Goal: Task Accomplishment & Management: Manage account settings

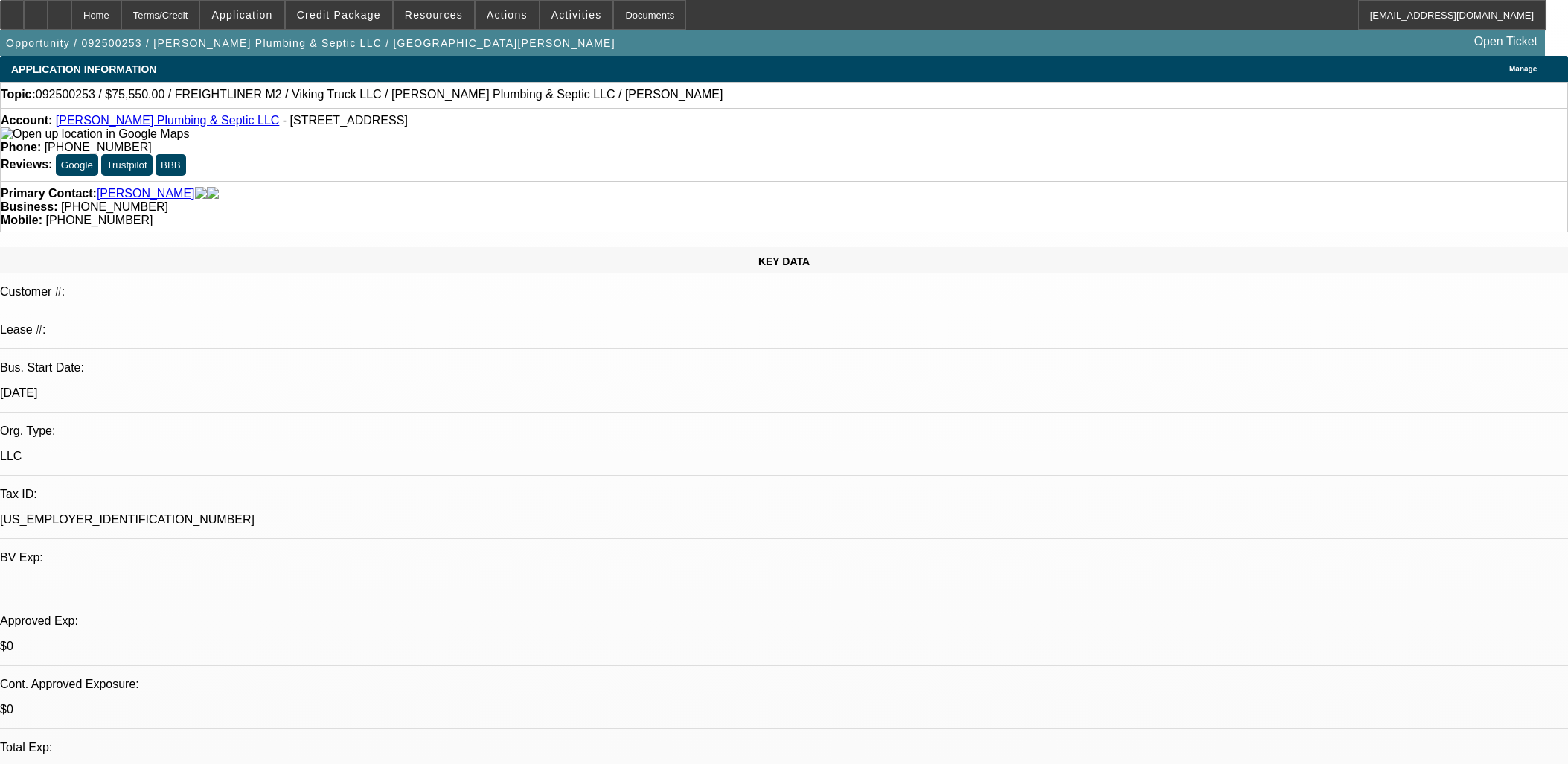
select select "0"
select select "3"
select select "0"
select select "6"
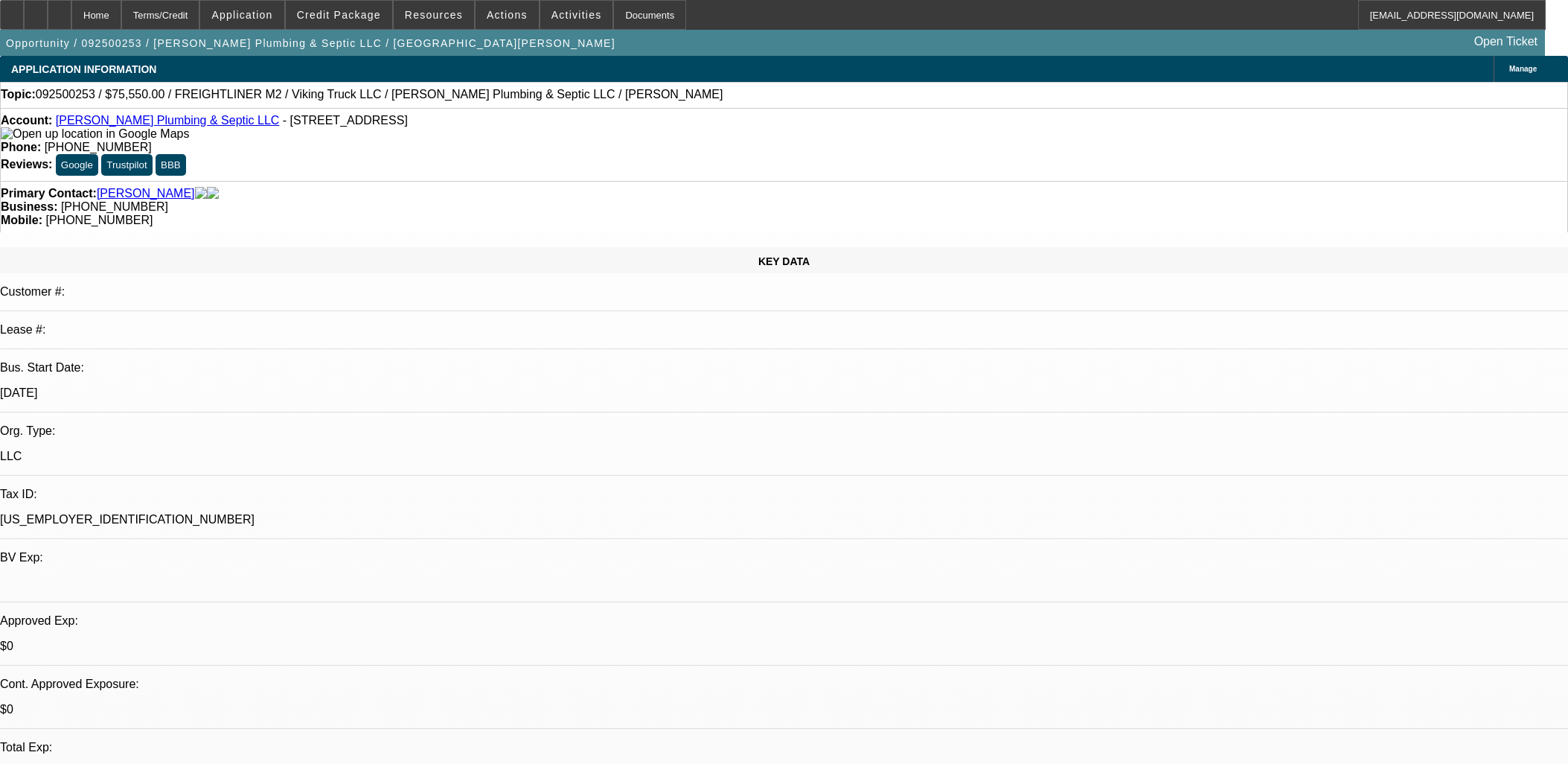
select select "0"
select select "6"
select select "0"
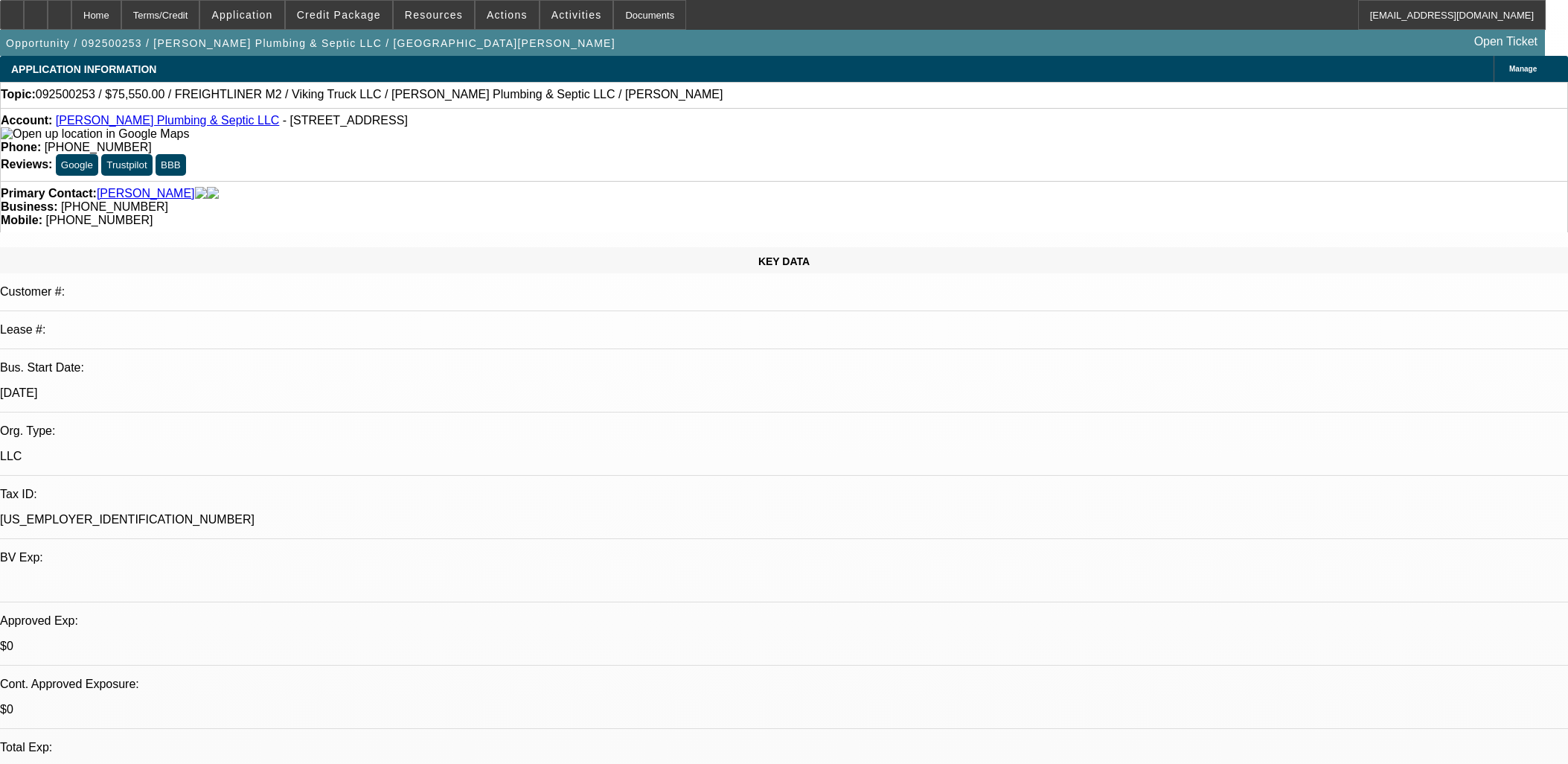
select select "0"
select select "6"
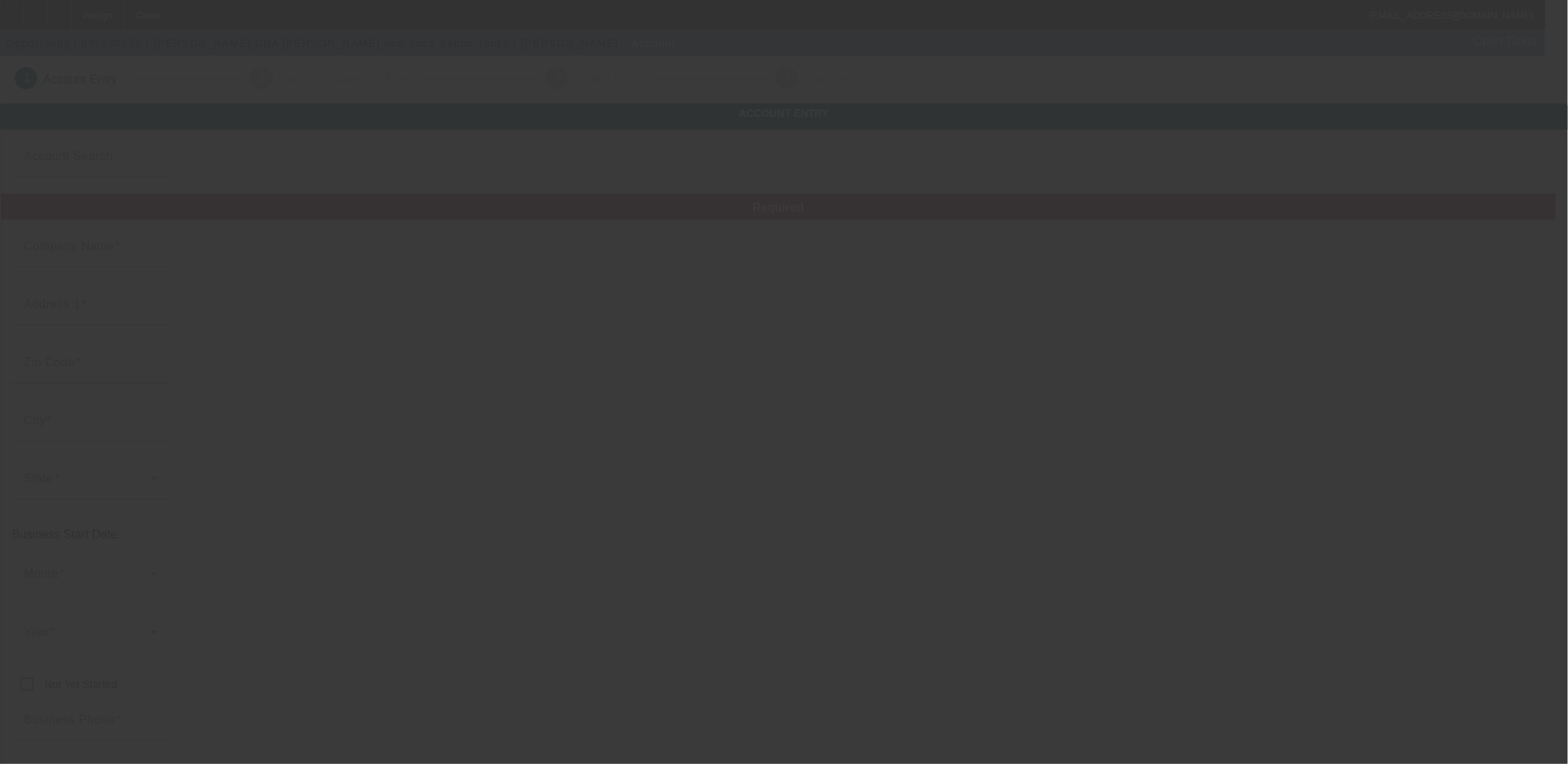
type input "[PERSON_NAME]"
type input "232 E Main St"
type input "37821"
type input "Newport"
type input "(423) 625-3631"
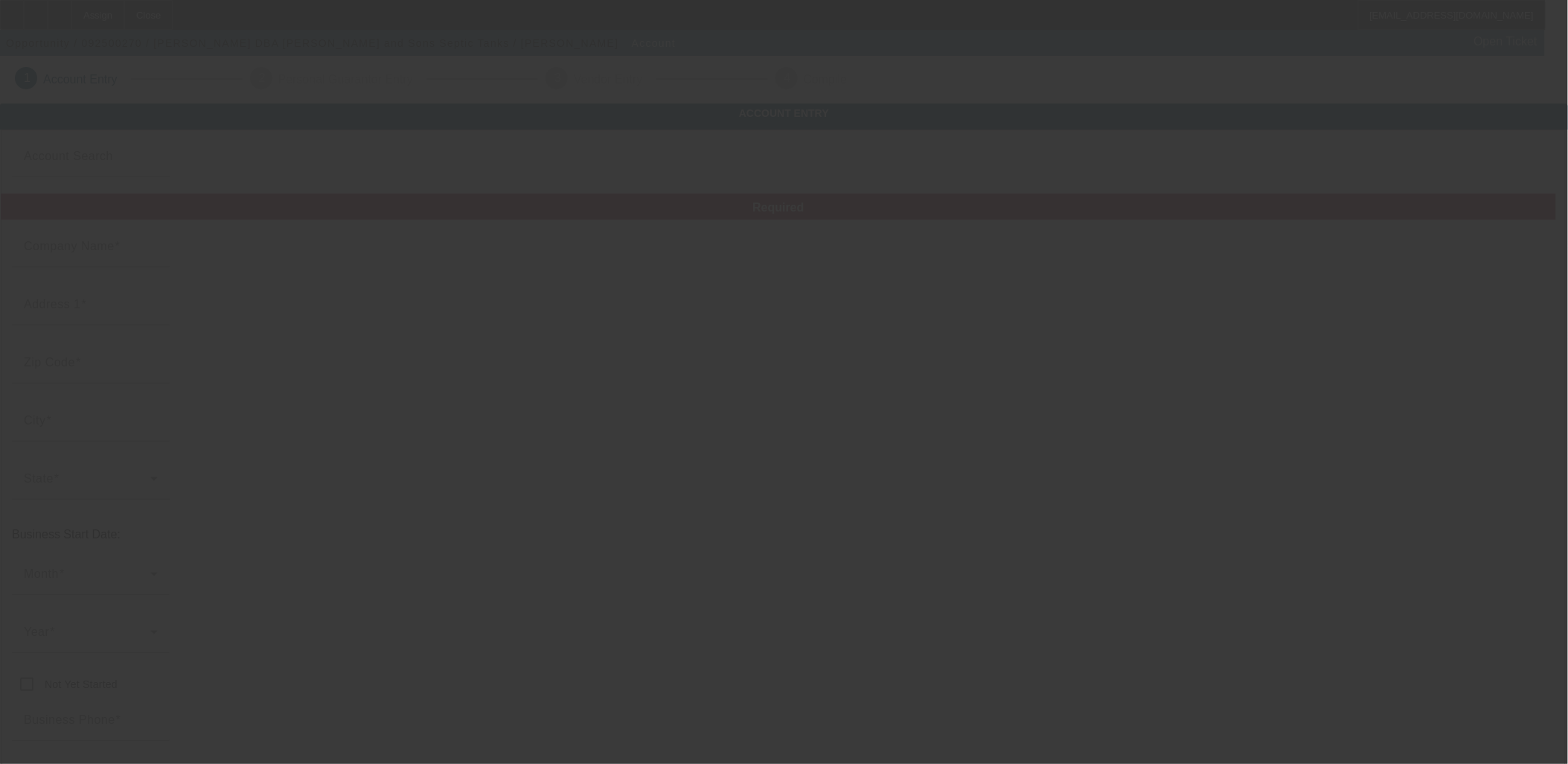
type input "Fred R Naillon and Sons Septic Tanks"
type input "fnaillon1314@comcast.net"
type input "Cocke"
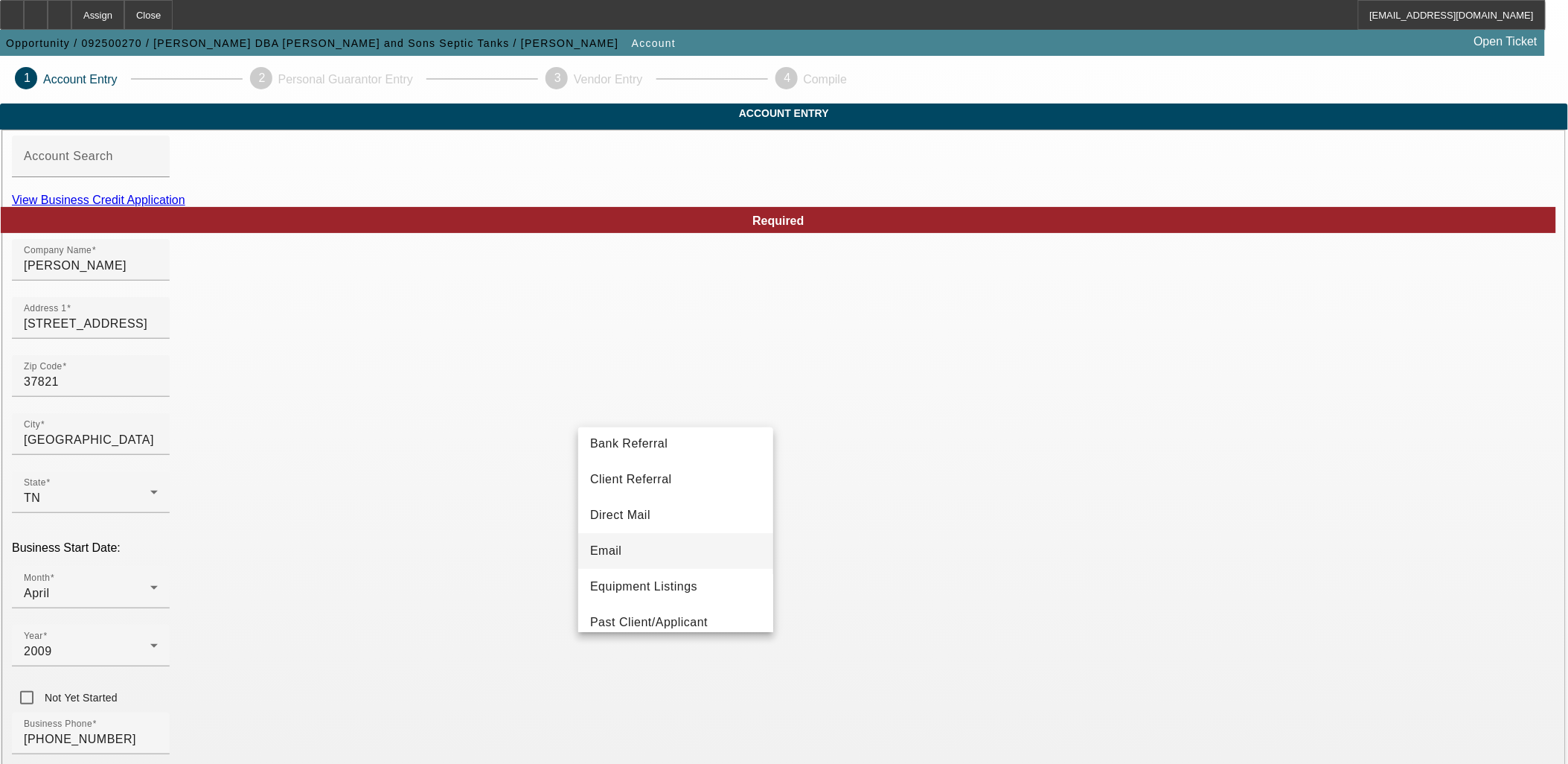
scroll to position [82, 0]
click at [666, 577] on span "Past Client/Applicant" at bounding box center [649, 583] width 118 height 18
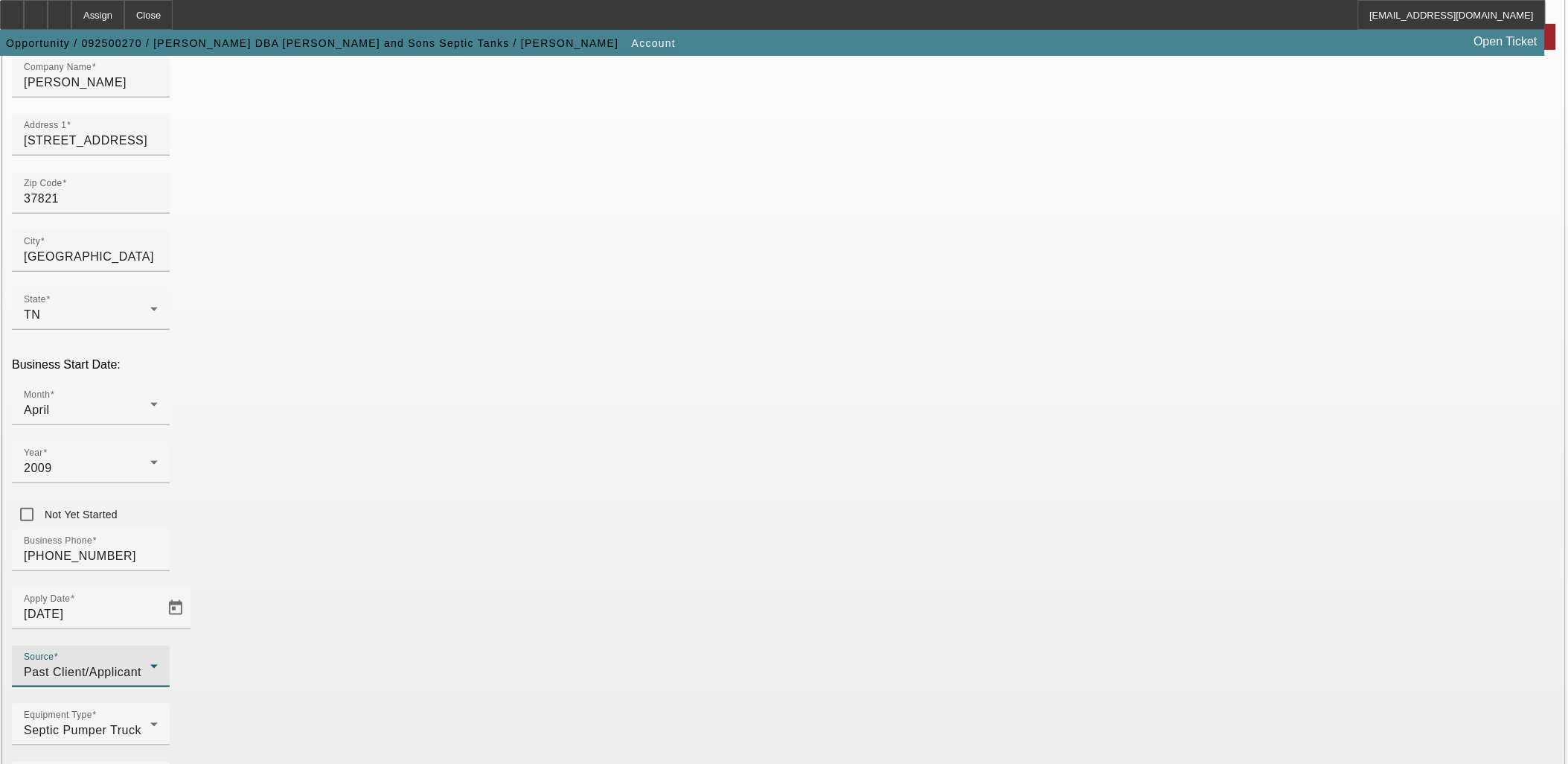
scroll to position [184, 0]
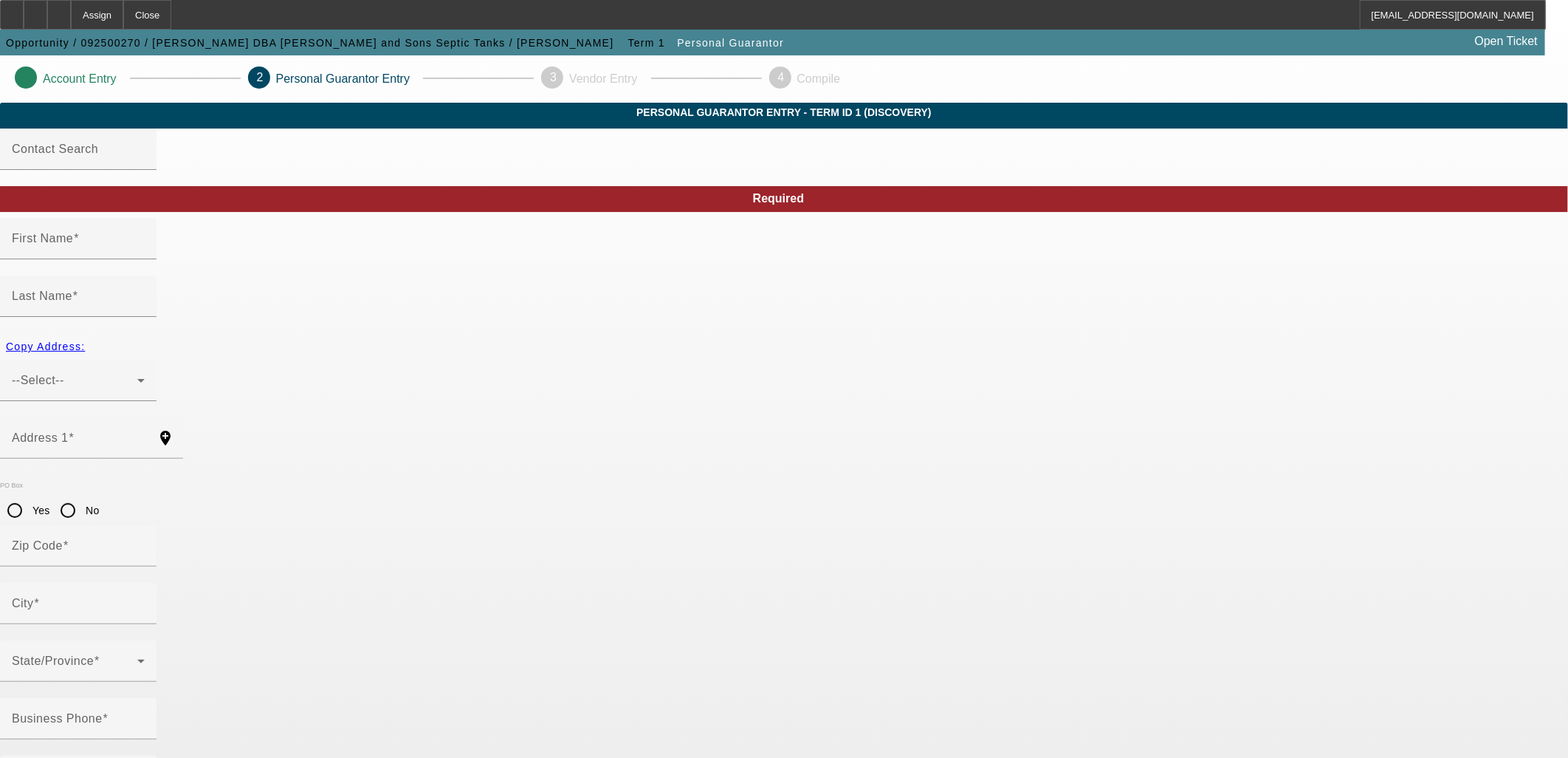
type input "[PERSON_NAME]"
type input "Naillon"
type input "1314 Shady Rest Drive"
radio input "true"
type input "37821"
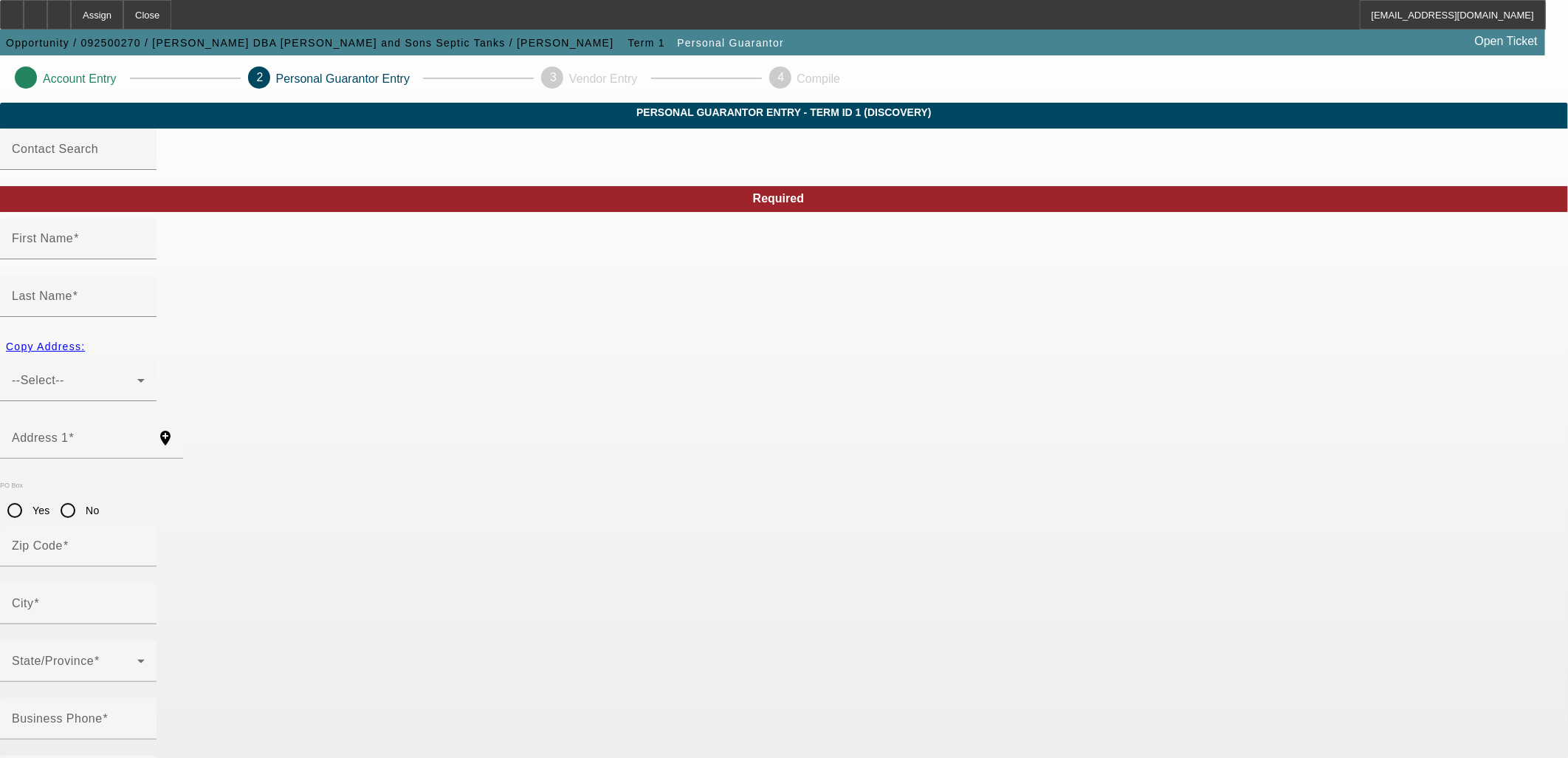
type input "[GEOGRAPHIC_DATA]"
type input "[PHONE_NUMBER]"
type input "100"
type input "413-25-1405"
type input "fnaillon1314@comcast.net"
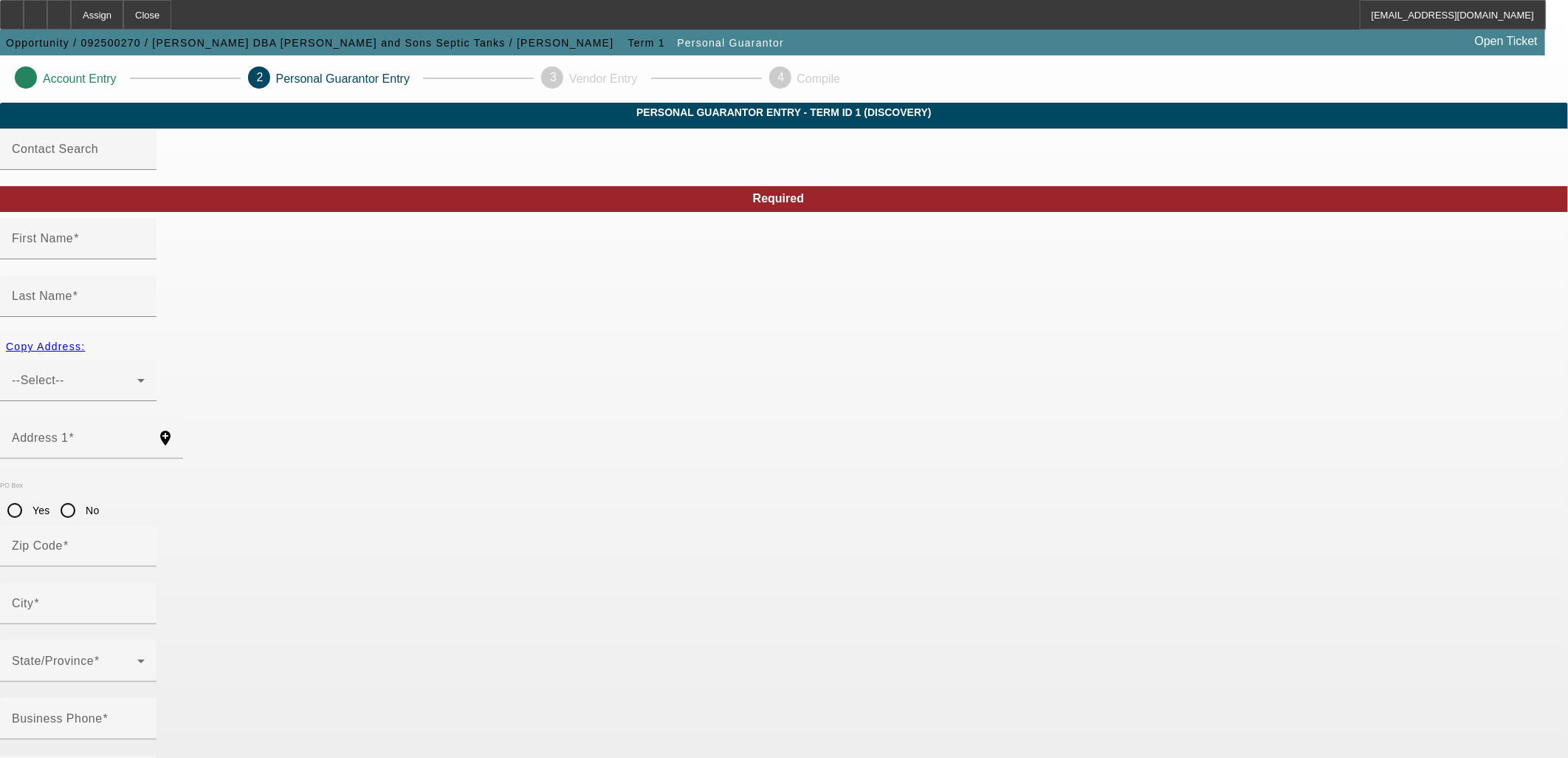
type input "R"
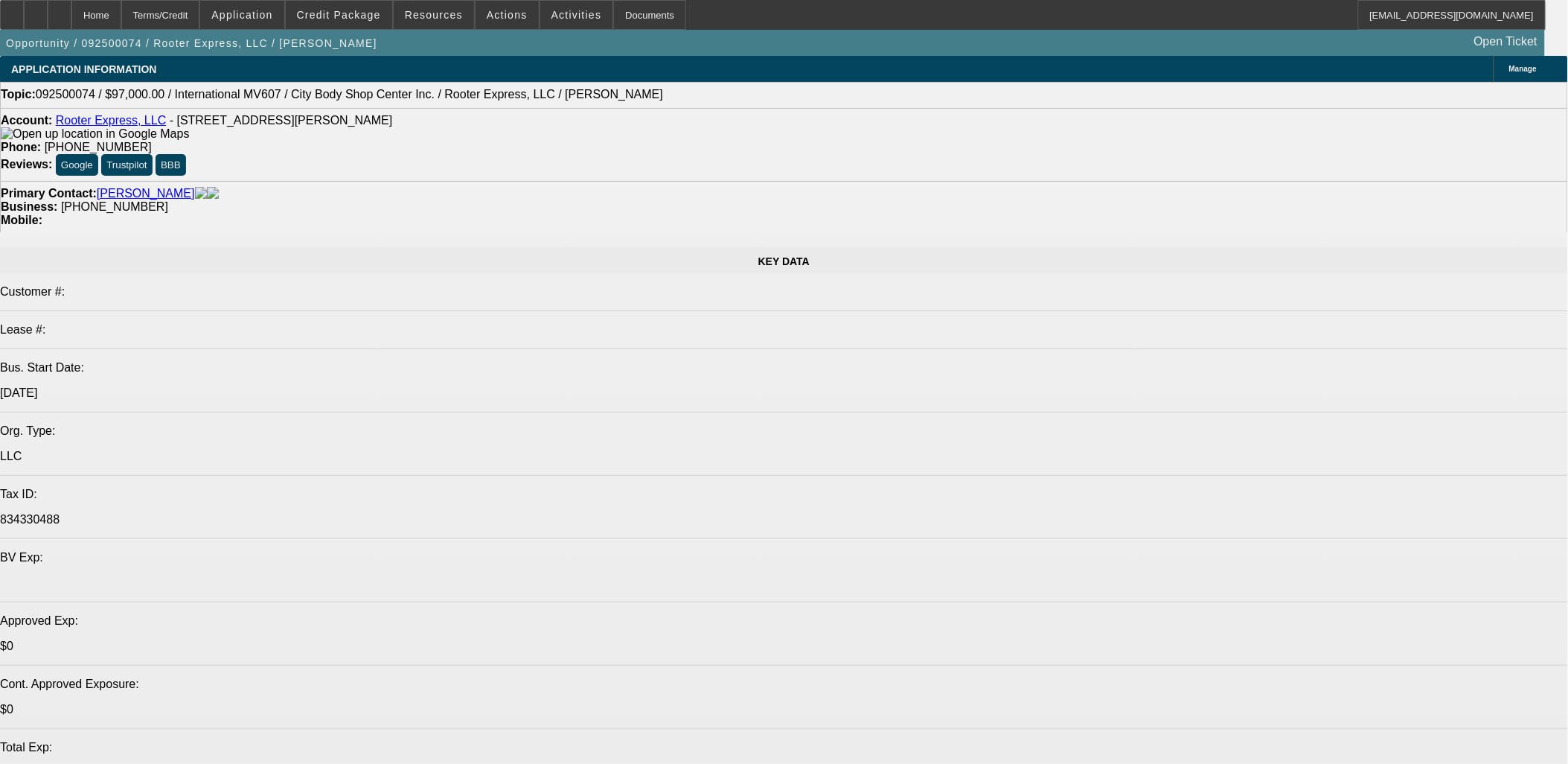
select select "0"
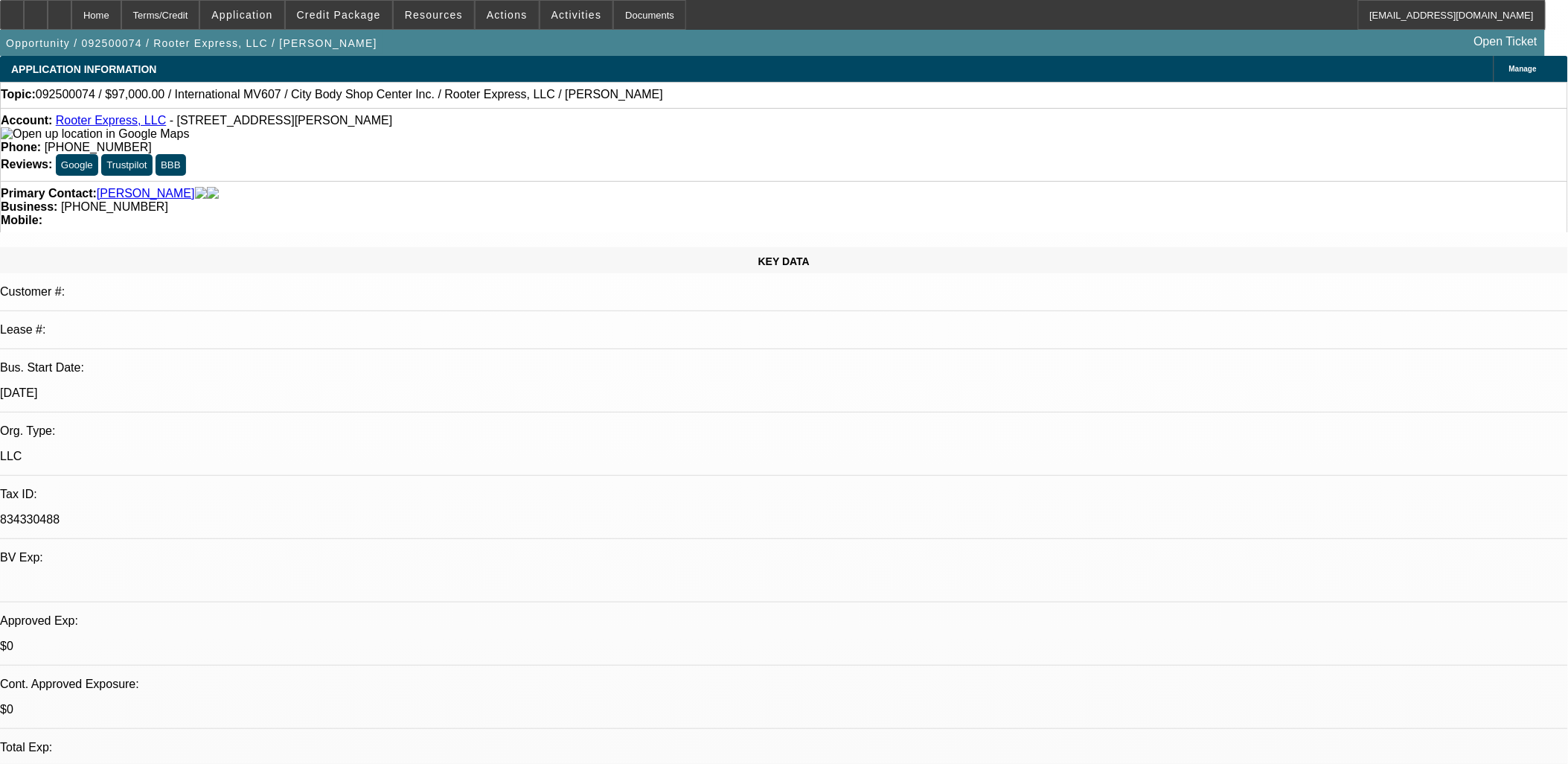
select select "0"
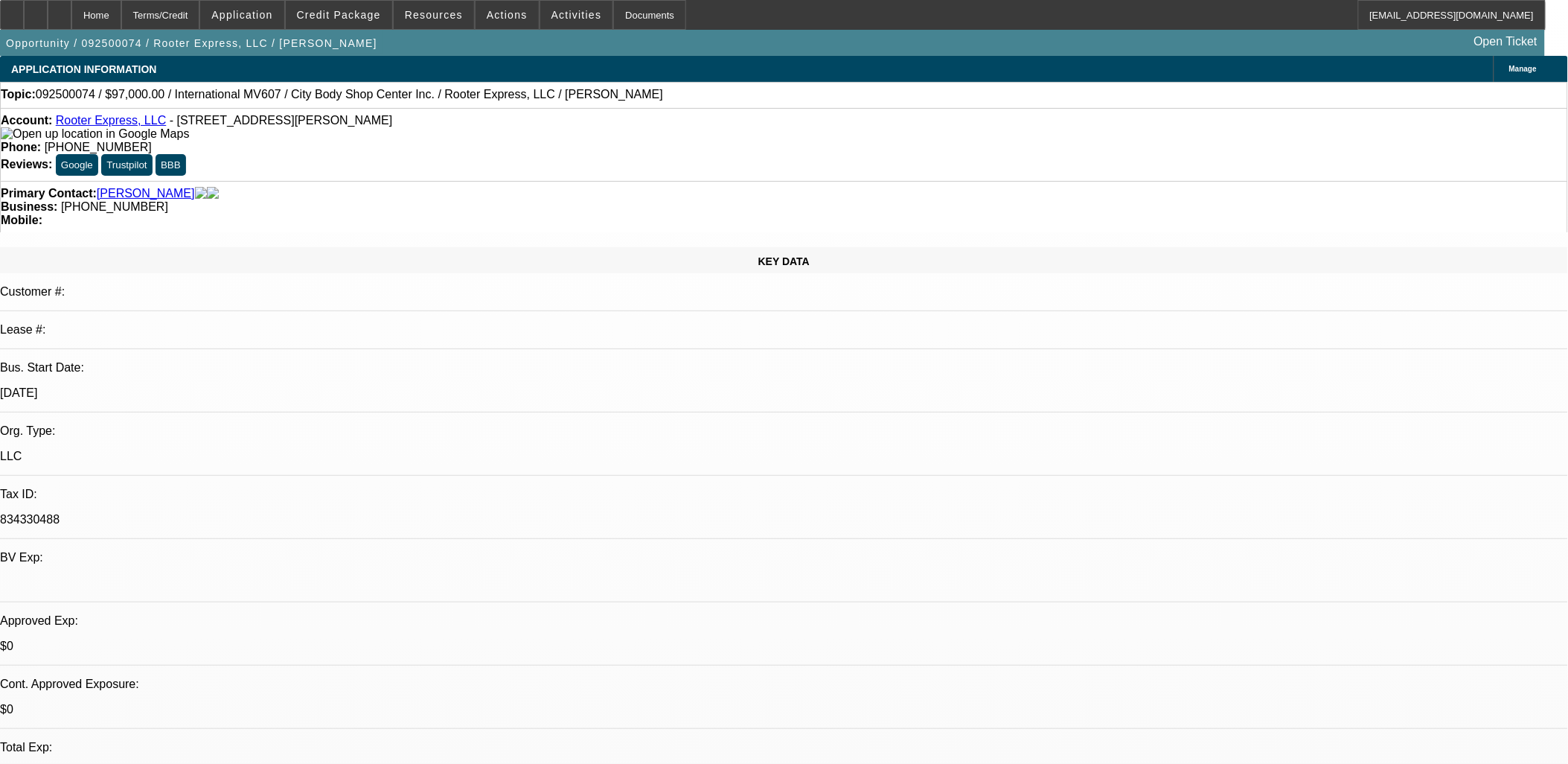
select select "0"
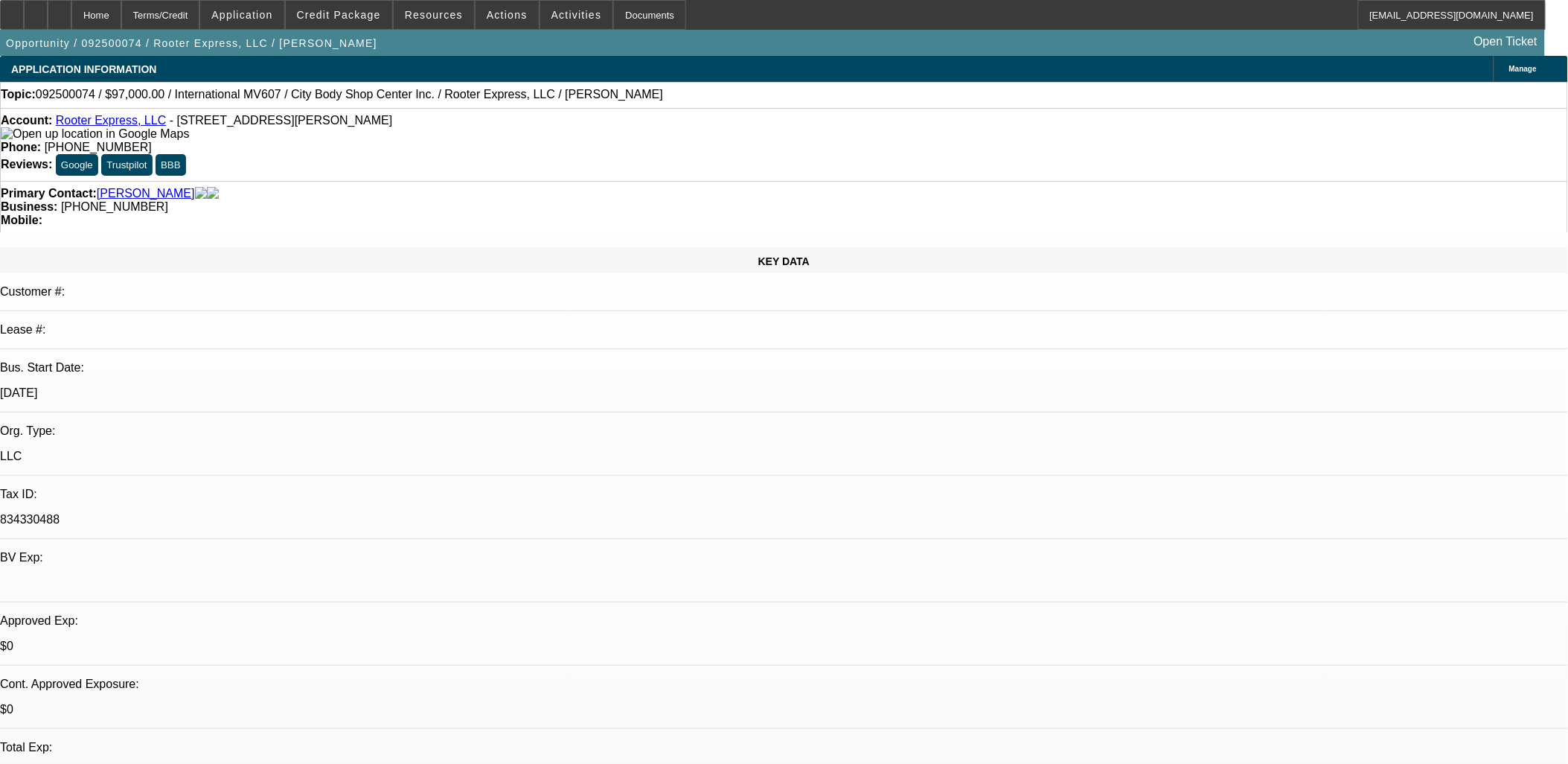
select select "1"
select select "2"
select select "6"
select select "1"
select select "2"
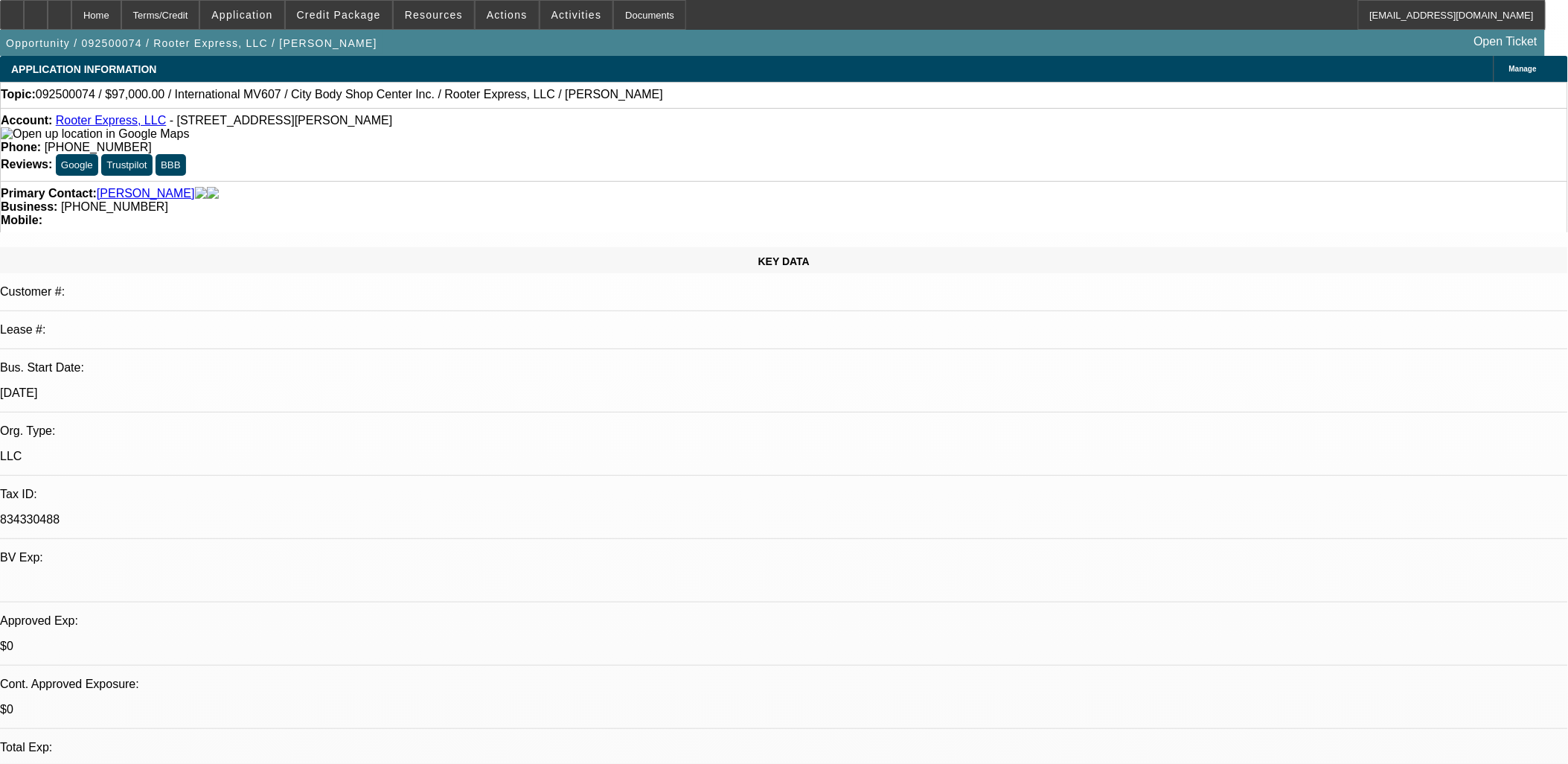
select select "6"
select select "1"
select select "2"
select select "6"
select select "1"
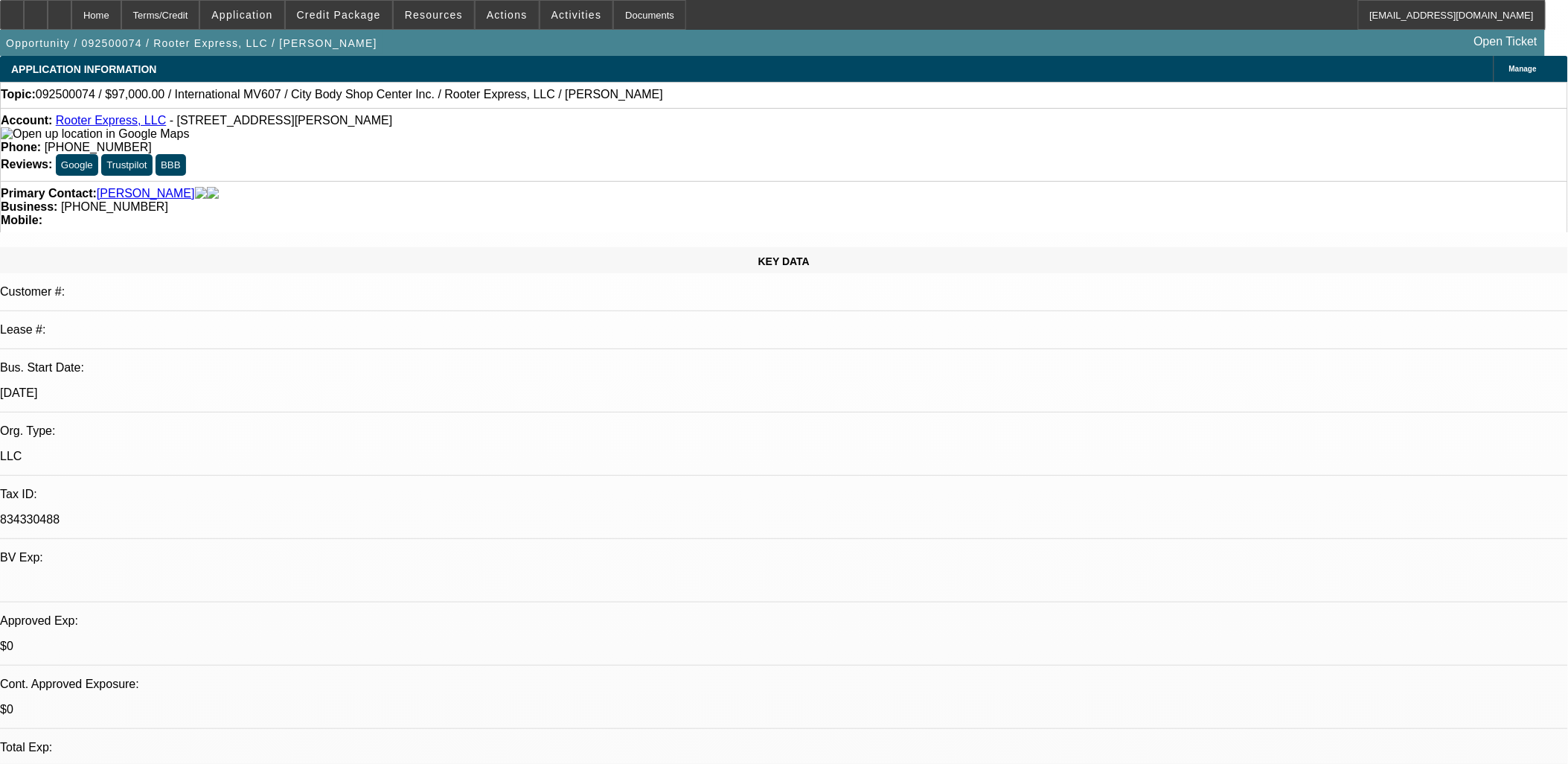
select select "2"
select select "6"
click at [47, 18] on div at bounding box center [35, 15] width 24 height 30
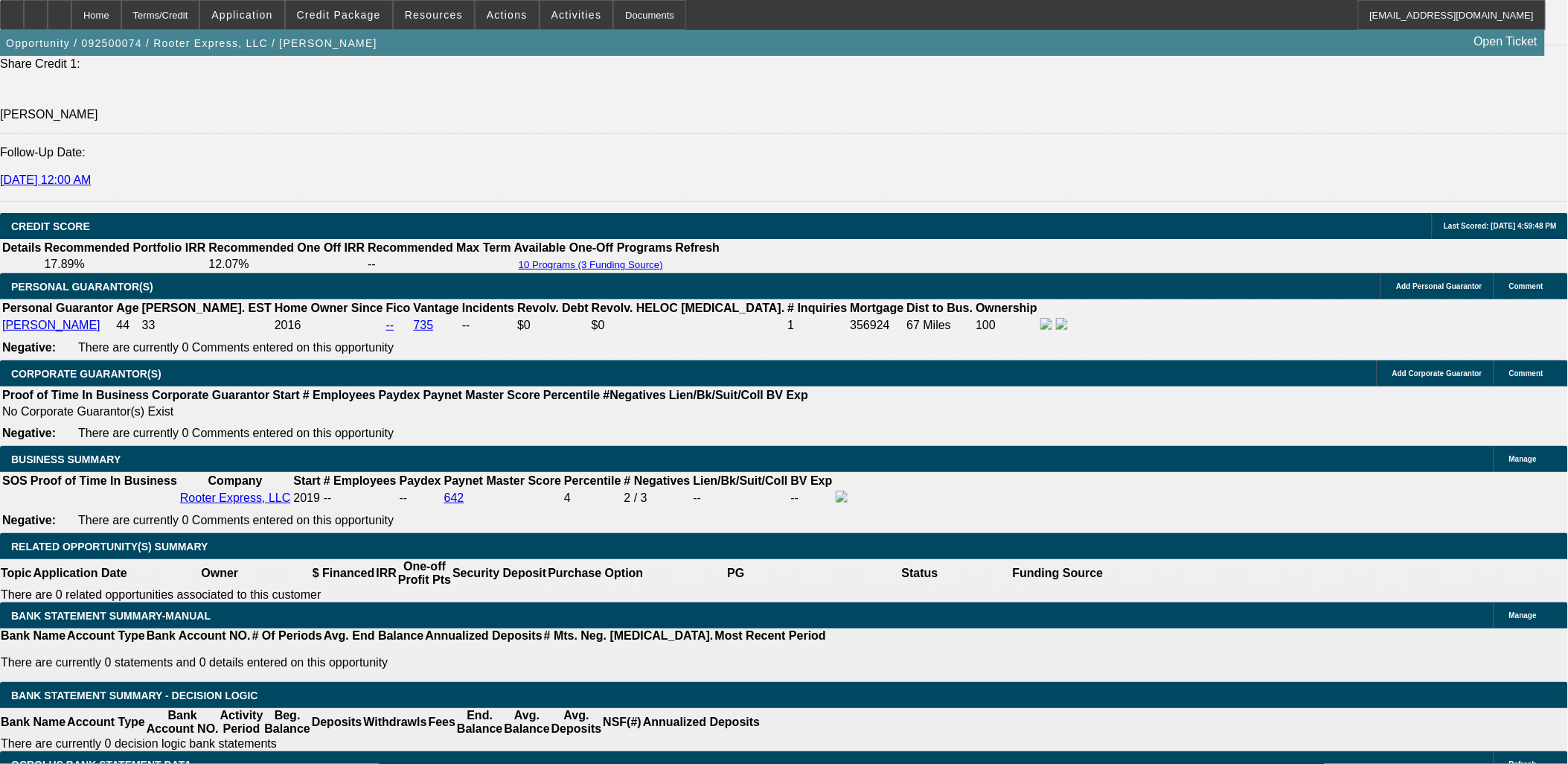
scroll to position [1984, 0]
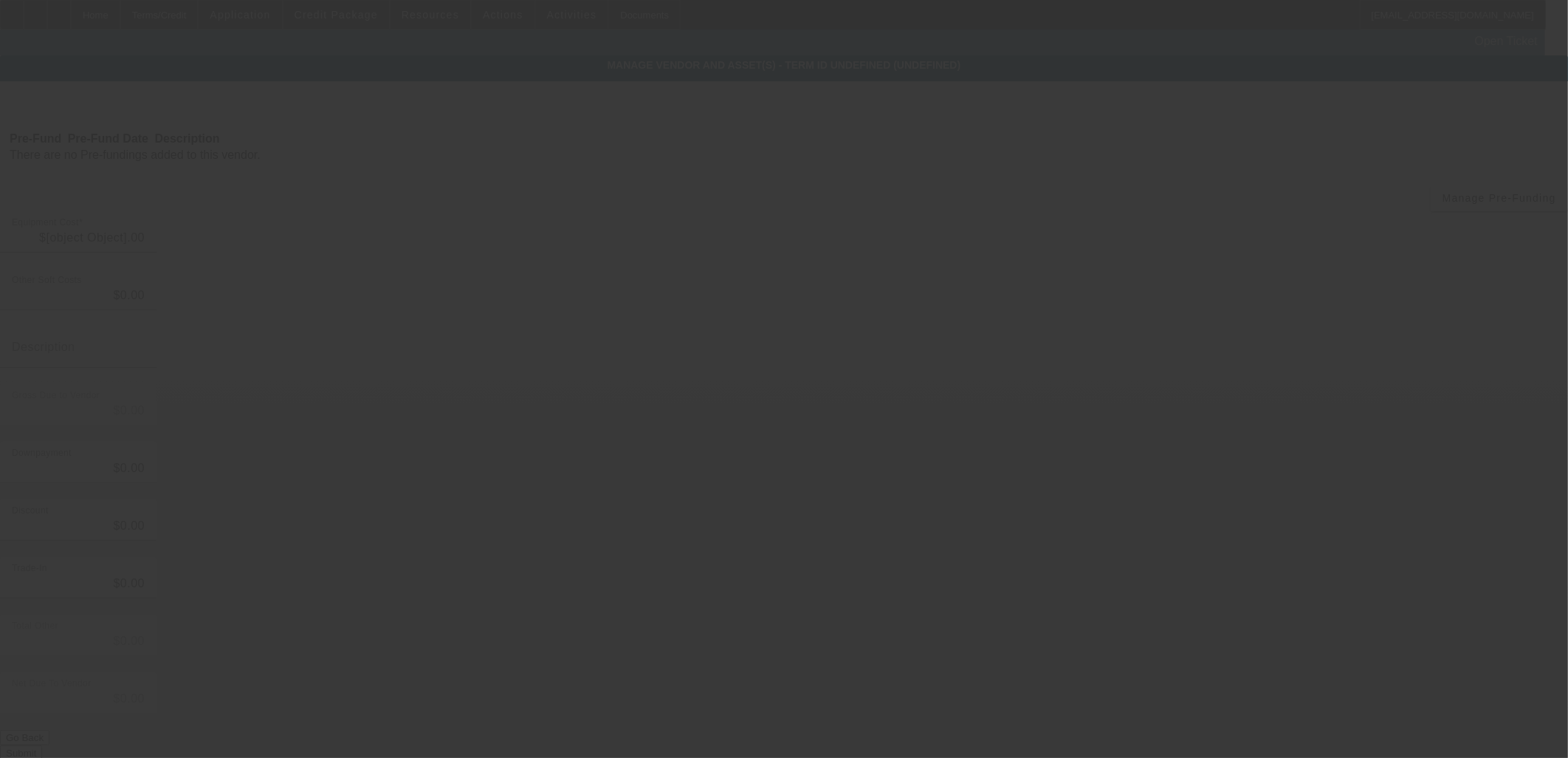
type input "$134,000.00"
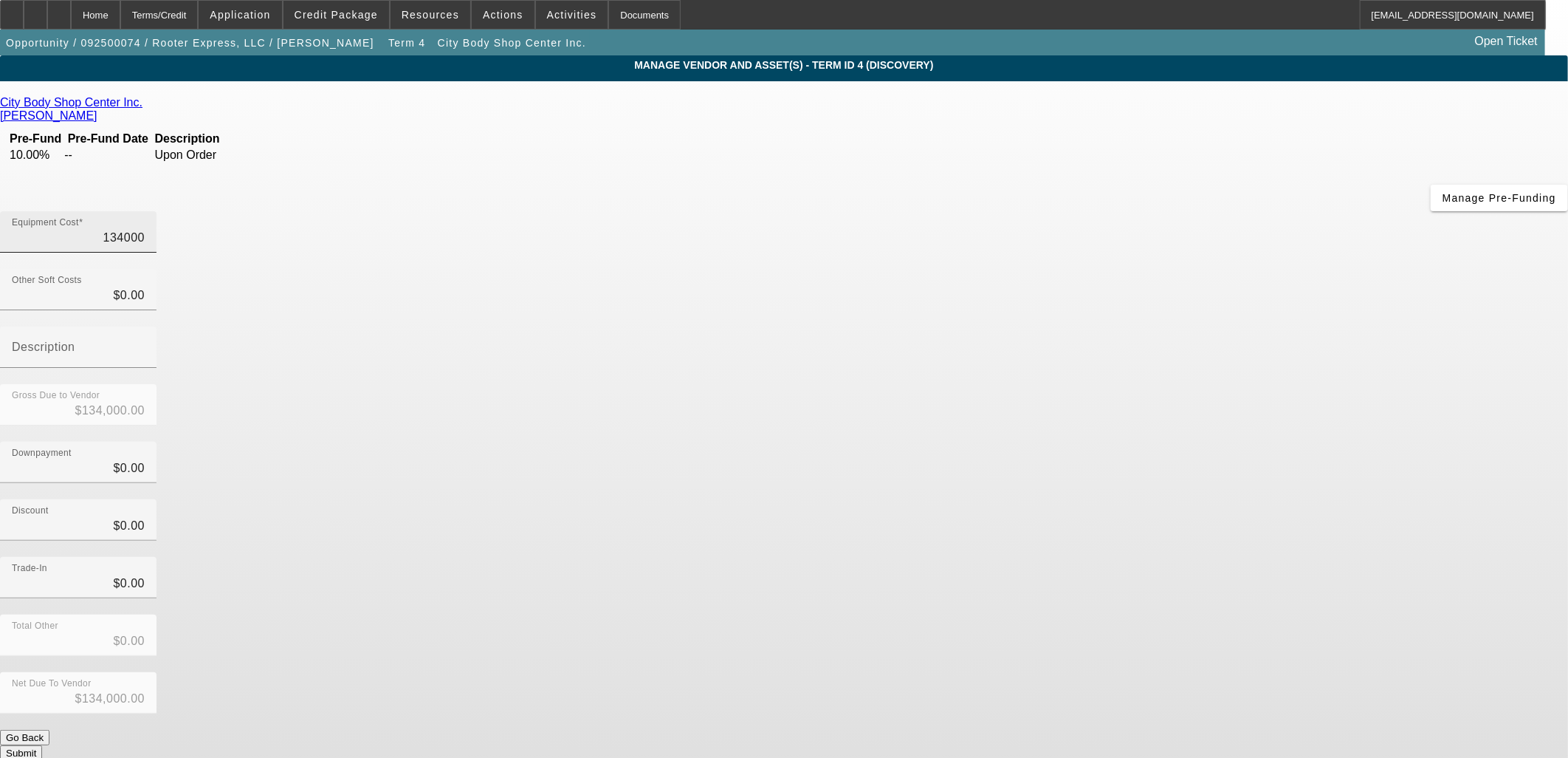
click at [144, 229] on input "134000" at bounding box center [79, 237] width 133 height 18
type input "1"
type input "$1.00"
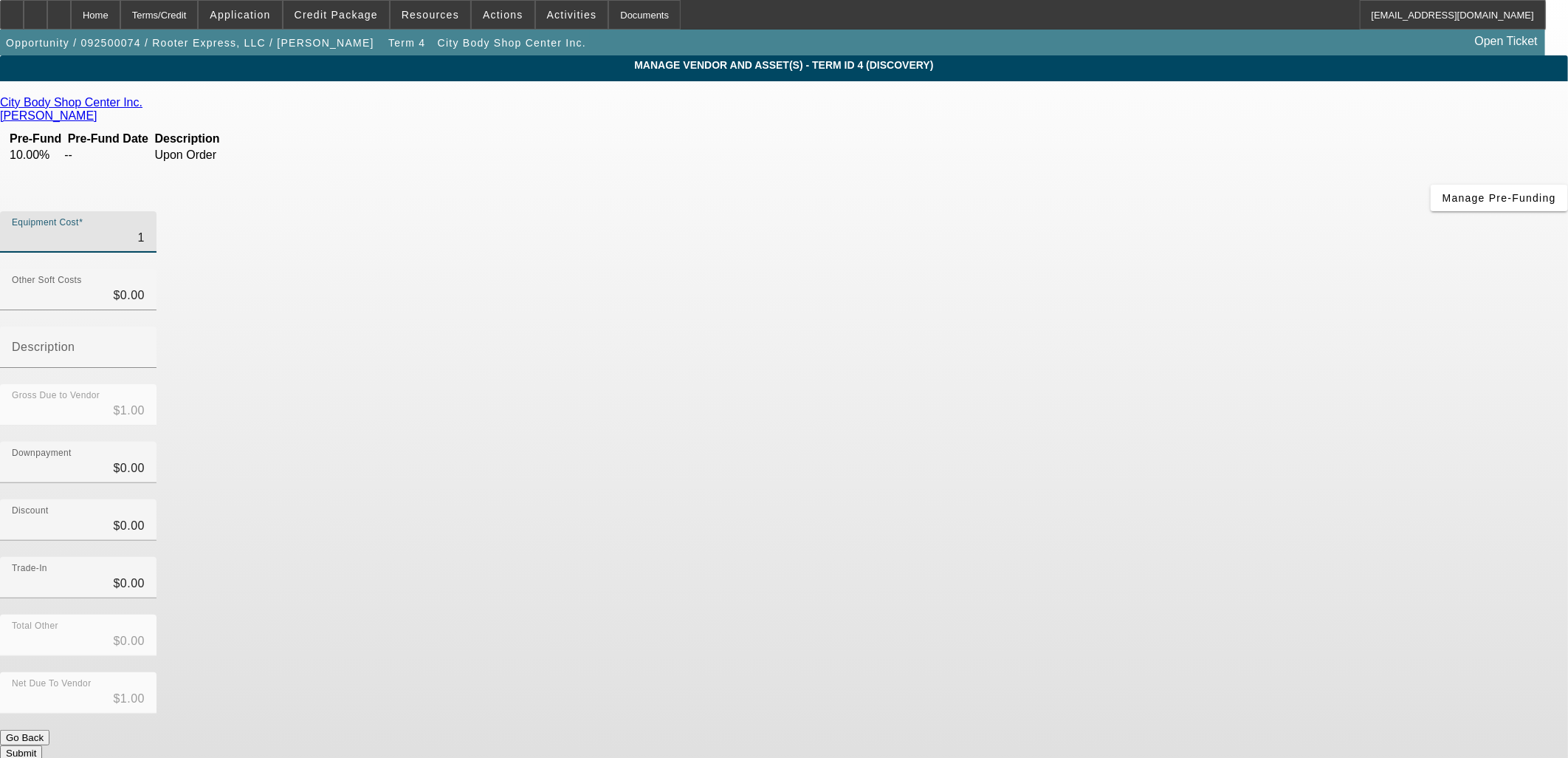
type input "13"
type input "$13.00"
type input "130"
type input "$130.00"
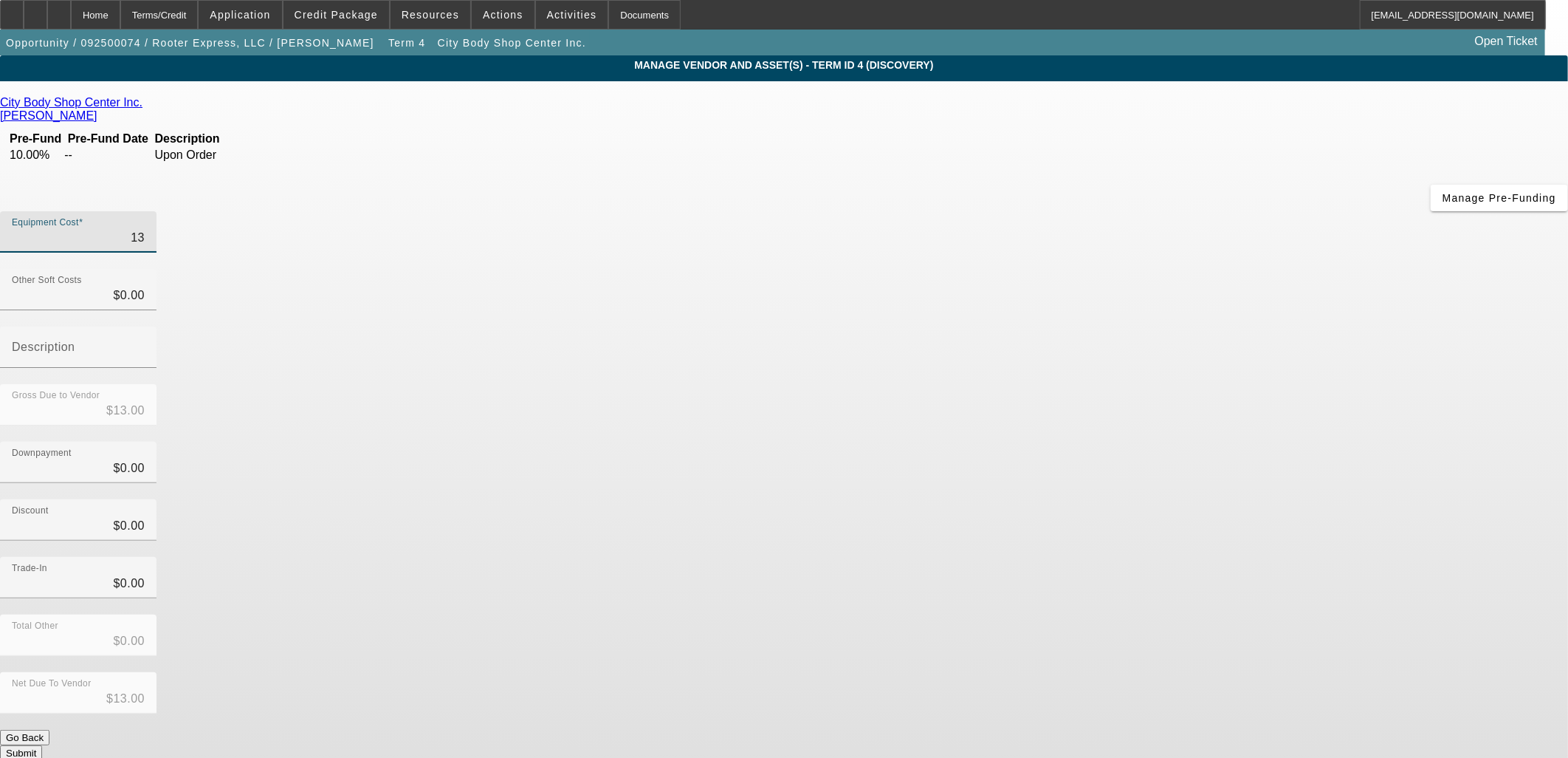
type input "$130.00"
type input "1300"
type input "$1,300.00"
type input "13000"
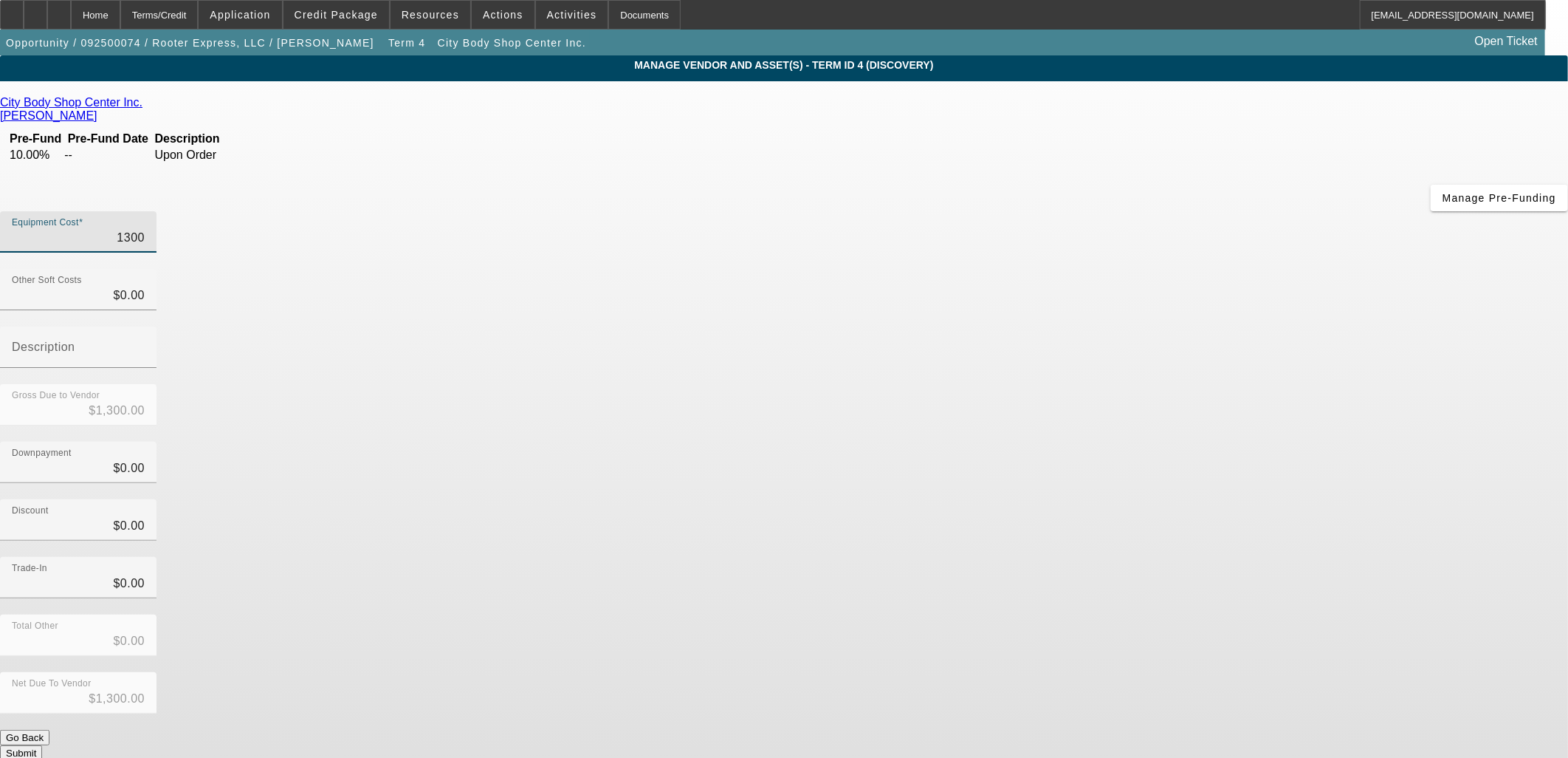
type input "$13,000.00"
type input "130000"
type input "$130,000.00"
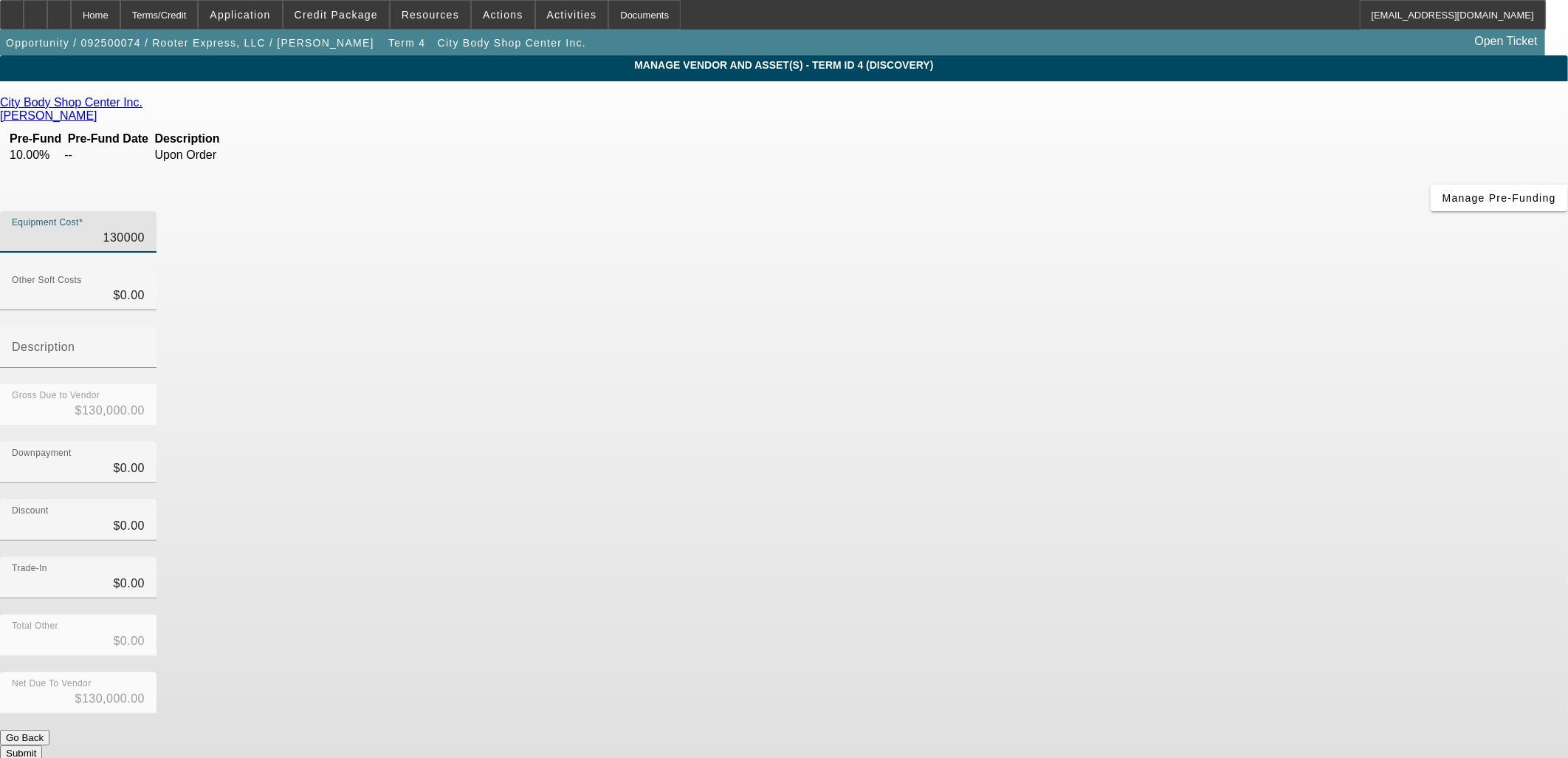
type input "$130,000.00"
click at [1122, 441] on div "Downpayment $0.00" at bounding box center [784, 469] width 1568 height 57
click at [146, 106] on icon at bounding box center [146, 101] width 0 height 12
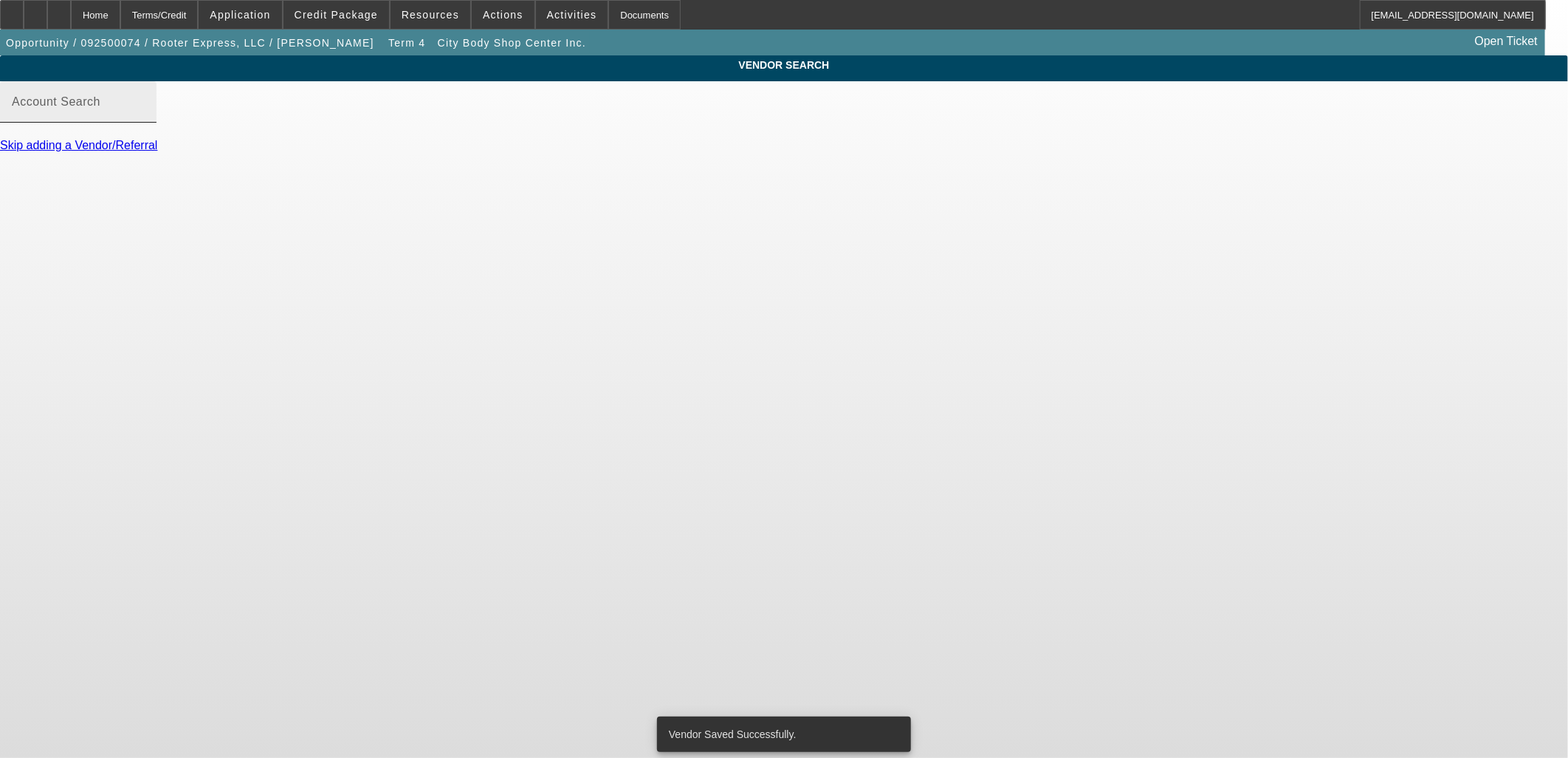
click at [144, 117] on input "Account Search" at bounding box center [79, 108] width 133 height 18
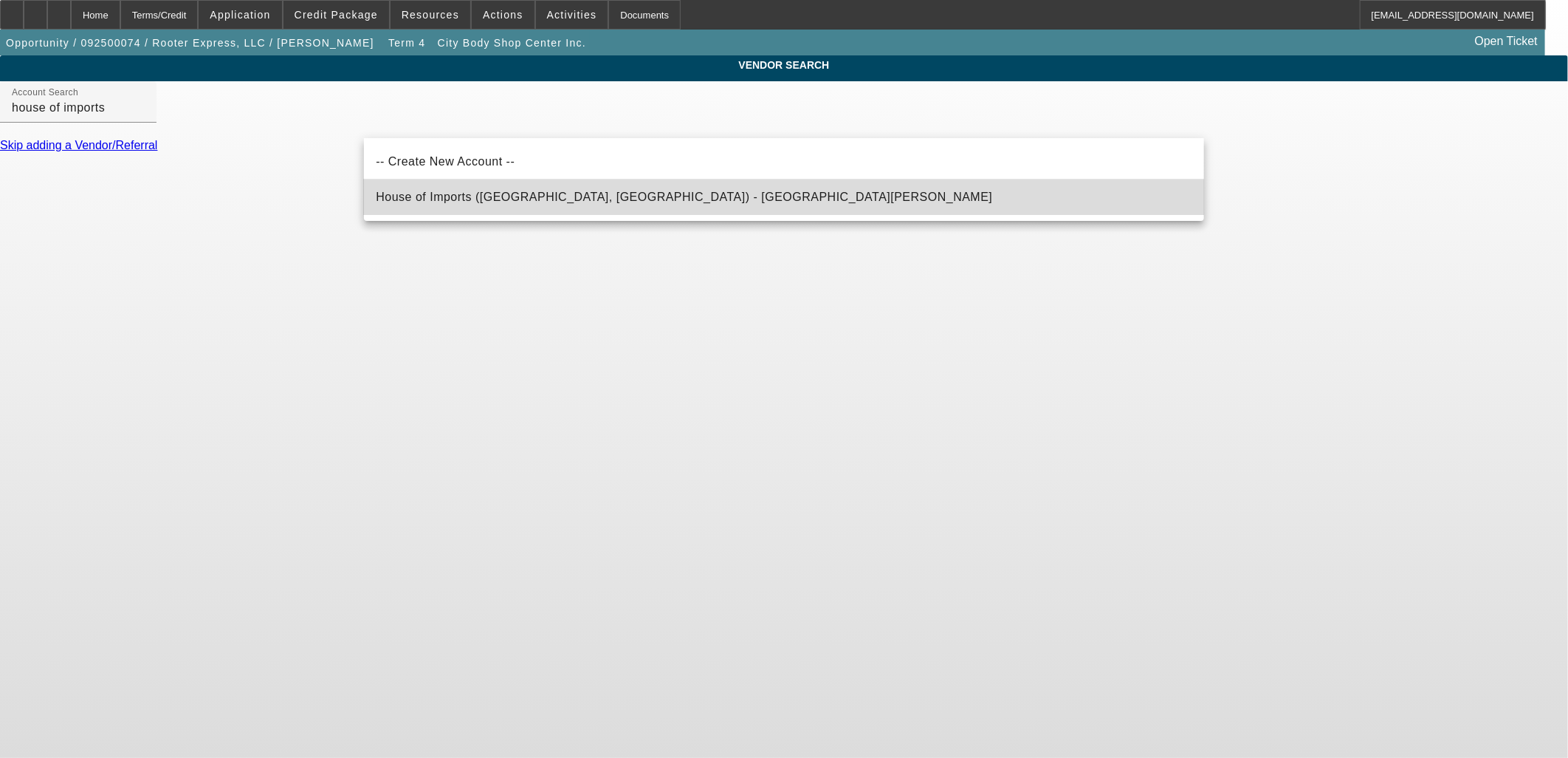
click at [559, 203] on span "House of Imports (Miami, FL) - Dominguez, Angelo" at bounding box center [684, 197] width 616 height 18
type input "House of Imports (Miami, FL) - Dominguez, Angelo"
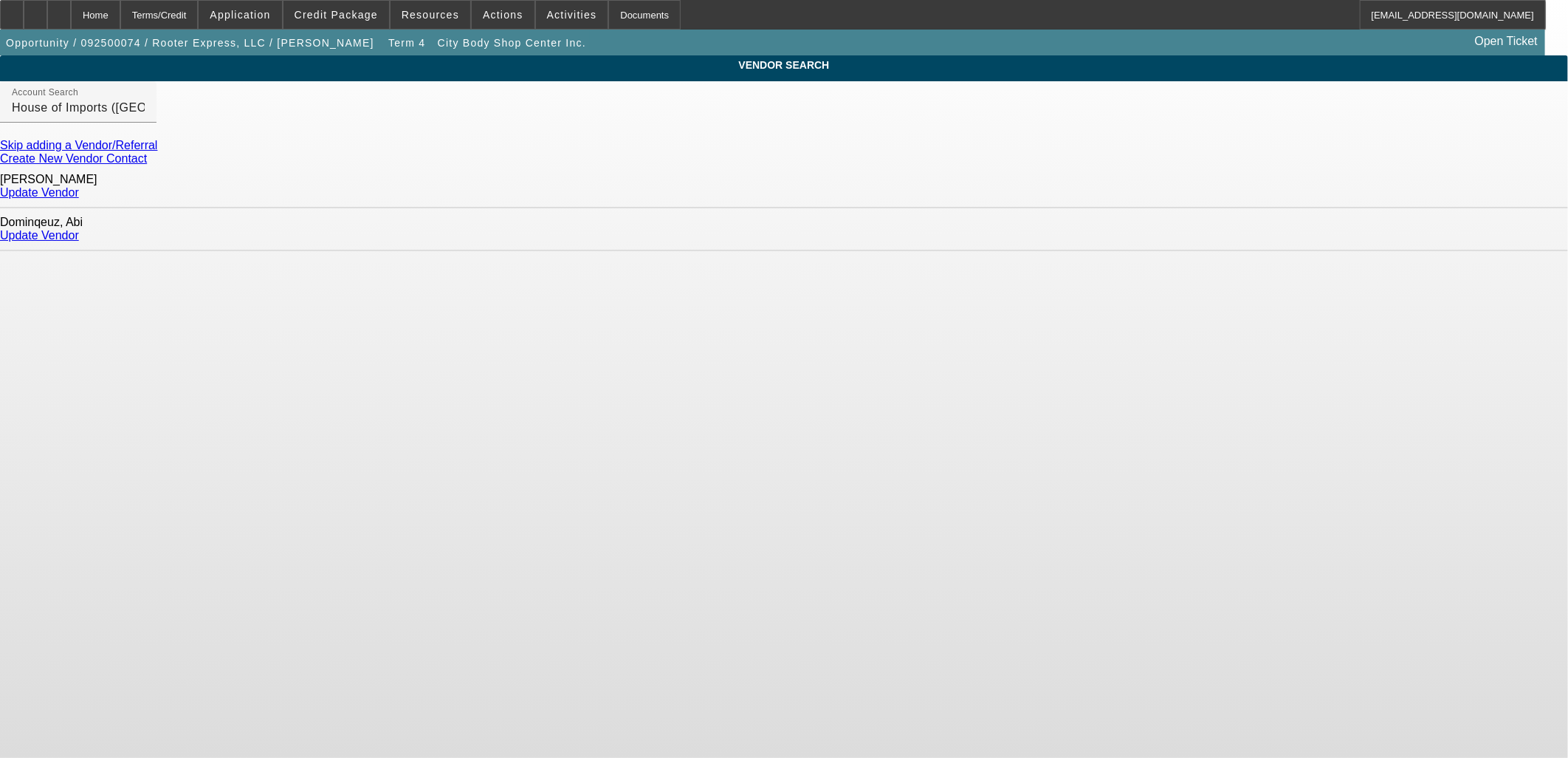
click at [79, 187] on link "Update Vendor" at bounding box center [39, 192] width 79 height 12
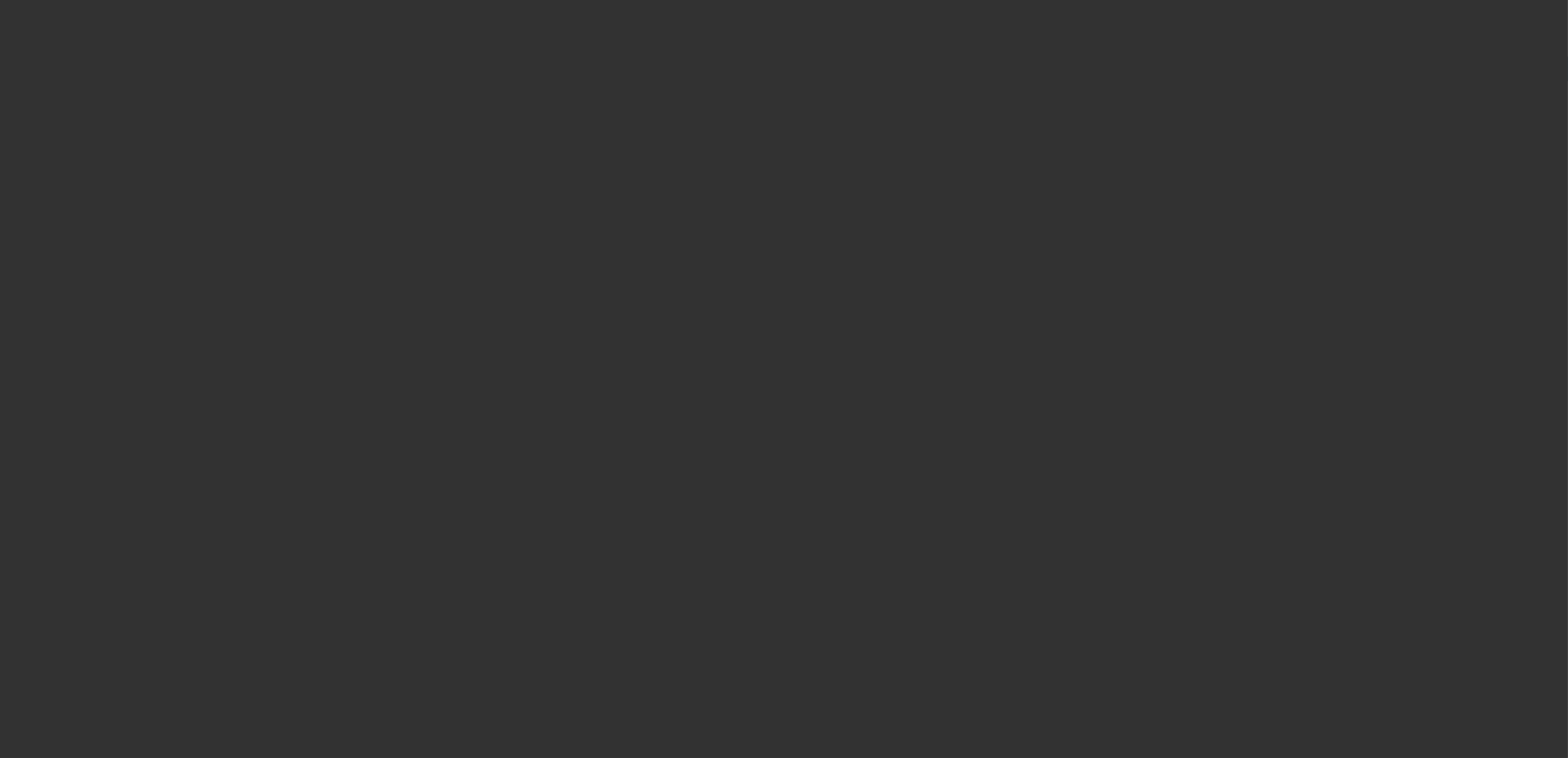
type input "$130,000.00"
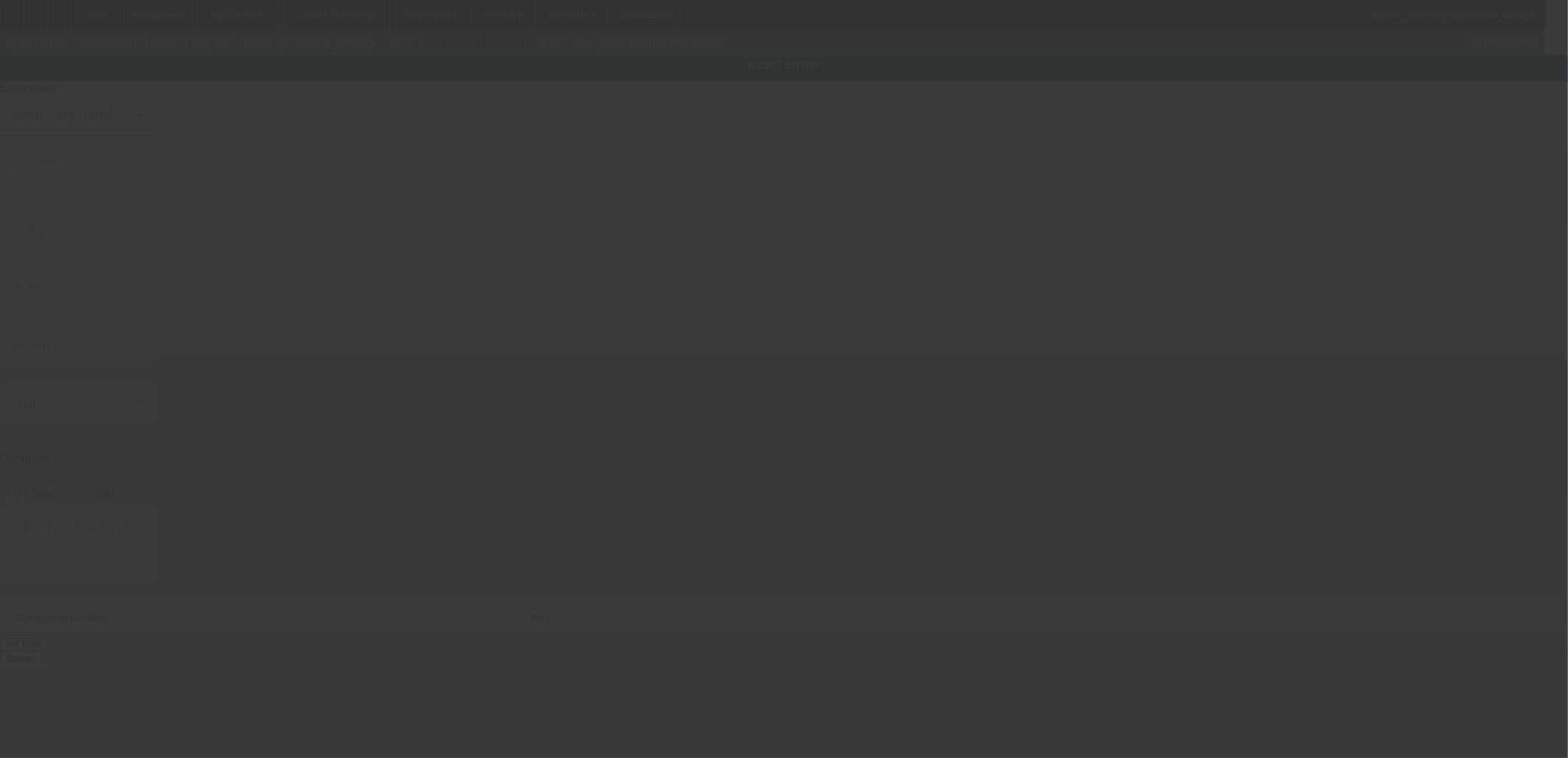
type input "MACK"
type input "MD6"
radio input "true"
type textarea "Pumper Truck"
type input "925 Centerville Road"
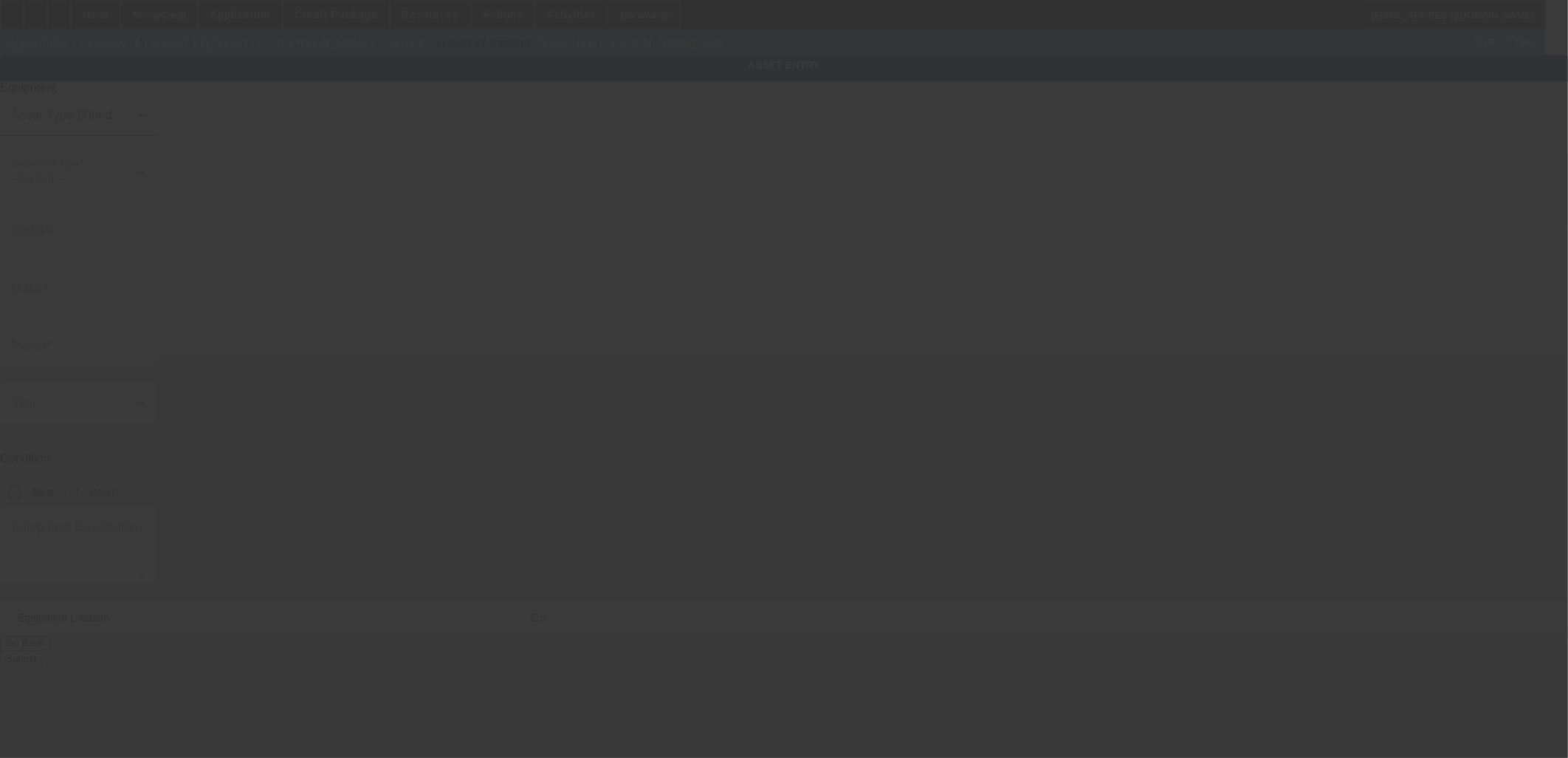
type input "Anderson"
type input "29625"
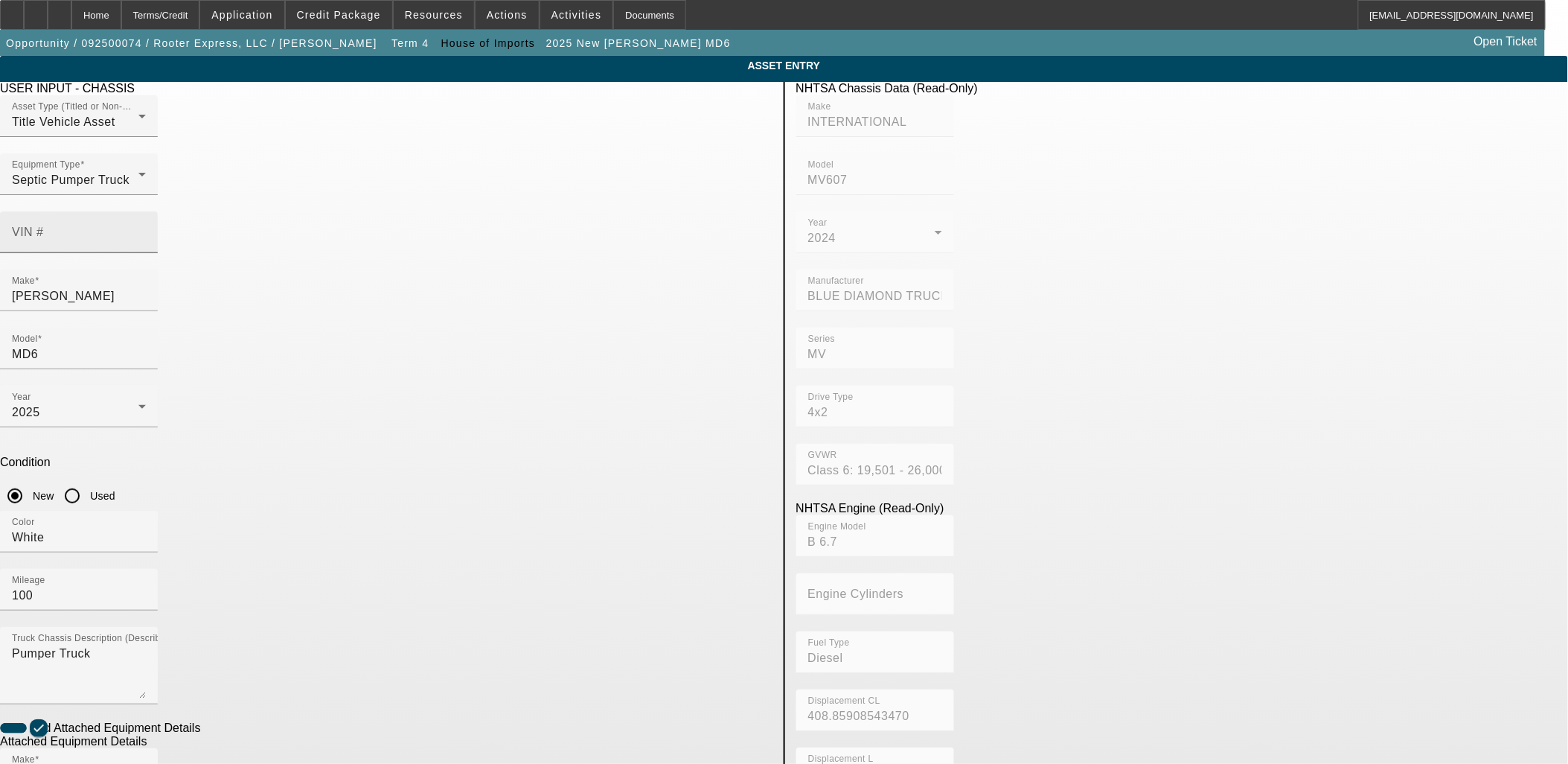
click at [145, 229] on input "VIN #" at bounding box center [79, 238] width 134 height 18
type input "1"
type input "1m2mdbaa5r5015454"
type input "MACK"
type input "MD"
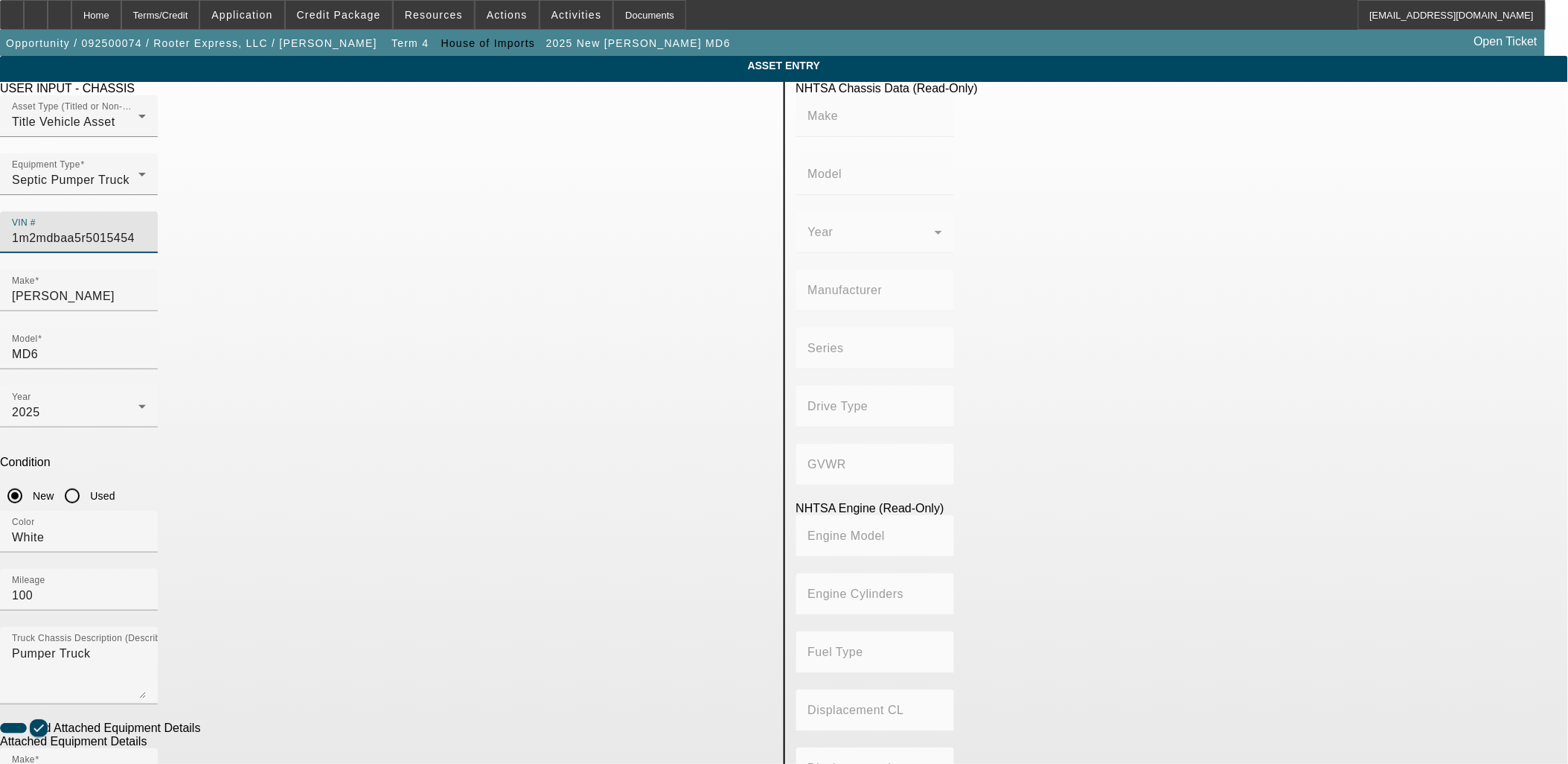
type input "MACK TRUCKS INC."
type input "4x2"
type input "Class 6: 19,501 - 26,000 lb (8,845 - 11,794 kg)"
type input "B6.7"
type input "6"
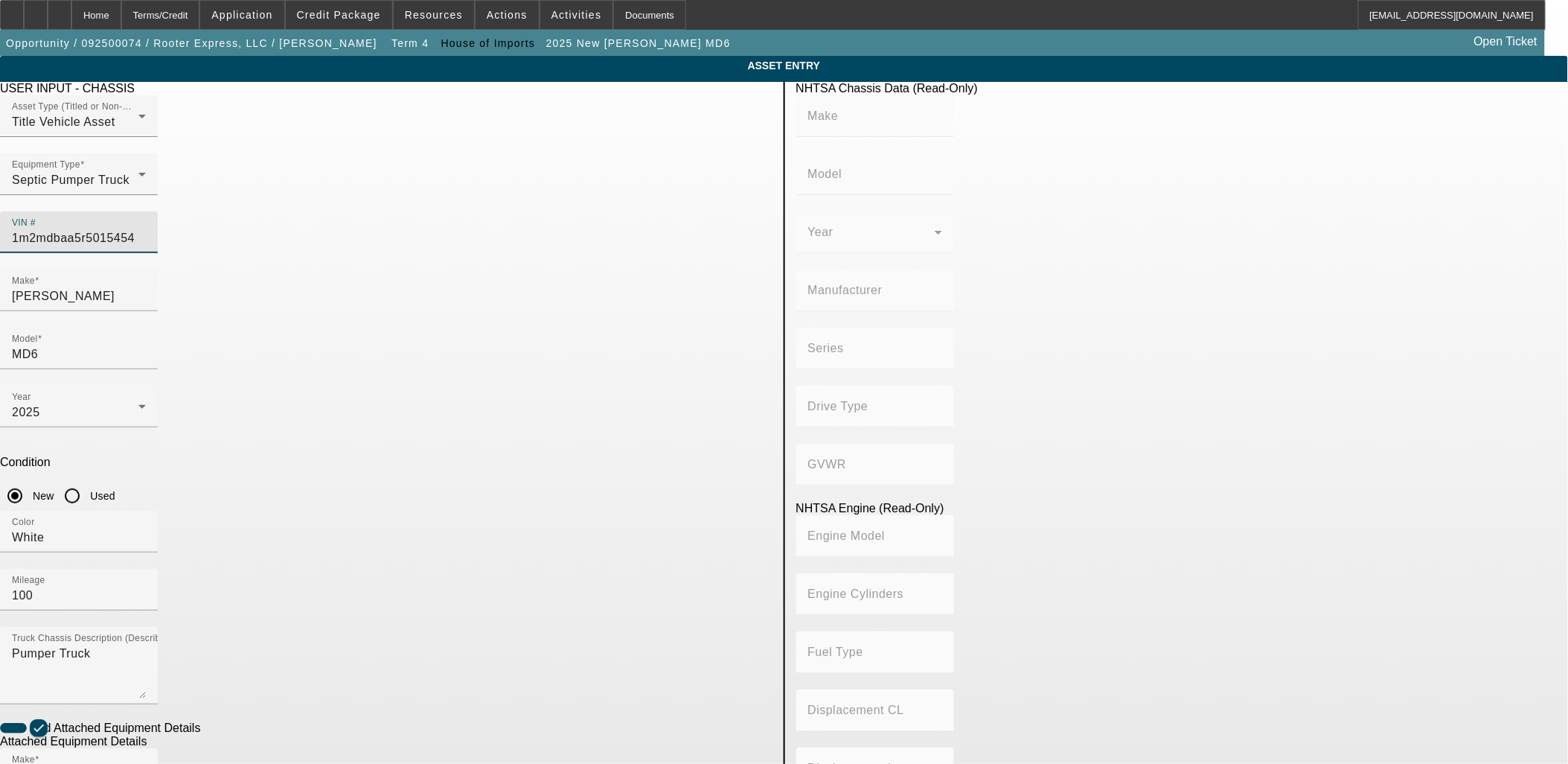
type input "Diesel"
type input "408.85908543470"
type input "6.7"
type input "1M2MDBAA5R5015454"
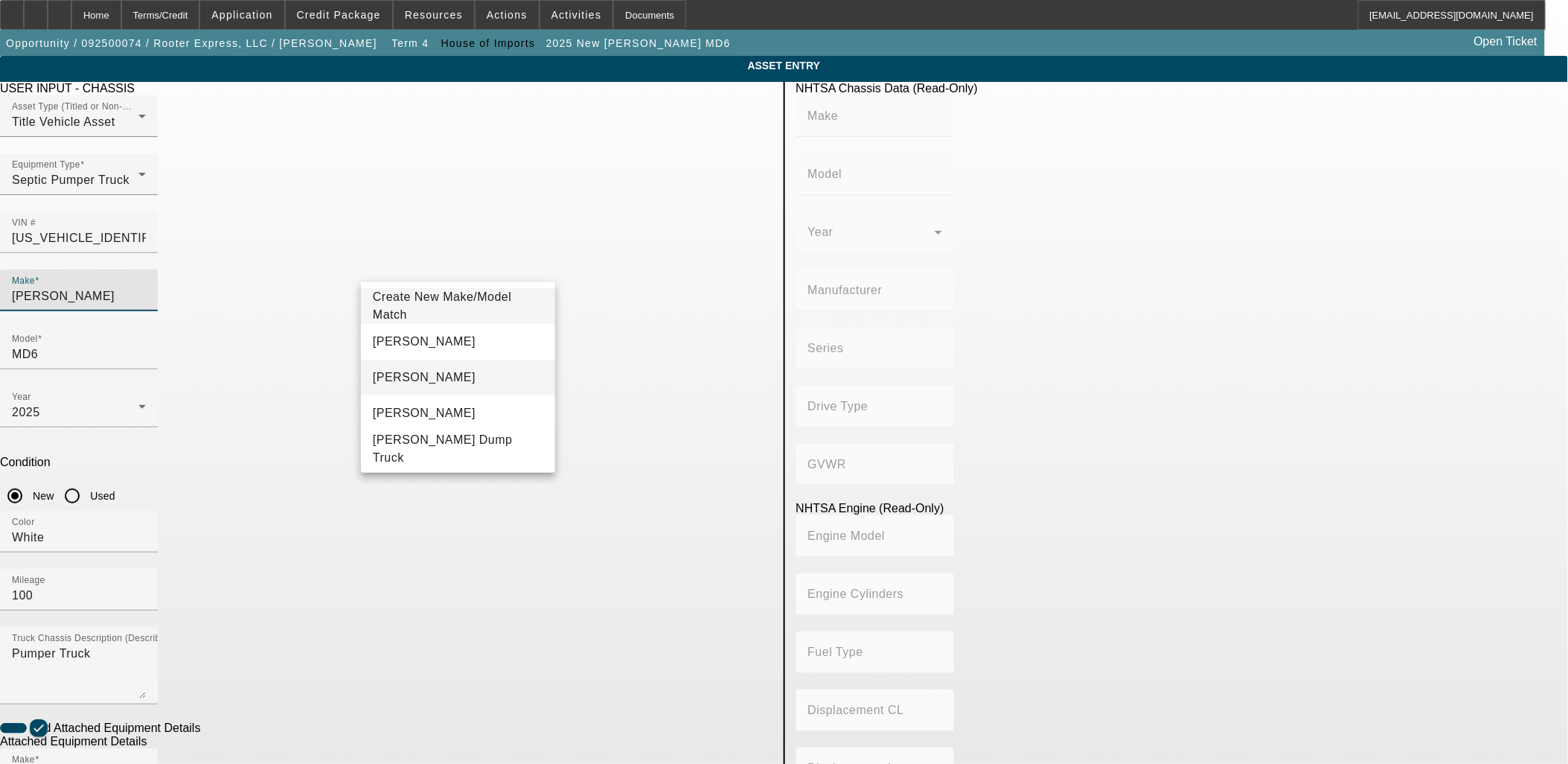
type input "MACK"
type input "MD"
type input "MACK TRUCKS INC."
type input "4x2"
type input "Class 6: 19,501 - 26,000 lb (8,845 - 11,794 kg)"
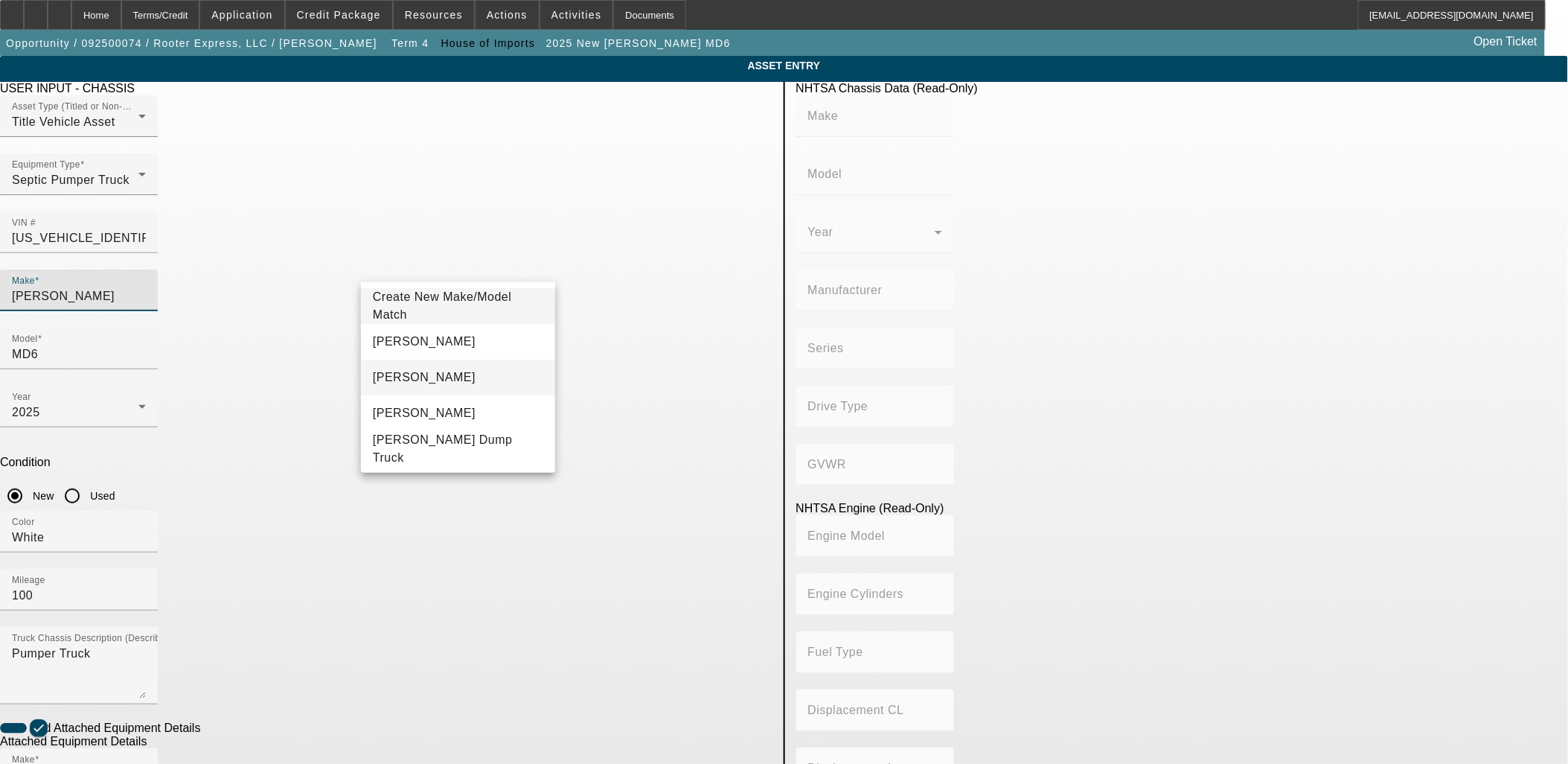
type input "B6.7"
type input "6"
type input "Diesel"
type input "408.85908543470"
type input "6.7"
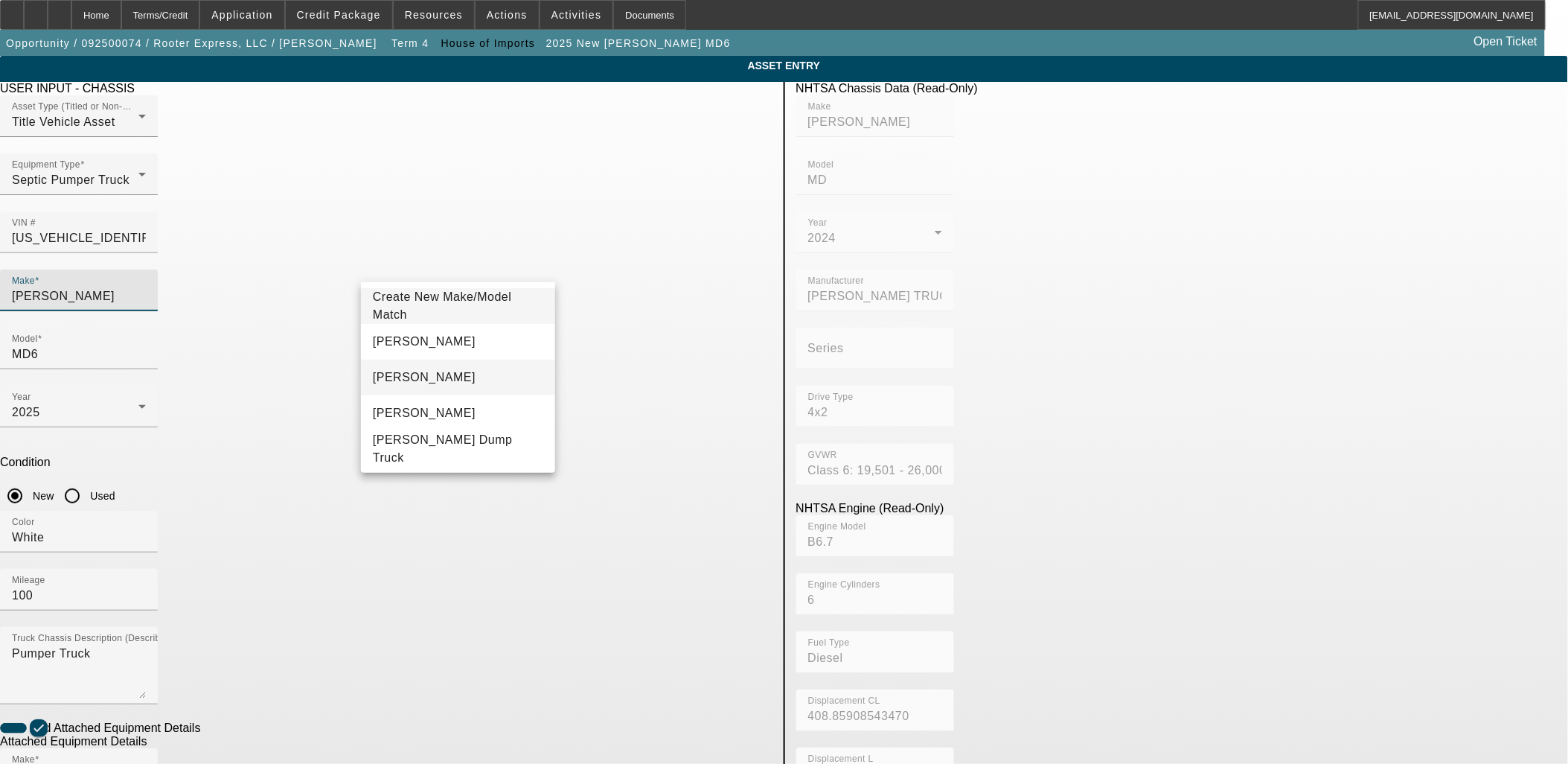
click at [410, 374] on mat-option "Mack" at bounding box center [458, 378] width 194 height 36
type input "Mack"
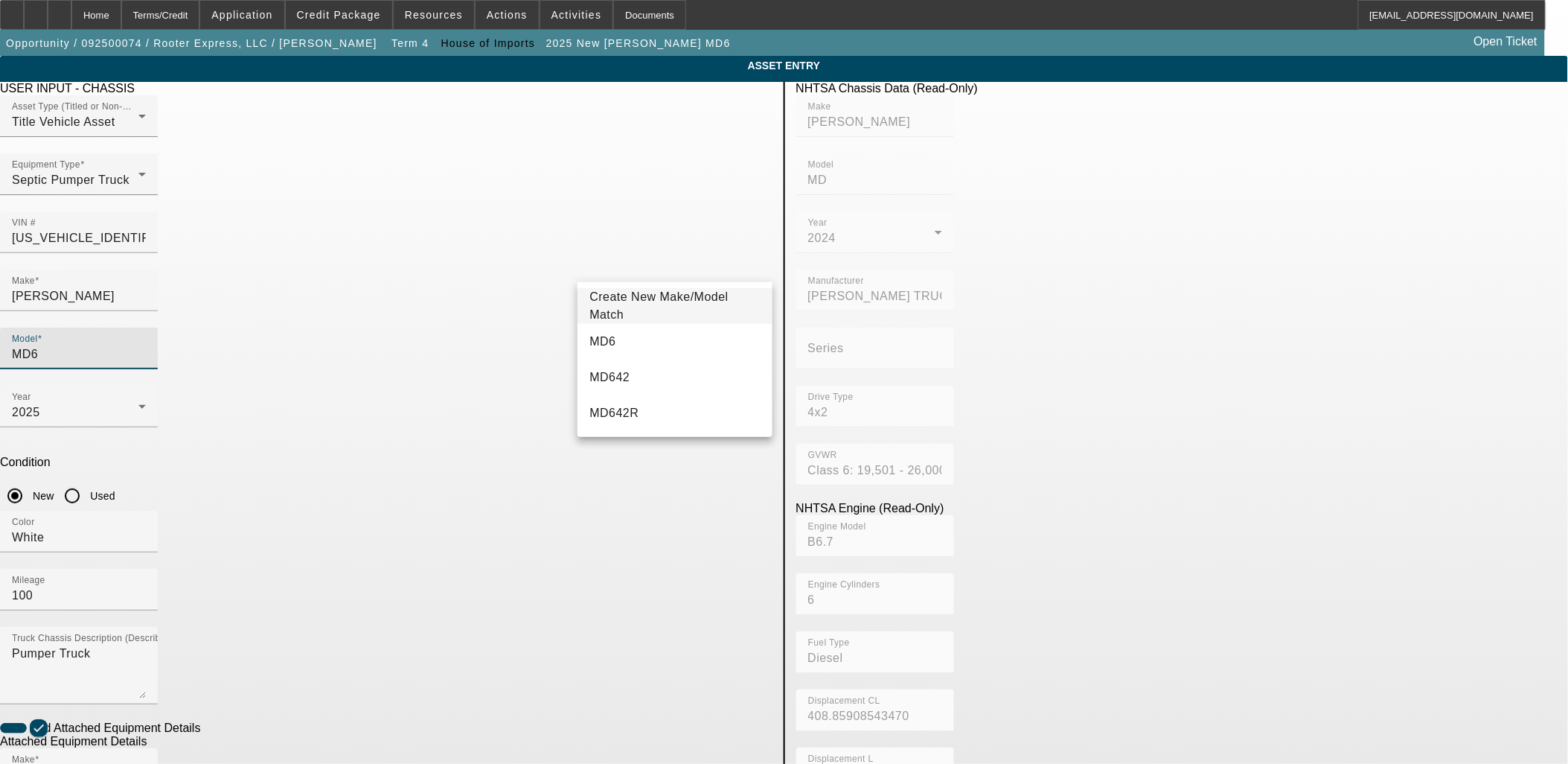
click at [145, 346] on input "MD6" at bounding box center [79, 354] width 134 height 18
type input "MD"
click at [641, 338] on mat-option "MD" at bounding box center [675, 342] width 194 height 36
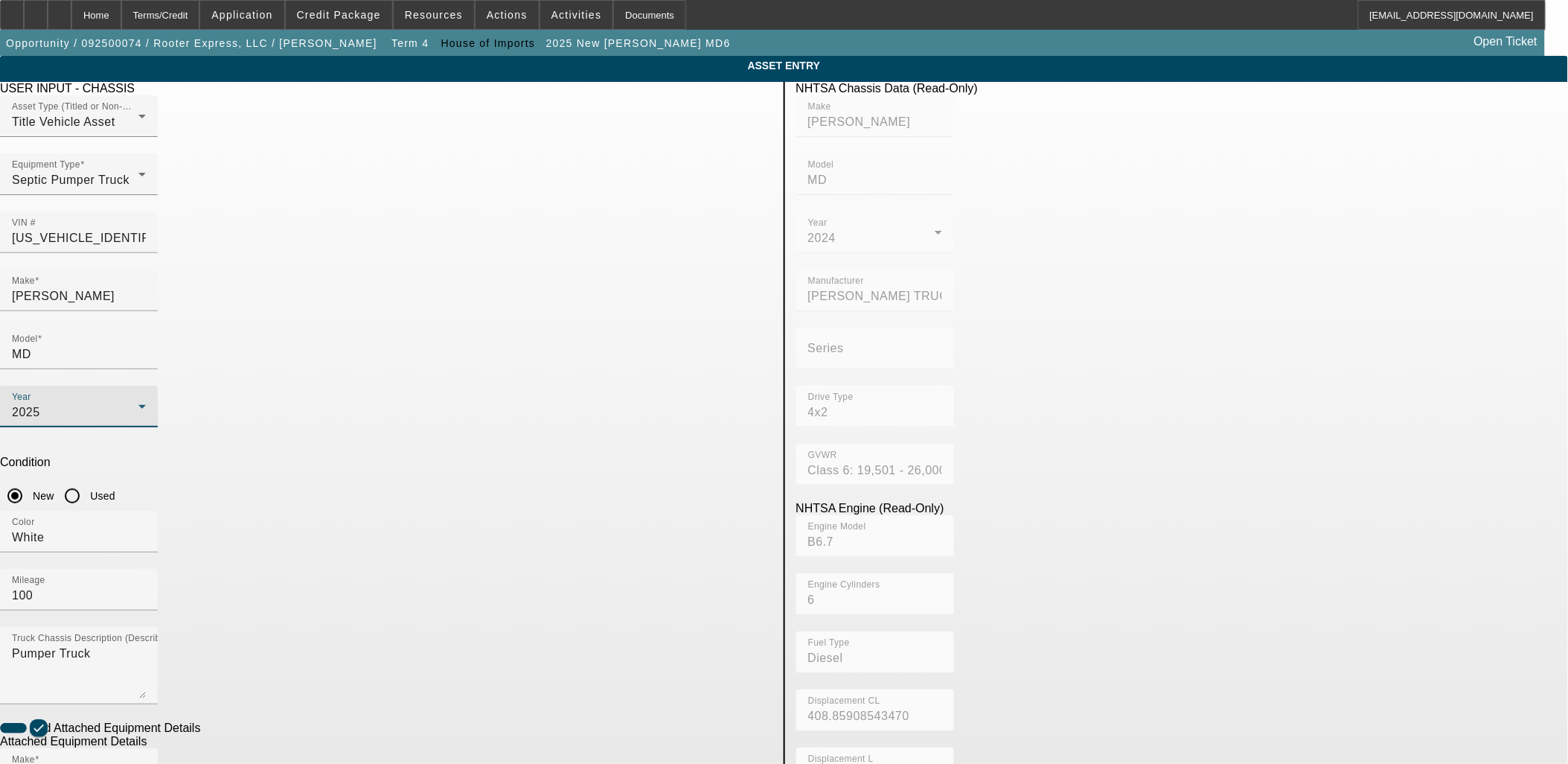
click at [139, 403] on div "2025" at bounding box center [76, 412] width 126 height 18
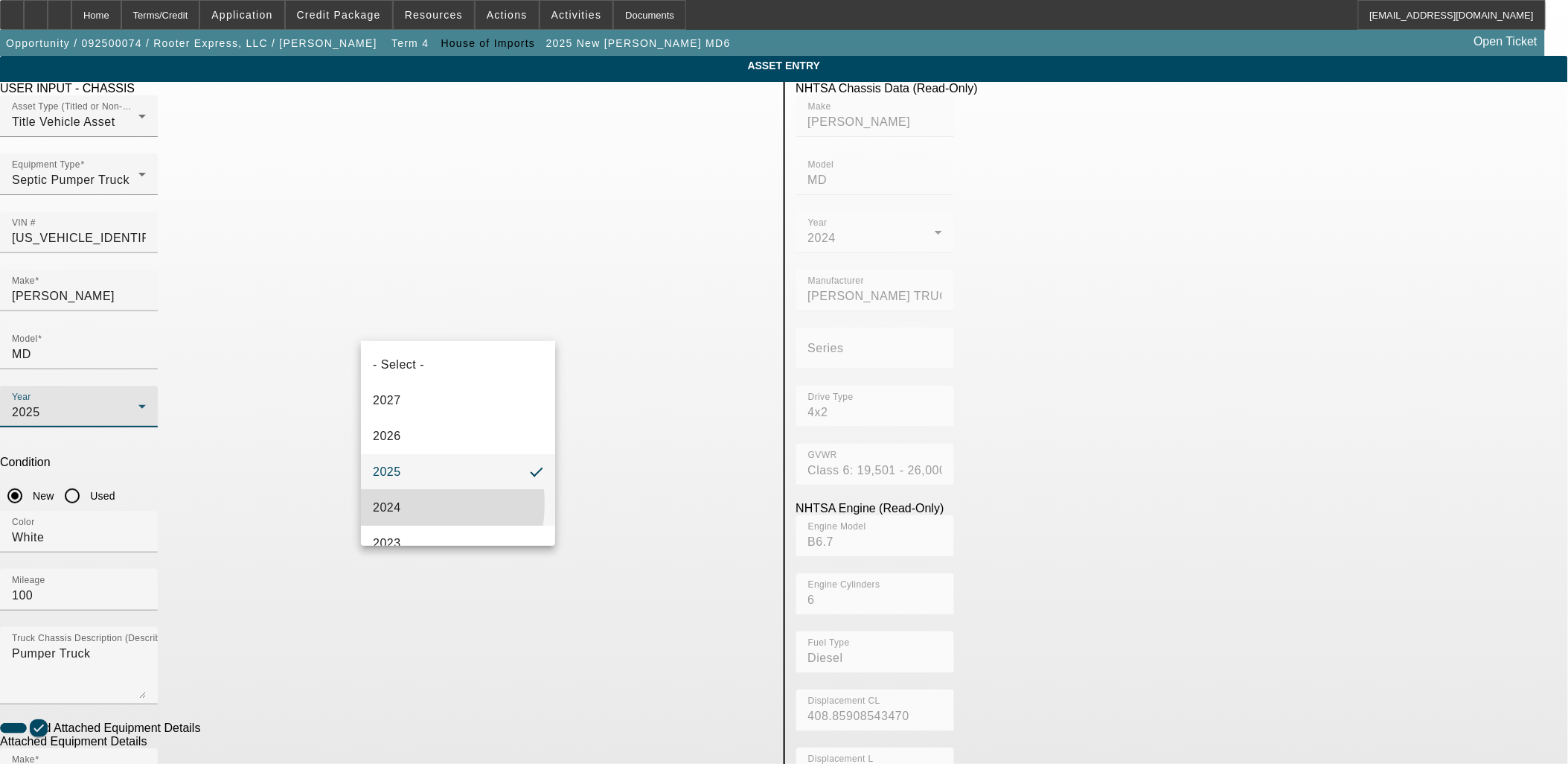
click at [402, 503] on mat-option "2024" at bounding box center [458, 508] width 194 height 36
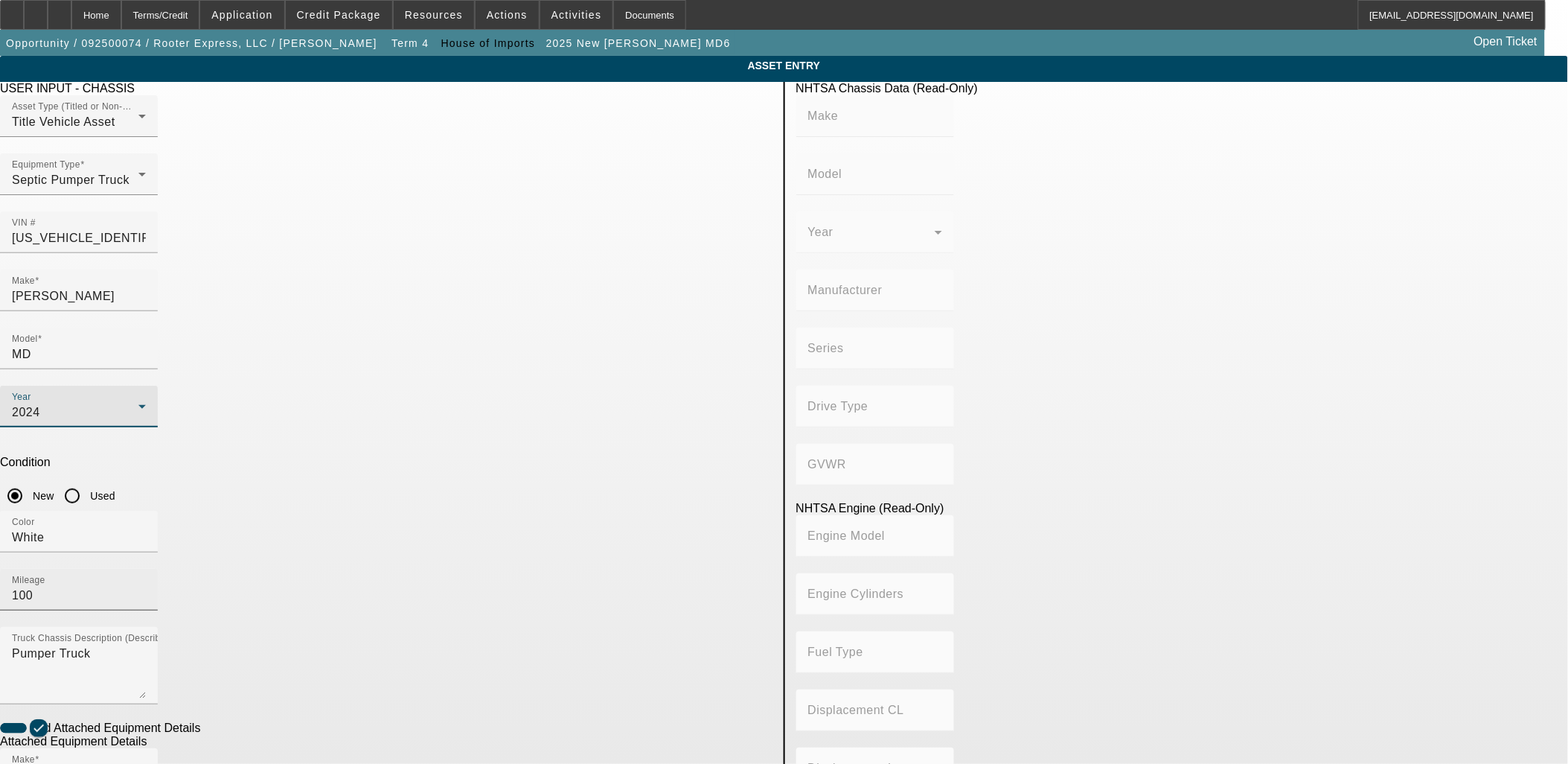
type input "MACK"
type input "MD"
type input "MACK TRUCKS INC."
type input "4x2"
type input "Class 6: 19,501 - 26,000 lb (8,845 - 11,794 kg)"
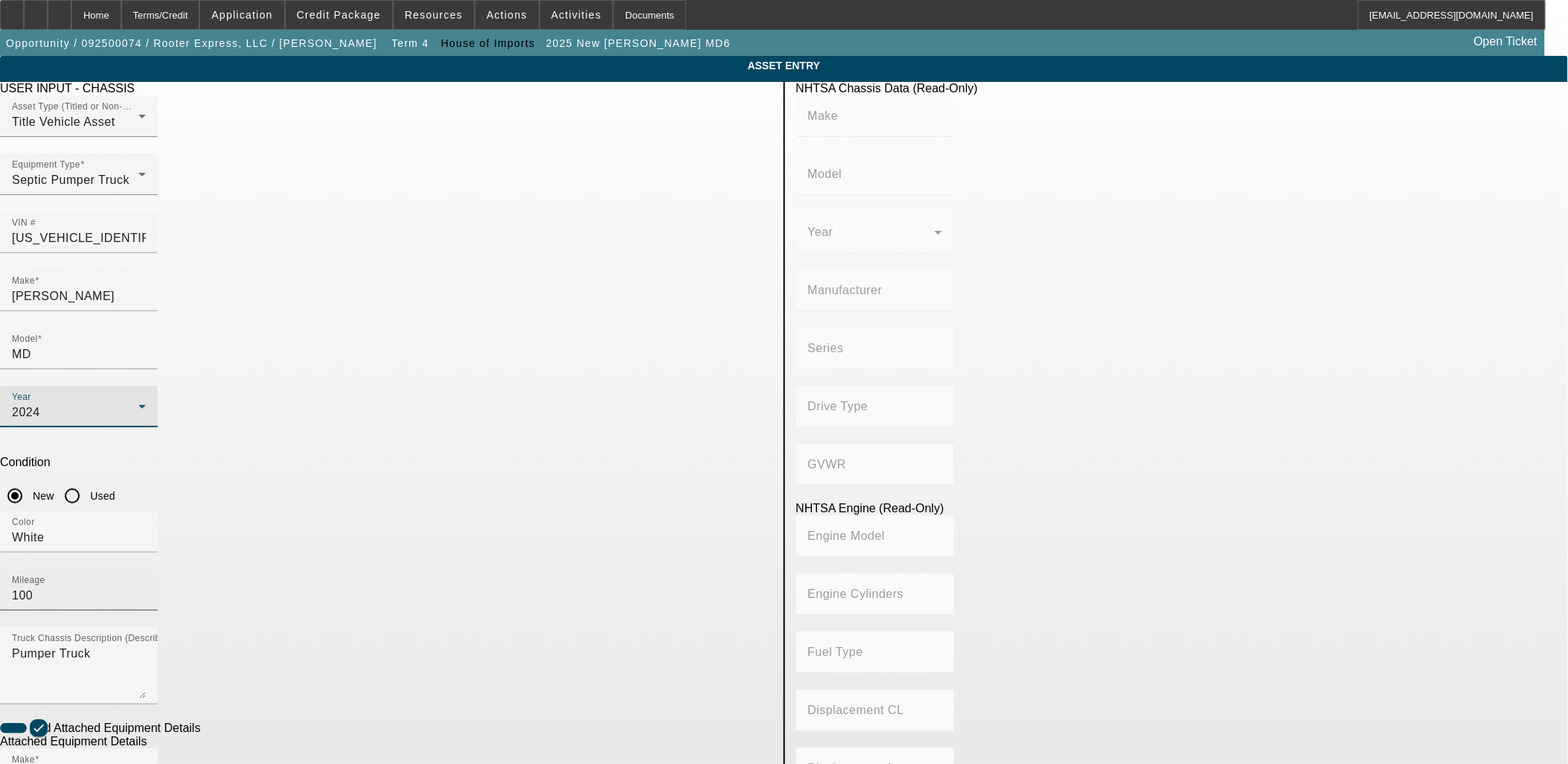
type input "B6.7"
type input "6"
type input "Diesel"
type input "408.85908543470"
type input "6.7"
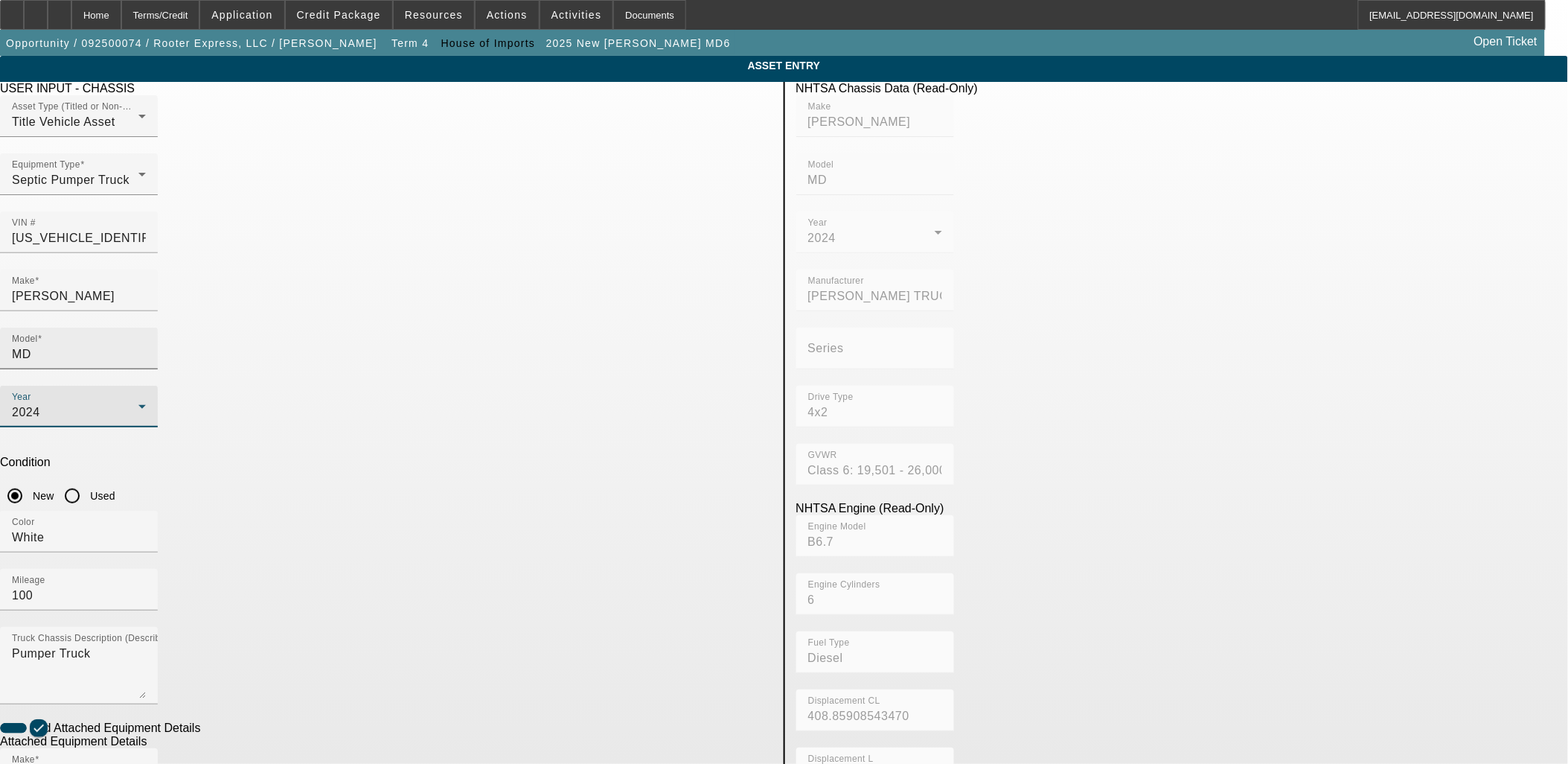
click at [145, 346] on input "MD" at bounding box center [79, 354] width 134 height 18
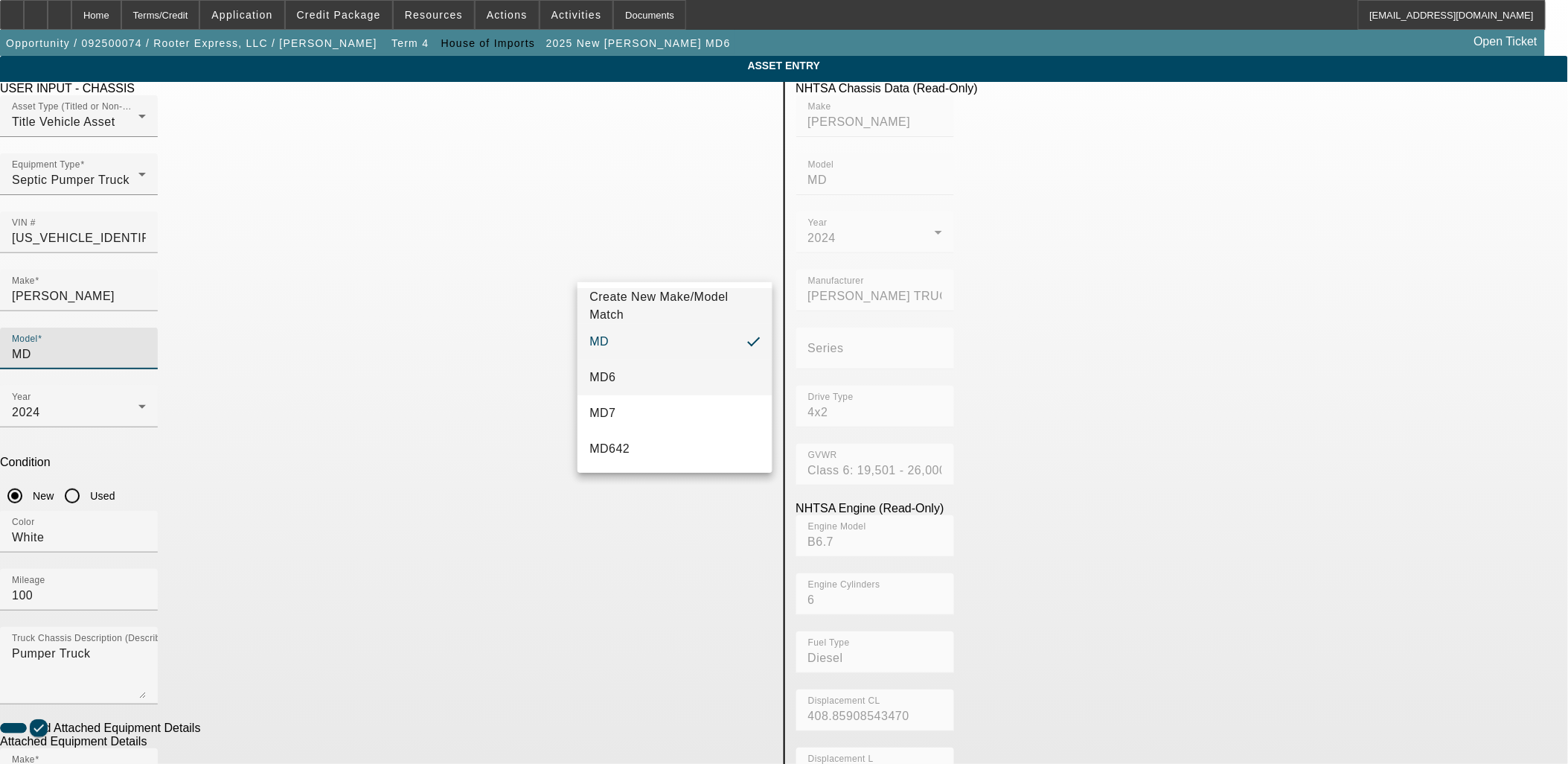
click at [628, 373] on mat-option "MD6" at bounding box center [675, 378] width 194 height 36
type input "MD6"
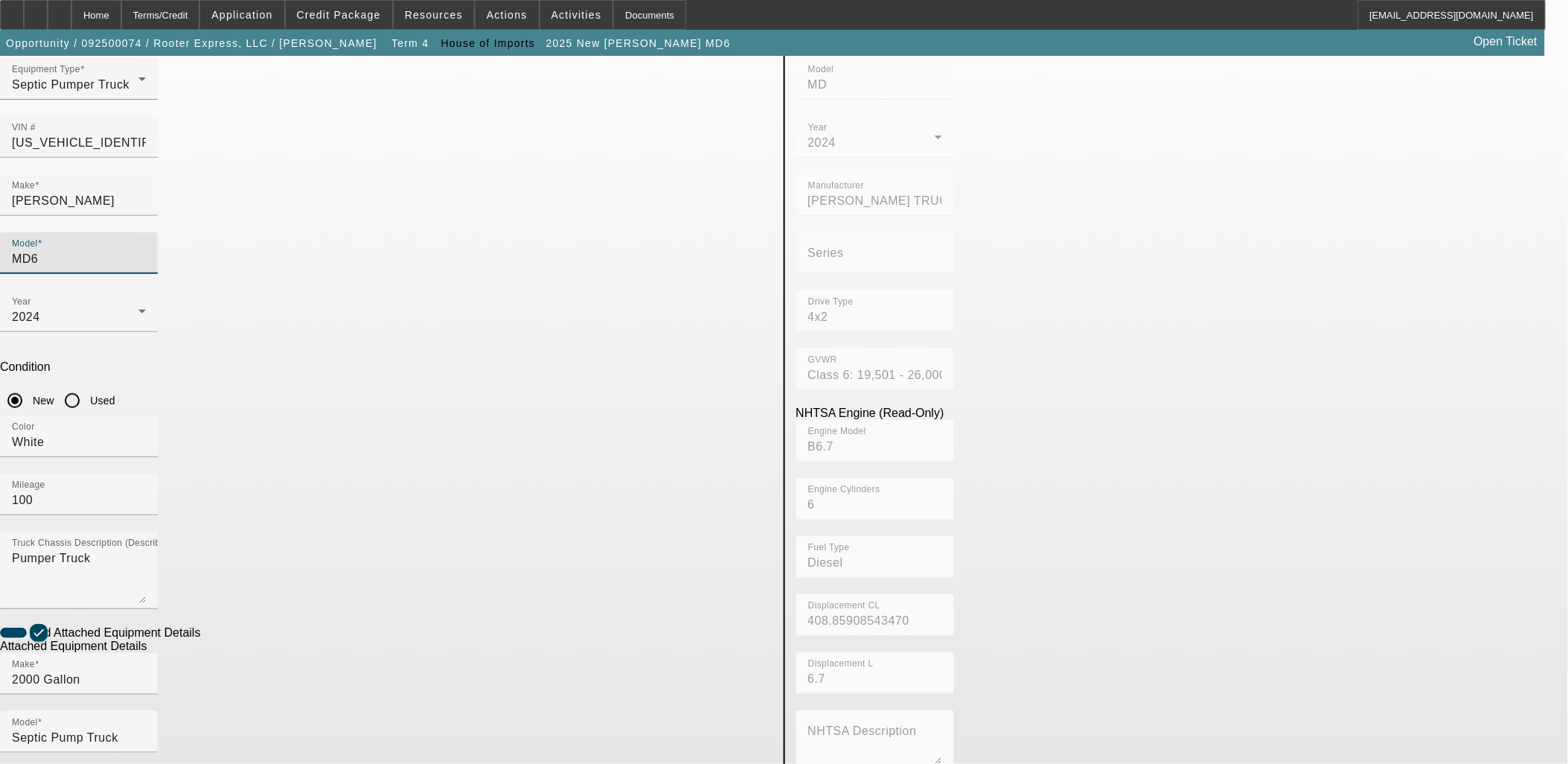
scroll to position [194, 0]
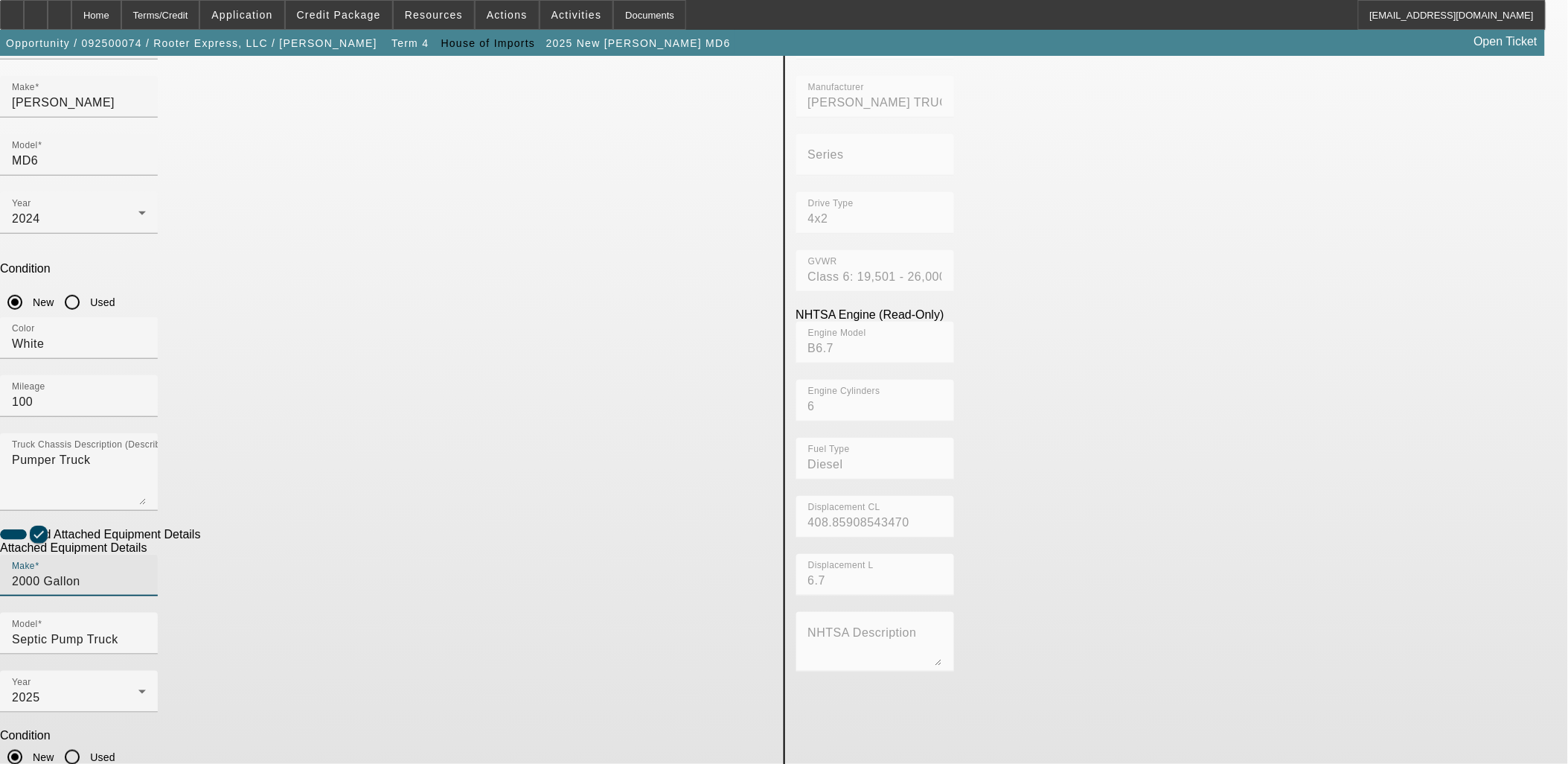
drag, startPoint x: 433, startPoint y: 416, endPoint x: 304, endPoint y: 406, distance: 129.4
click at [306, 407] on app-asset-collateral-manage "ASSET ENTRY Delete asset USER INPUT - CHASSIS Asset Type (Titled or Non-Titled)…" at bounding box center [784, 441] width 1568 height 1158
click at [406, 472] on mat-option "2100 Gallon" at bounding box center [458, 484] width 194 height 36
type input "2100 Gallon"
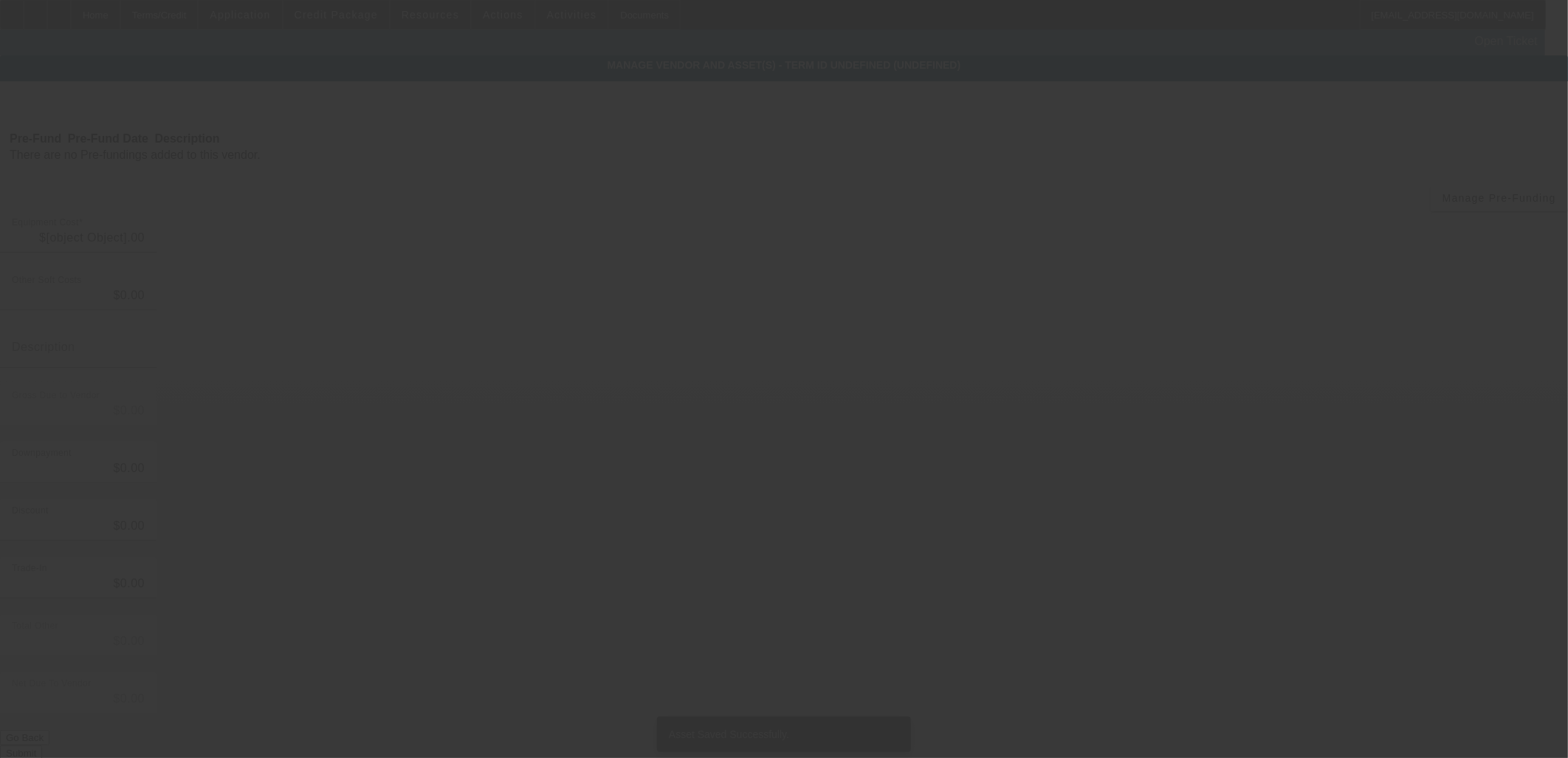
type input "$130,000.00"
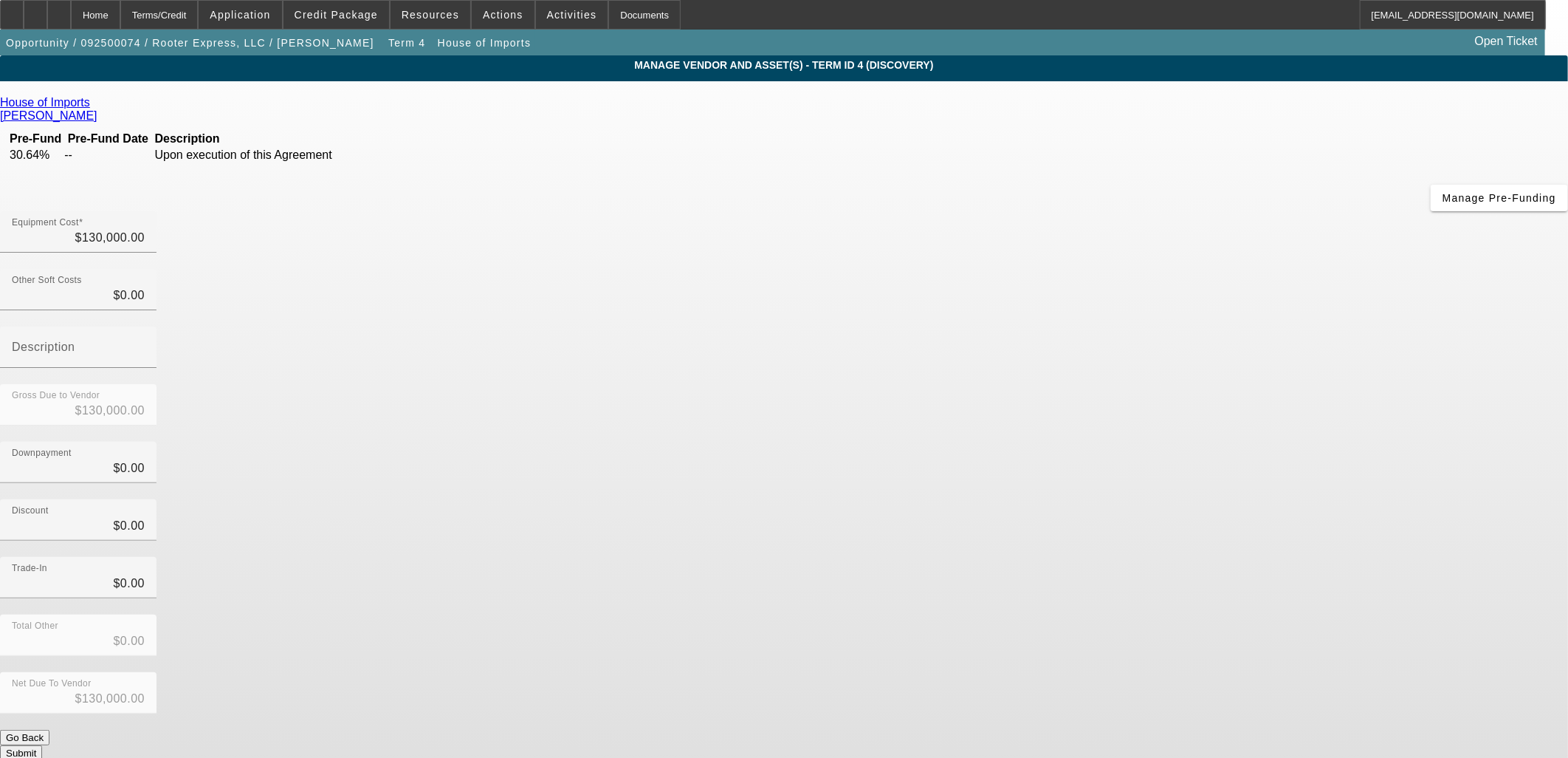
click at [42, 745] on button "Submit" at bounding box center [21, 752] width 42 height 16
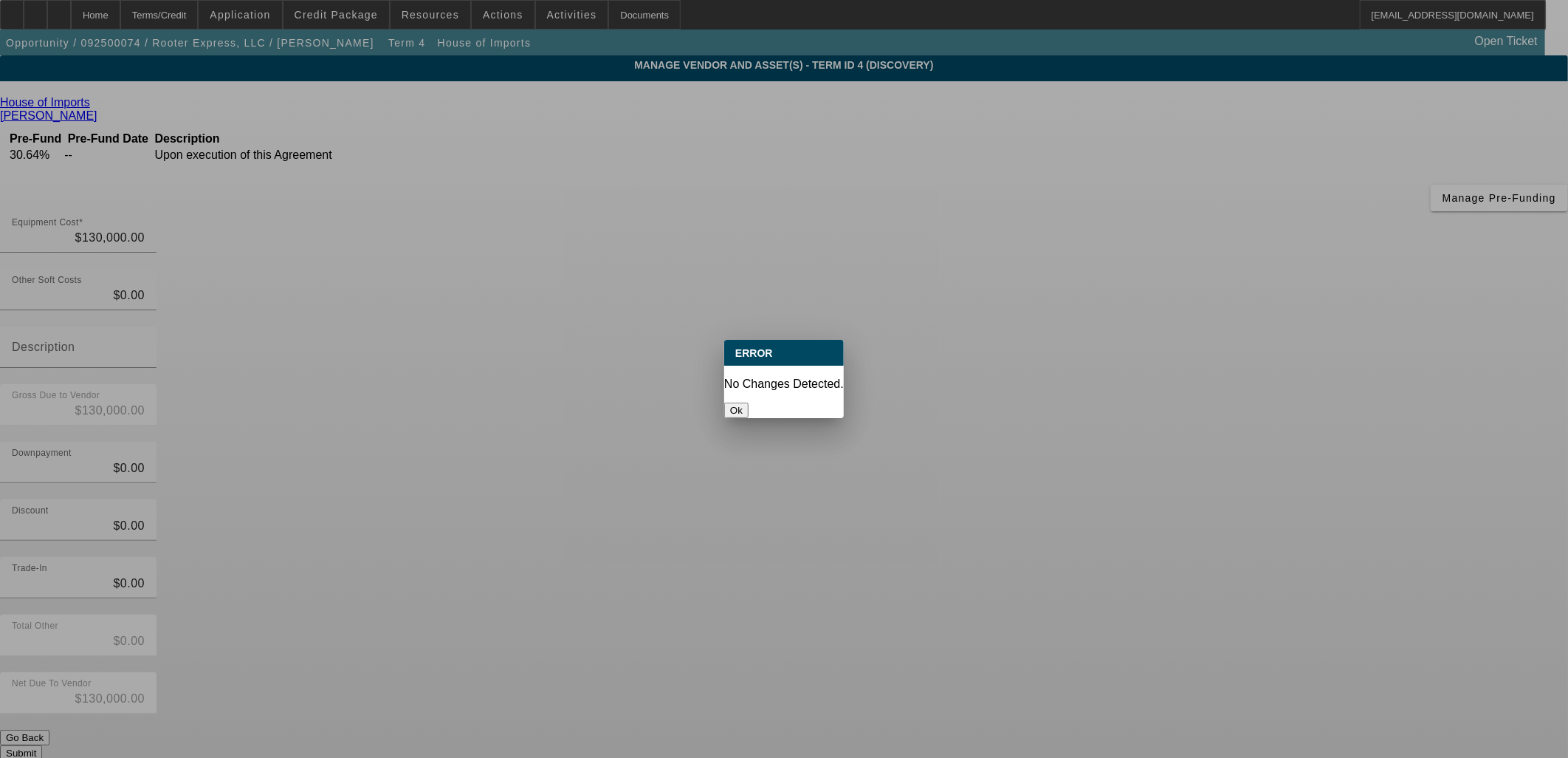
click at [748, 403] on button "Ok" at bounding box center [736, 410] width 24 height 16
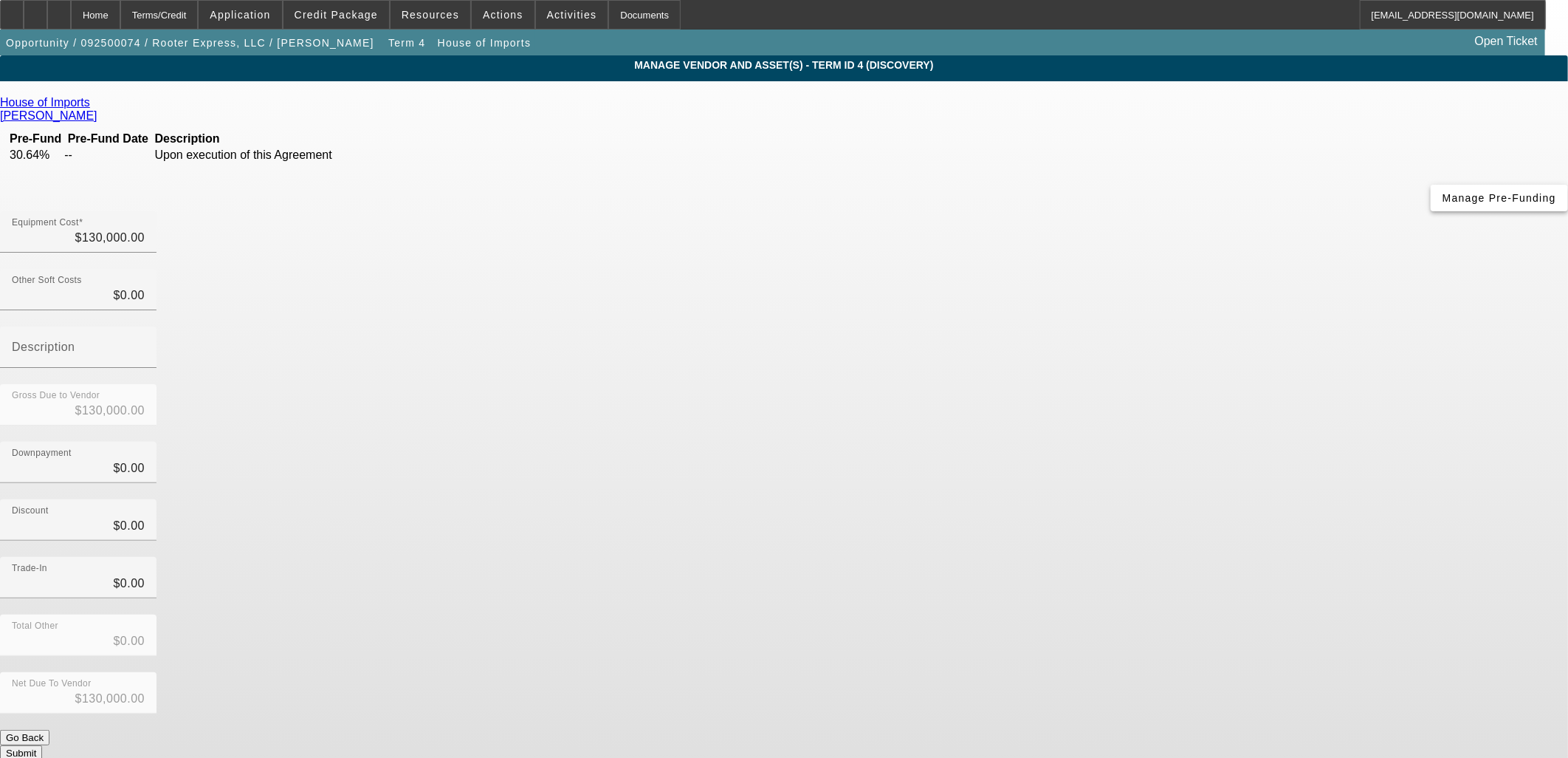
click at [1442, 204] on span "Manage Pre-Funding" at bounding box center [1499, 198] width 113 height 12
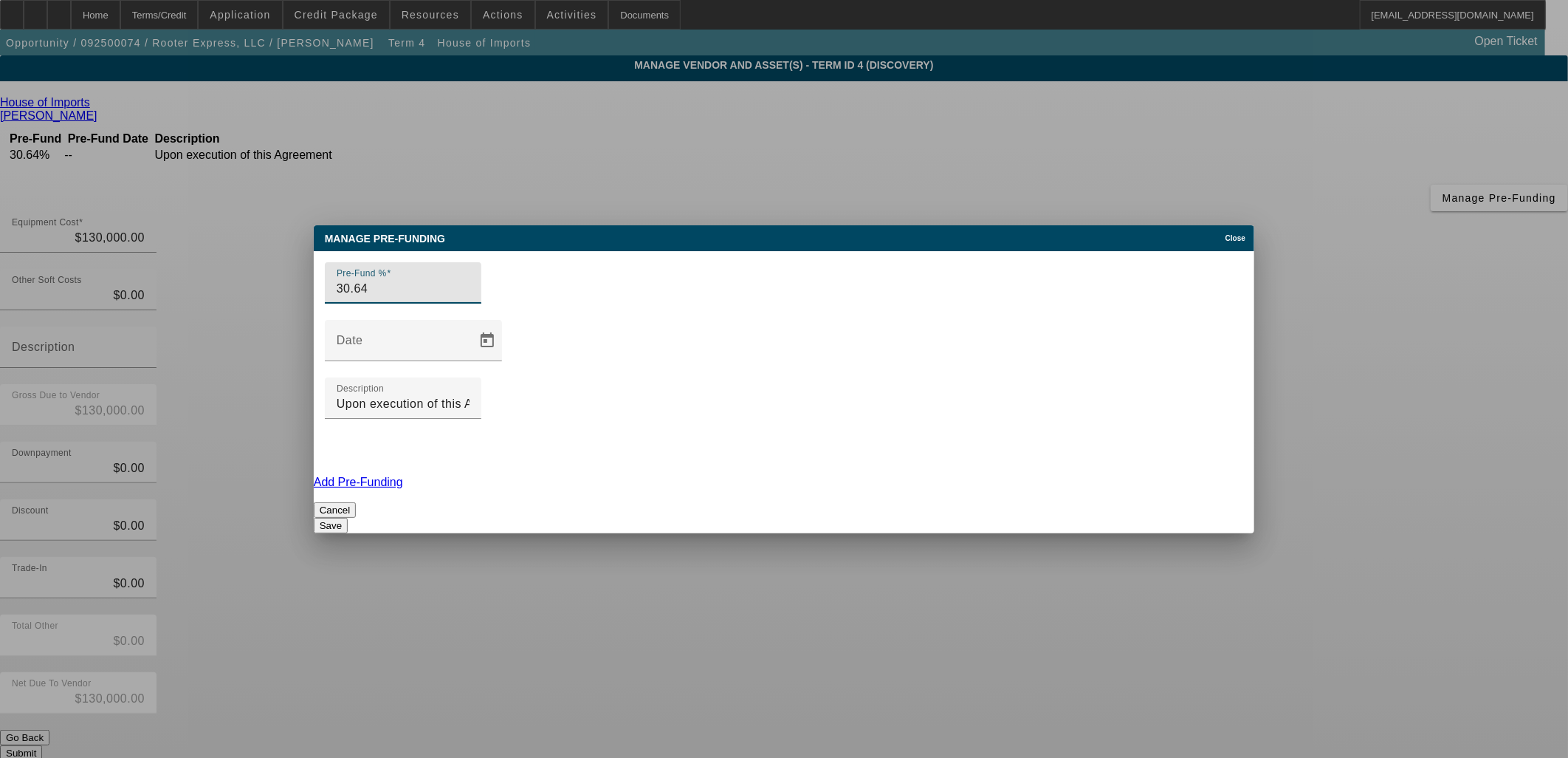
drag, startPoint x: 434, startPoint y: 365, endPoint x: 263, endPoint y: 355, distance: 171.3
click at [263, 356] on div "Manage Pre-funding Close Pre-Fund % 30.64 Date Description Upon execution of th…" at bounding box center [784, 379] width 1568 height 758
drag, startPoint x: 400, startPoint y: 364, endPoint x: 278, endPoint y: 364, distance: 122.0
click at [279, 364] on div "Manage Pre-funding Close Pre-Fund % 50 Date Description Upon execution of this …" at bounding box center [784, 379] width 1568 height 758
type input "100"
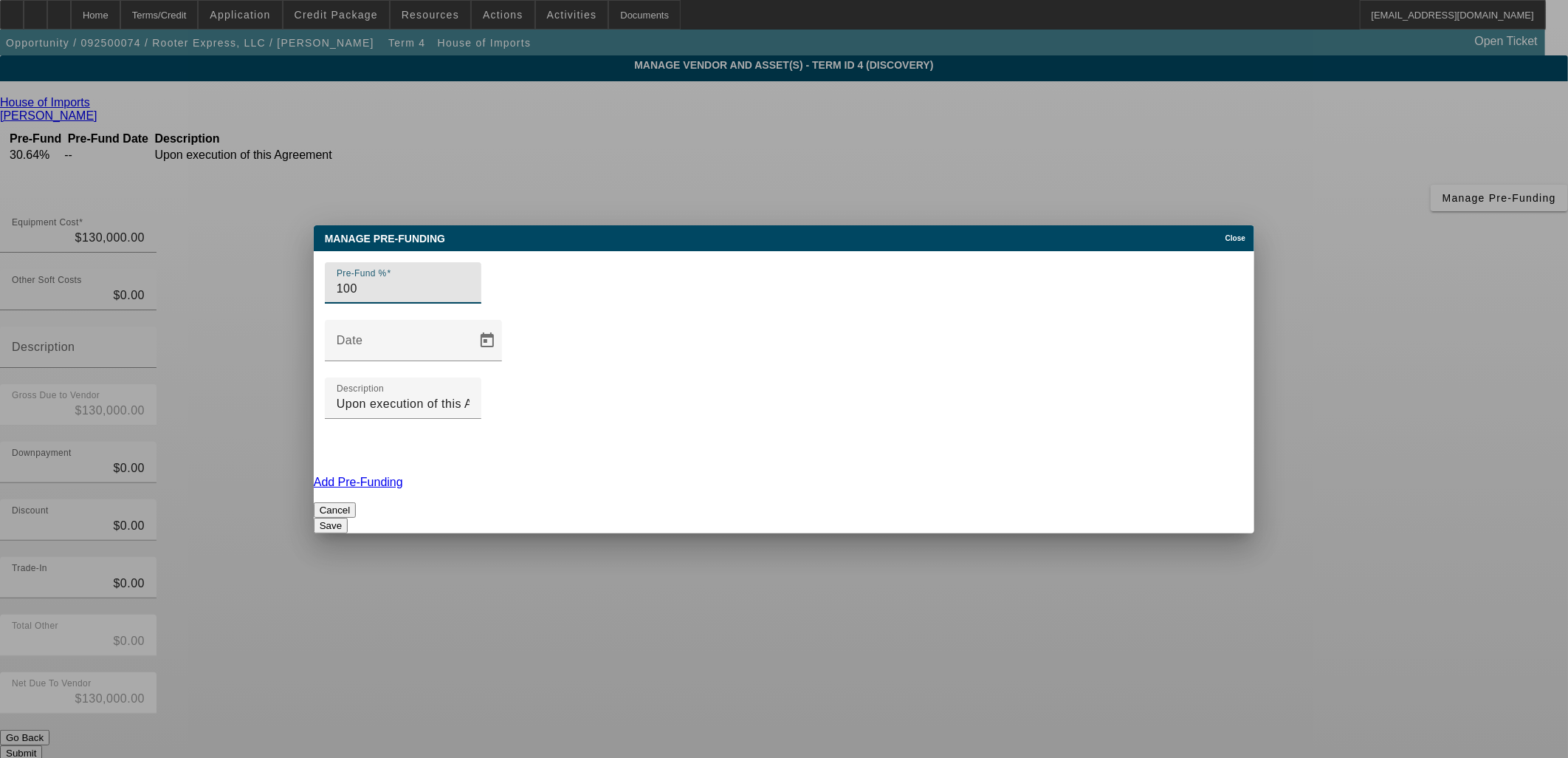
click at [348, 517] on button "Save" at bounding box center [331, 525] width 34 height 16
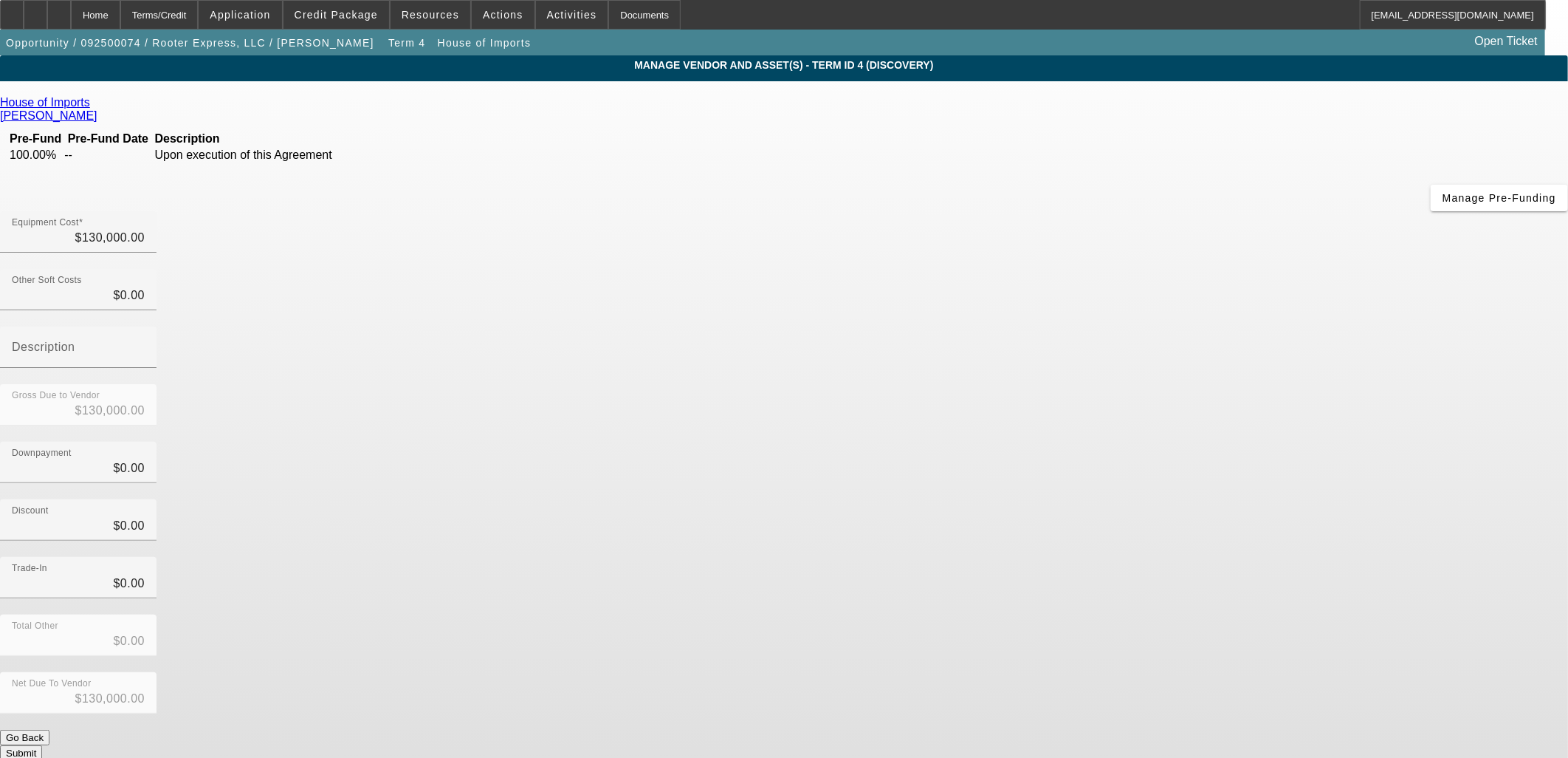
click at [42, 745] on button "Submit" at bounding box center [21, 752] width 42 height 16
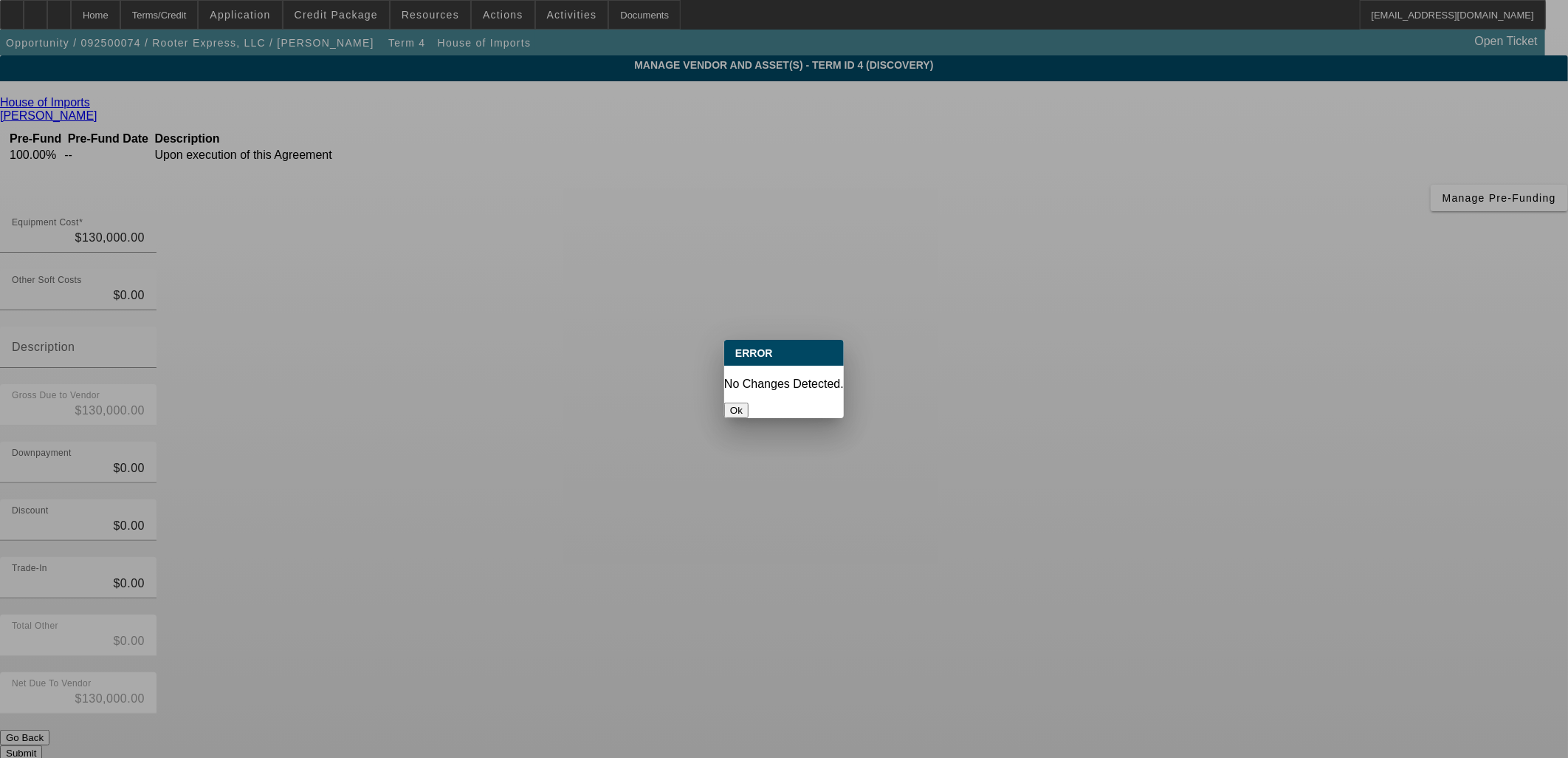
click at [774, 378] on p "No Changes Detected." at bounding box center [784, 384] width 120 height 13
click at [768, 403] on div "Ok" at bounding box center [784, 410] width 120 height 16
click at [748, 403] on button "Ok" at bounding box center [736, 410] width 24 height 16
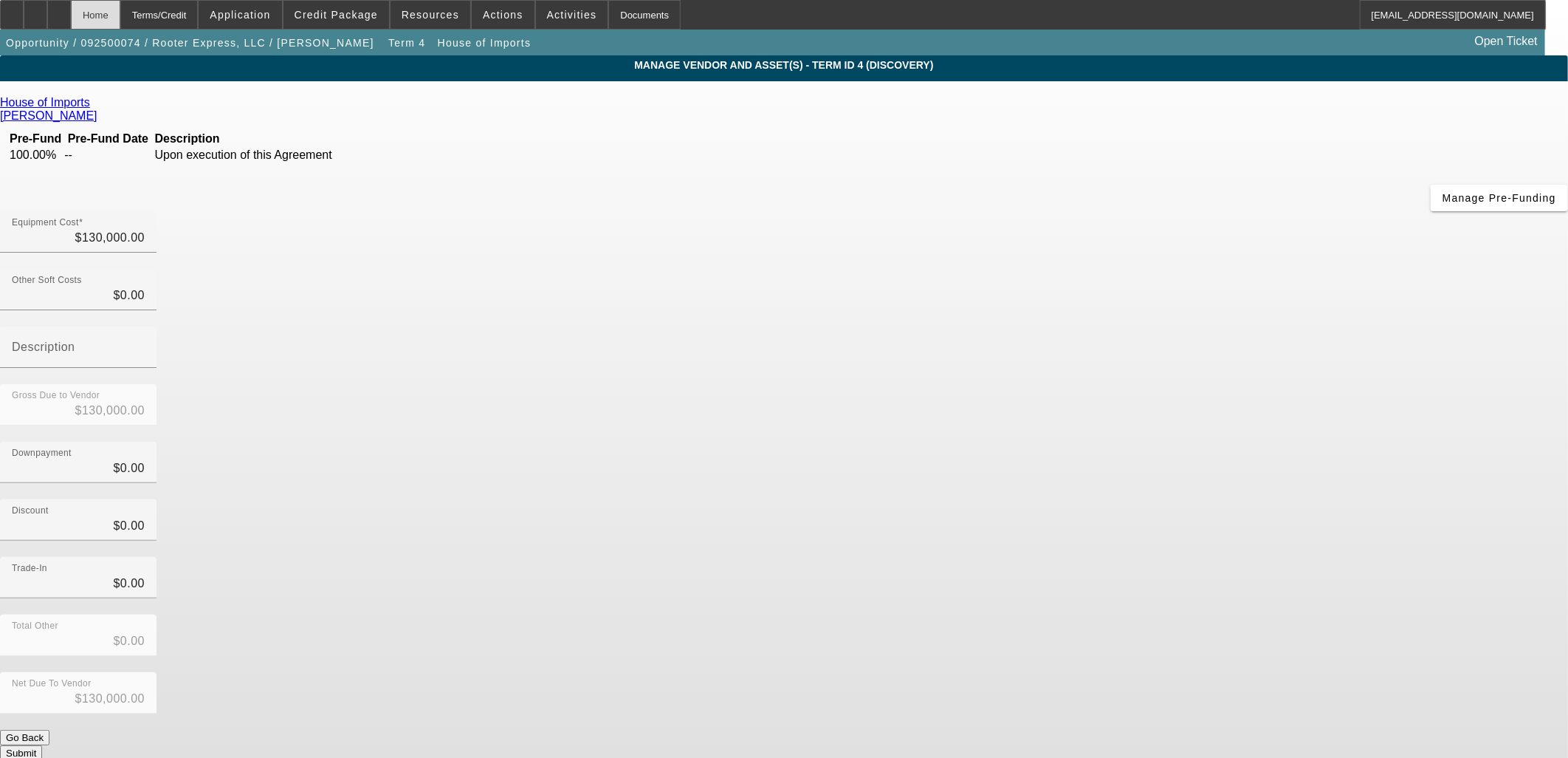
click at [120, 16] on div "Home" at bounding box center [96, 15] width 50 height 30
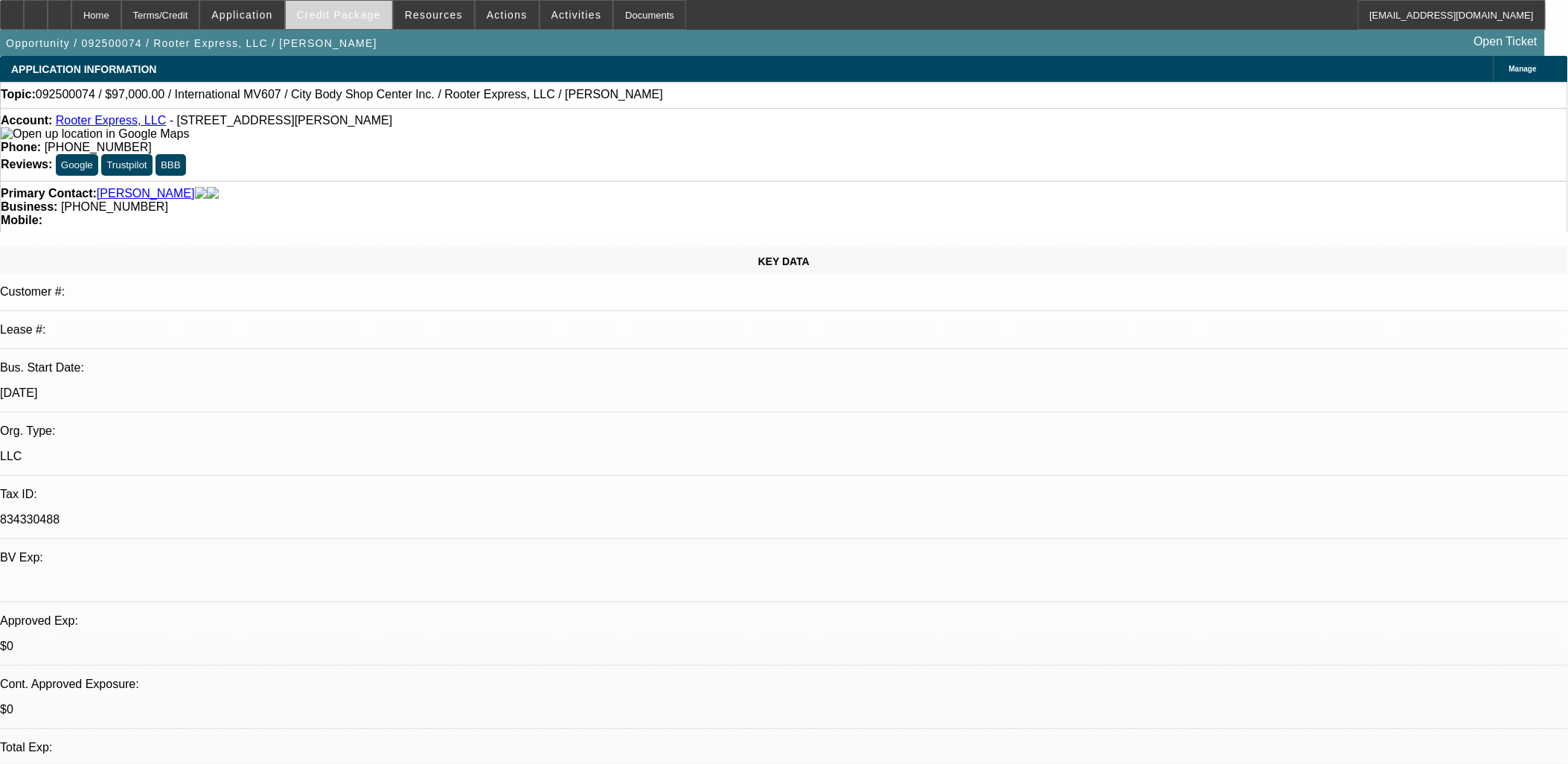
select select "0"
select select "2"
select select "0"
select select "6"
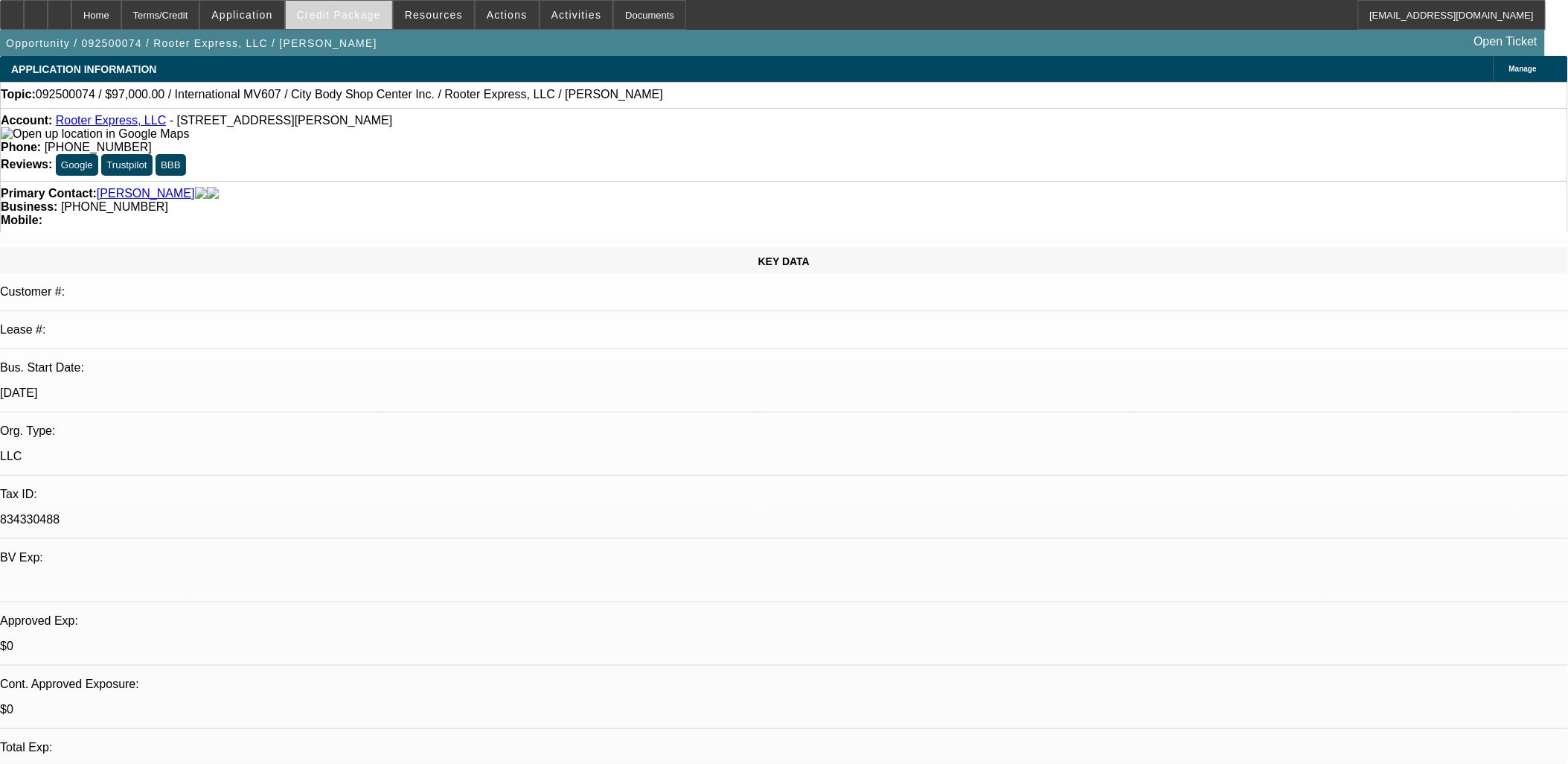
select select "0"
select select "2"
select select "0"
select select "6"
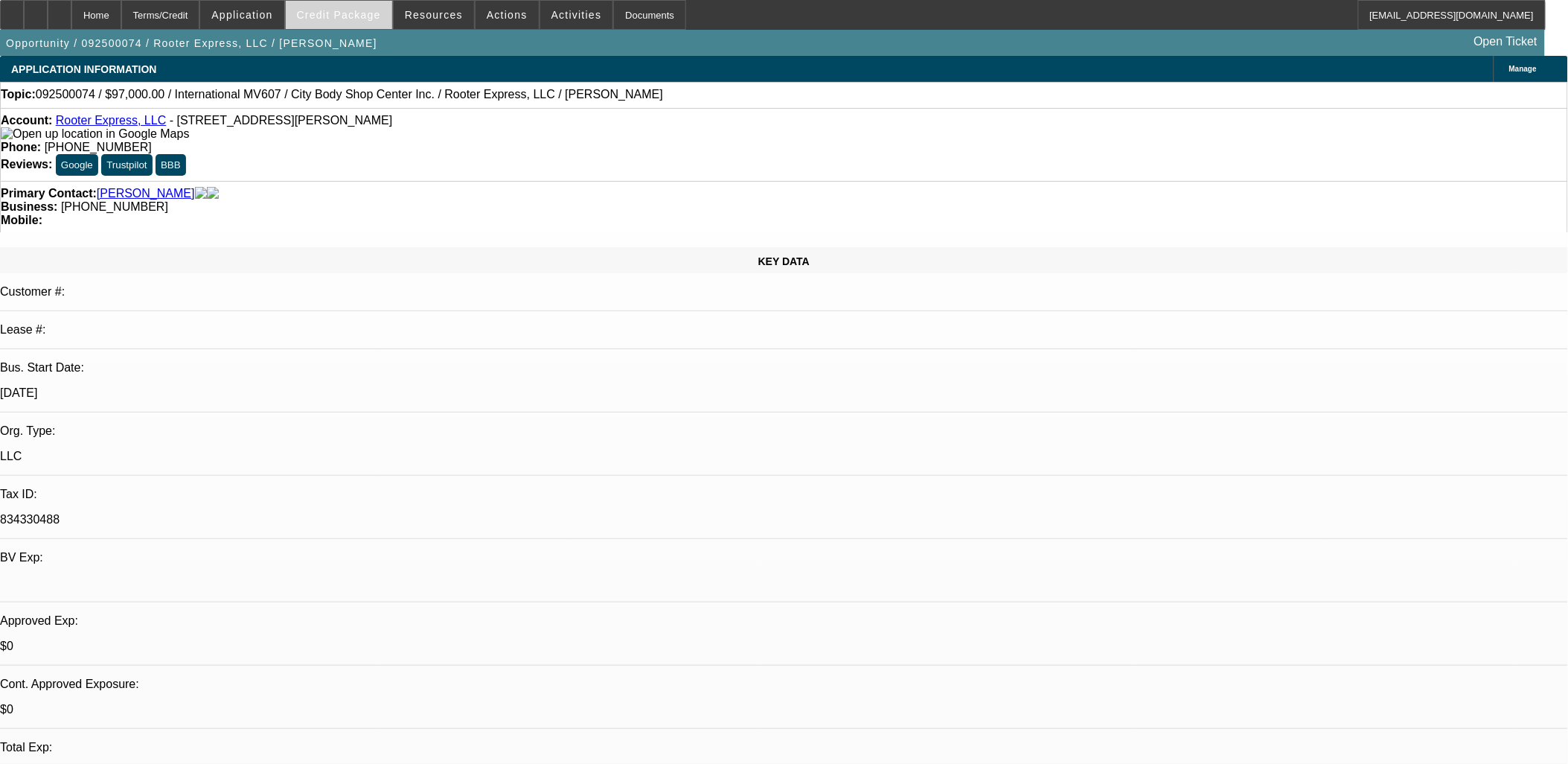
select select "0"
select select "2"
select select "0"
select select "6"
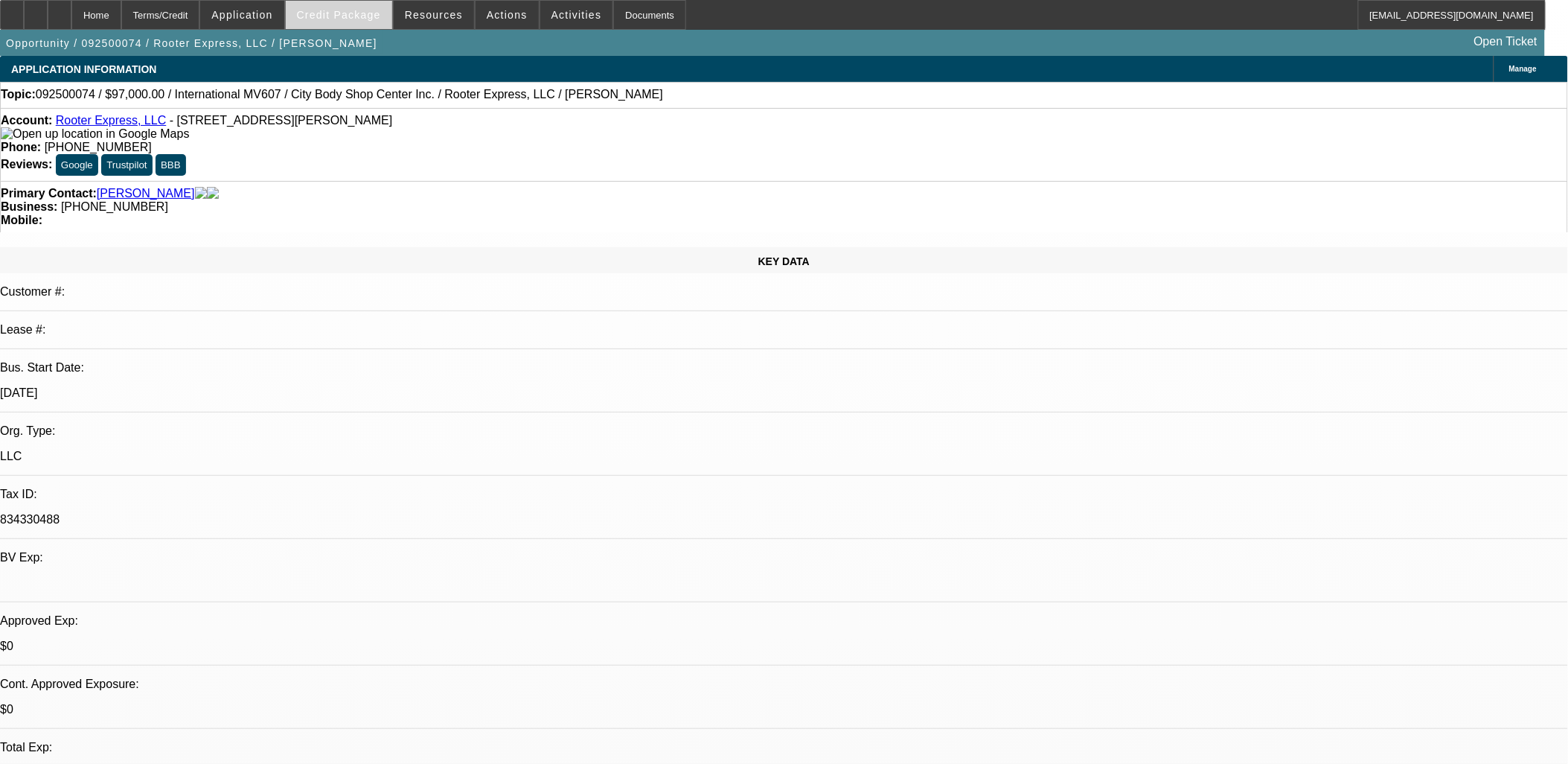
select select "0"
select select "2"
select select "0"
select select "6"
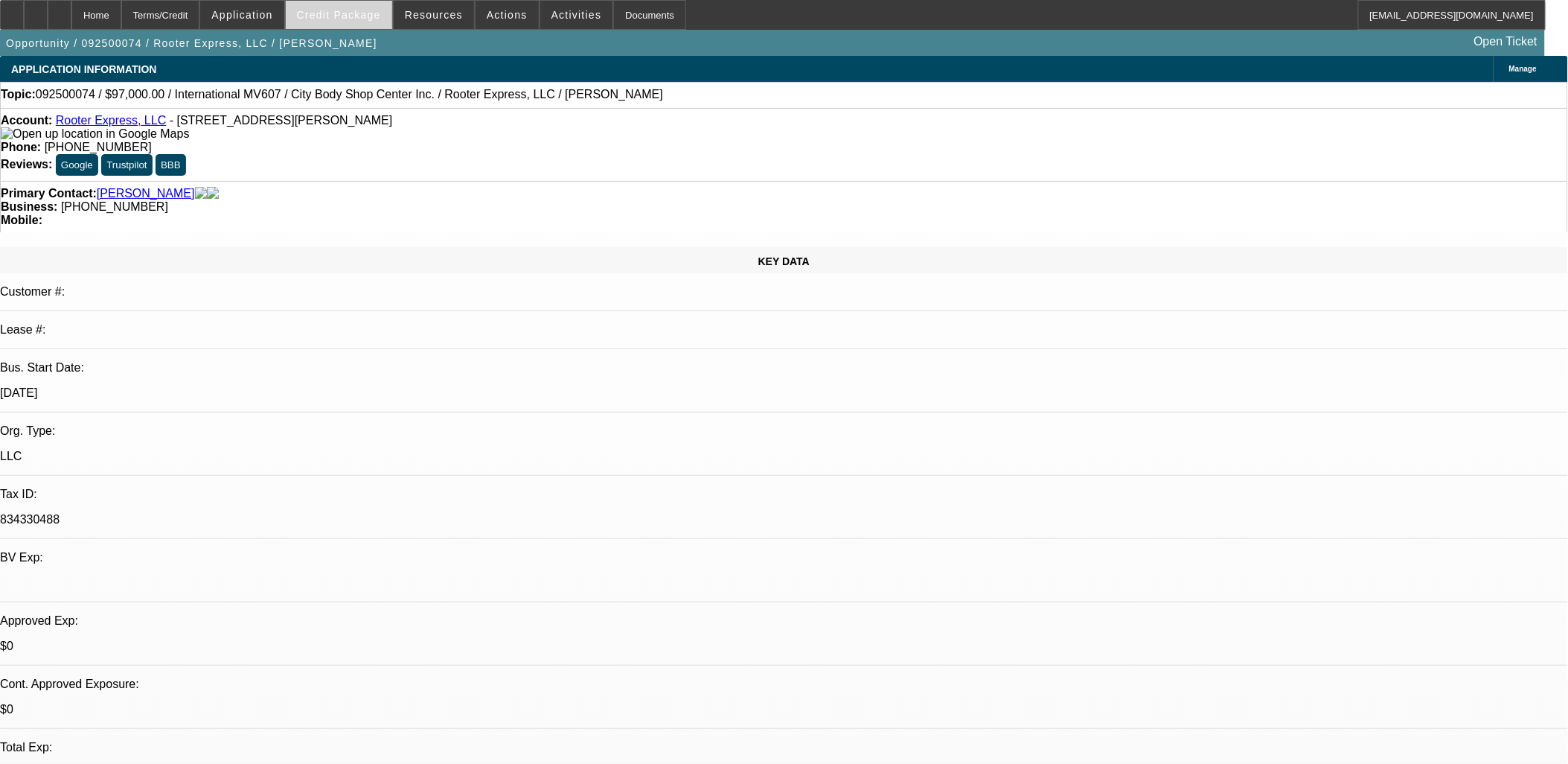
click at [353, 12] on span "Credit Package" at bounding box center [338, 14] width 84 height 12
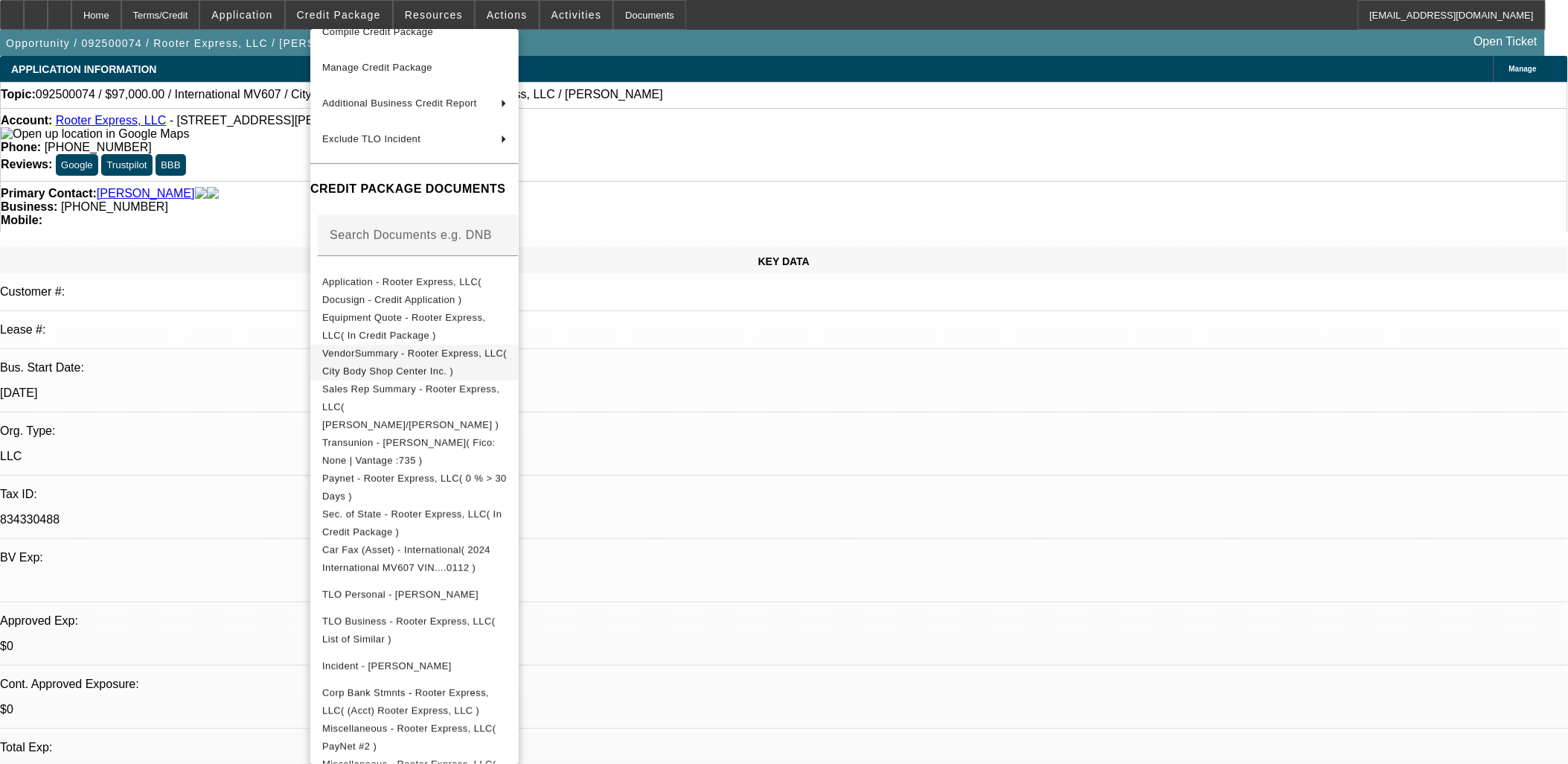
scroll to position [150, 0]
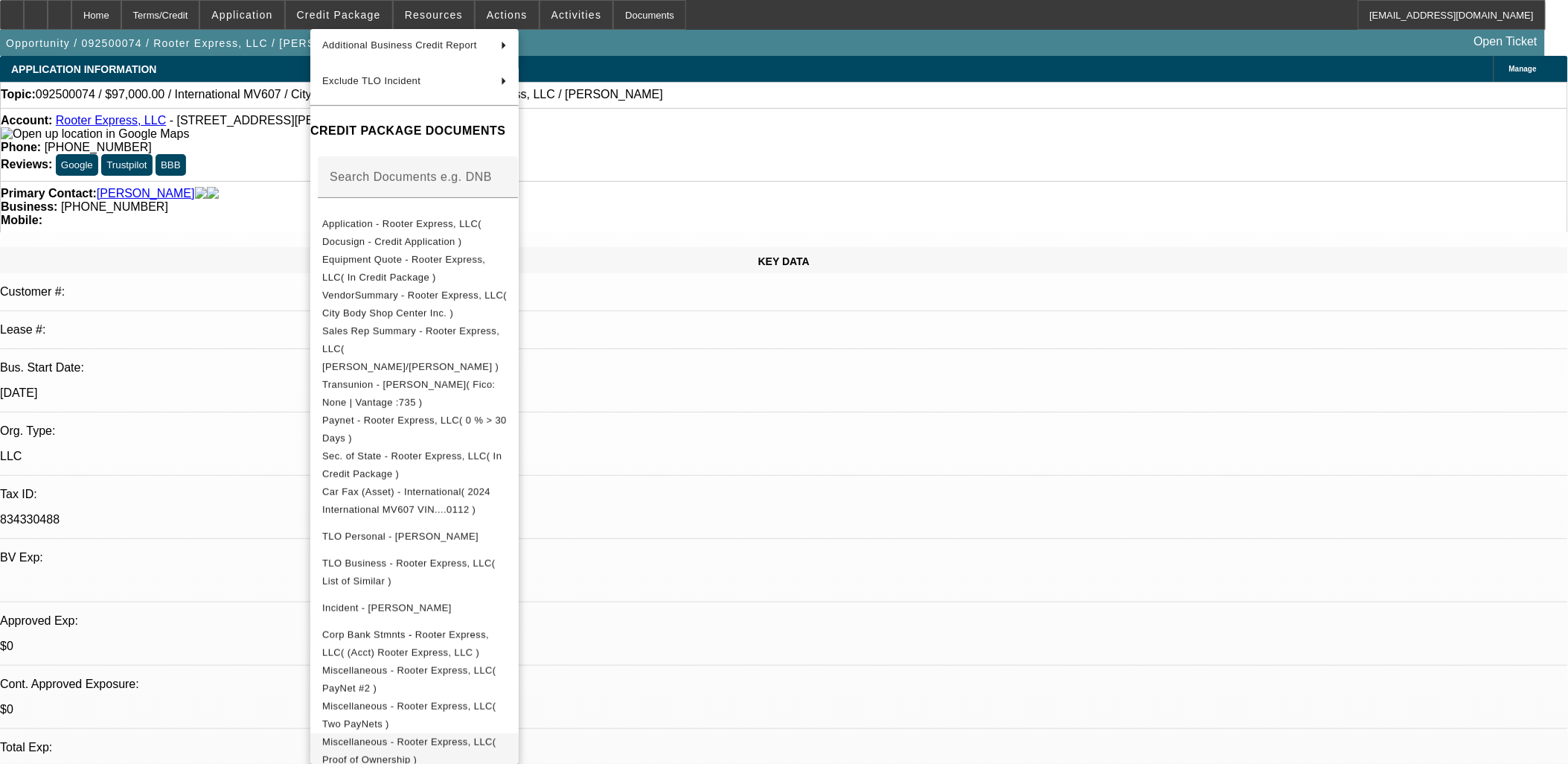
click at [490, 736] on span "Miscellaneous - Rooter Express, LLC( Proof of Ownership )" at bounding box center [409, 750] width 174 height 29
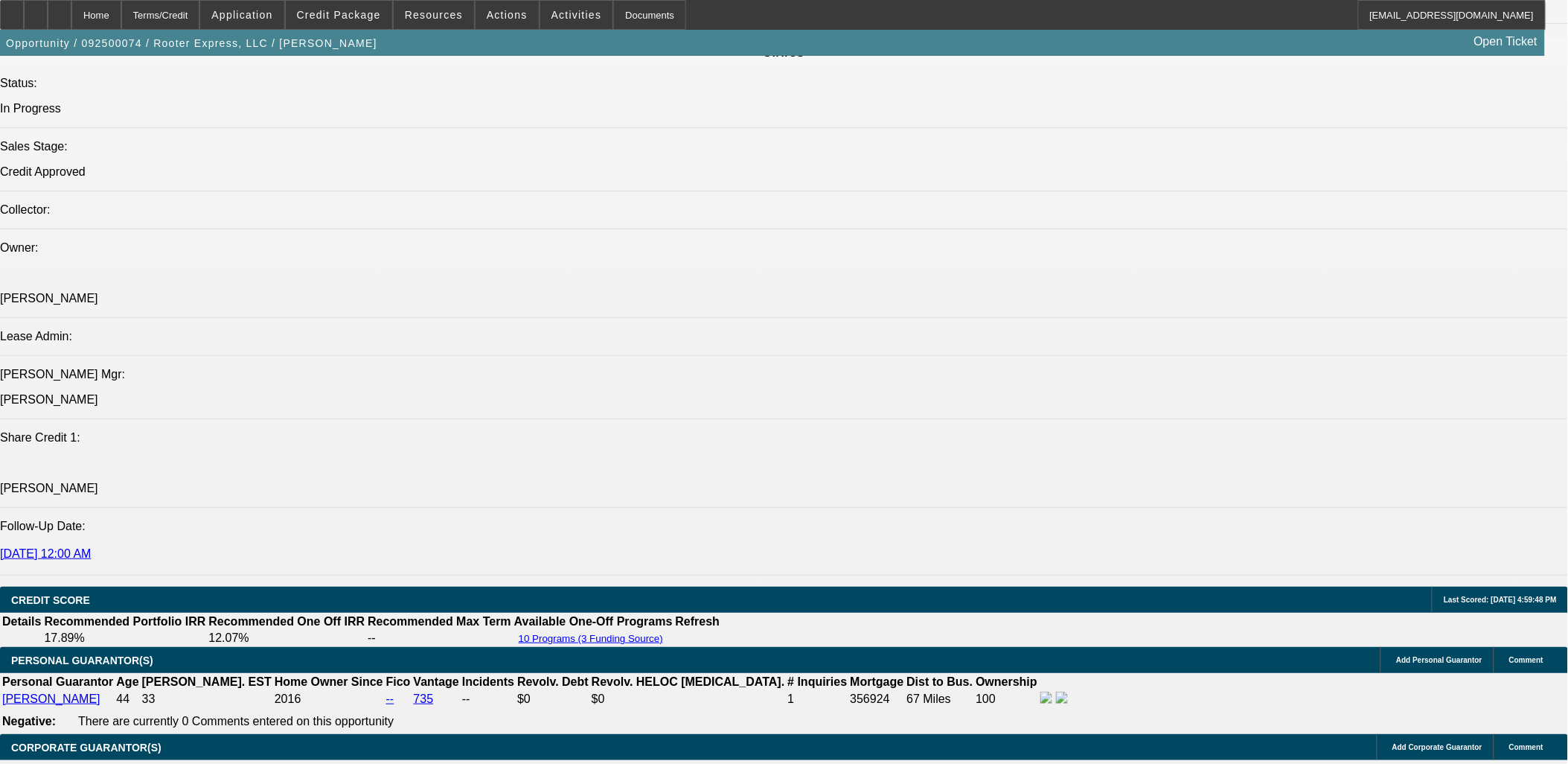
scroll to position [1984, 0]
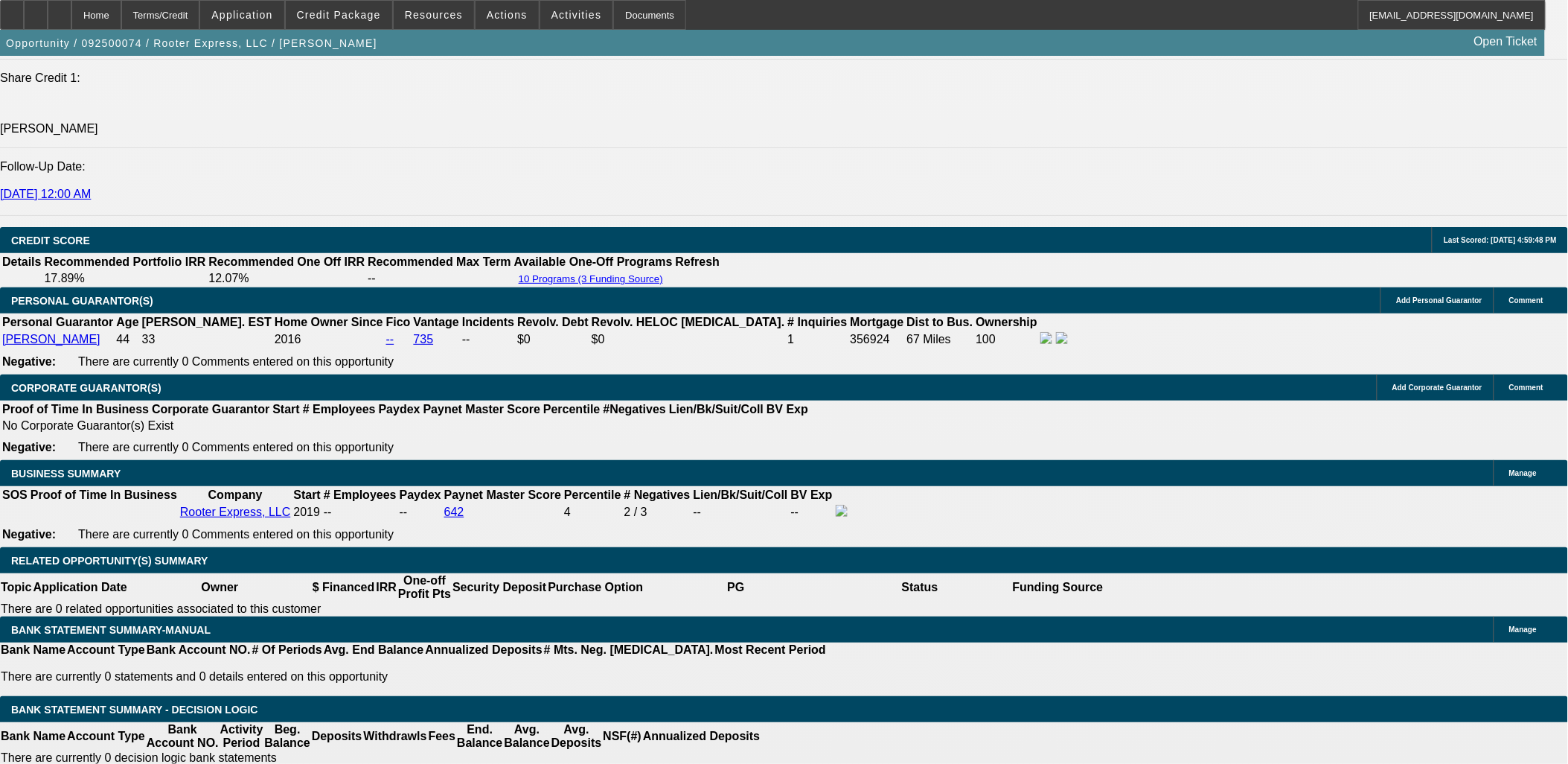
type input "UNKNOWN"
type input "72"
type input "$2,748.85"
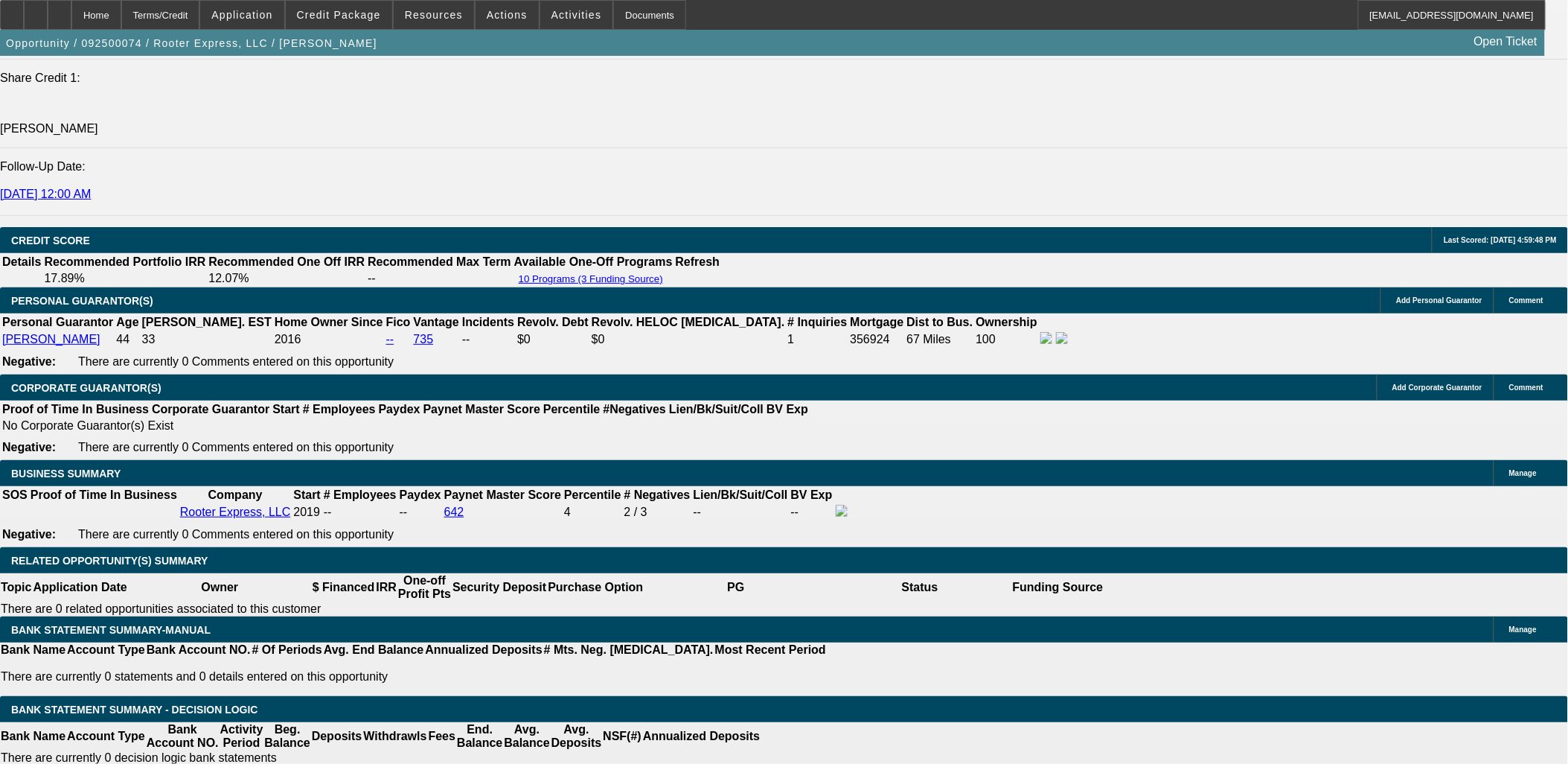
type input "72"
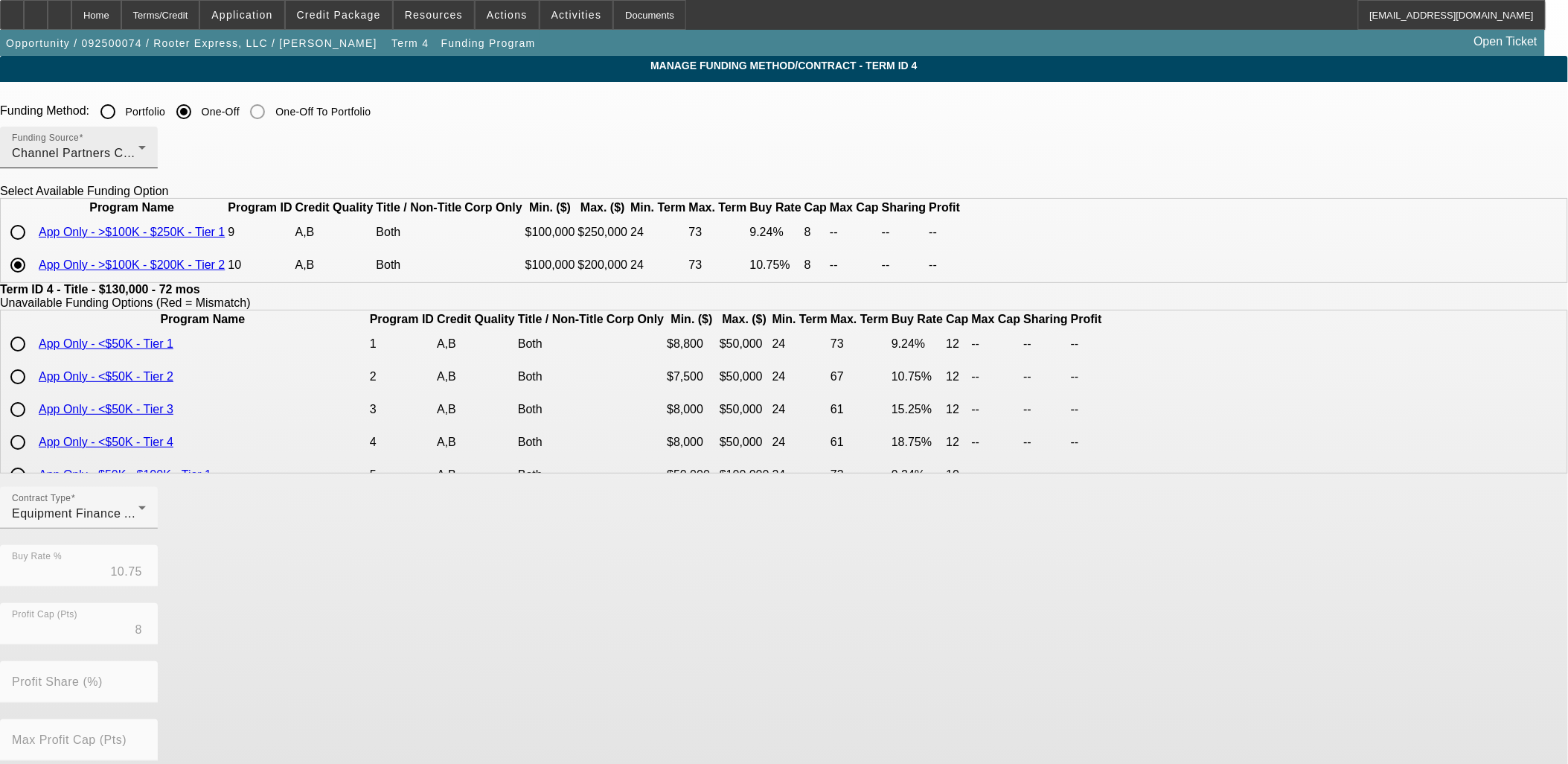
click at [139, 152] on div "Channel Partners Capital LLC (EF)" at bounding box center [76, 153] width 126 height 18
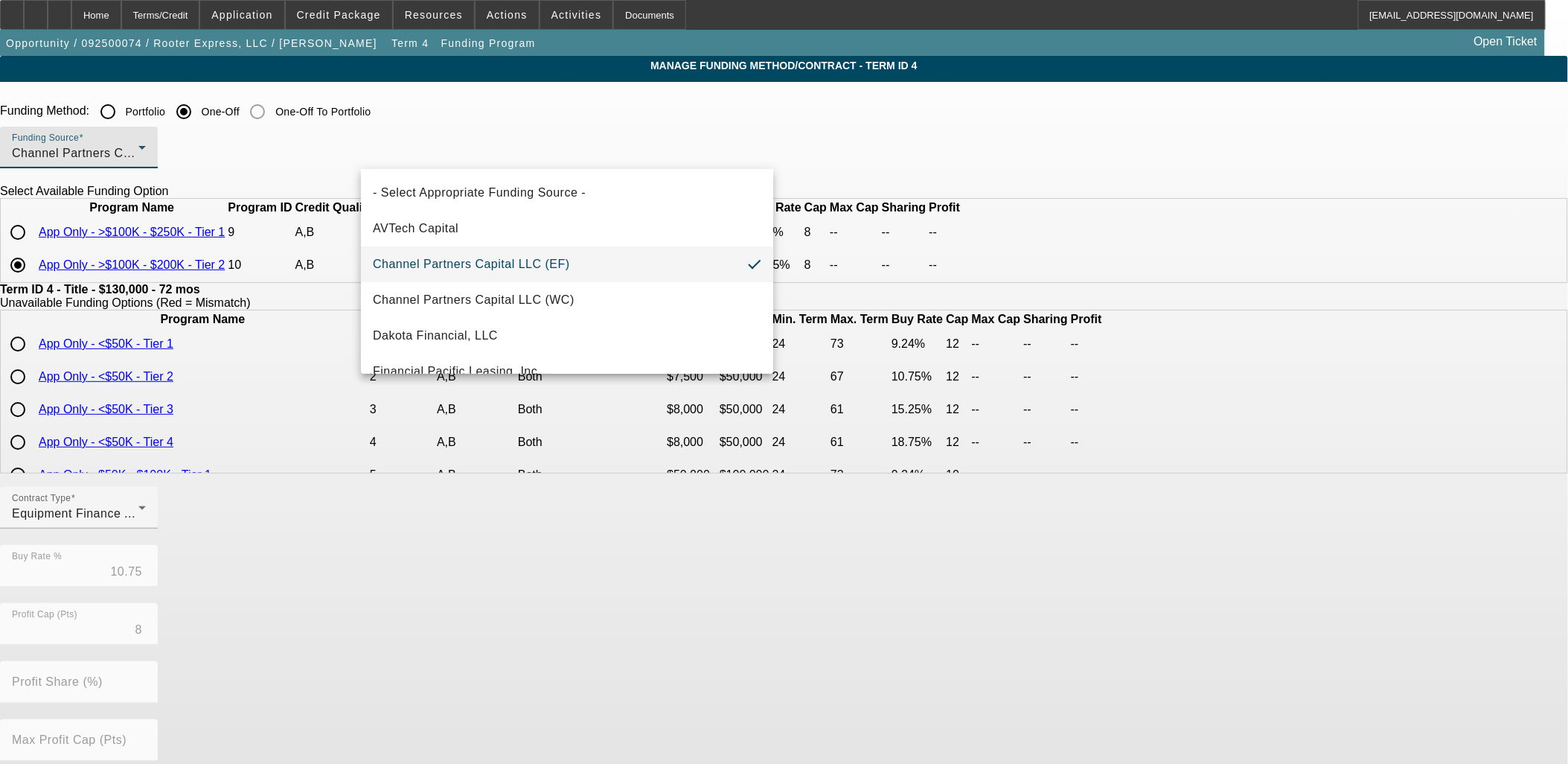
click at [631, 152] on div at bounding box center [784, 382] width 1568 height 764
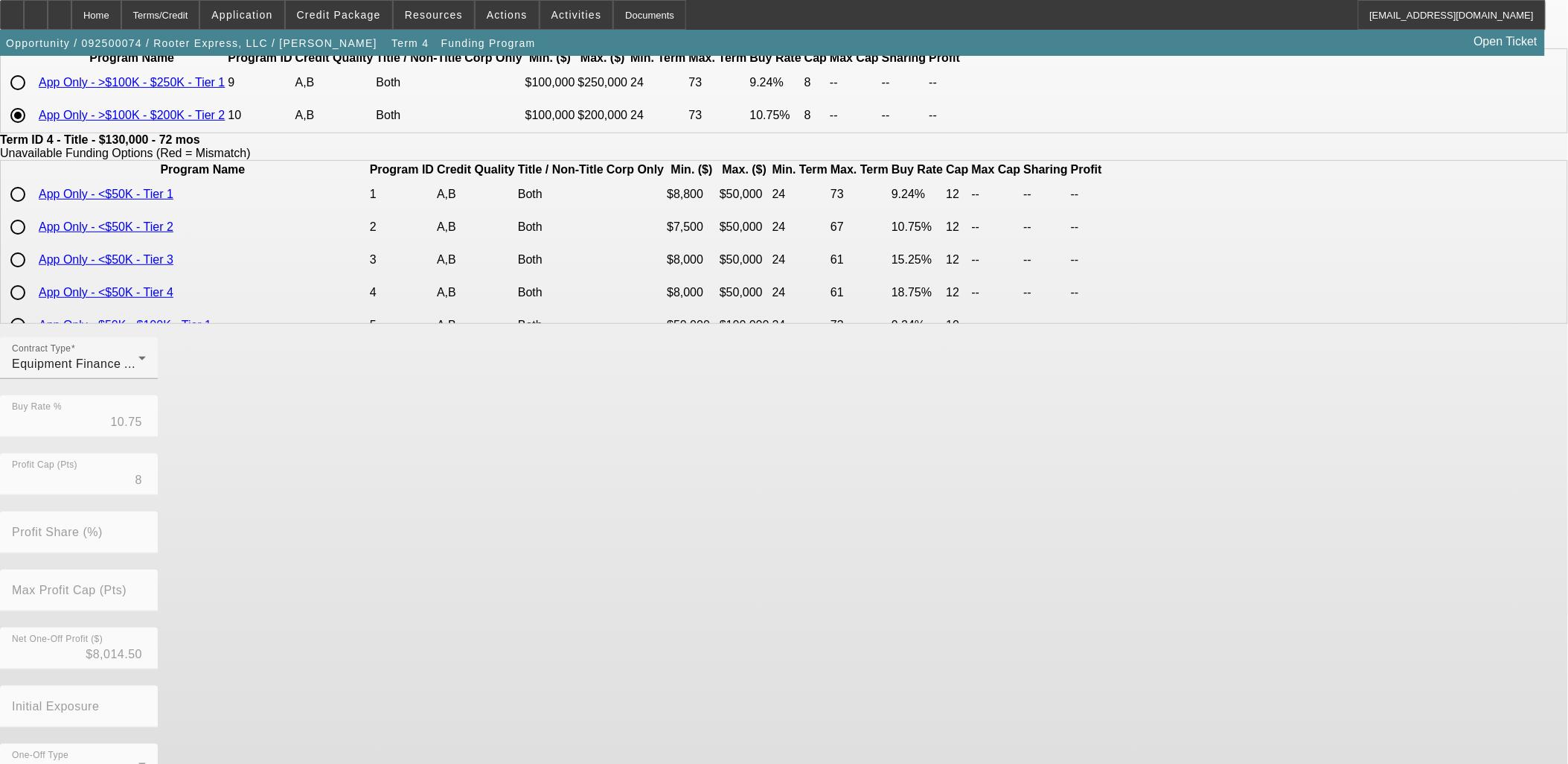
scroll to position [212, 0]
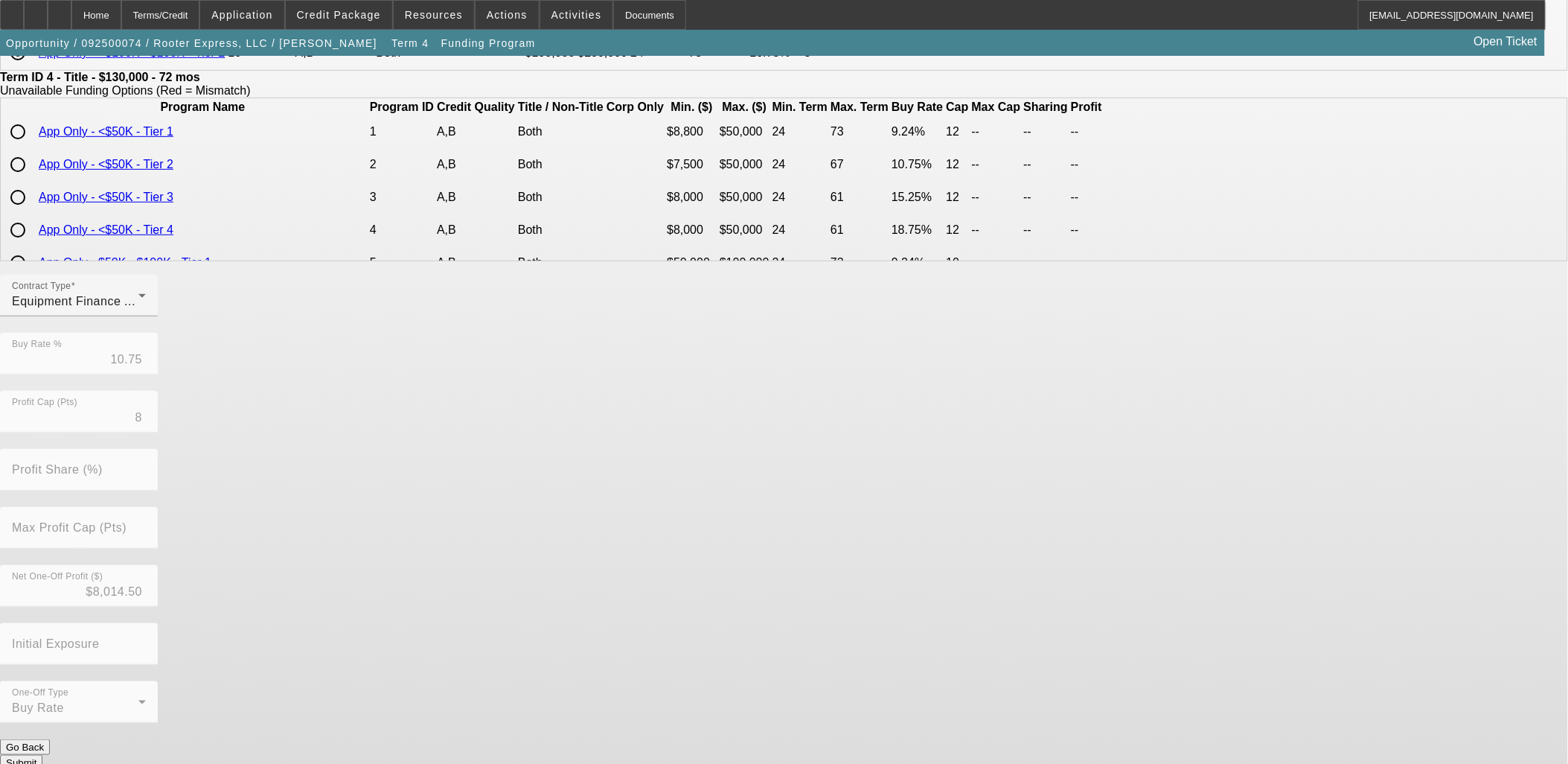
click at [42, 755] on button "Submit" at bounding box center [21, 762] width 42 height 16
click at [121, 15] on div "Home" at bounding box center [96, 15] width 50 height 30
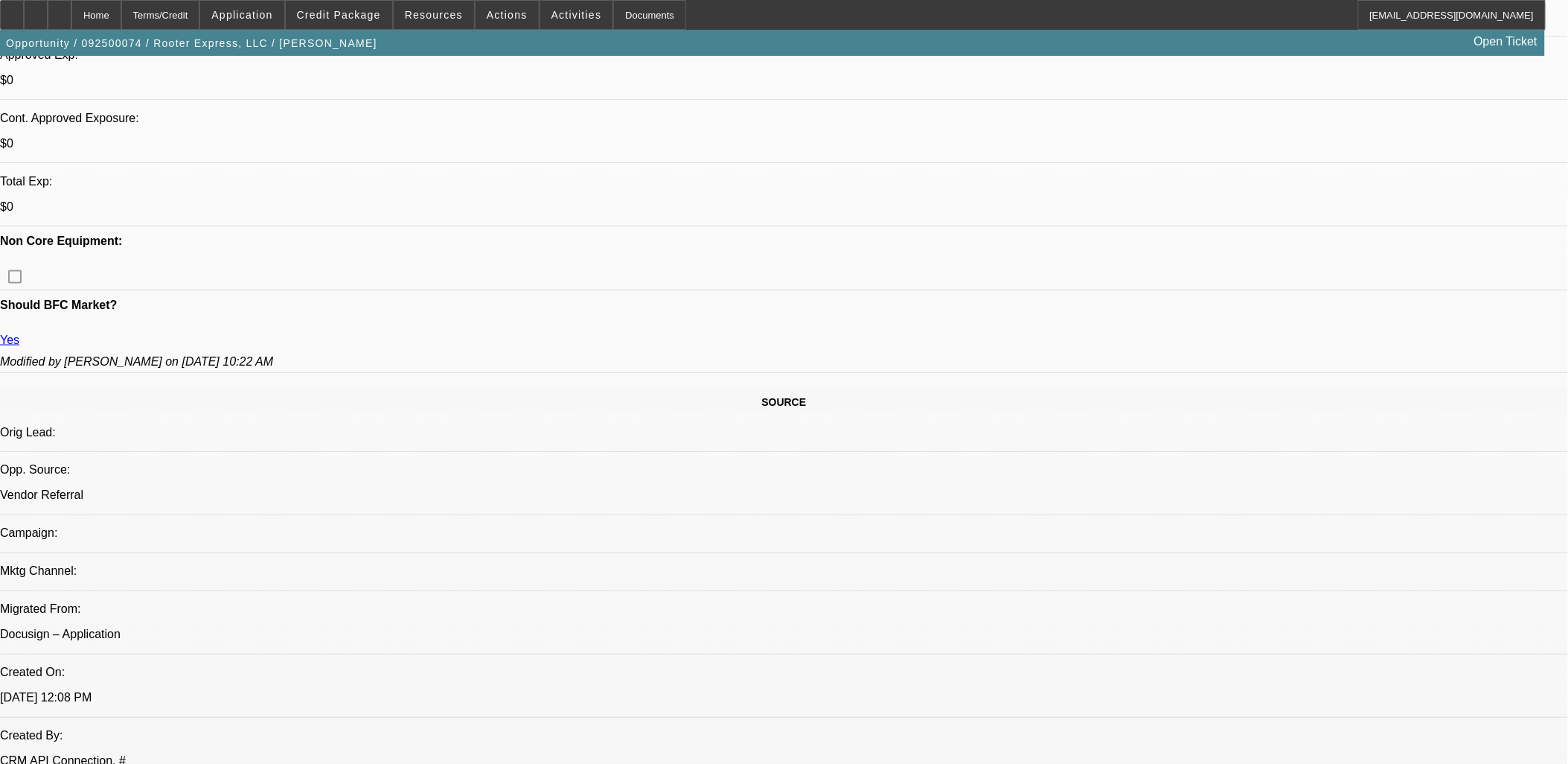
select select "0"
select select "2"
select select "0"
select select "6"
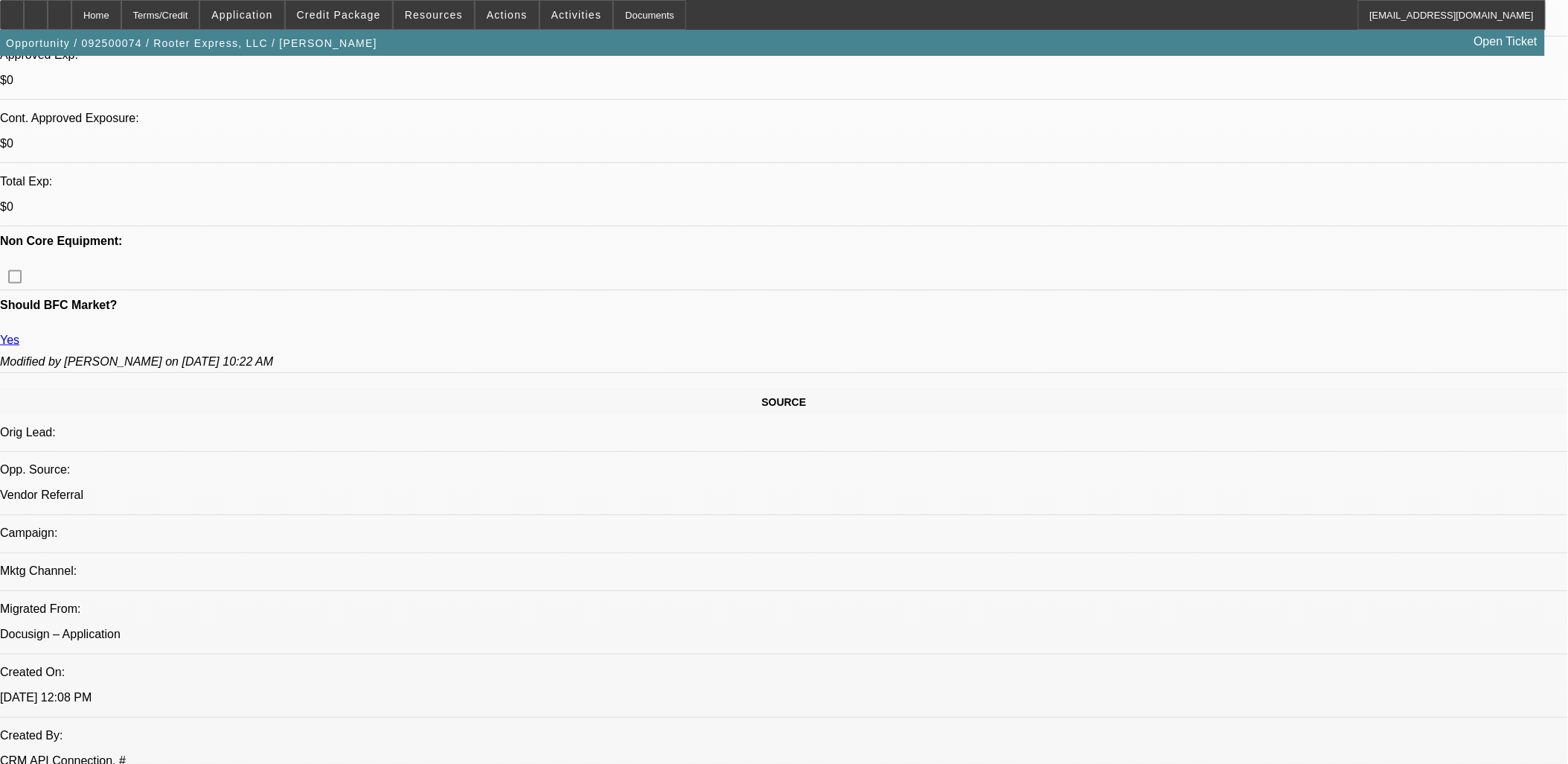
select select "0"
select select "2"
select select "0"
select select "6"
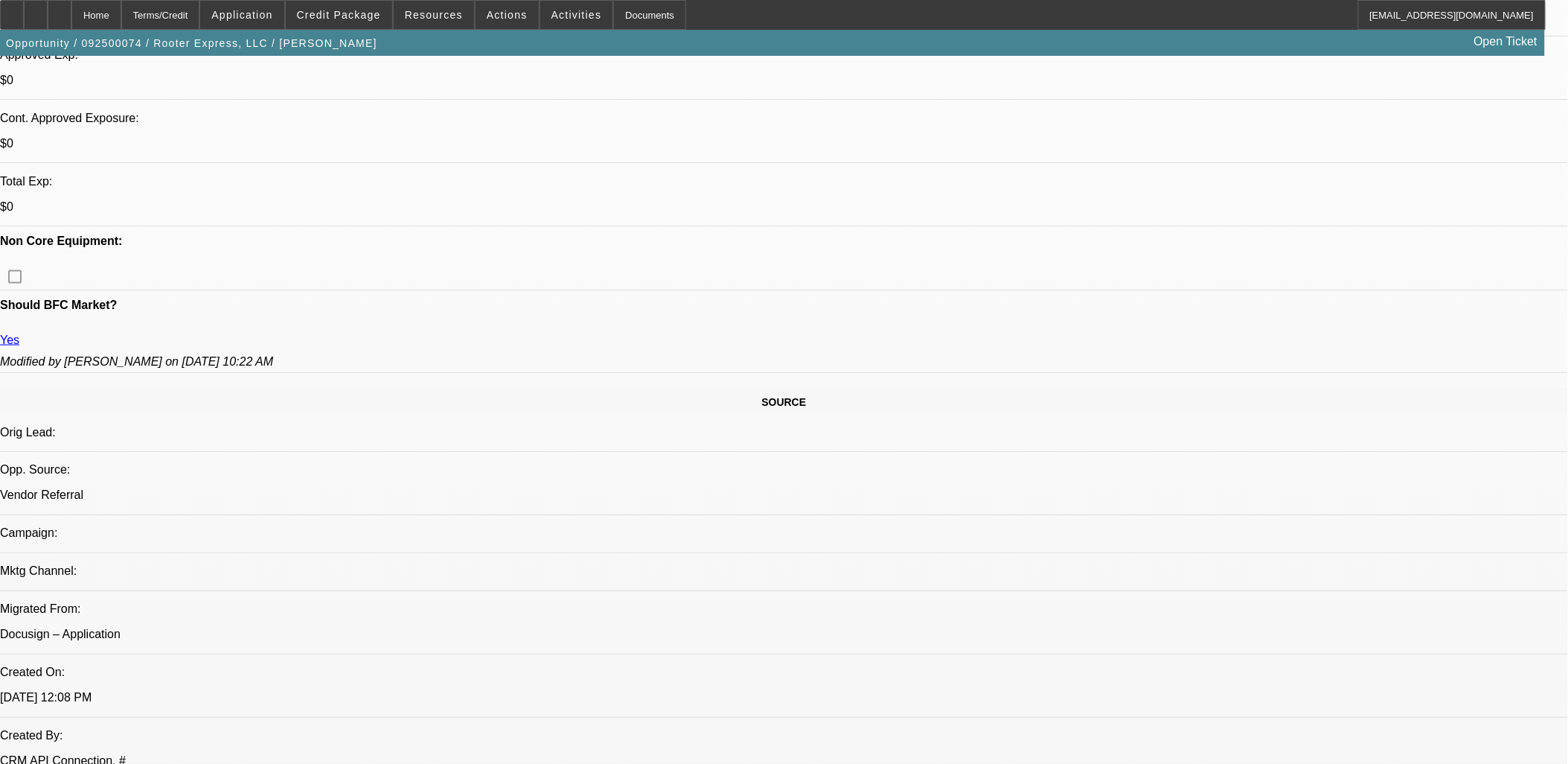
select select "0"
select select "2"
select select "0"
select select "6"
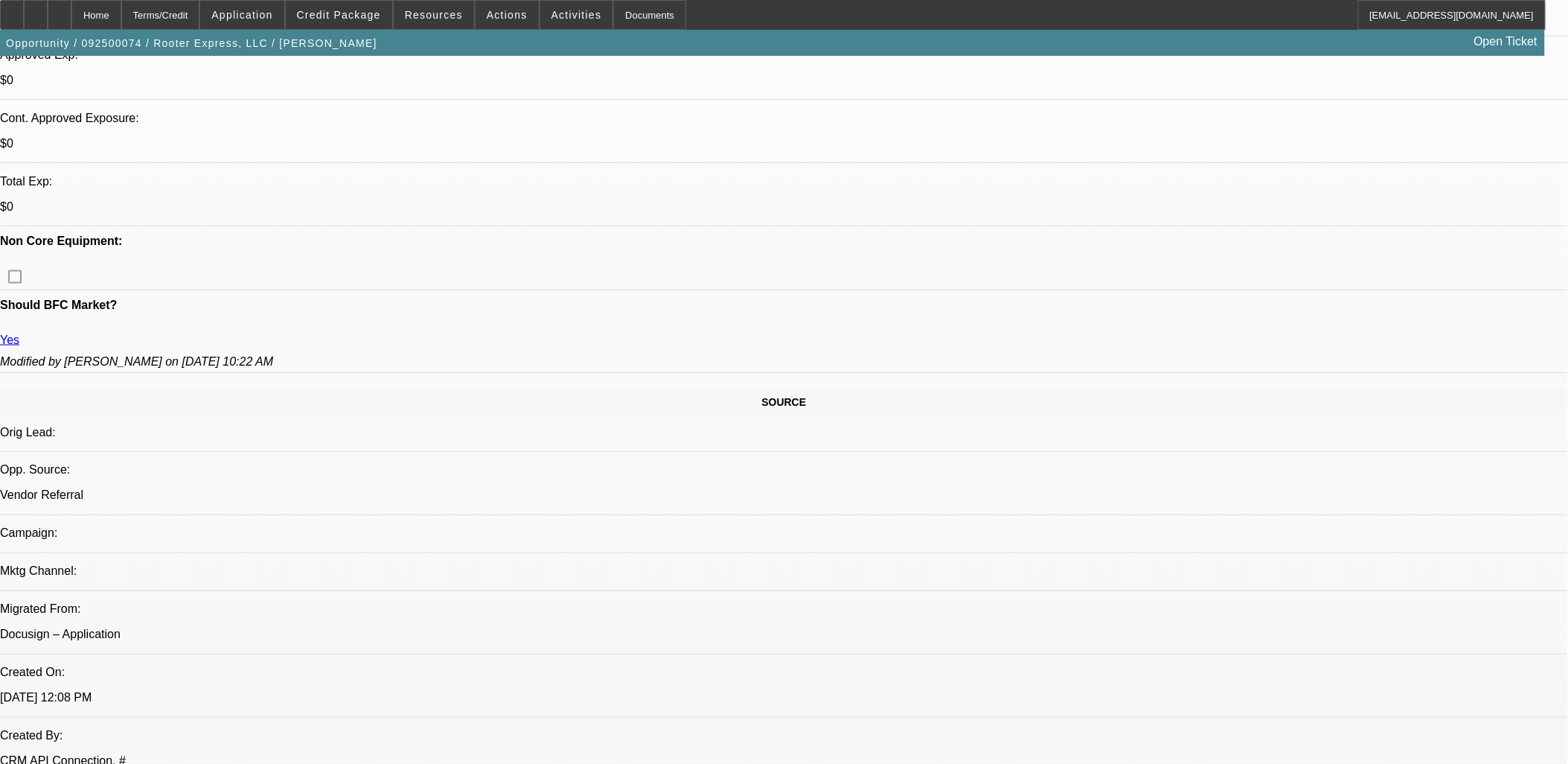
select select "0"
select select "2"
select select "0"
select select "6"
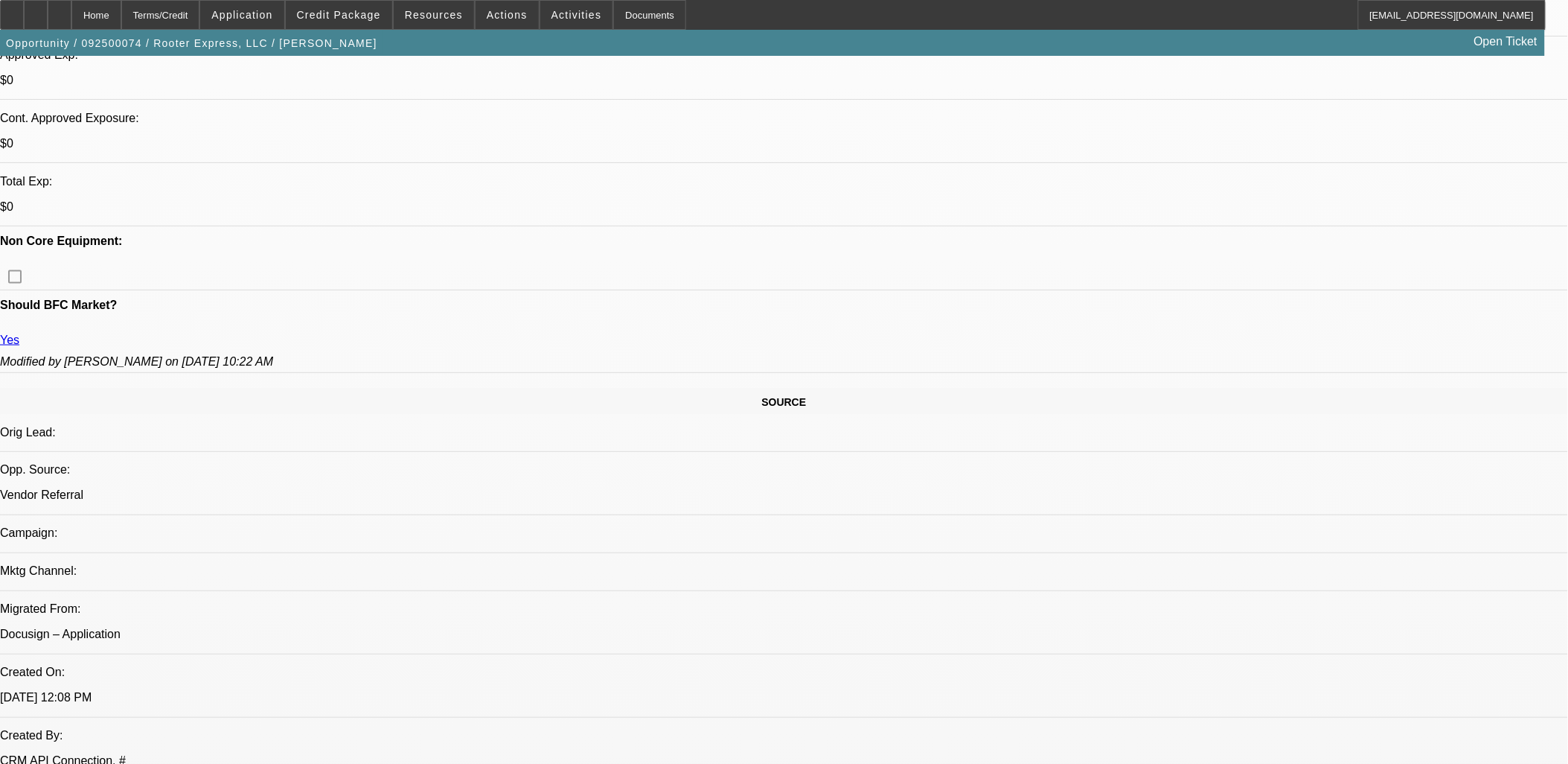
scroll to position [2067, 0]
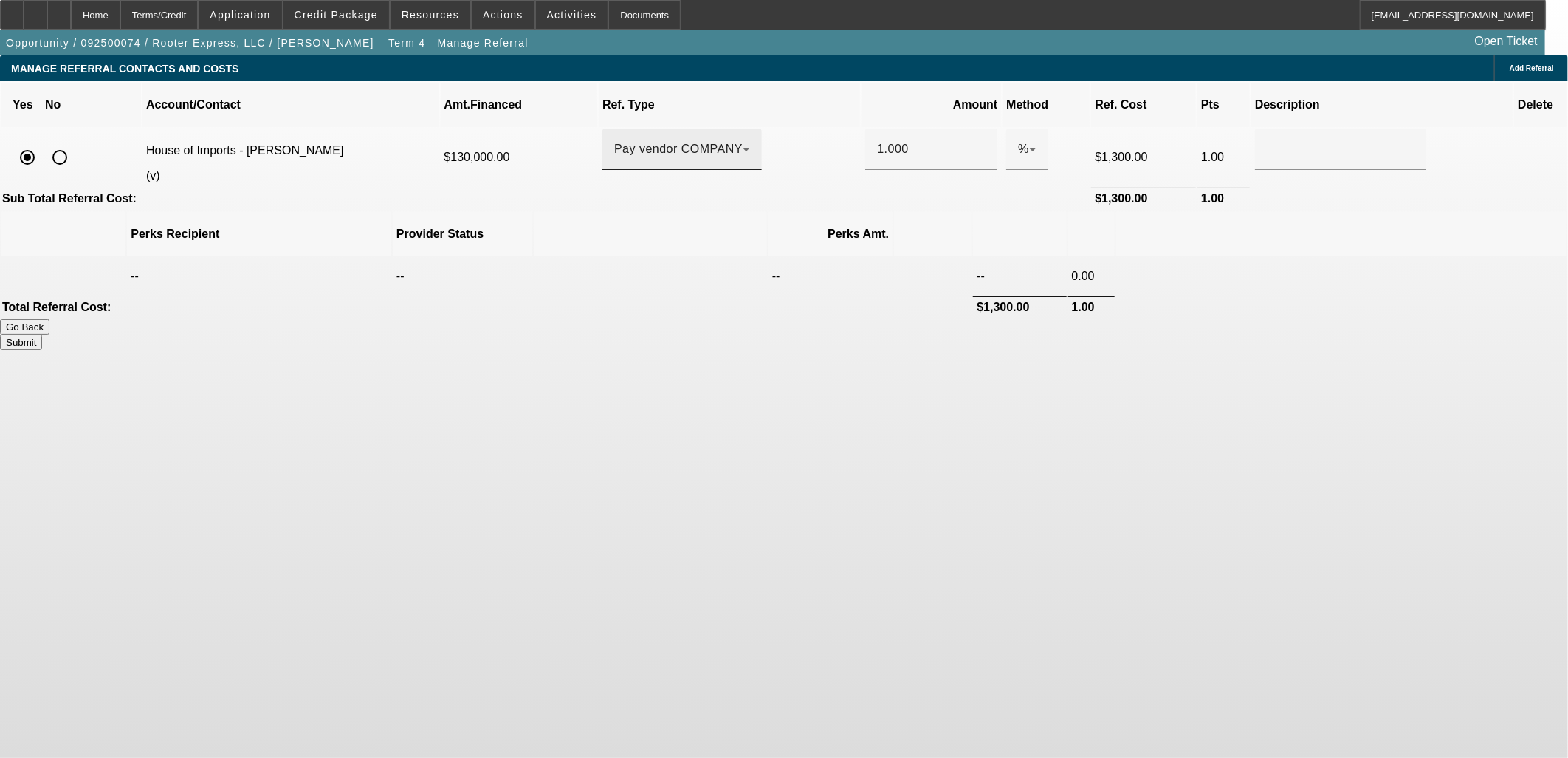
click at [743, 142] on span "Pay vendor COMPANY" at bounding box center [678, 148] width 128 height 12
click at [764, 133] on div at bounding box center [784, 379] width 1568 height 758
click at [75, 142] on input "radio" at bounding box center [60, 157] width 30 height 30
radio input "true"
click at [1510, 67] on span "Add Referral" at bounding box center [1531, 68] width 44 height 8
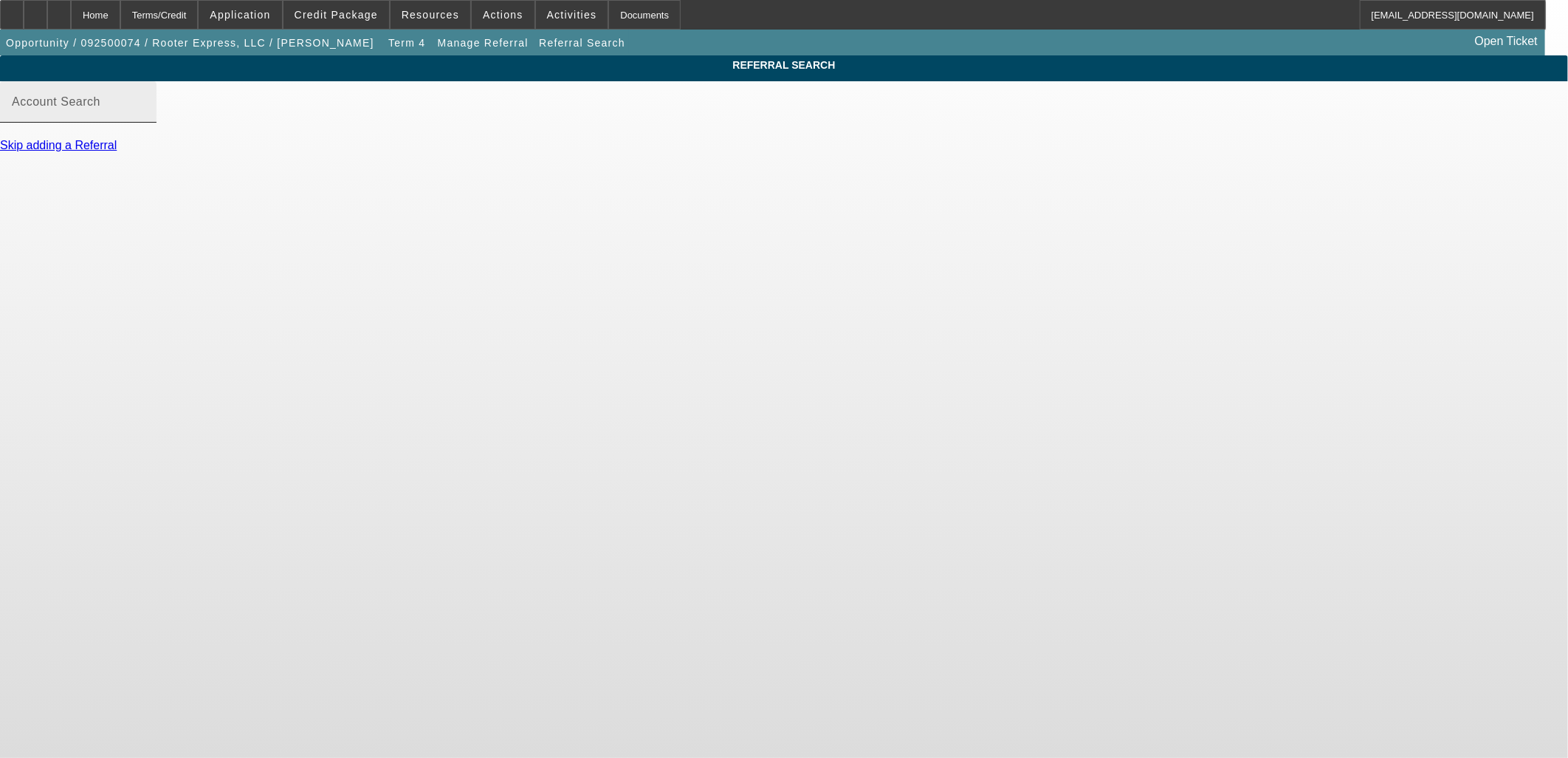
click at [144, 117] on input "Account Search" at bounding box center [79, 108] width 133 height 18
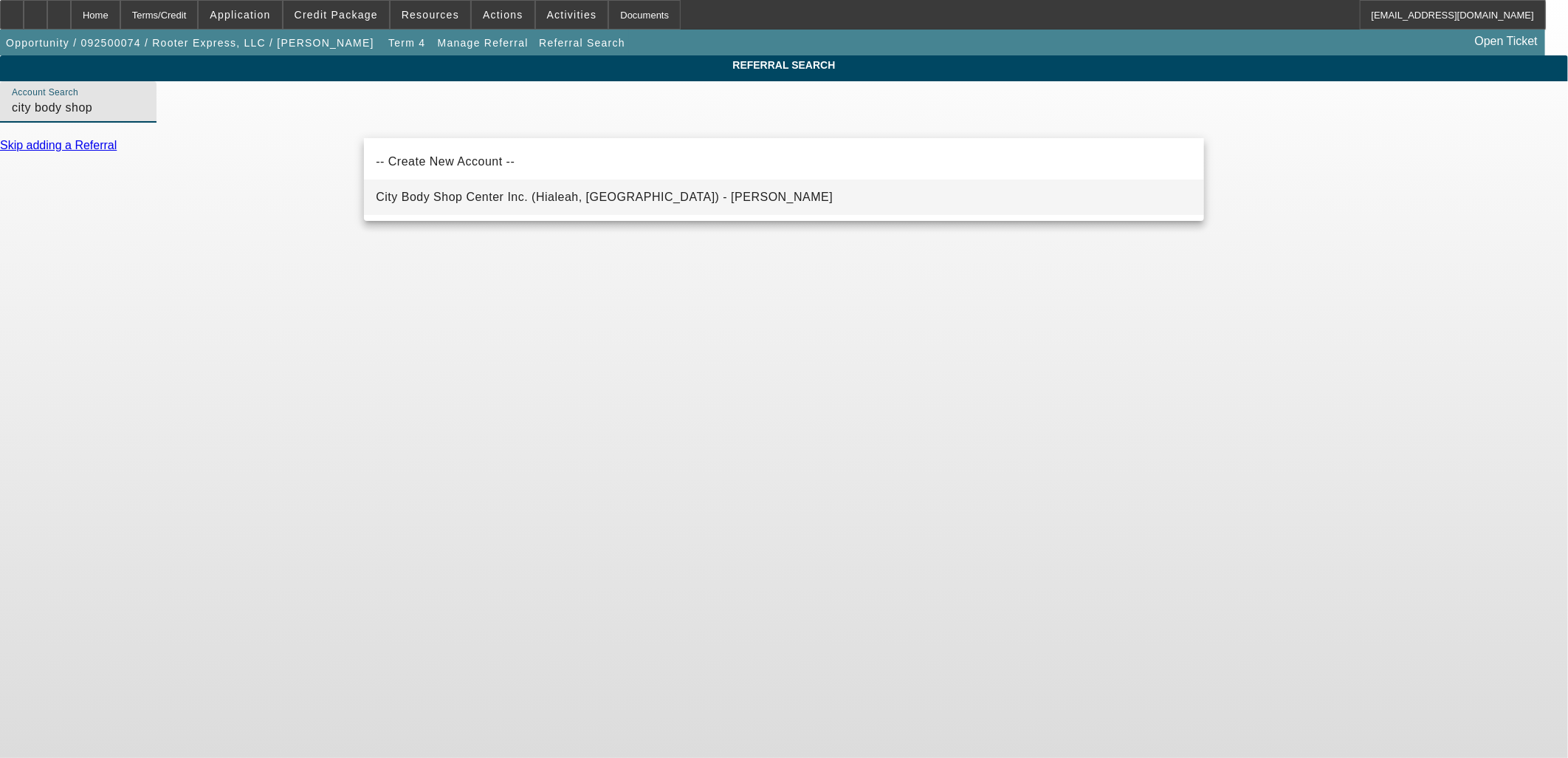
click at [894, 194] on mat-option "City Body Shop Center Inc. (Hialeah, FL) - De Castro, Jorge" at bounding box center [784, 198] width 840 height 36
type input "City Body Shop Center Inc. (Hialeah, FL) - De Castro, Jorge"
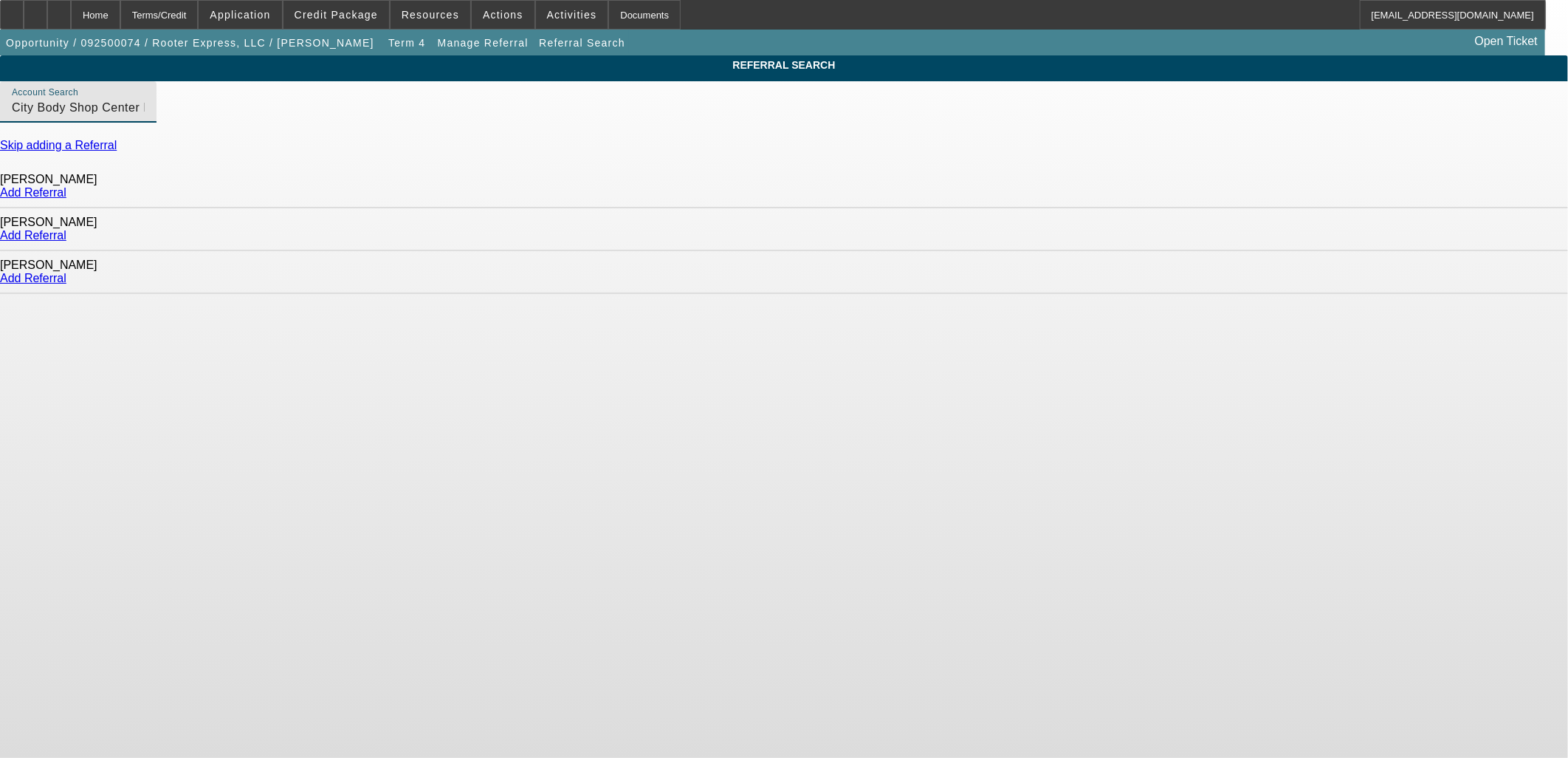
click at [67, 238] on link "Add Referral" at bounding box center [33, 234] width 67 height 12
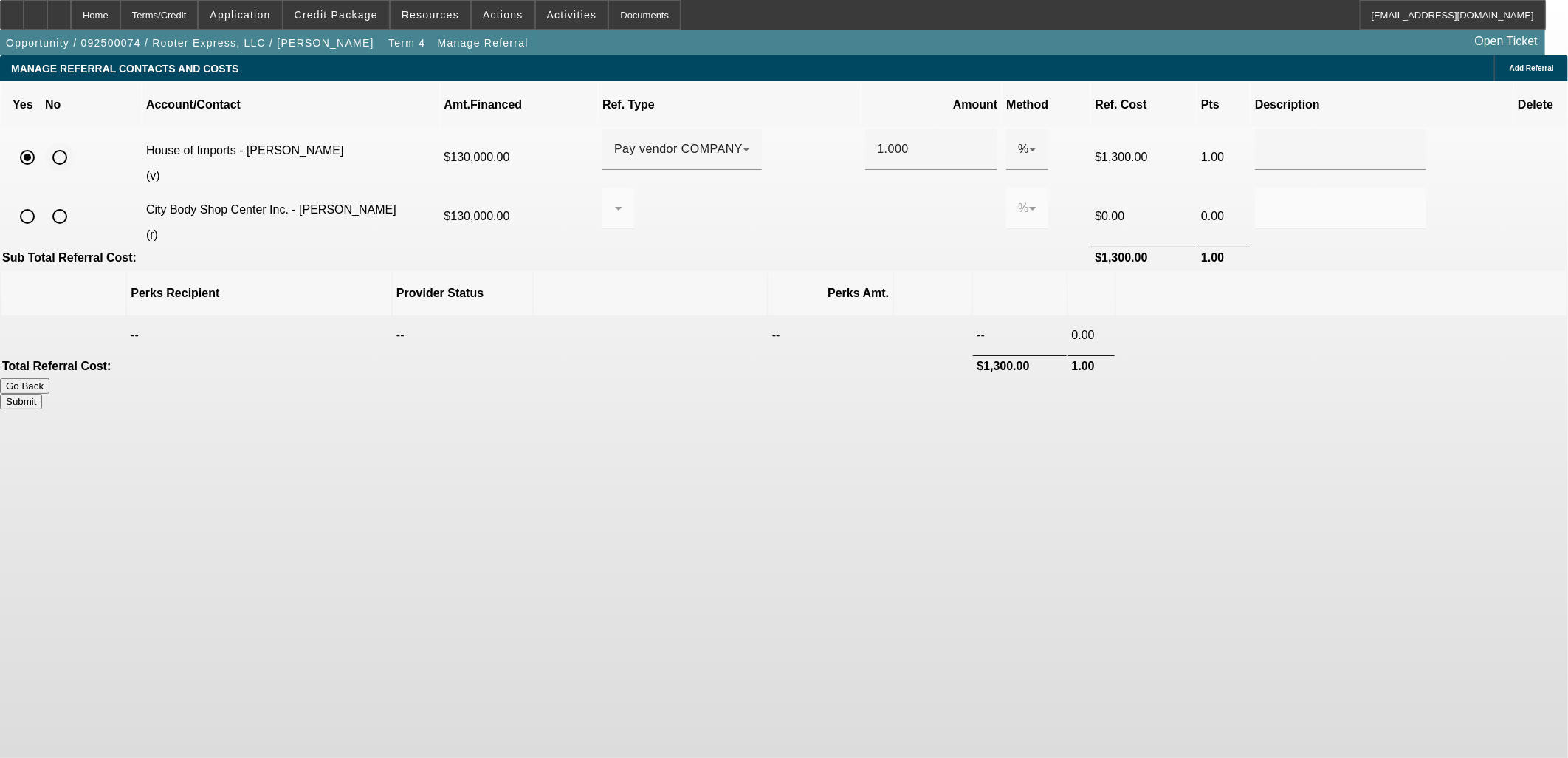
click at [75, 142] on input "radio" at bounding box center [60, 157] width 30 height 30
radio input "true"
click at [42, 201] on input "radio" at bounding box center [27, 216] width 30 height 30
radio input "true"
click at [614, 200] on div at bounding box center [614, 208] width 1 height 18
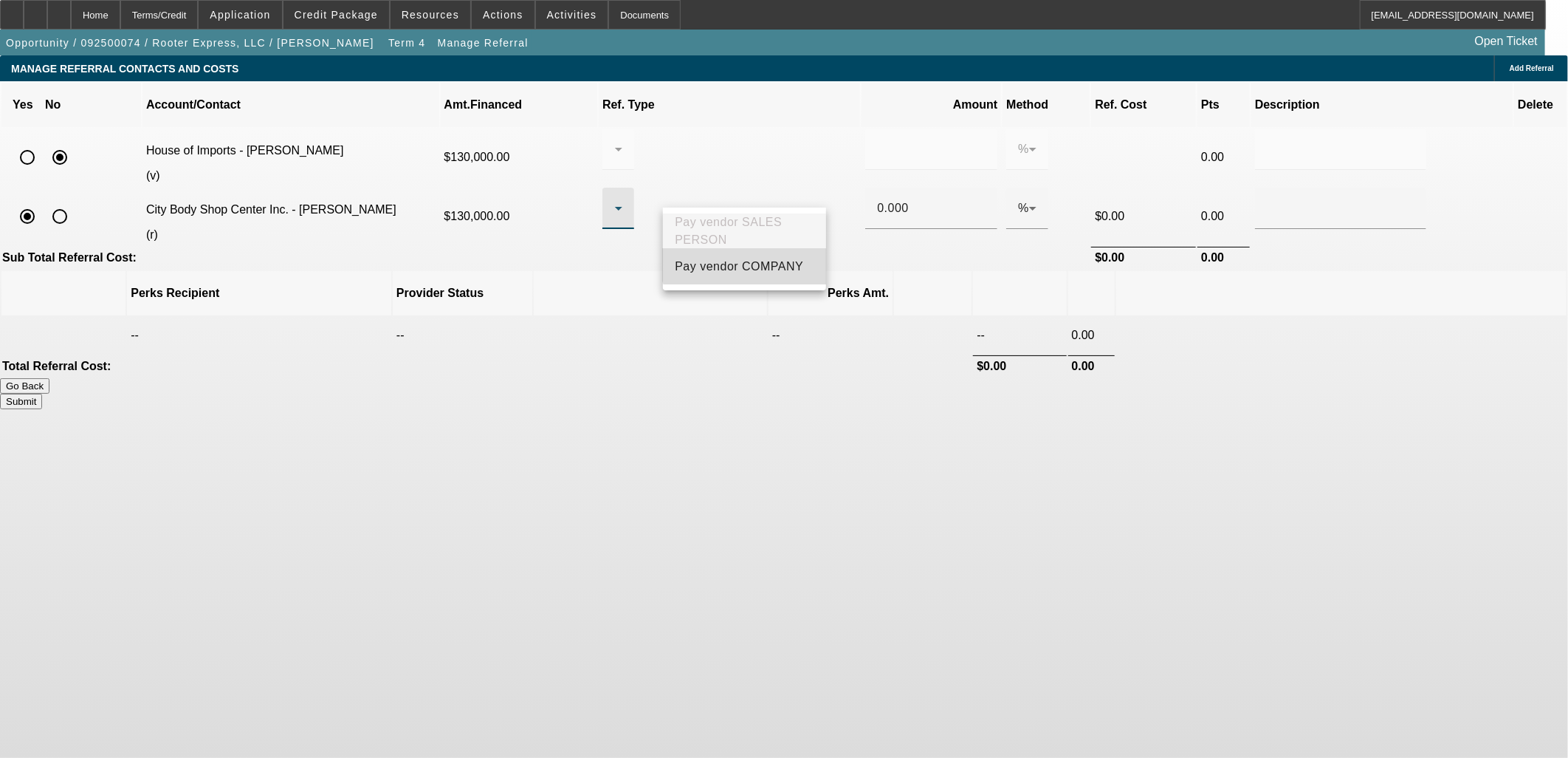
click at [747, 262] on mat-option "Pay vendor COMPANY" at bounding box center [745, 267] width 163 height 36
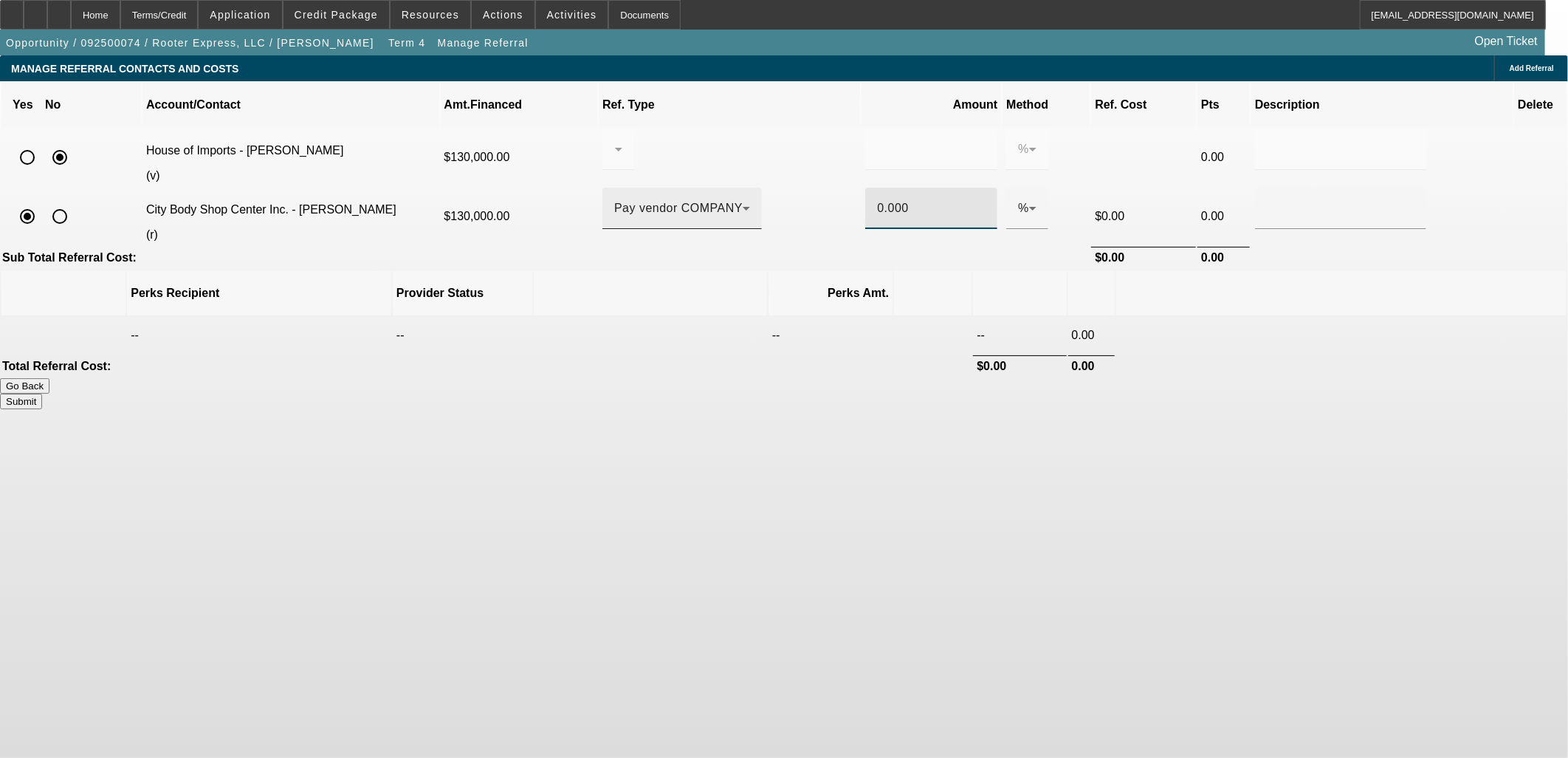
drag, startPoint x: 851, startPoint y: 185, endPoint x: 821, endPoint y: 182, distance: 30.1
click at [821, 187] on tr "City Body Shop Center Inc. - Diaz, Dylan (r) $130,000.00 Pay vendor COMPANY 0.0…" at bounding box center [784, 216] width 1565 height 57
type input "1"
click at [1091, 246] on td "$1,300.00" at bounding box center [1144, 257] width 105 height 22
click at [42, 394] on button "Submit" at bounding box center [21, 401] width 42 height 16
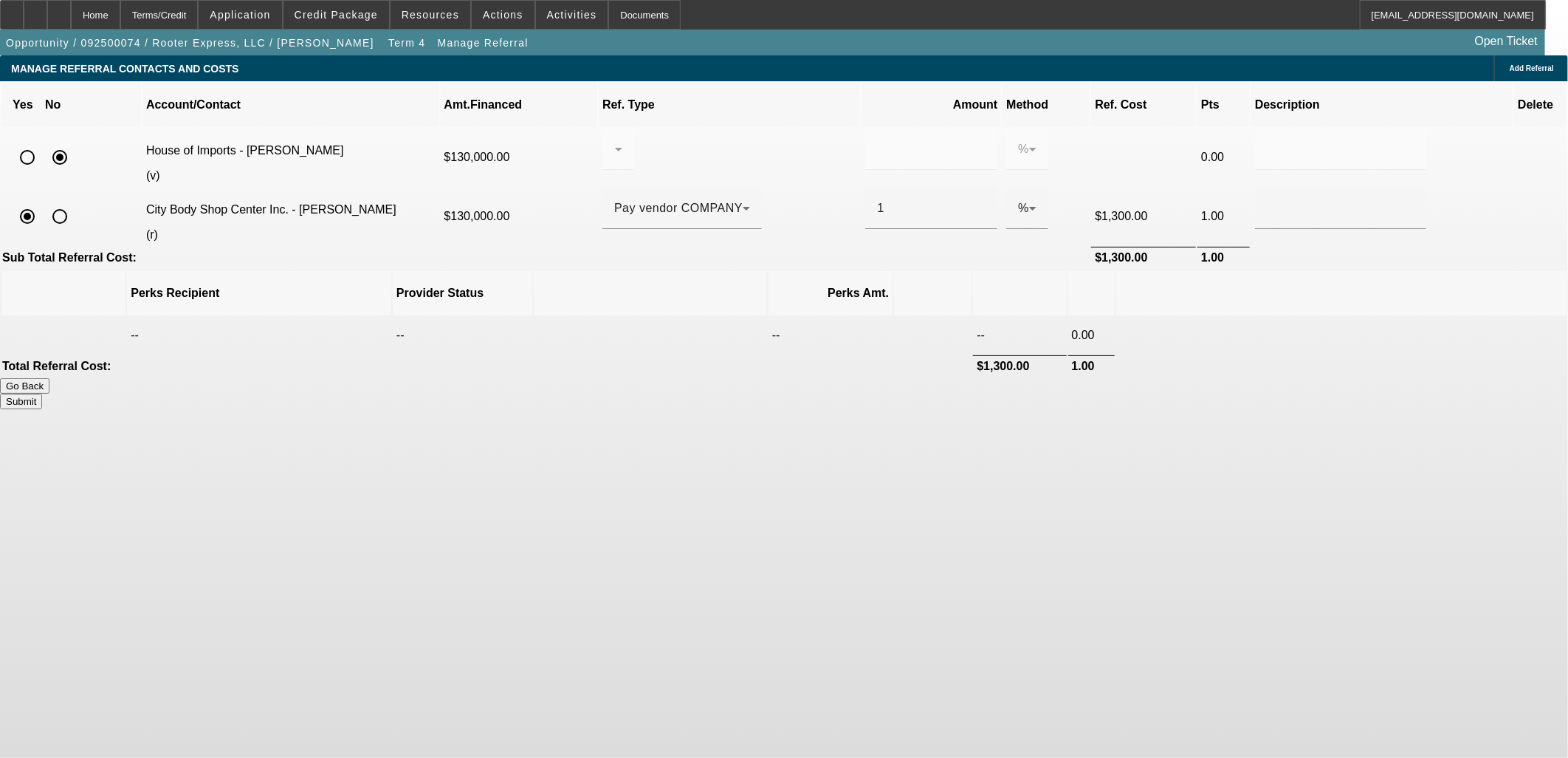
type input "0.000"
type input "1.000"
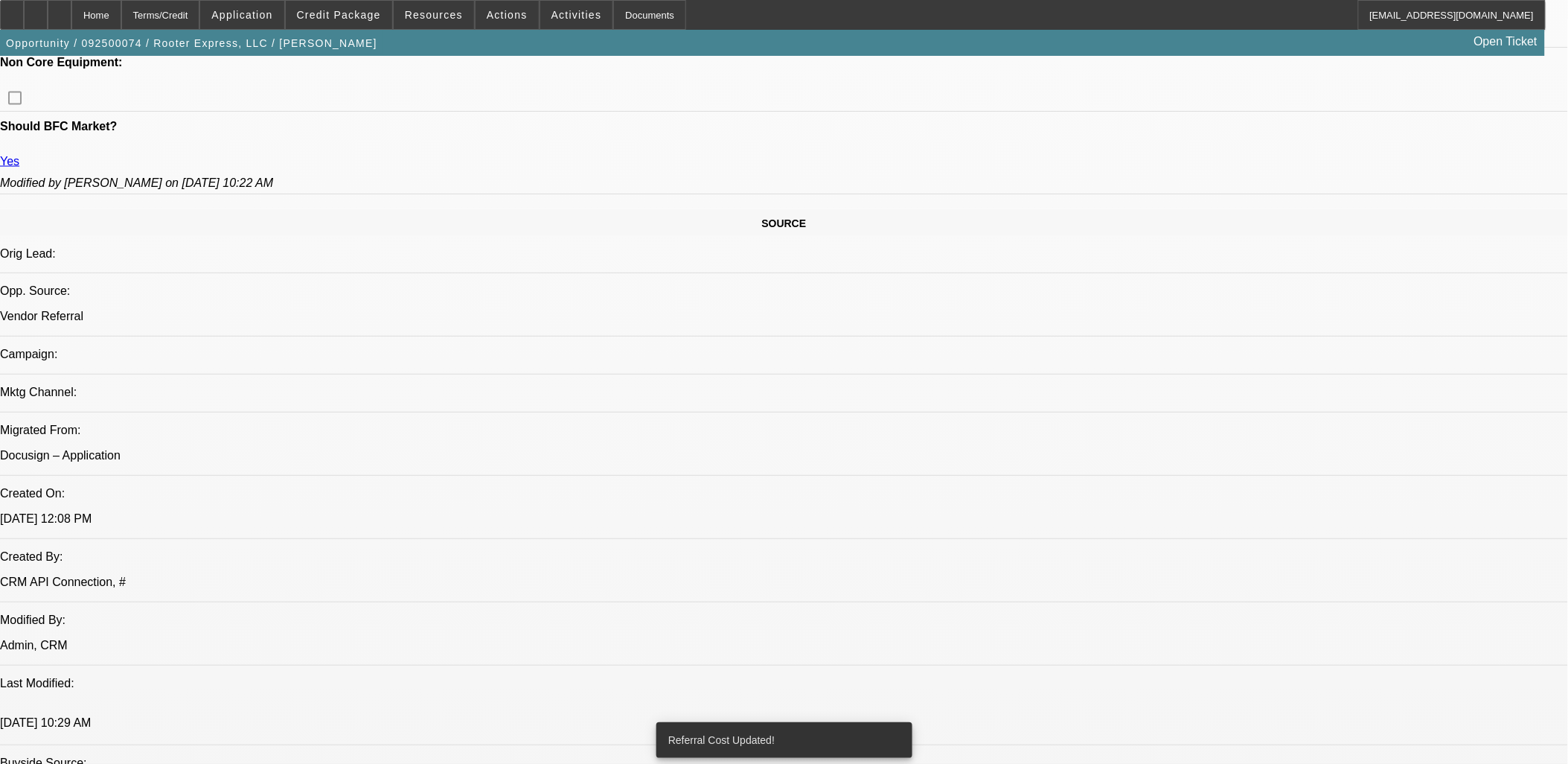
select select "0"
select select "2"
select select "0"
select select "6"
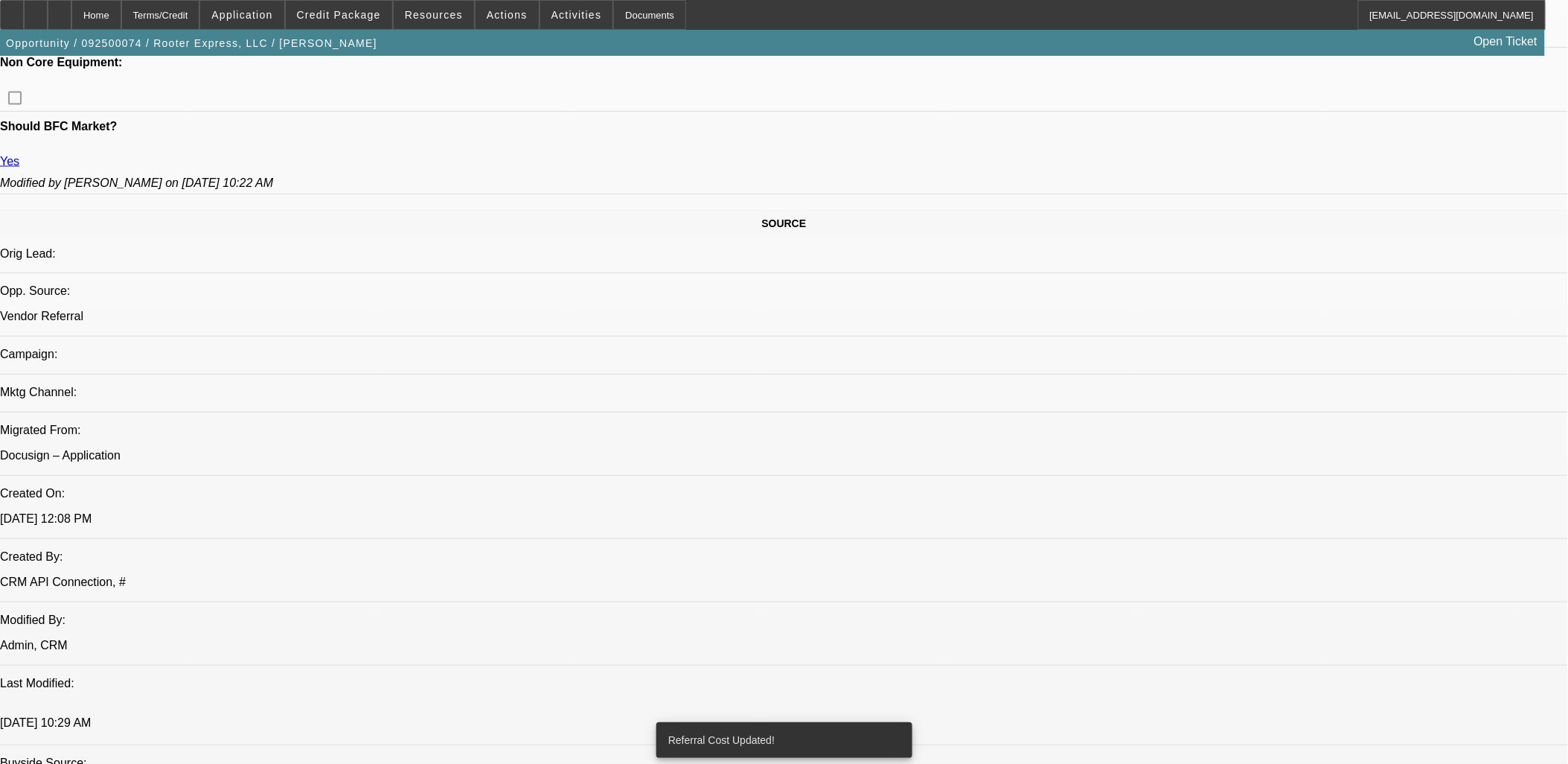
select select "0"
select select "2"
select select "0"
select select "6"
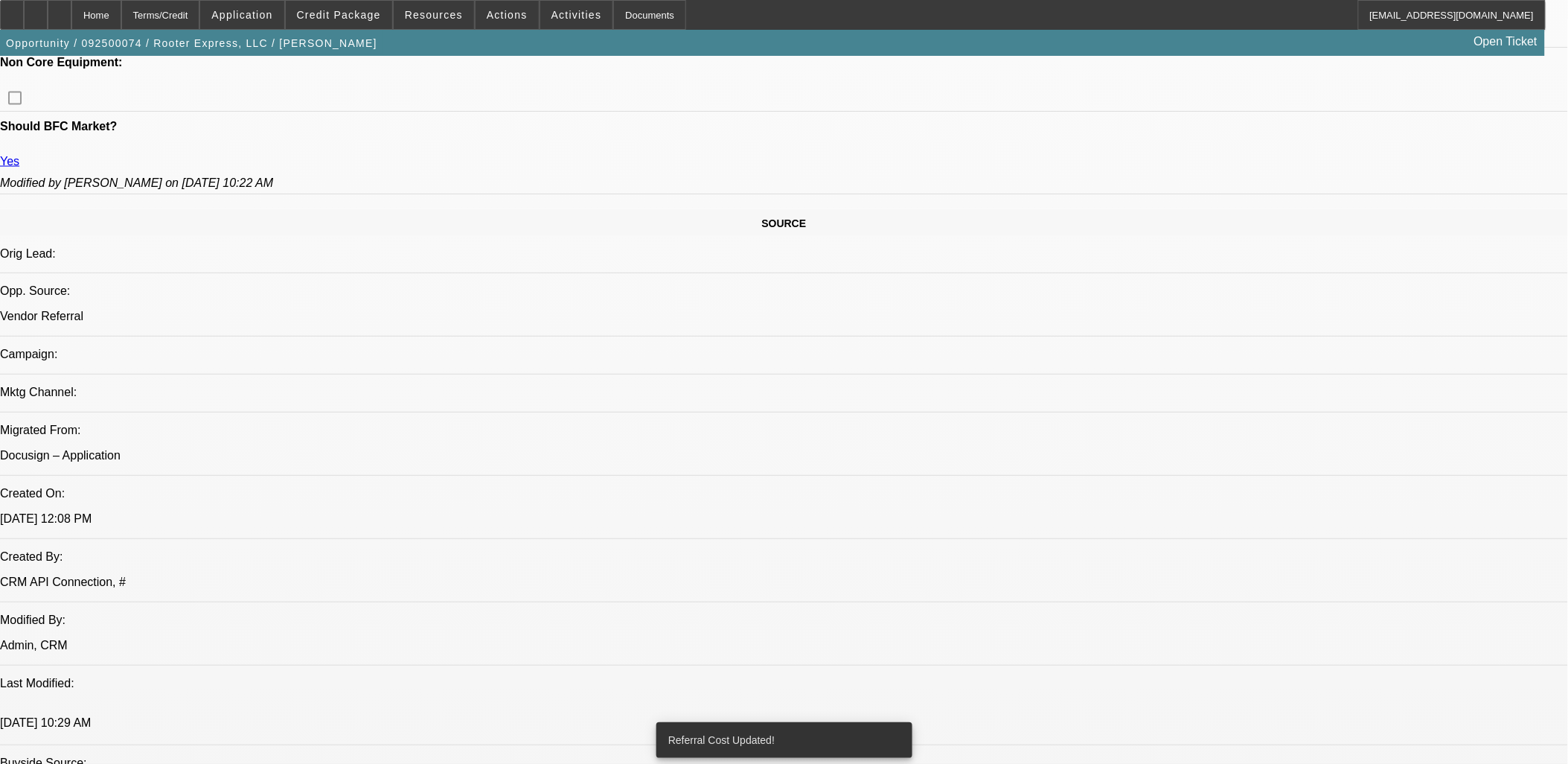
select select "0"
select select "2"
select select "0"
select select "6"
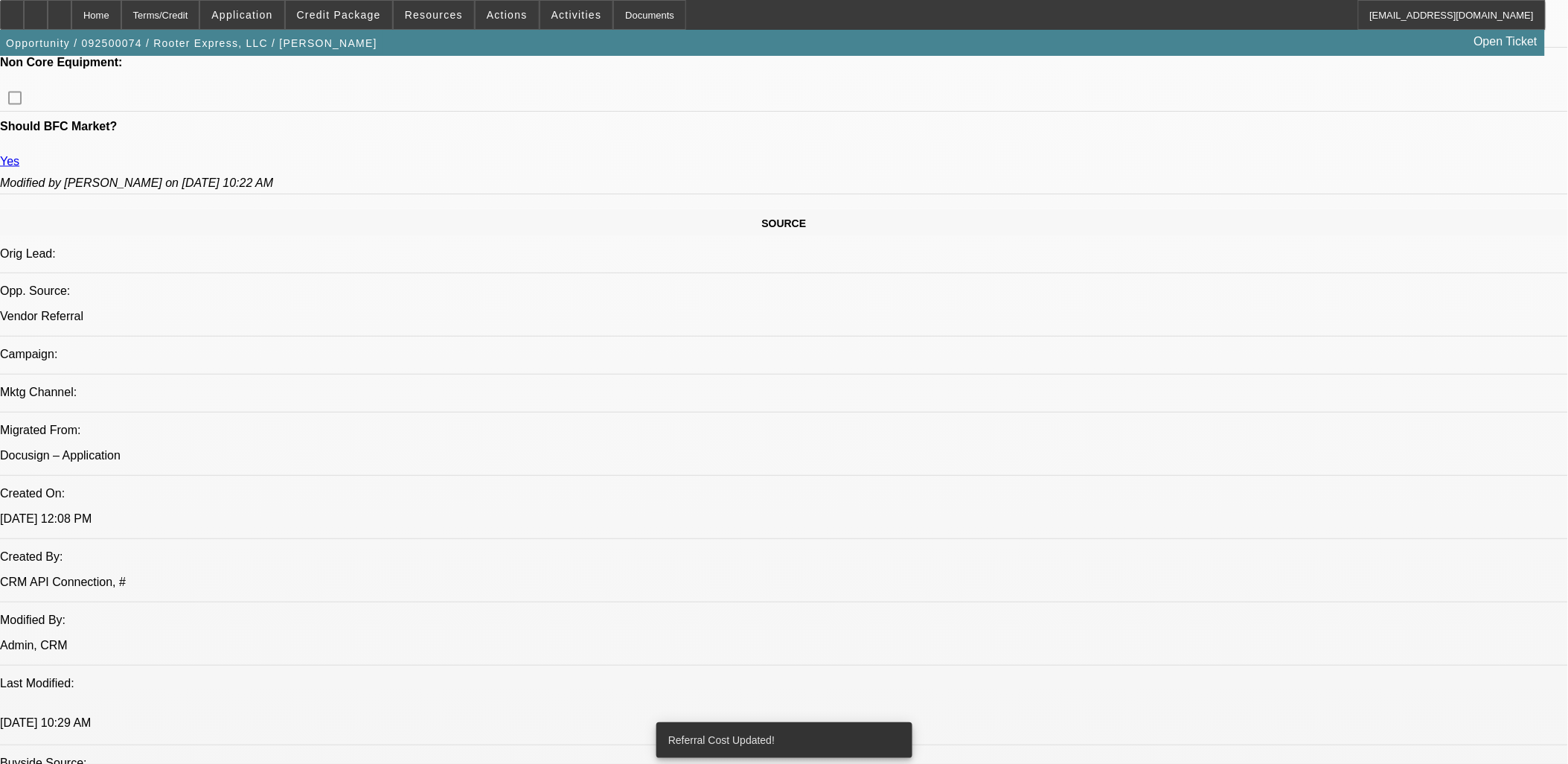
select select "0"
select select "2"
select select "0"
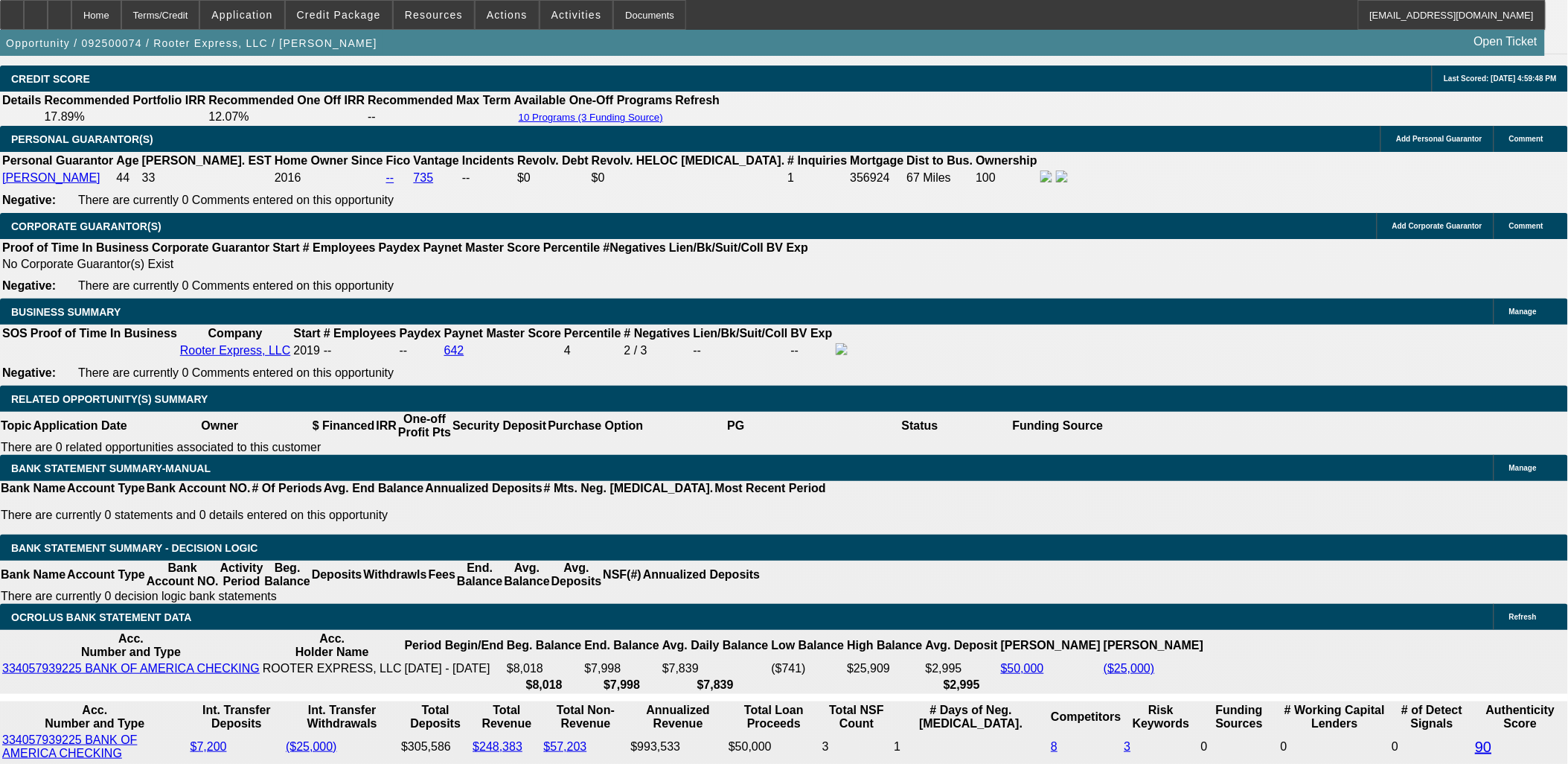
scroll to position [2233, 0]
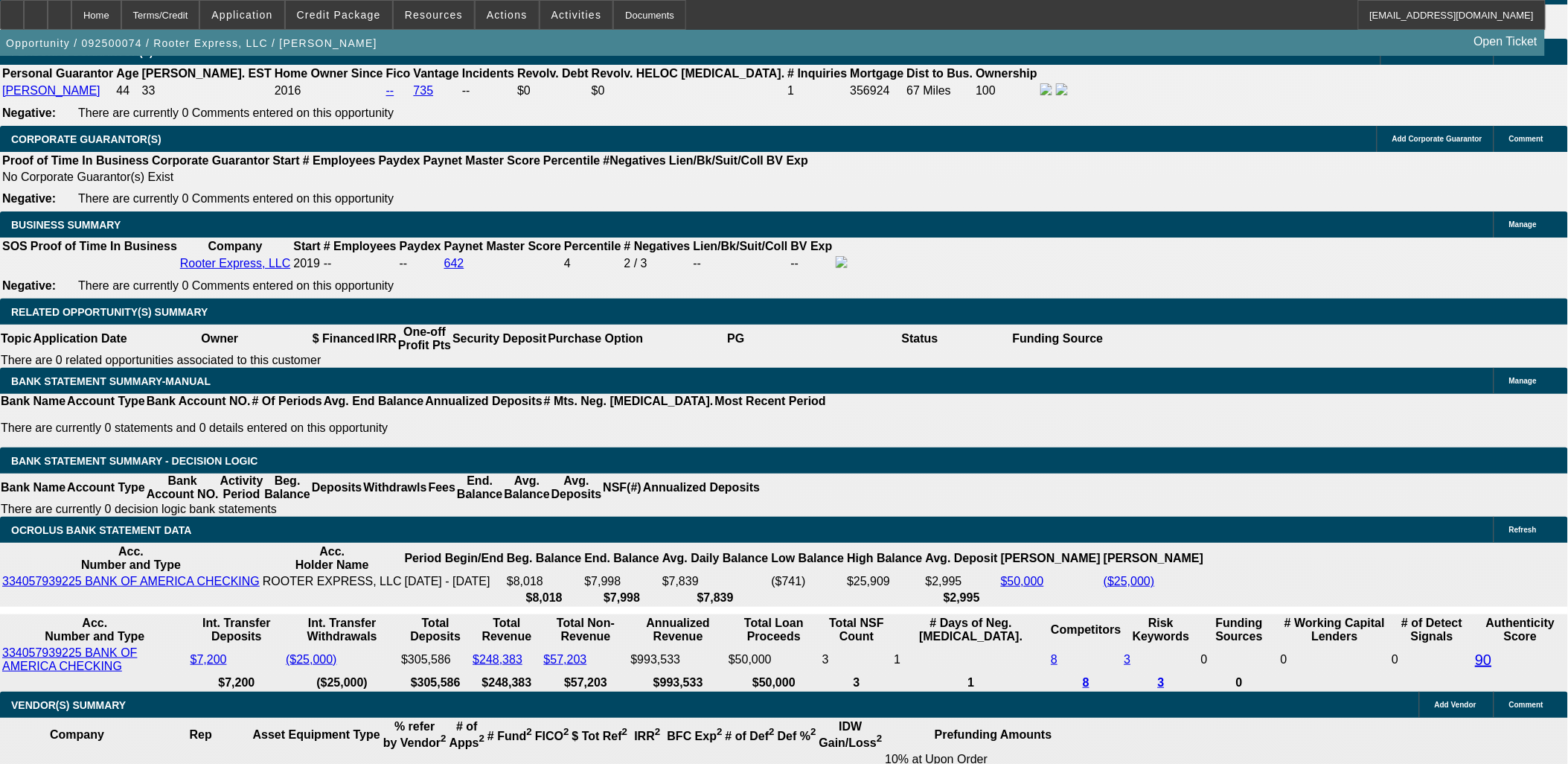
drag, startPoint x: 349, startPoint y: 272, endPoint x: 398, endPoint y: 271, distance: 49.0
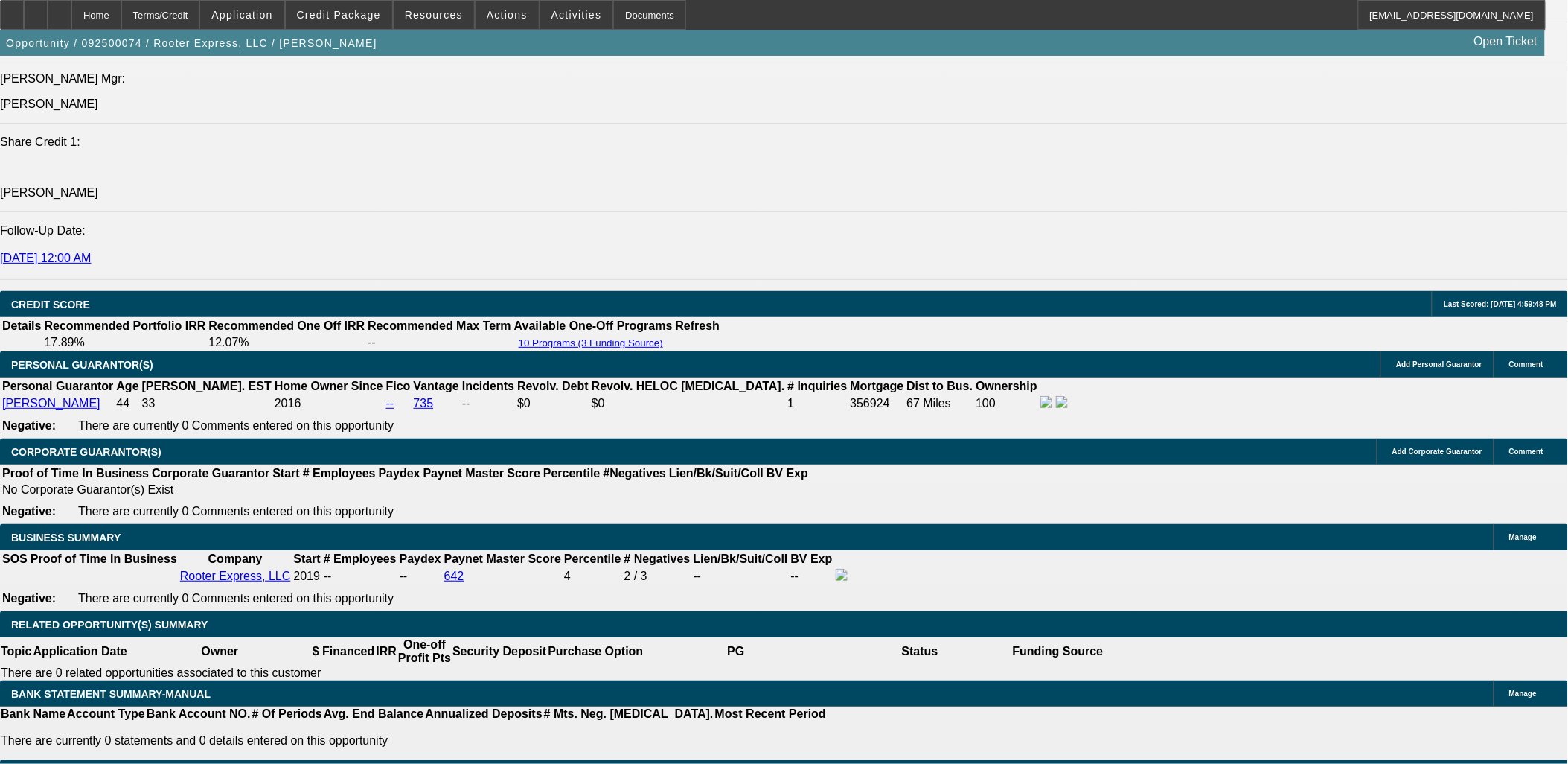
scroll to position [1902, 0]
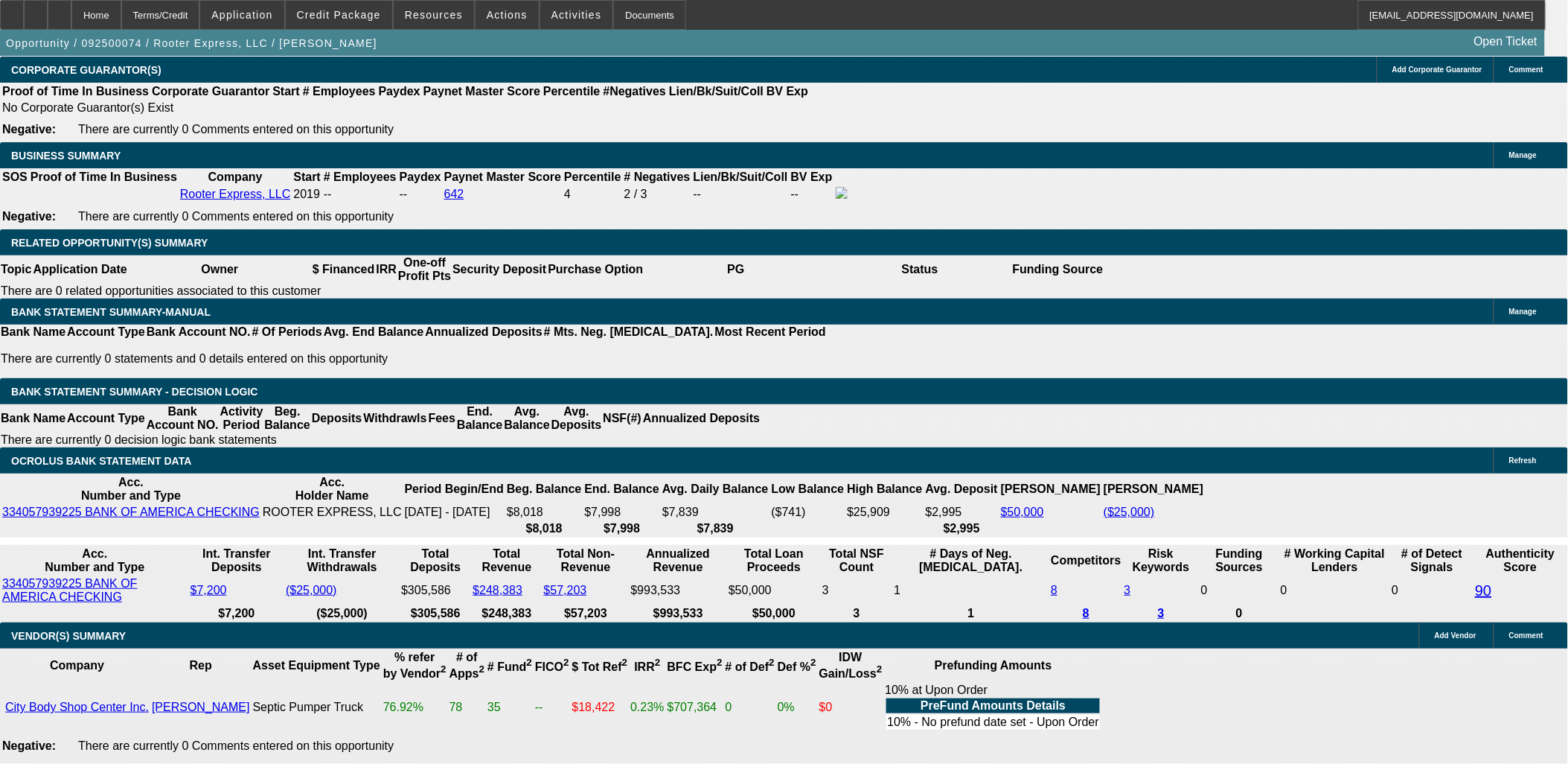
scroll to position [2149, 0]
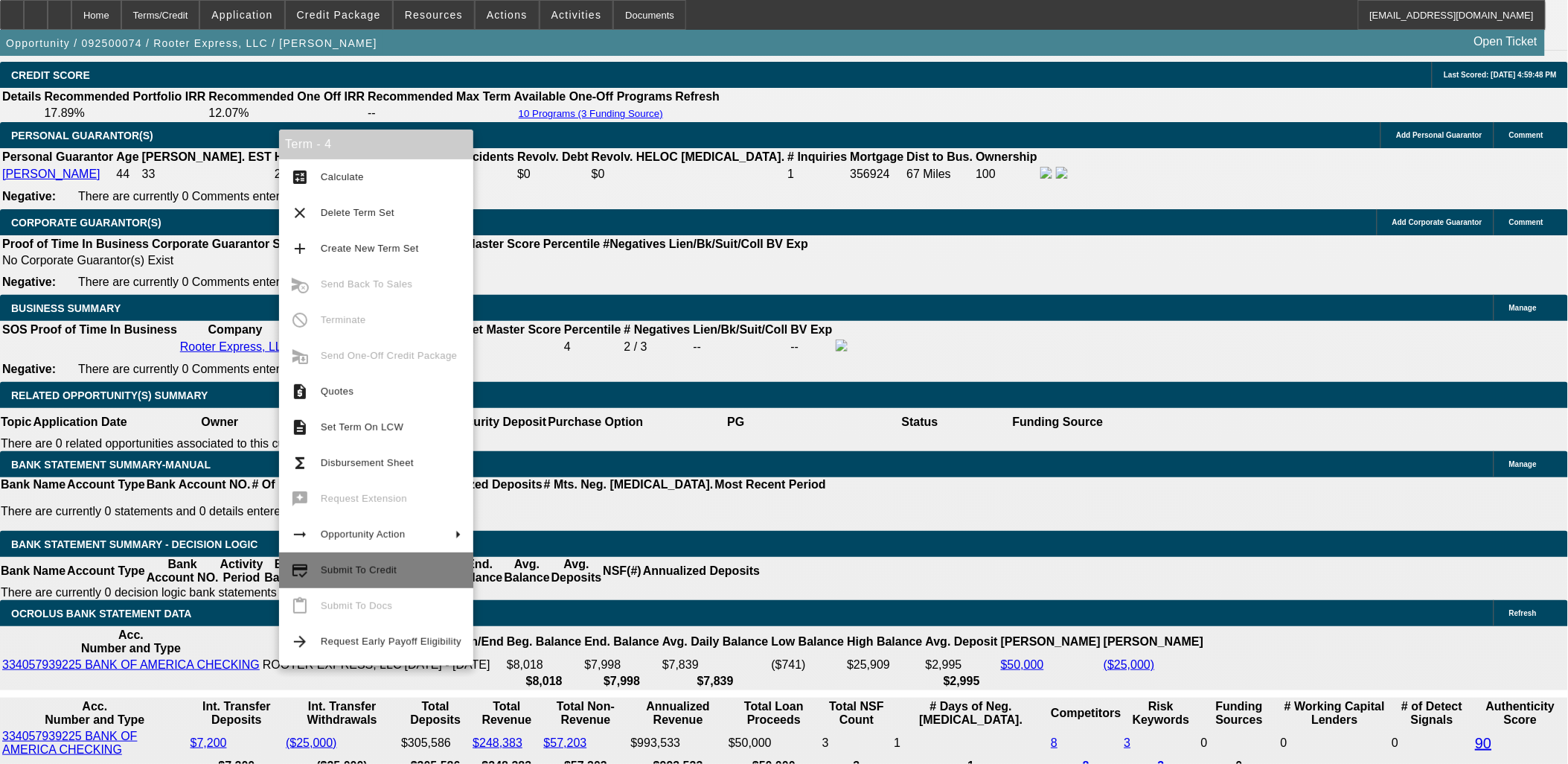
click at [379, 562] on span "Submit To Credit" at bounding box center [391, 569] width 141 height 18
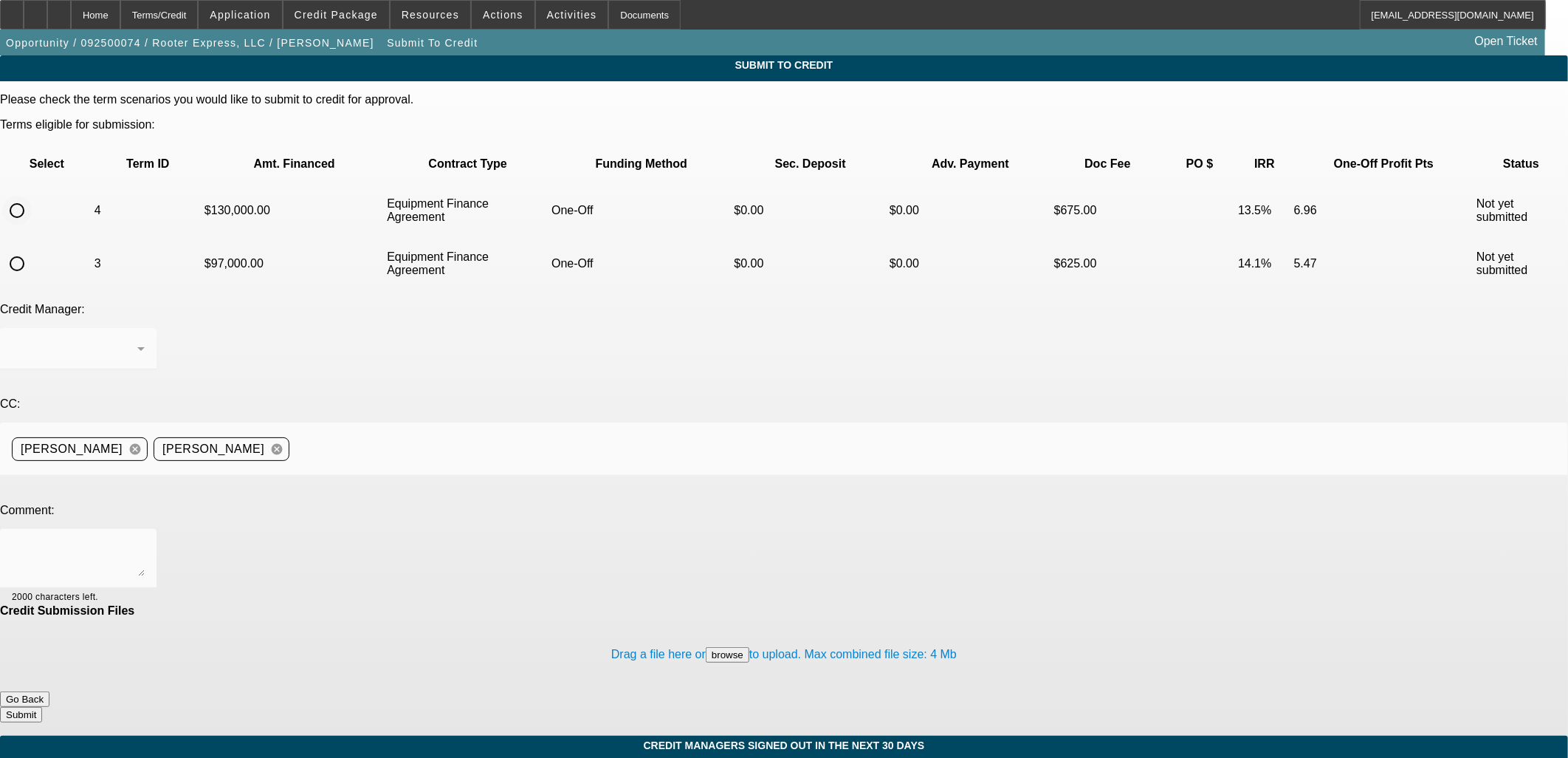
click at [32, 196] on input "radio" at bounding box center [17, 211] width 30 height 30
click at [144, 528] on div at bounding box center [79, 557] width 133 height 59
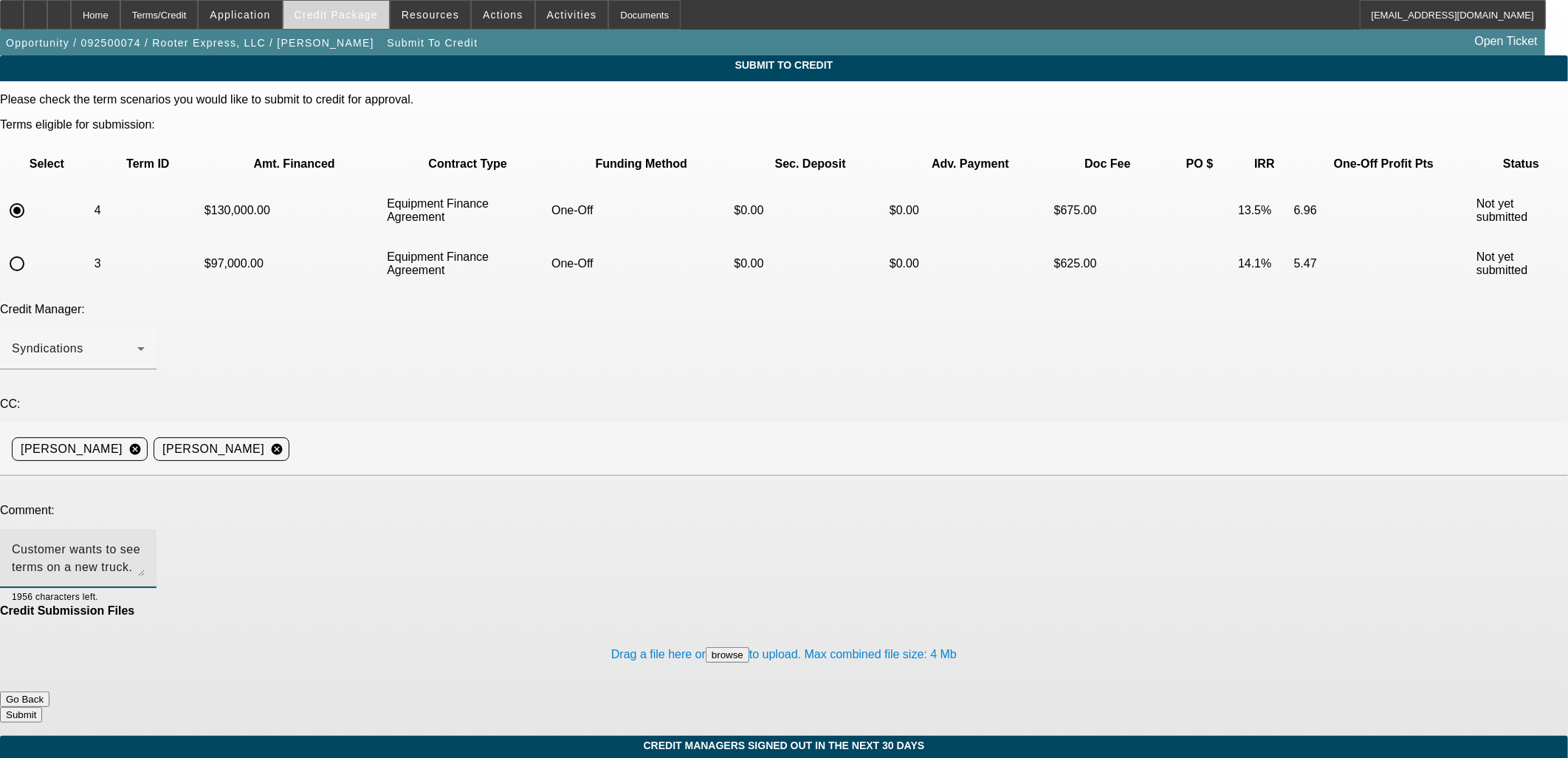
click at [326, 24] on span at bounding box center [336, 15] width 106 height 36
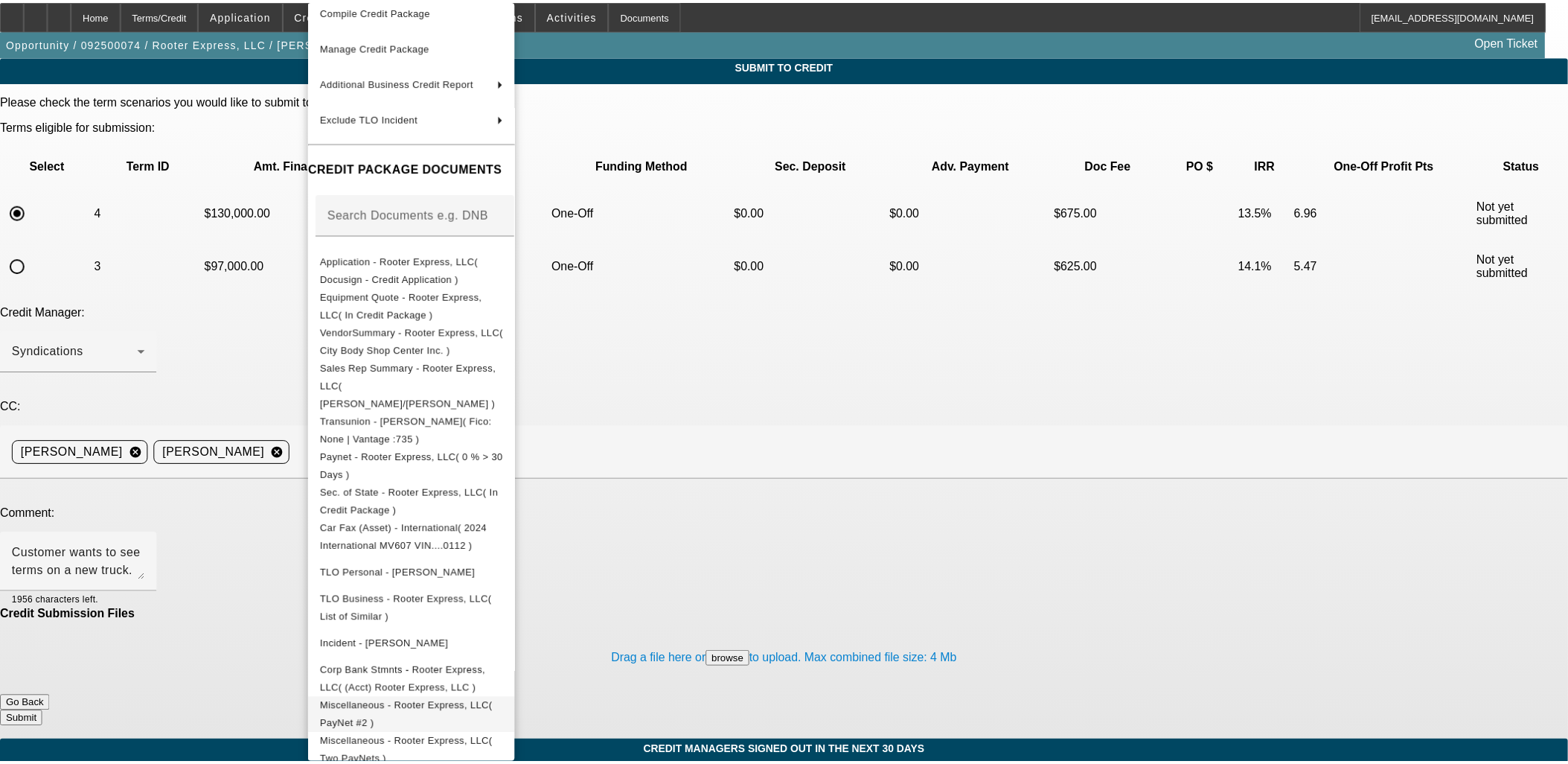
scroll to position [121, 0]
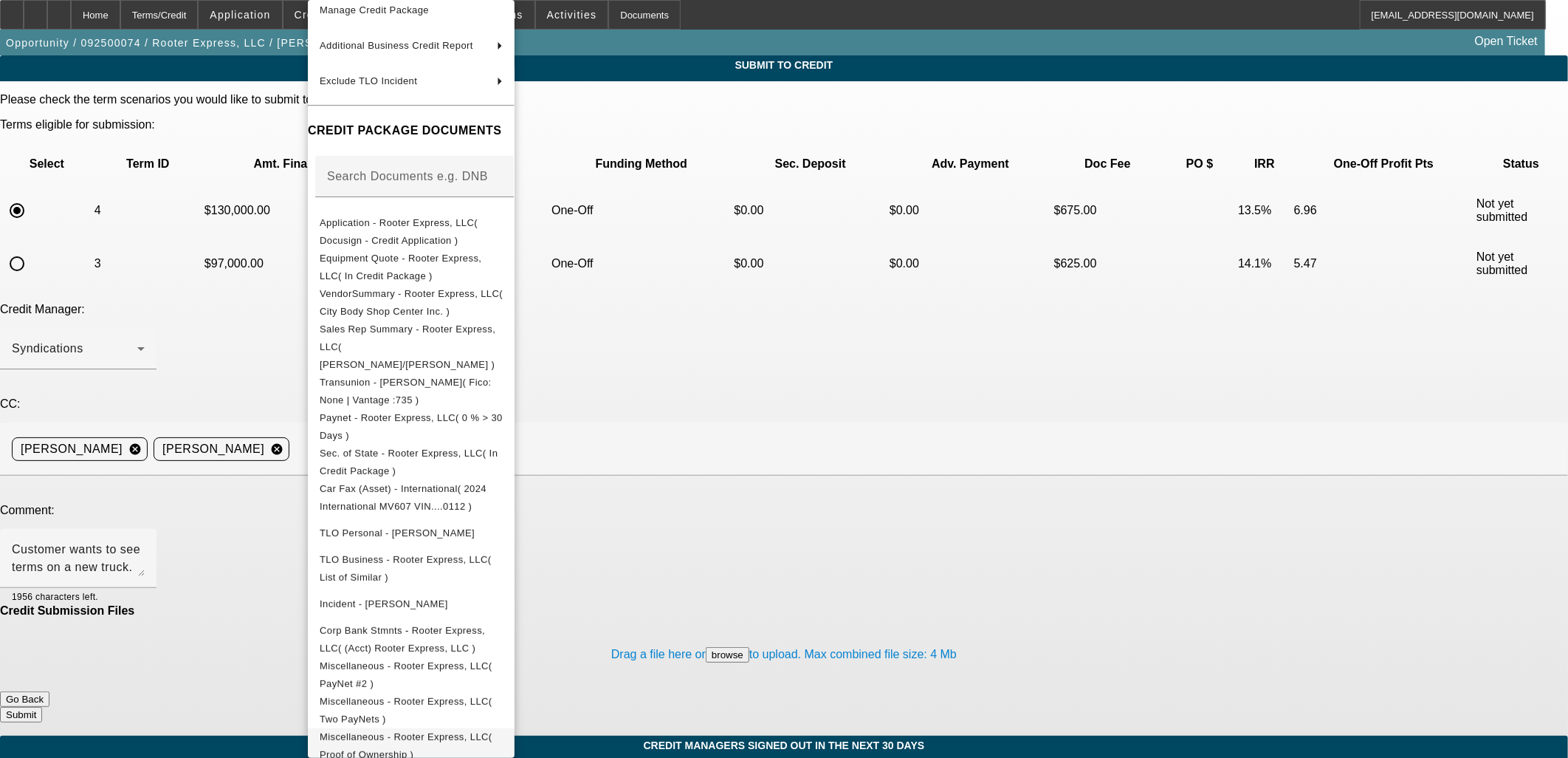
click at [429, 728] on span "Miscellaneous - Rooter Express, LLC( Proof of Ownership )" at bounding box center [410, 746] width 183 height 36
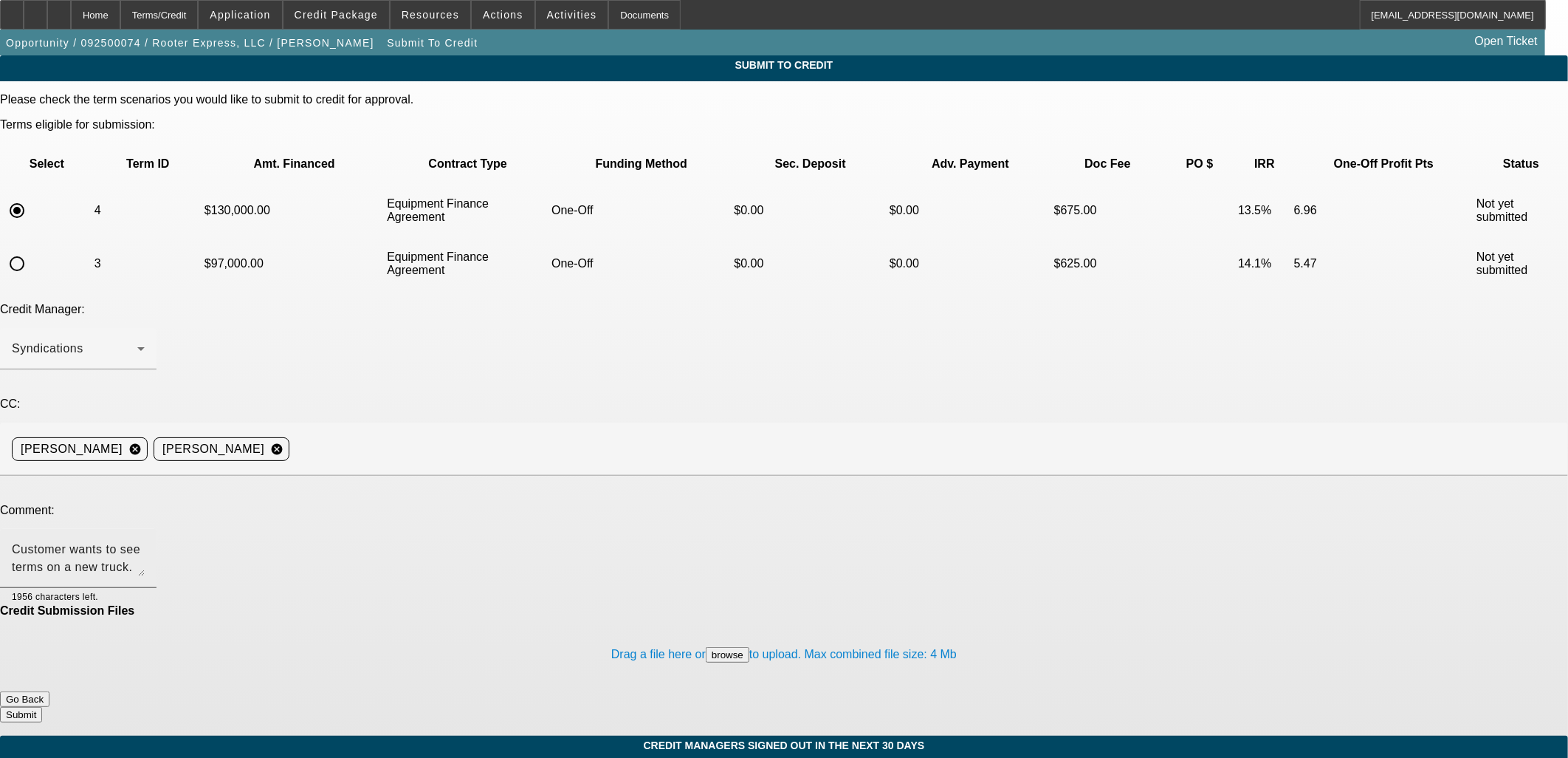
click at [144, 541] on textarea "Customer wants to see terms on a new truck." at bounding box center [79, 558] width 133 height 36
click at [144, 541] on textarea "Customer wants to see terms on a new truck. Michael Hambrick" at bounding box center [79, 558] width 133 height 36
click at [144, 541] on textarea "Customer wants to see terms on a new truck. Michael Hambrick is the sole owner …" at bounding box center [79, 558] width 133 height 36
click at [42, 706] on button "Submit" at bounding box center [21, 714] width 42 height 16
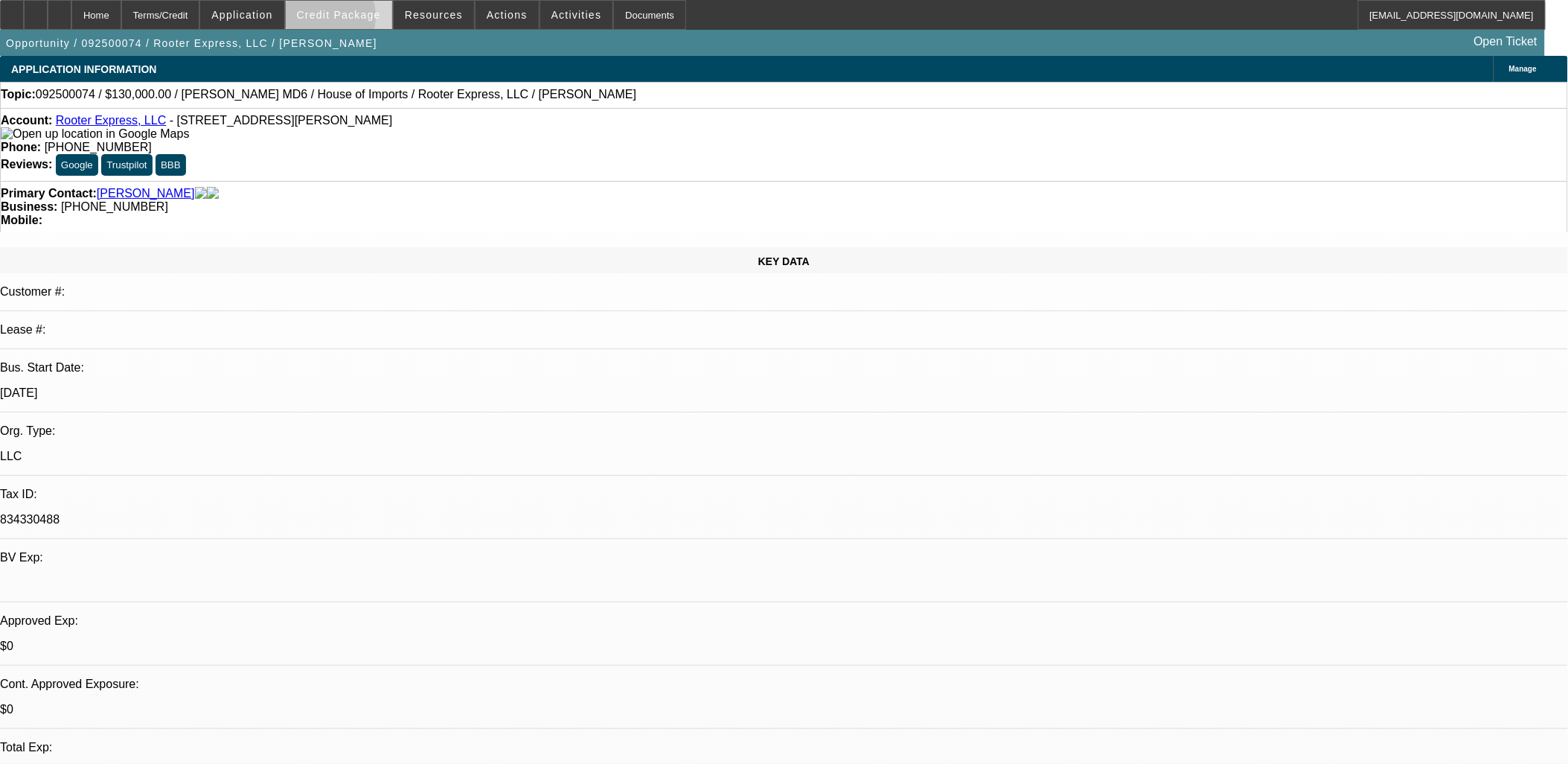
click at [345, 20] on span at bounding box center [339, 15] width 107 height 36
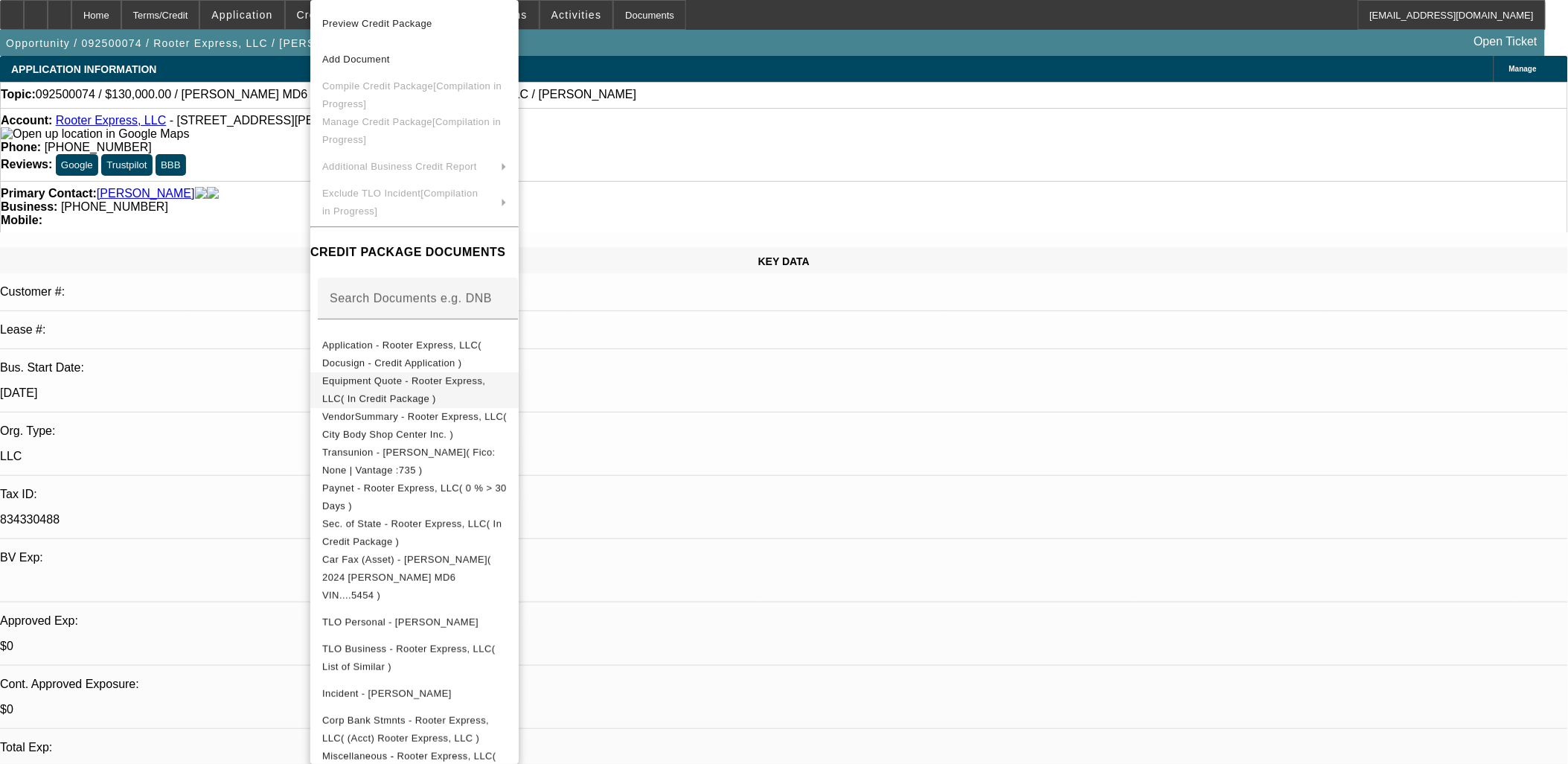
click at [413, 388] on span "Equipment Quote - Rooter Express, LLC( In Credit Package )" at bounding box center [403, 389] width 163 height 29
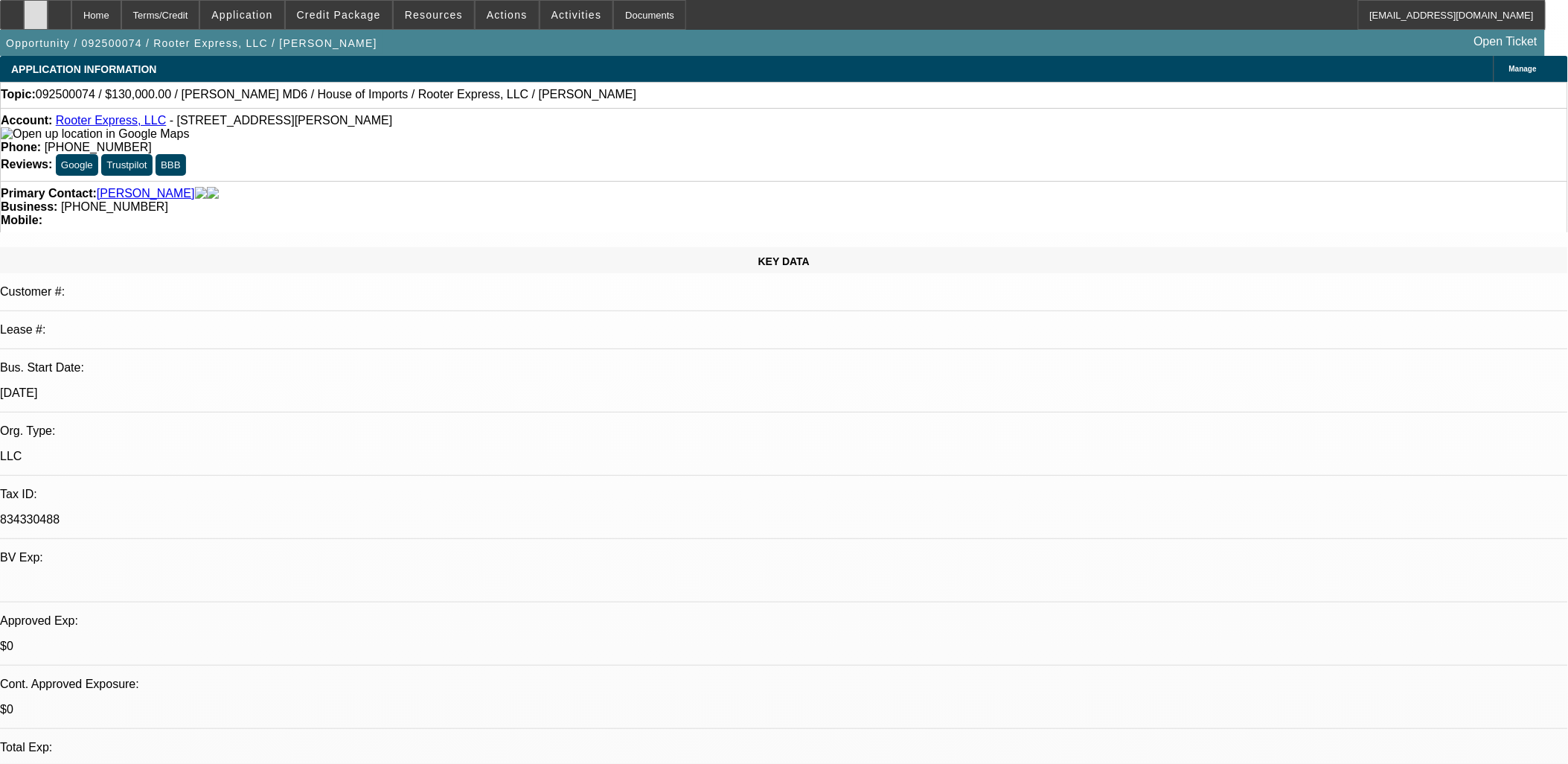
click at [36, 9] on icon at bounding box center [36, 9] width 0 height 0
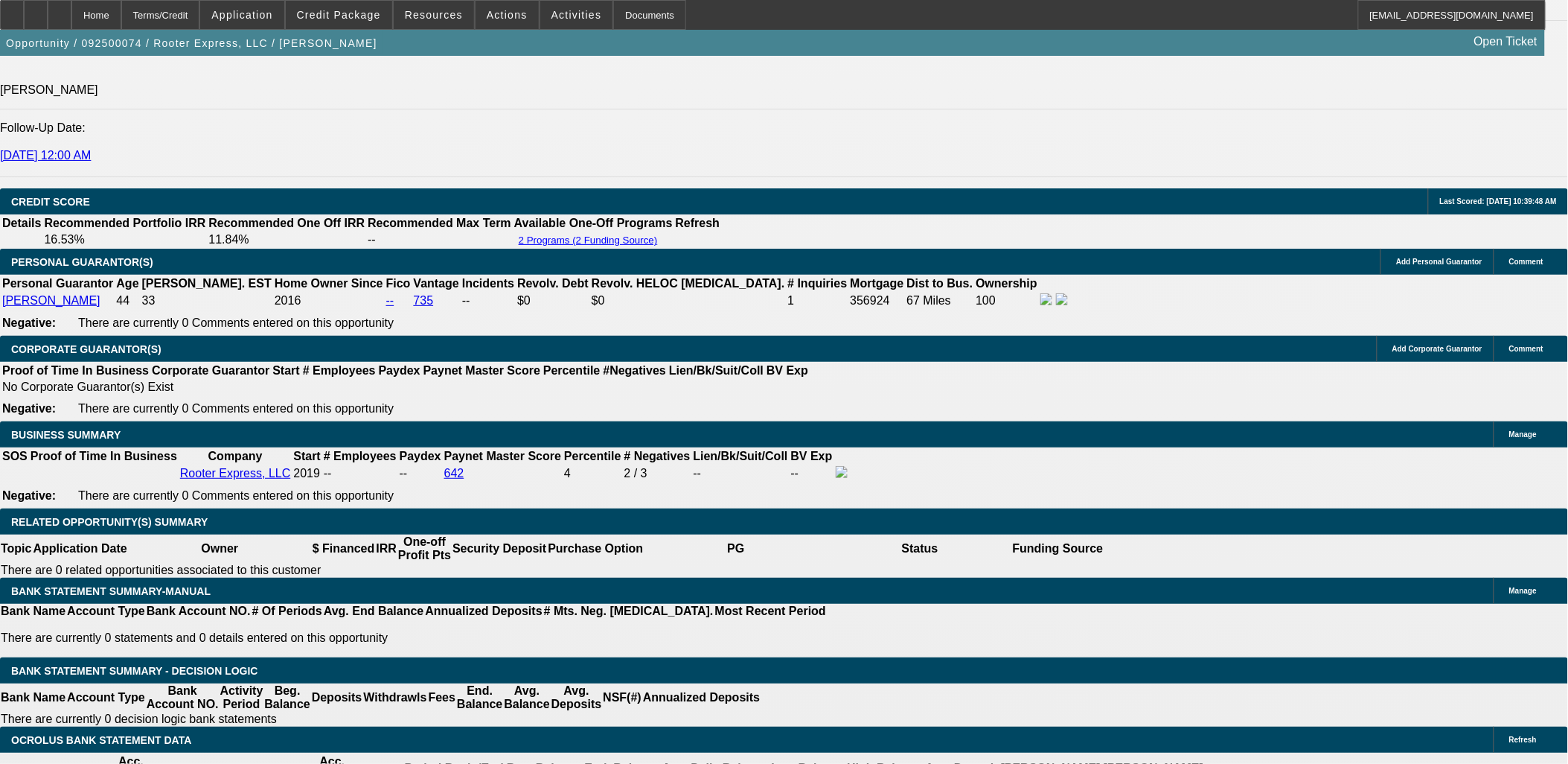
scroll to position [2149, 0]
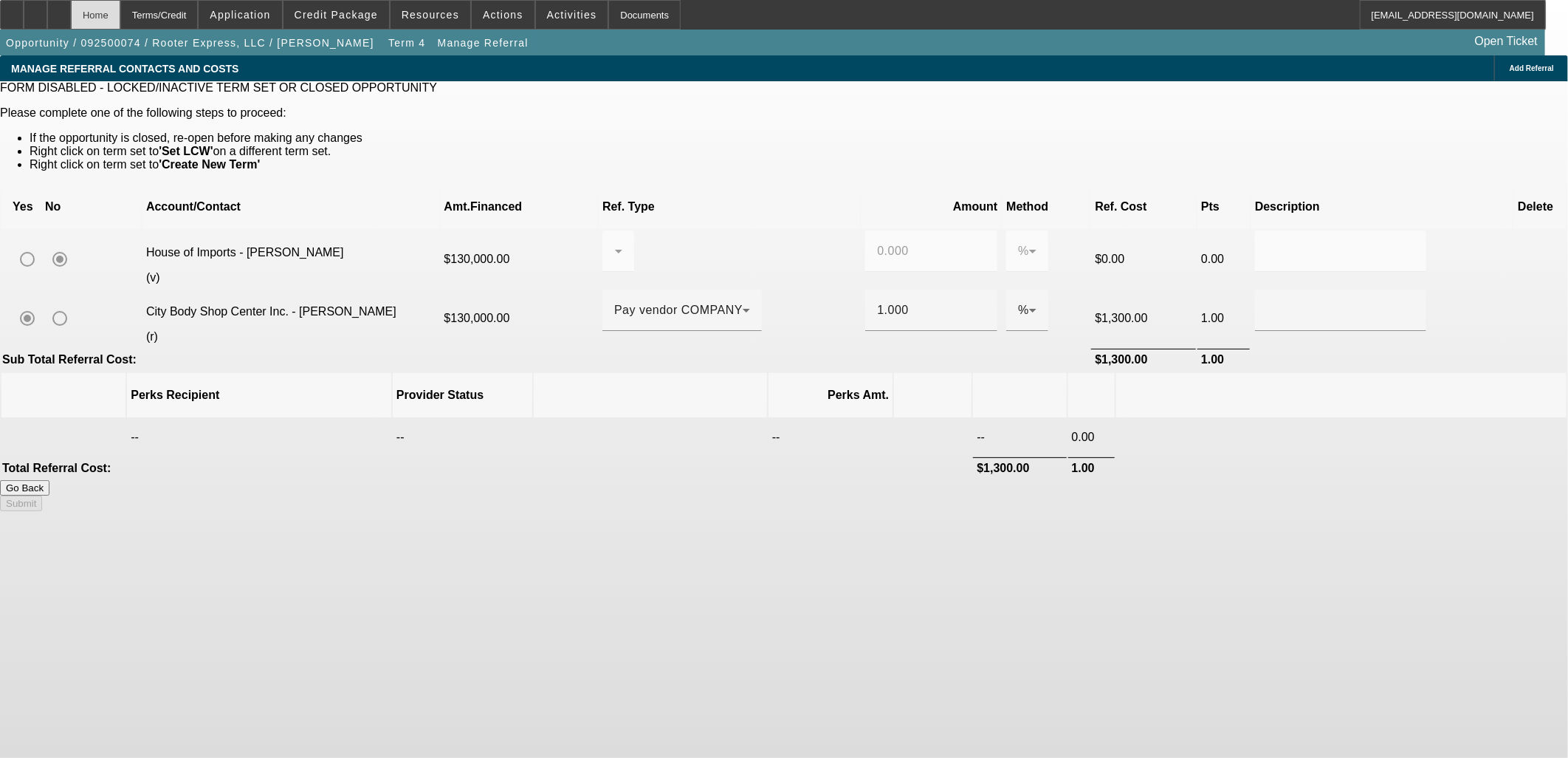
click at [120, 17] on div "Home" at bounding box center [96, 15] width 50 height 30
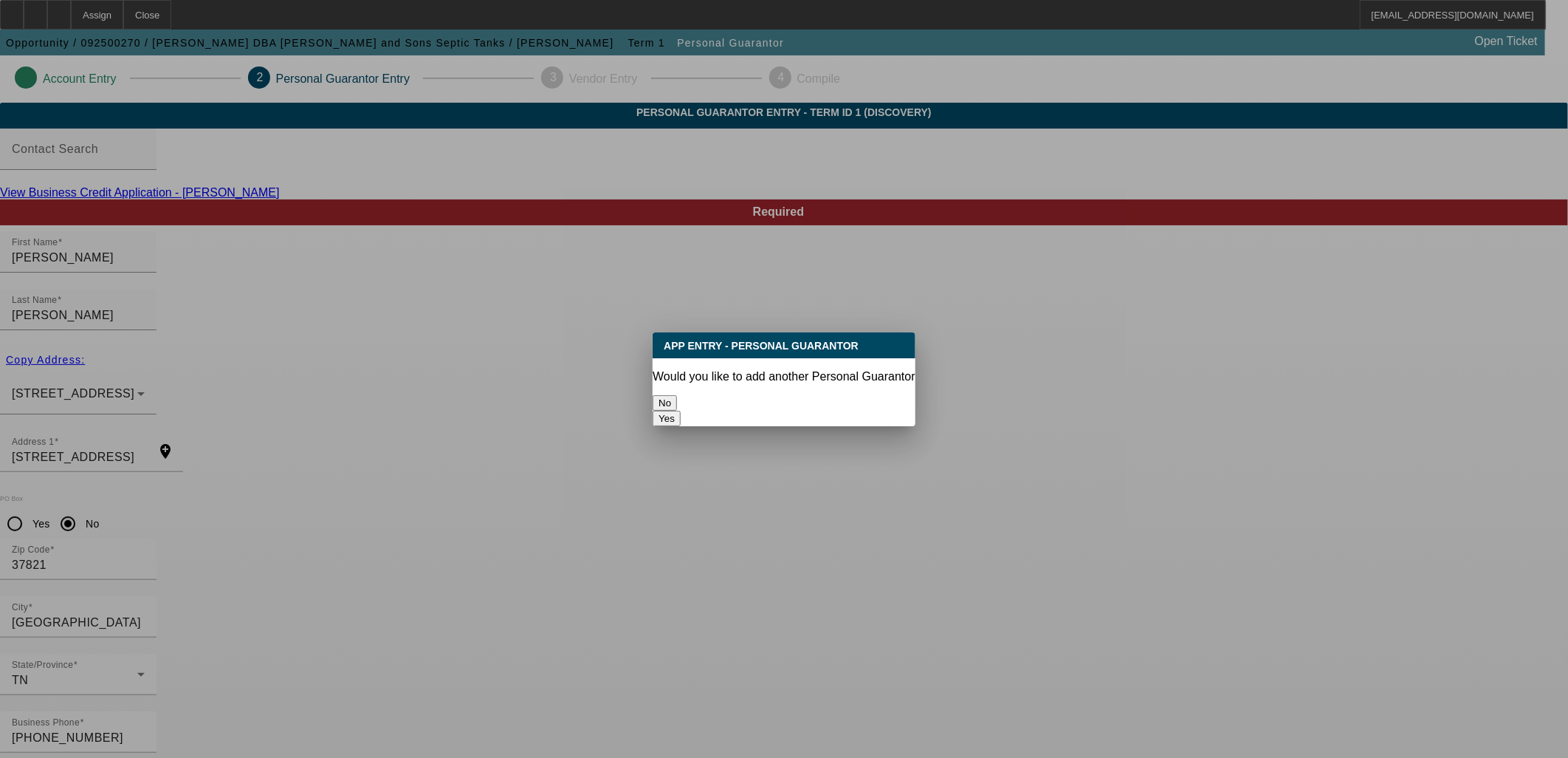
click at [677, 395] on button "No" at bounding box center [665, 403] width 24 height 16
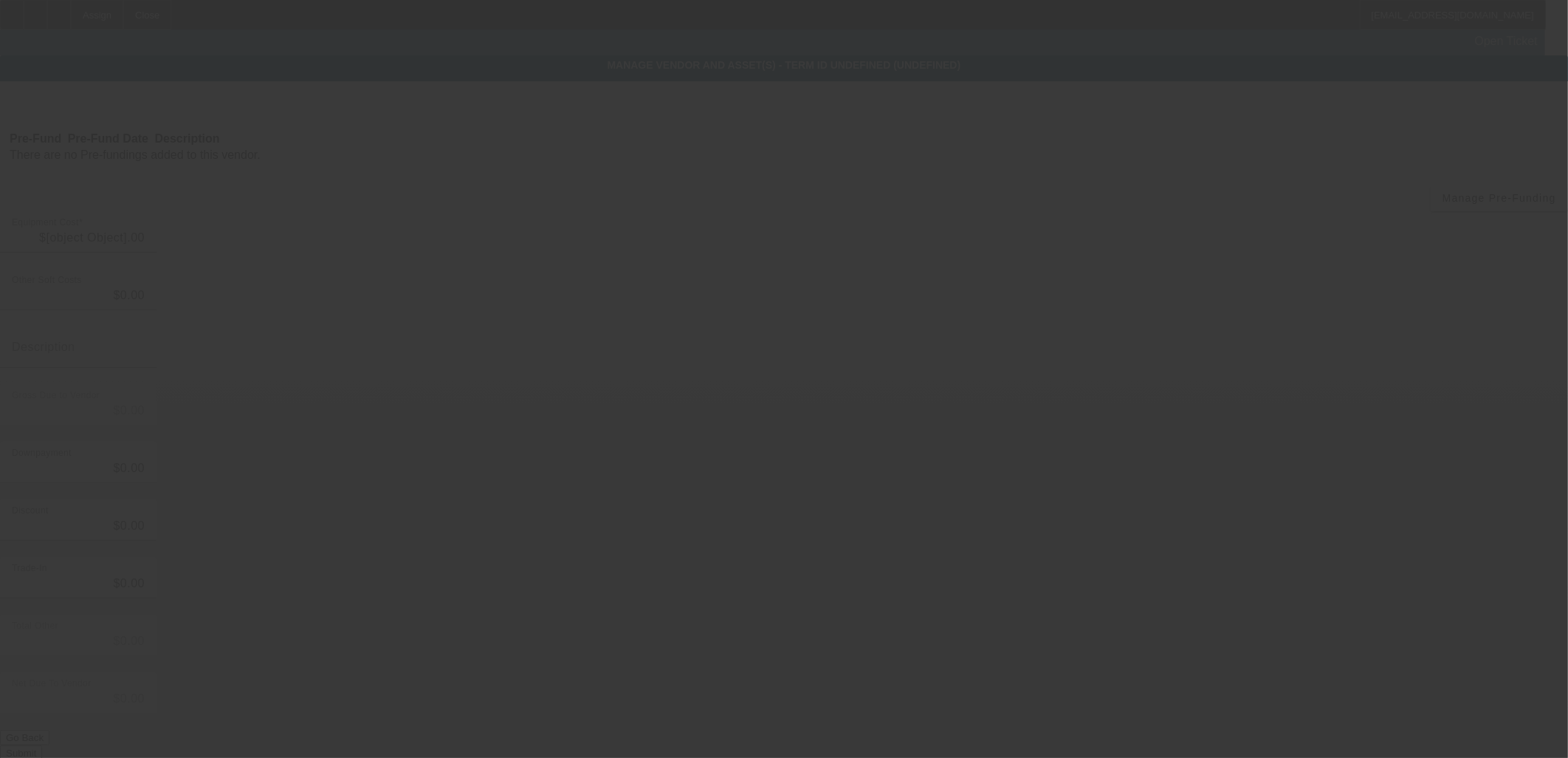
type input "$137,700.00"
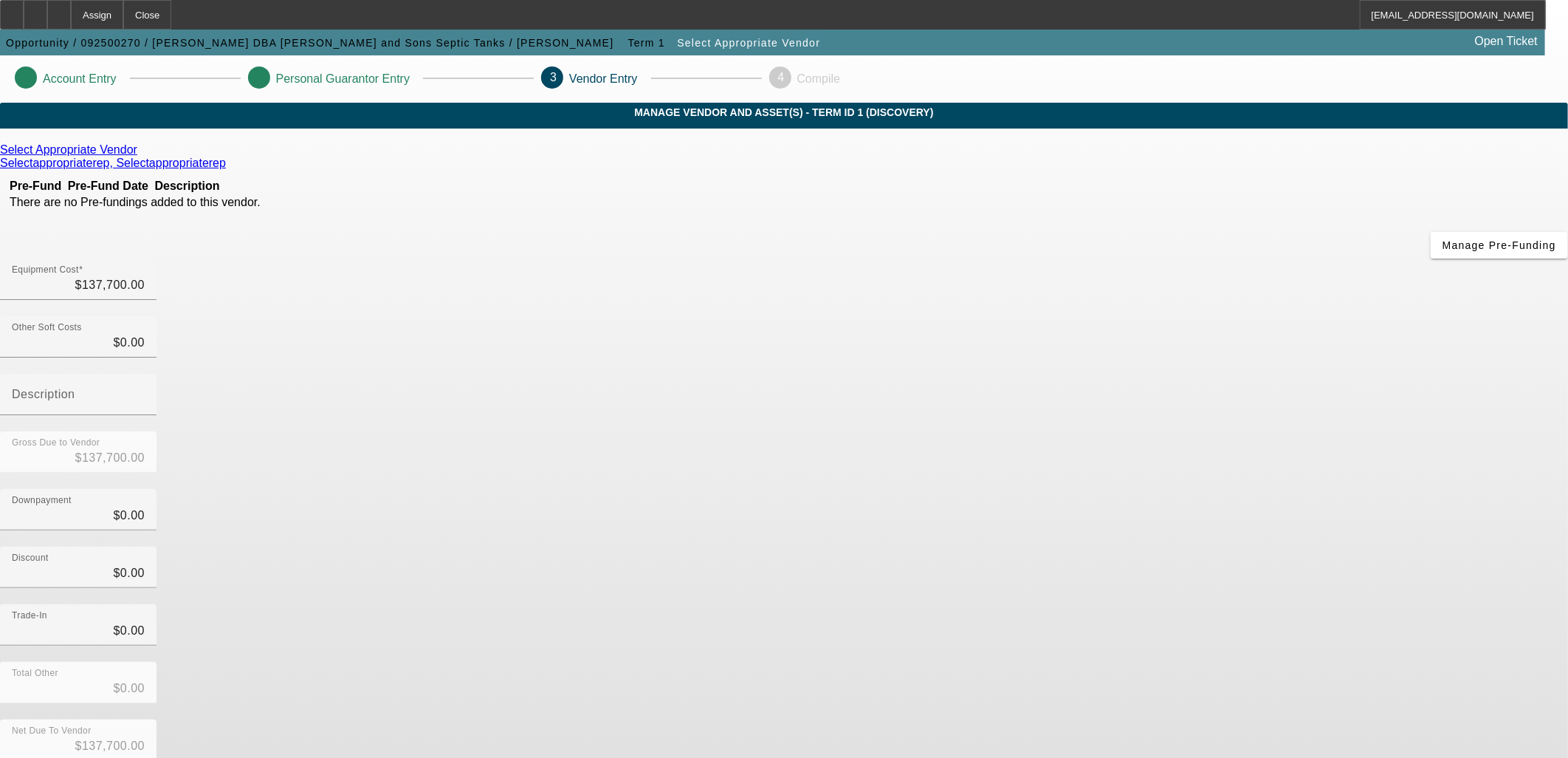
click at [141, 156] on icon at bounding box center [141, 149] width 0 height 12
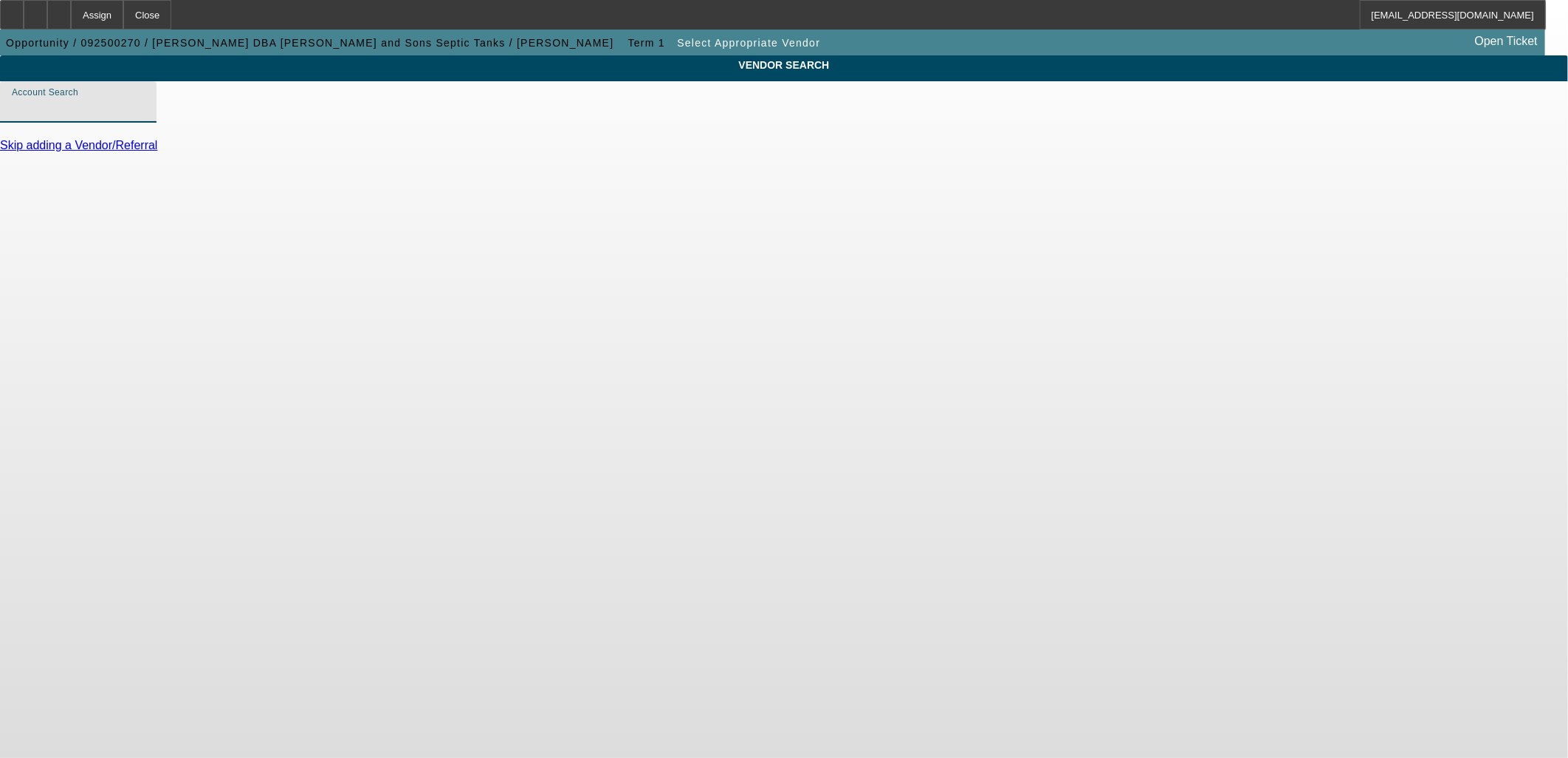
click at [144, 117] on input "Account Search" at bounding box center [79, 108] width 133 height 18
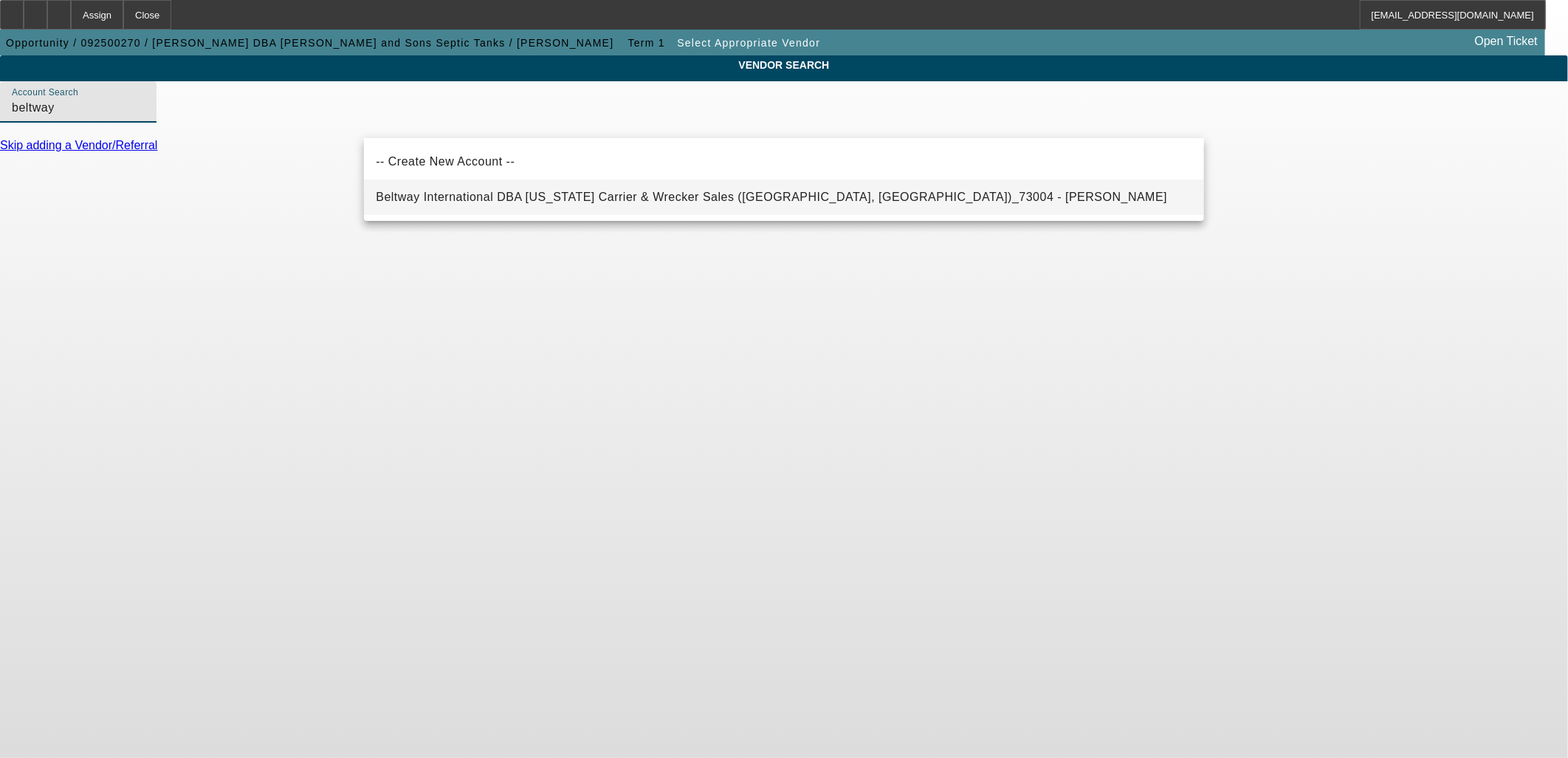
click at [511, 189] on span "Beltway International DBA Maryland Carrier & Wrecker Sales (Baltimore, MD)_7300…" at bounding box center [771, 197] width 791 height 18
type input "Beltway International DBA Maryland Carrier & Wrecker Sales (Baltimore, MD)_7300…"
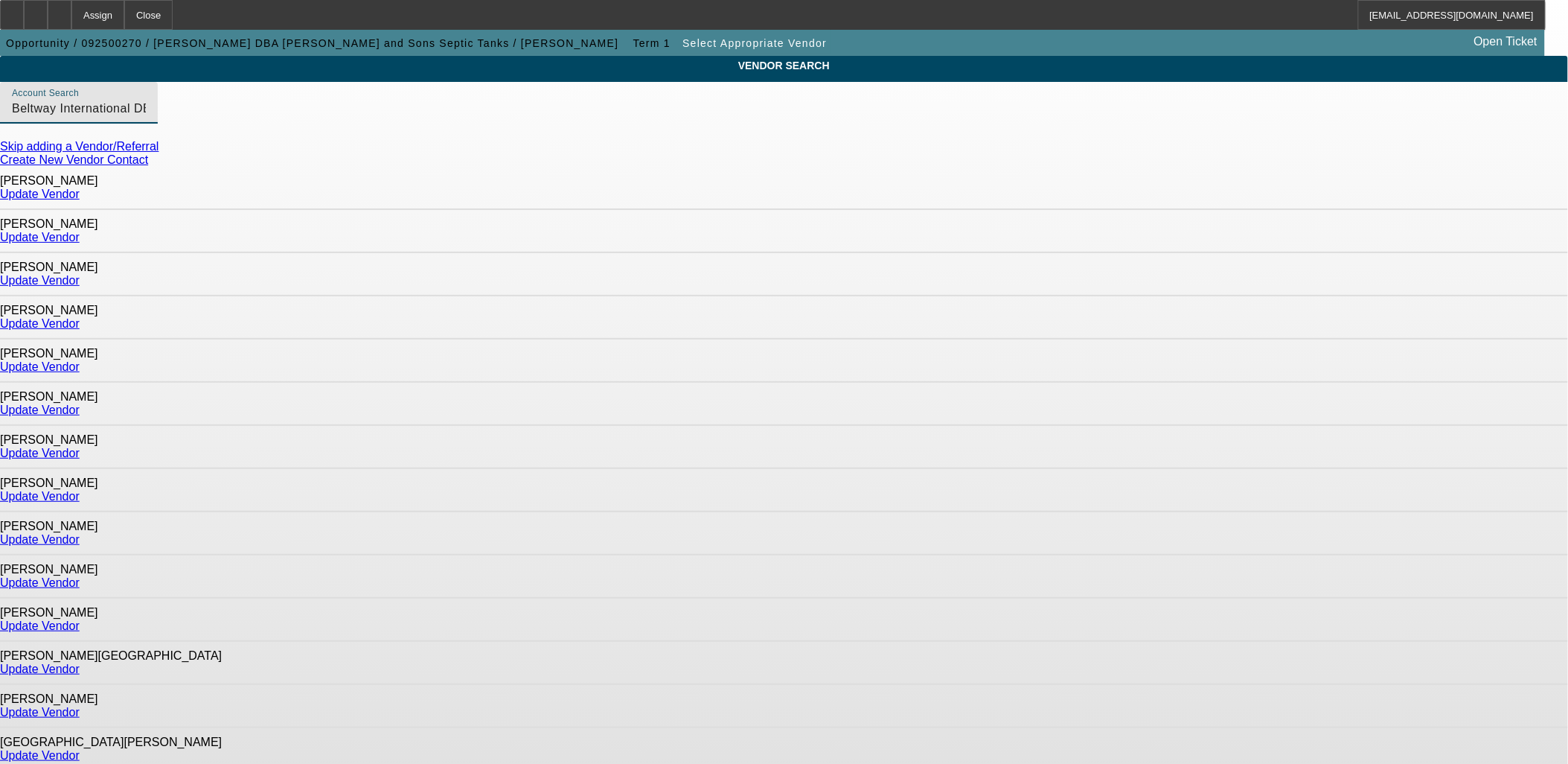
click at [79, 188] on link "Update Vendor" at bounding box center [40, 194] width 79 height 12
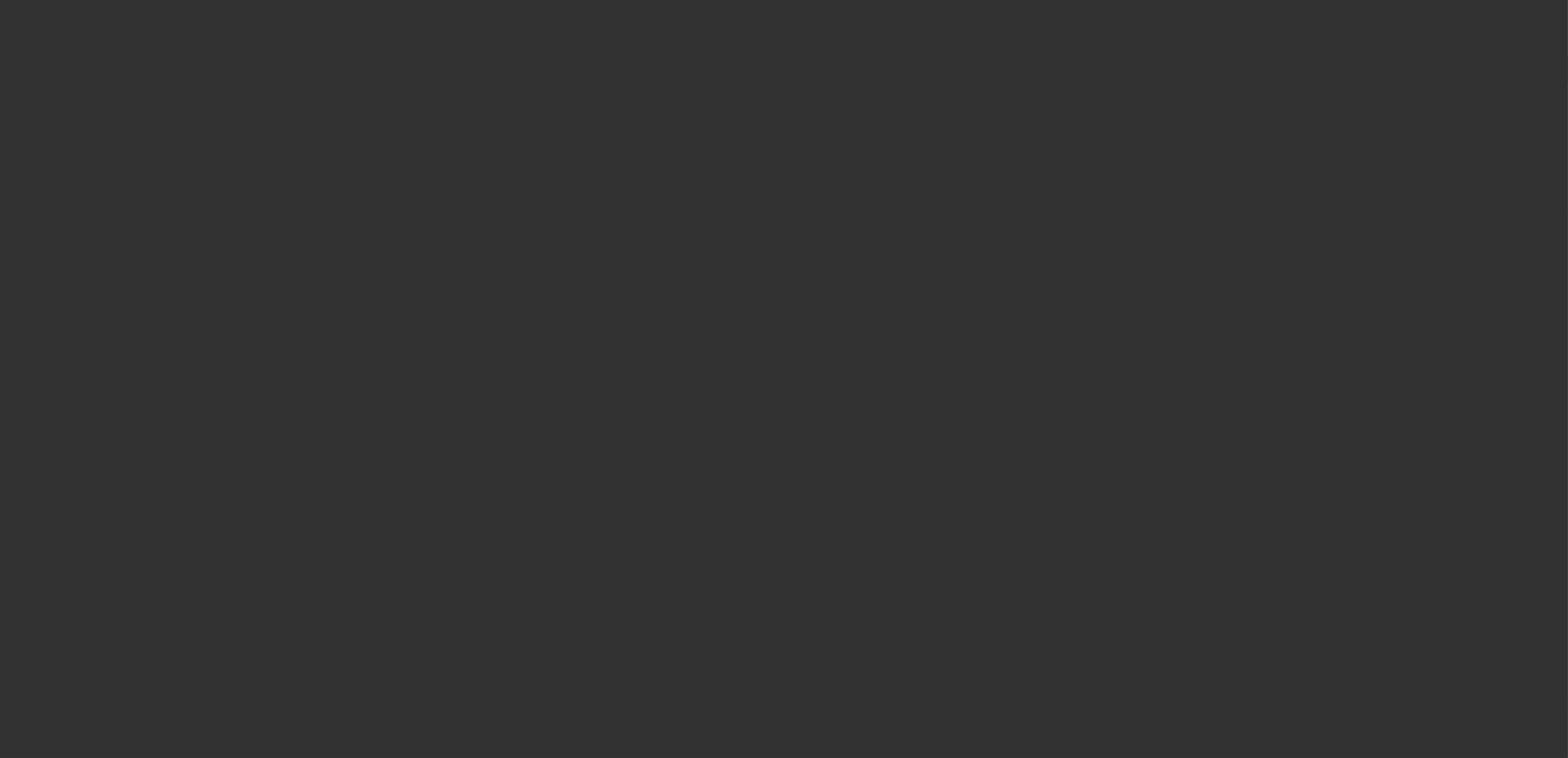
type input "$137,700.00"
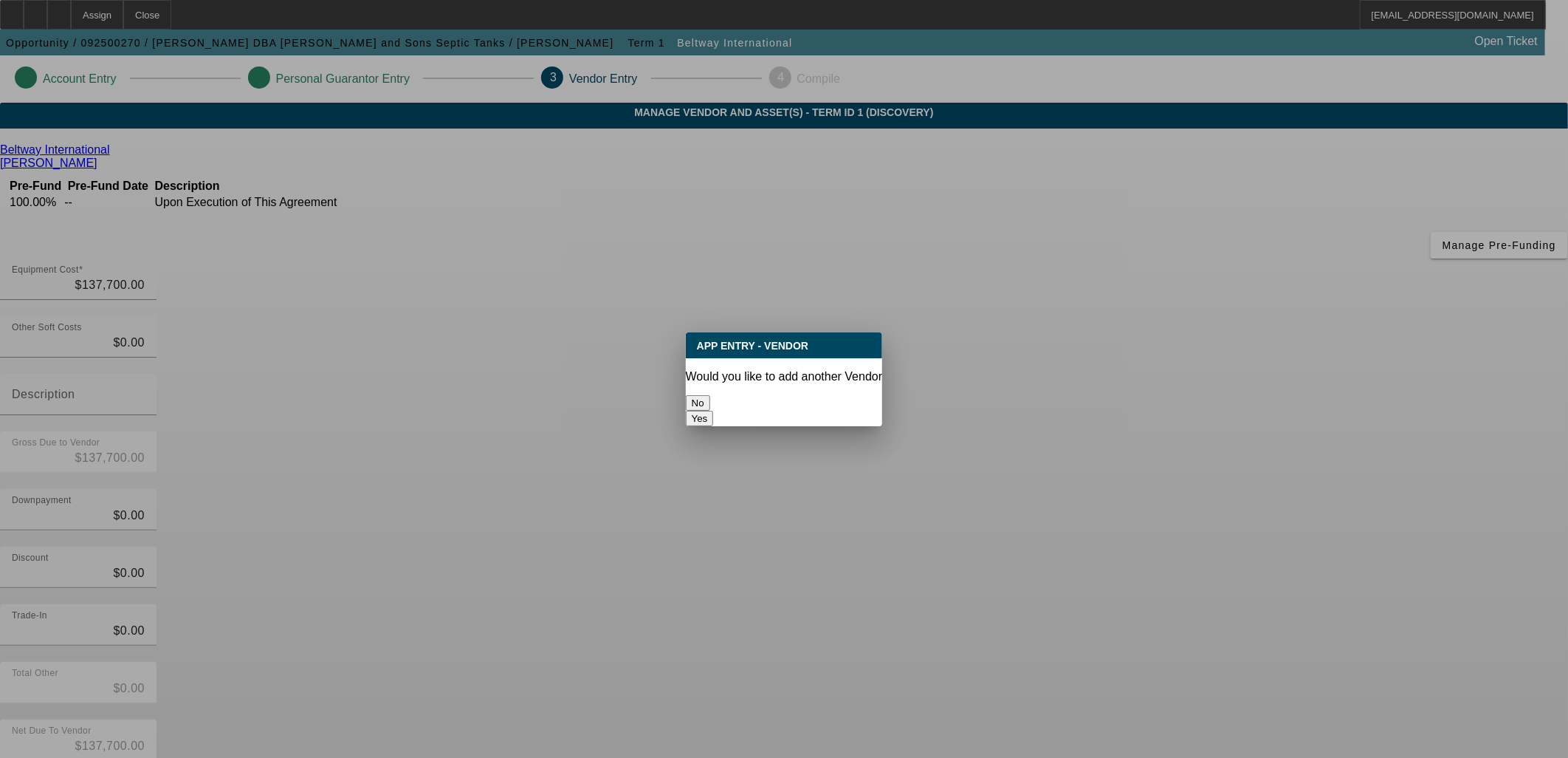
click at [710, 399] on button "No" at bounding box center [698, 403] width 24 height 16
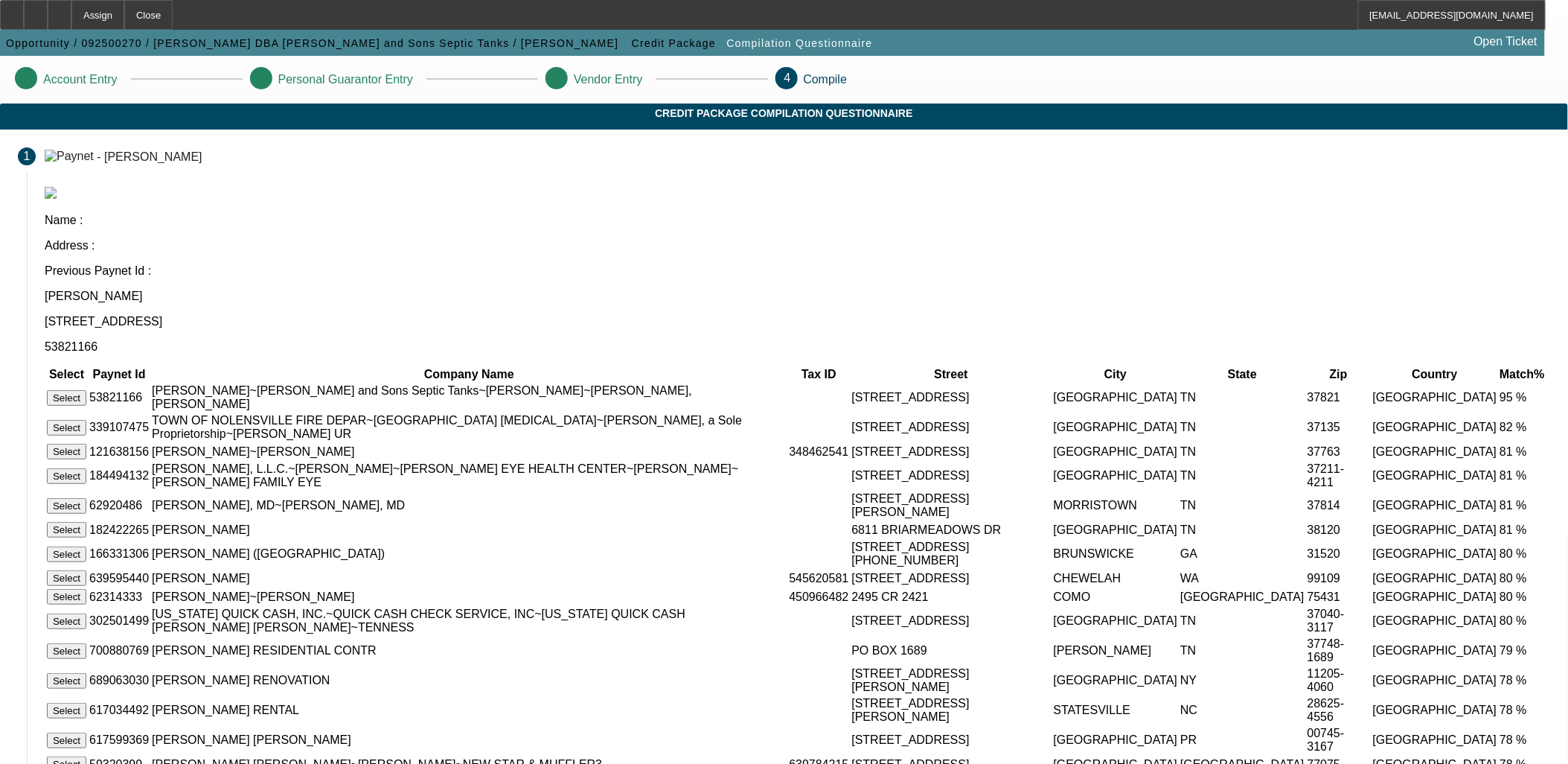
click at [86, 390] on button "Select" at bounding box center [67, 398] width 40 height 16
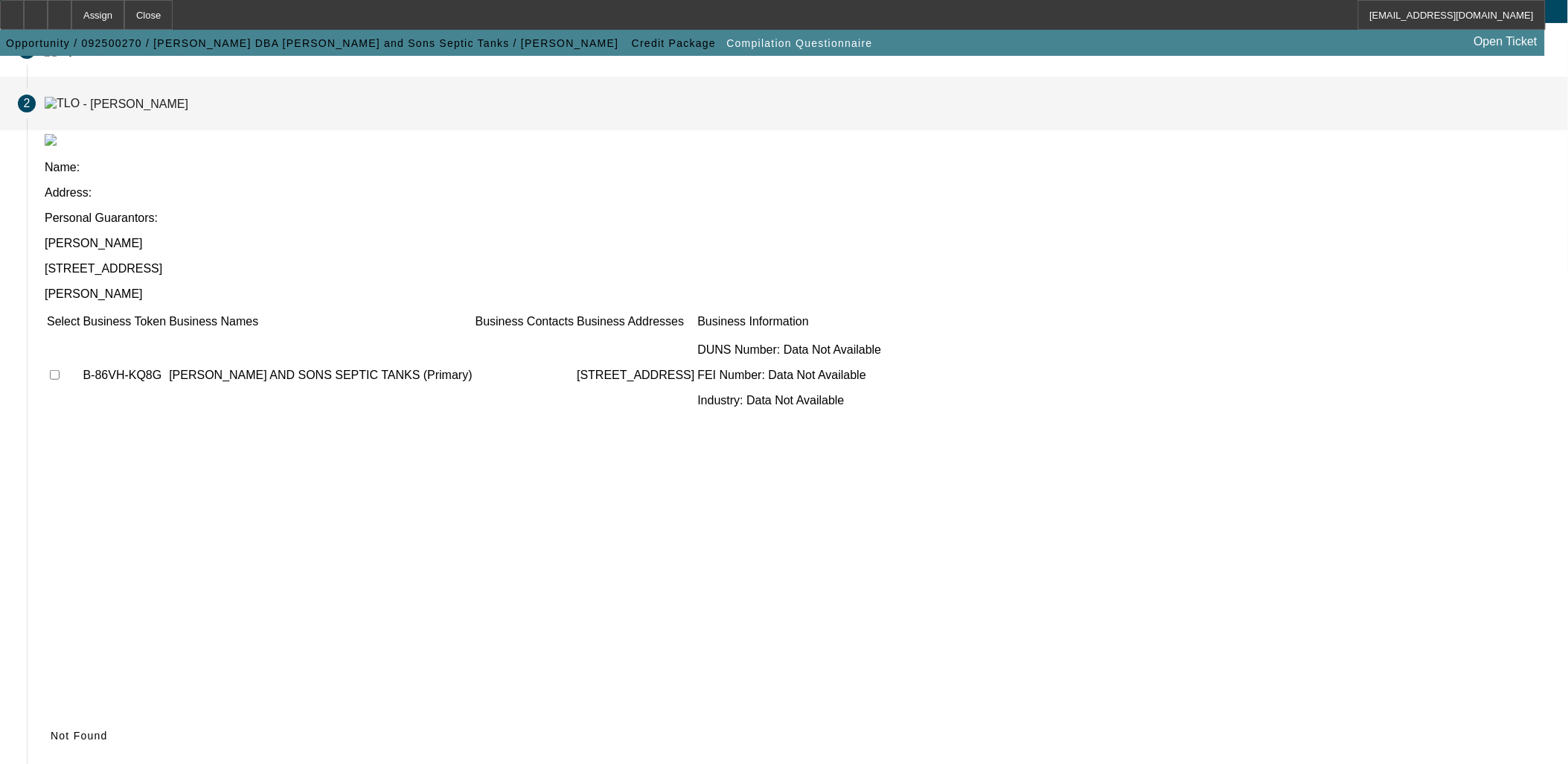
scroll to position [57, 0]
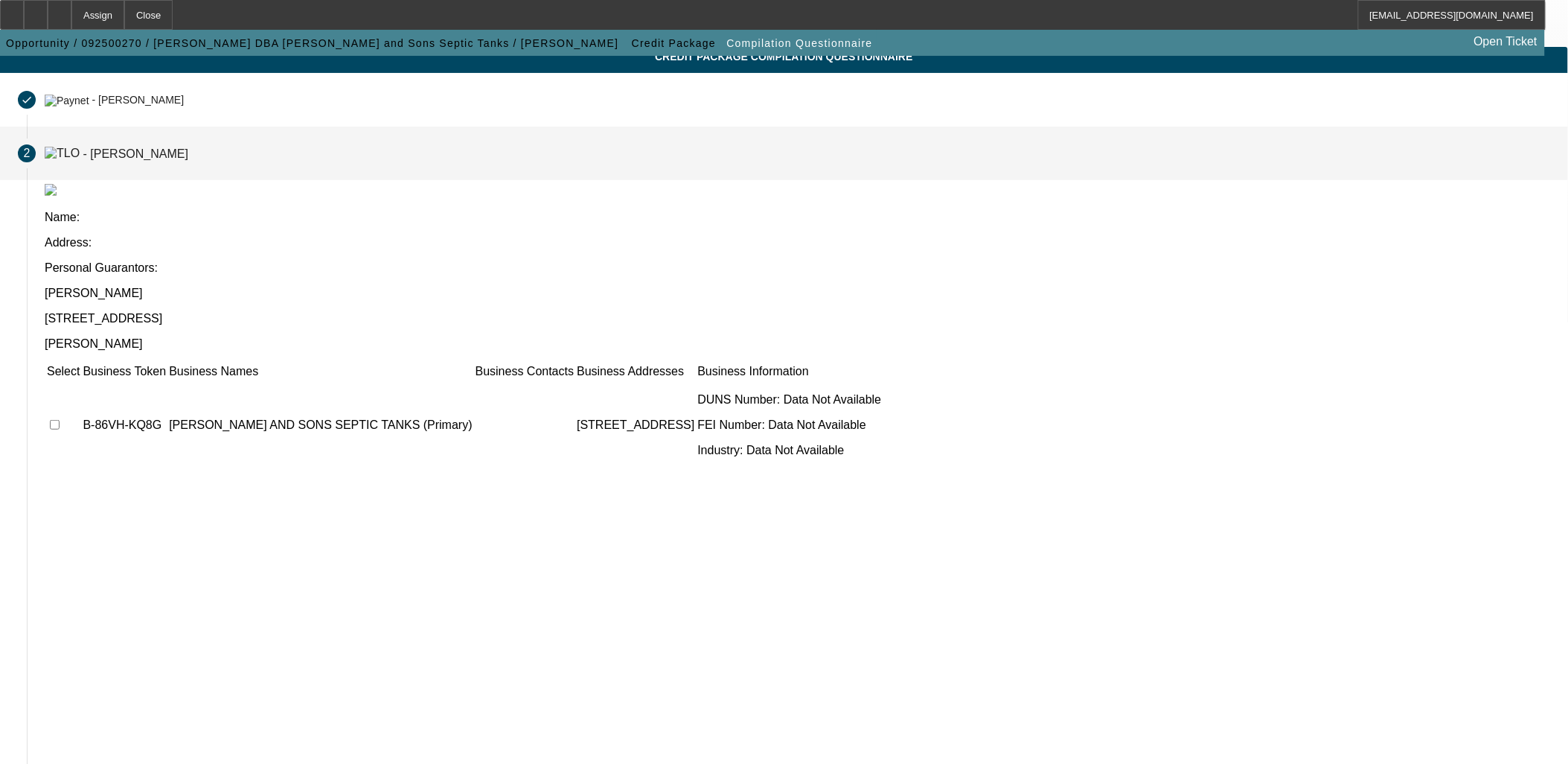
click at [59, 419] on input "checkbox" at bounding box center [55, 424] width 9 height 9
checkbox input "true"
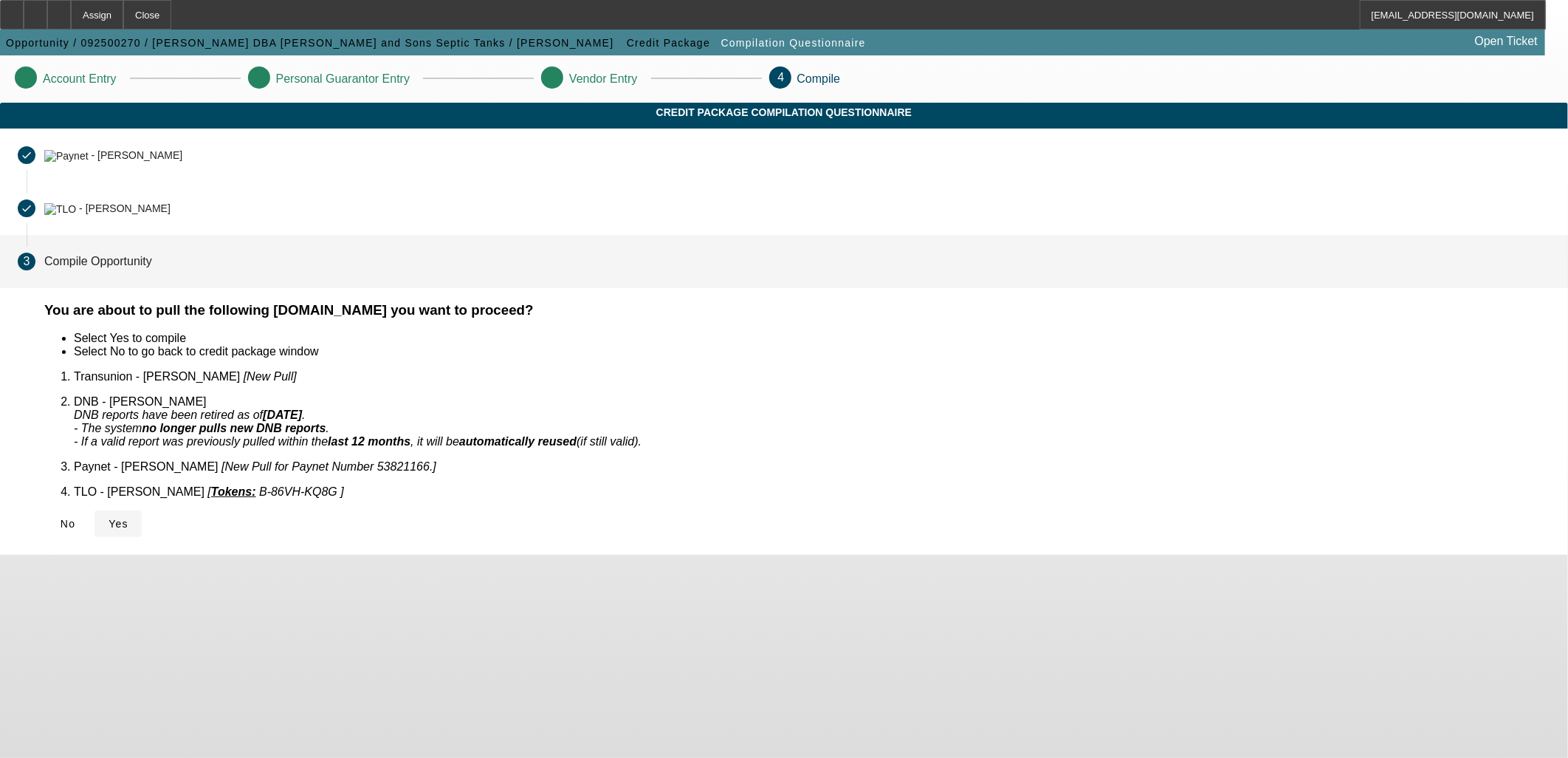
click at [128, 517] on span "Yes" at bounding box center [118, 523] width 20 height 12
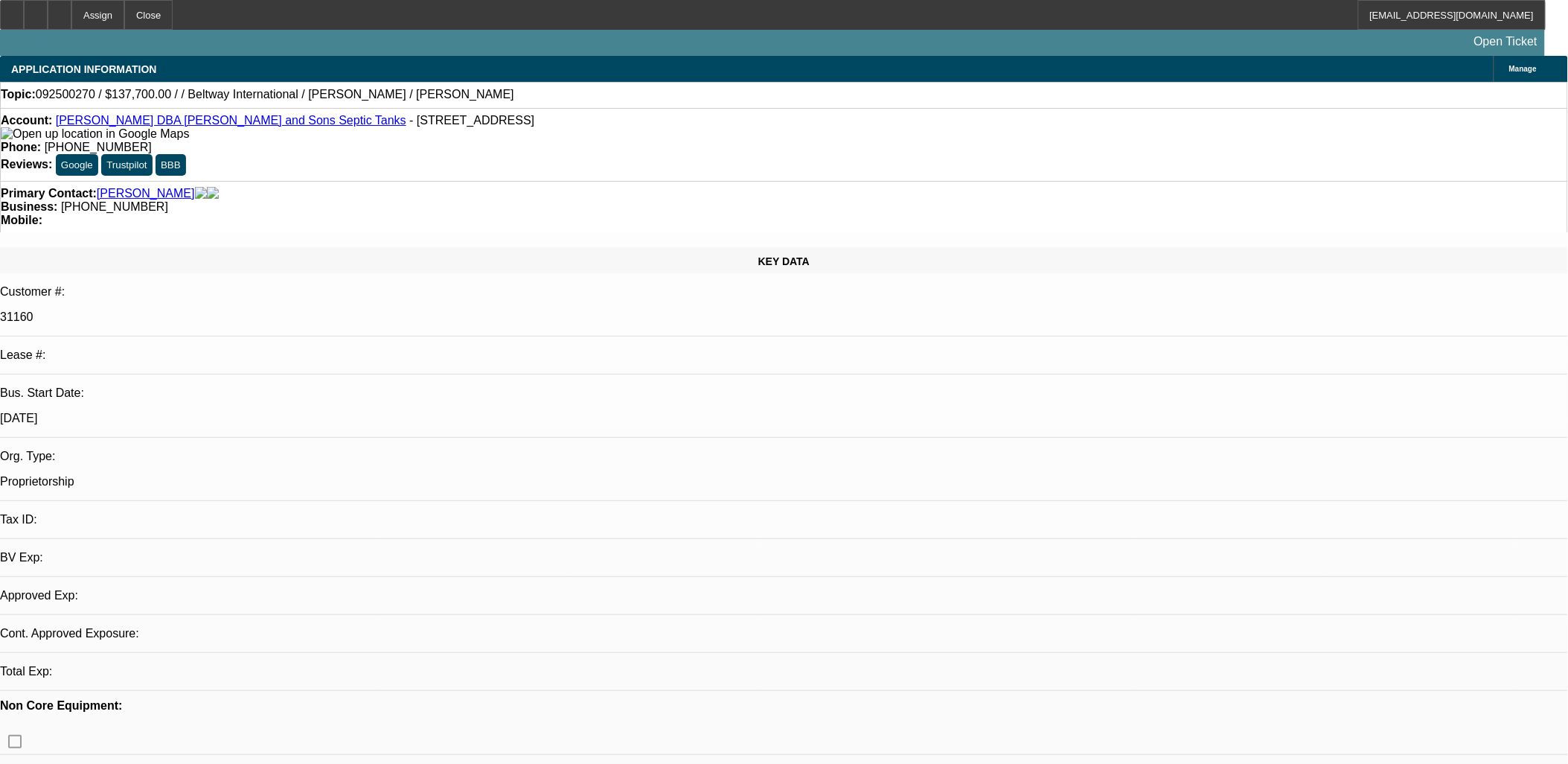
select select "0"
select select "2"
select select "0.1"
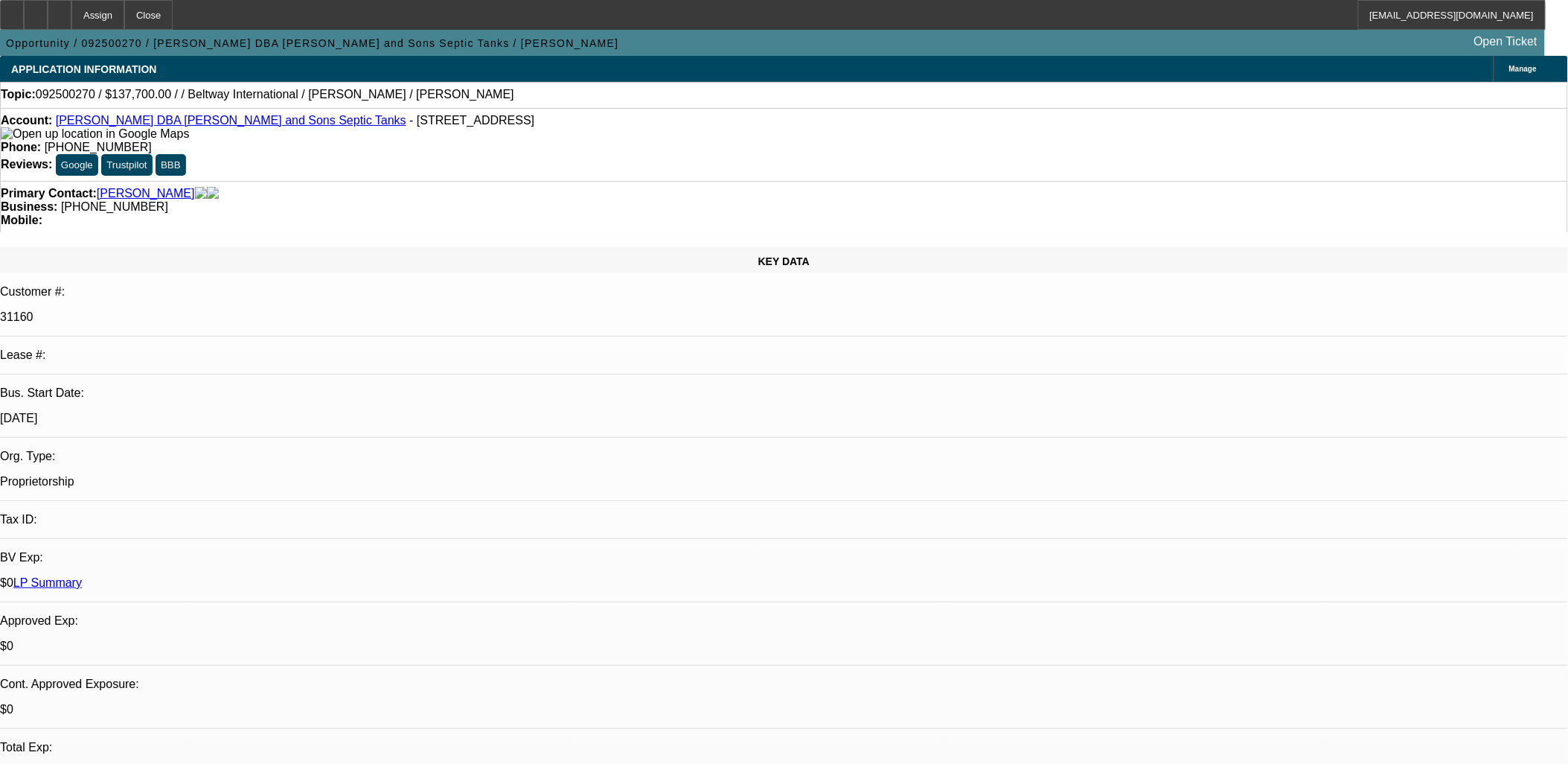
select select "1"
select select "2"
select select "4"
click at [59, 9] on icon at bounding box center [59, 9] width 0 height 0
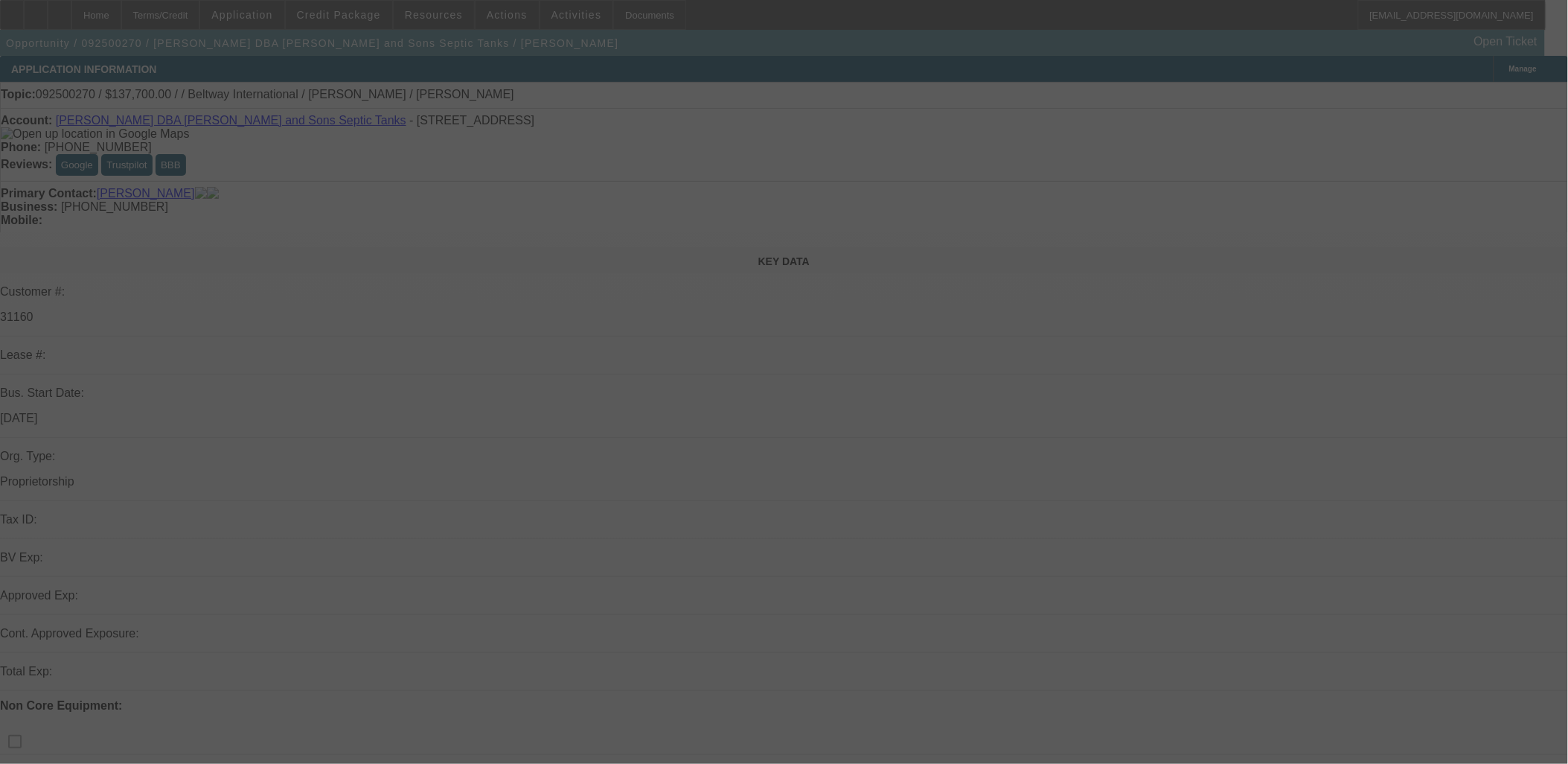
select select "0"
select select "2"
select select "0.1"
select select "4"
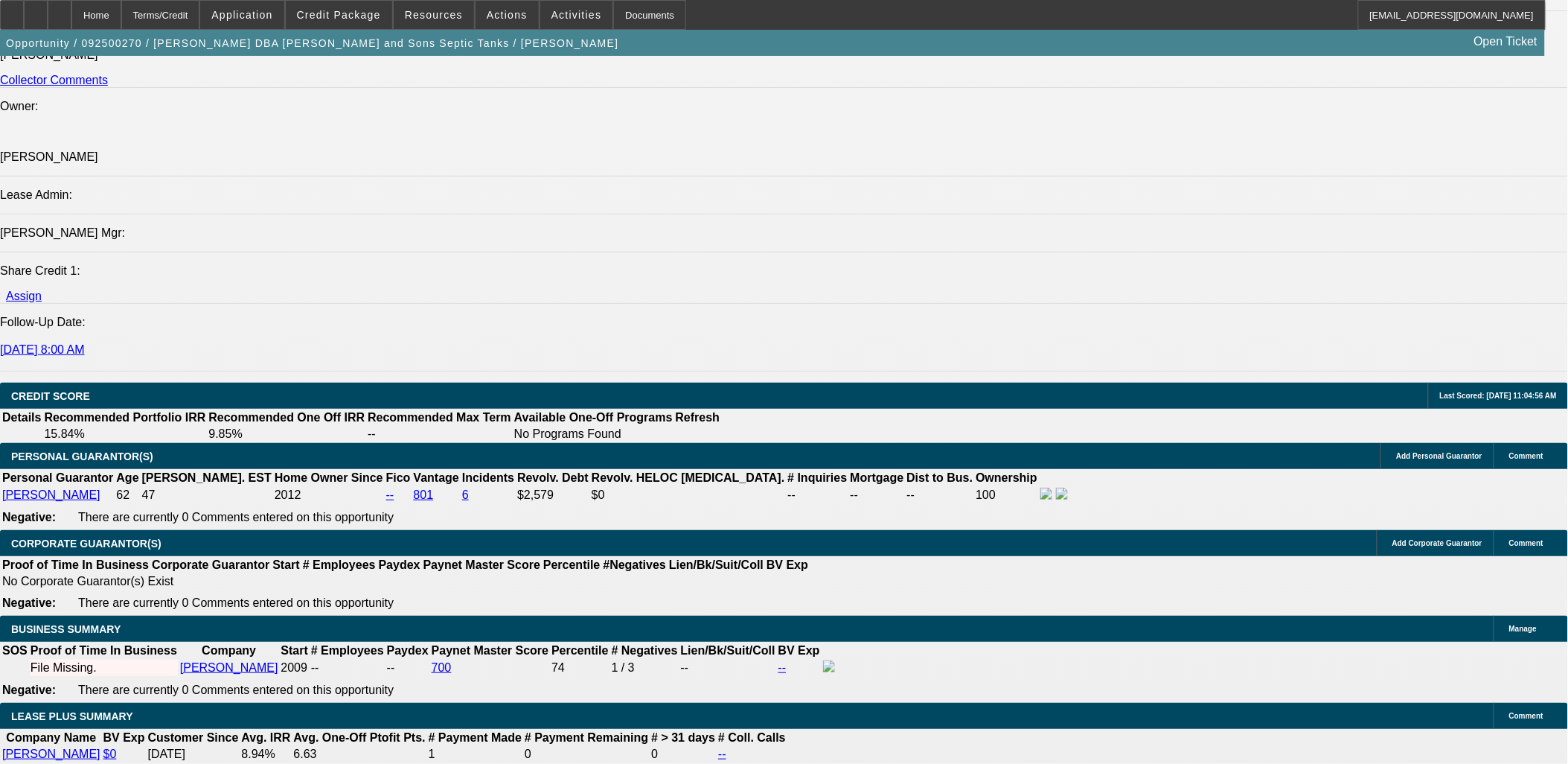
scroll to position [1819, 0]
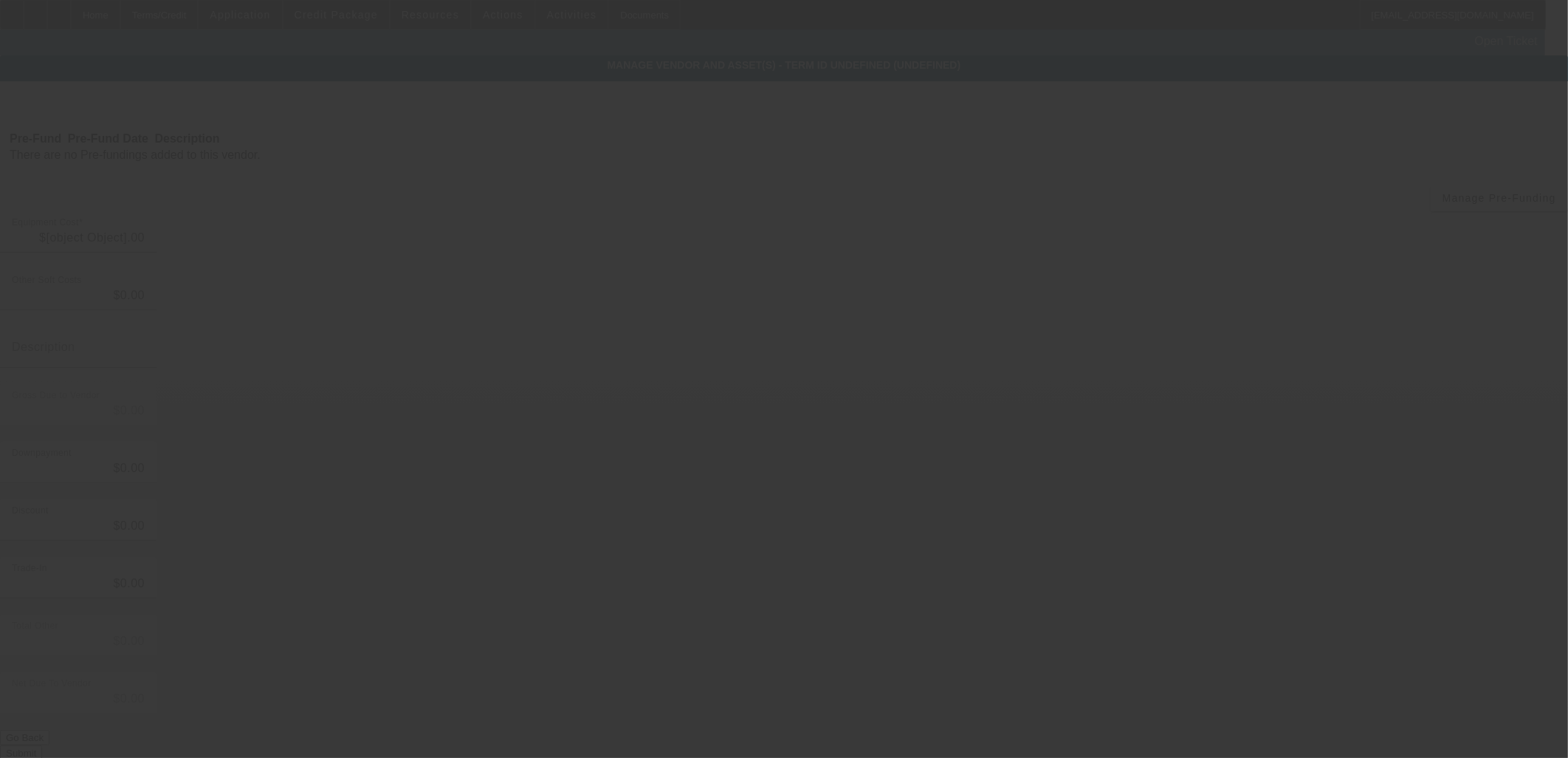
type input "$137,700.00"
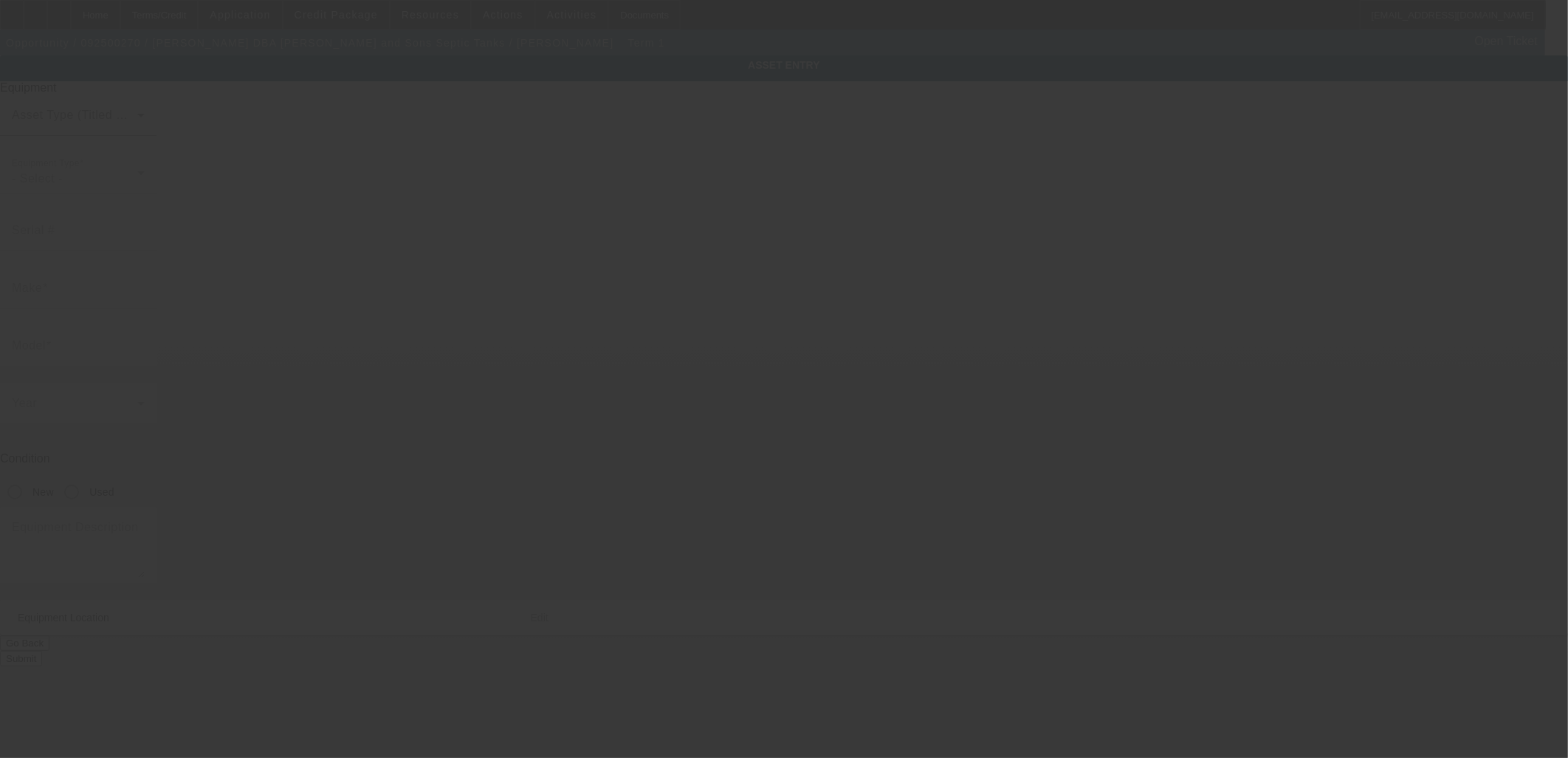
type textarea "Commercial Truck Other"
type input "232 E Main St"
type input "Newport"
type input "37821"
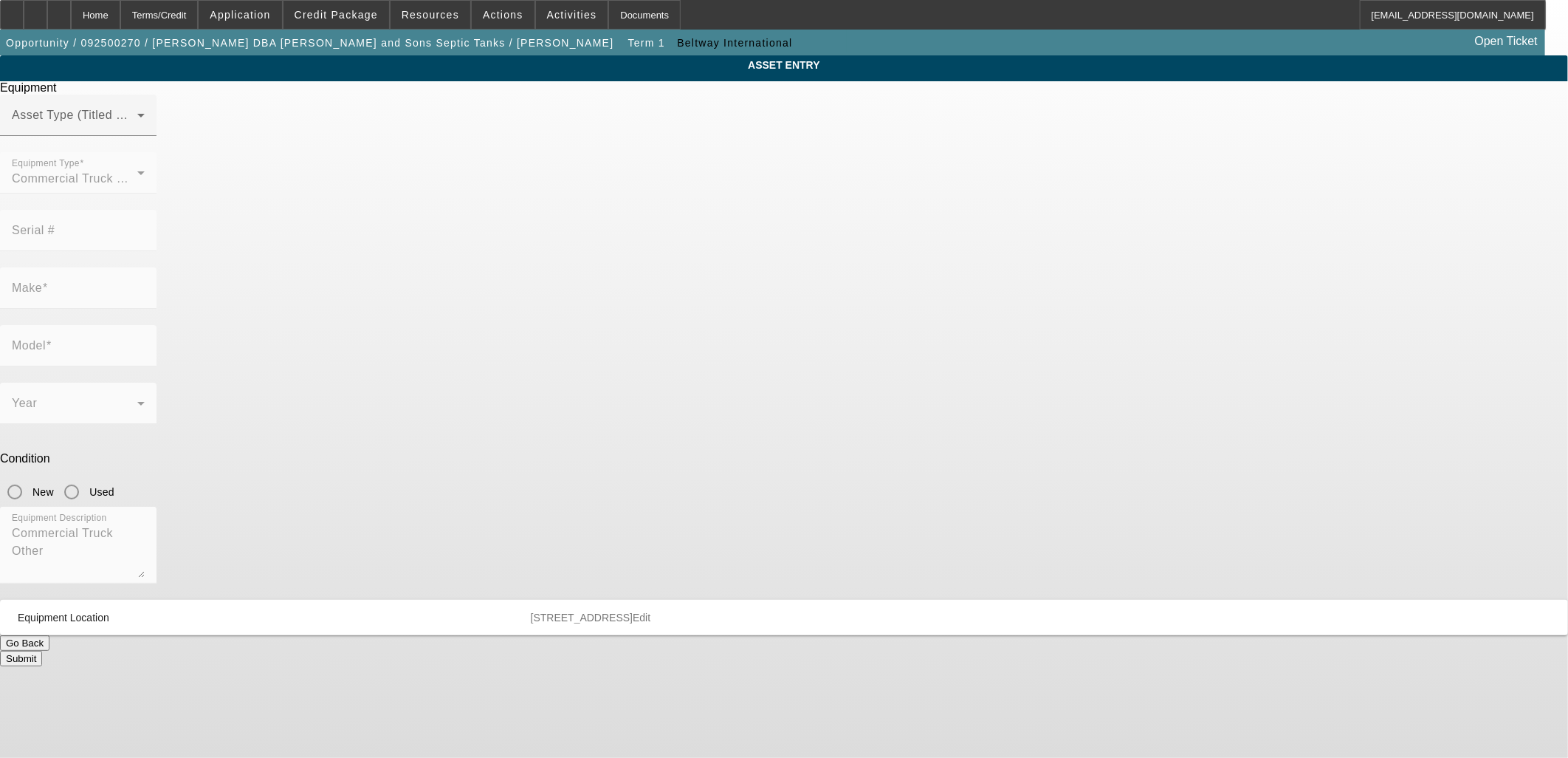
click at [156, 152] on div at bounding box center [78, 143] width 156 height 16
click at [138, 130] on span at bounding box center [75, 121] width 126 height 18
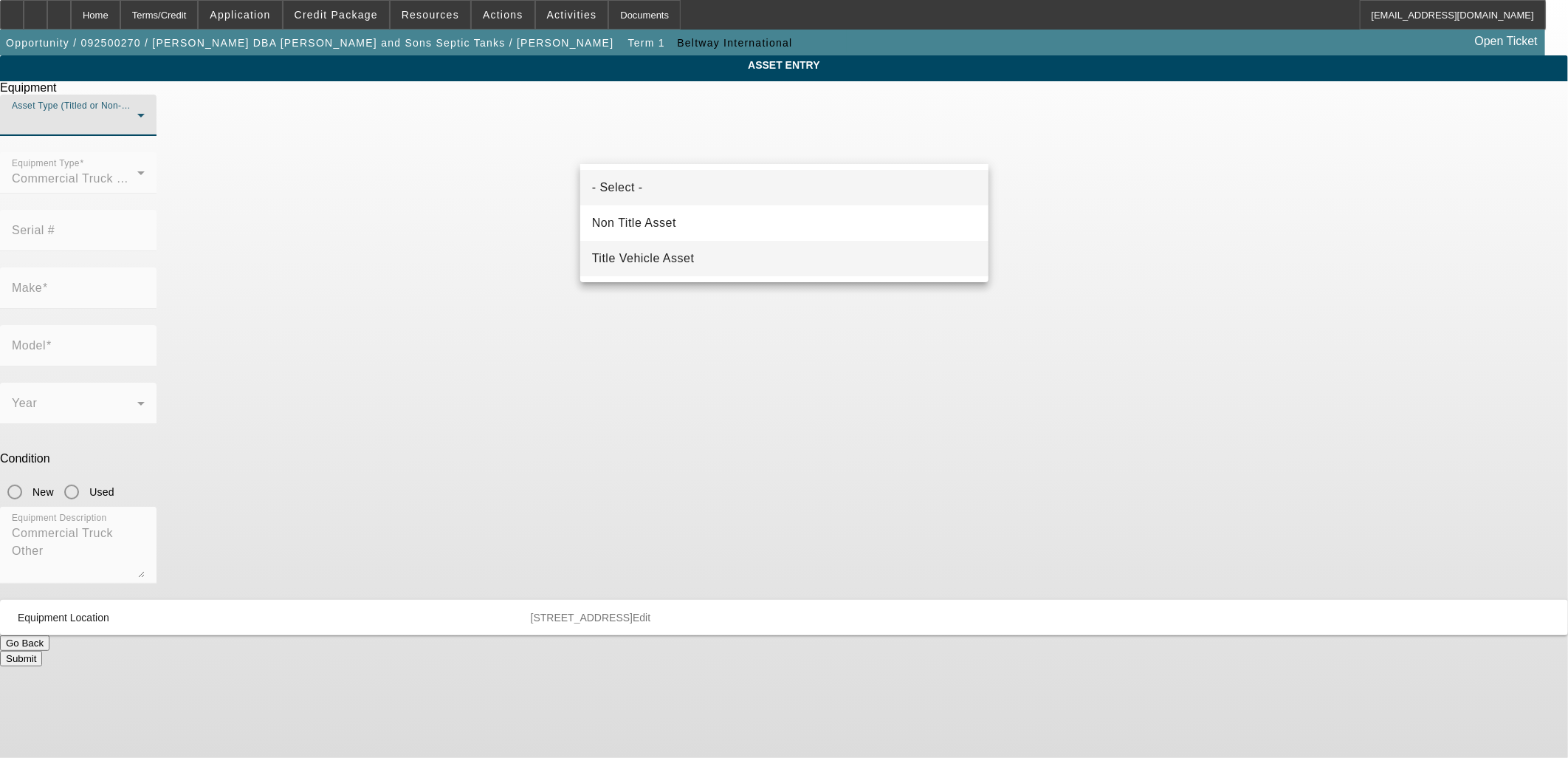
click at [665, 244] on mat-option "Title Vehicle Asset" at bounding box center [784, 259] width 408 height 36
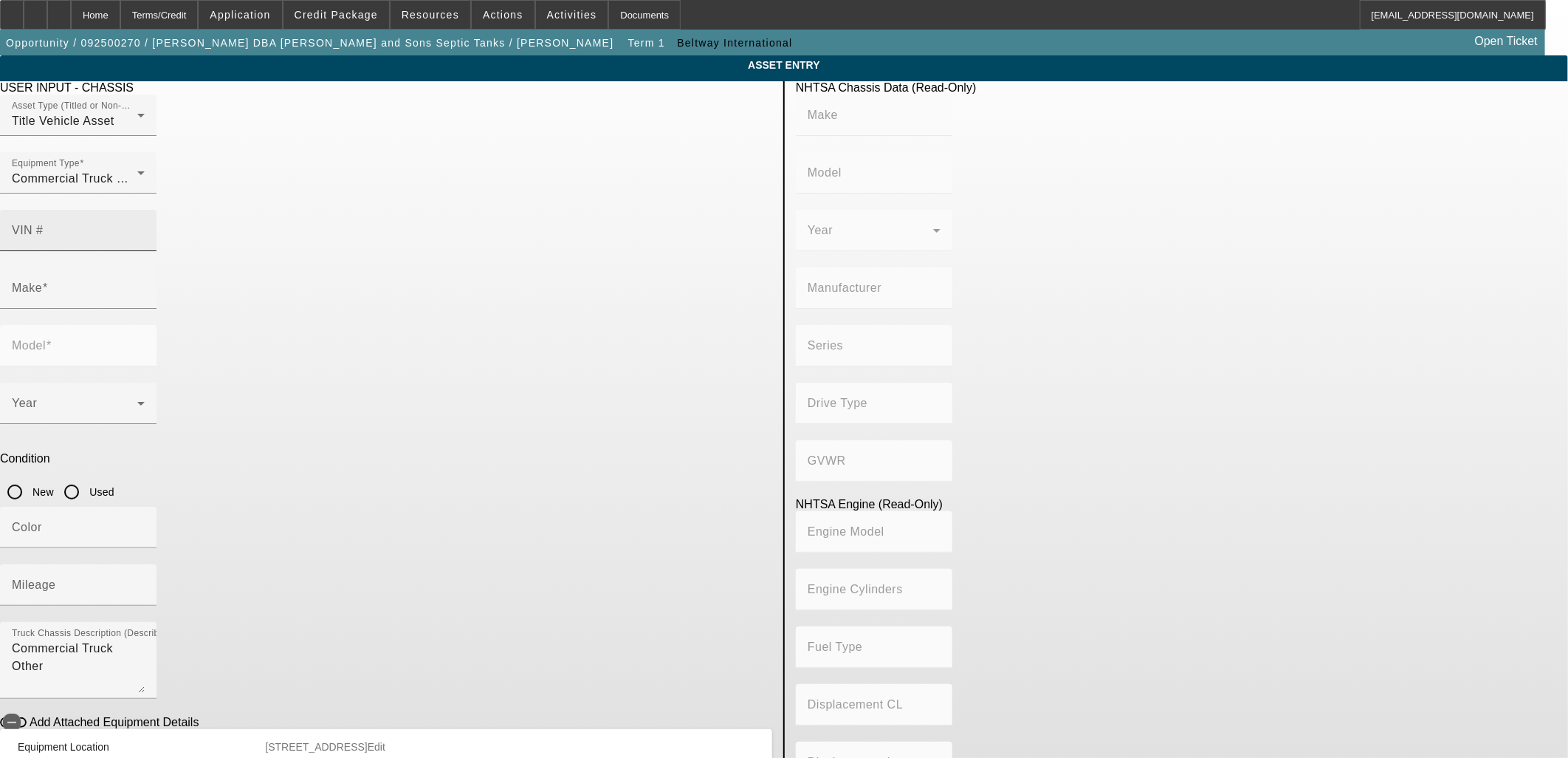
click at [144, 210] on div "VIN #" at bounding box center [79, 230] width 133 height 41
paste input "1HSMKTAN7KH317874"
type input "1HSMKTAN7KH317874"
type input "INTERNATIONAL"
type input "MA035"
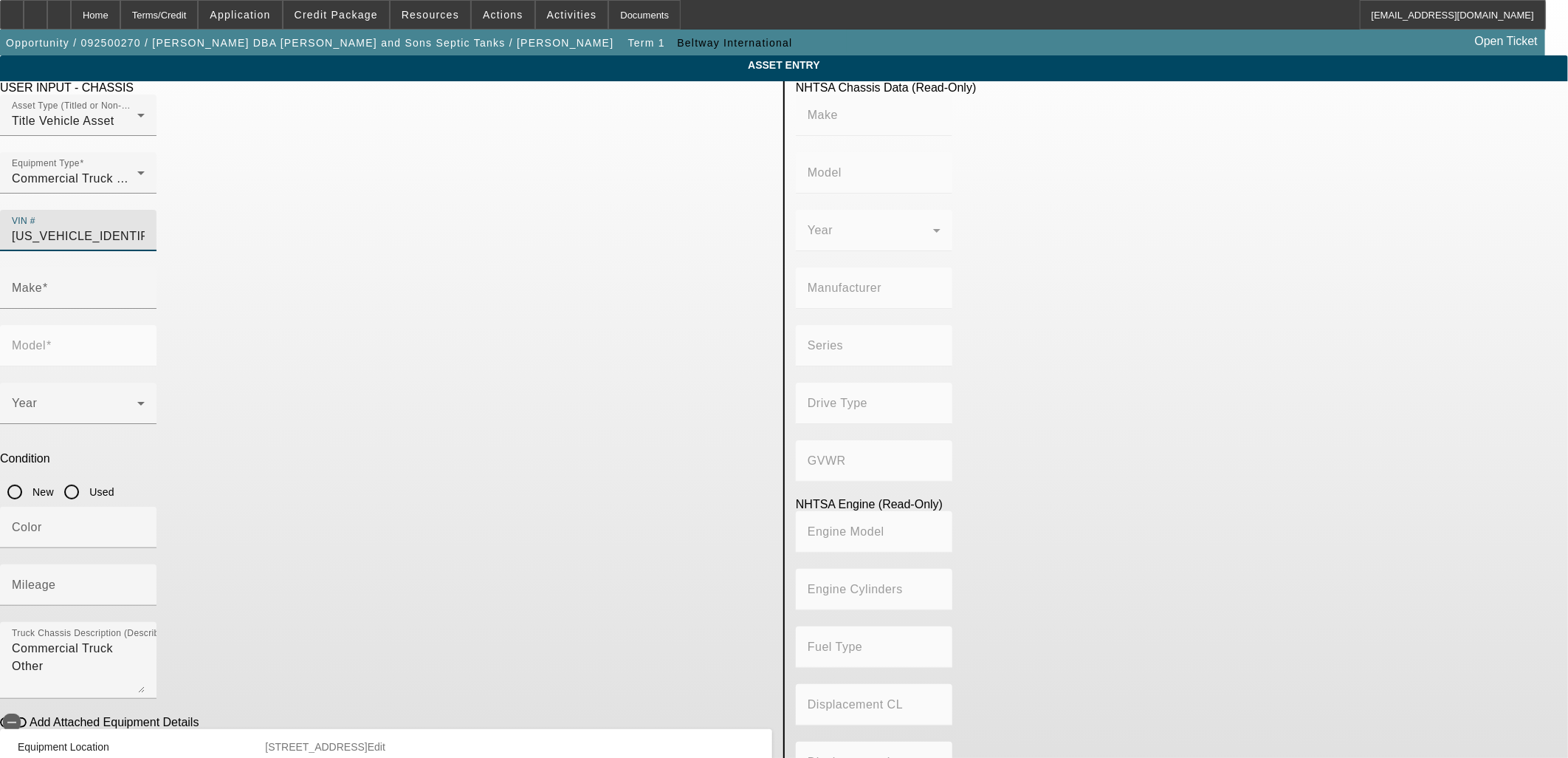
type input "INTERNATIONAL MOTORS, LLC"
type input "DuraStar 4400"
type input "4x2"
type input "Class 7: 26,001 - 33,000 lb (11,794 - 14,969 kg)"
type input "L9"
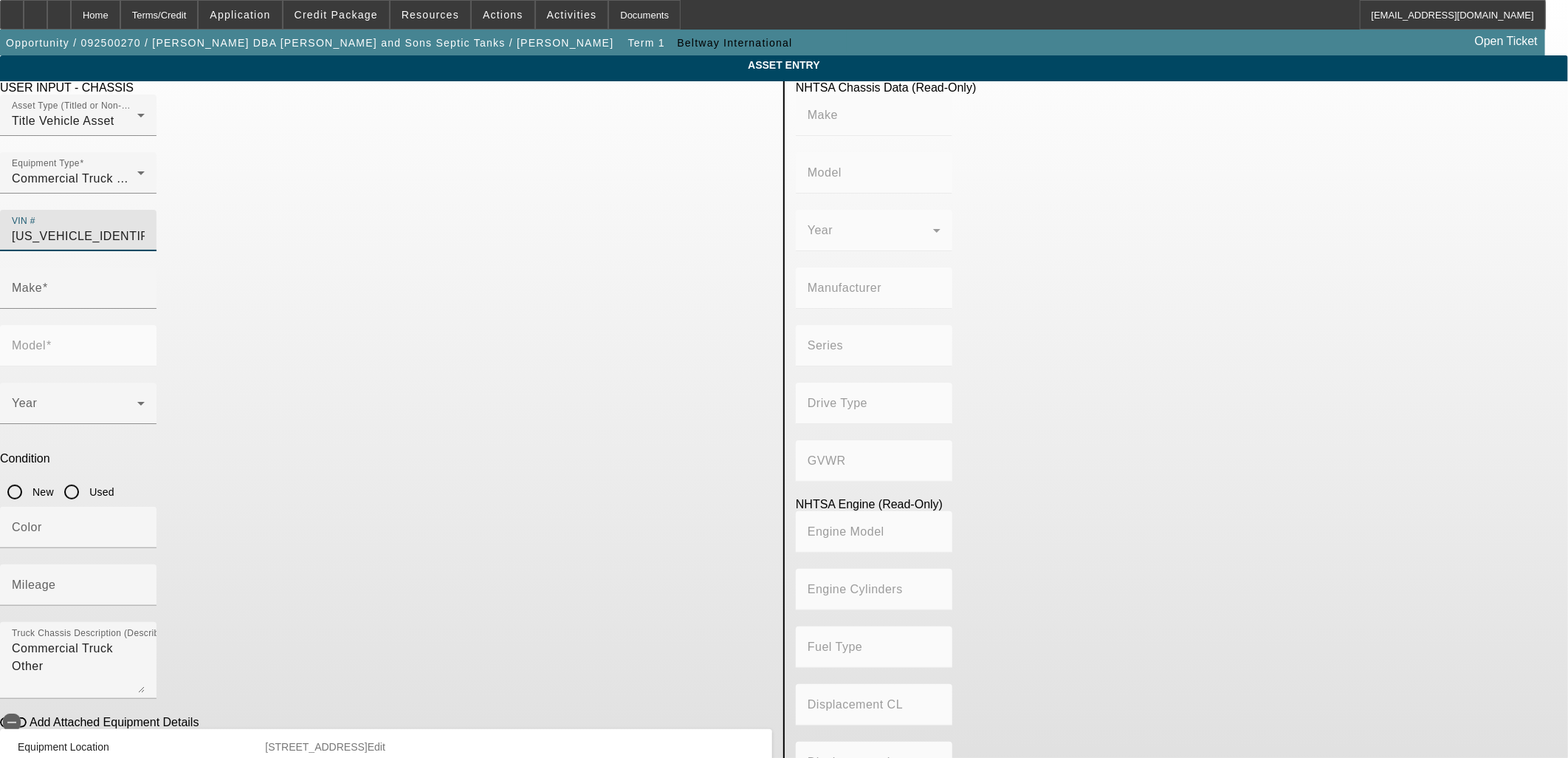
type input "6"
type input "Diesel"
type input "537.00894803364"
type input "8.8"
type input "INTERNATIONAL"
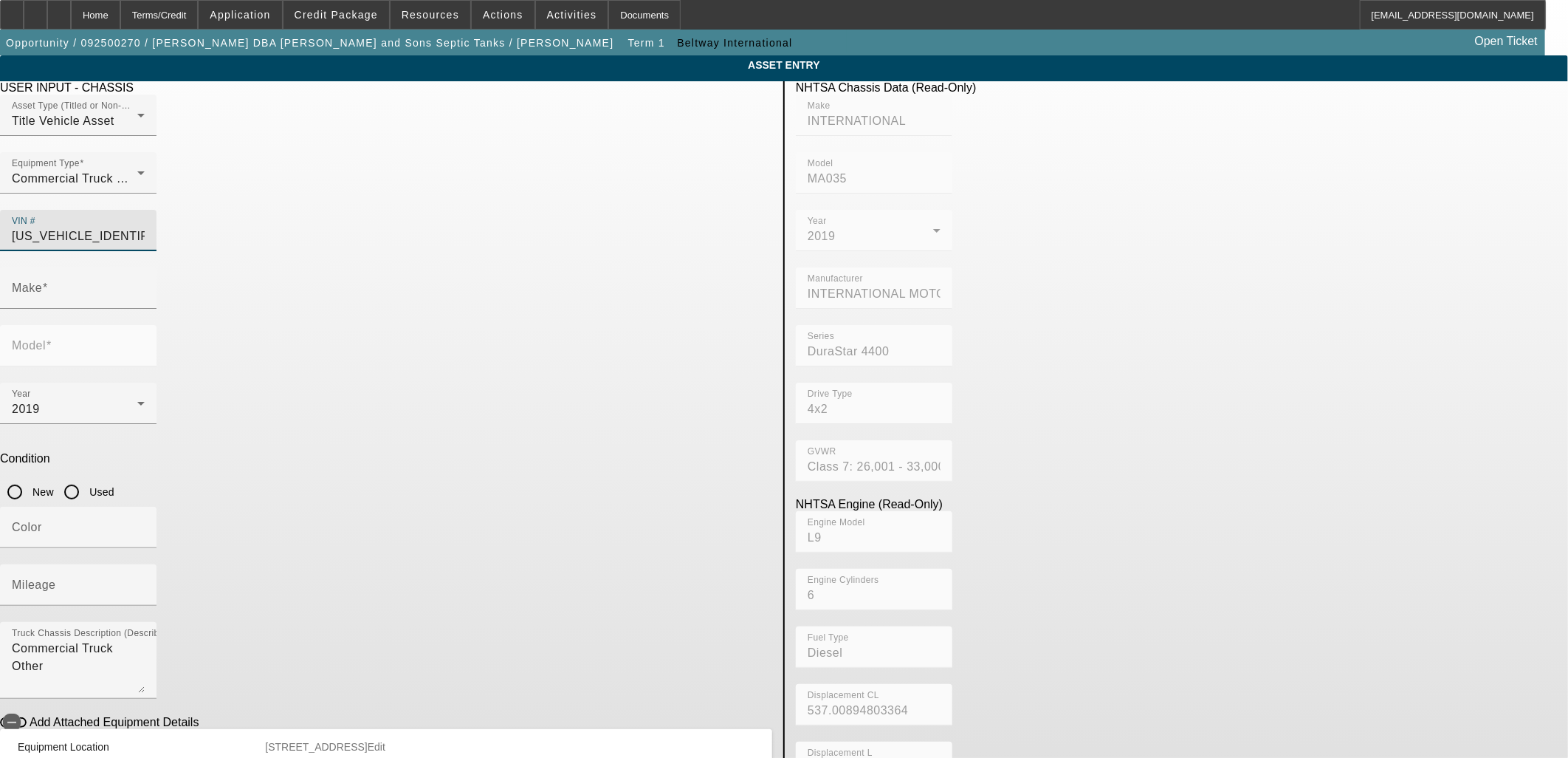
type input "MA035"
type input "1HSMKTAN7KH317874"
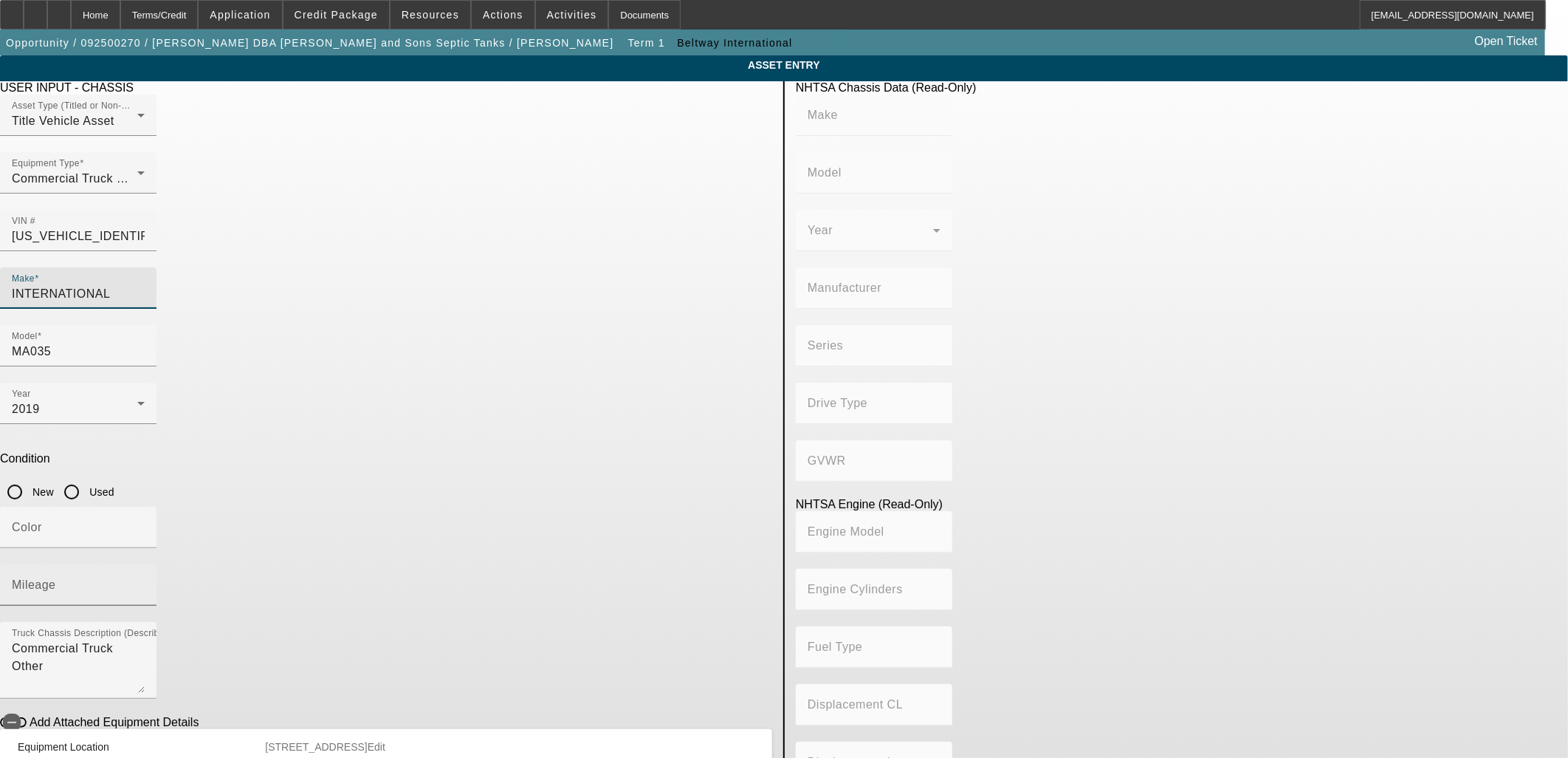
type input "INTERNATIONAL"
type input "MA035"
type input "INTERNATIONAL MOTORS, LLC"
type input "DuraStar 4400"
type input "4x2"
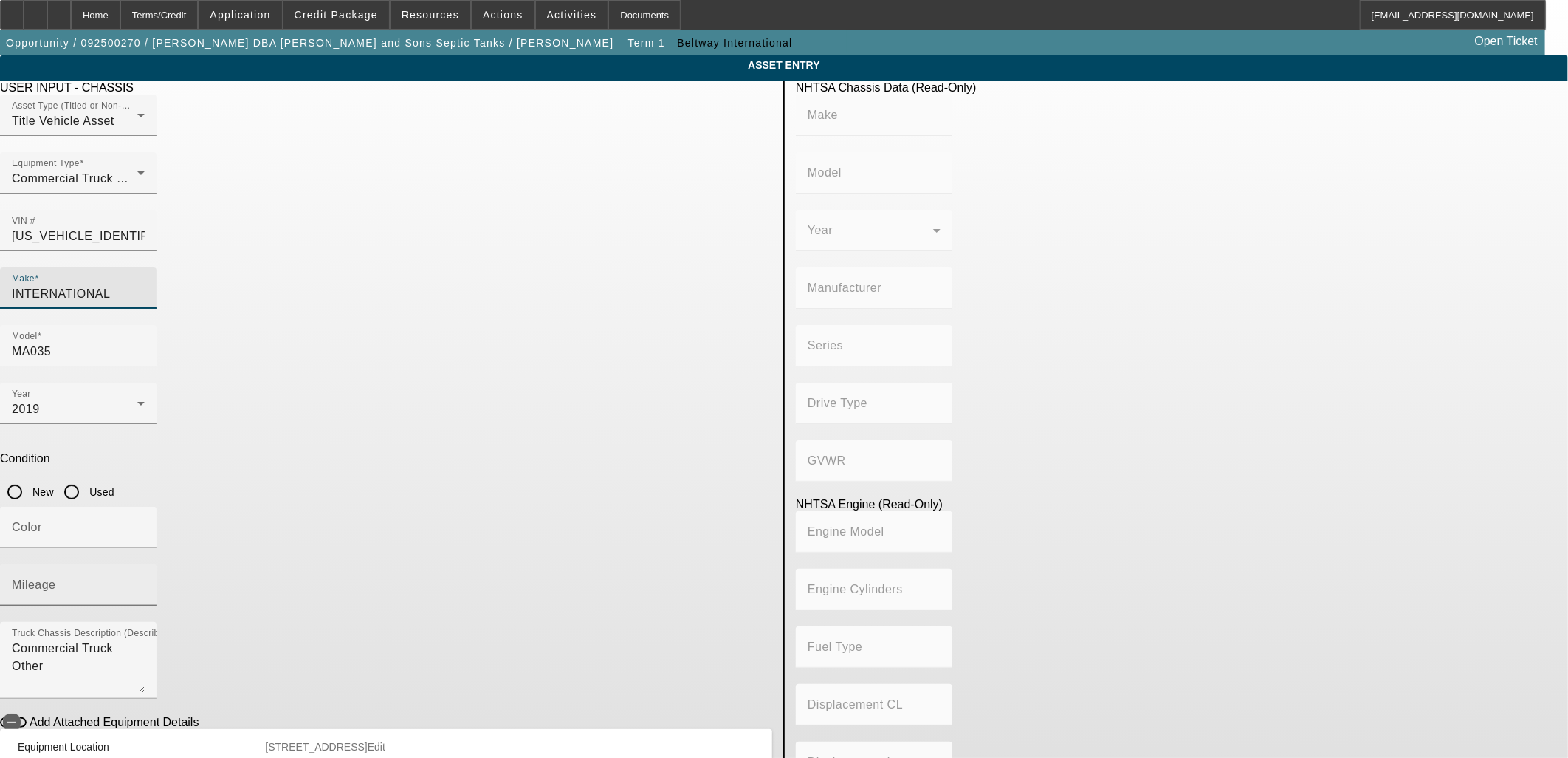
type input "Class 7: 26,001 - 33,000 lb (11,794 - 14,969 kg)"
type input "L9"
type input "6"
type input "Diesel"
type input "537.00894803364"
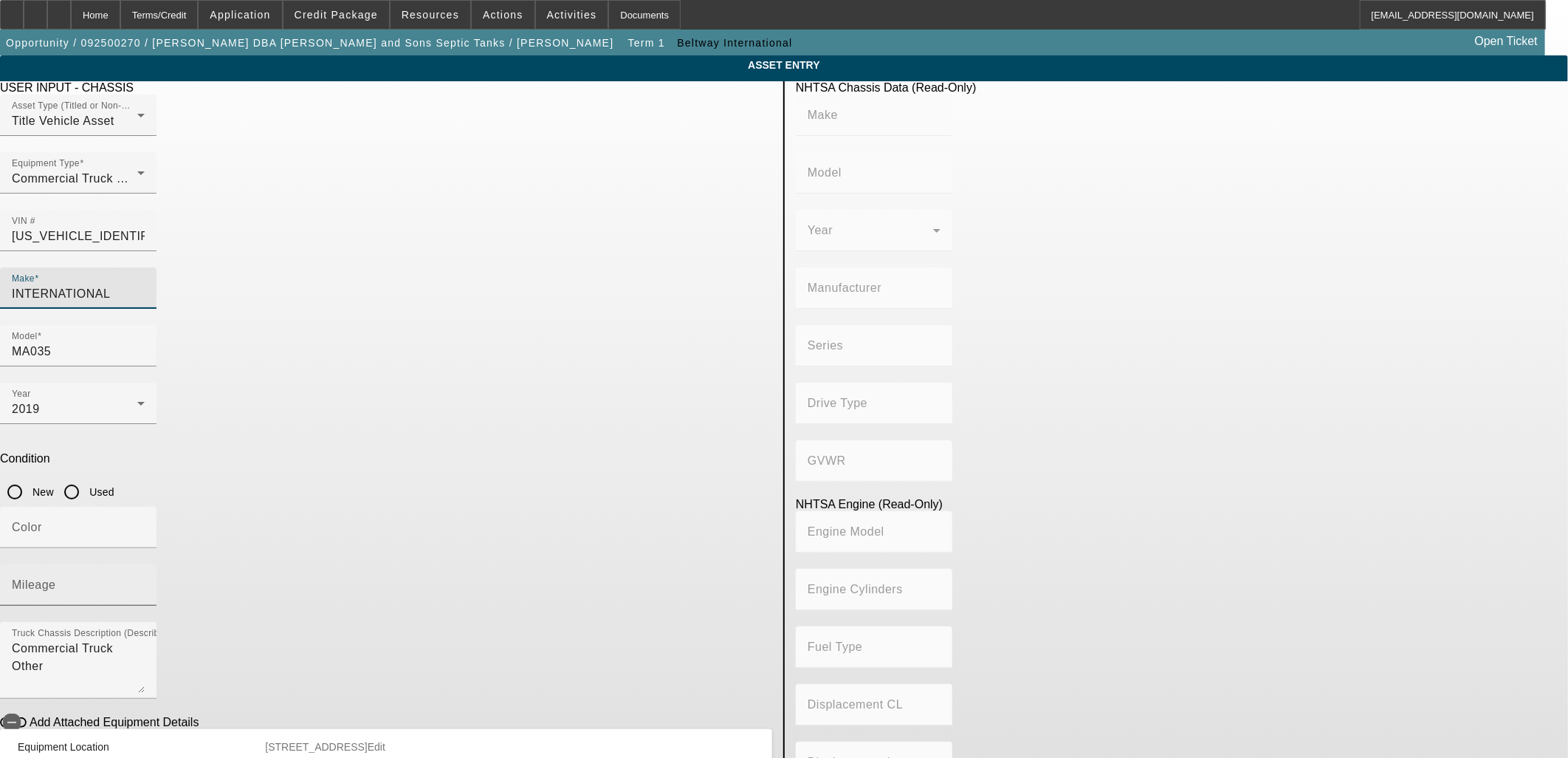
type input "8.8"
click at [144, 285] on input "INTERNATIONAL" at bounding box center [79, 293] width 133 height 18
drag, startPoint x: 475, startPoint y: 263, endPoint x: 267, endPoint y: 270, distance: 208.1
click at [267, 270] on app-asset-collateral-manage "ASSET ENTRY Delete asset USER INPUT - CHASSIS Asset Type (Titled or Non-Titled)…" at bounding box center [784, 465] width 1568 height 819
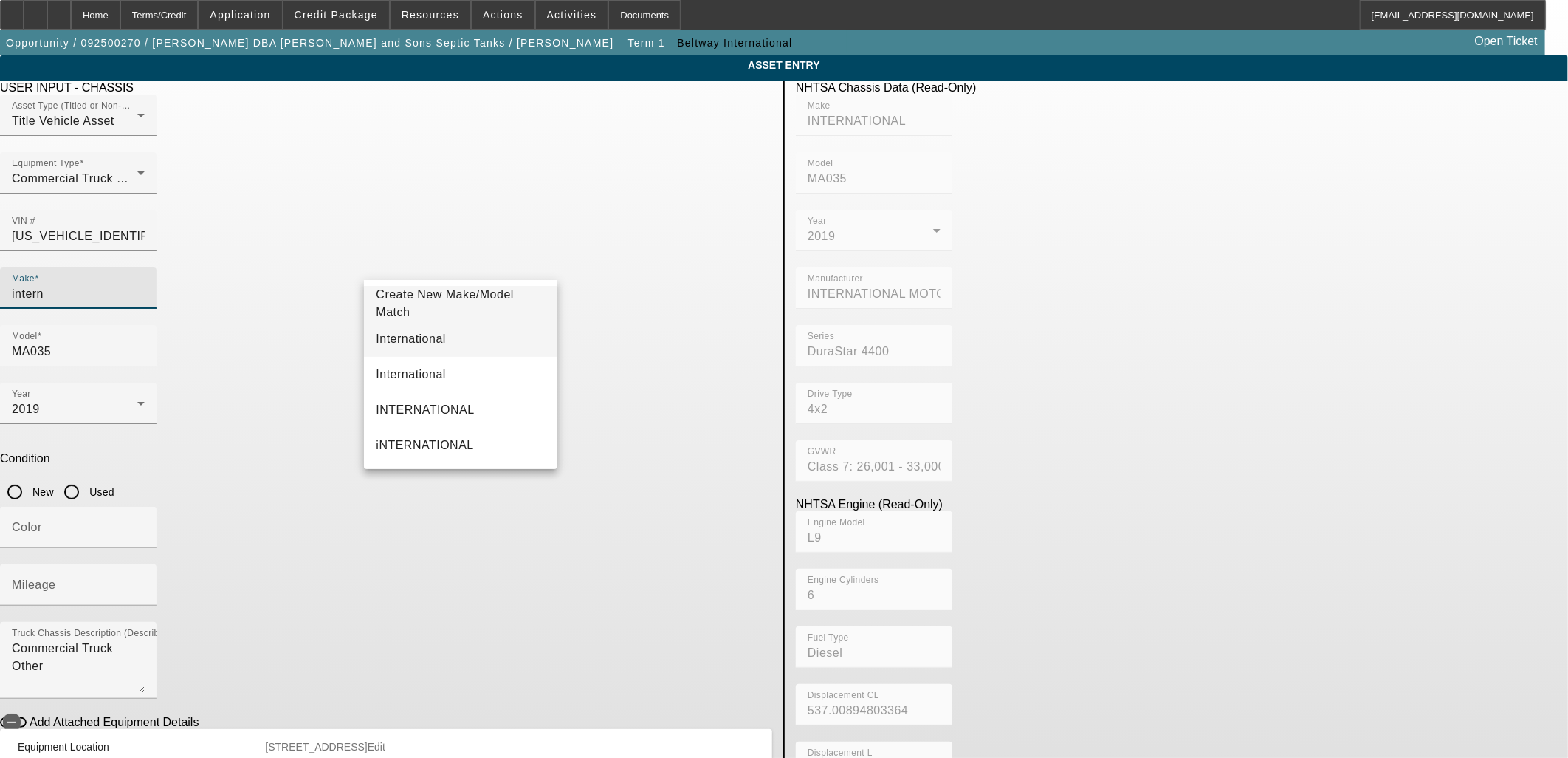
type input "intern"
click at [379, 333] on span "International" at bounding box center [410, 338] width 70 height 18
type input "International"
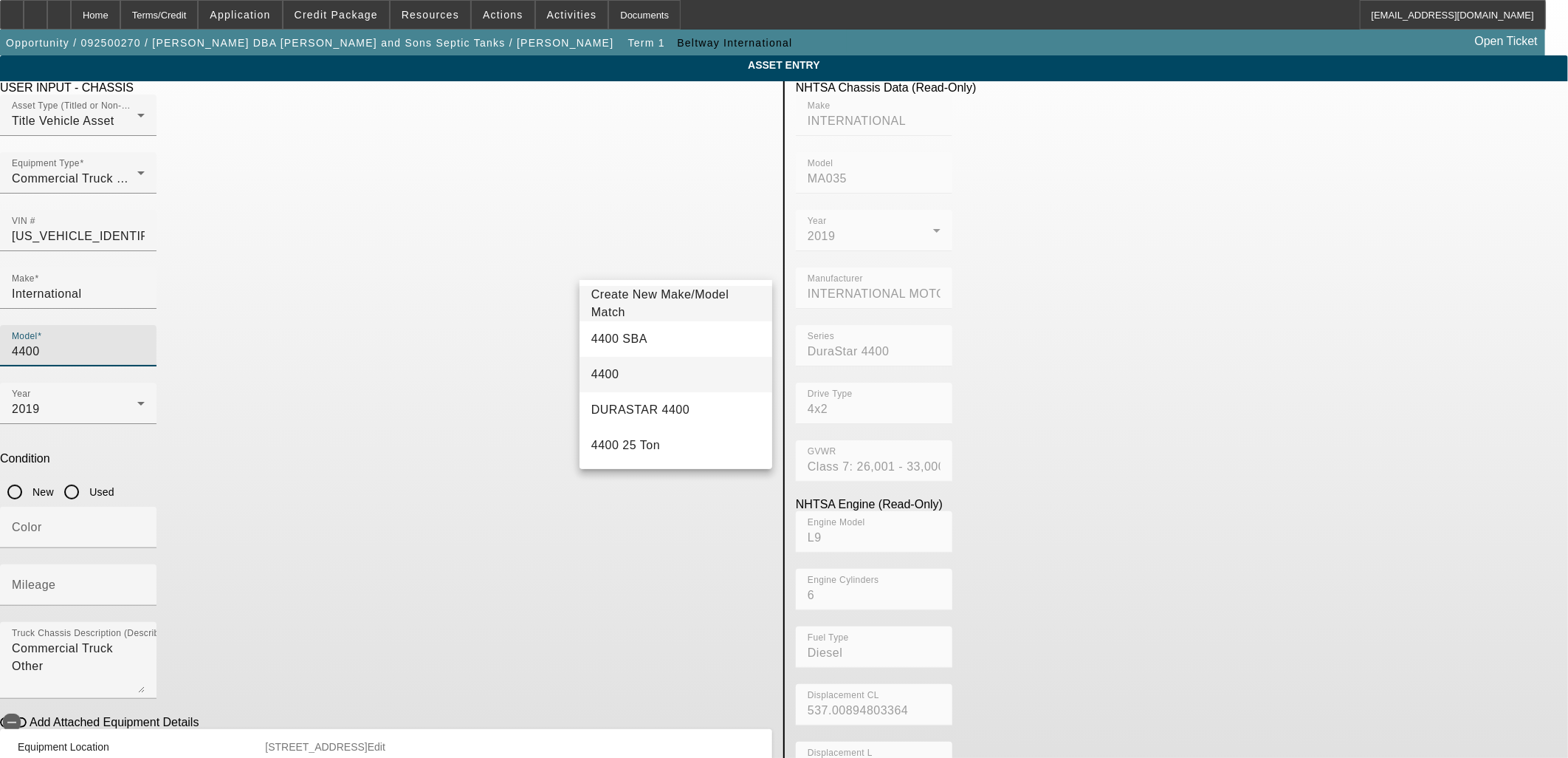
type input "4400"
click at [655, 379] on mat-option "4400" at bounding box center [676, 375] width 193 height 36
click at [86, 477] on input "Used" at bounding box center [72, 492] width 30 height 30
radio input "true"
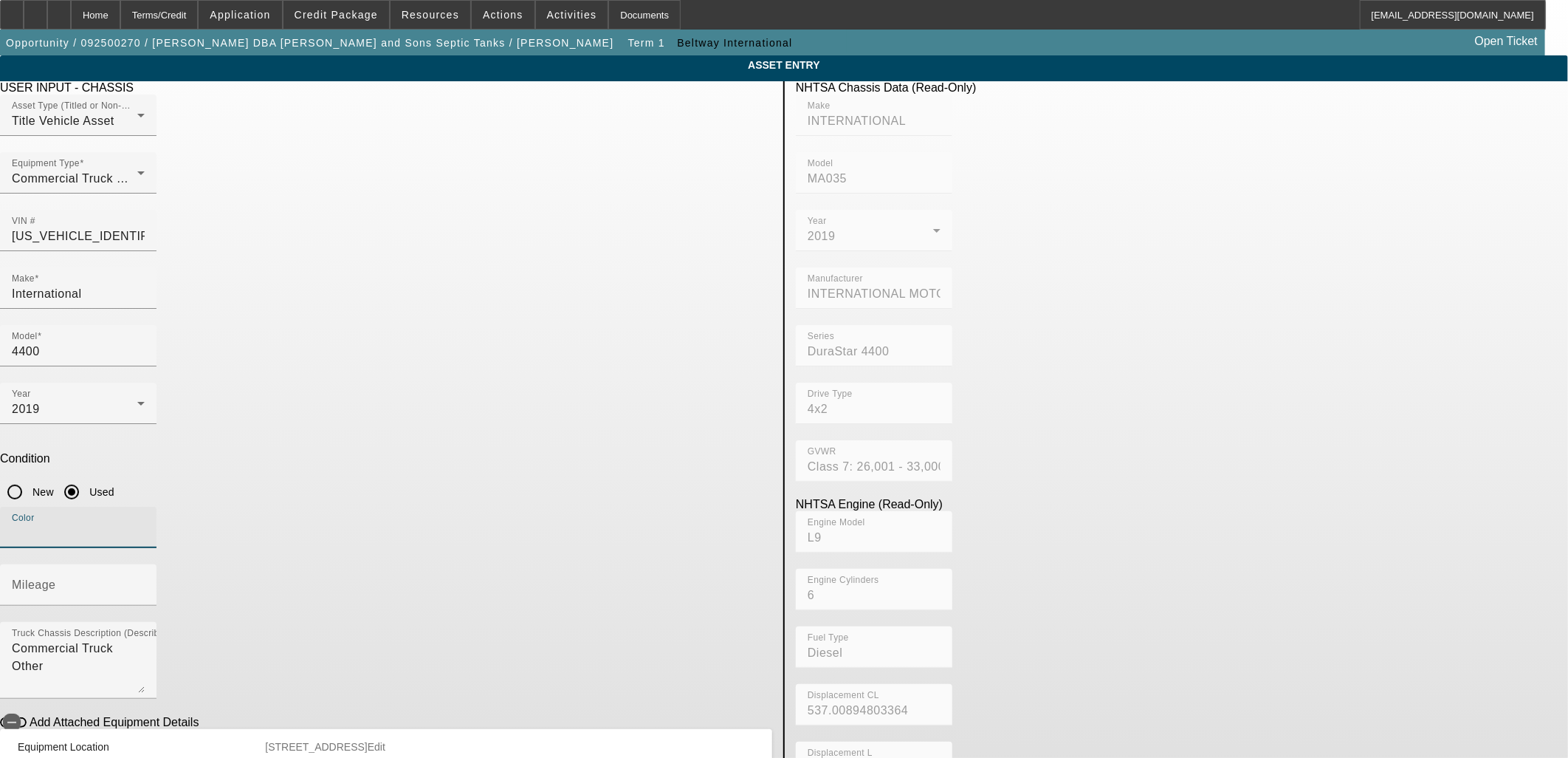
click at [144, 525] on input "Color" at bounding box center [79, 533] width 133 height 18
type input "White"
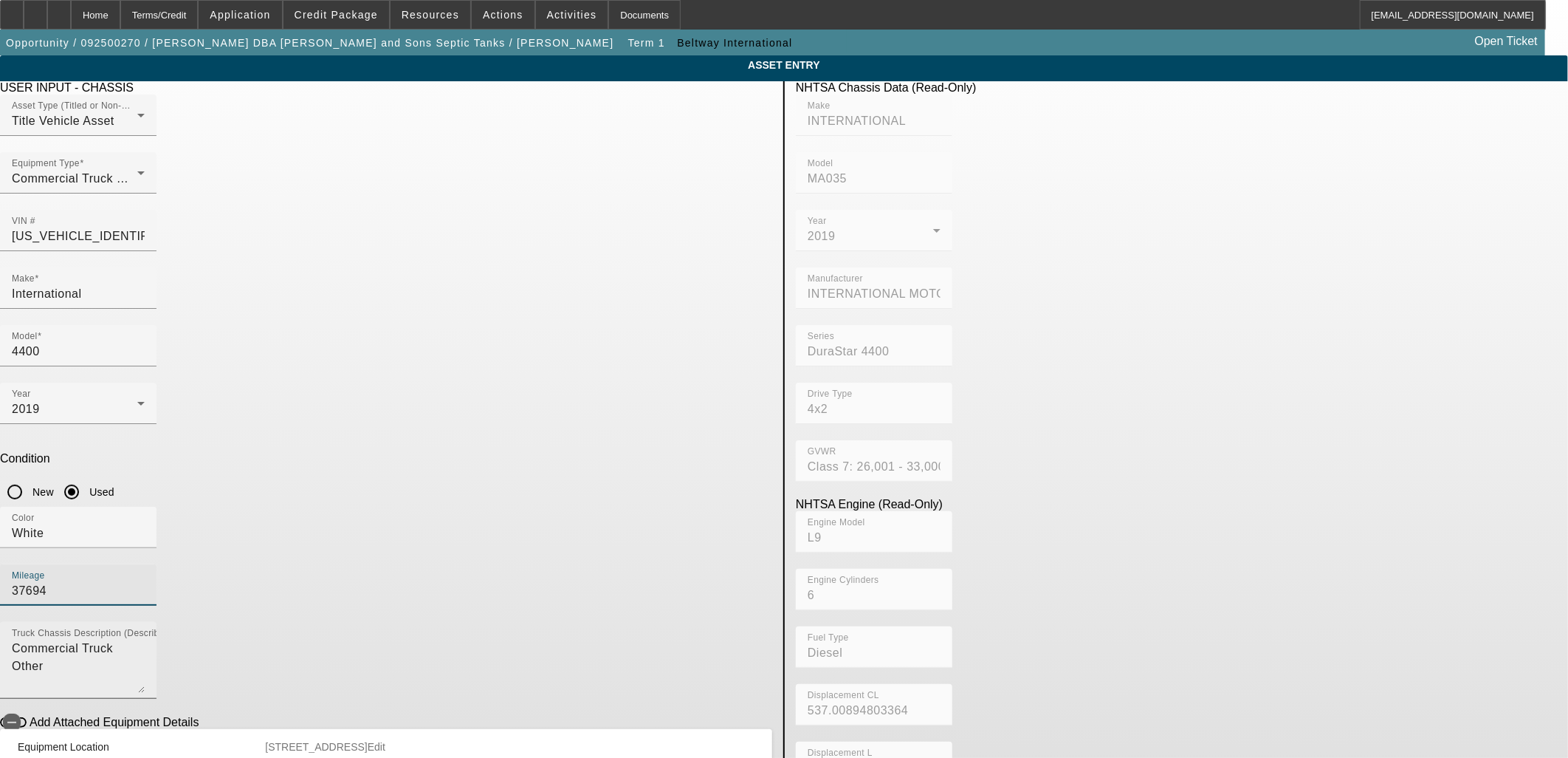
type input "37694"
drag, startPoint x: 485, startPoint y: 448, endPoint x: 0, endPoint y: 348, distance: 495.2
click at [3, 418] on app-asset-collateral-manage "ASSET ENTRY Delete asset USER INPUT - CHASSIS Asset Type (Titled or Non-Titled)…" at bounding box center [784, 465] width 1568 height 819
type textarea "Extended Cab"
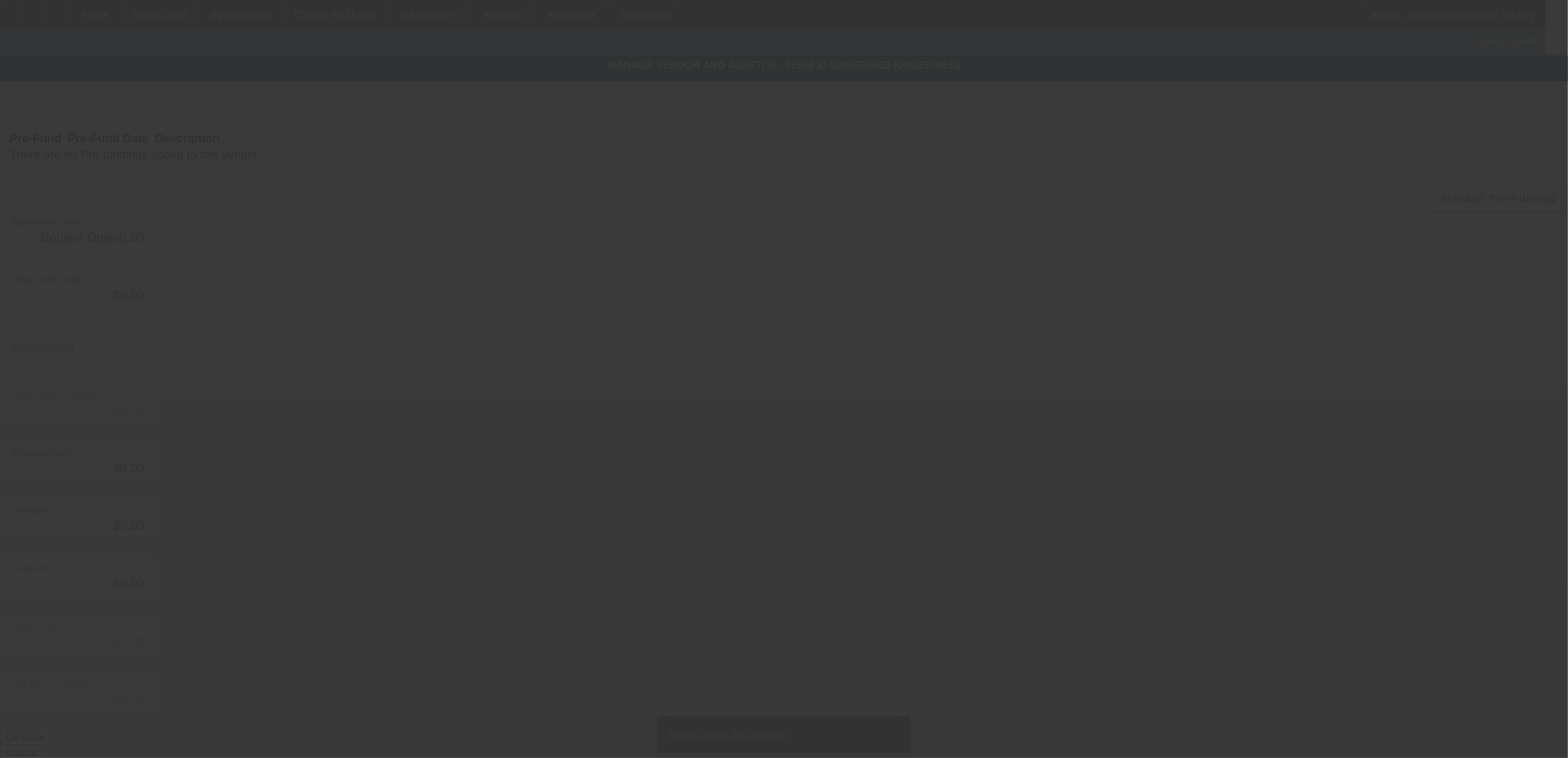
type input "$137,700.00"
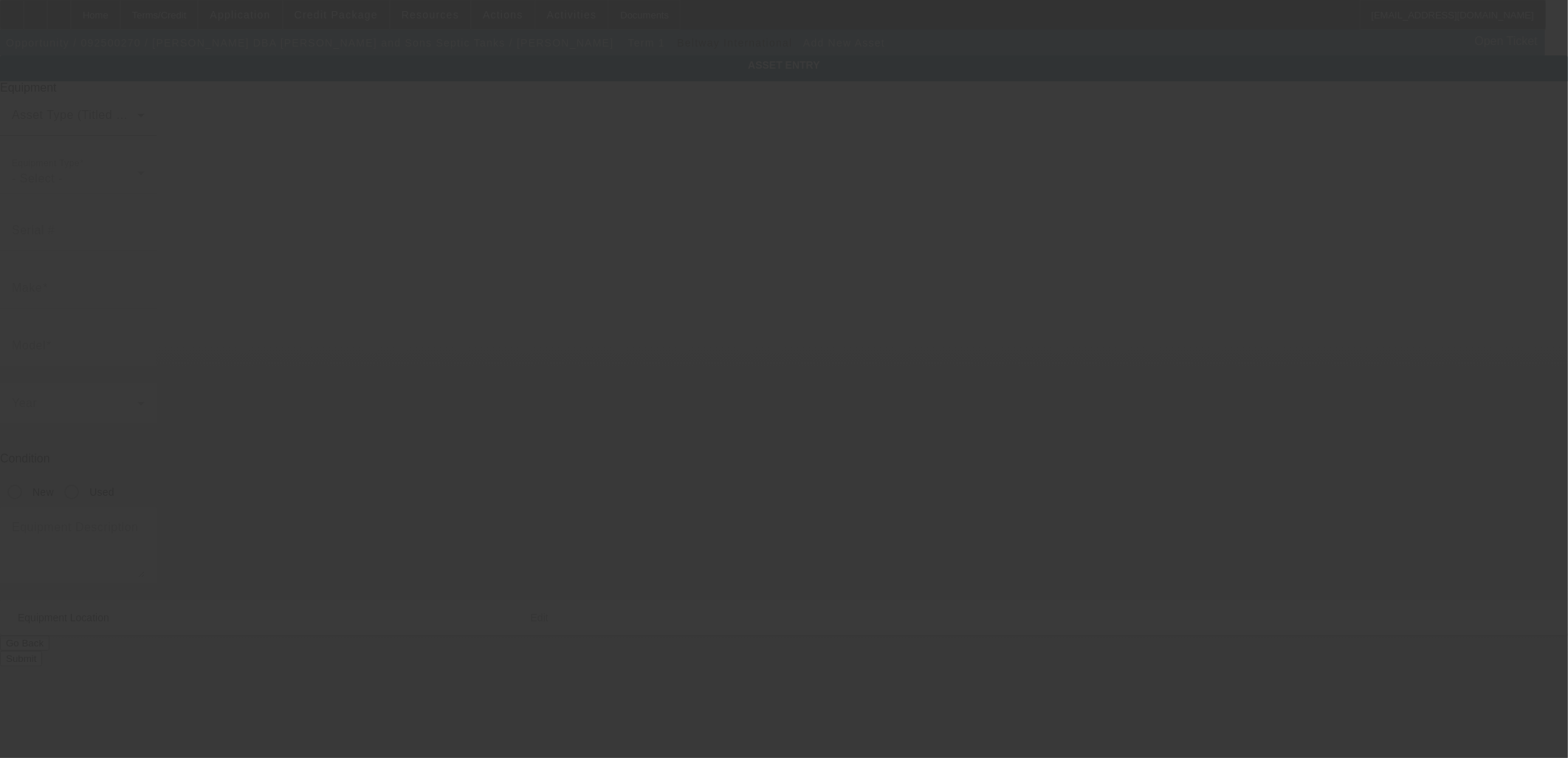
type input "232 E Main St"
type input "Newport"
type input "37821"
type input "Cocke"
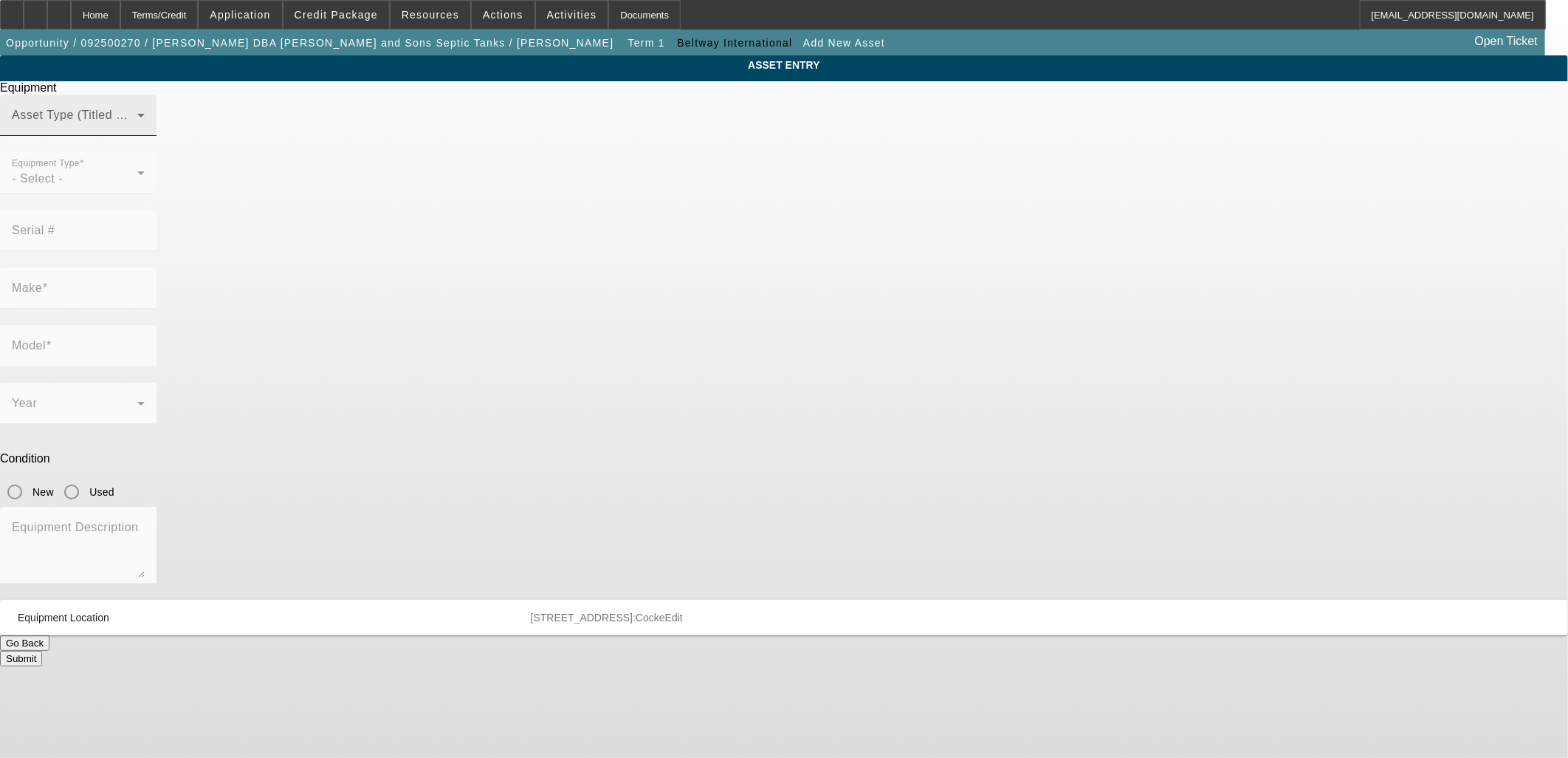
click at [138, 130] on span at bounding box center [75, 121] width 126 height 18
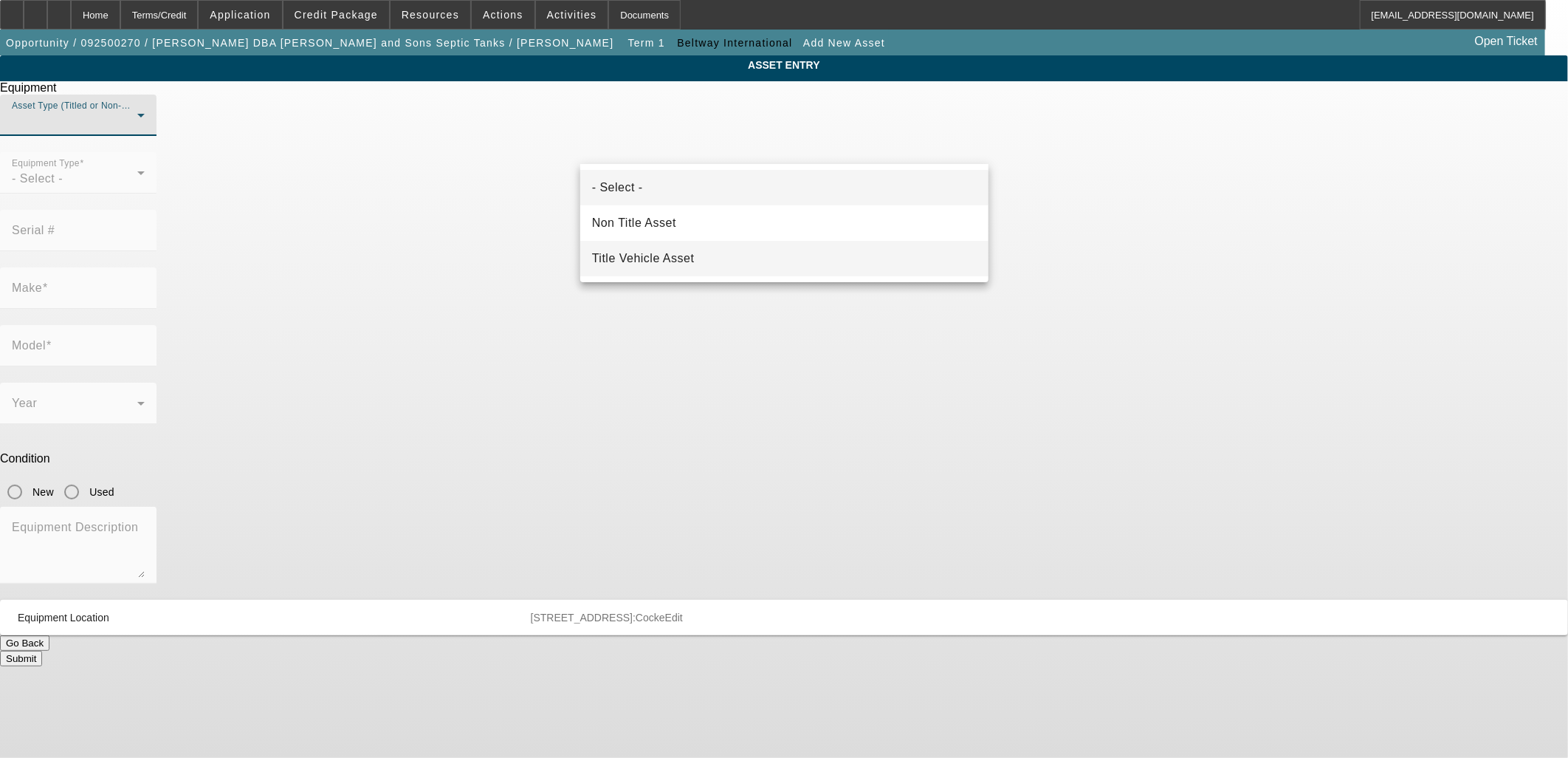
click at [672, 253] on span "Title Vehicle Asset" at bounding box center [643, 258] width 103 height 18
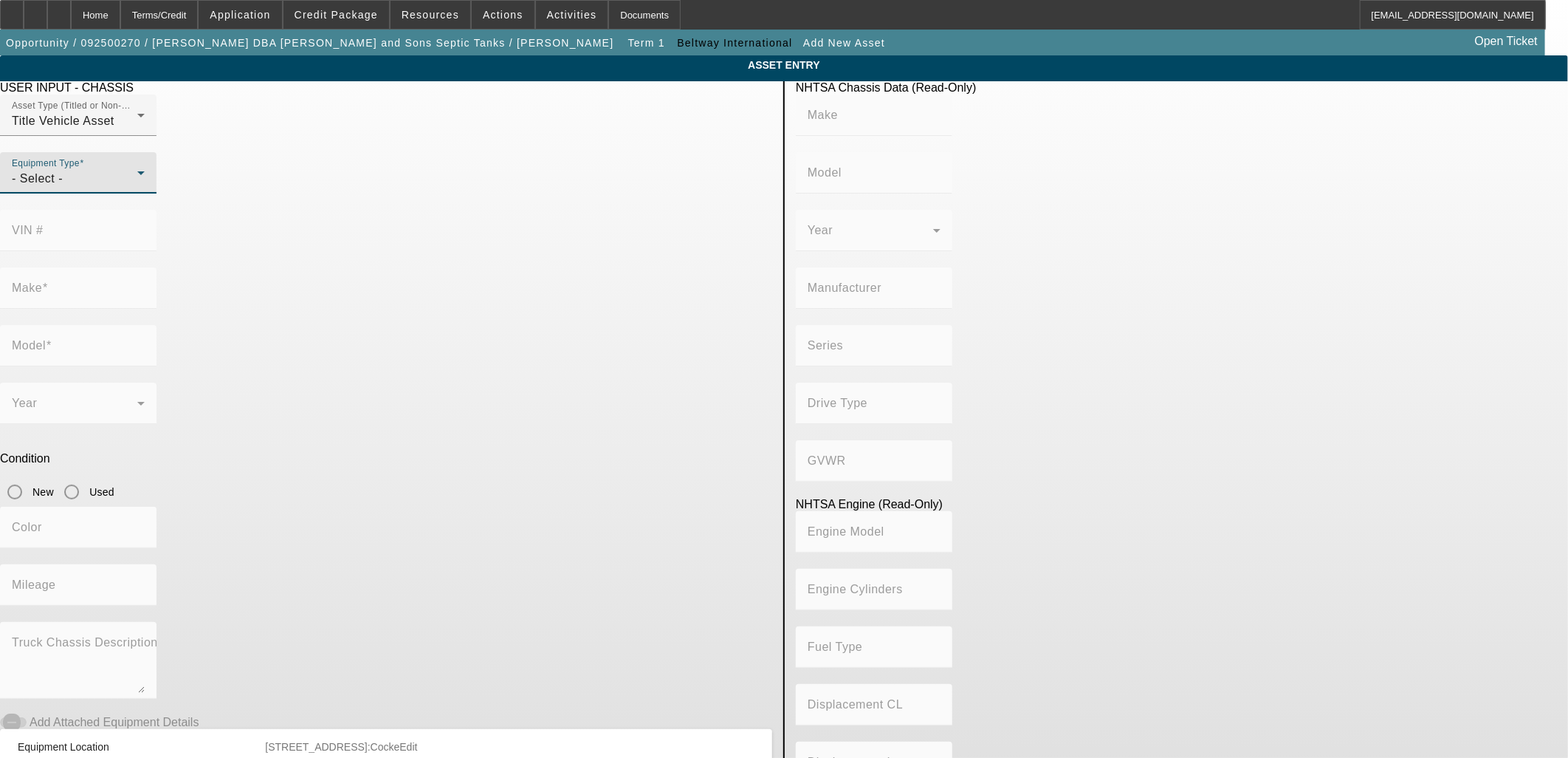
click at [138, 187] on div "- Select -" at bounding box center [75, 178] width 126 height 18
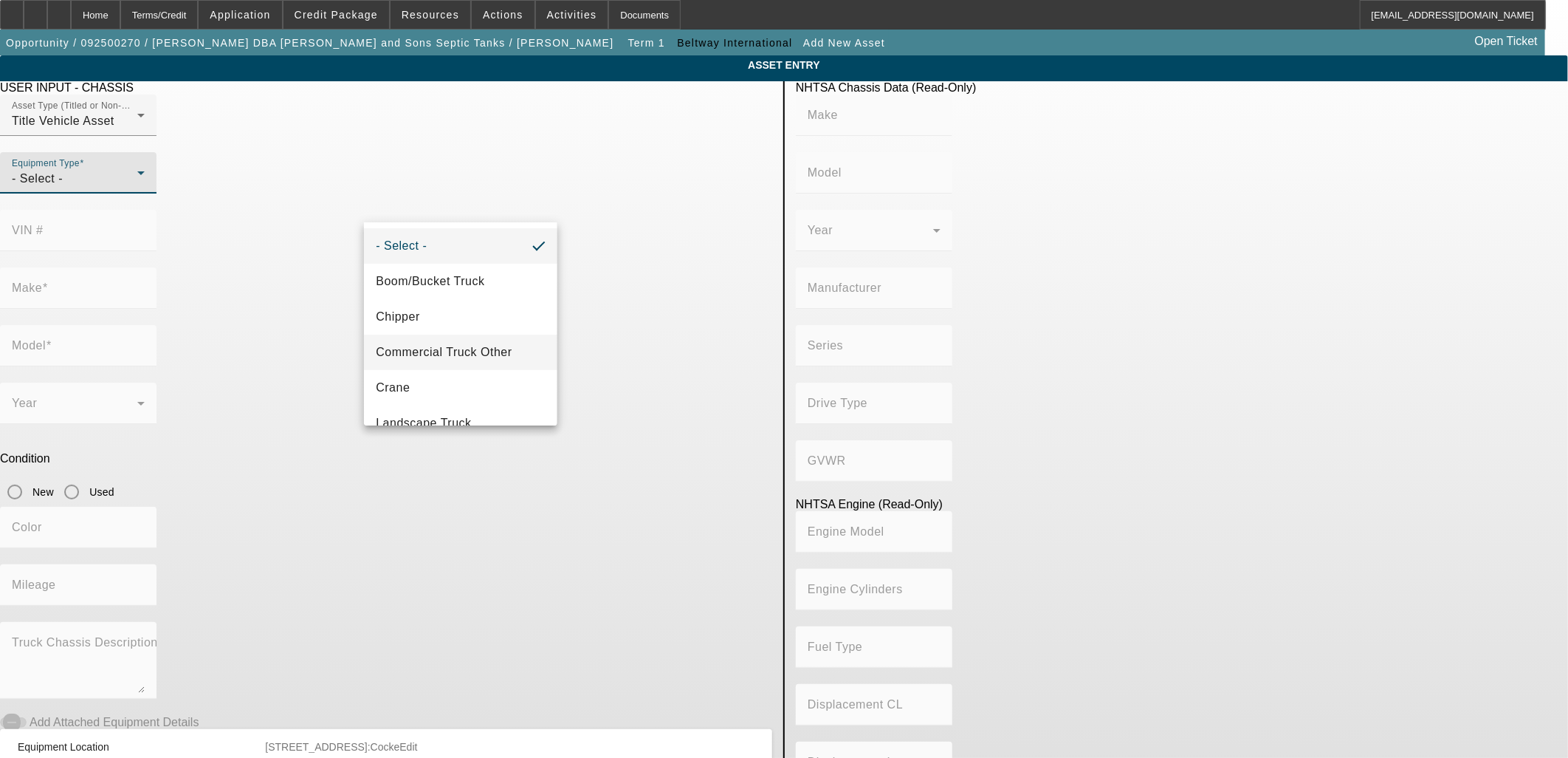
drag, startPoint x: 482, startPoint y: 333, endPoint x: 483, endPoint y: 346, distance: 13.0
click at [483, 346] on div "- Select - Boom/Bucket Truck Chipper Commercial Truck Other Crane Landscape Tru…" at bounding box center [461, 323] width 193 height 203
click at [478, 352] on span "Commercial Truck Other" at bounding box center [443, 351] width 136 height 18
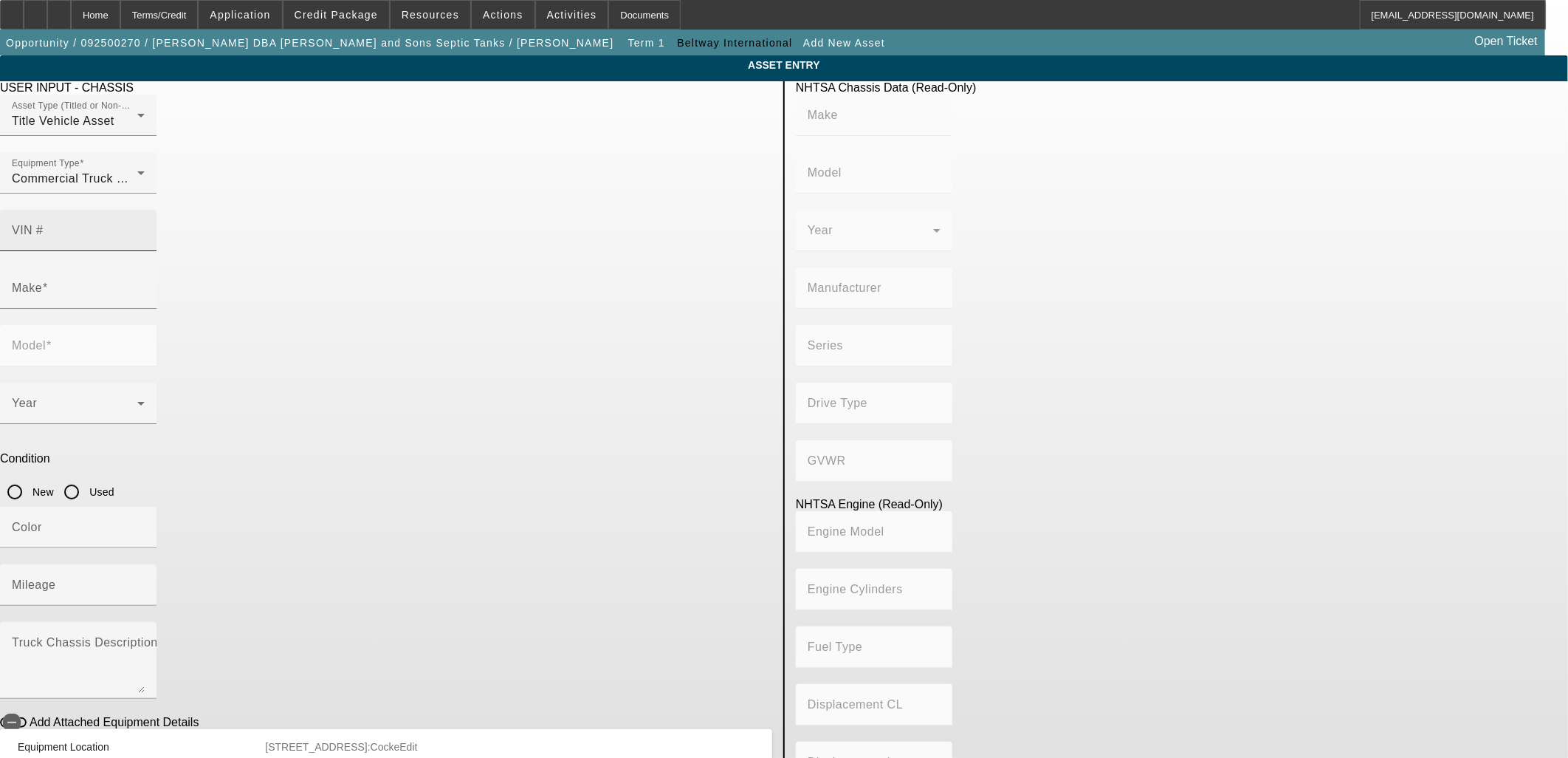
click at [43, 224] on mat-label "VIN #" at bounding box center [28, 230] width 32 height 12
click at [144, 228] on input "VIN #" at bounding box center [79, 236] width 133 height 18
paste input "1HSMKTAN1KH317983"
type input "1HSMKTAN1KH317983"
type input "INTERNATIONAL"
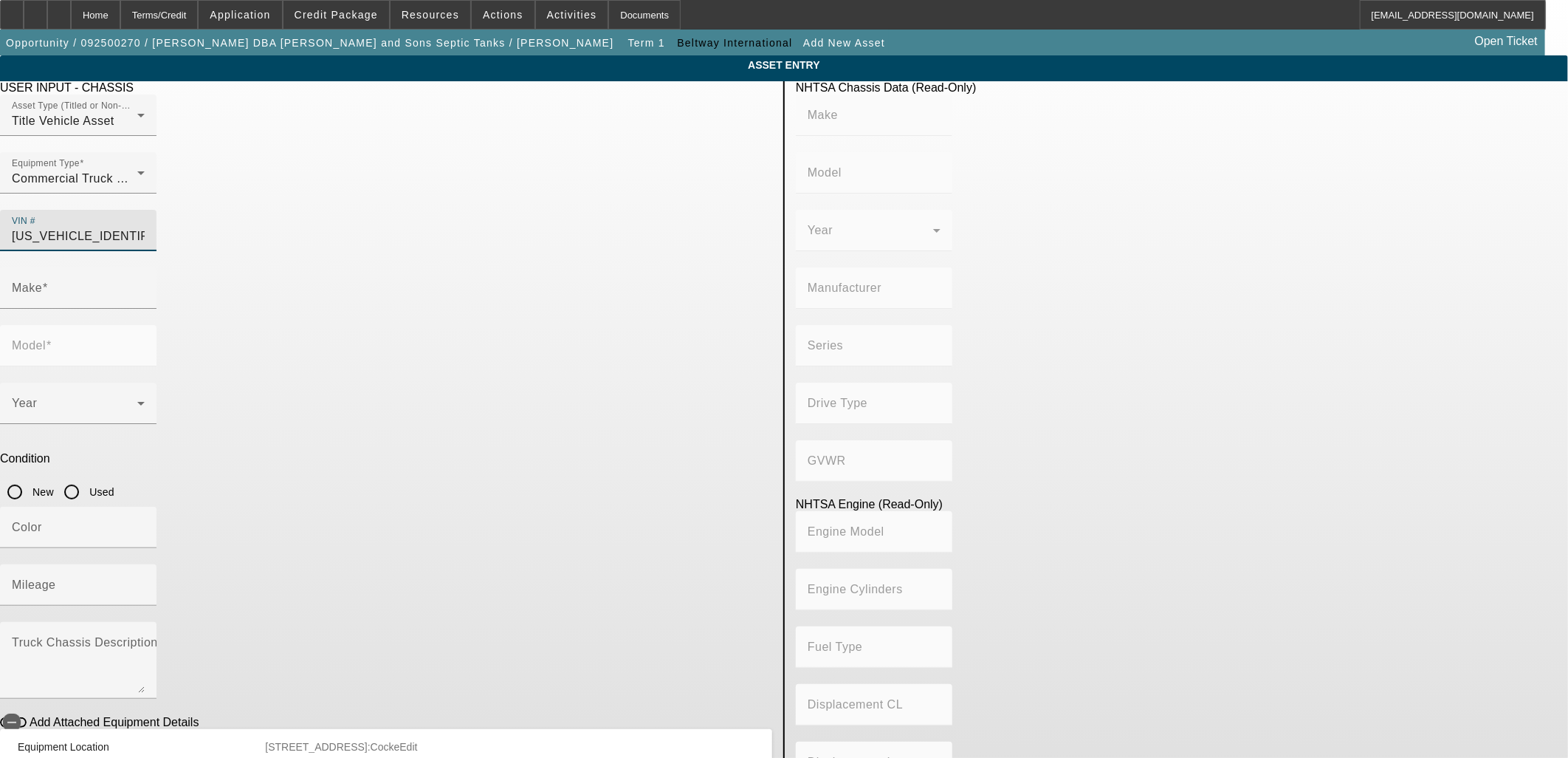
type input "MA035"
type input "INTERNATIONAL MOTORS, LLC"
type input "DuraStar 4400"
type input "4x2"
type input "Class 7: 26,001 - 33,000 lb (11,794 - 14,969 kg)"
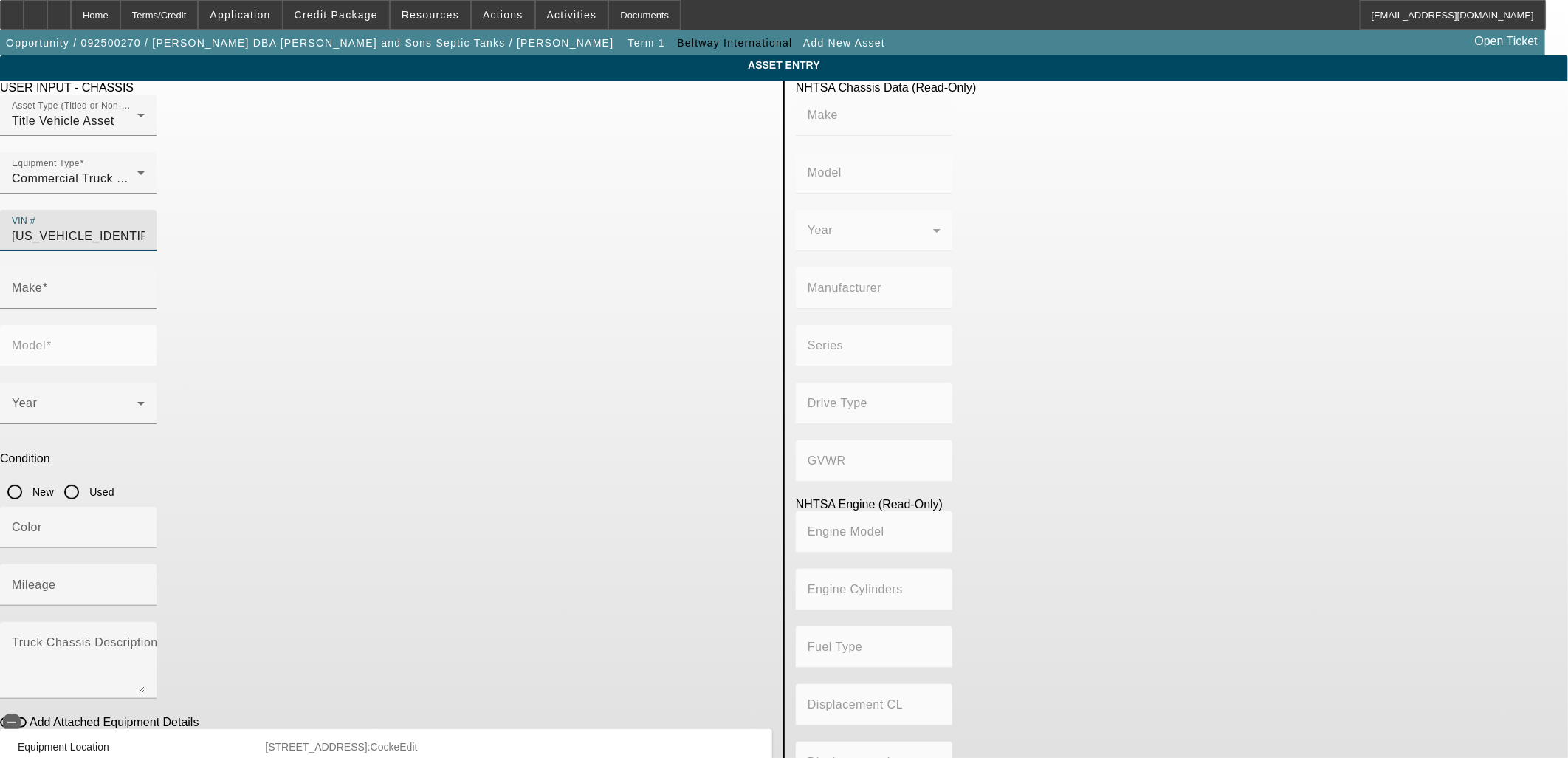
type input "L9"
type input "6"
type input "Diesel"
type input "537.00894803364"
type input "8.8"
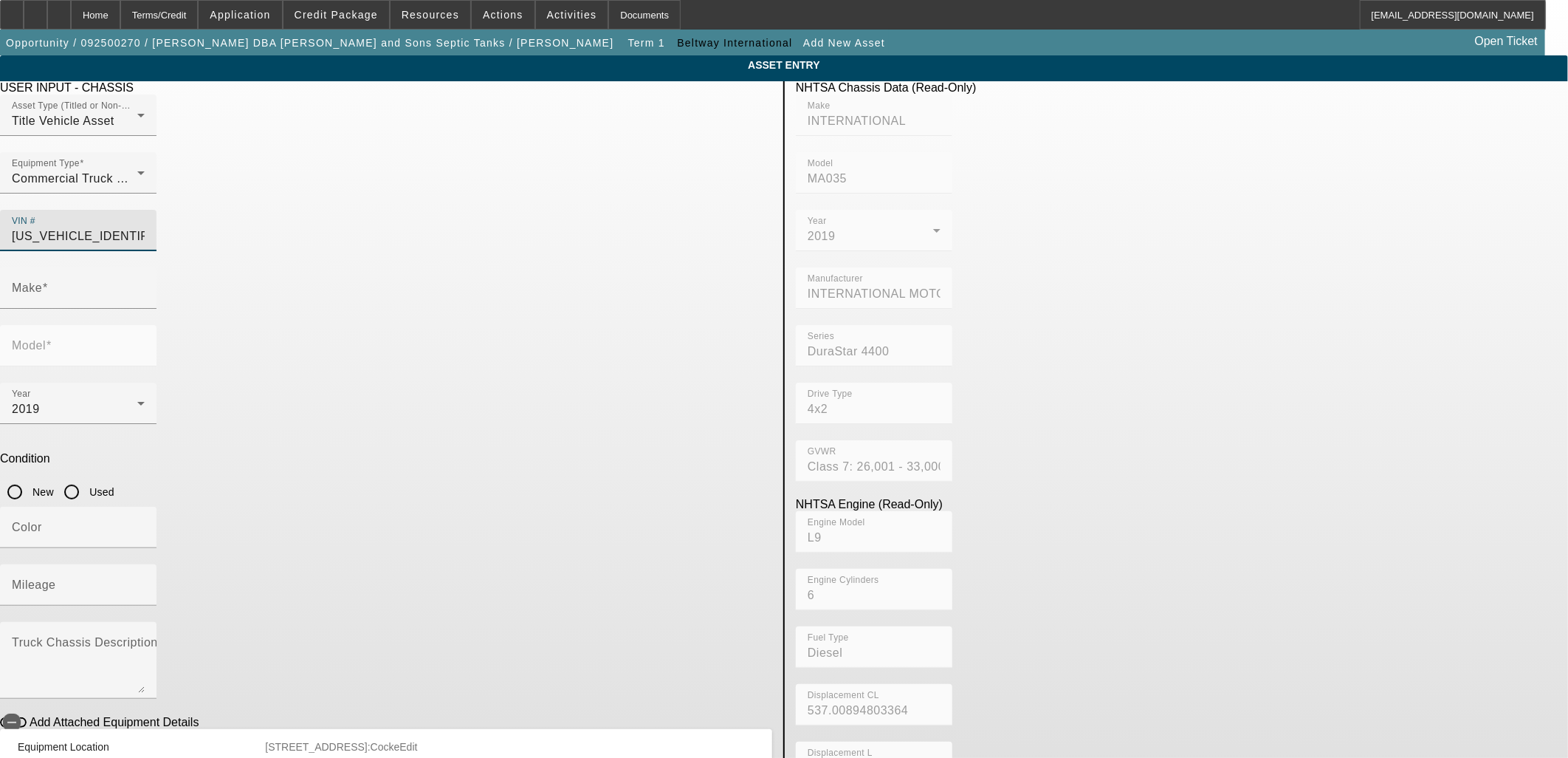
type input "1HSMKTAN1KH317983"
type input "INTERNATIONAL"
type input "MA035"
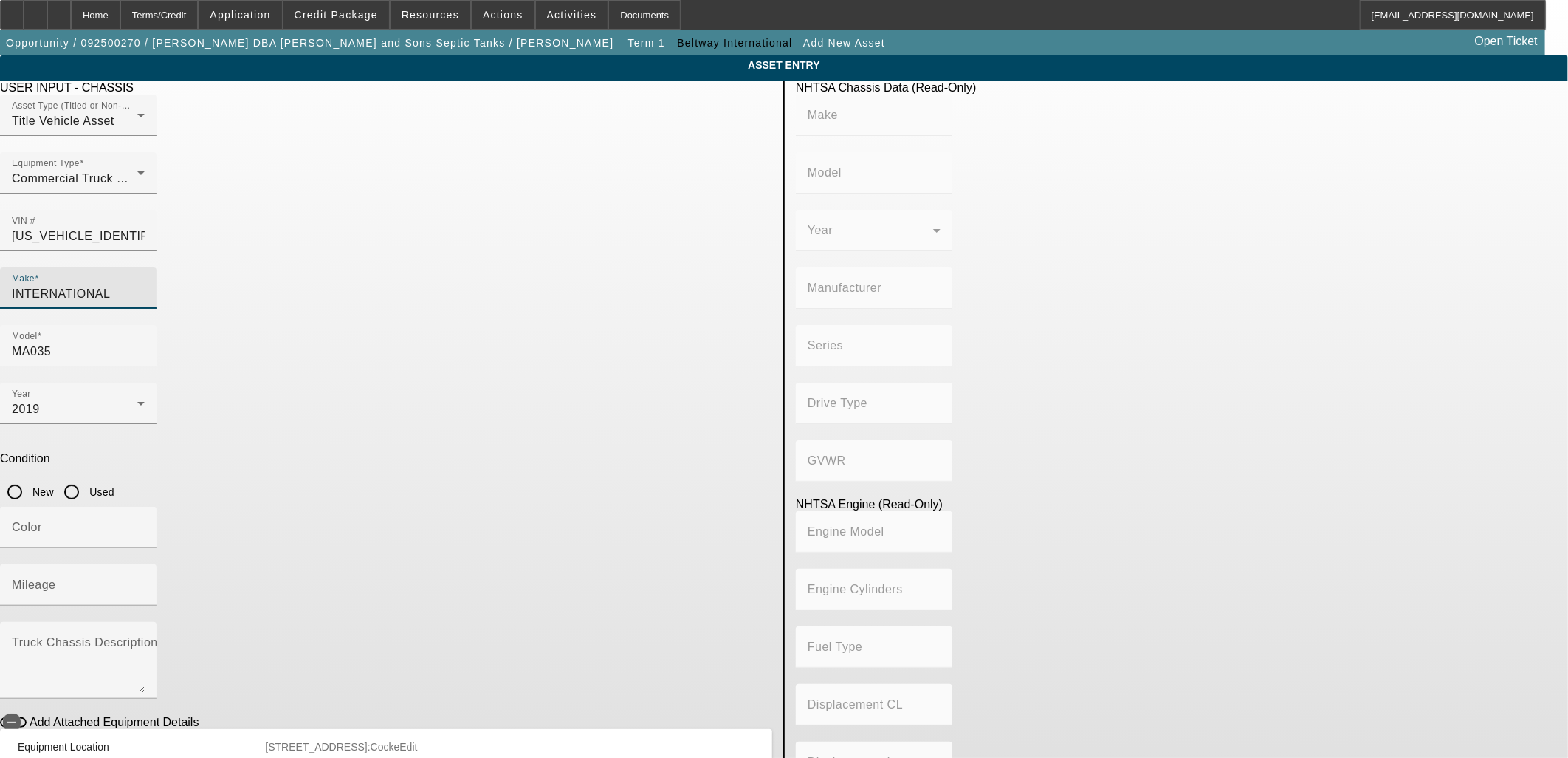
type input "INTERNATIONAL"
type input "MA035"
type input "INTERNATIONAL MOTORS, LLC"
type input "DuraStar 4400"
type input "4x2"
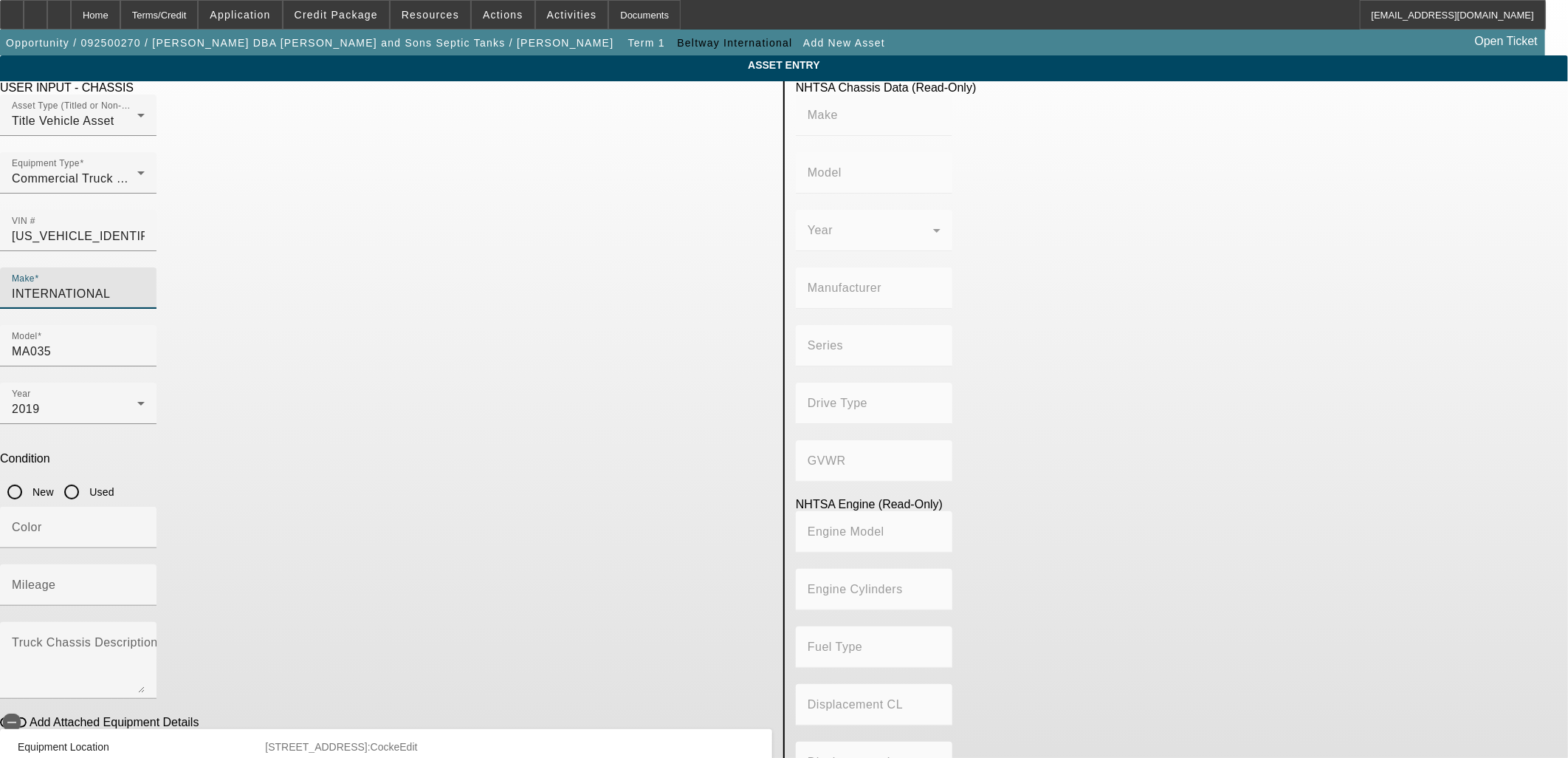
type input "Class 7: 26,001 - 33,000 lb (11,794 - 14,969 kg)"
type input "L9"
type input "6"
type input "Diesel"
type input "537.00894803364"
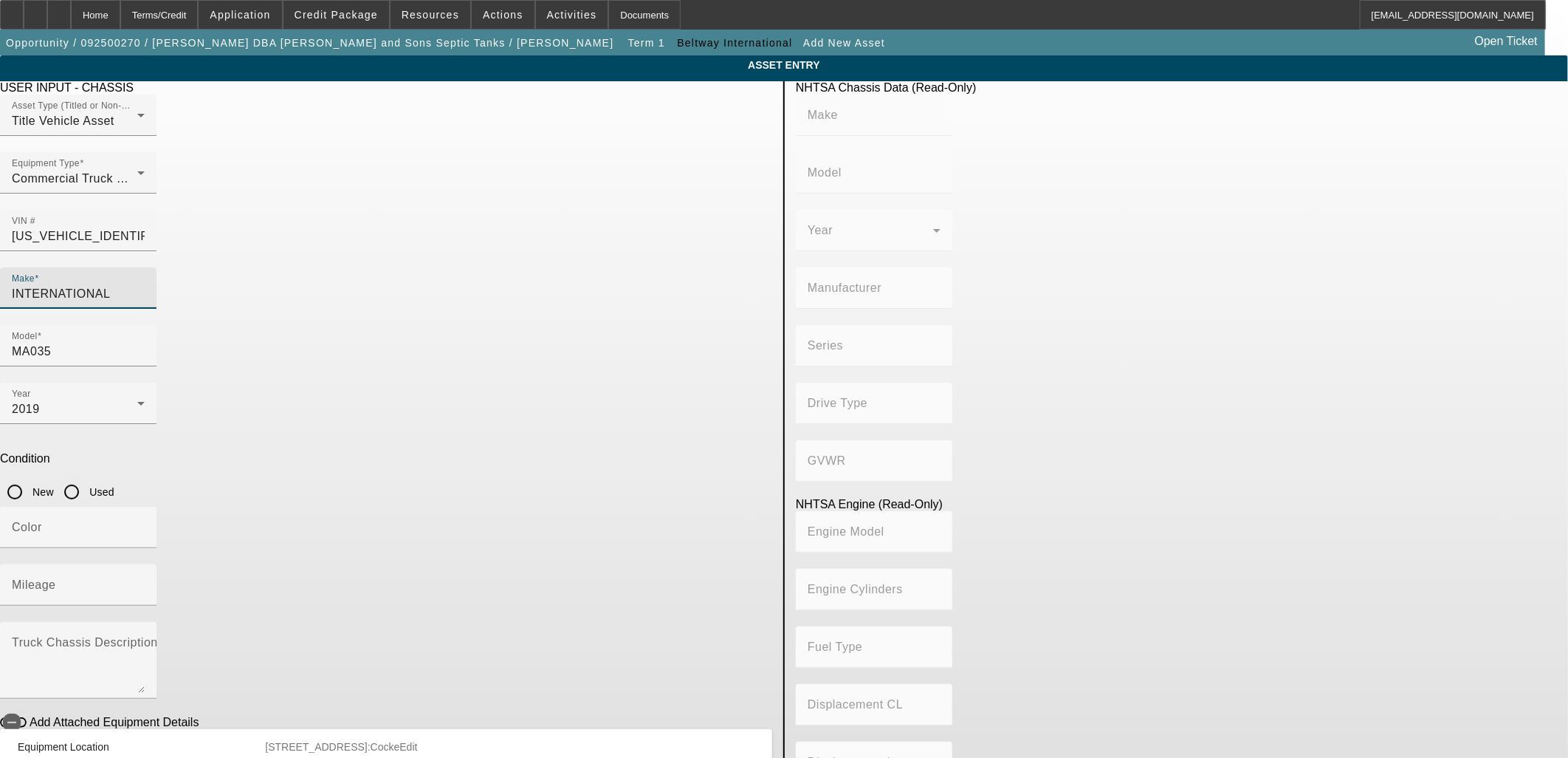
type input "8.8"
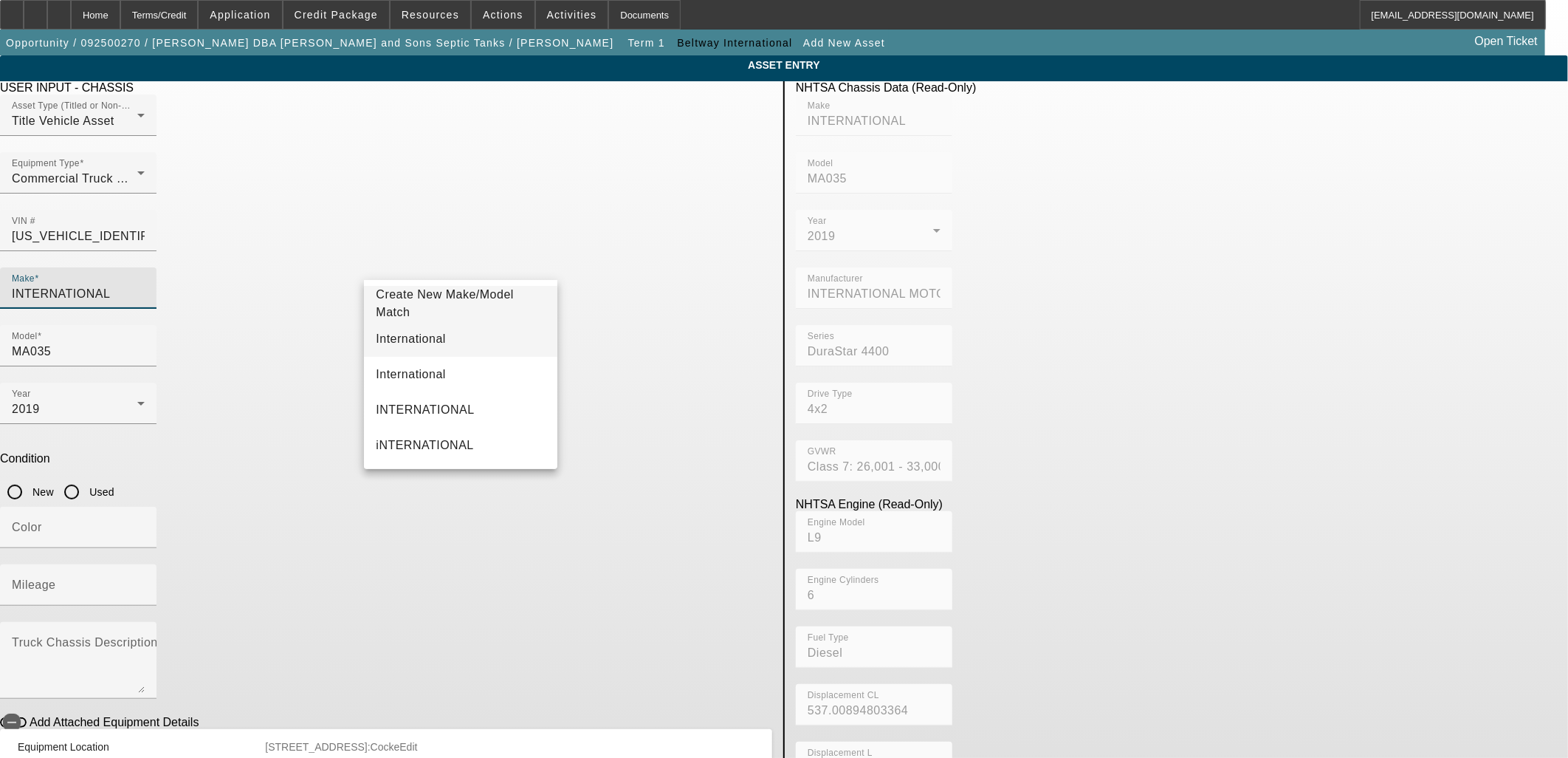
click at [432, 345] on mat-option "International" at bounding box center [461, 339] width 193 height 36
type input "International"
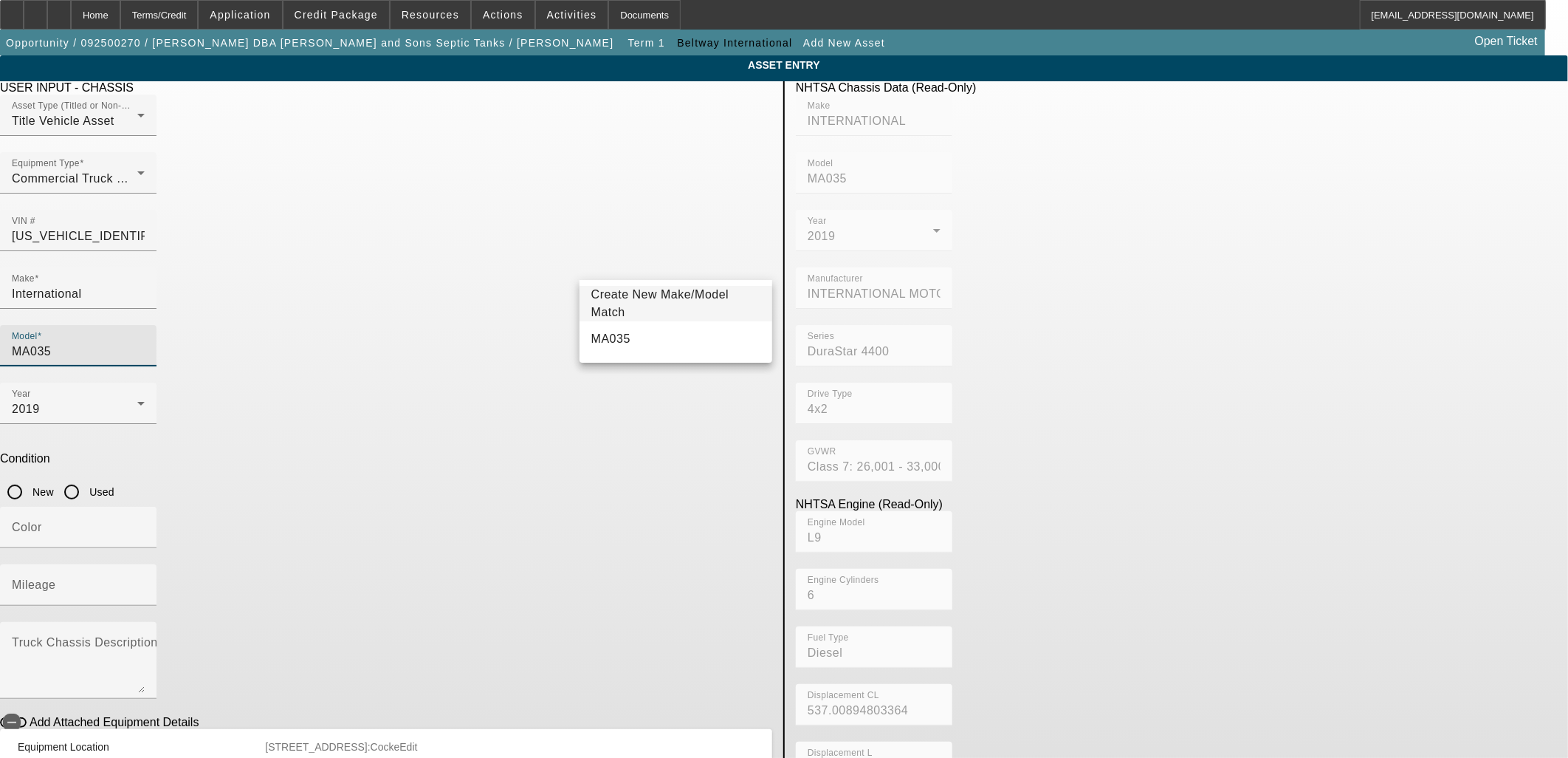
click at [144, 343] on input "MA035" at bounding box center [79, 351] width 133 height 18
type input "4400"
click at [648, 342] on mat-option "4400" at bounding box center [676, 339] width 193 height 36
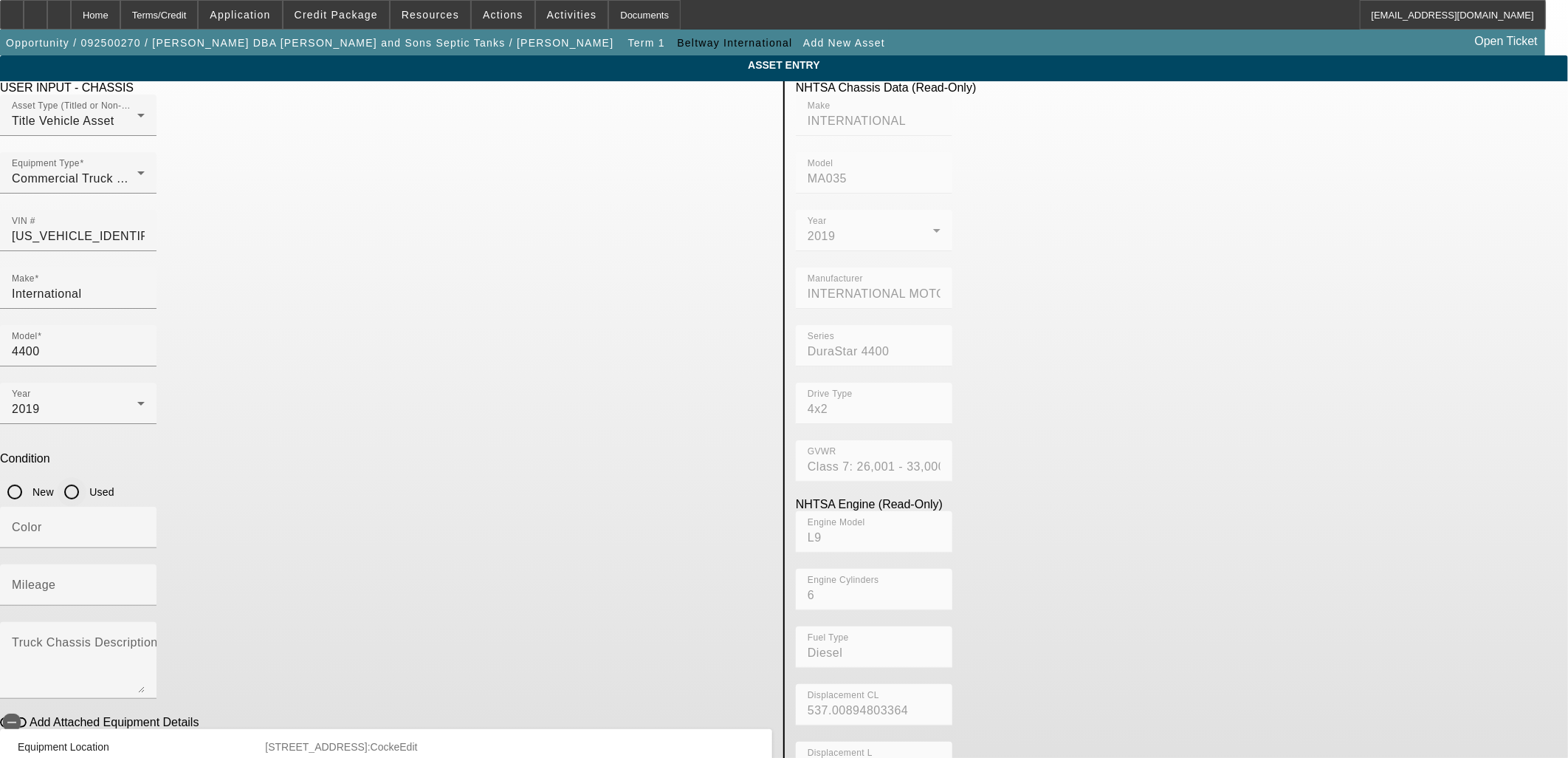
click at [86, 477] on input "Used" at bounding box center [72, 492] width 30 height 30
radio input "true"
click at [144, 525] on input "Color" at bounding box center [79, 533] width 133 height 18
type input "White"
type input "41084"
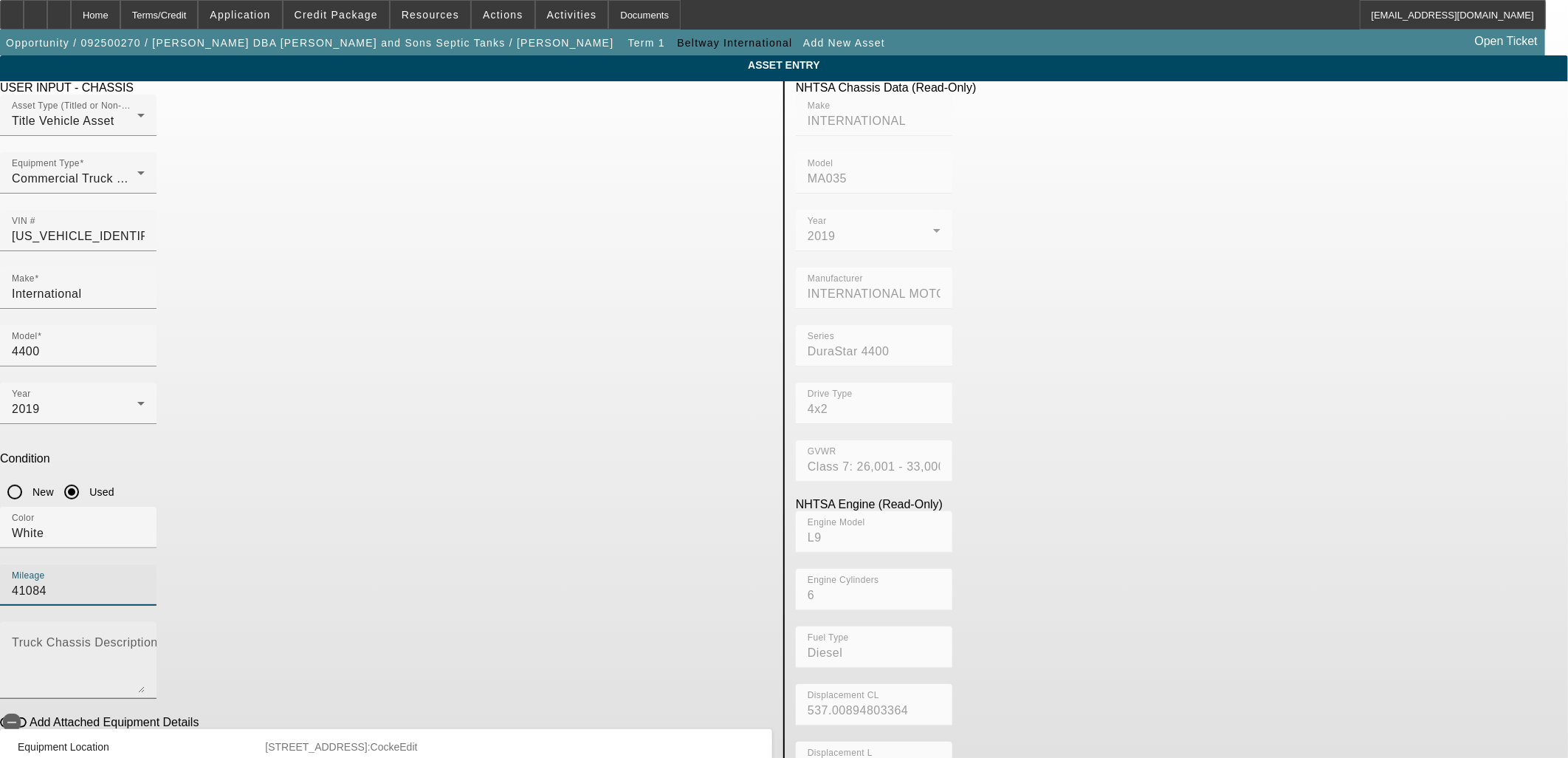
click at [344, 636] on mat-label "Truck Chassis Description (Describe the truck chassis only)" at bounding box center [178, 642] width 333 height 12
click at [144, 639] on textarea "Truck Chassis Description (Describe the truck chassis only)" at bounding box center [79, 665] width 133 height 53
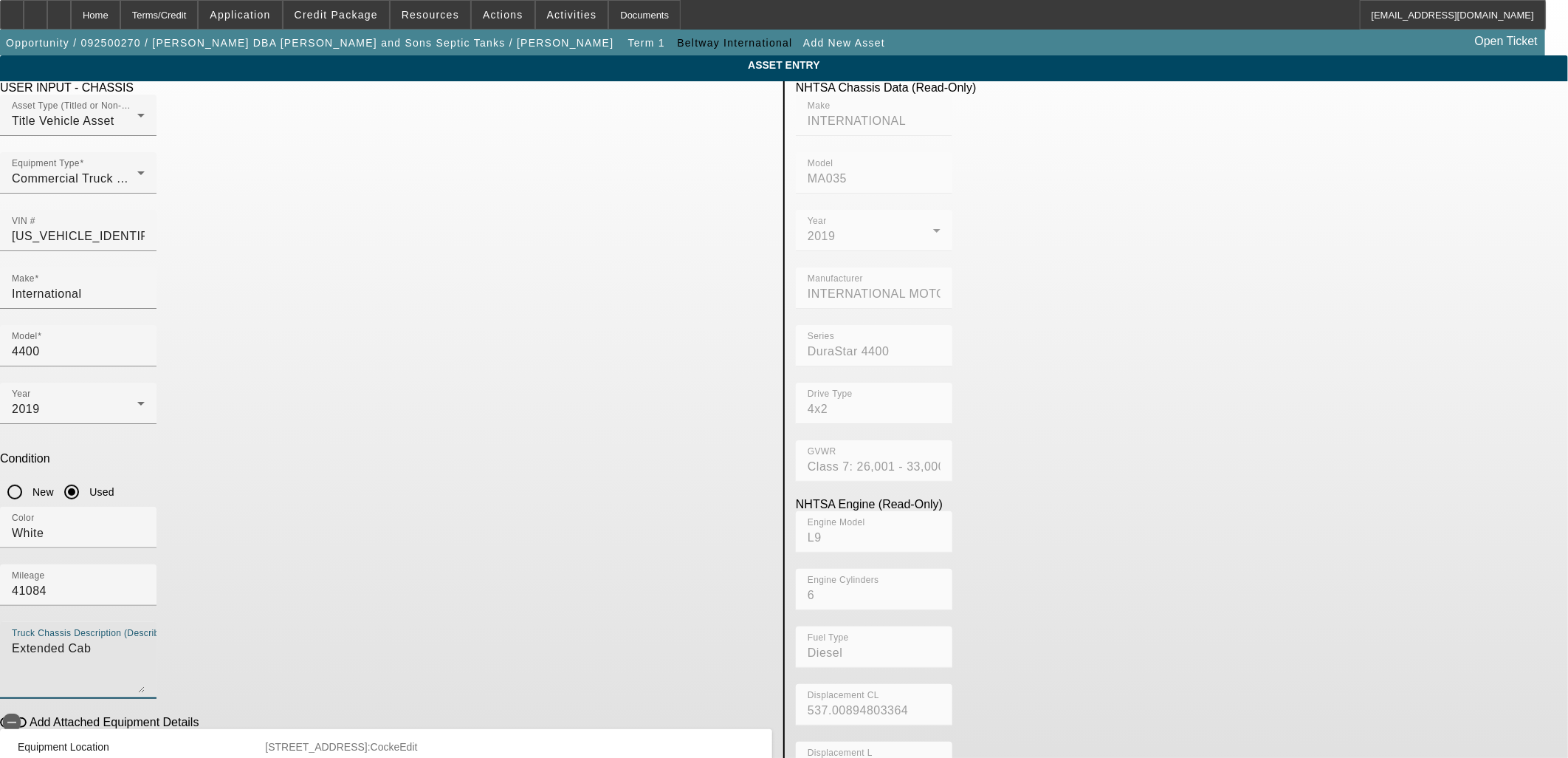
type textarea "Extended Cab"
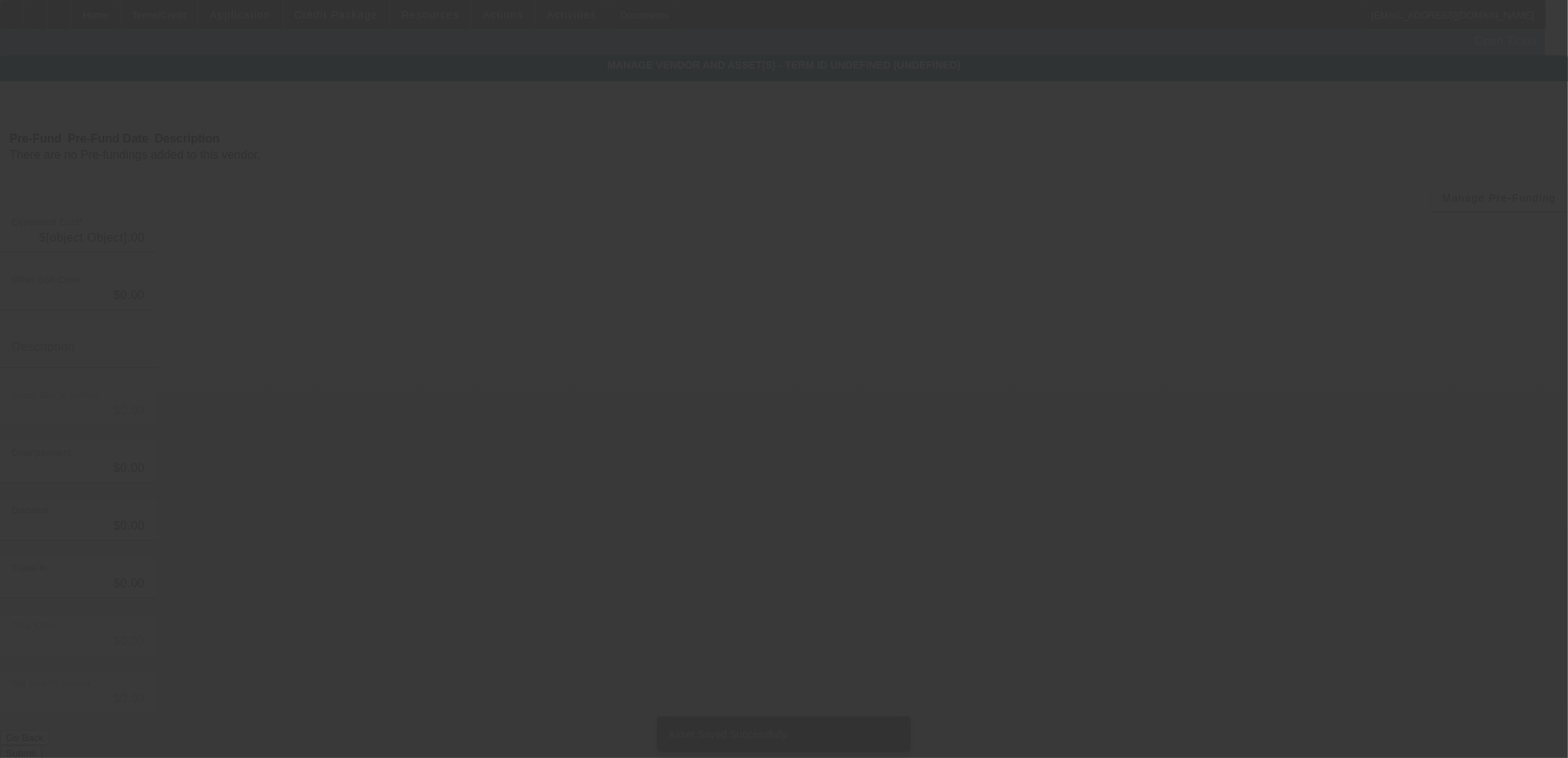
type input "$137,700.00"
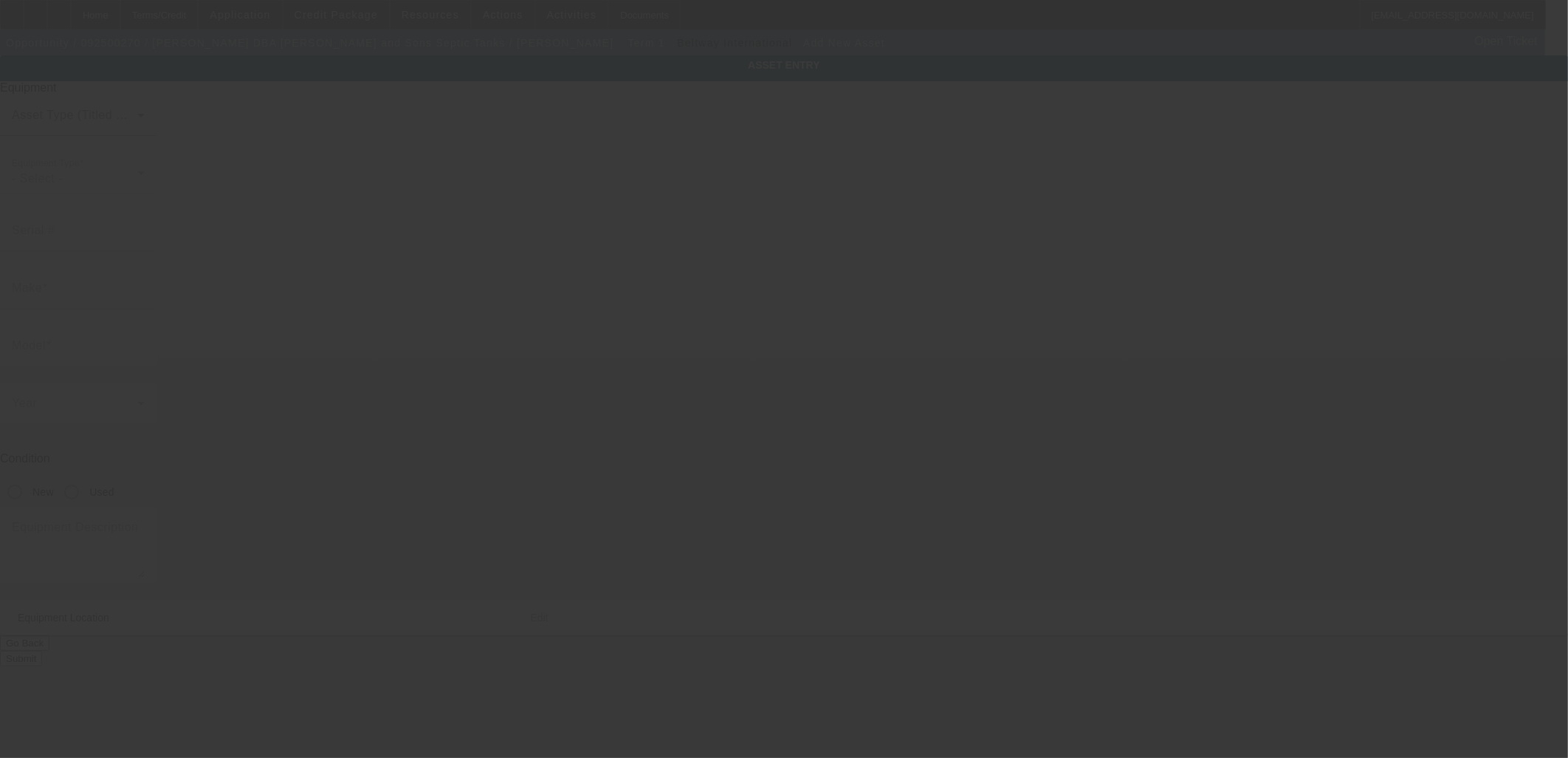
type input "232 E Main St"
type input "Newport"
type input "37821"
type input "Cocke"
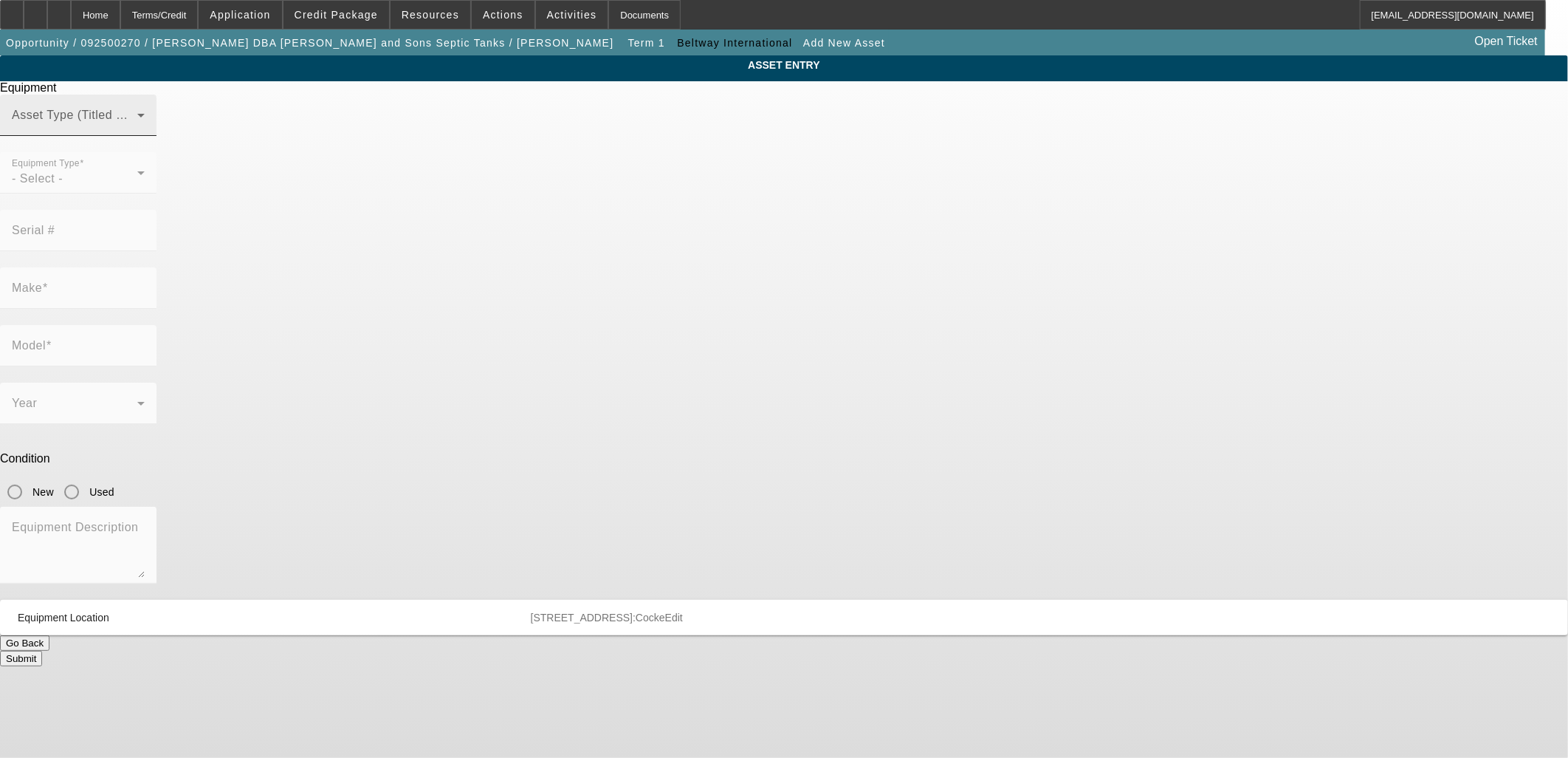
click at [138, 130] on span at bounding box center [75, 121] width 126 height 18
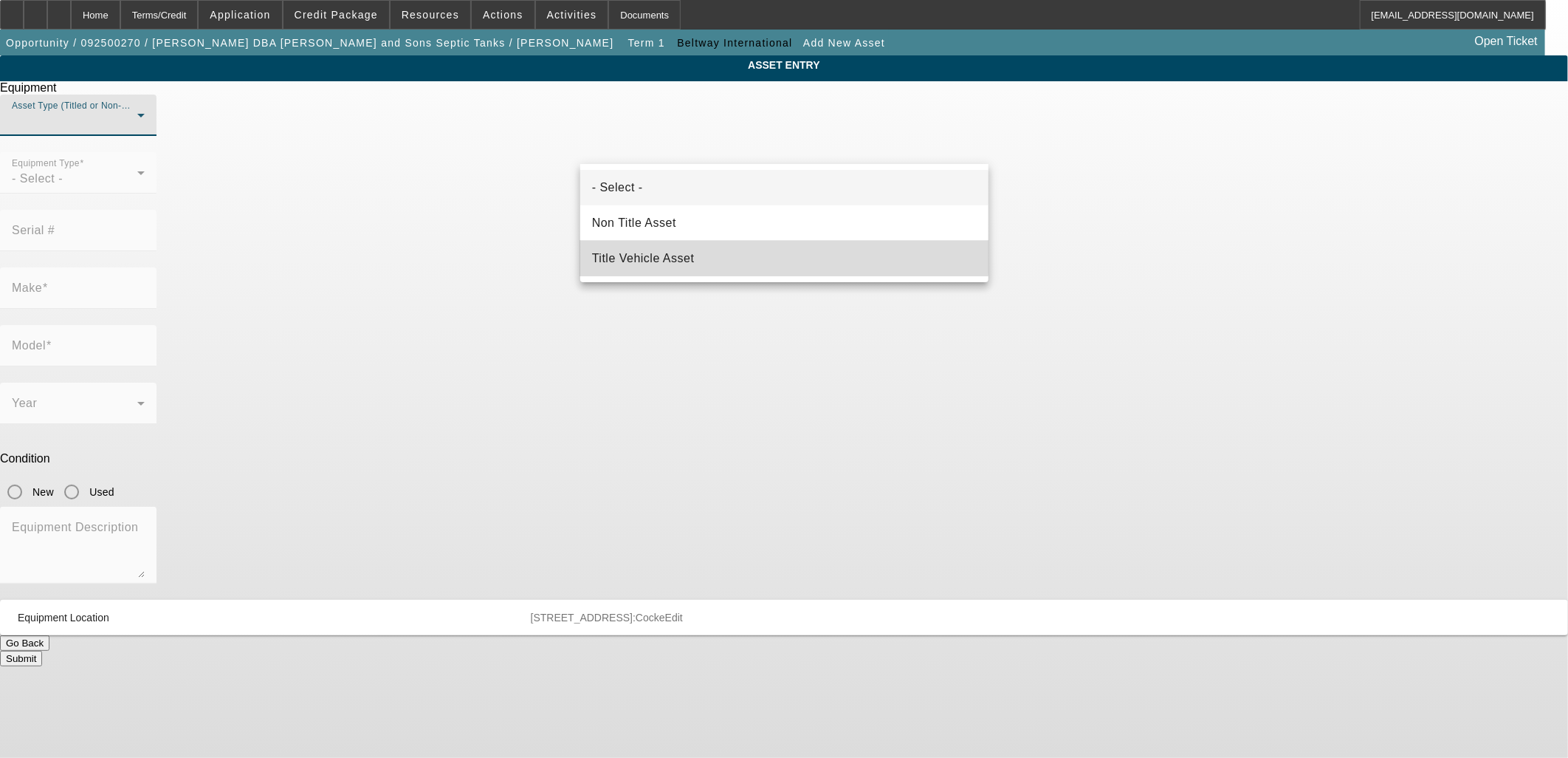
click at [665, 254] on span "Title Vehicle Asset" at bounding box center [643, 258] width 103 height 18
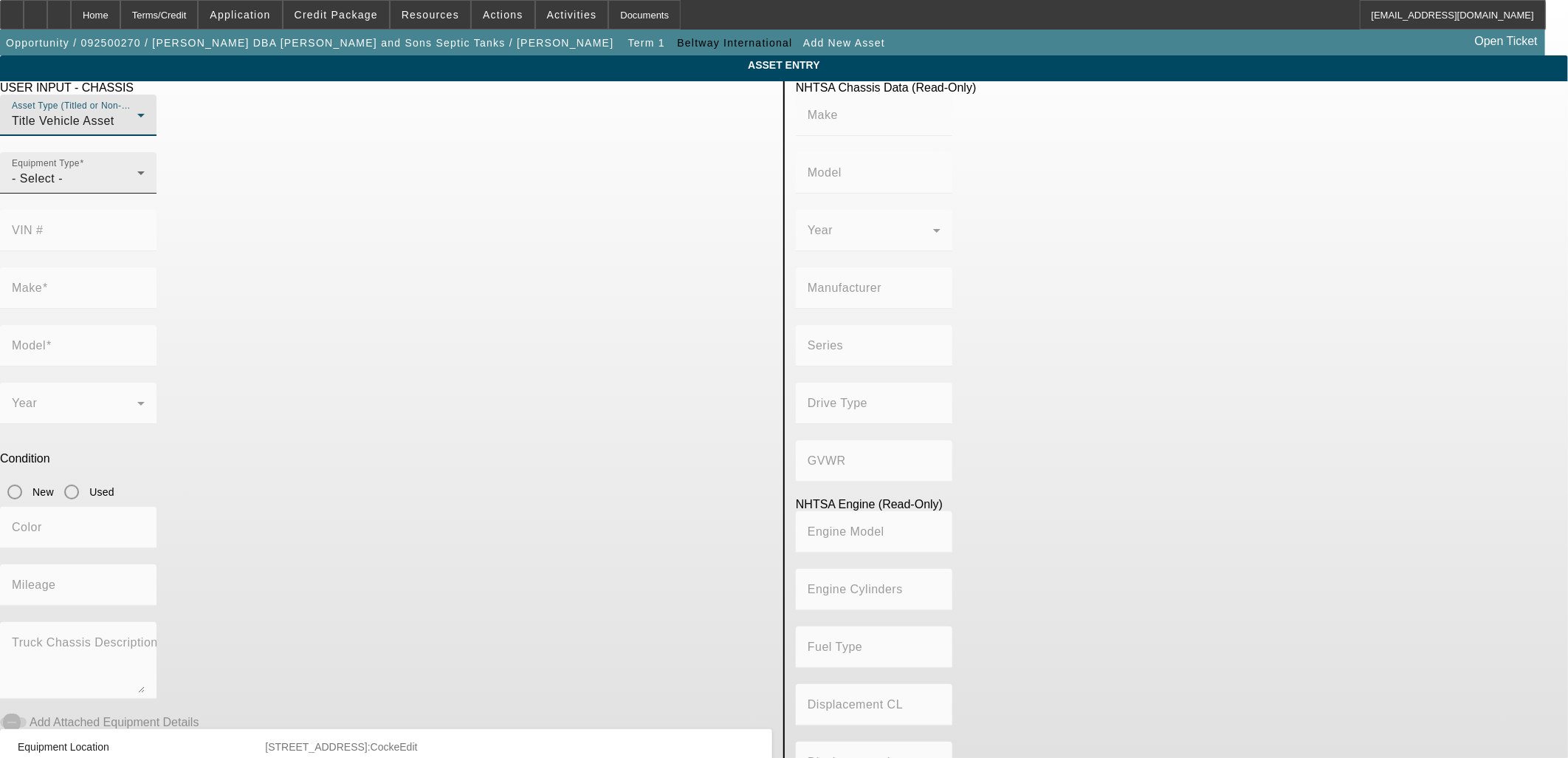
click at [138, 187] on div "- Select -" at bounding box center [75, 178] width 126 height 18
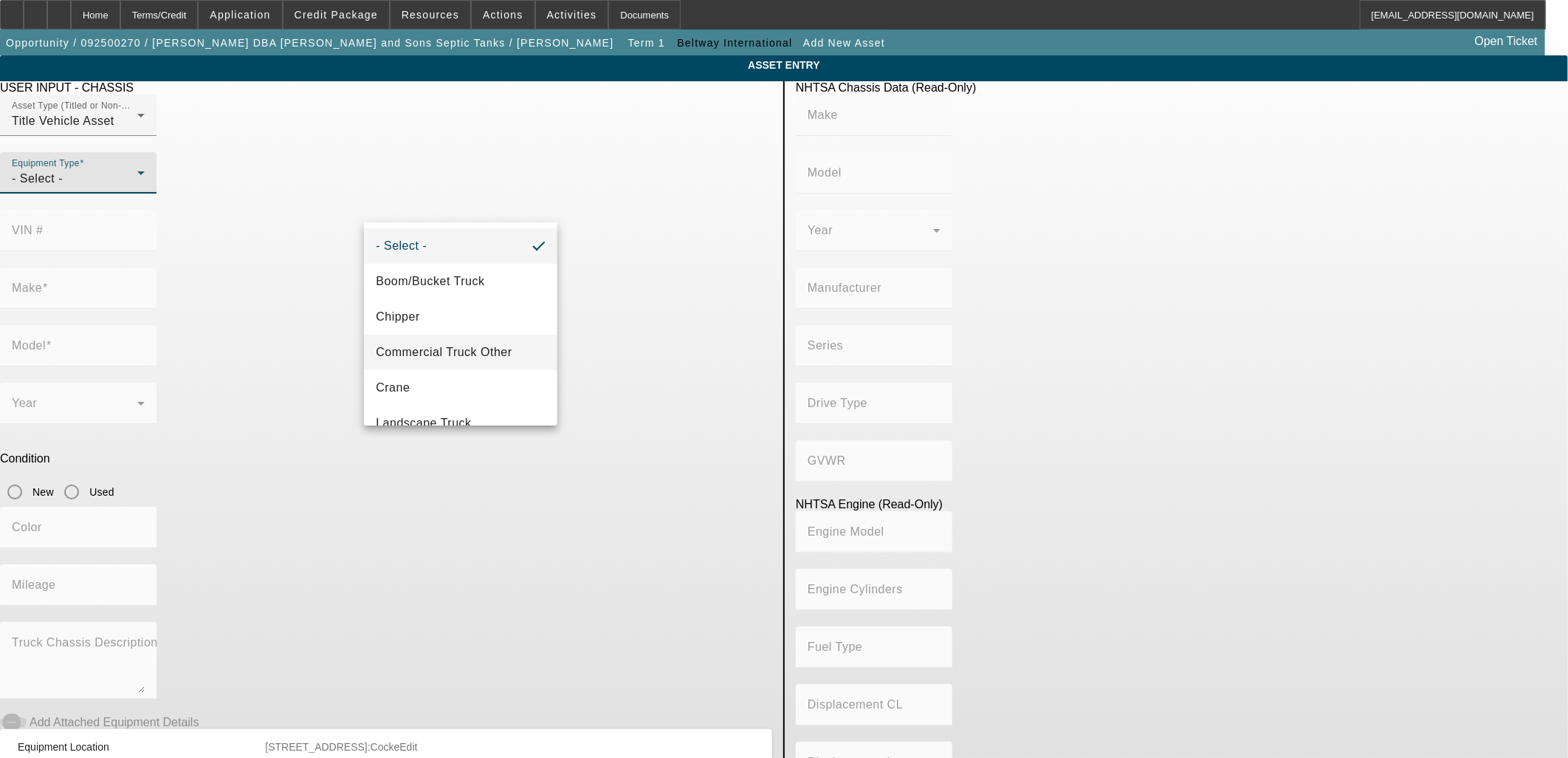
click at [443, 350] on span "Commercial Truck Other" at bounding box center [443, 351] width 136 height 18
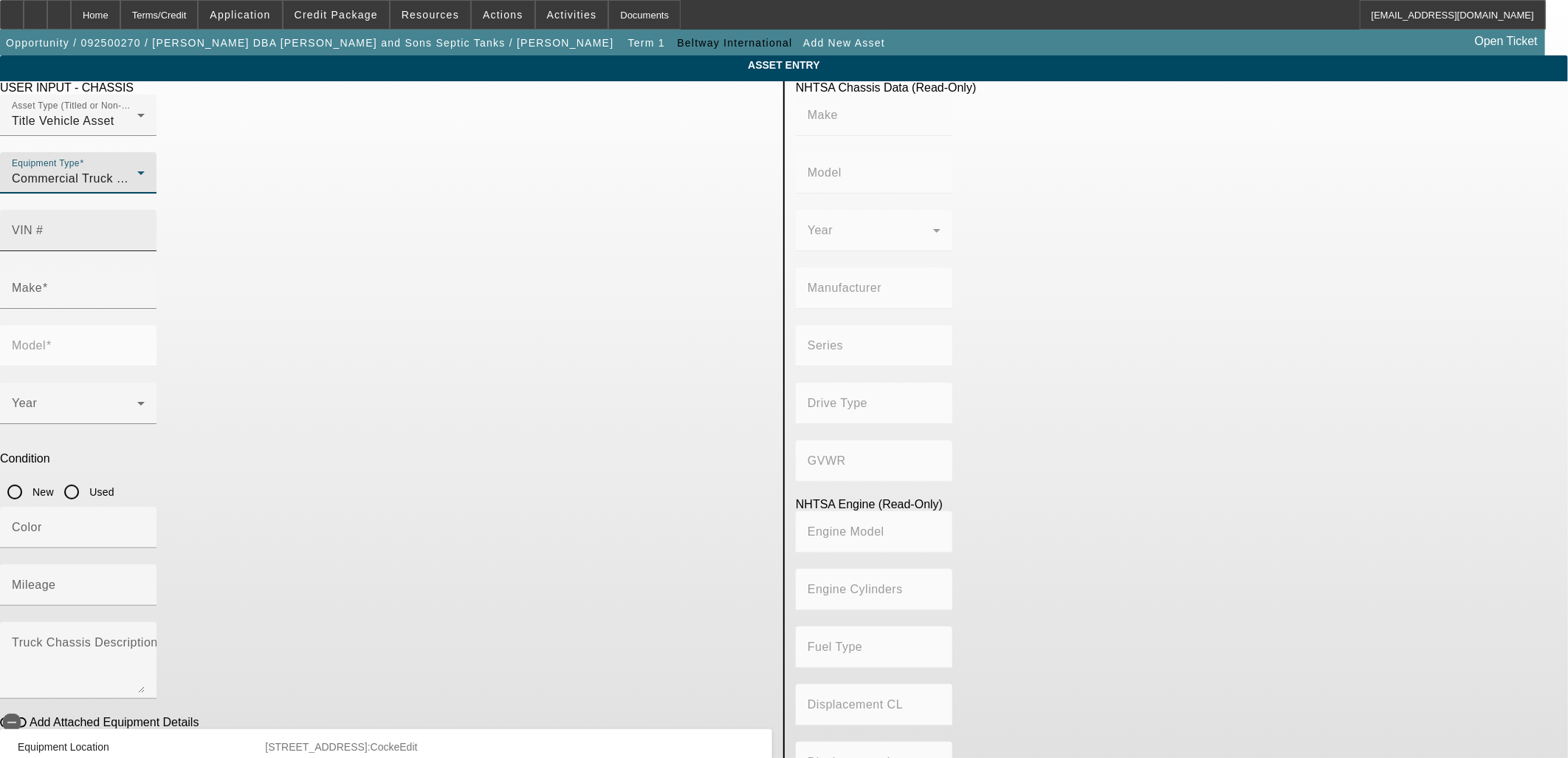
click at [144, 228] on input "VIN #" at bounding box center [79, 236] width 133 height 18
paste input "1HSMKTAN7KH322833"
type input "1HSMKTAN7KH322833"
type input "INTERNATIONAL"
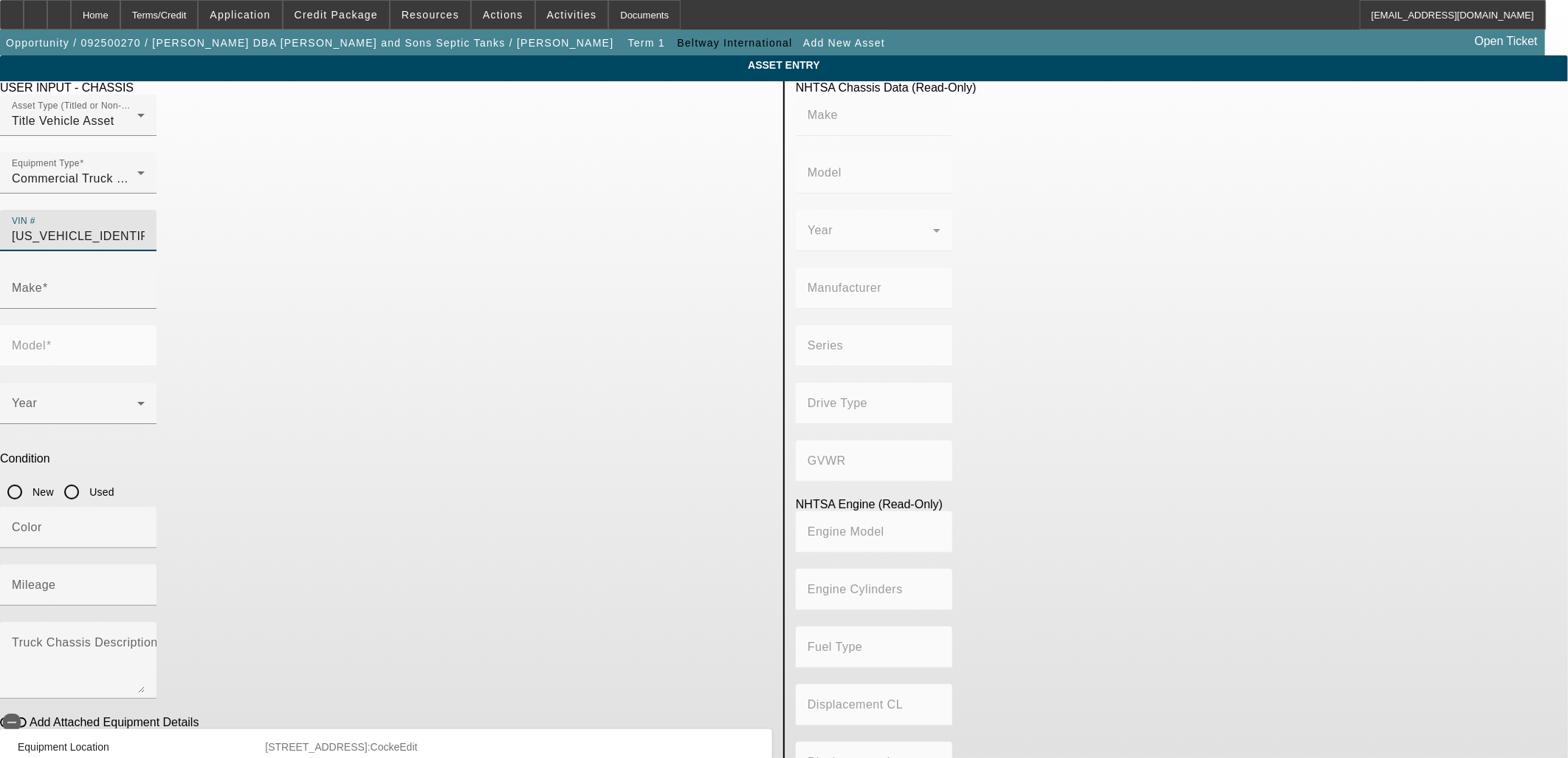
type input "MA035"
type input "INTERNATIONAL MOTORS, LLC"
type input "DuraStar 4400"
type input "4x2"
type input "Class 7: 26,001 - 33,000 lb (11,794 - 14,969 kg)"
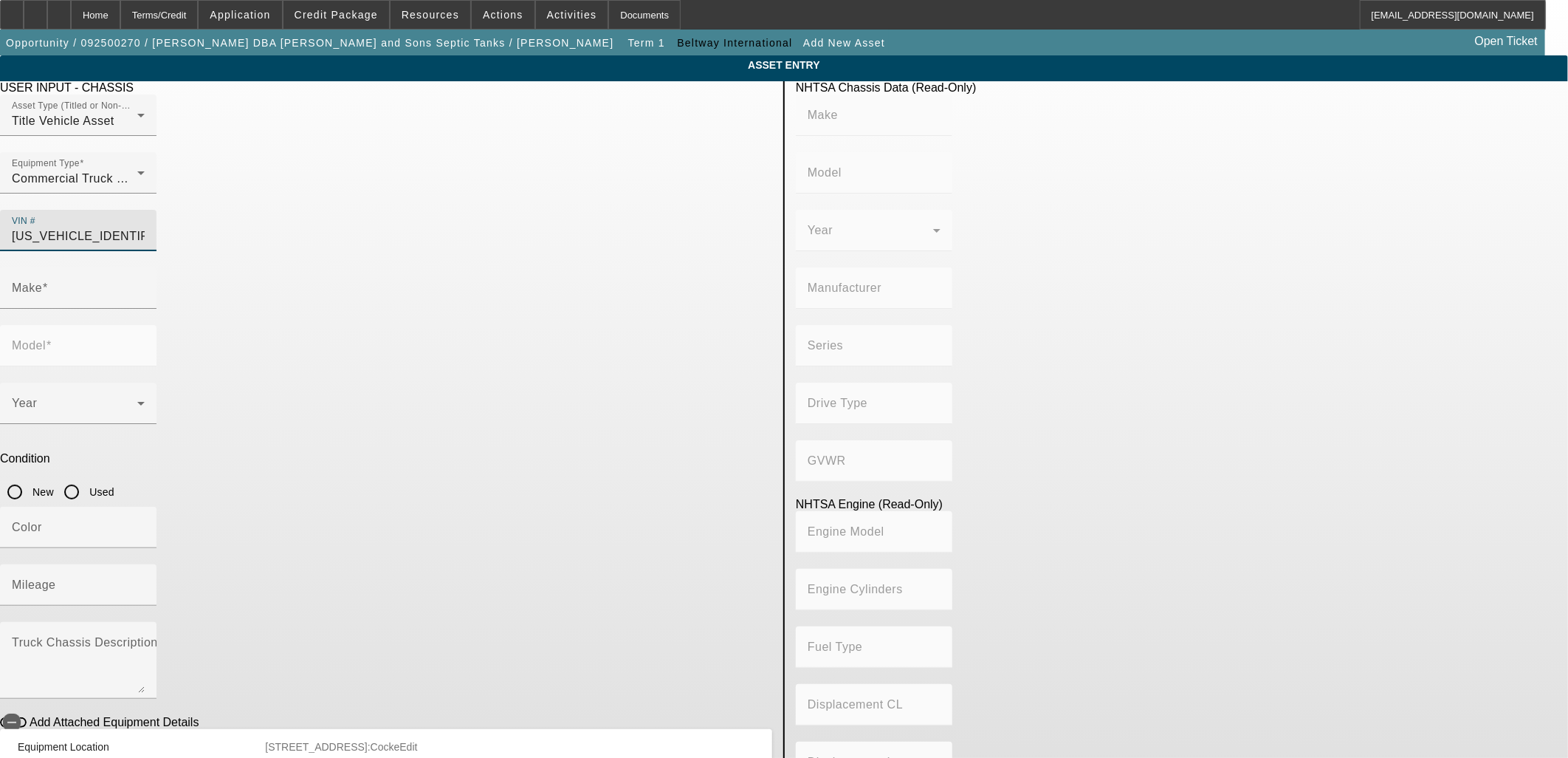
type input "L9"
type input "6"
type input "Diesel"
type input "537.00894803364"
type input "8.8"
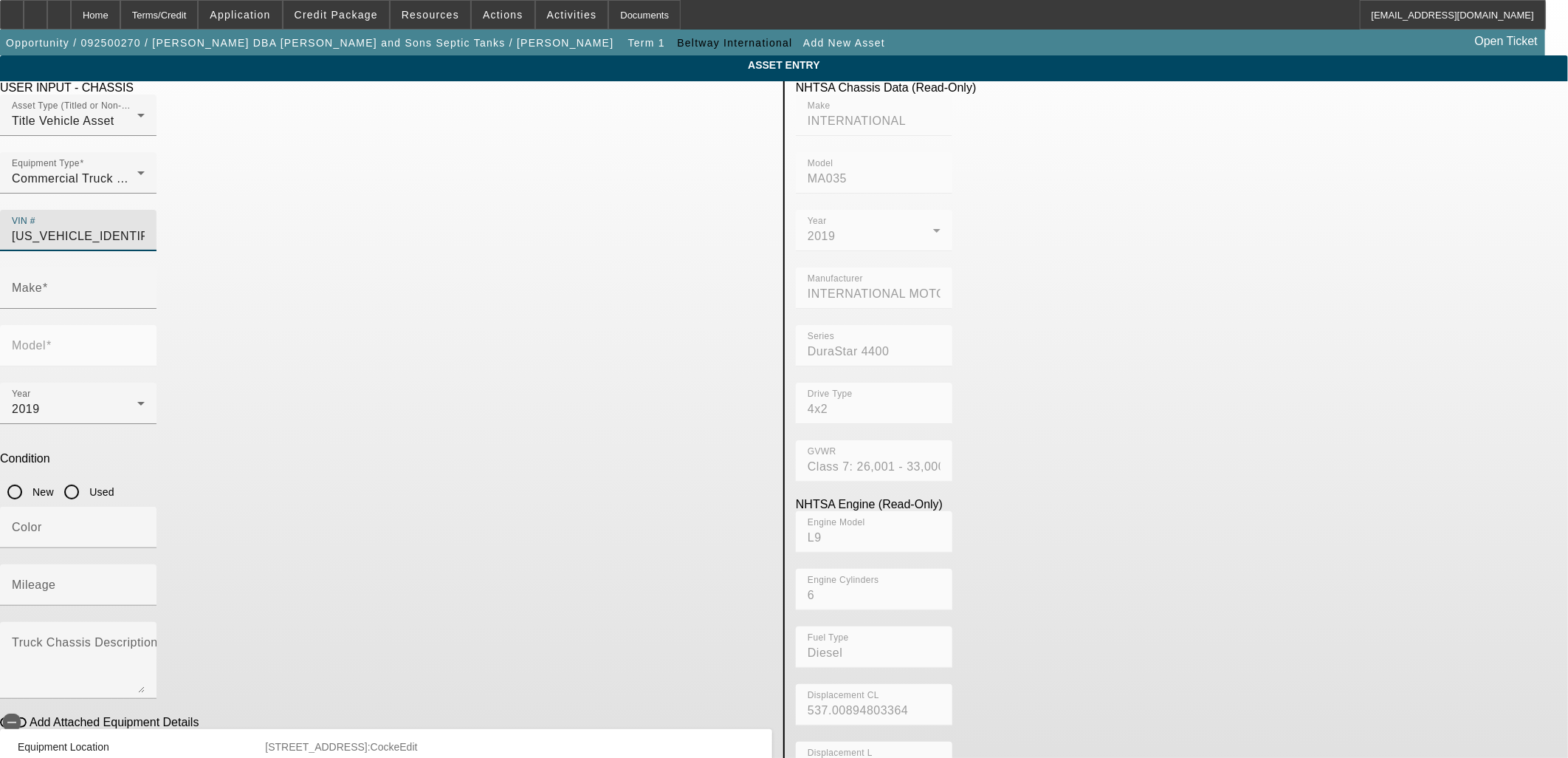
type input "INTERNATIONAL"
type input "MA035"
type input "1HSMKTAN7KH322833"
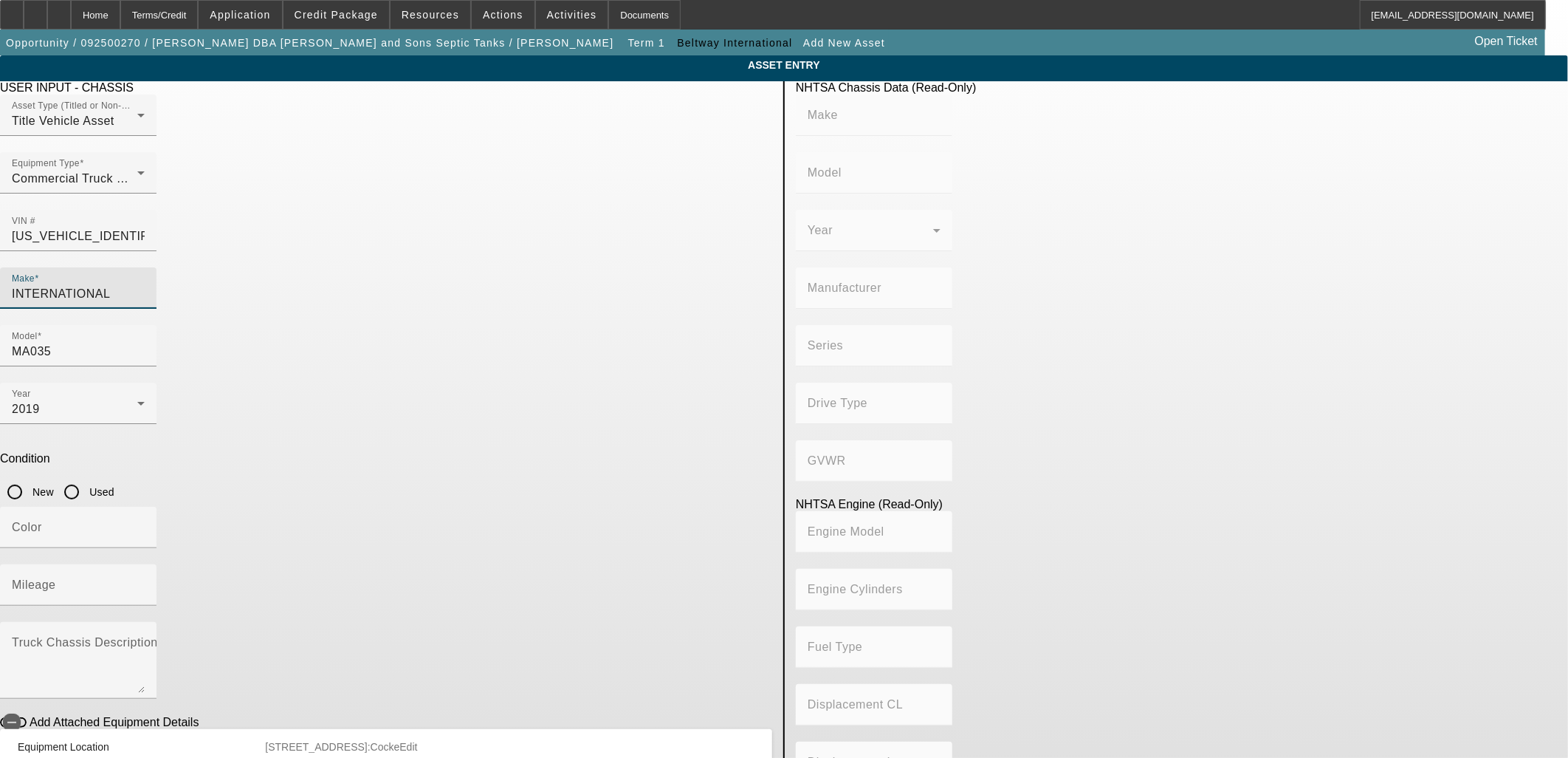
type input "INTERNATIONAL"
type input "MA035"
type input "INTERNATIONAL MOTORS, LLC"
type input "DuraStar 4400"
type input "4x2"
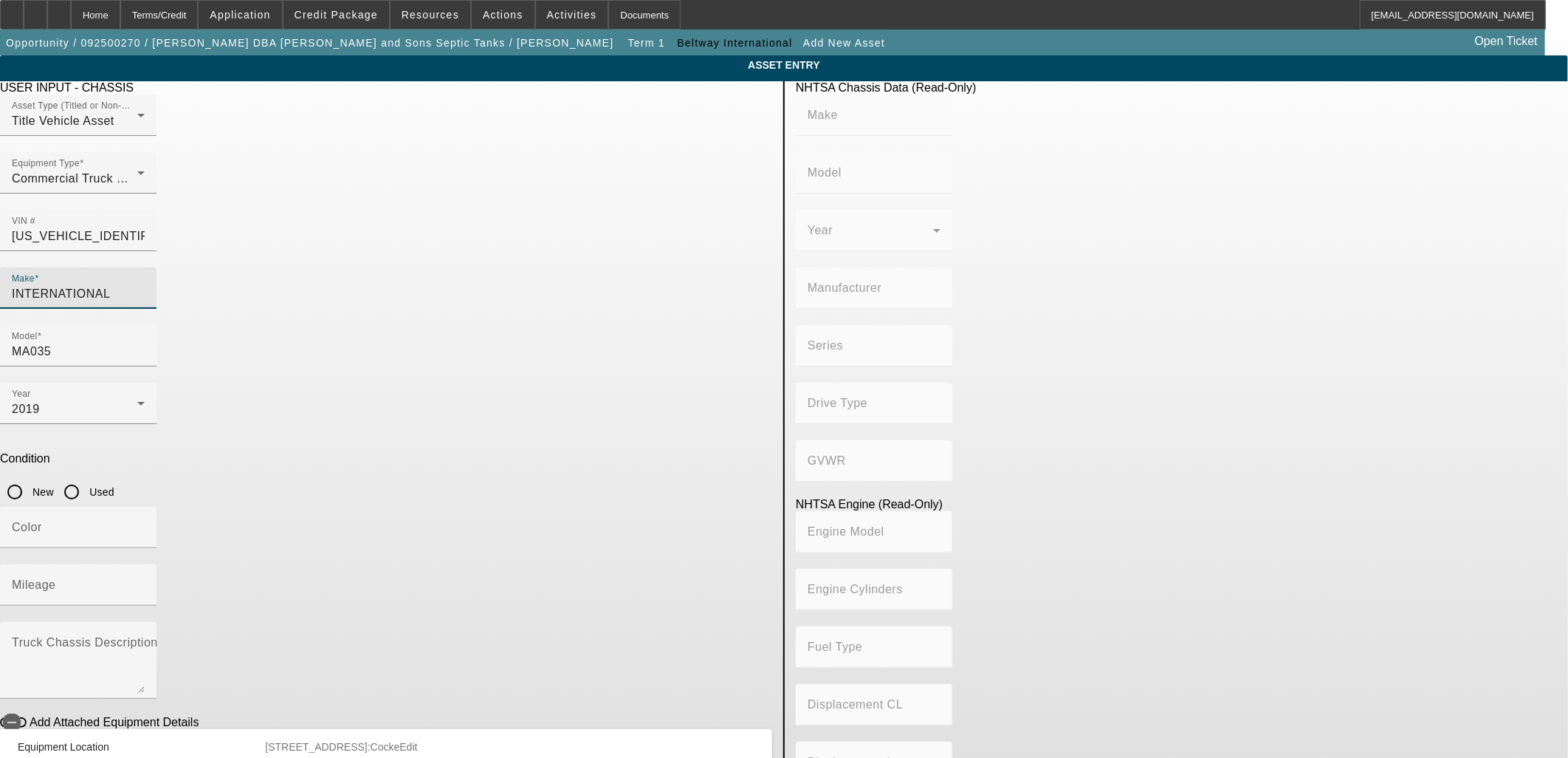
type input "Class 7: 26,001 - 33,000 lb (11,794 - 14,969 kg)"
type input "L9"
type input "6"
type input "Diesel"
type input "537.00894803364"
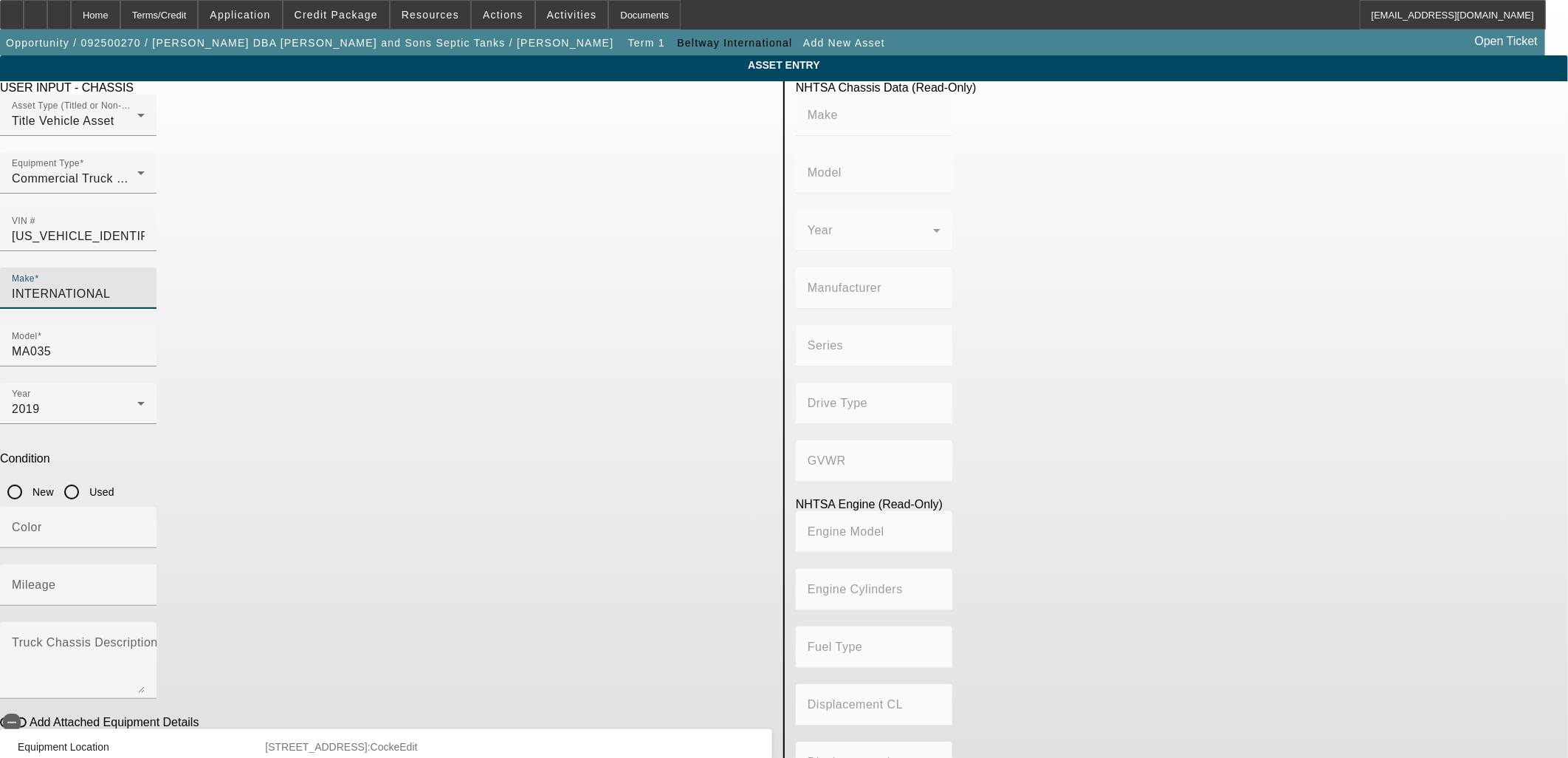
type input "8.8"
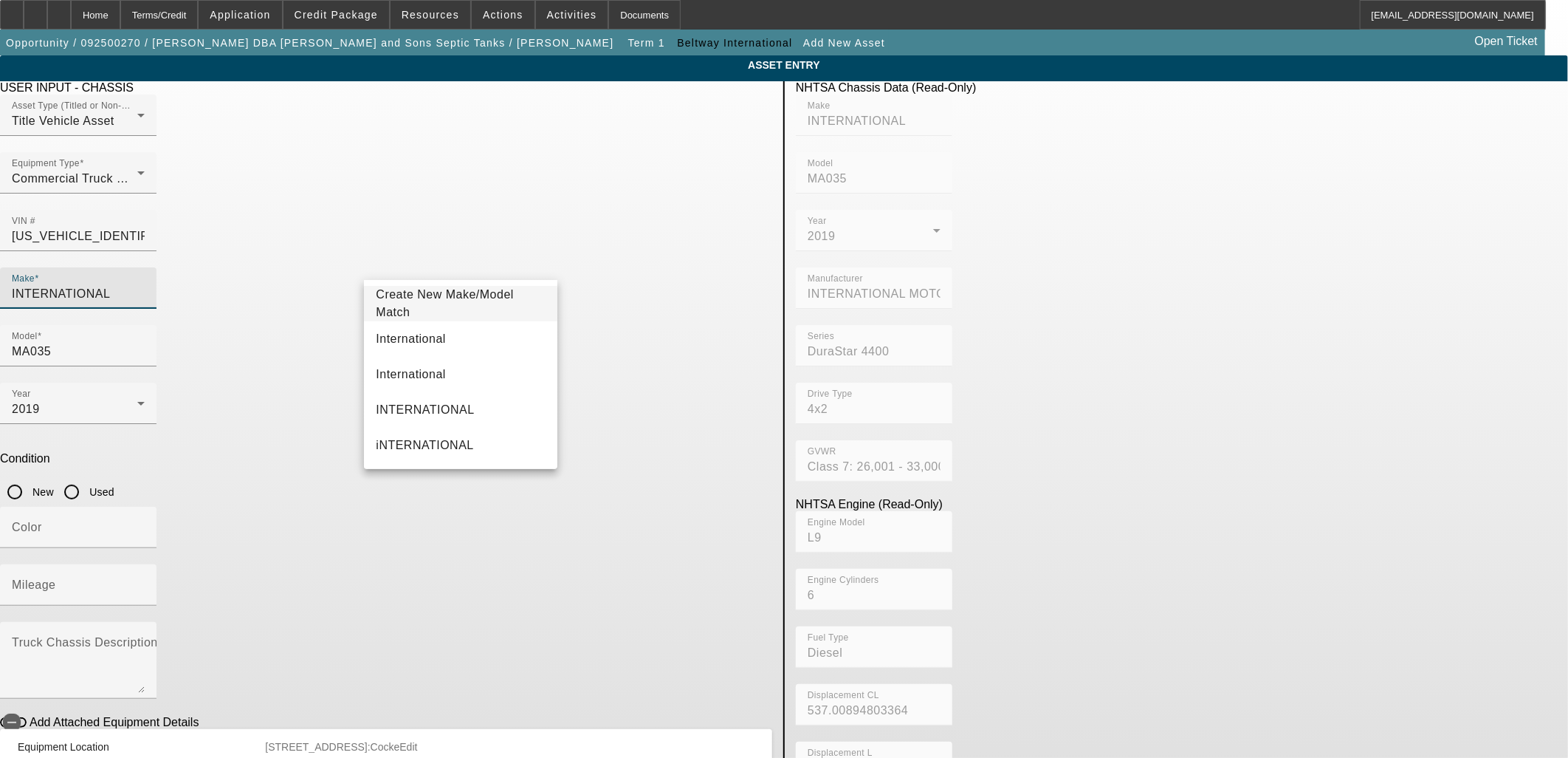
click at [448, 340] on mat-option "International" at bounding box center [461, 339] width 193 height 36
type input "International"
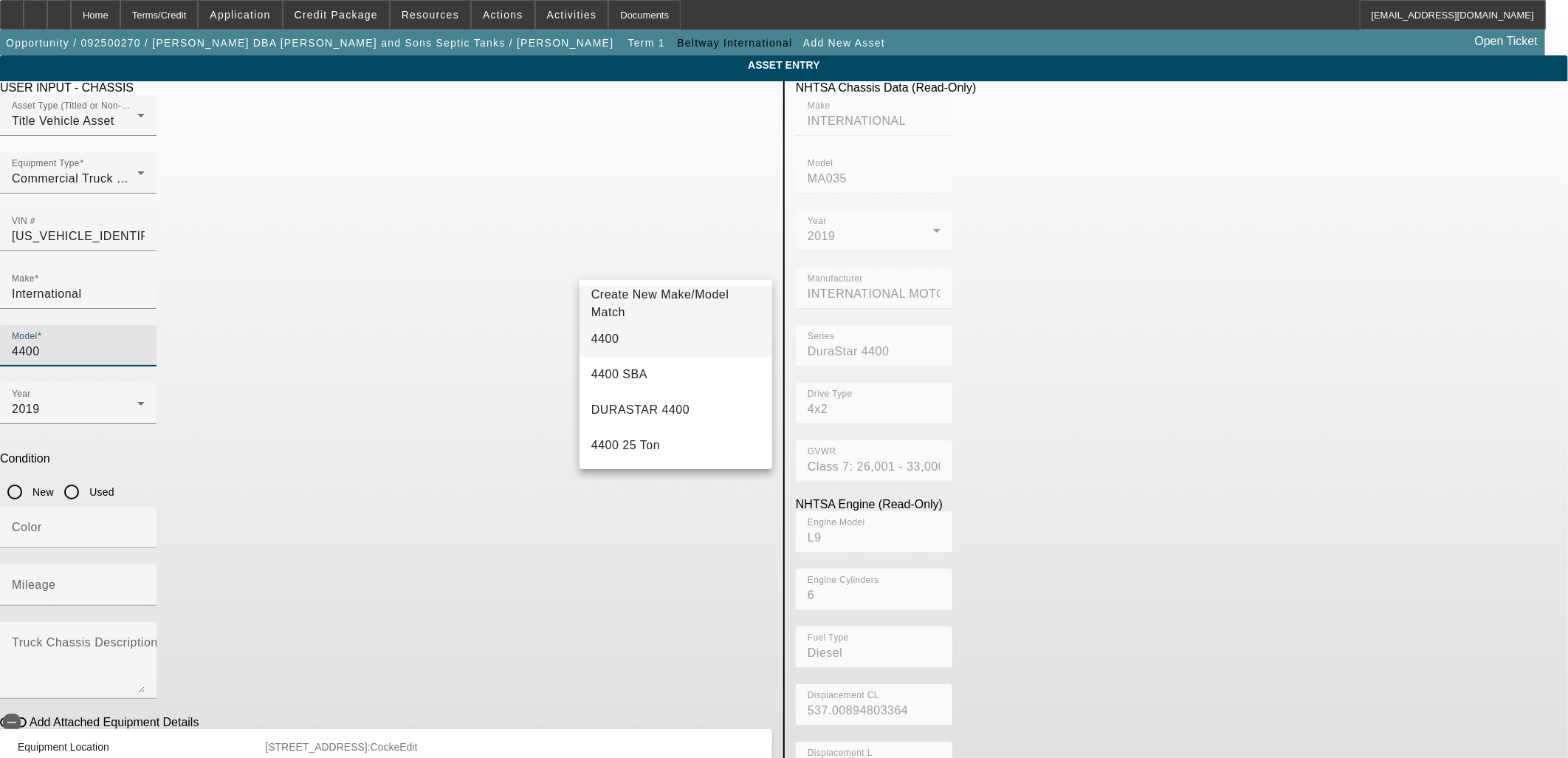
type input "4400"
click at [622, 343] on mat-option "4400" at bounding box center [676, 339] width 193 height 36
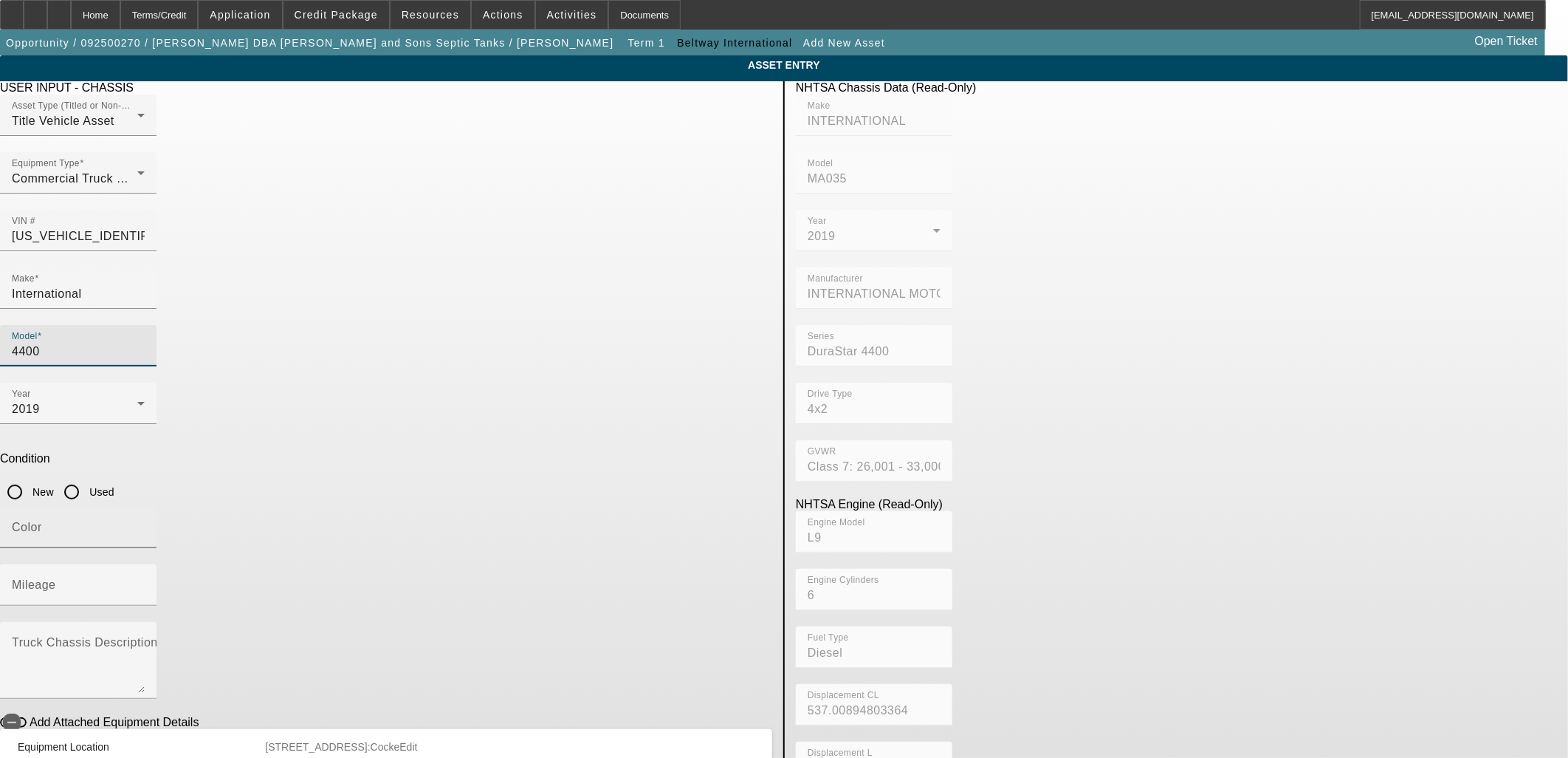
click at [144, 525] on input "Color" at bounding box center [79, 533] width 133 height 18
type input "White"
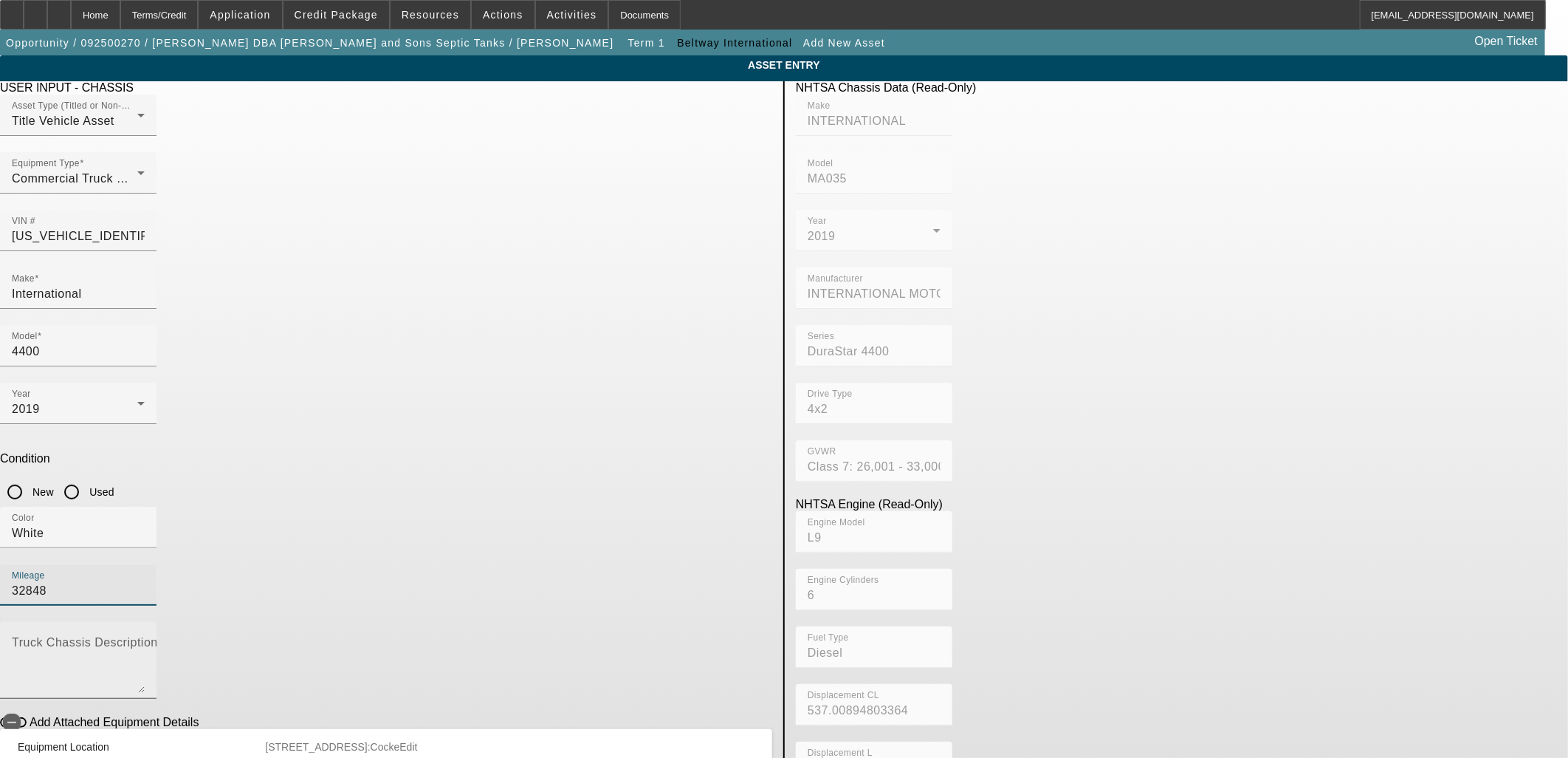
type input "32848"
click at [144, 622] on div "Truck Chassis Description (Describe the truck chassis only)" at bounding box center [79, 661] width 133 height 77
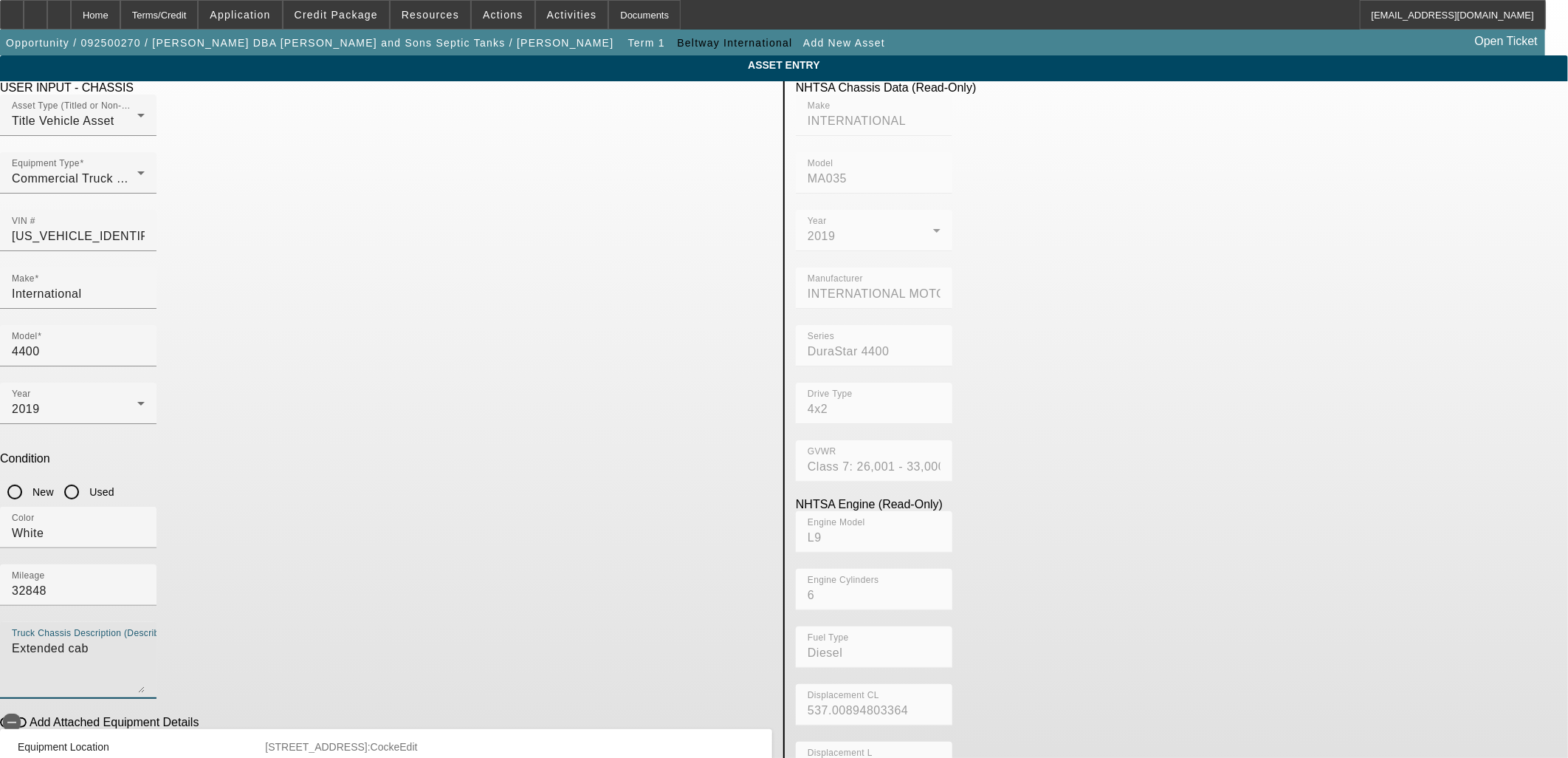
type textarea "Extended cab"
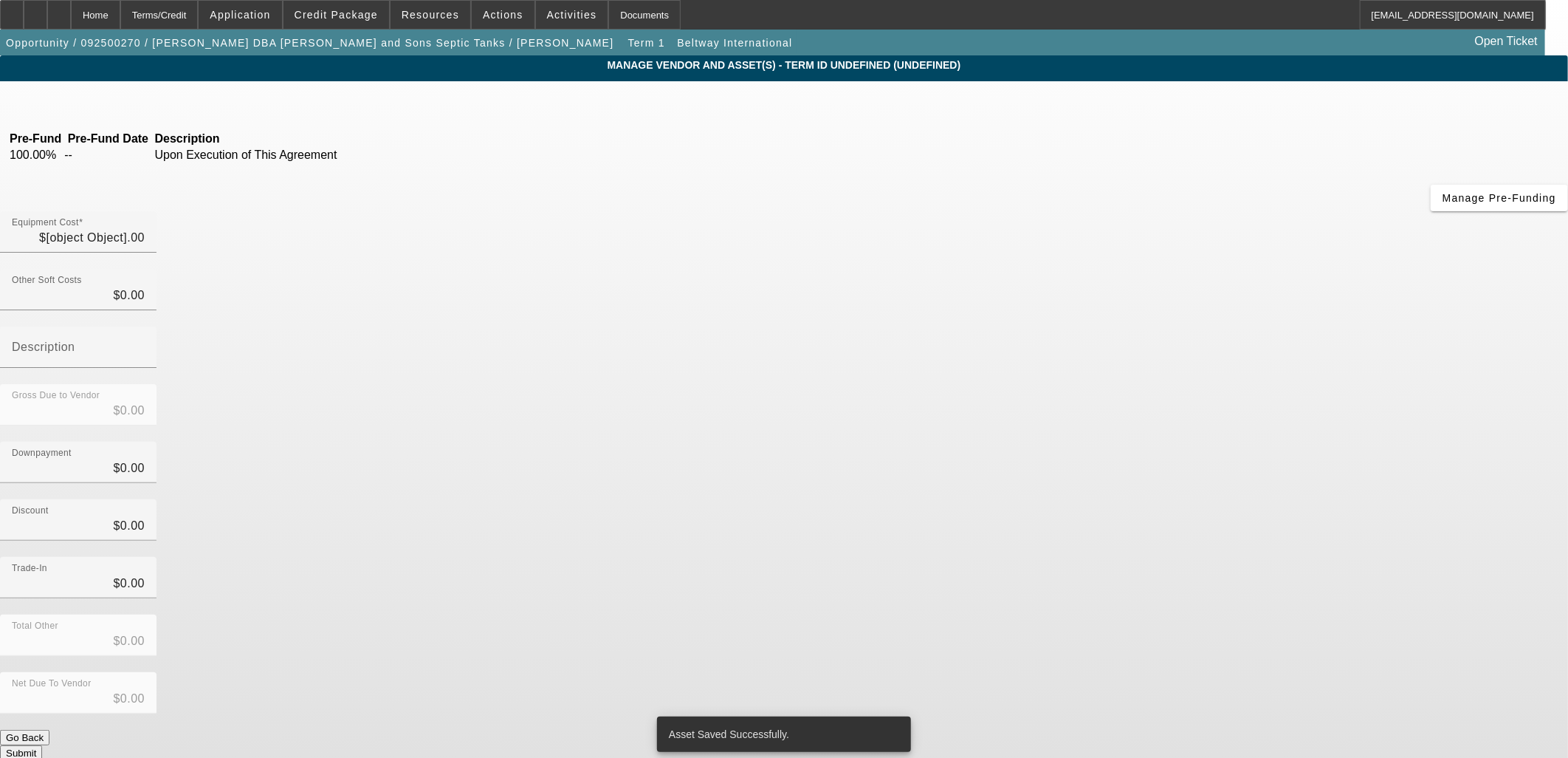
type input "$137,700.00"
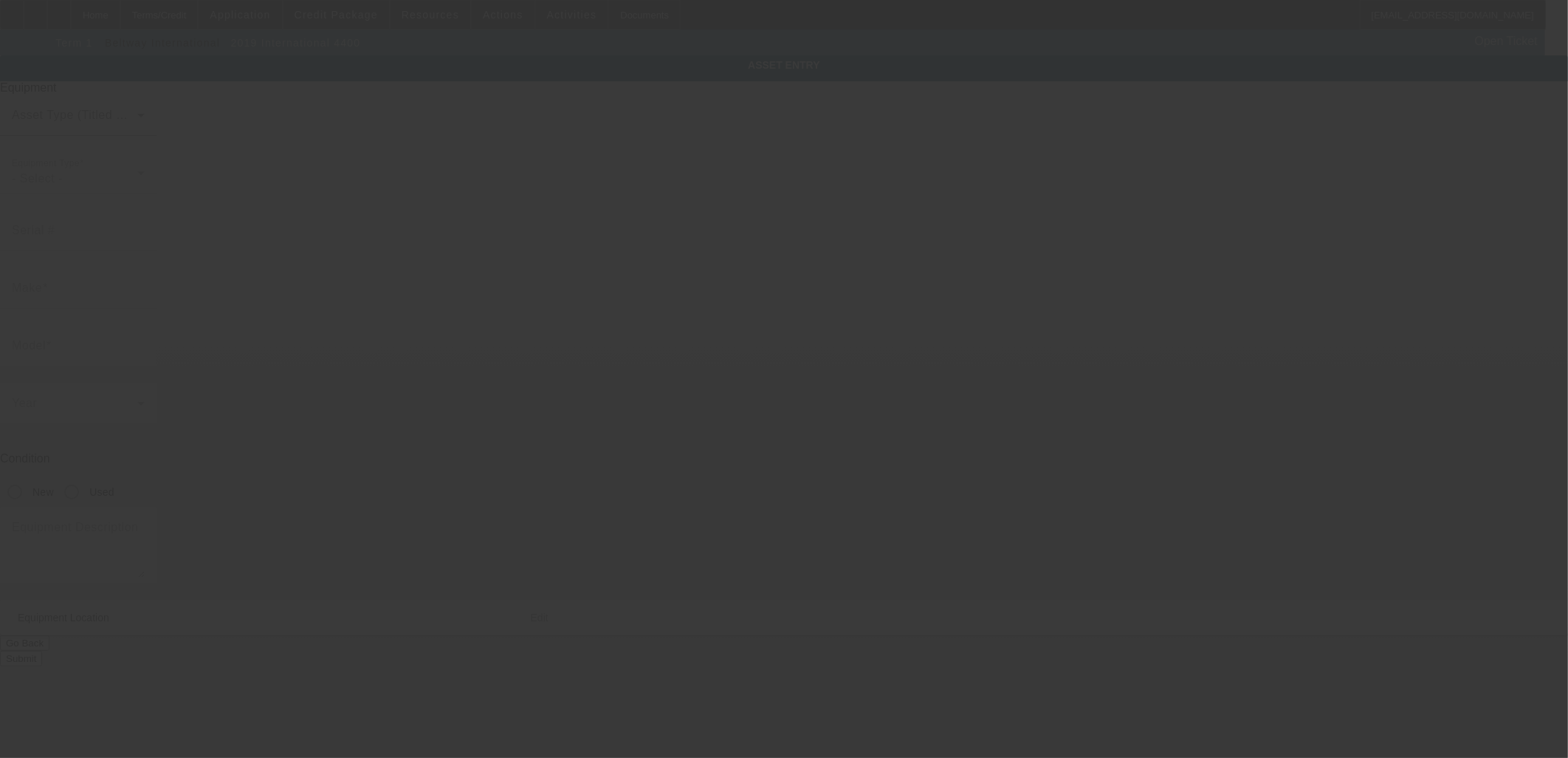
type input "1HSMKTAN7KH322833"
type input "International"
type input "4400"
type textarea "Extended cab"
type input "232 E Main St"
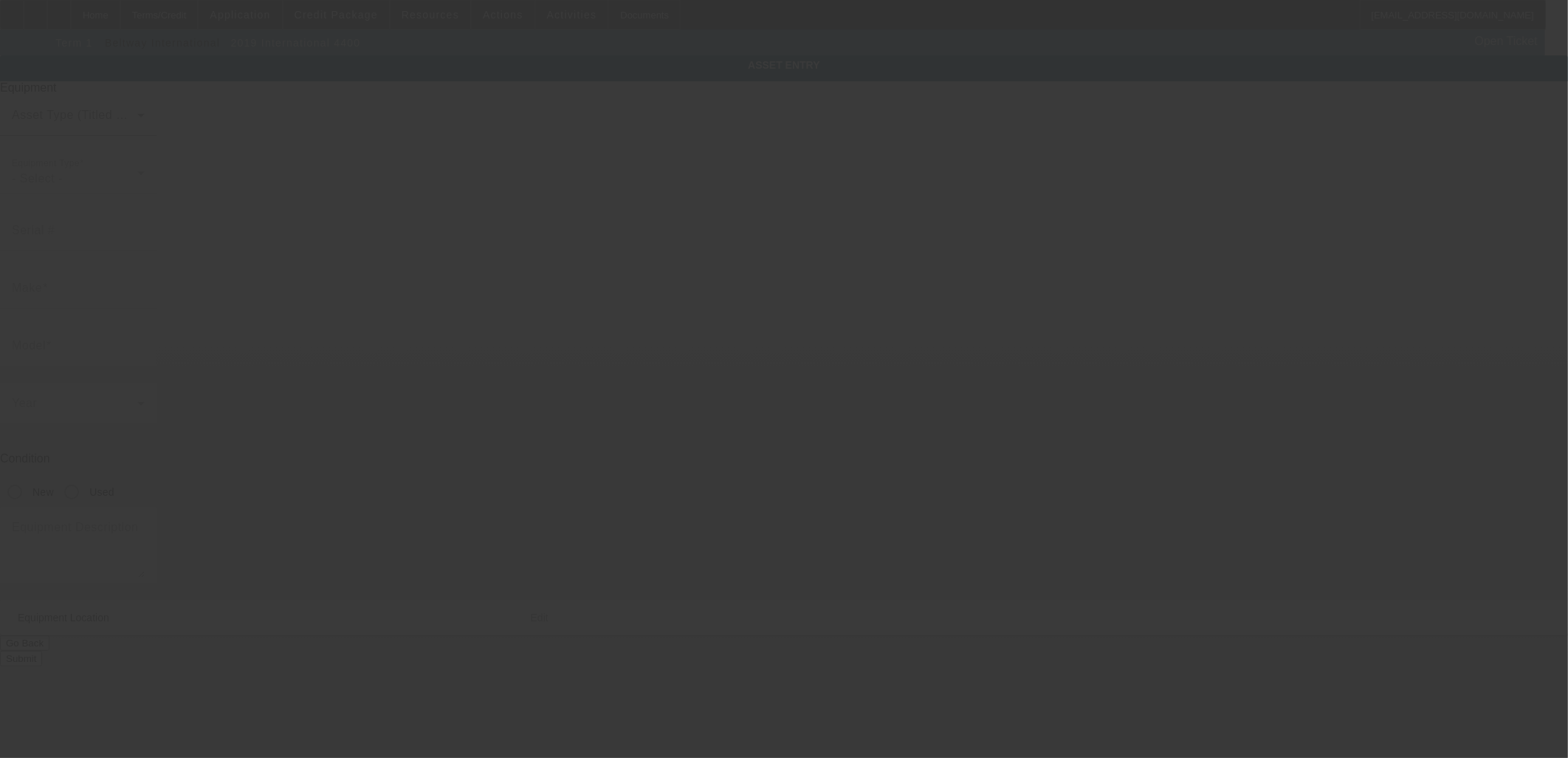
type input "Newport"
type input "37821"
type input "Cocke"
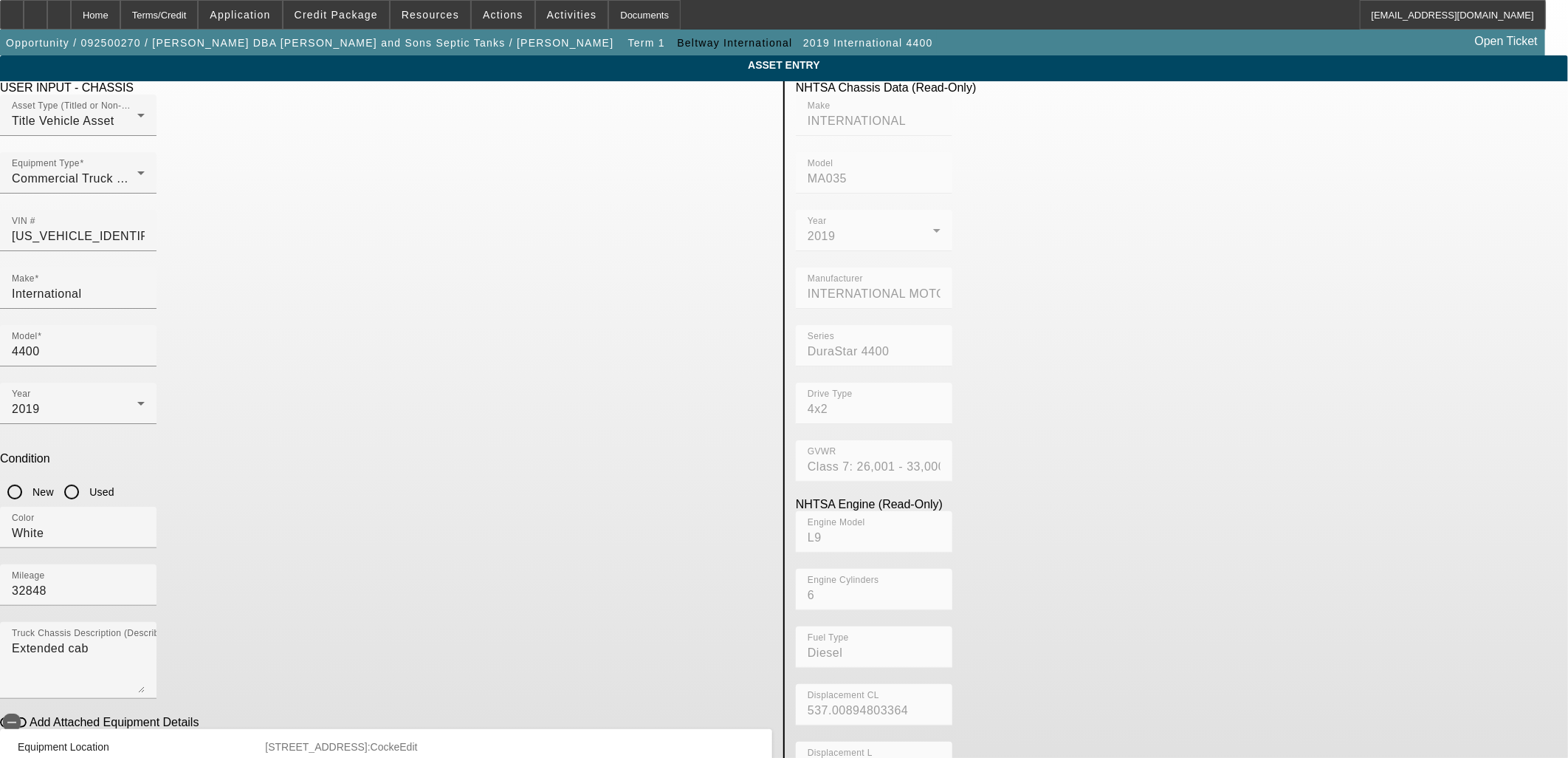
click at [86, 477] on input "Used" at bounding box center [72, 492] width 30 height 30
radio input "true"
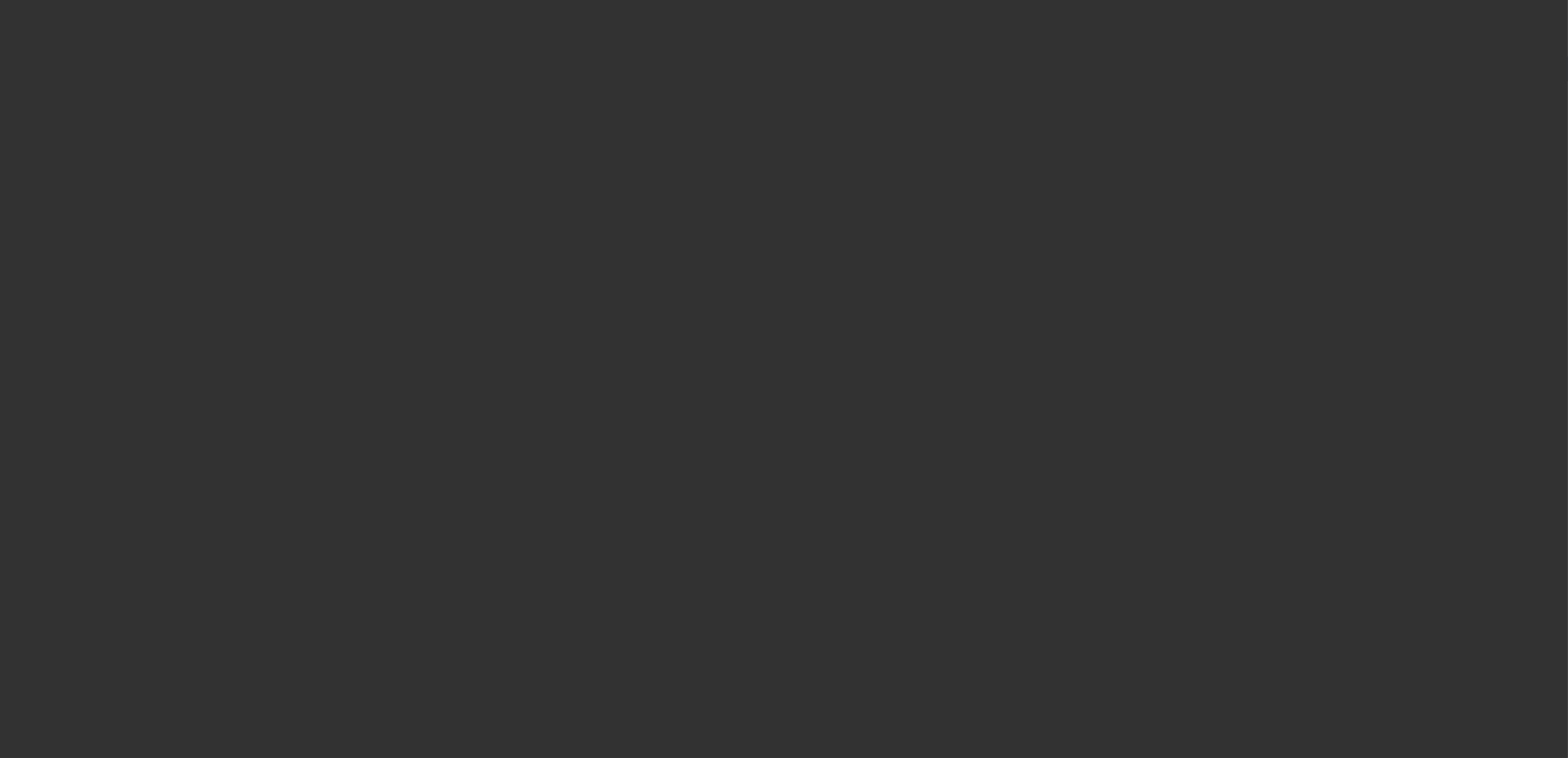
type input "$137,700.00"
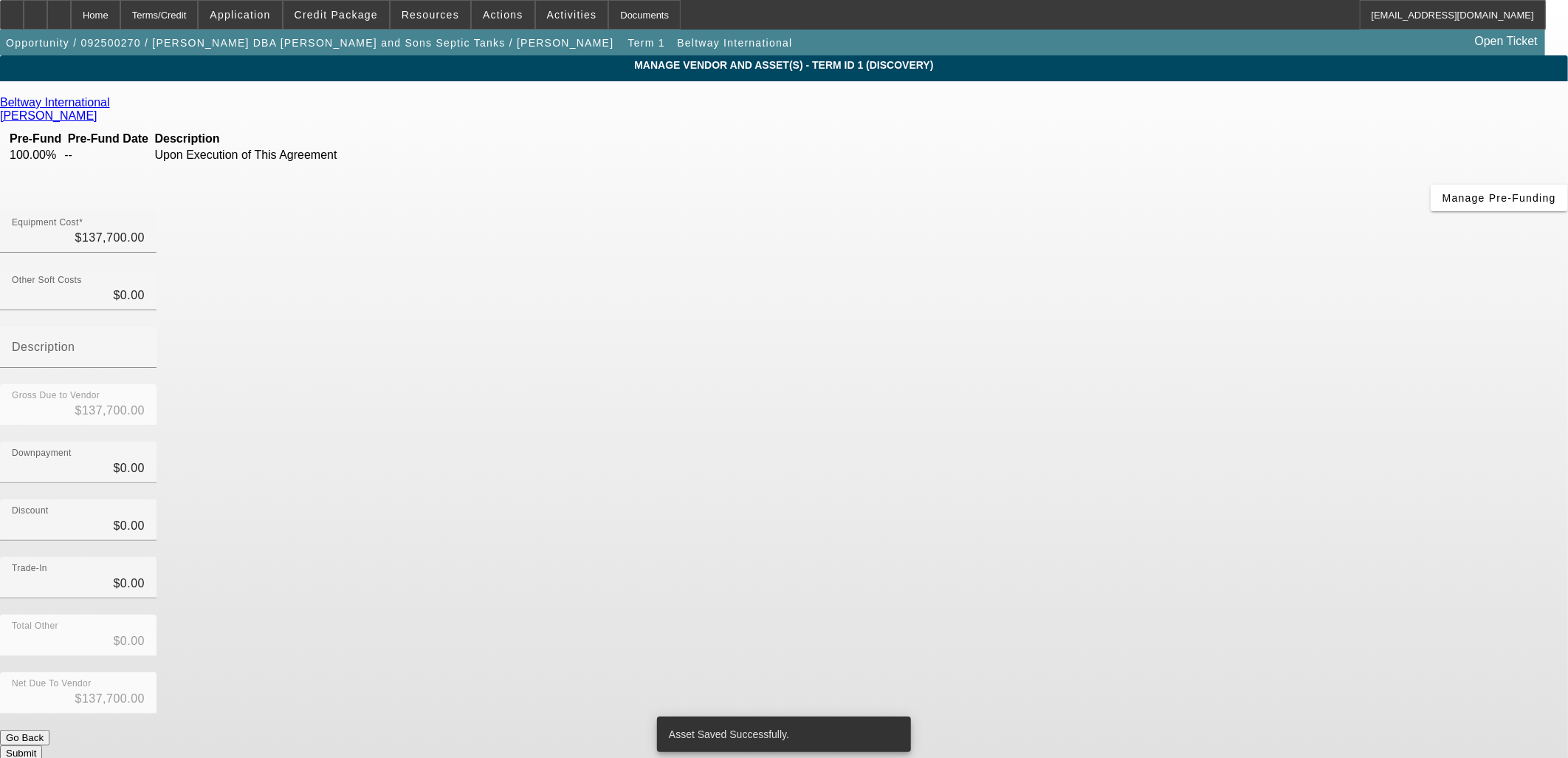
click at [42, 745] on button "Submit" at bounding box center [21, 752] width 42 height 16
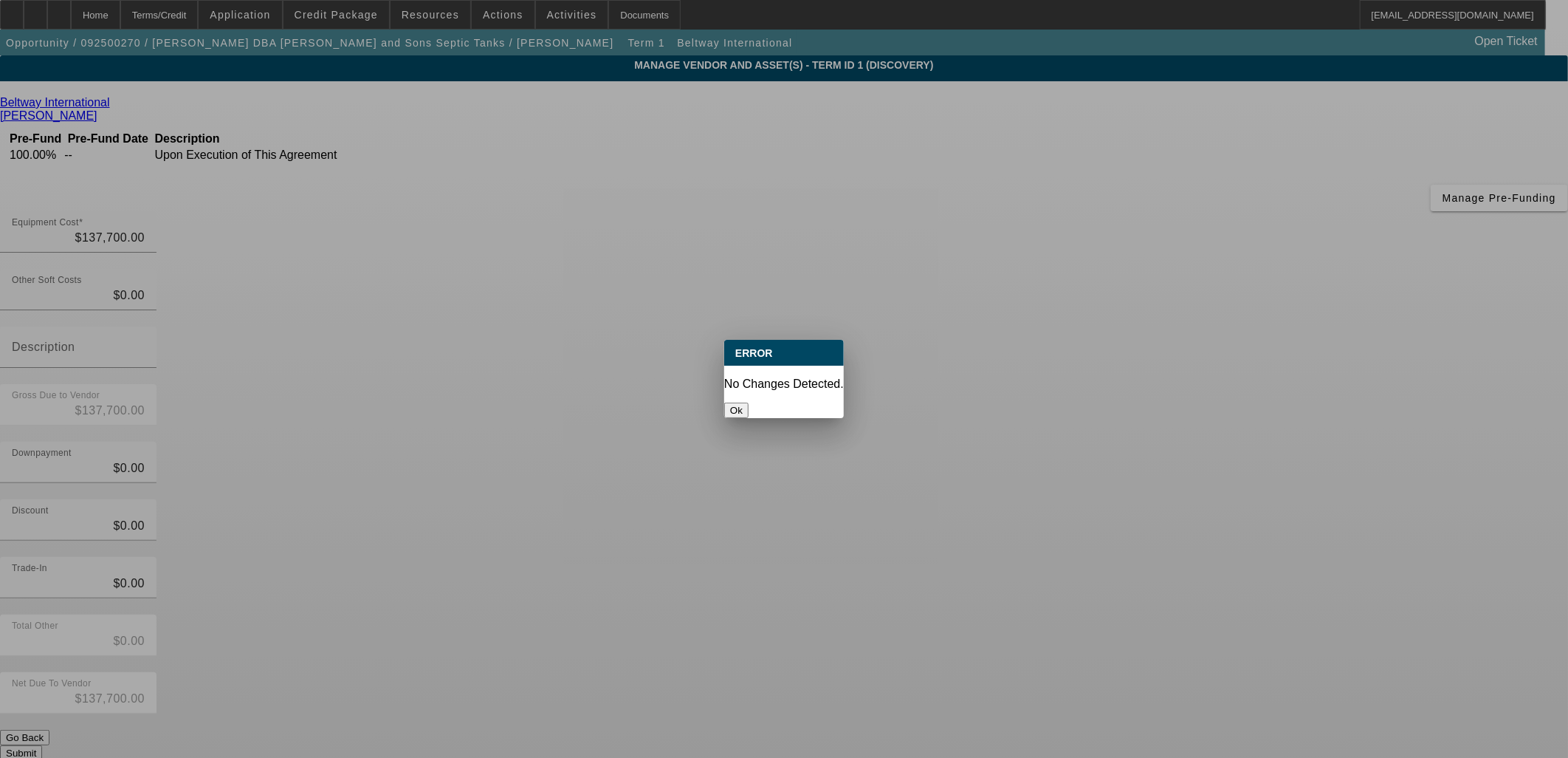
click at [748, 403] on button "Ok" at bounding box center [736, 410] width 24 height 16
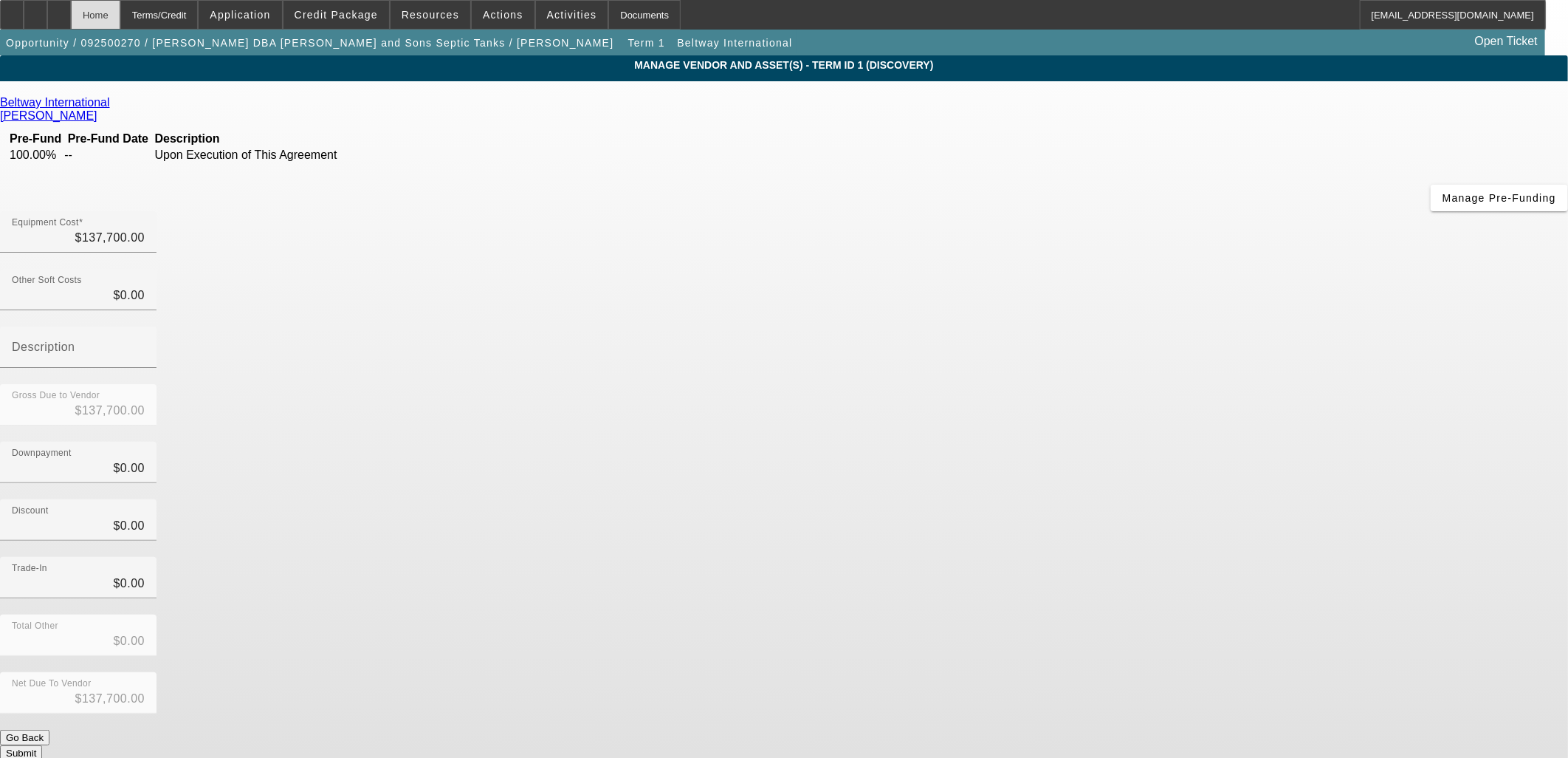
click at [120, 25] on div "Home" at bounding box center [96, 15] width 50 height 30
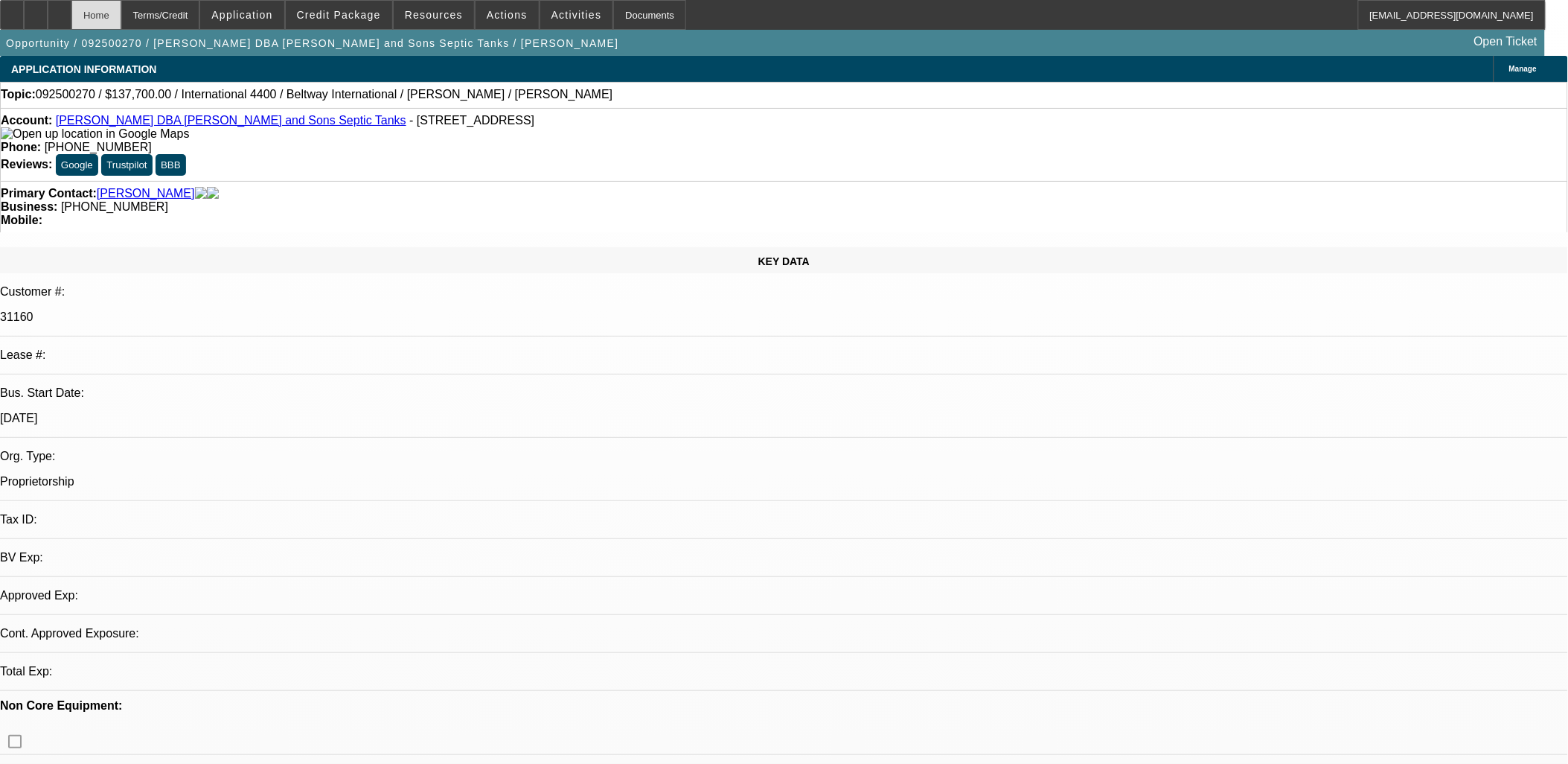
select select "0"
select select "2"
select select "0.1"
select select "4"
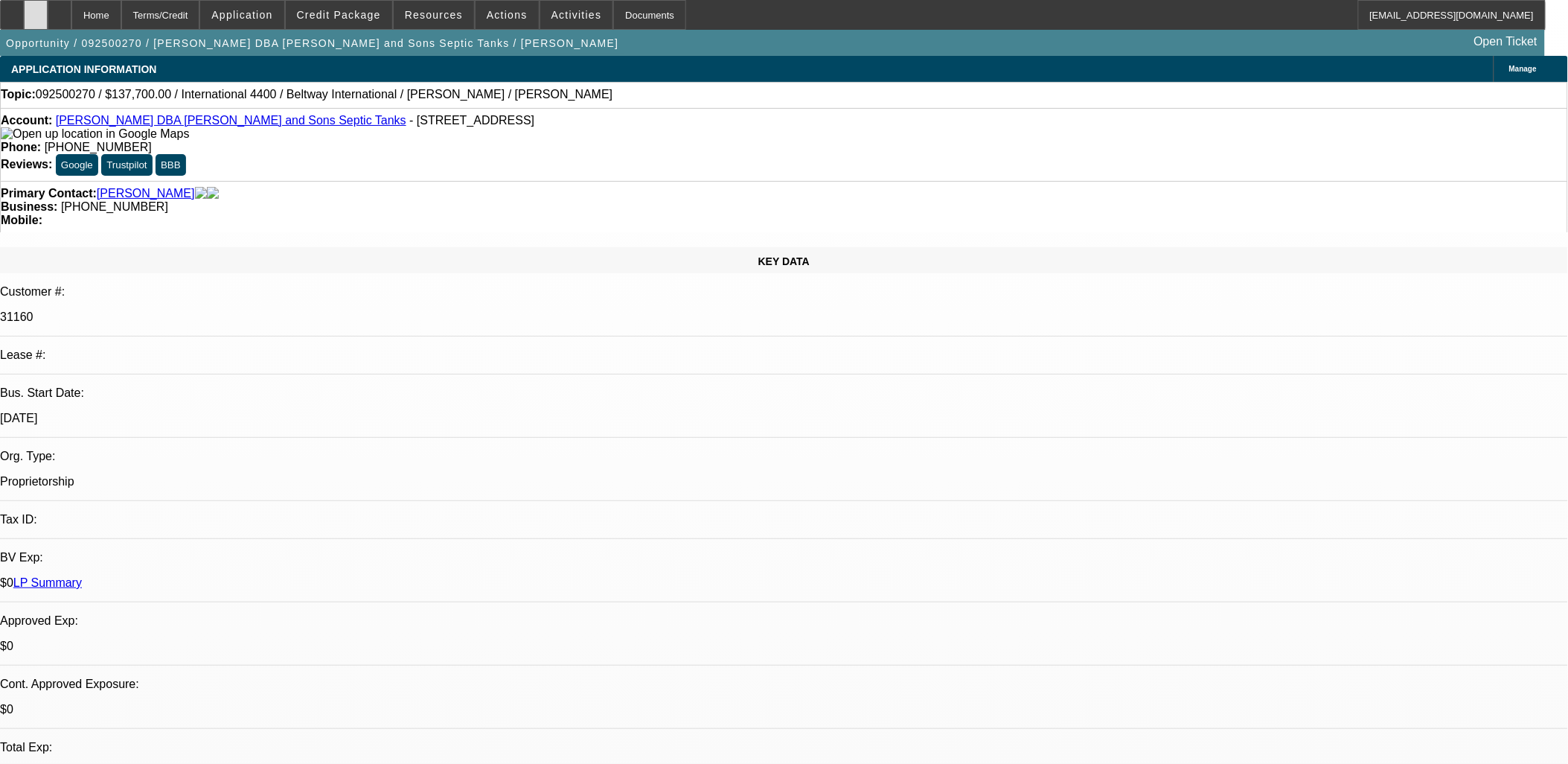
click at [36, 9] on icon at bounding box center [36, 9] width 0 height 0
click at [362, 8] on span at bounding box center [339, 15] width 107 height 36
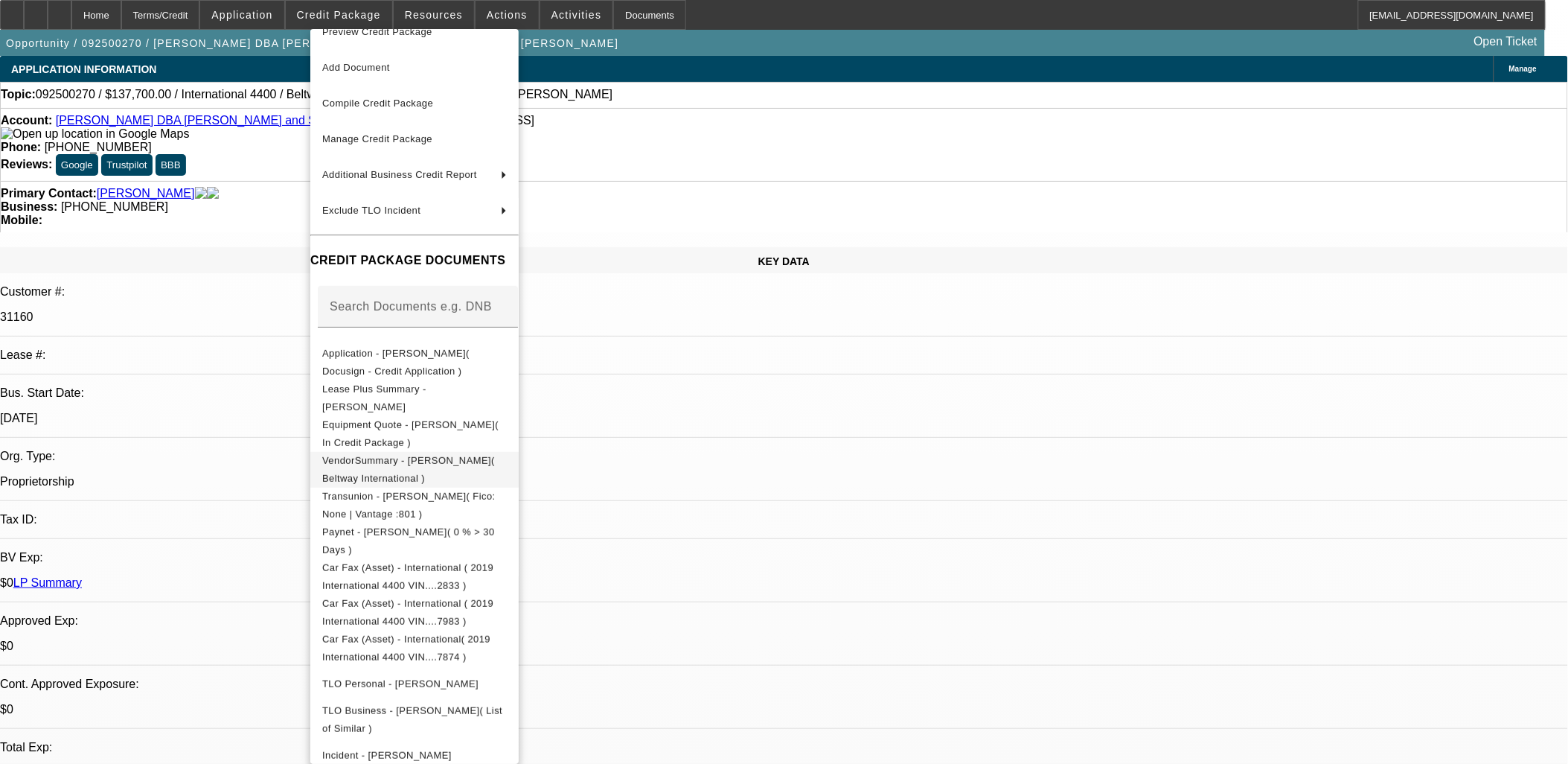
scroll to position [42, 0]
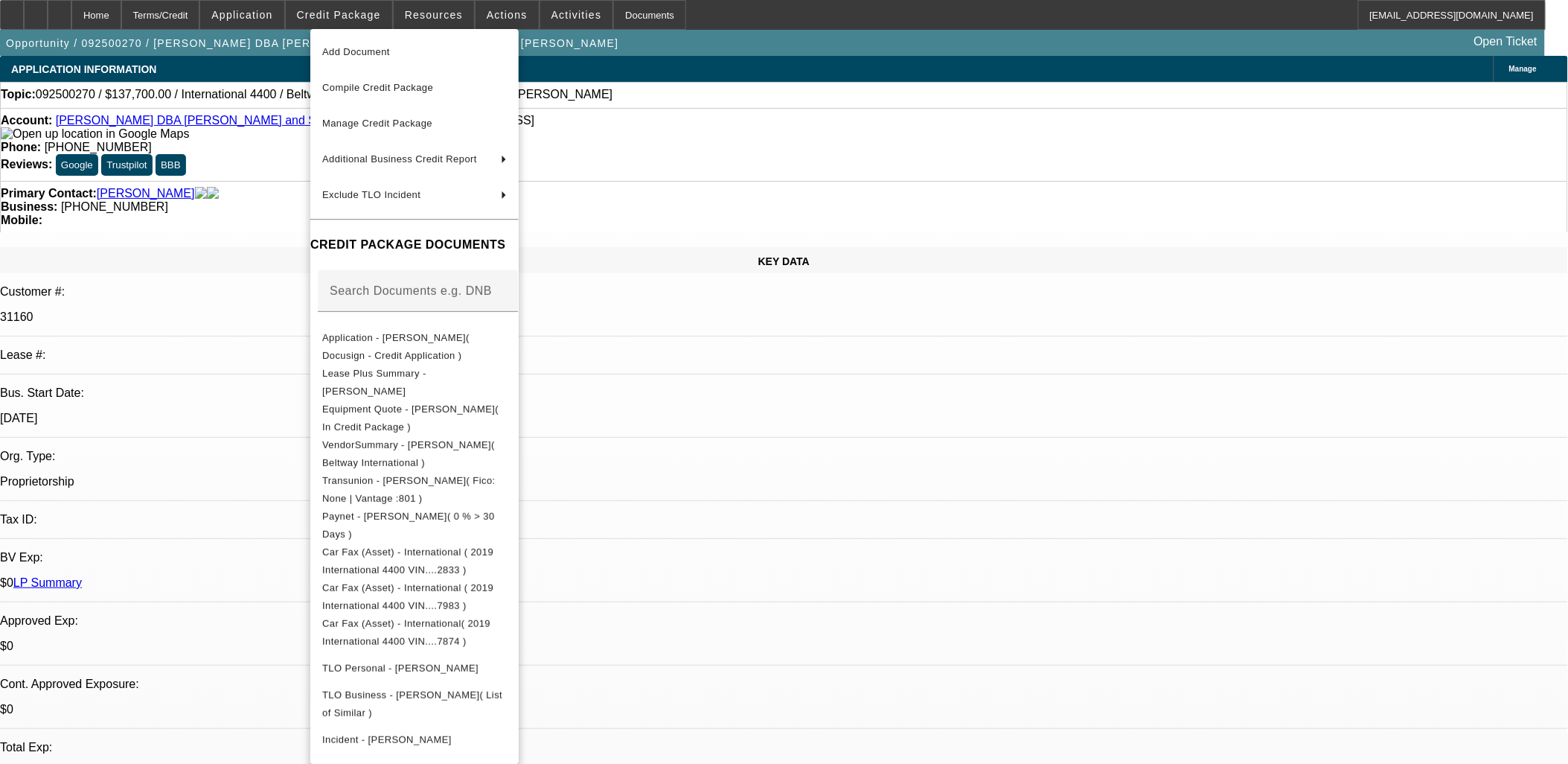
click at [727, 441] on div at bounding box center [784, 382] width 1568 height 764
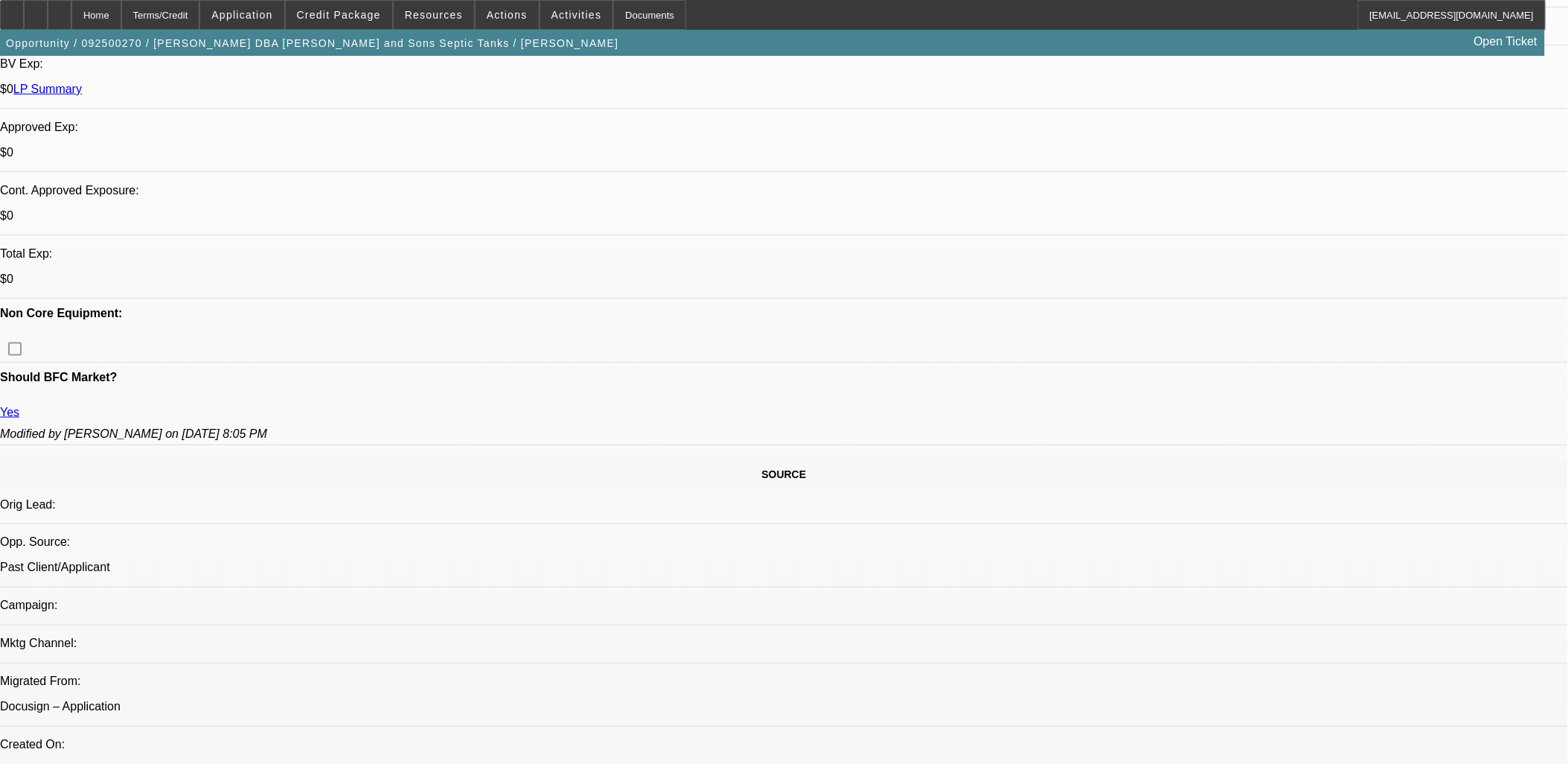
scroll to position [496, 0]
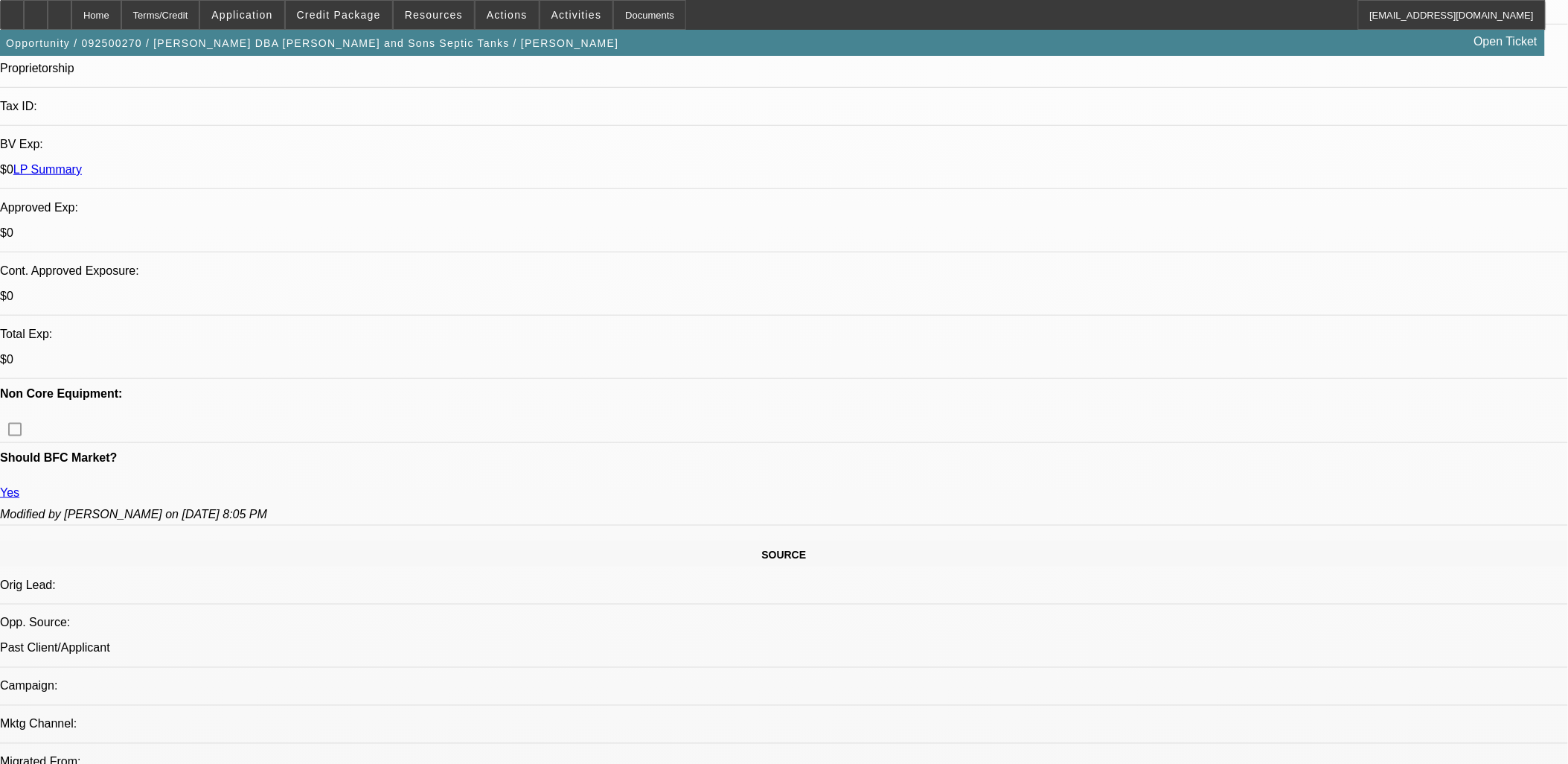
scroll to position [0, 0]
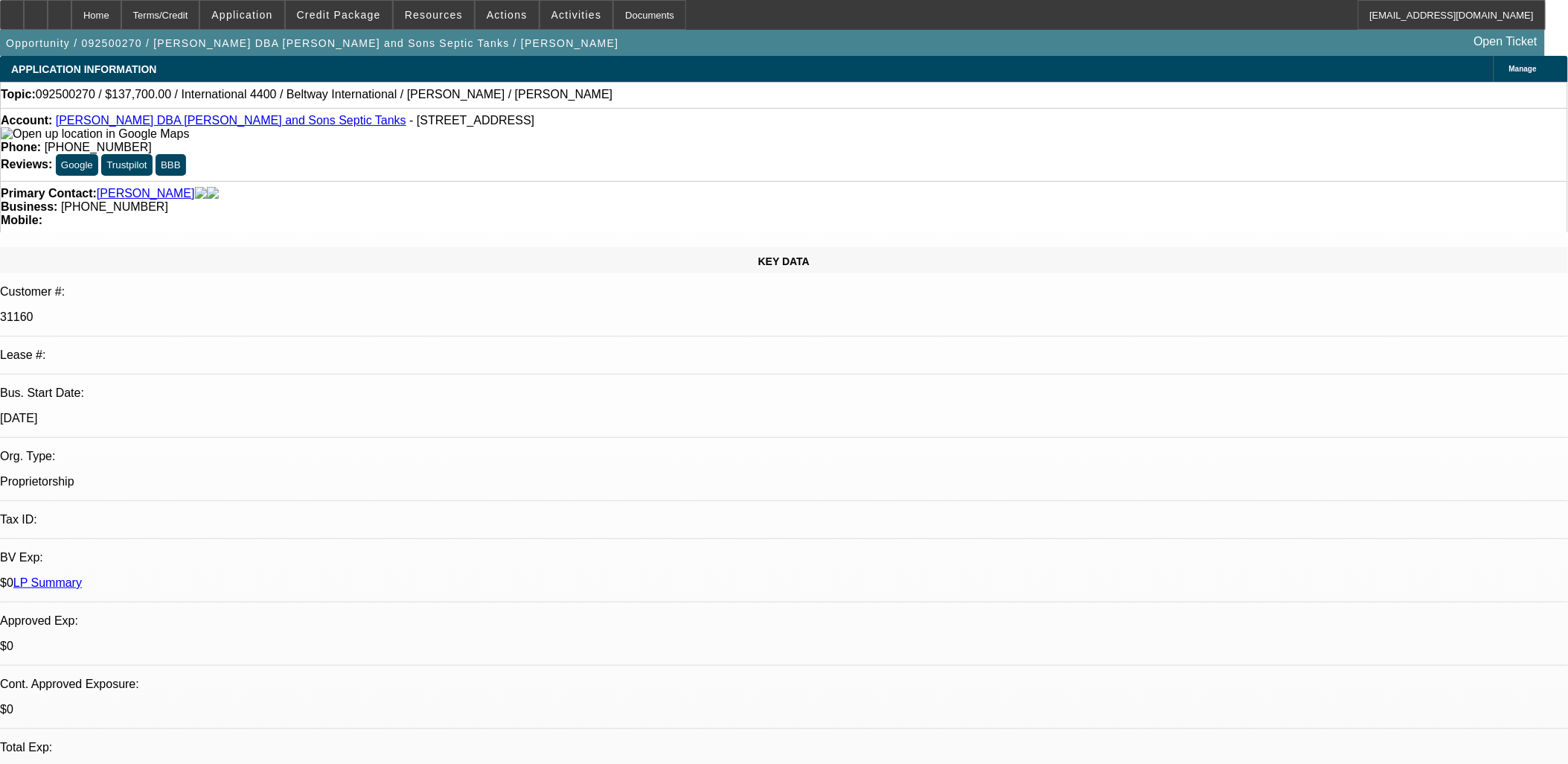
type textarea "Fred Naillon wants to add three trucks to his fleet. Two of them will locally h…"
radio input "true"
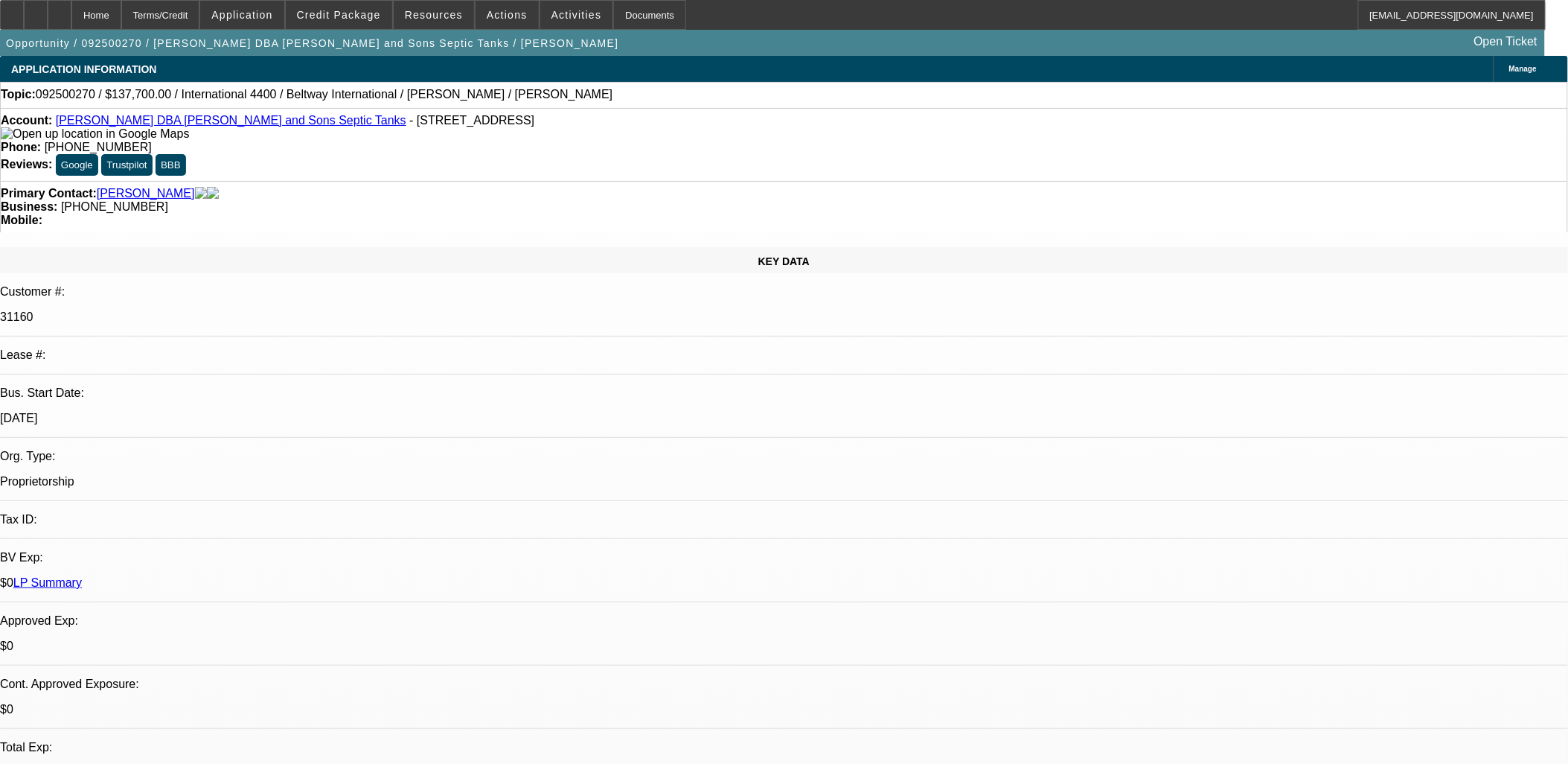
radio input "true"
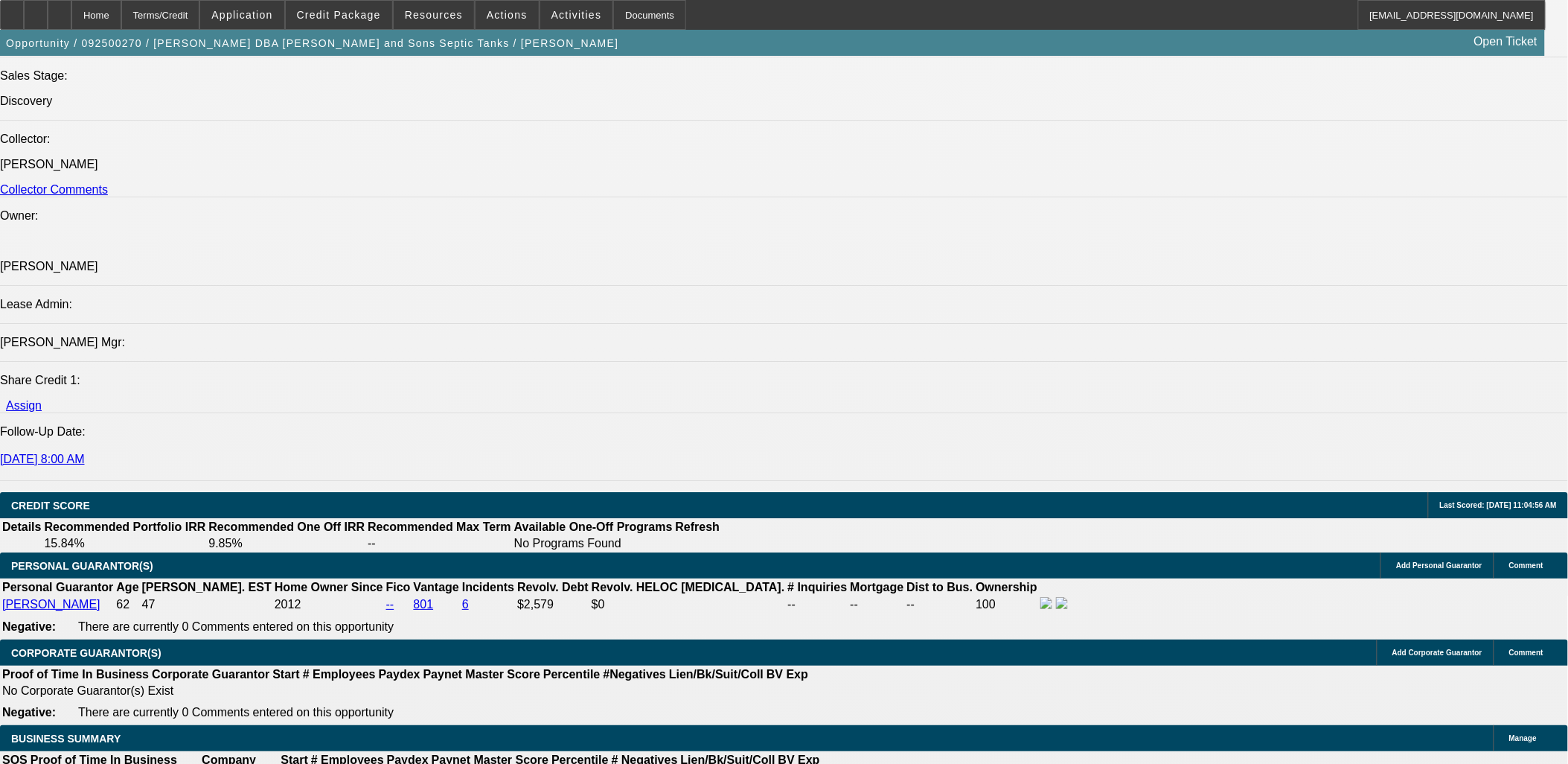
scroll to position [1737, 0]
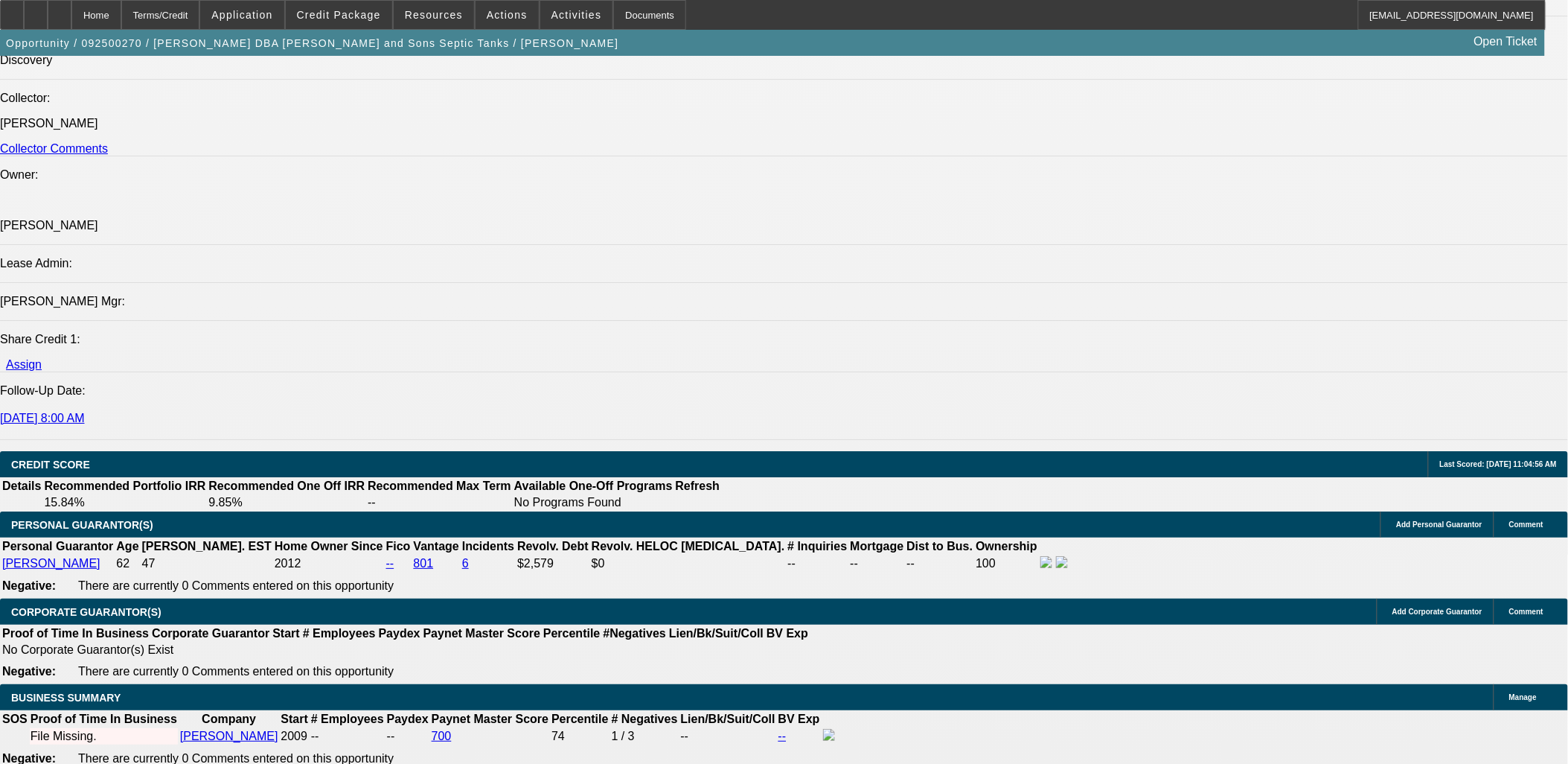
type input "$0.00"
type input "UNKNOWN"
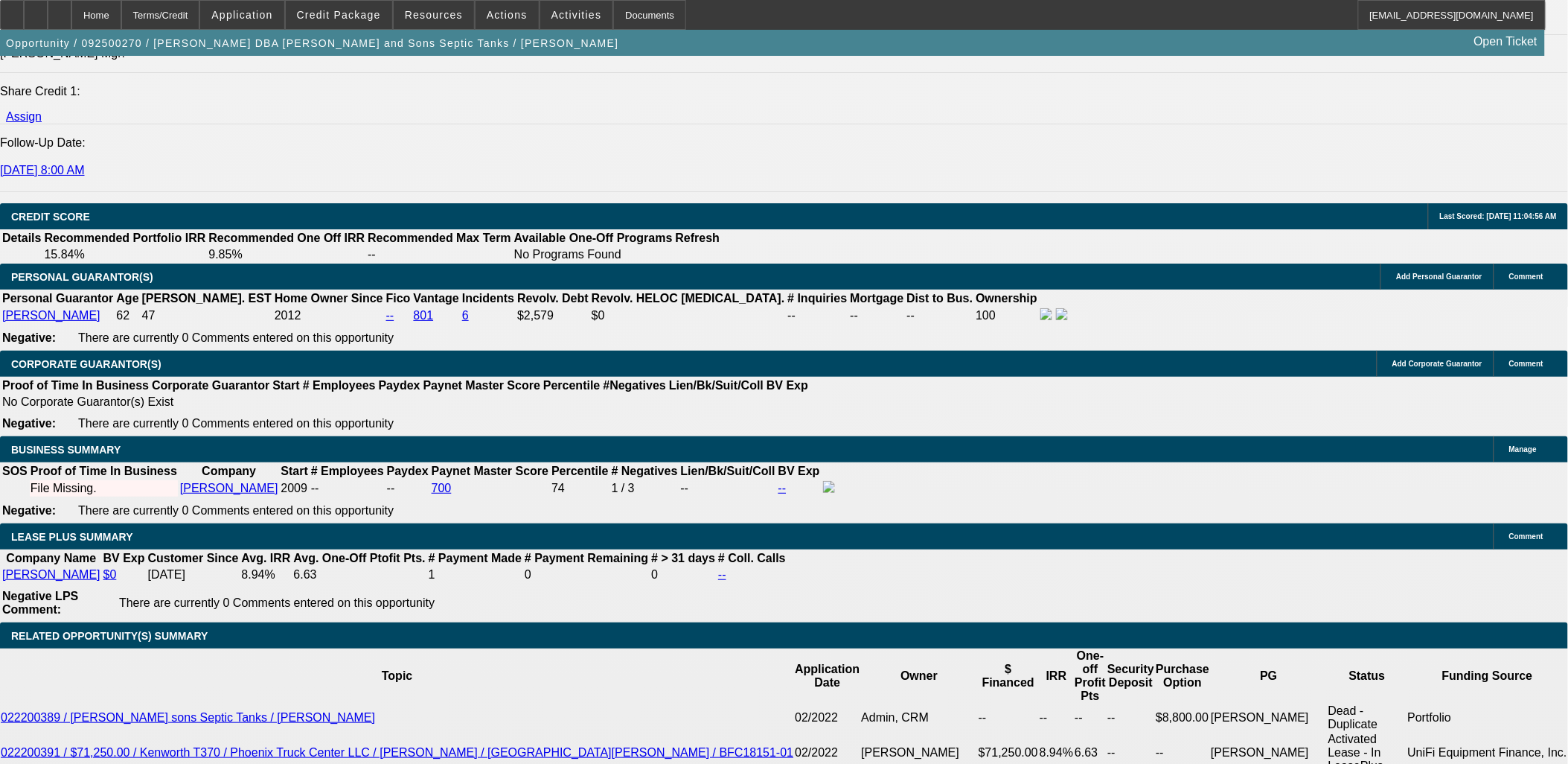
drag, startPoint x: 309, startPoint y: 466, endPoint x: 402, endPoint y: 448, distance: 94.7
type input "60"
type input "9."
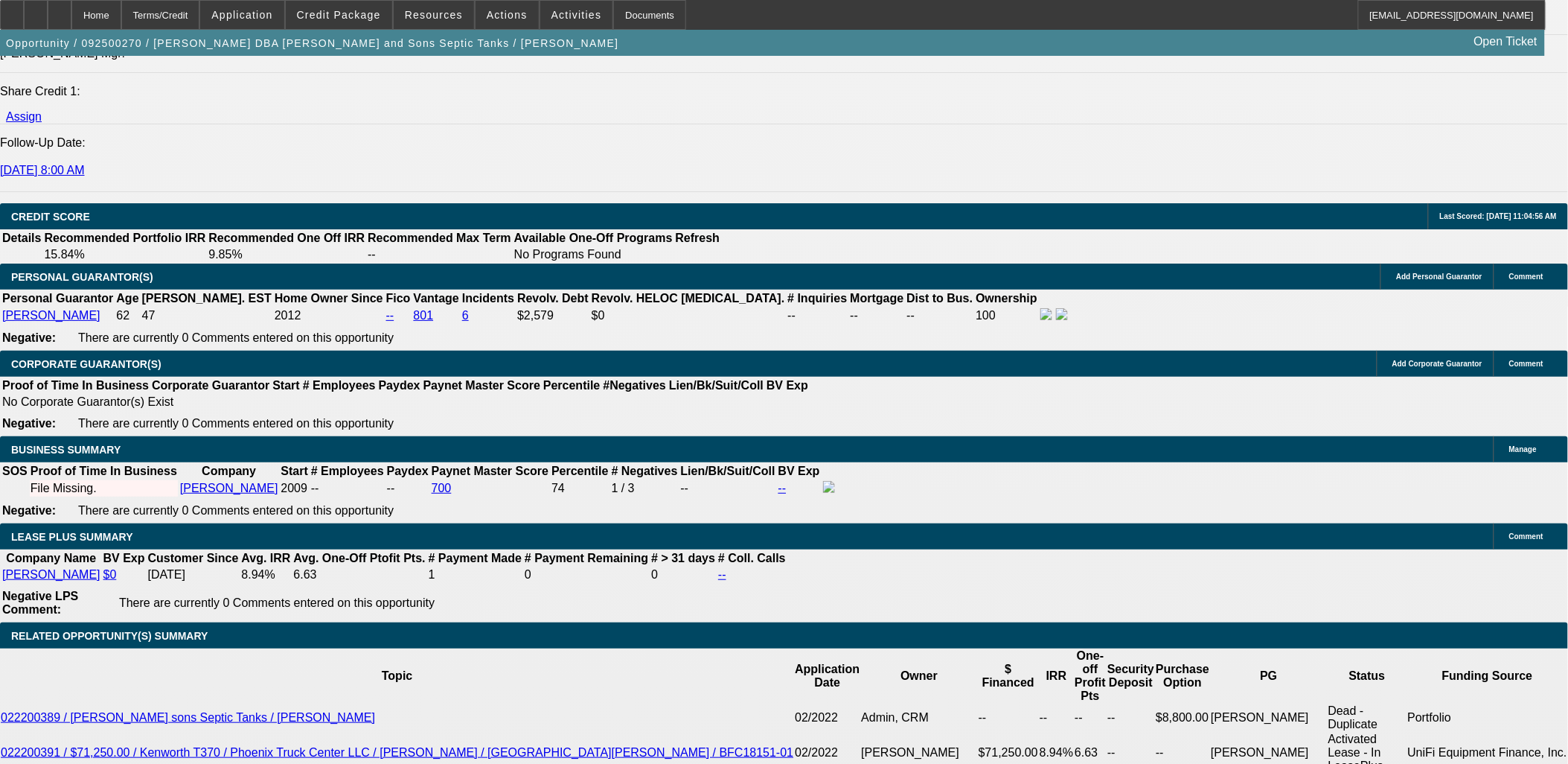
type input "$2,858.43"
type input "$5,716.86"
type input "9.9"
type input "$2,918.95"
type input "$5,837.90"
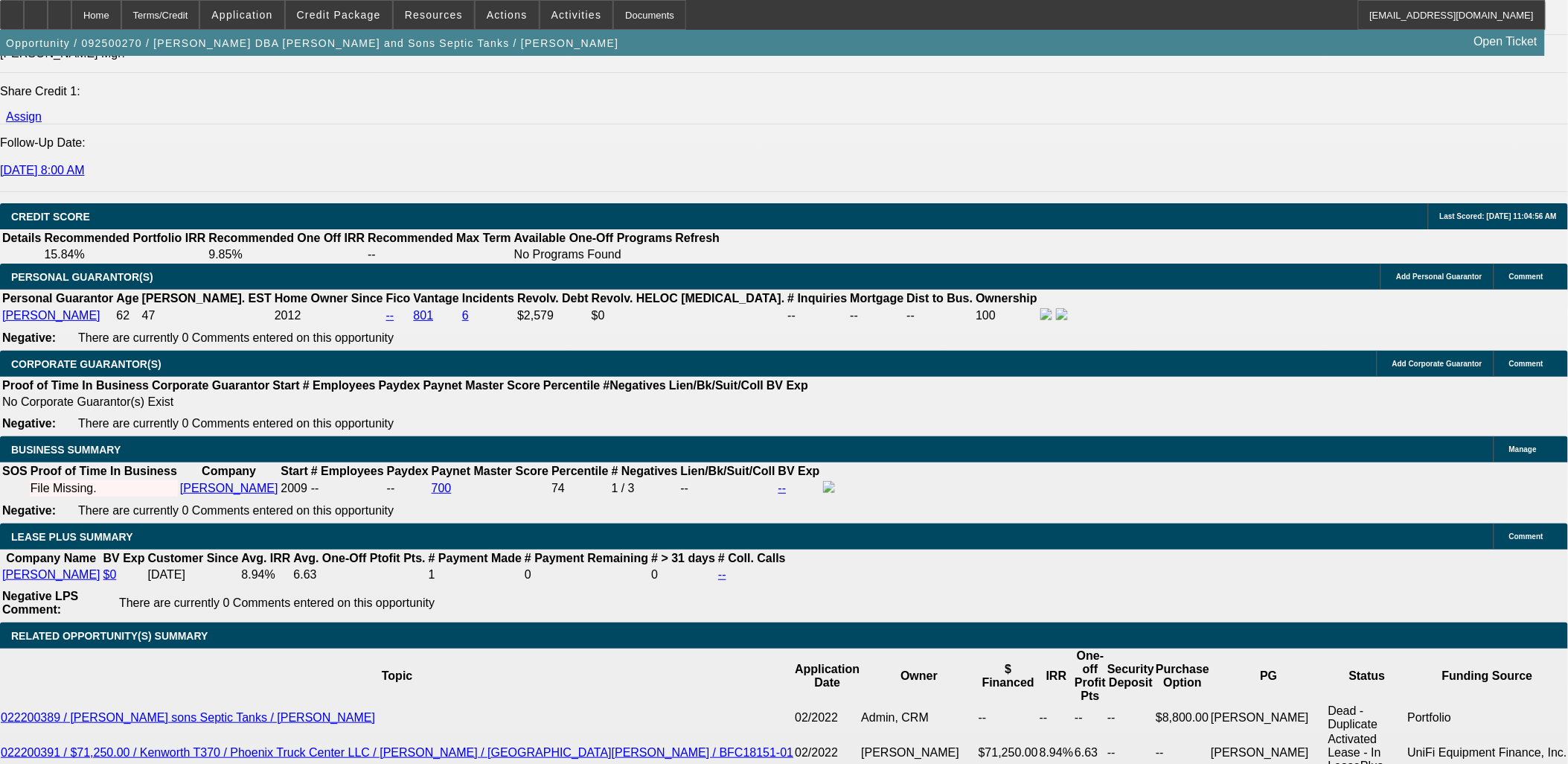
type input "9.9"
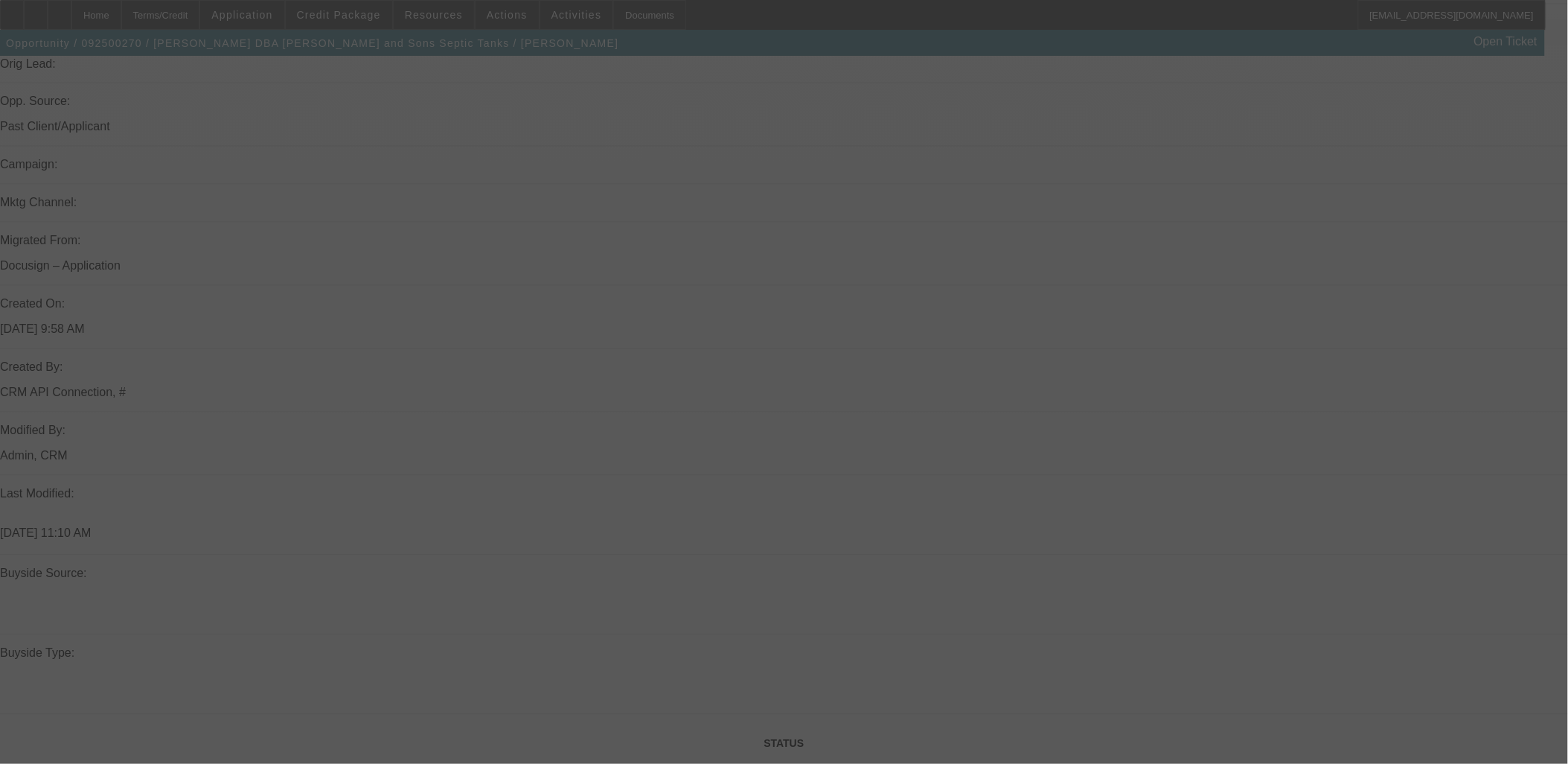
scroll to position [661, 0]
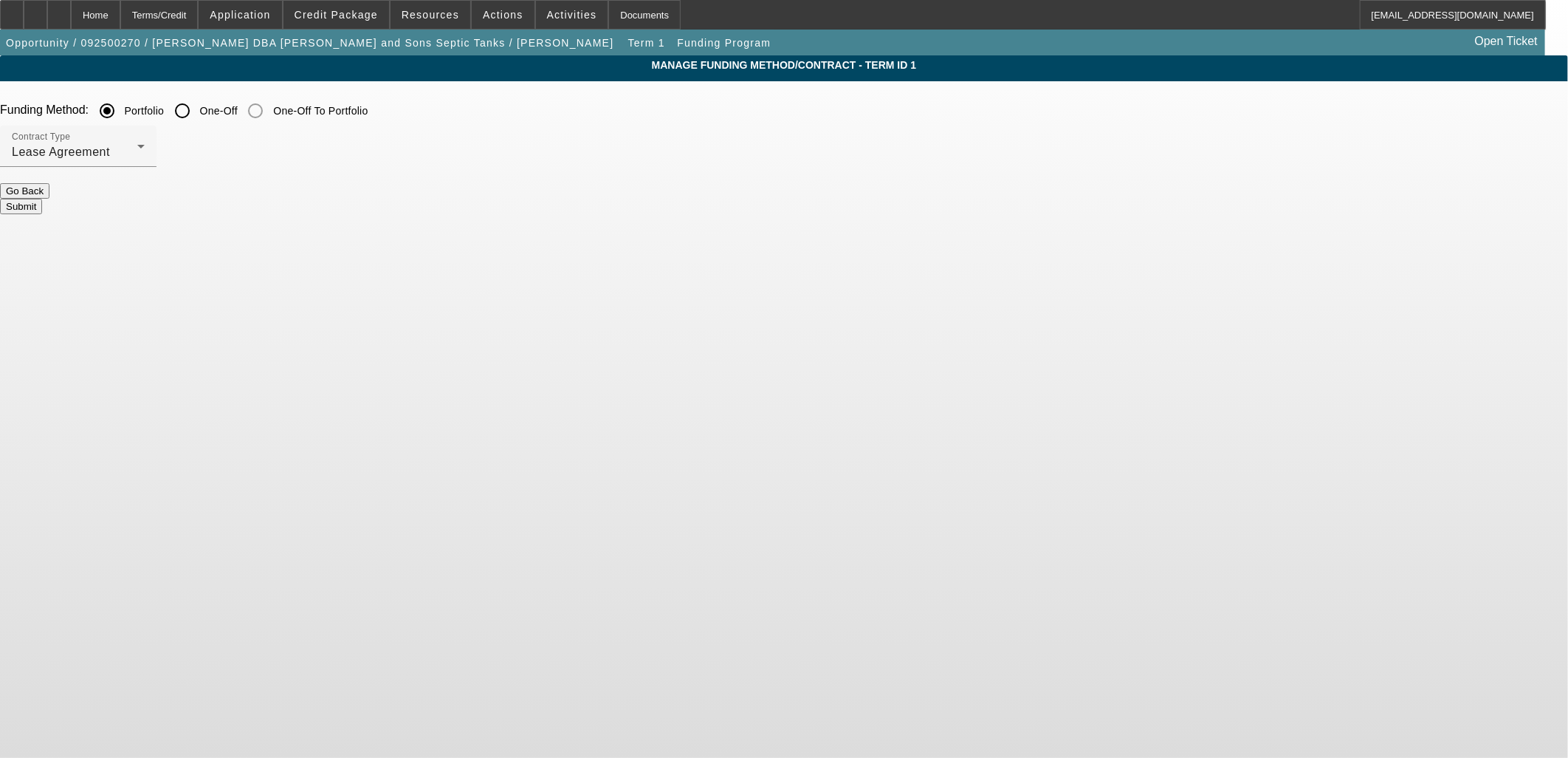
click at [197, 119] on input "One-Off" at bounding box center [183, 111] width 30 height 30
radio input "true"
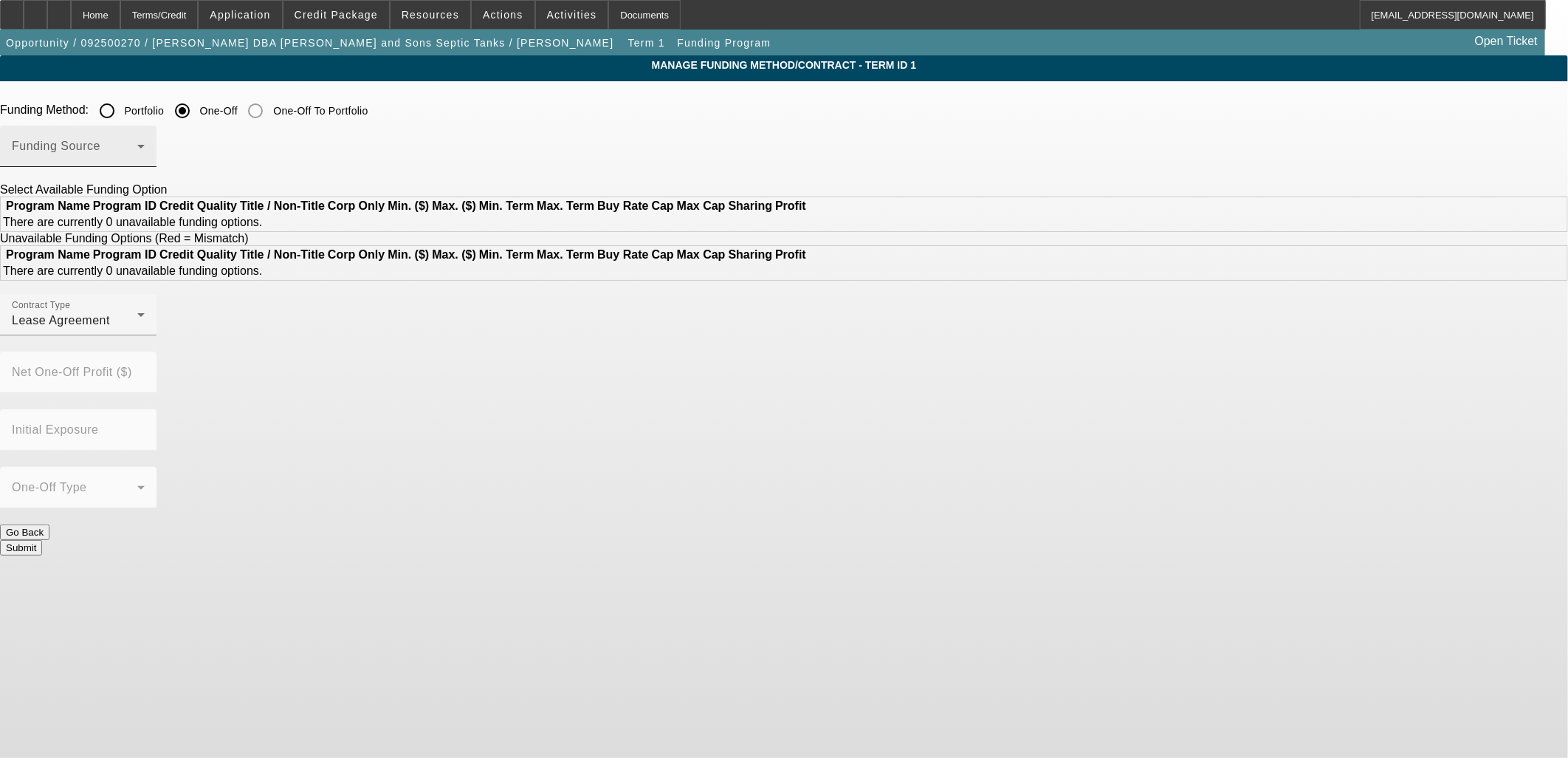
click at [138, 159] on span at bounding box center [75, 152] width 126 height 18
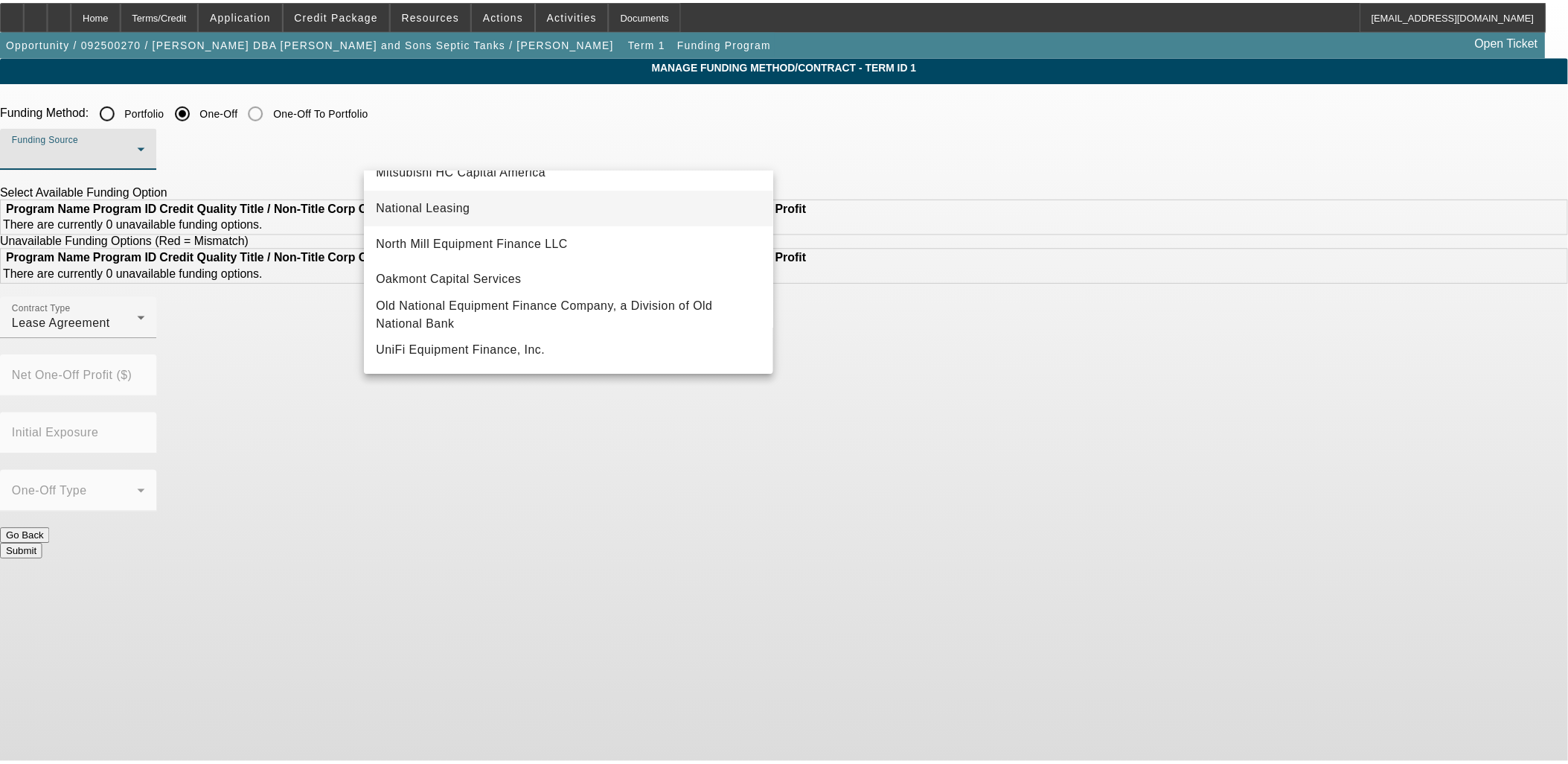
scroll to position [421, 0]
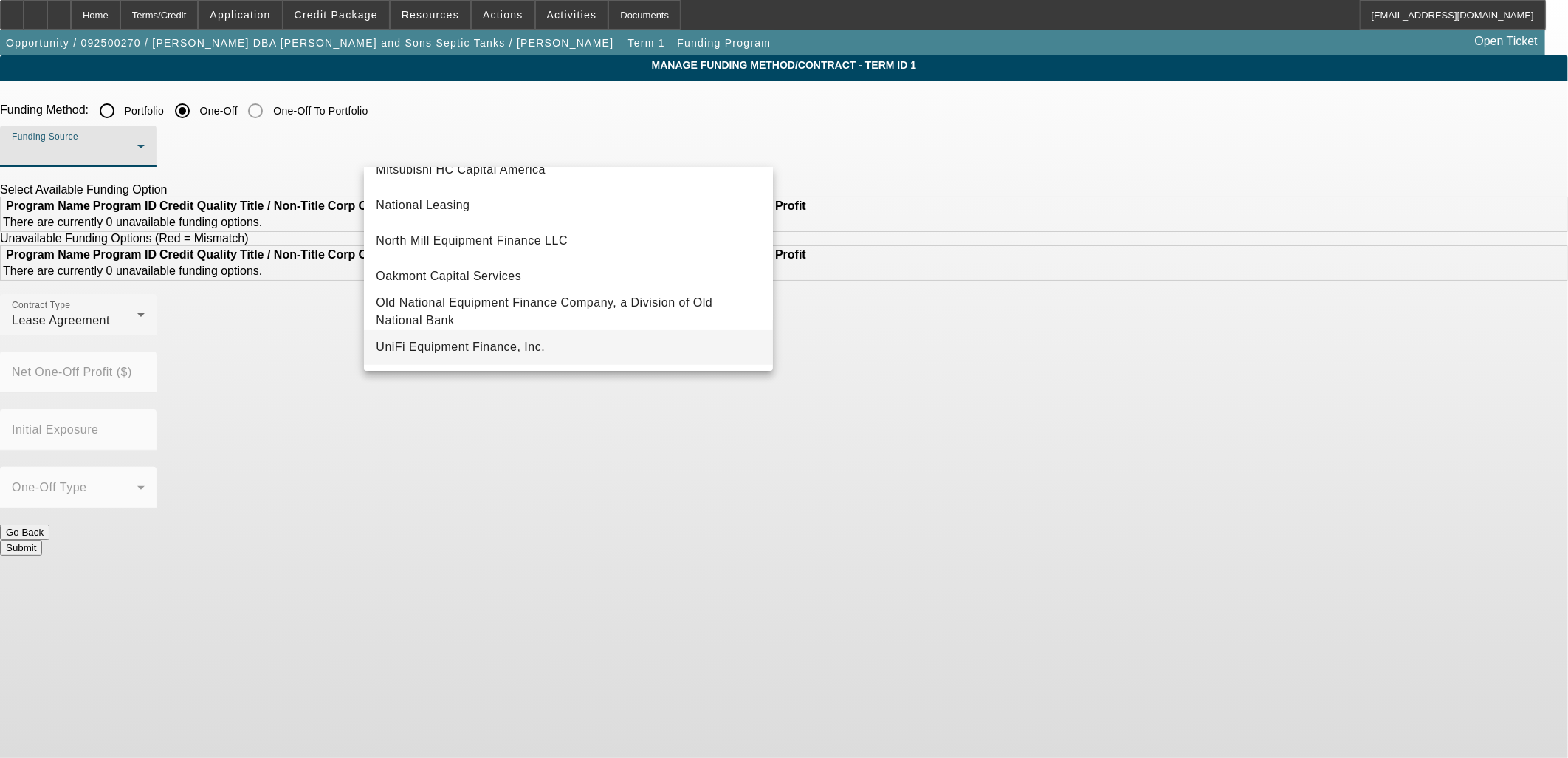
click at [510, 341] on span "UniFi Equipment Finance, Inc." at bounding box center [460, 347] width 169 height 18
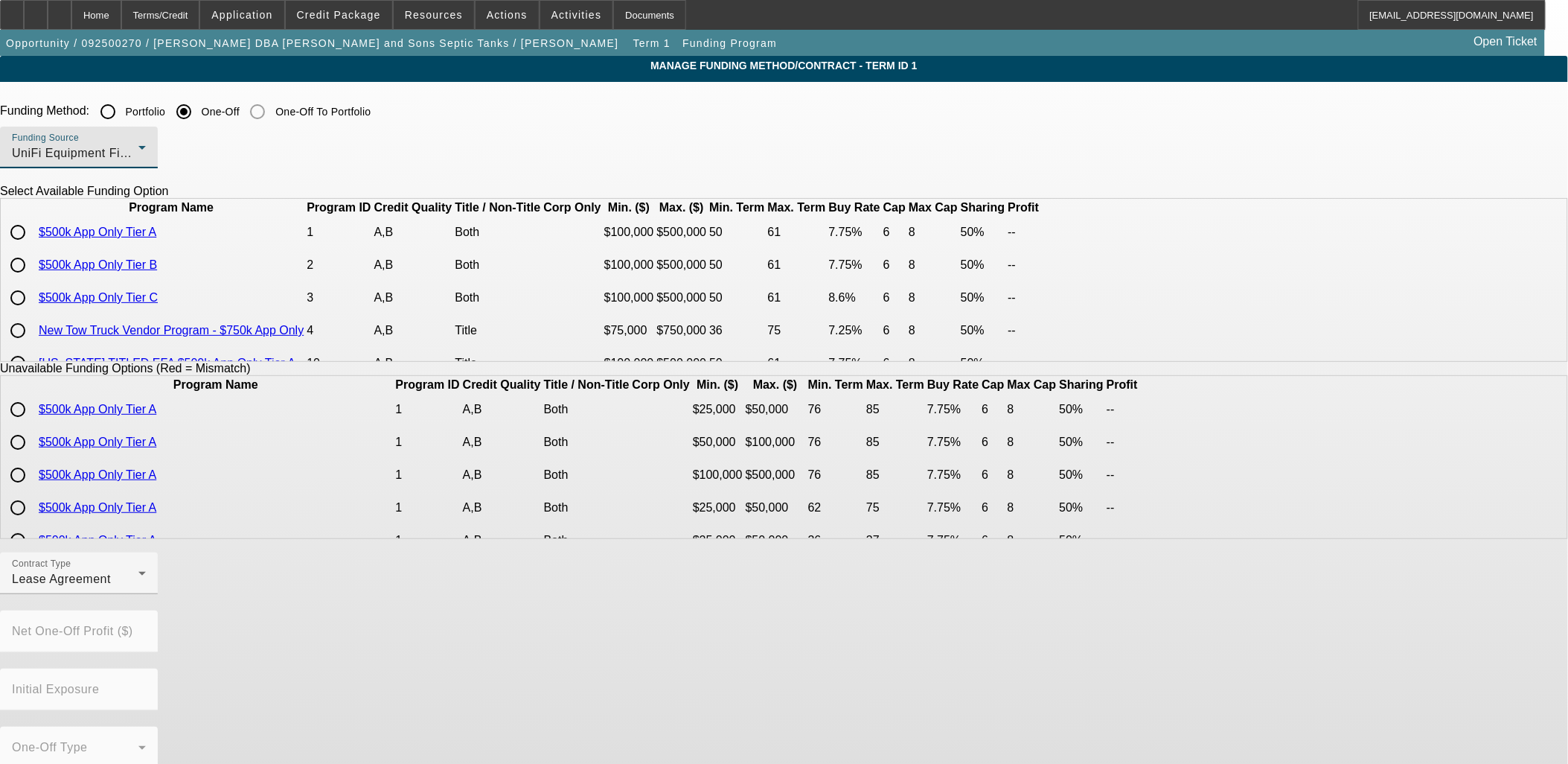
click at [33, 313] on input "radio" at bounding box center [18, 297] width 30 height 30
radio input "true"
click at [71, 569] on mat-label "Contract Type" at bounding box center [42, 564] width 59 height 9
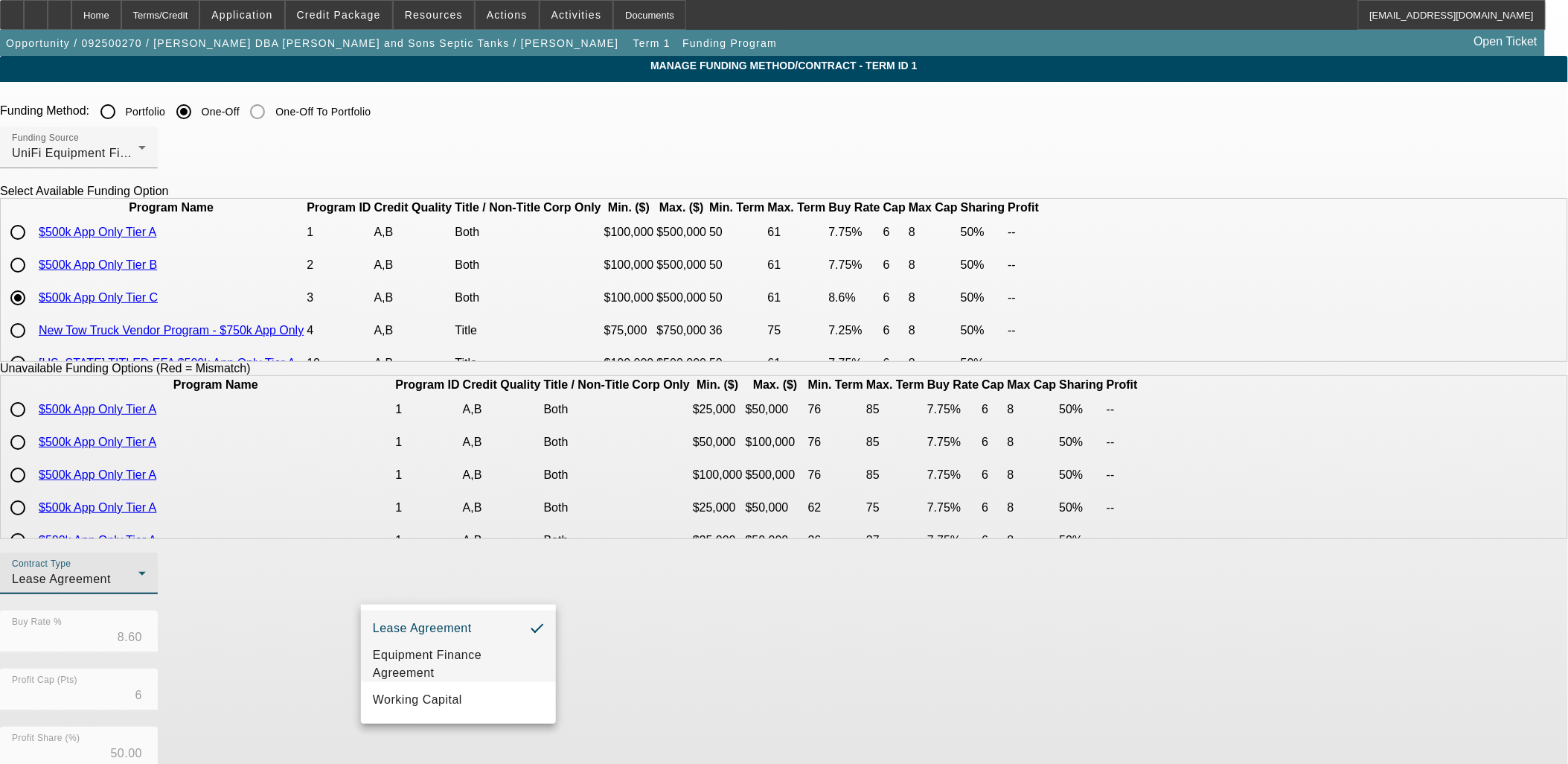
click at [432, 666] on span "Equipment Finance Agreement" at bounding box center [458, 664] width 171 height 36
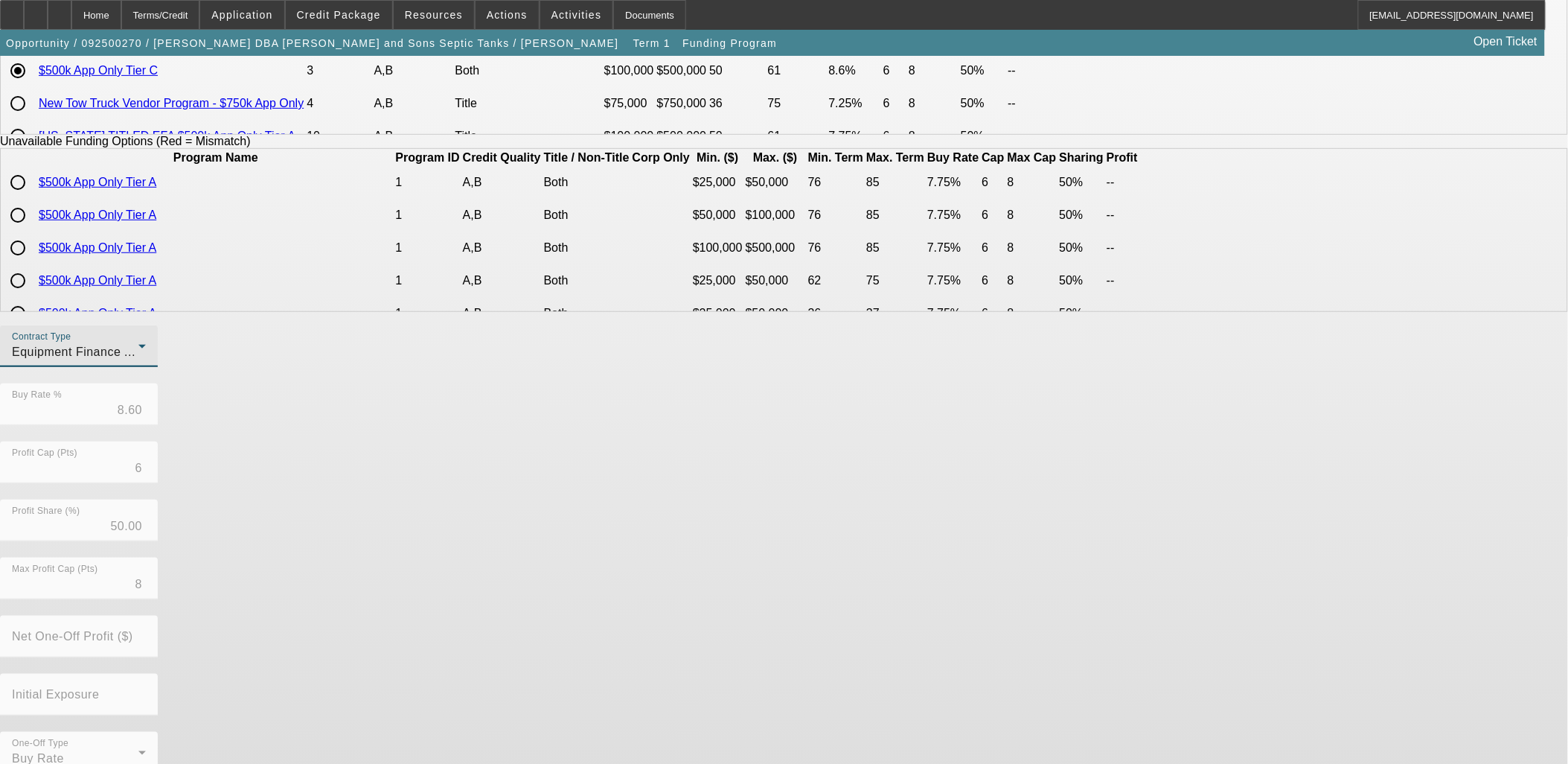
scroll to position [248, 0]
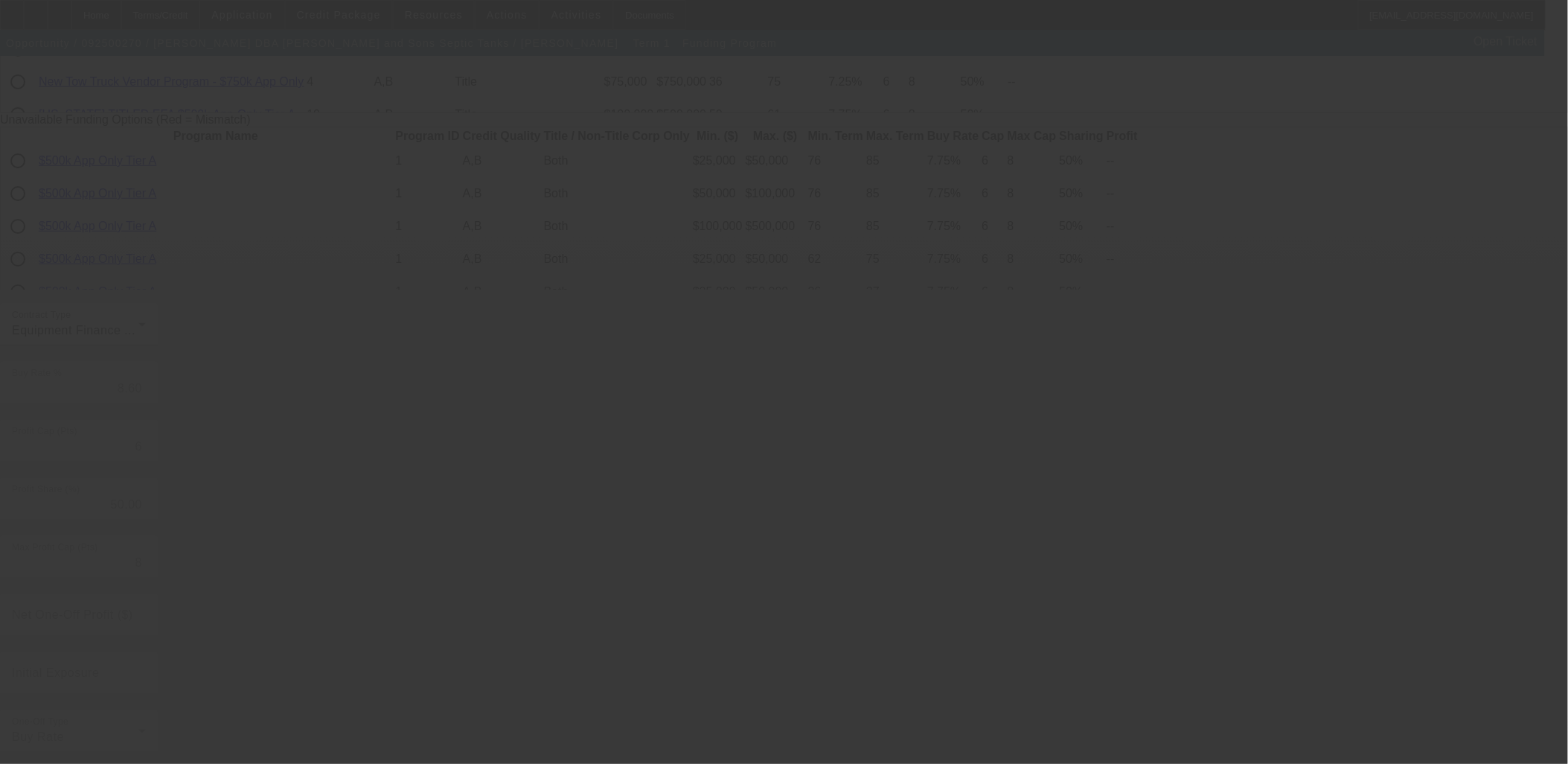
radio input "true"
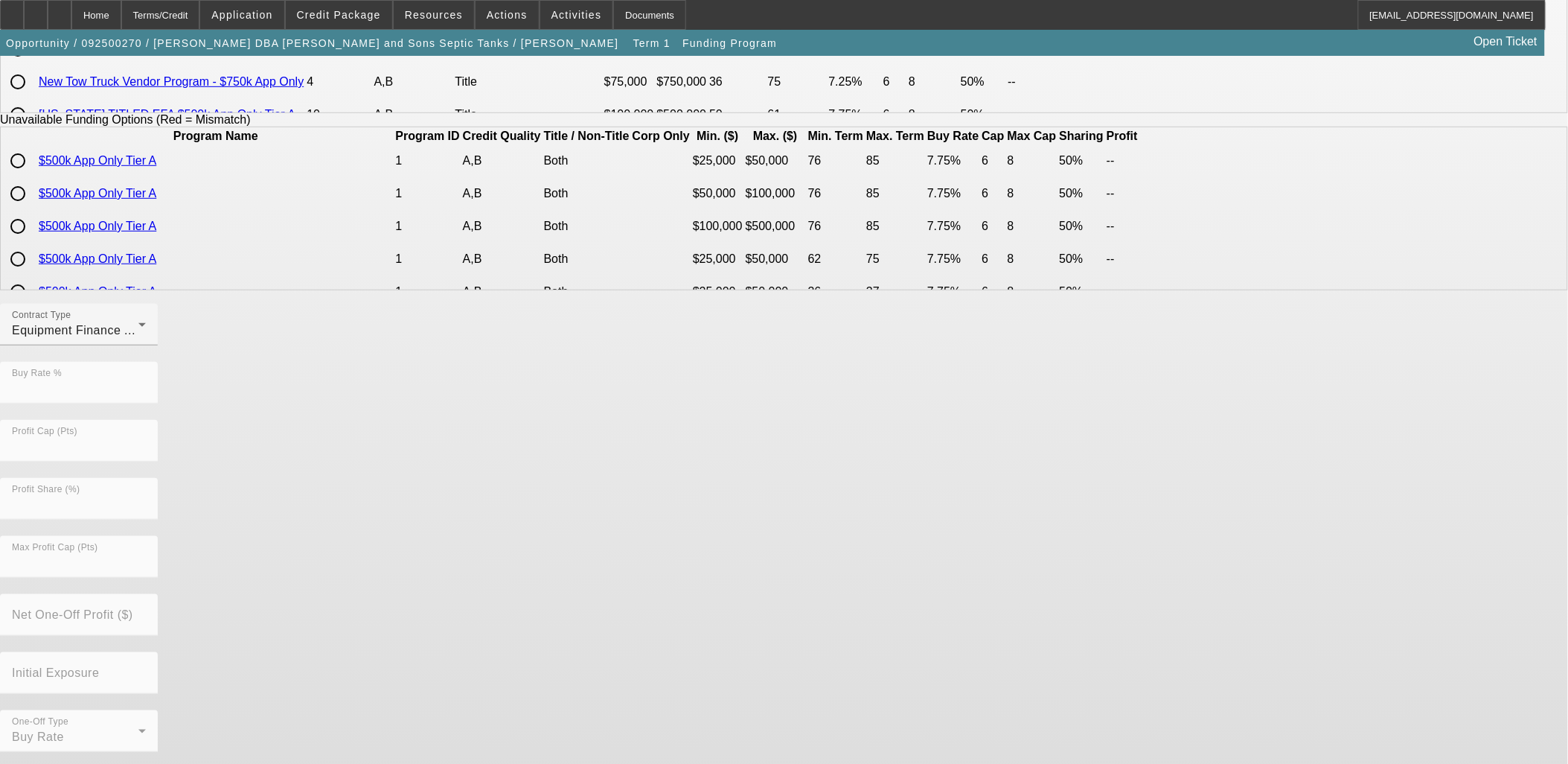
scroll to position [0, 0]
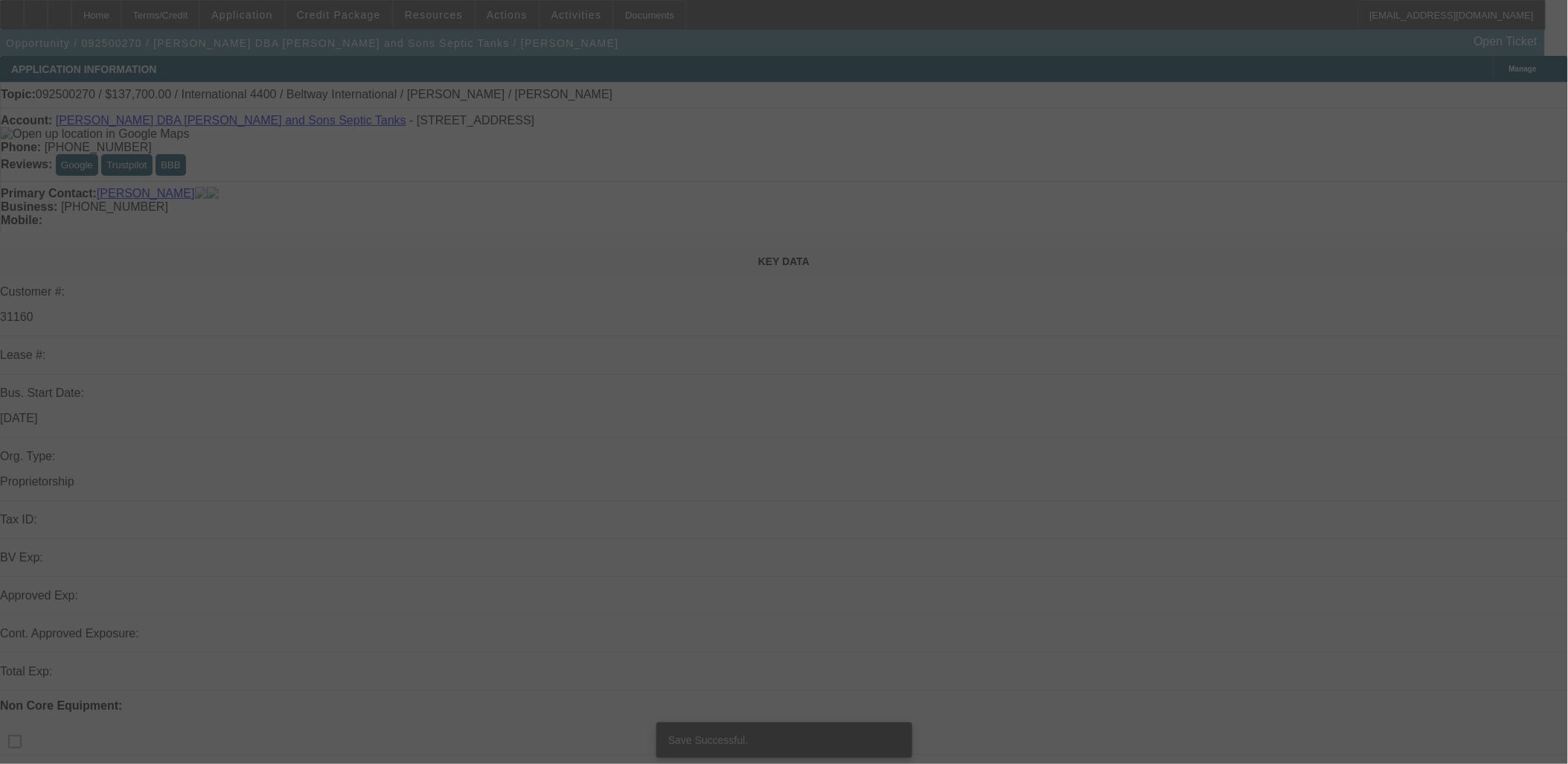
select select "0"
select select "2"
select select "0"
select select "6"
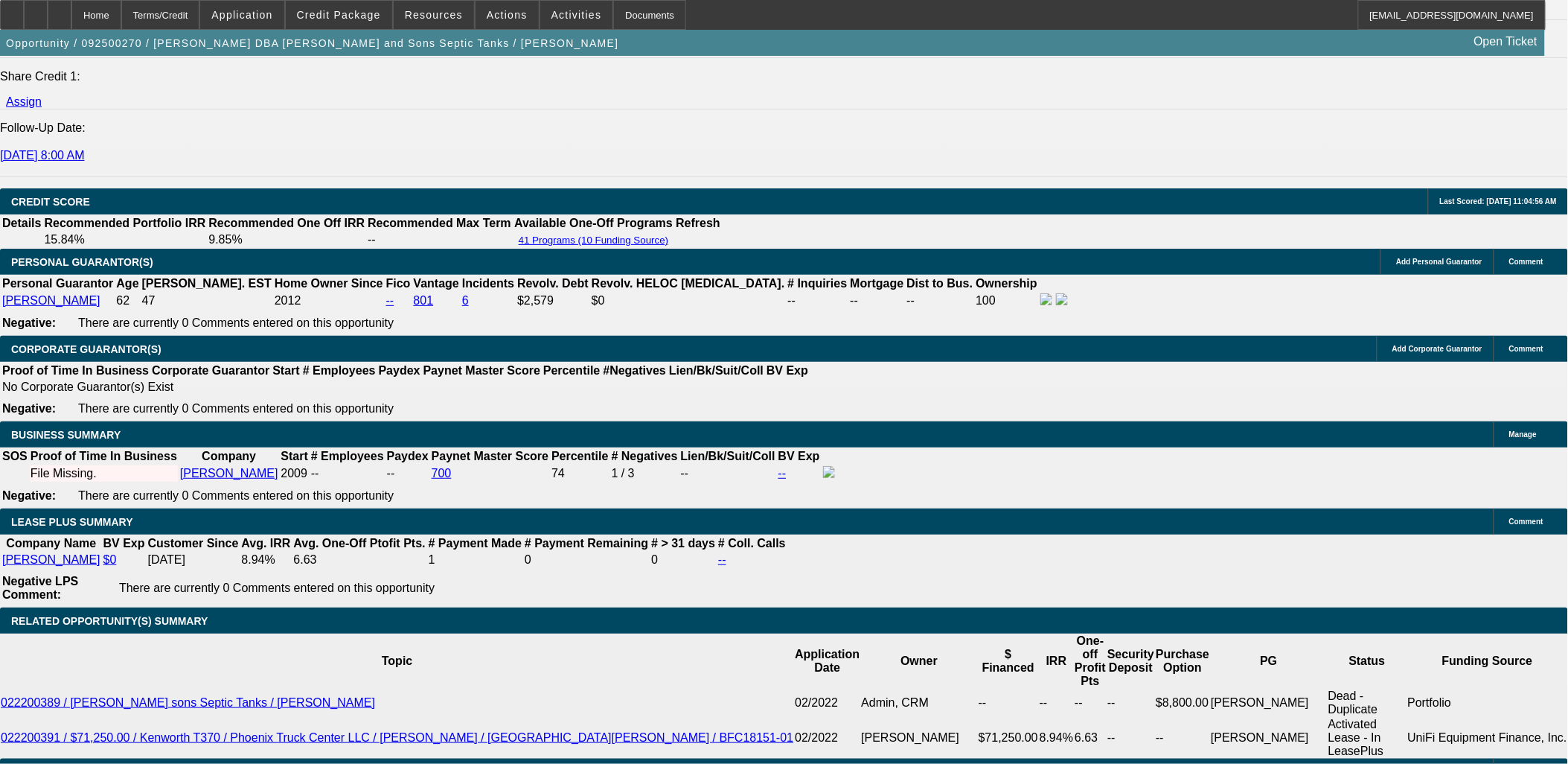
scroll to position [2067, 0]
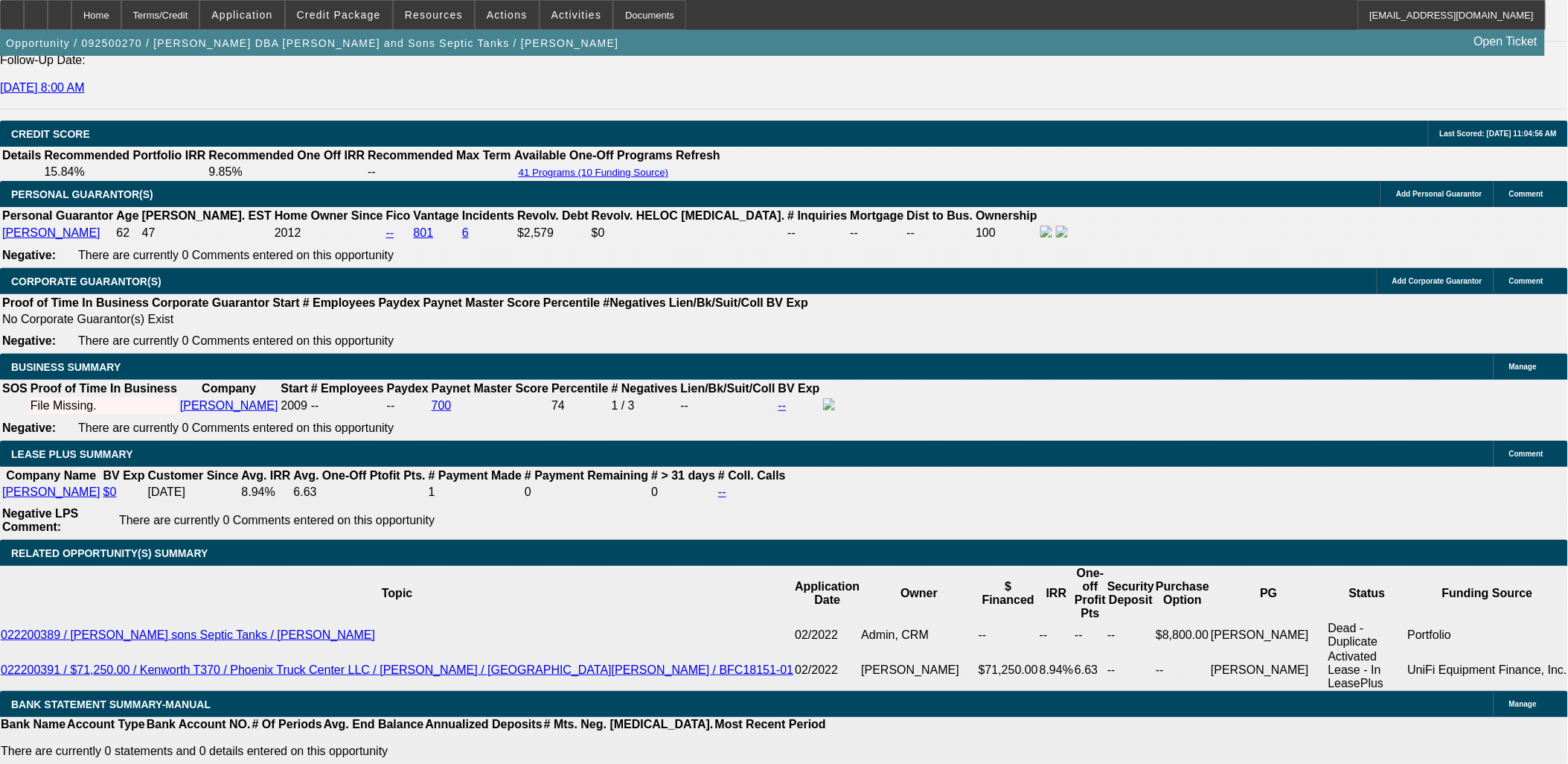
type input "$0.00"
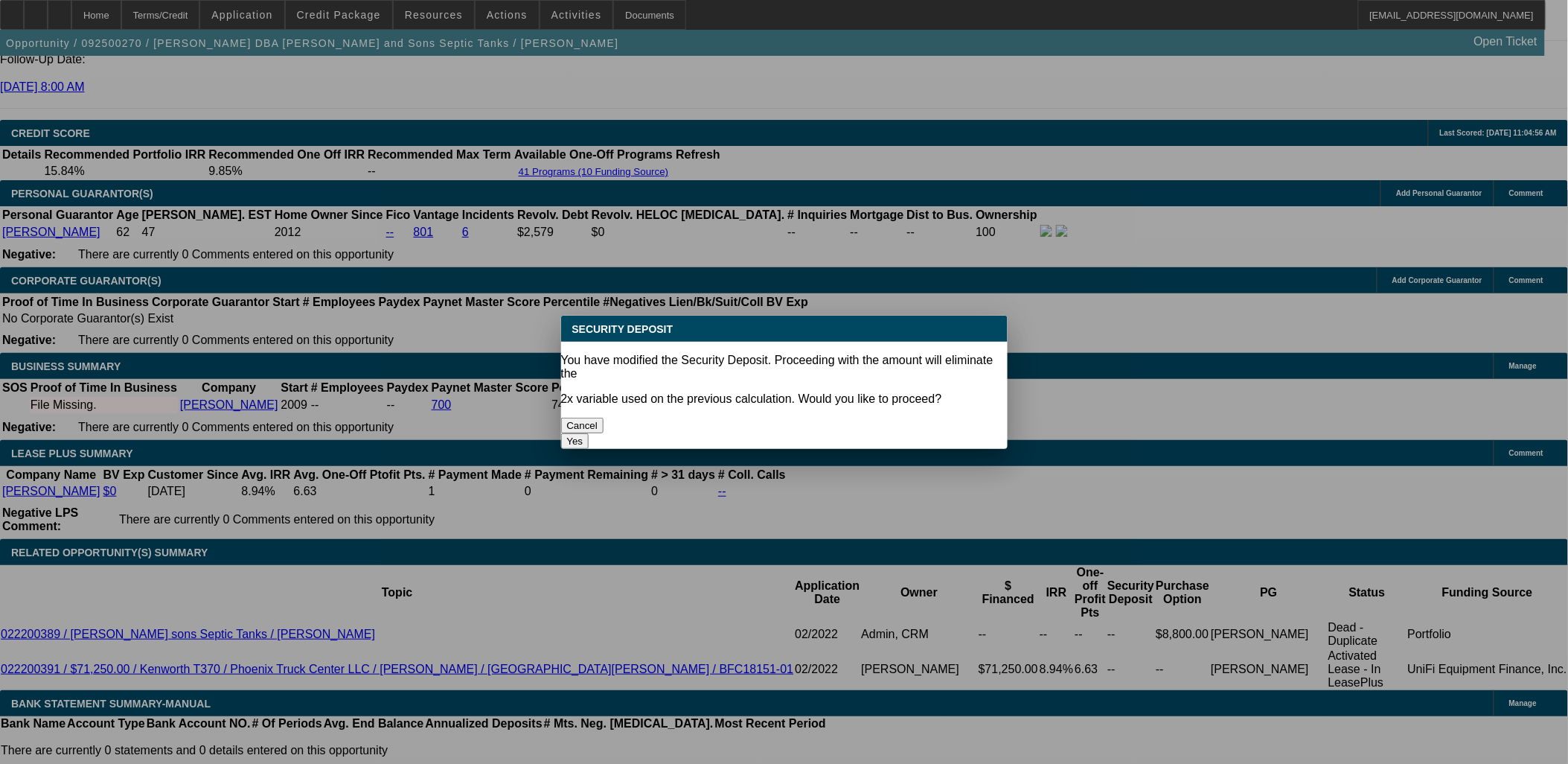
click at [599, 400] on body "Home Terms/Credit Application Credit Package Resources Actions Activities Docum…" at bounding box center [784, 733] width 1568 height 5601
click at [589, 433] on button "Yes" at bounding box center [575, 441] width 28 height 16
select select "0"
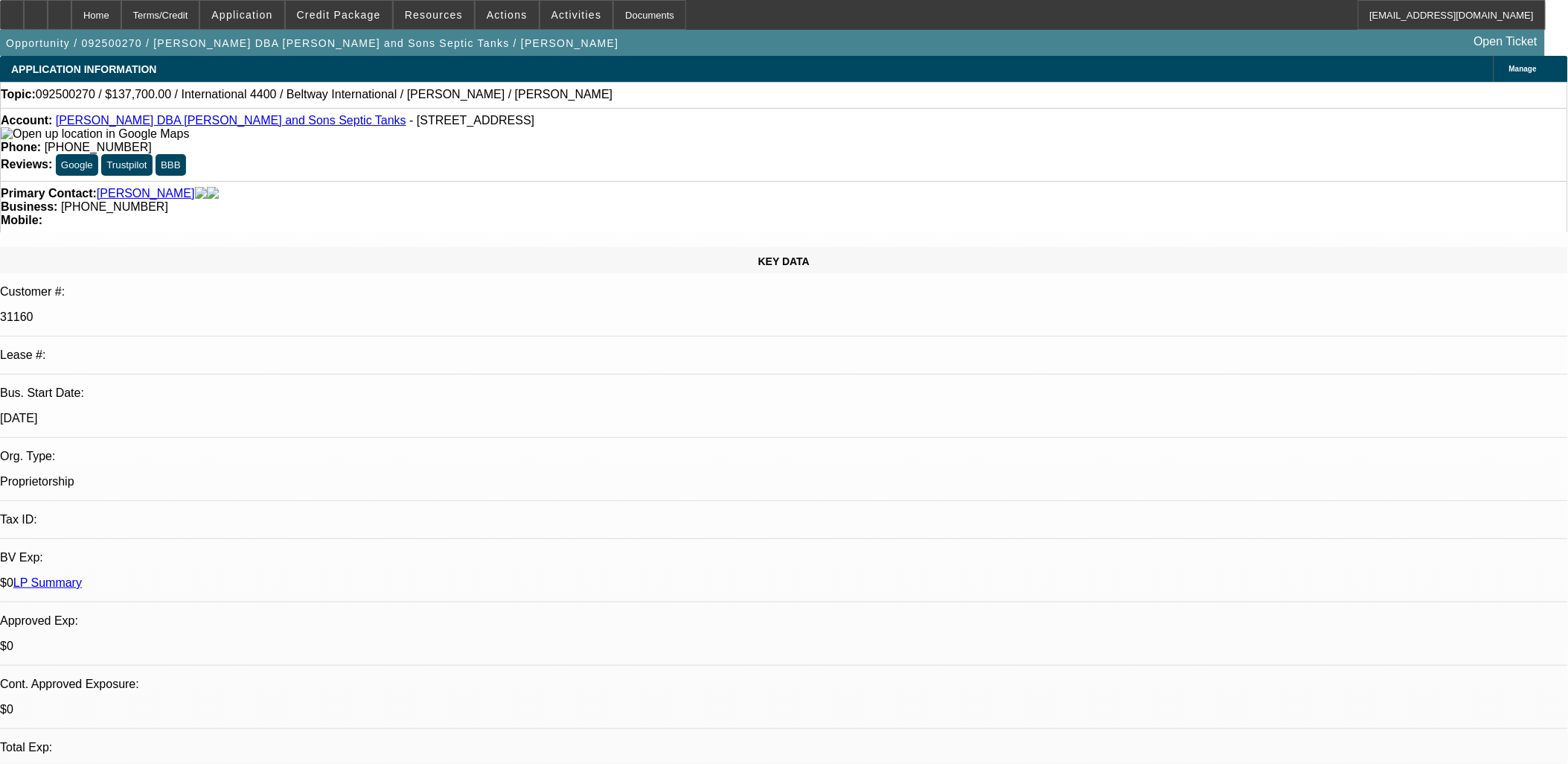
scroll to position [2067, 0]
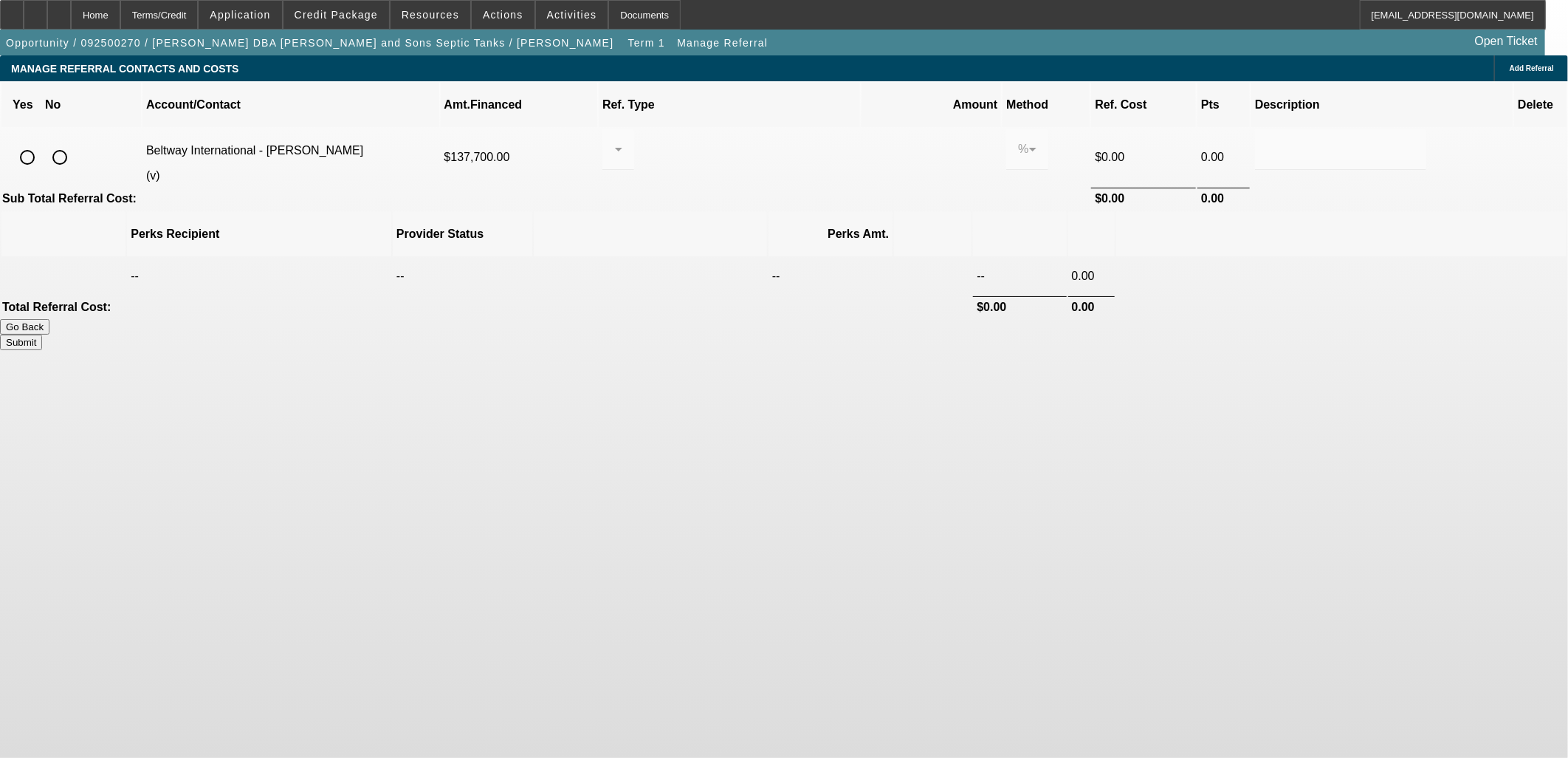
click at [75, 142] on input "radio" at bounding box center [60, 157] width 30 height 30
click at [42, 334] on button "Submit" at bounding box center [21, 342] width 42 height 16
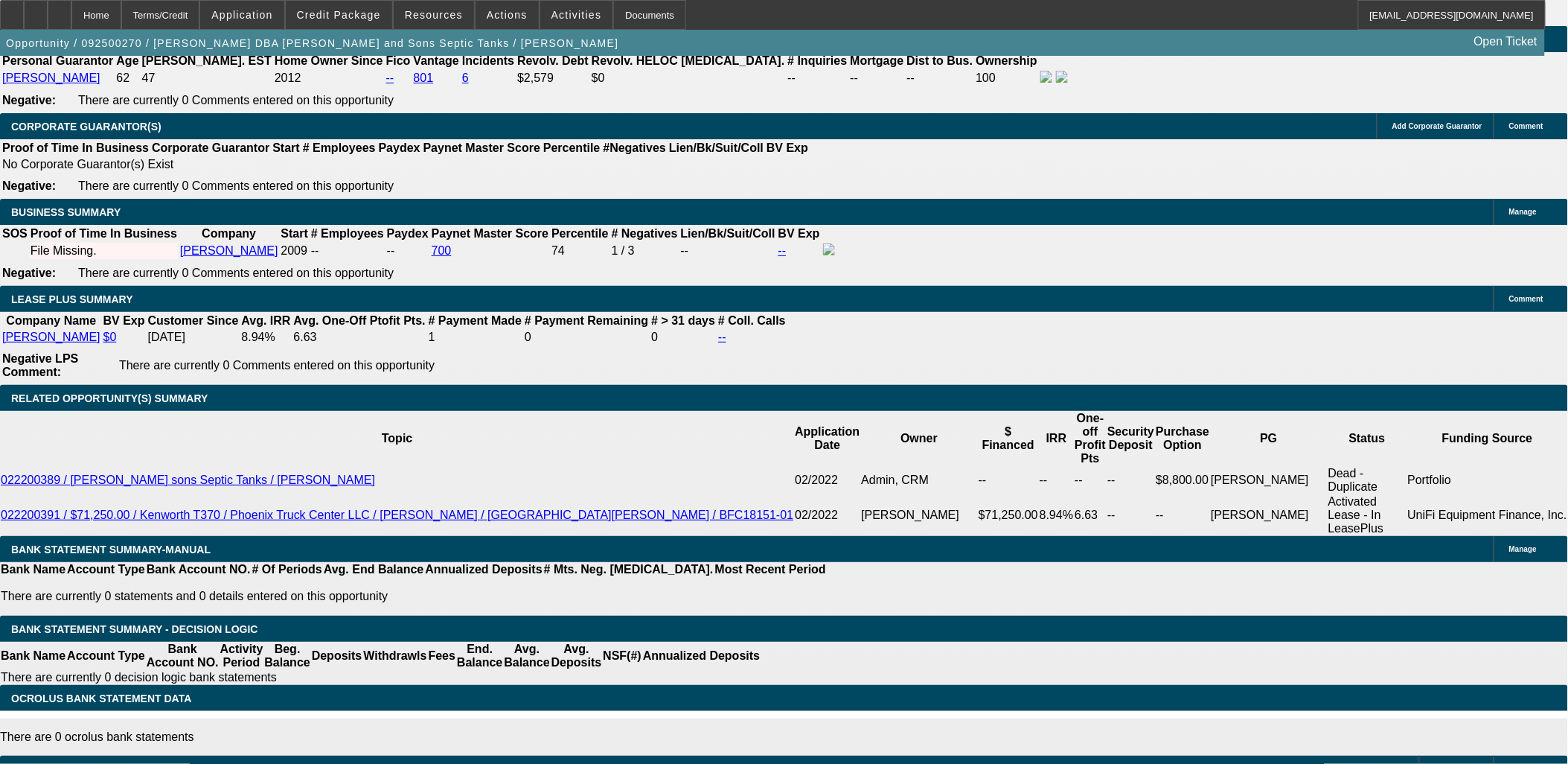
scroll to position [1946, 0]
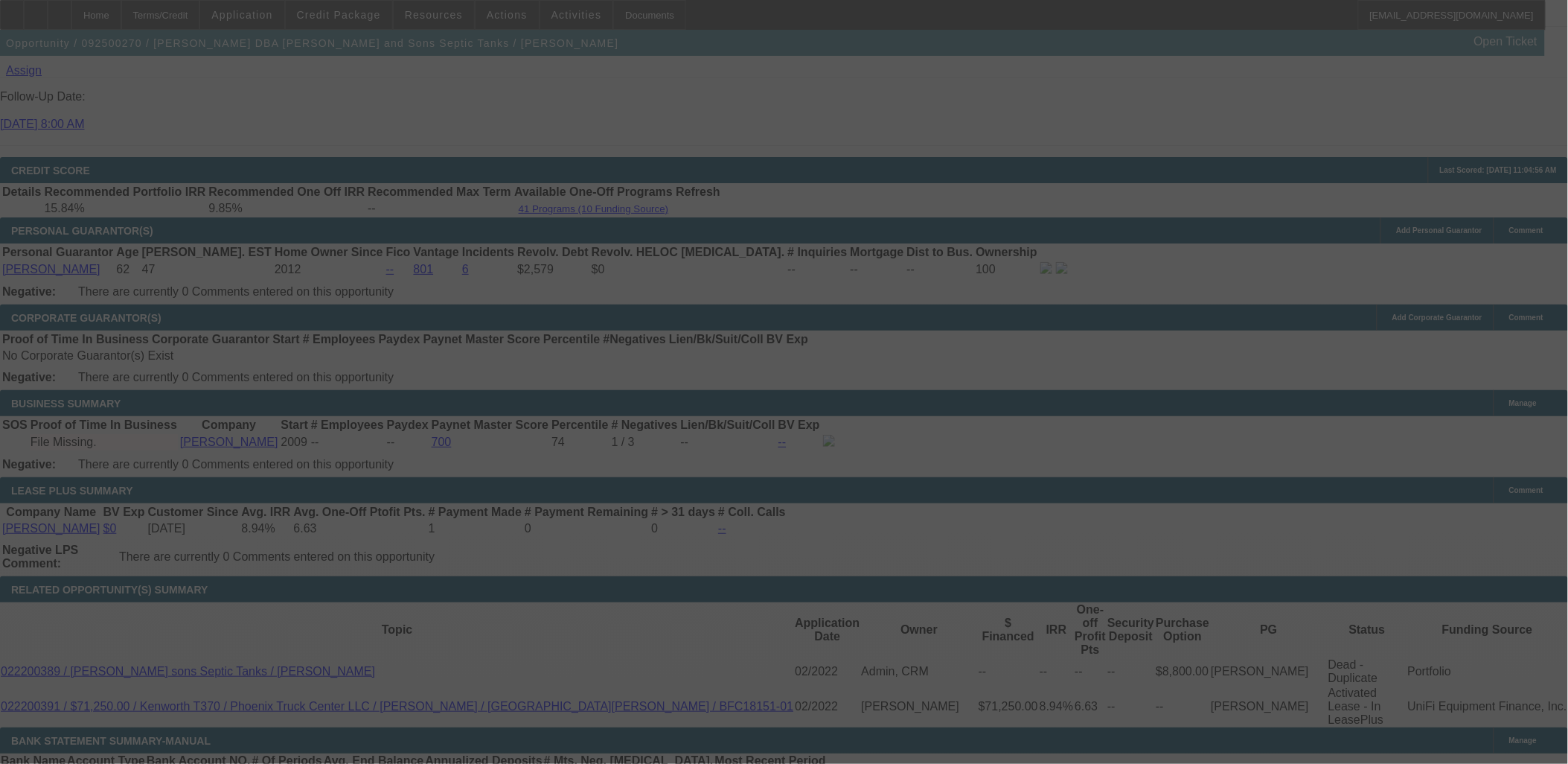
scroll to position [2029, 0]
click at [274, 457] on div at bounding box center [784, 382] width 1568 height 764
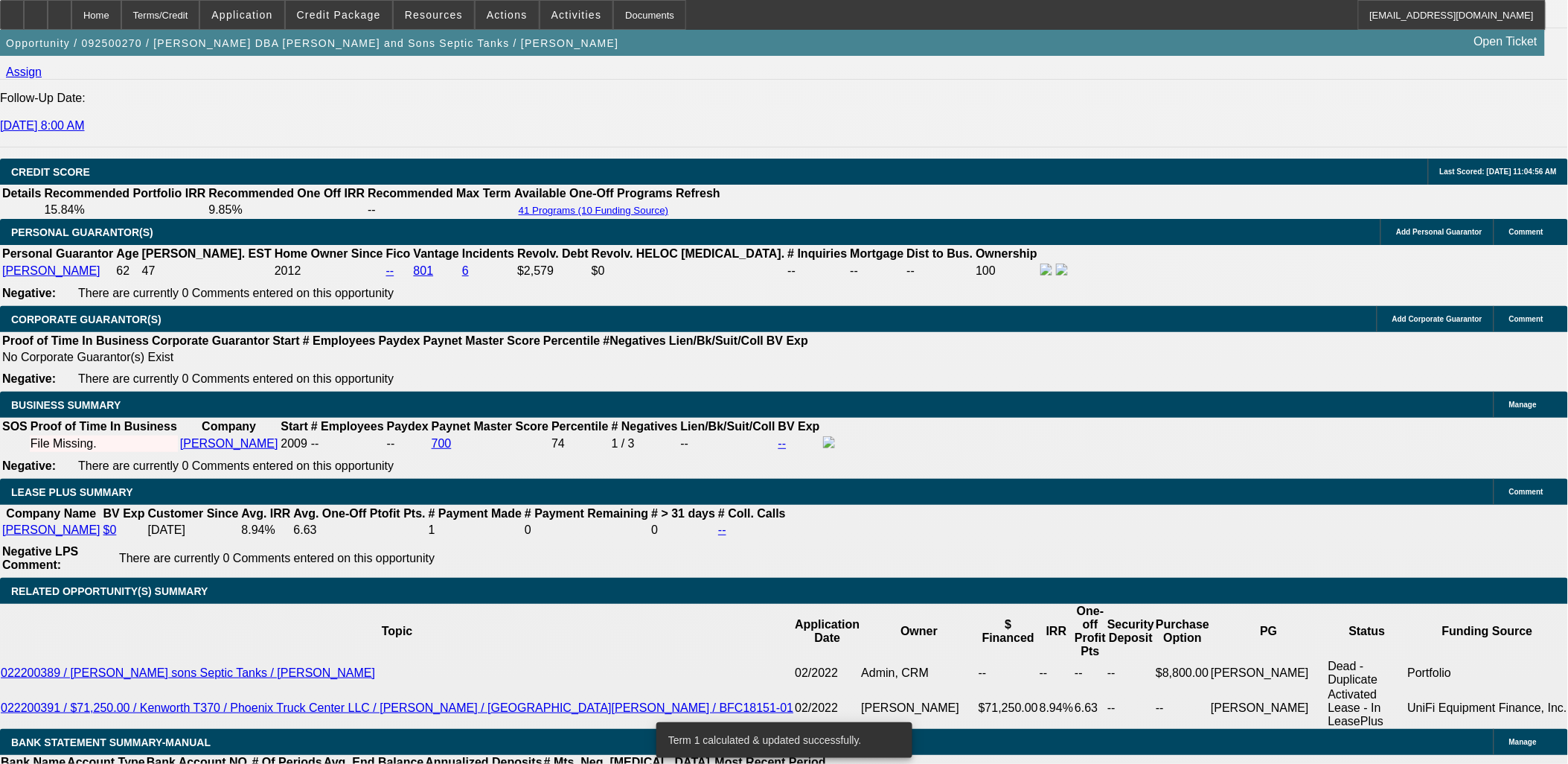
drag, startPoint x: 251, startPoint y: 452, endPoint x: 348, endPoint y: 462, distance: 97.5
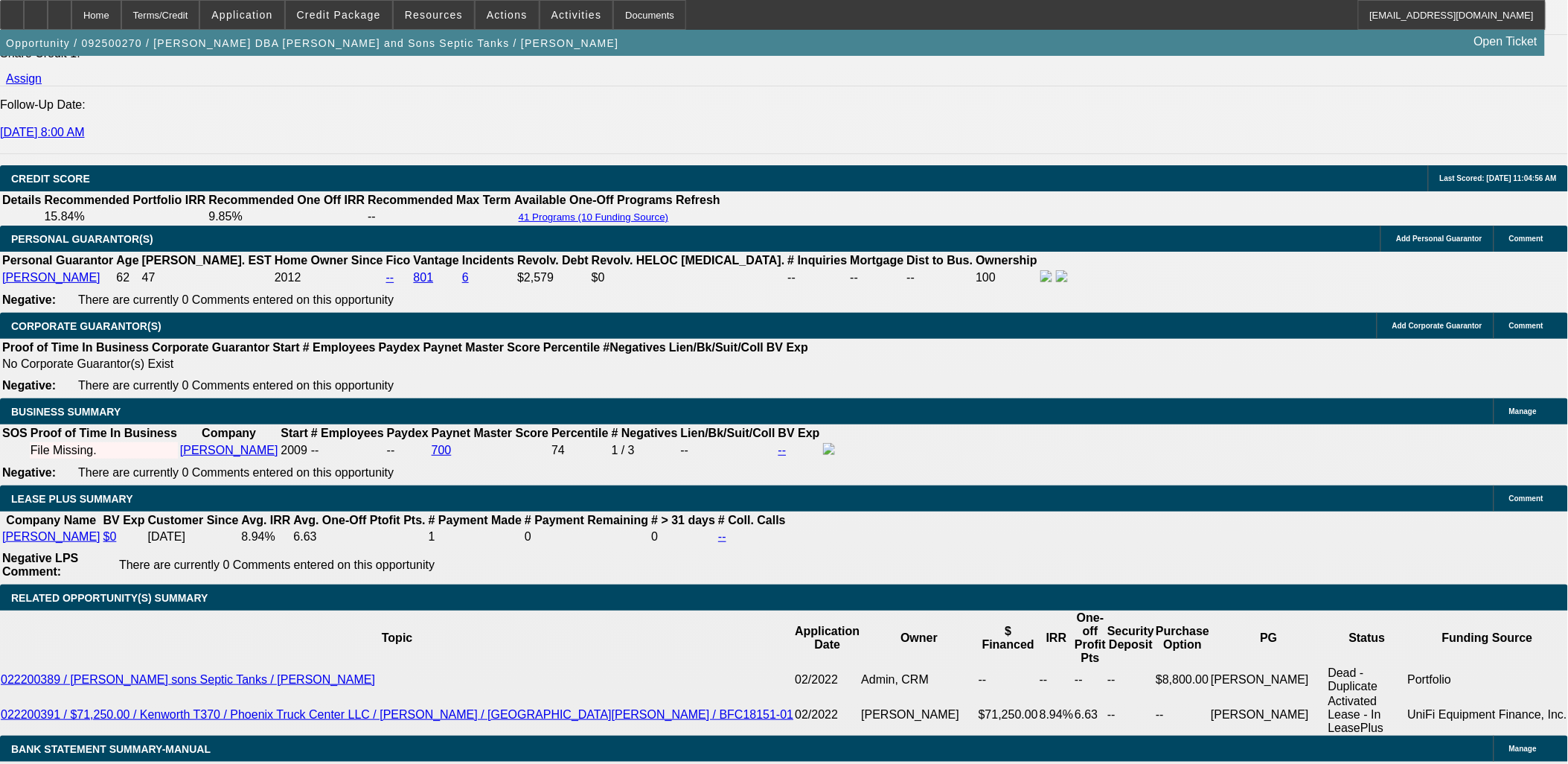
scroll to position [1781, 0]
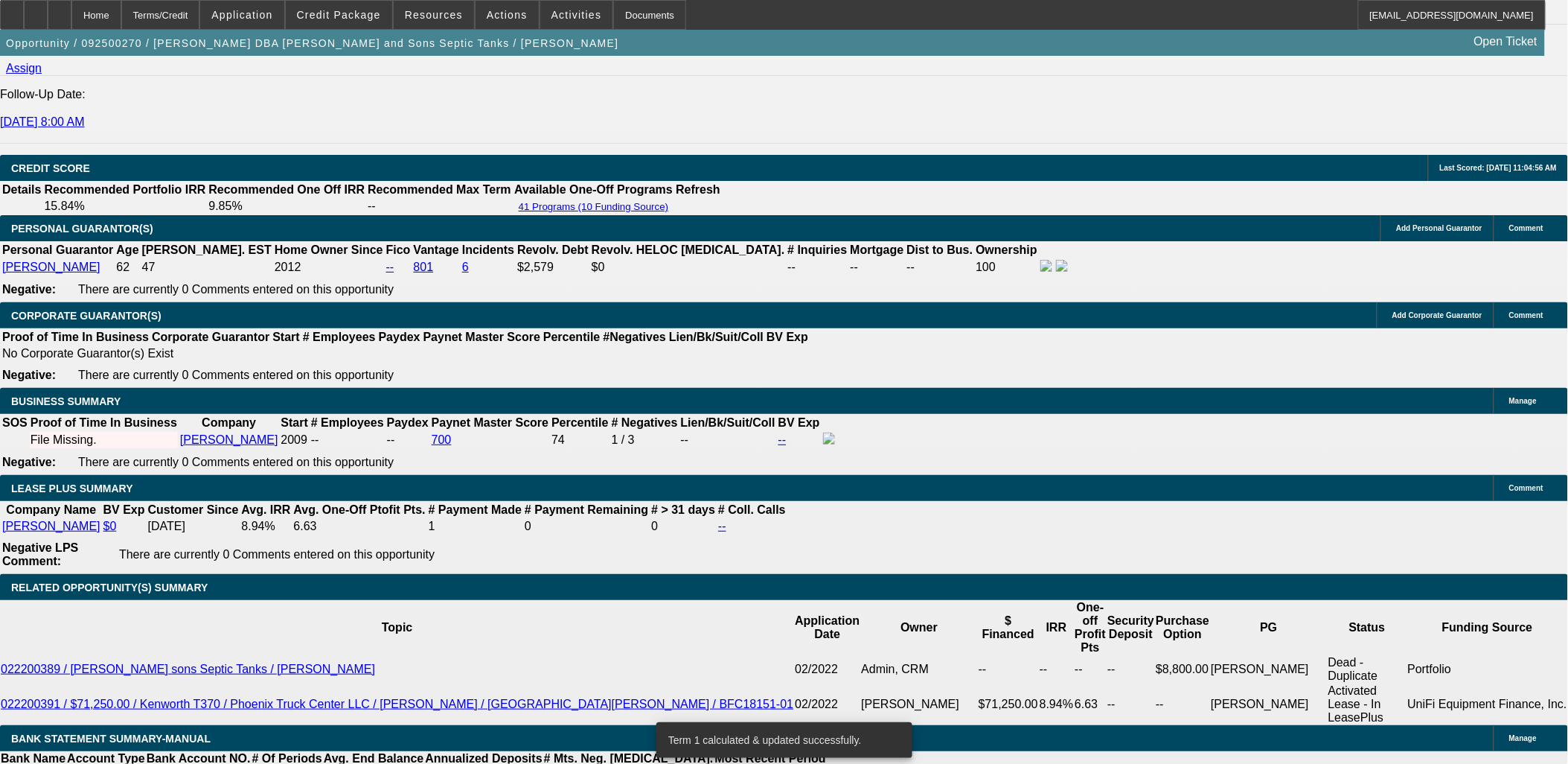
scroll to position [1914, 0]
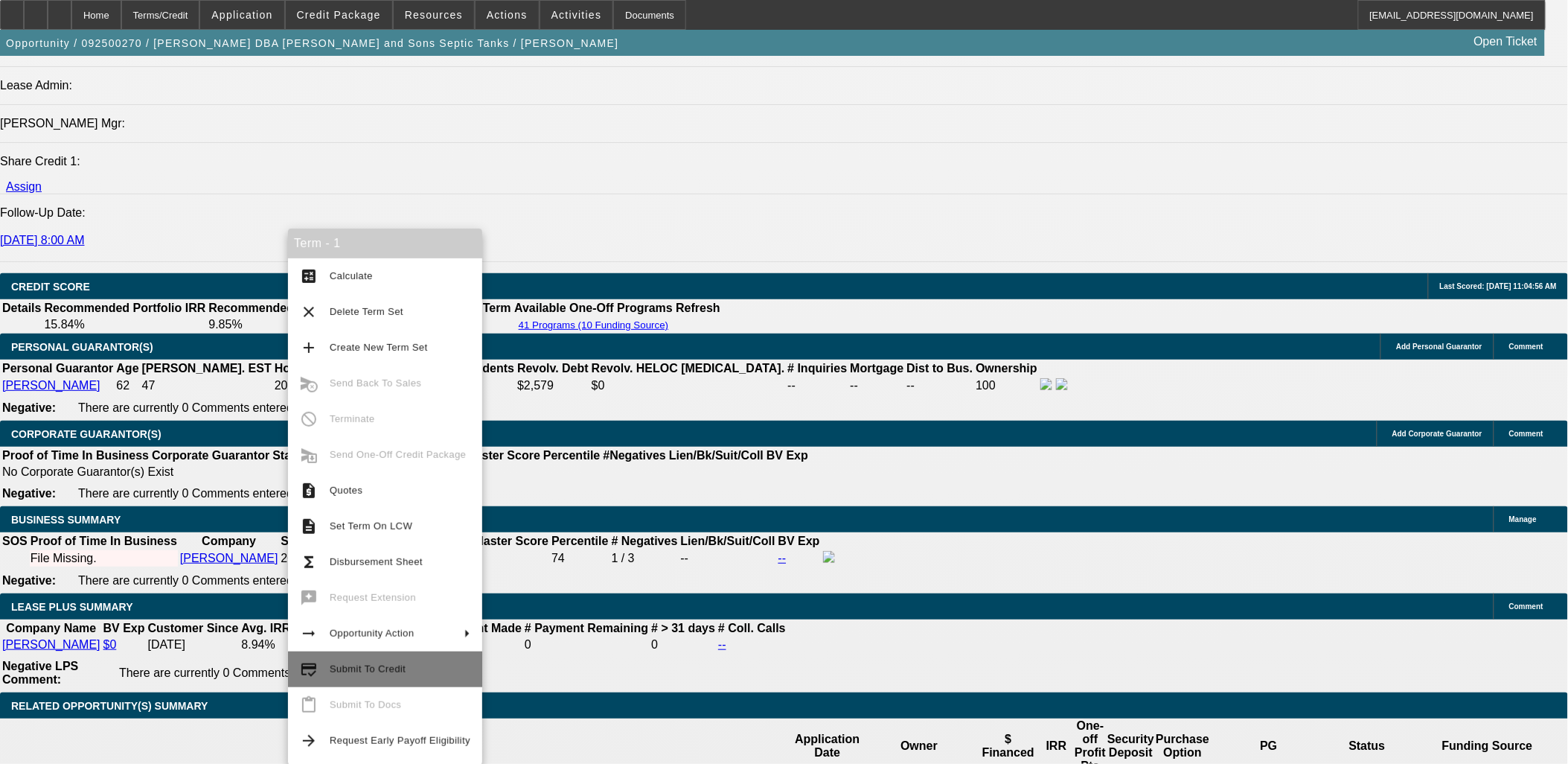
click at [362, 669] on span "Submit To Credit" at bounding box center [367, 669] width 76 height 11
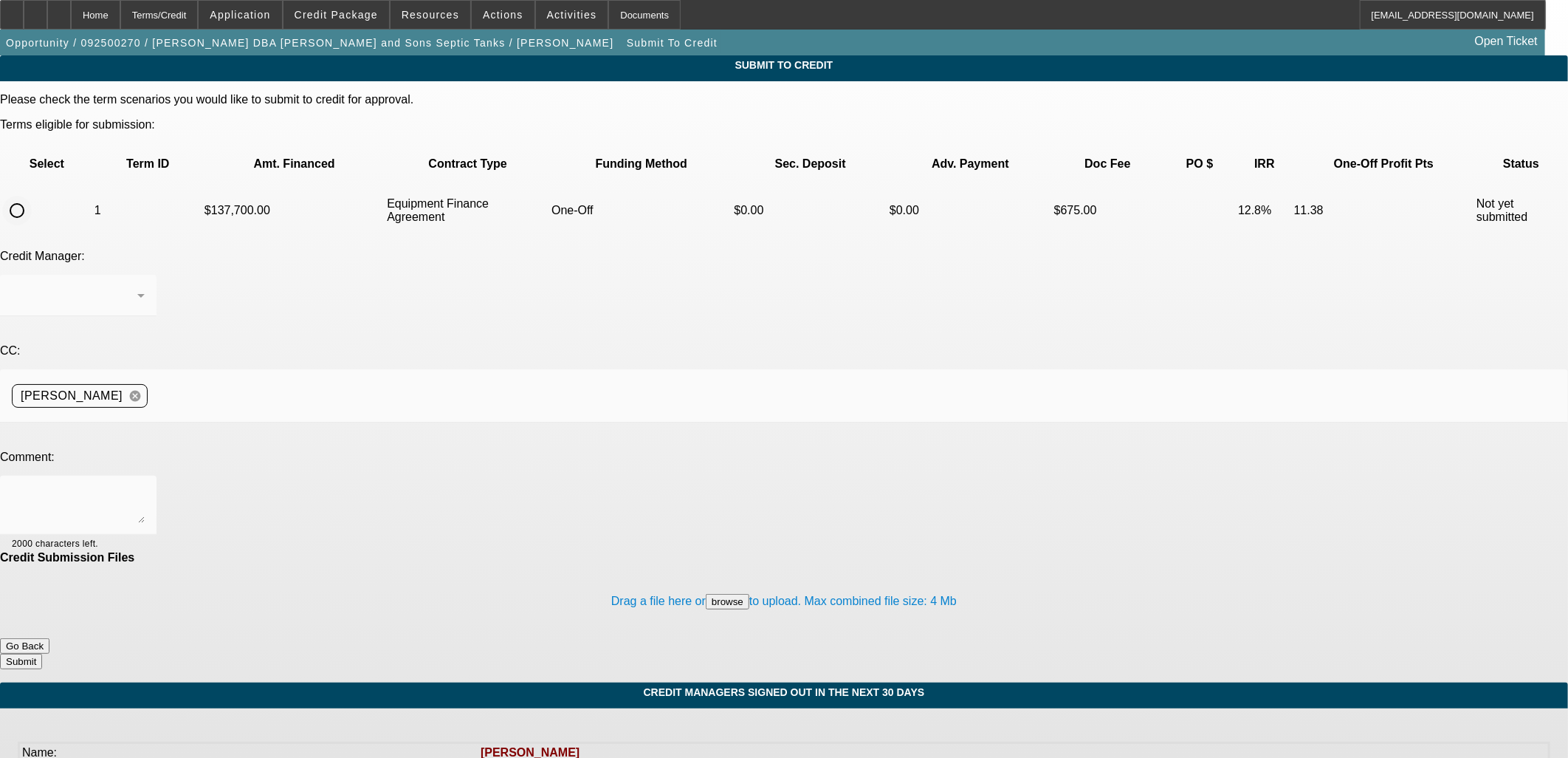
click at [32, 196] on input "radio" at bounding box center [17, 211] width 30 height 30
click at [144, 487] on textarea at bounding box center [79, 505] width 133 height 36
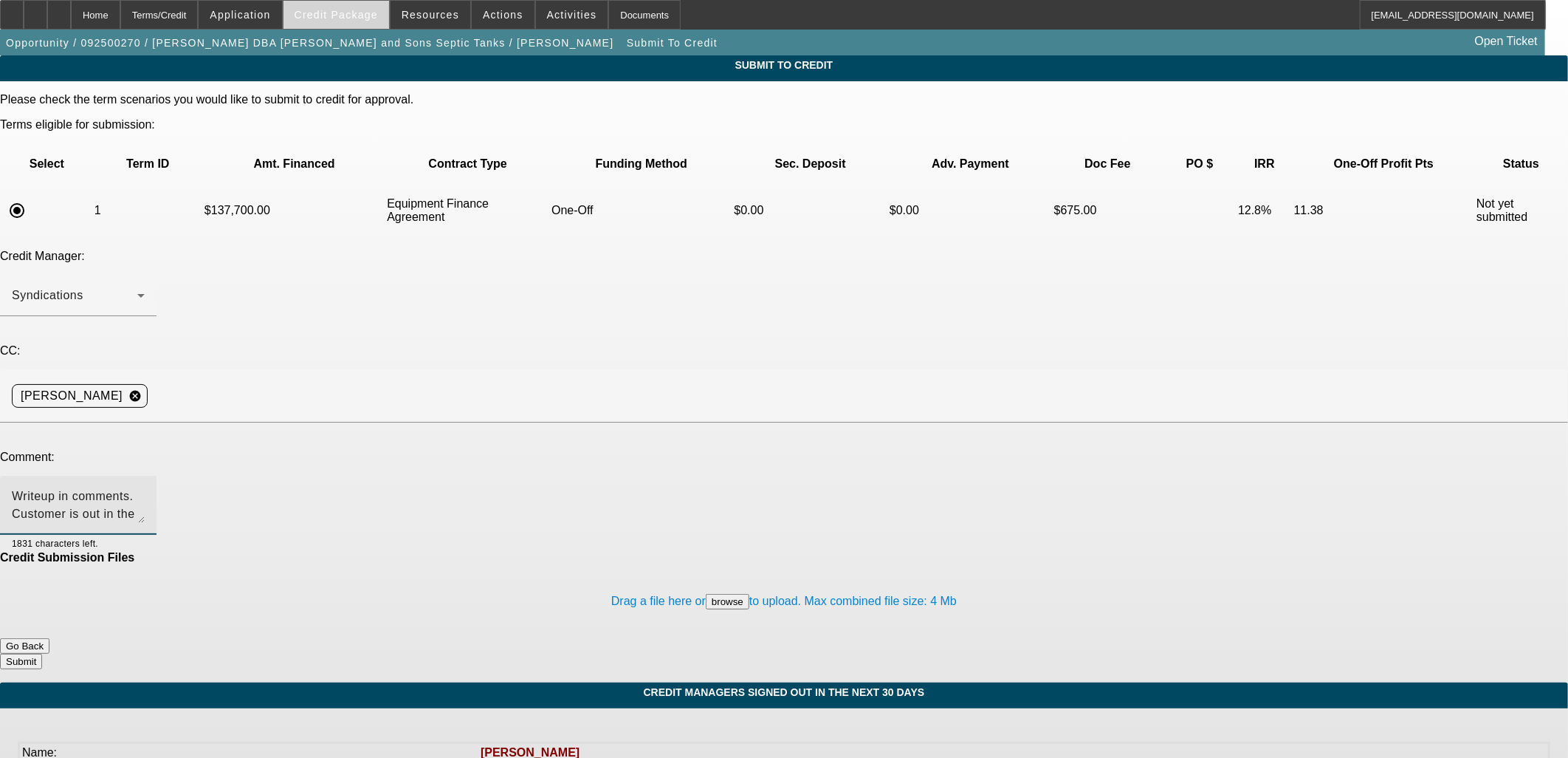
click at [337, 19] on span "Credit Package" at bounding box center [335, 14] width 83 height 12
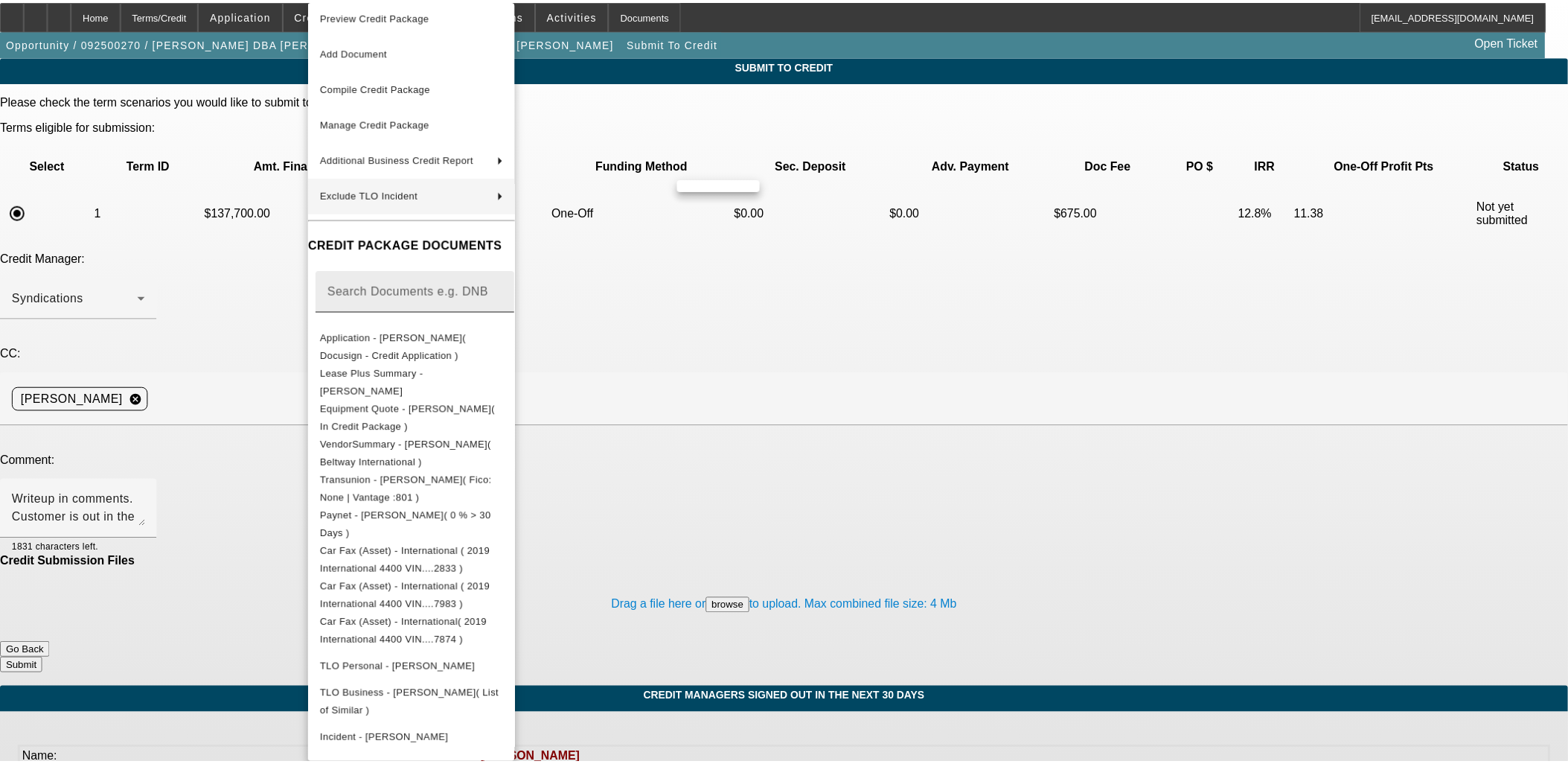
scroll to position [12, 0]
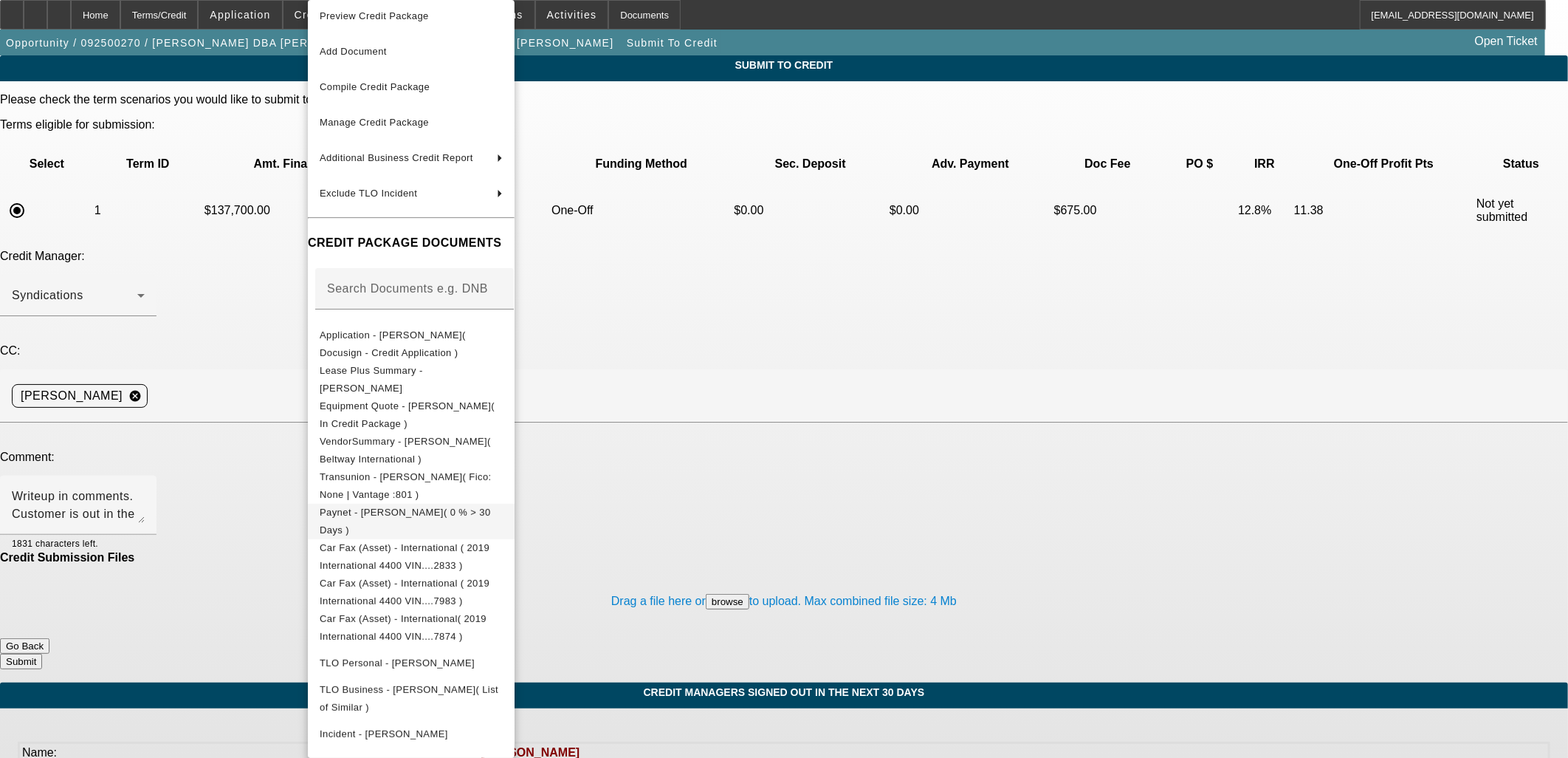
click at [377, 514] on span "Paynet - Fred R Naillon( 0 % > 30 Days )" at bounding box center [410, 521] width 183 height 36
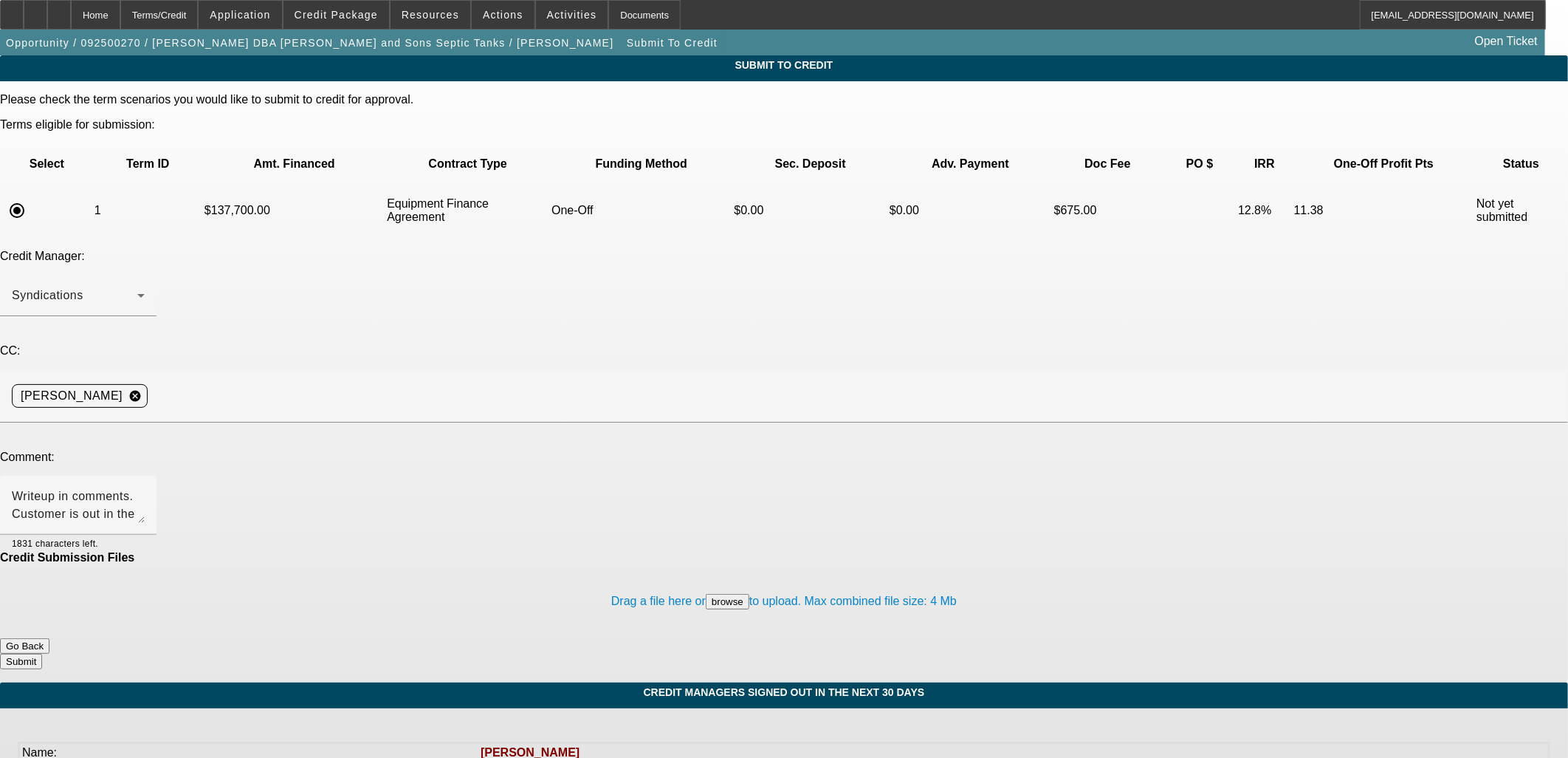
click at [42, 653] on button "Submit" at bounding box center [21, 661] width 42 height 16
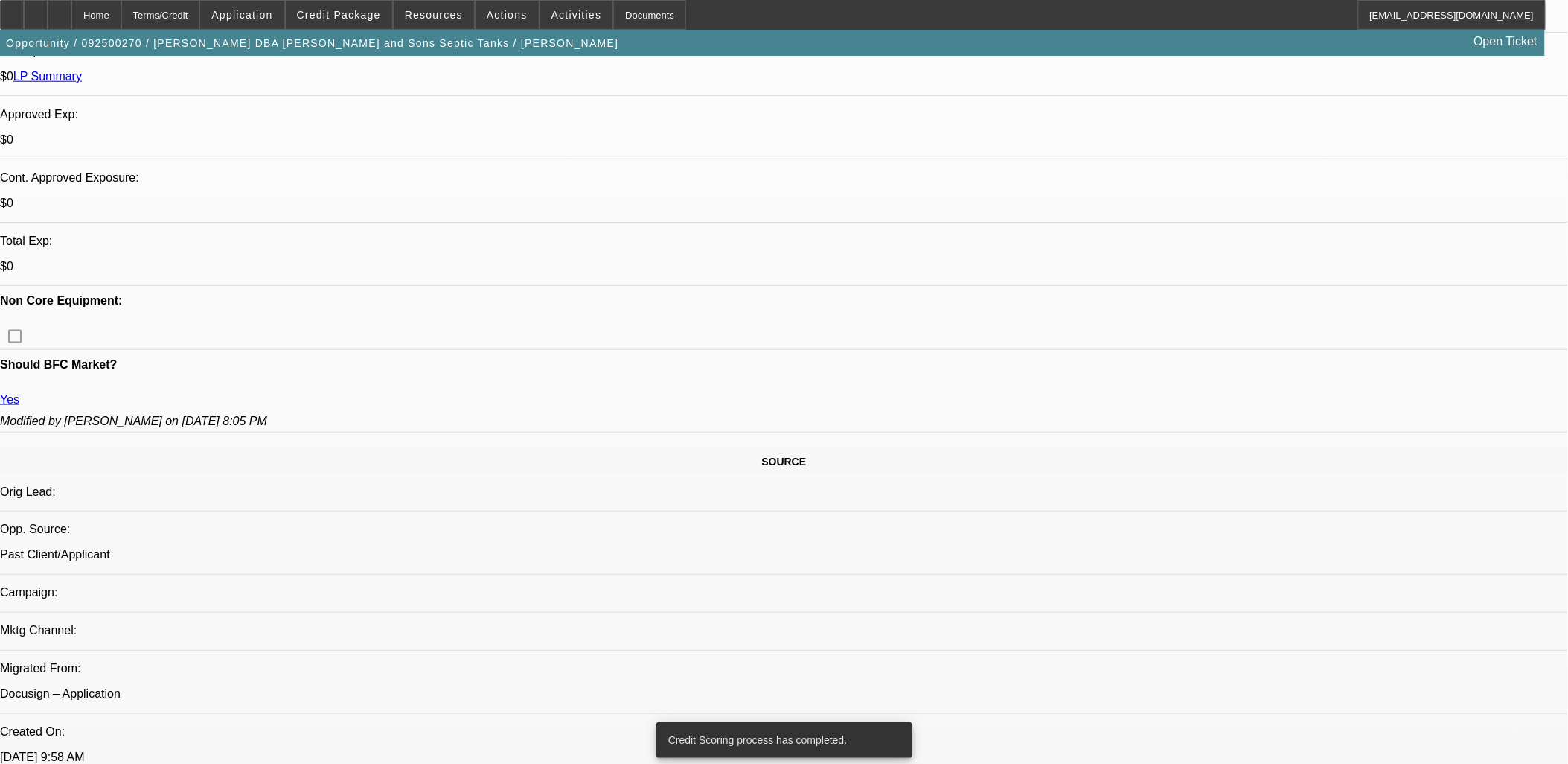
scroll to position [165, 0]
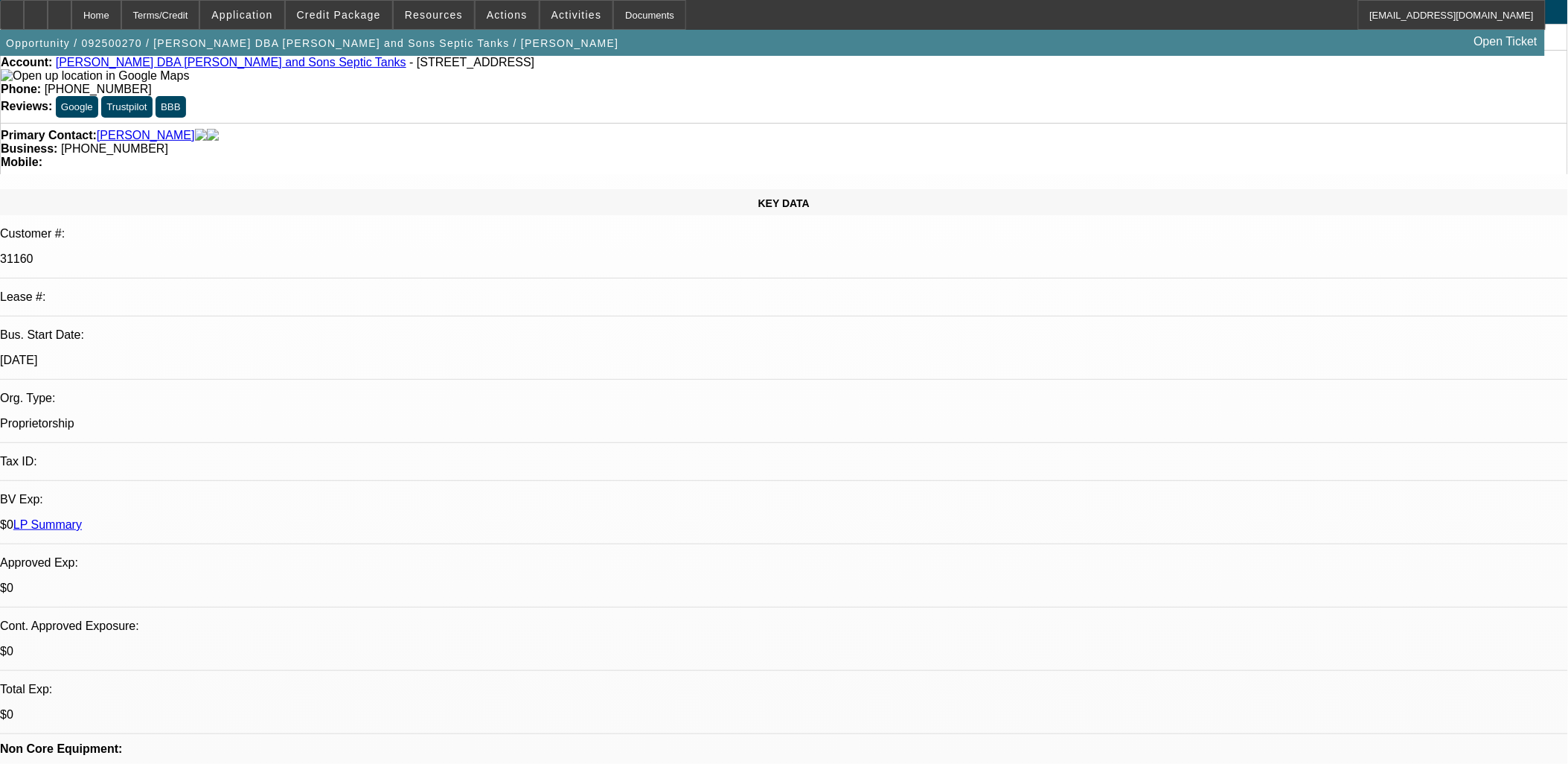
scroll to position [0, 0]
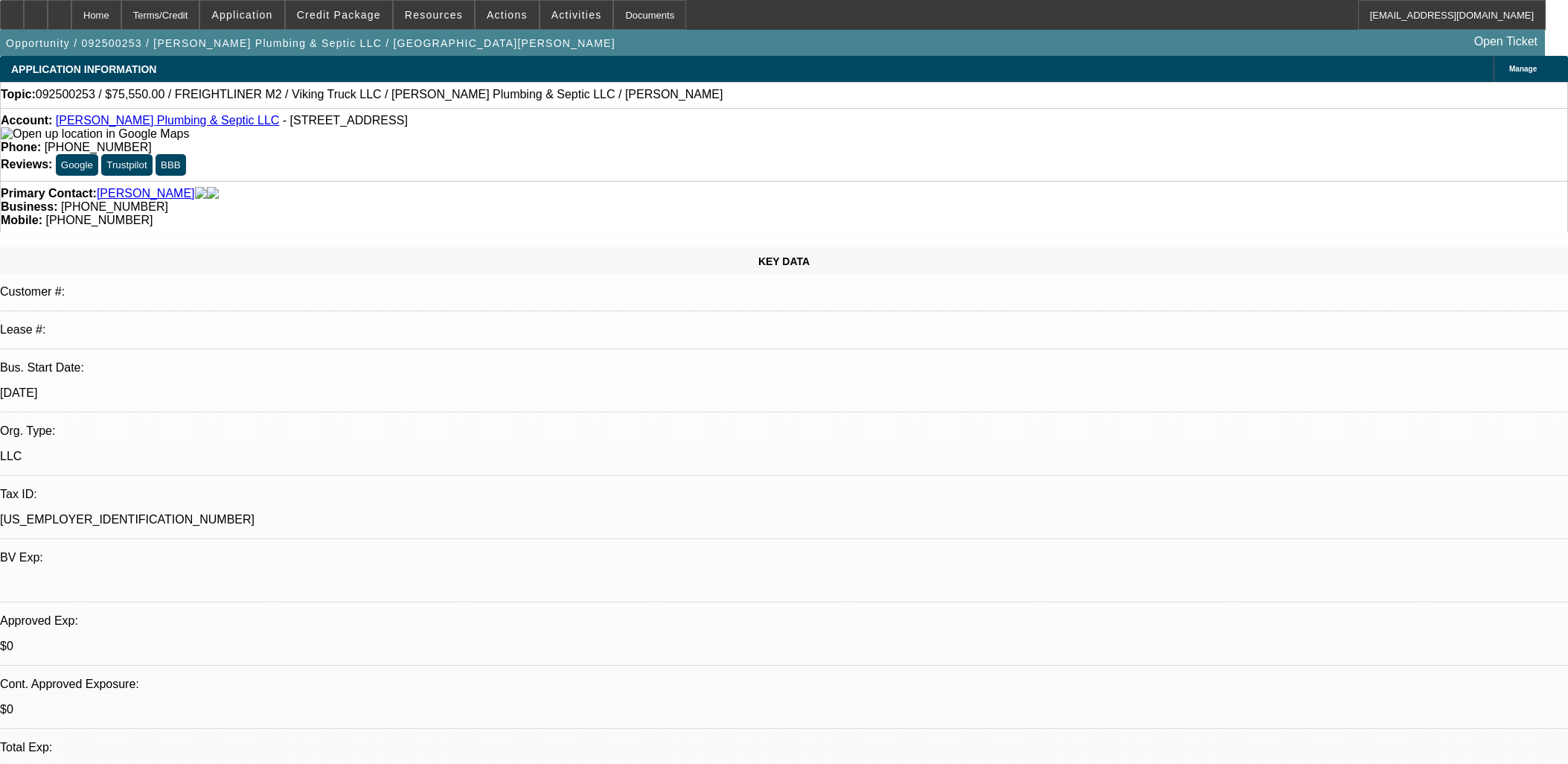
select select "0"
select select "3"
select select "0"
select select "6"
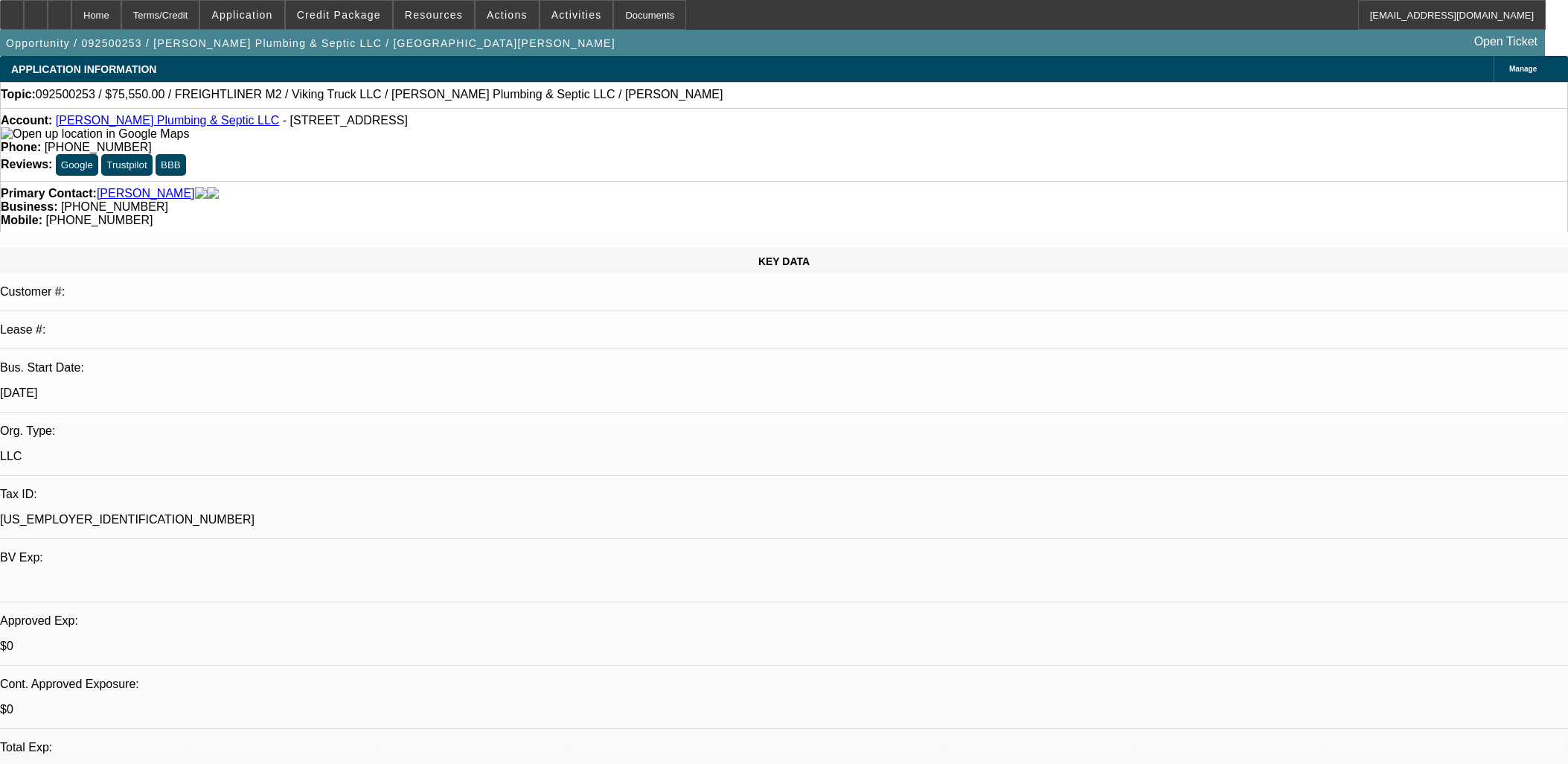
select select "0"
select select "6"
select select "0"
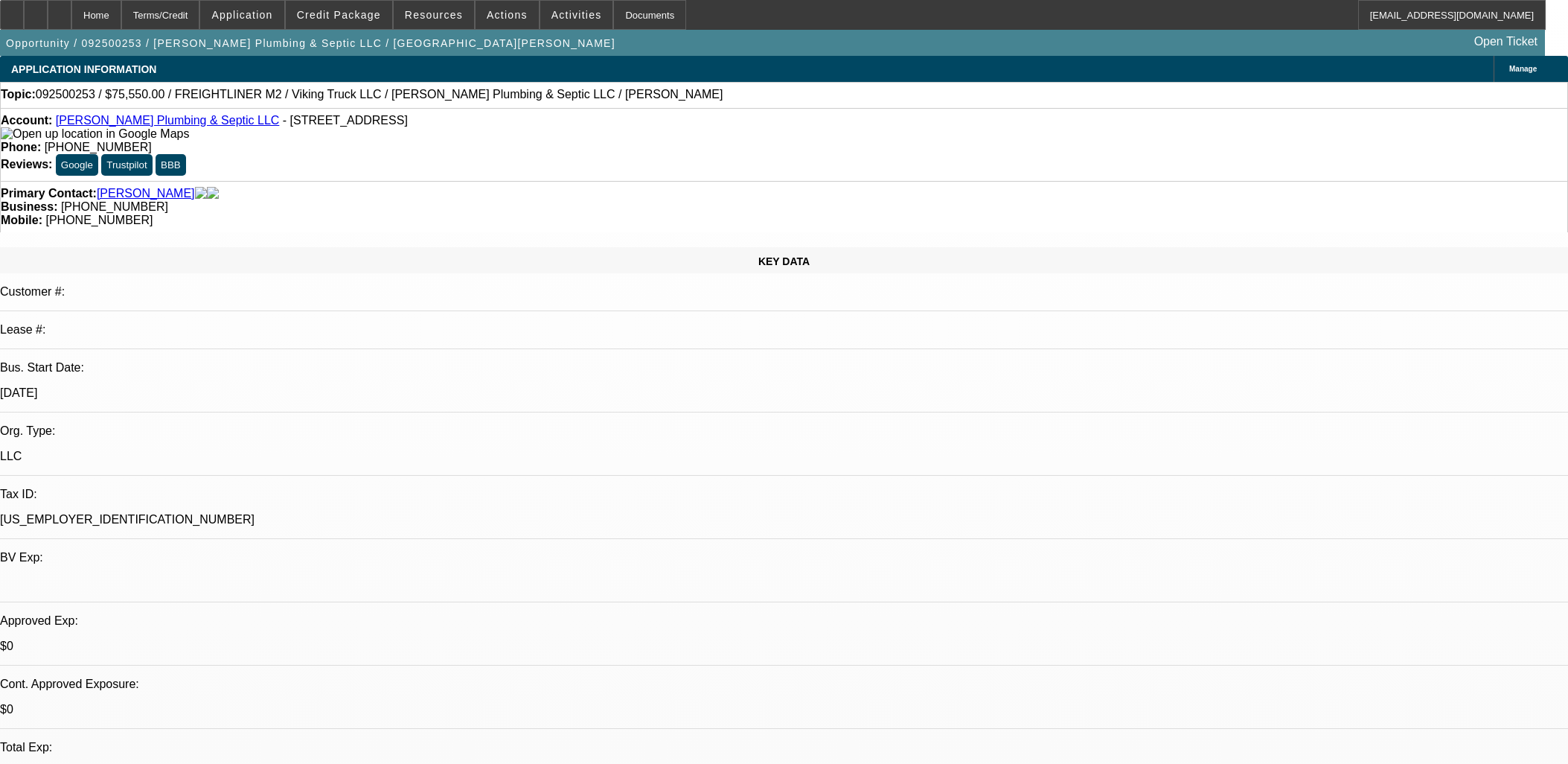
select select "0"
select select "6"
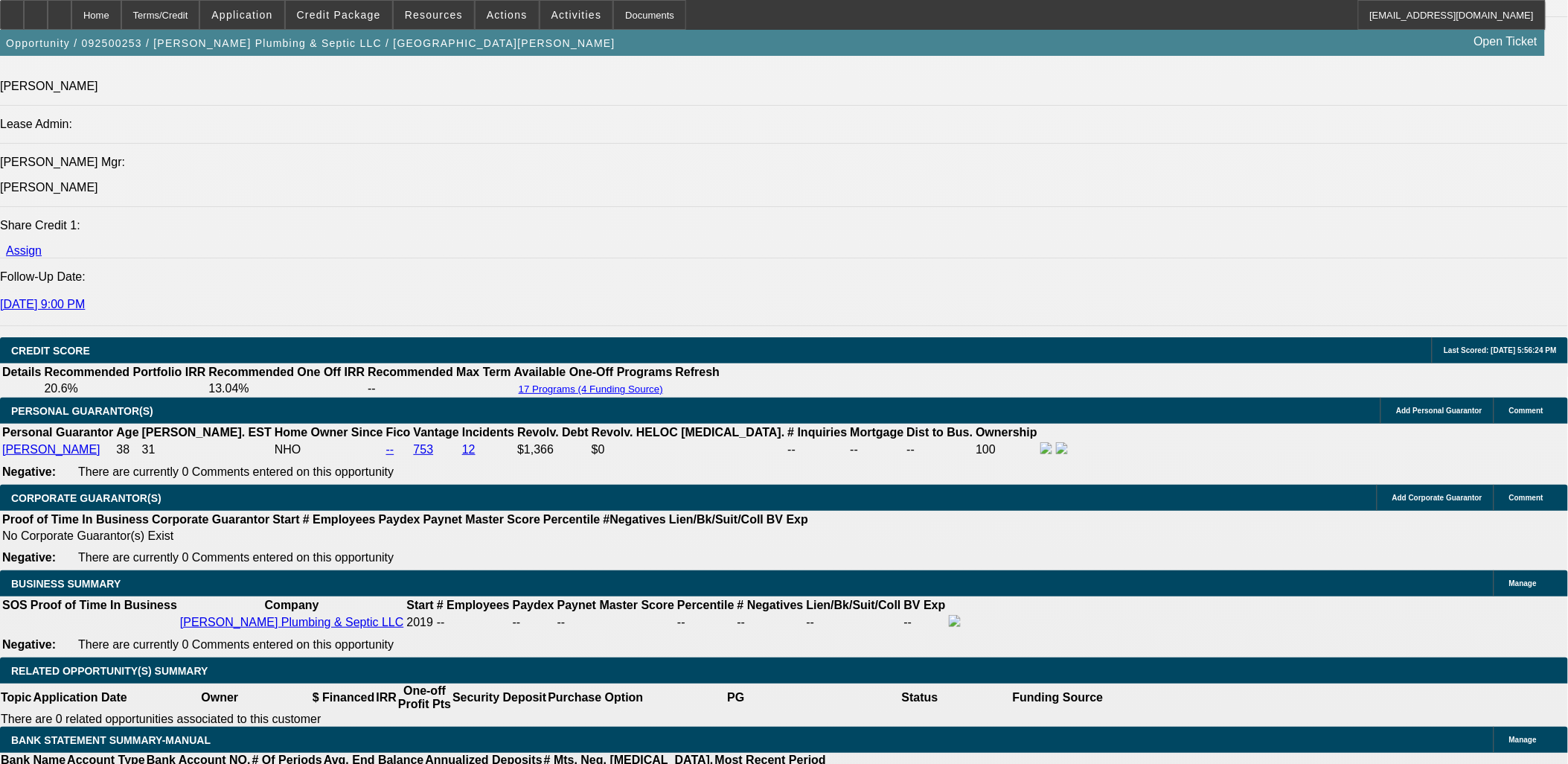
scroll to position [1819, 0]
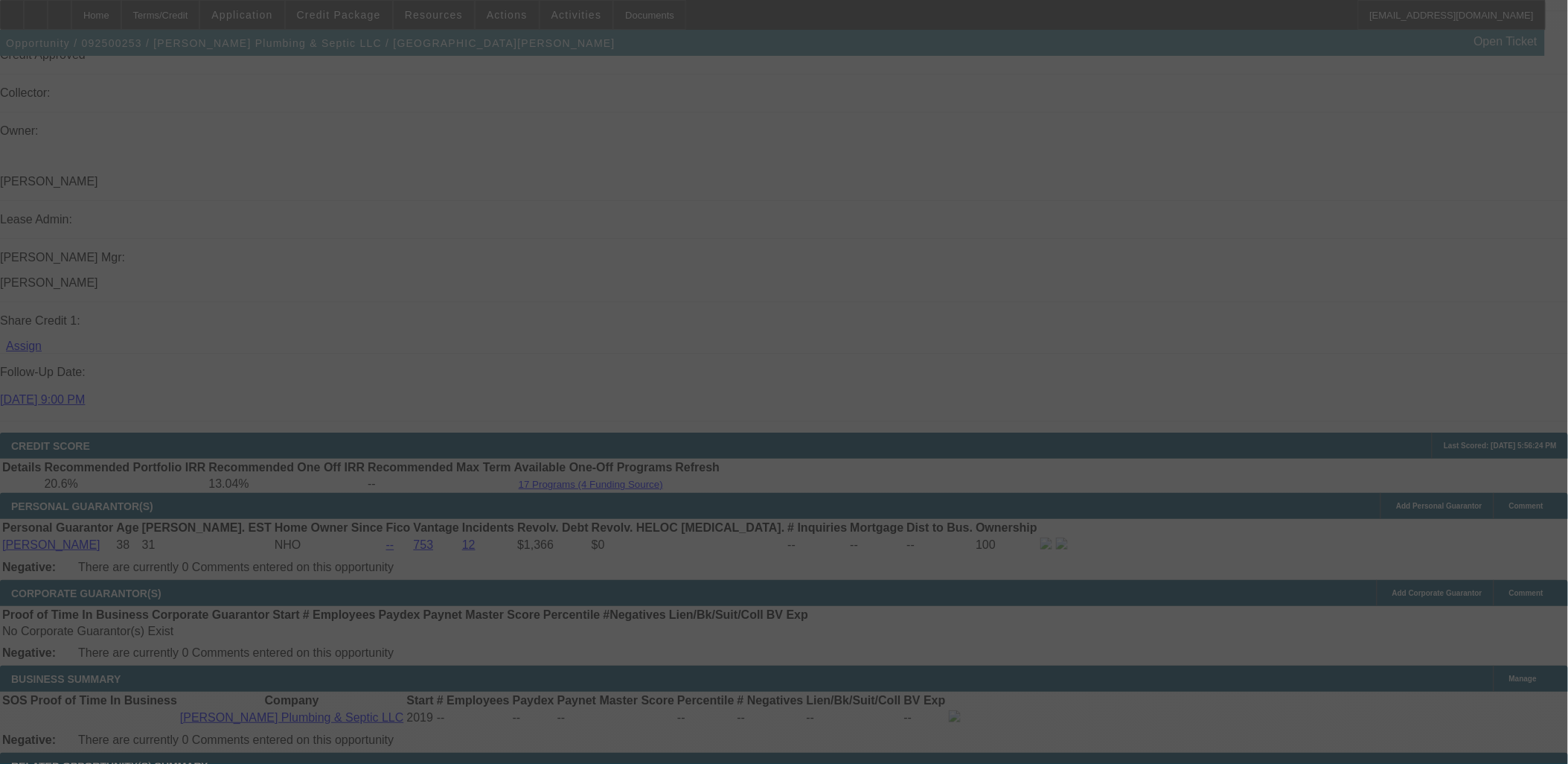
select select "0"
select select "3"
select select "0"
select select "6"
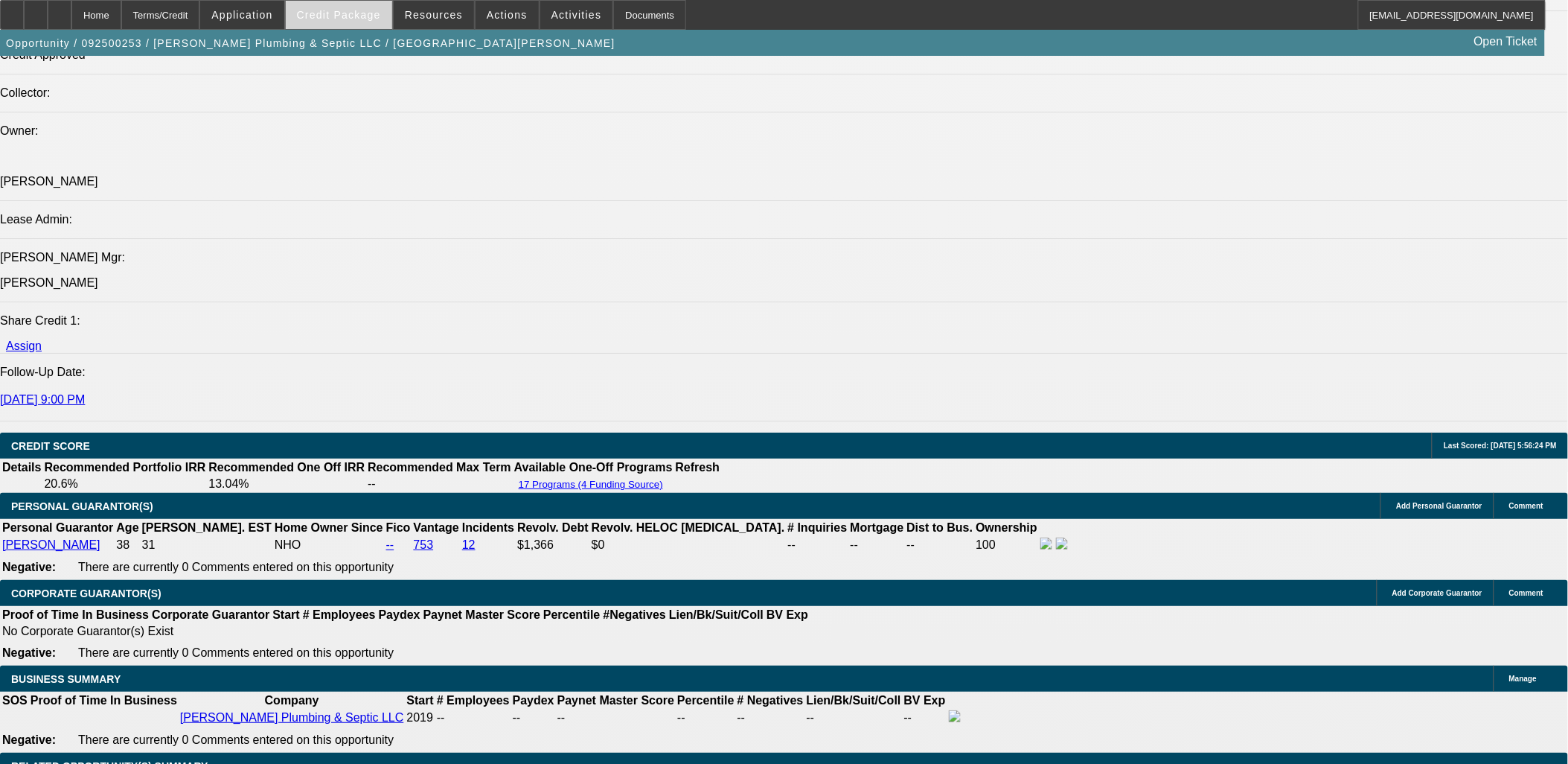
click at [335, 20] on span at bounding box center [339, 15] width 107 height 36
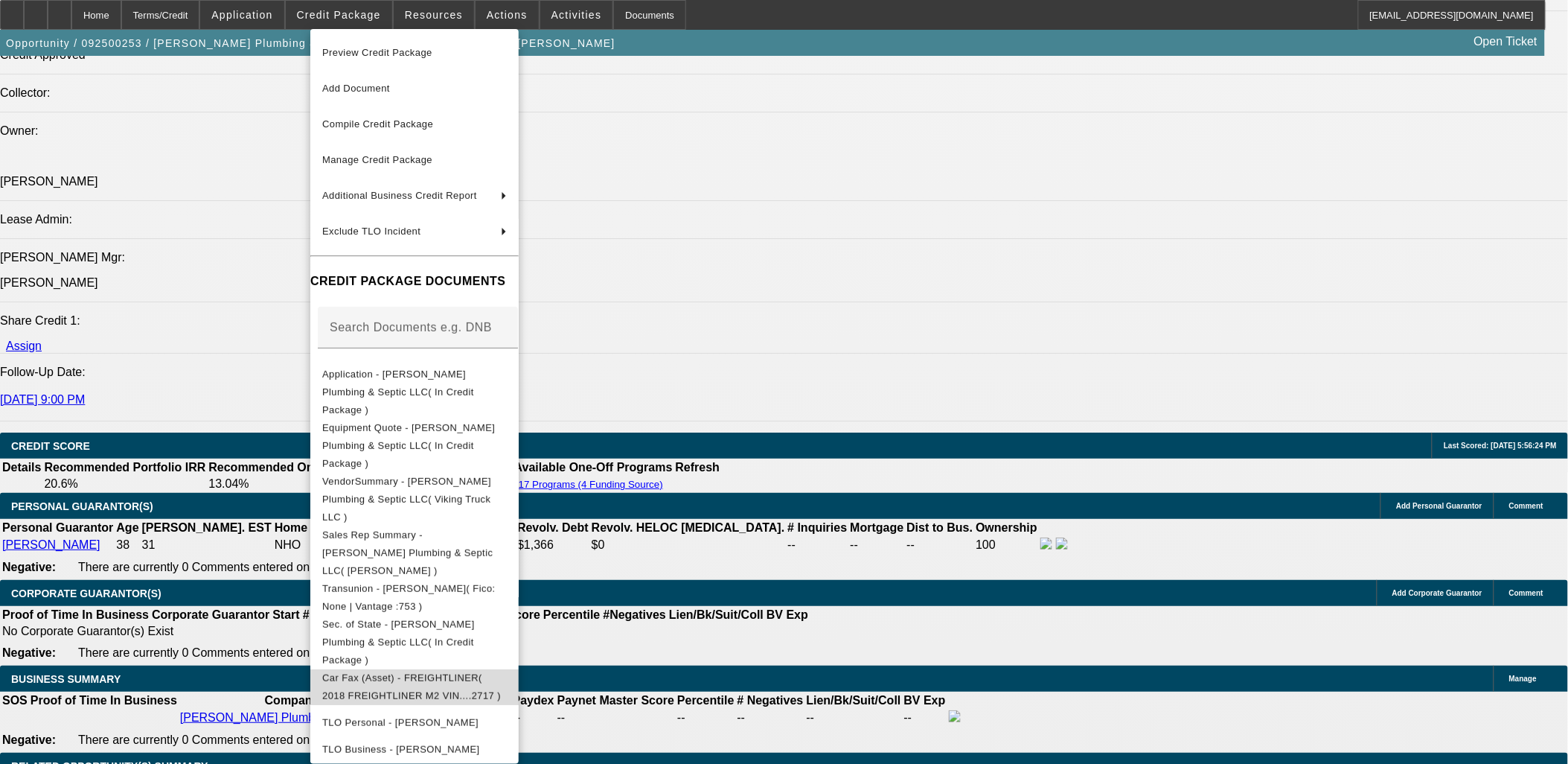
click at [433, 669] on span "Car Fax (Asset) - FREIGHTLINER( 2018 FREIGHTLINER M2 VIN....2717 )" at bounding box center [413, 687] width 184 height 36
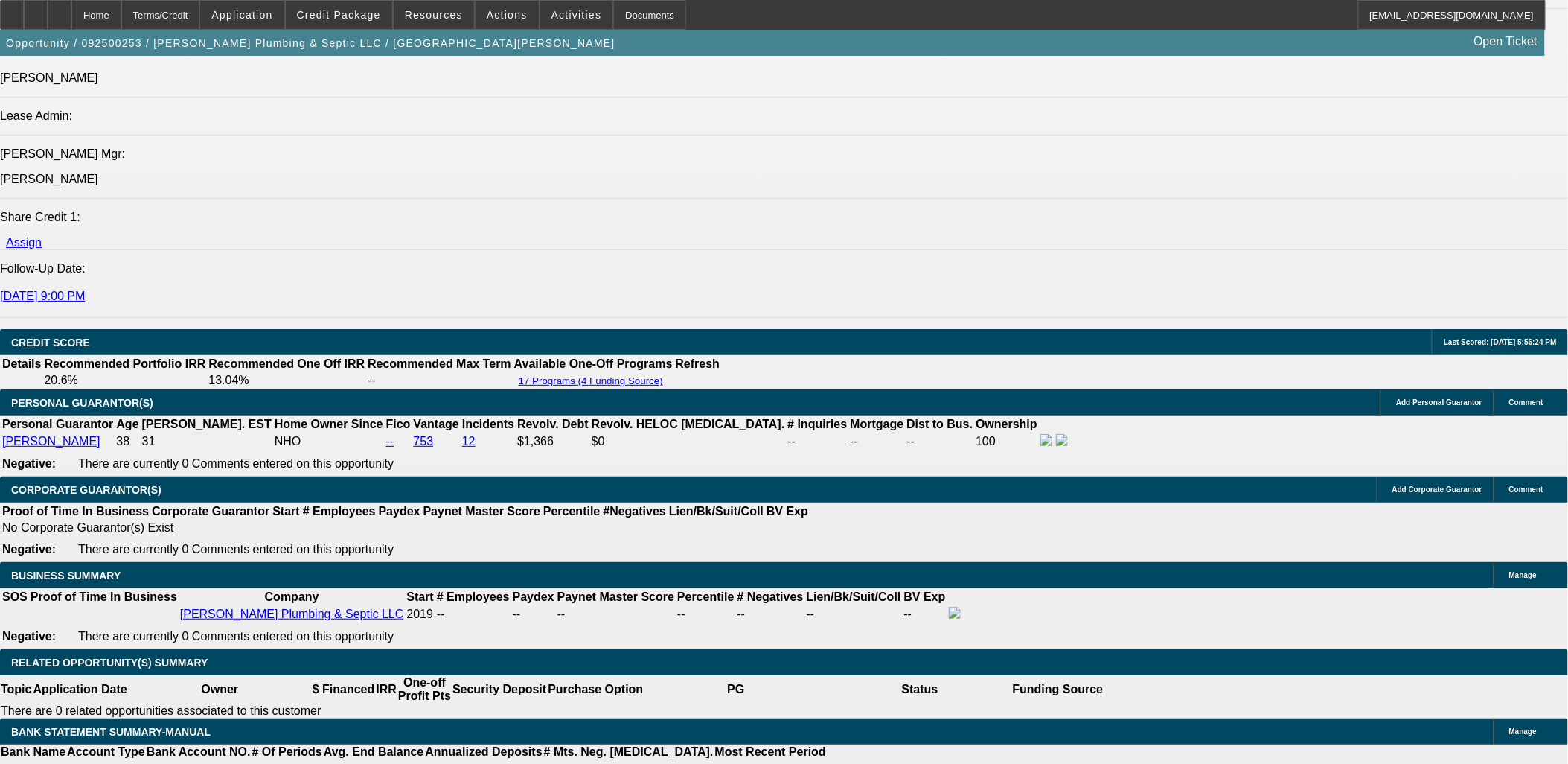
scroll to position [1984, 0]
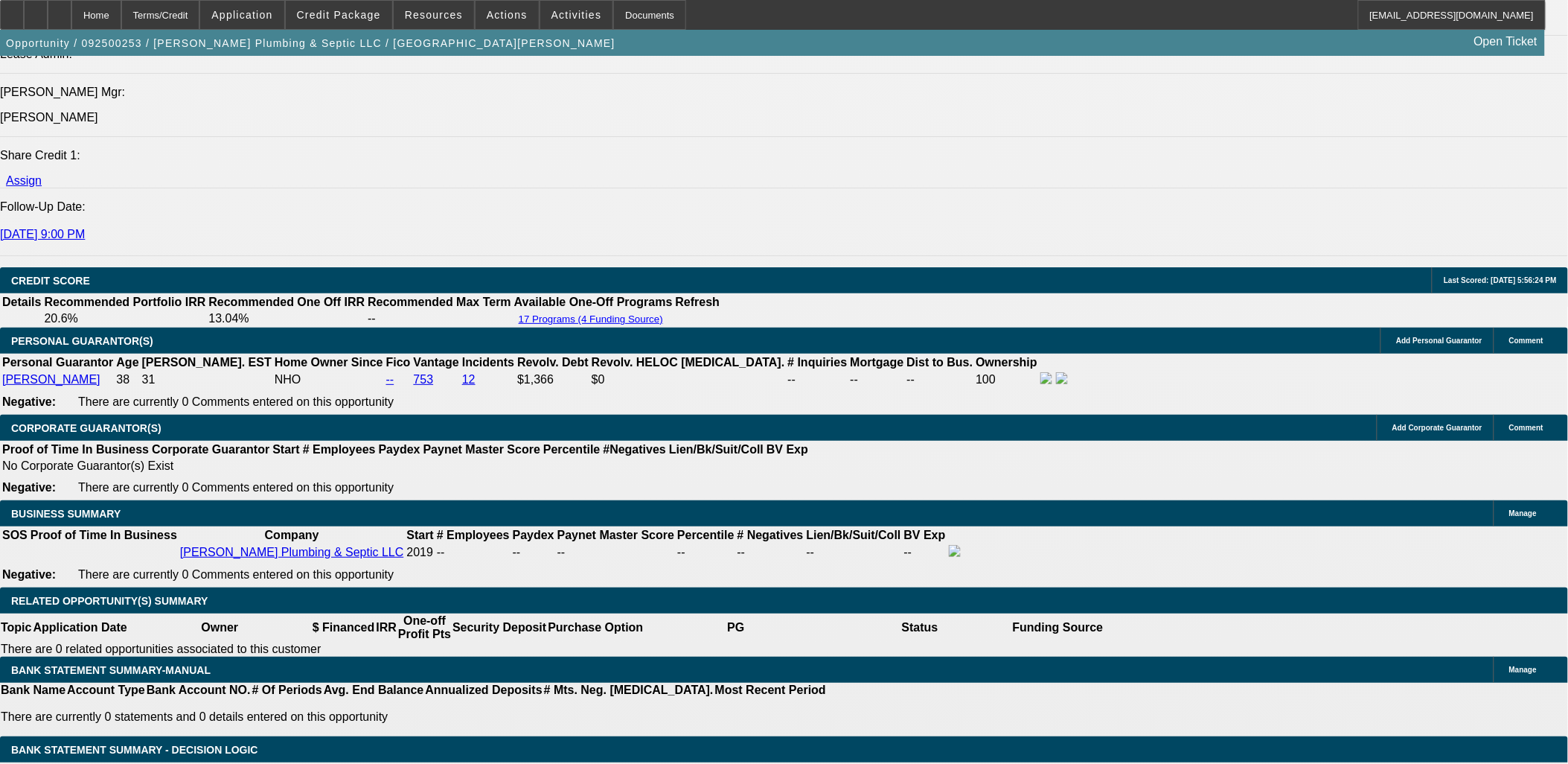
radio input "true"
paste textarea "153387 2019 INTERNATIONAL DURASTAR 4400 For Sale in Dundalk, Maryland | www.bel…"
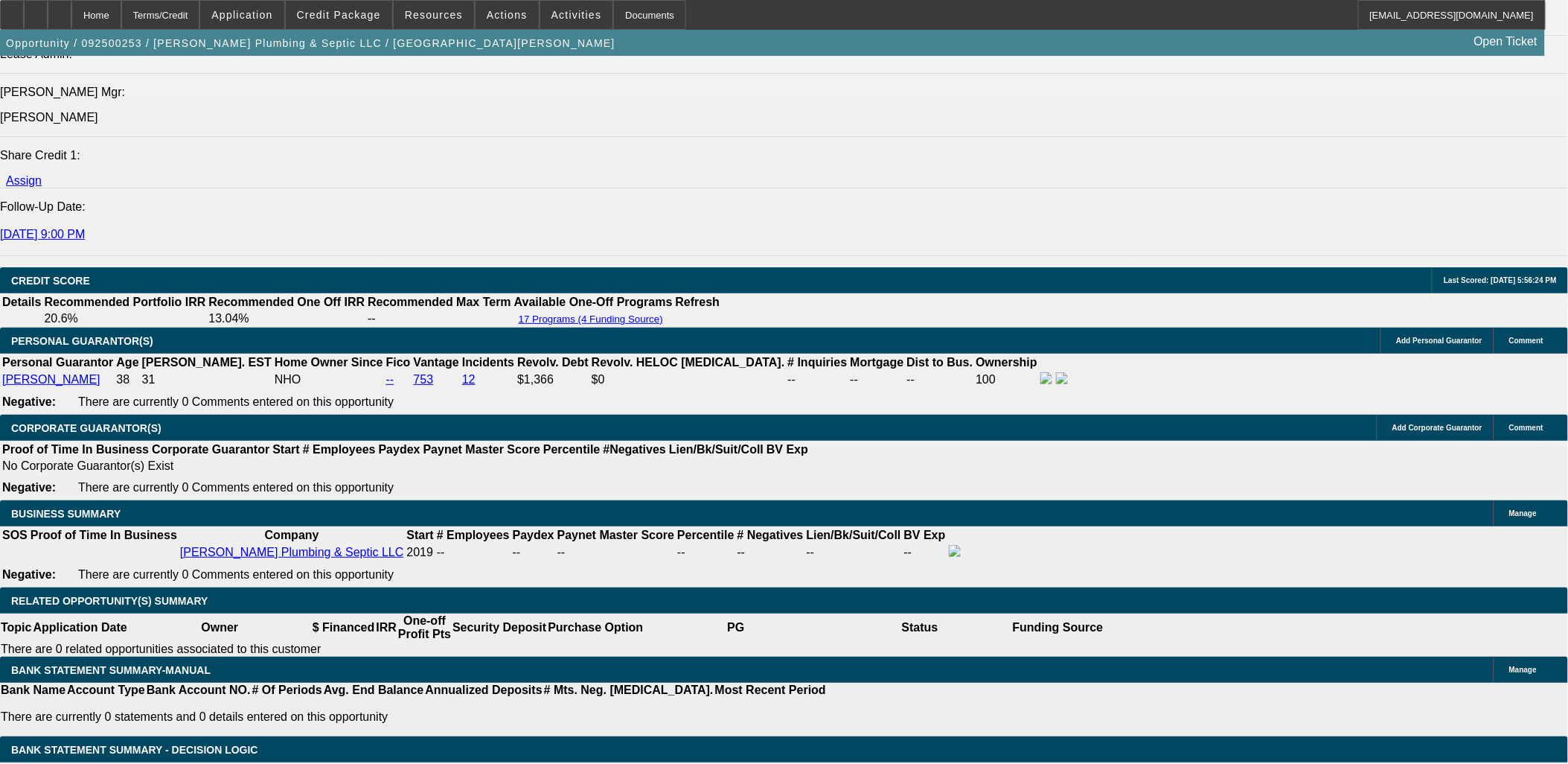
type textarea "153387 2019 INTERNATIONAL DURASTAR 4400 For Sale in Dundalk, Maryland | www.bel…"
drag, startPoint x: 1442, startPoint y: 347, endPoint x: 1319, endPoint y: 301, distance: 131.3
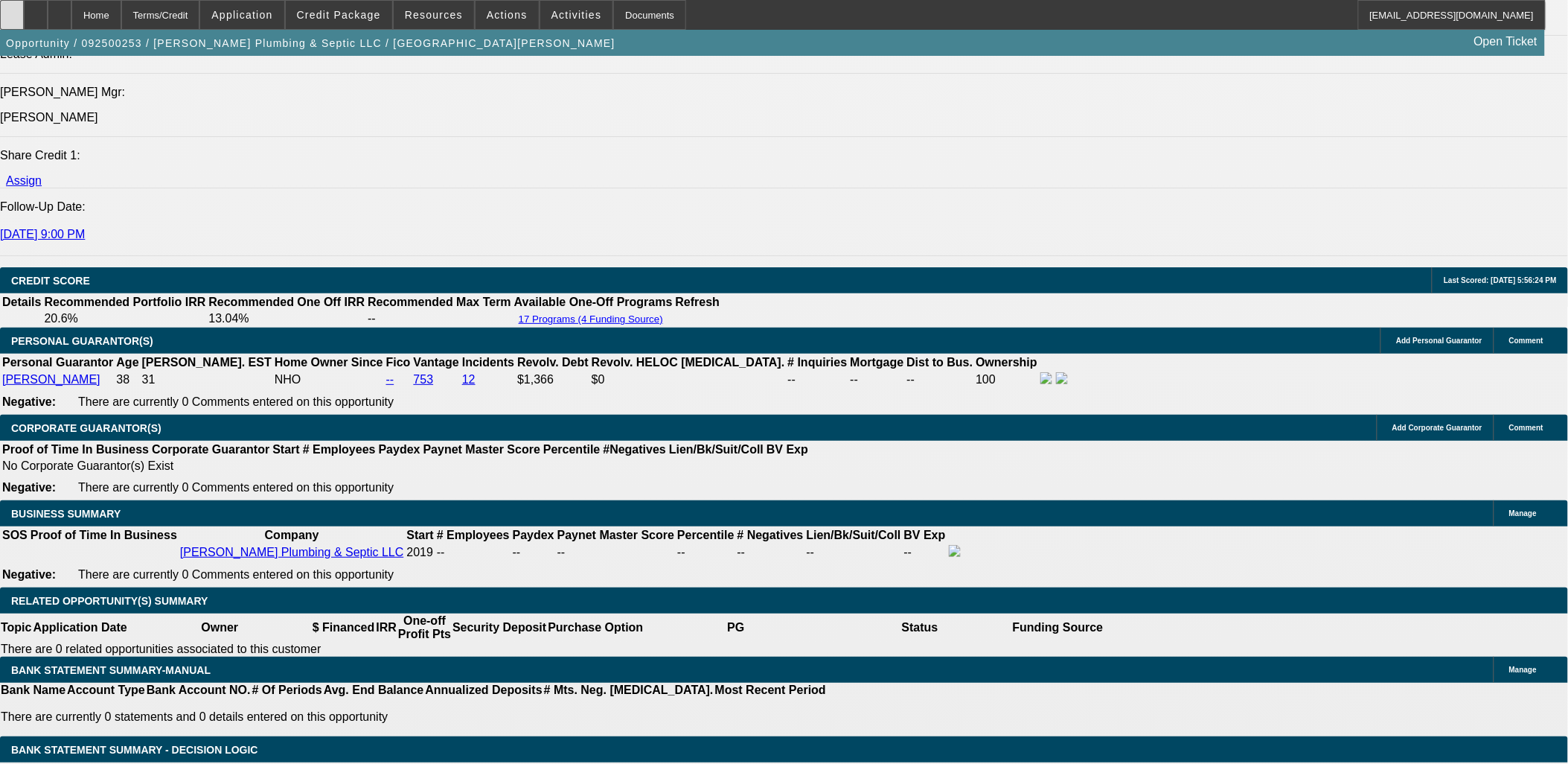
click at [12, 9] on icon at bounding box center [12, 9] width 0 height 0
click at [72, 17] on div at bounding box center [59, 15] width 24 height 30
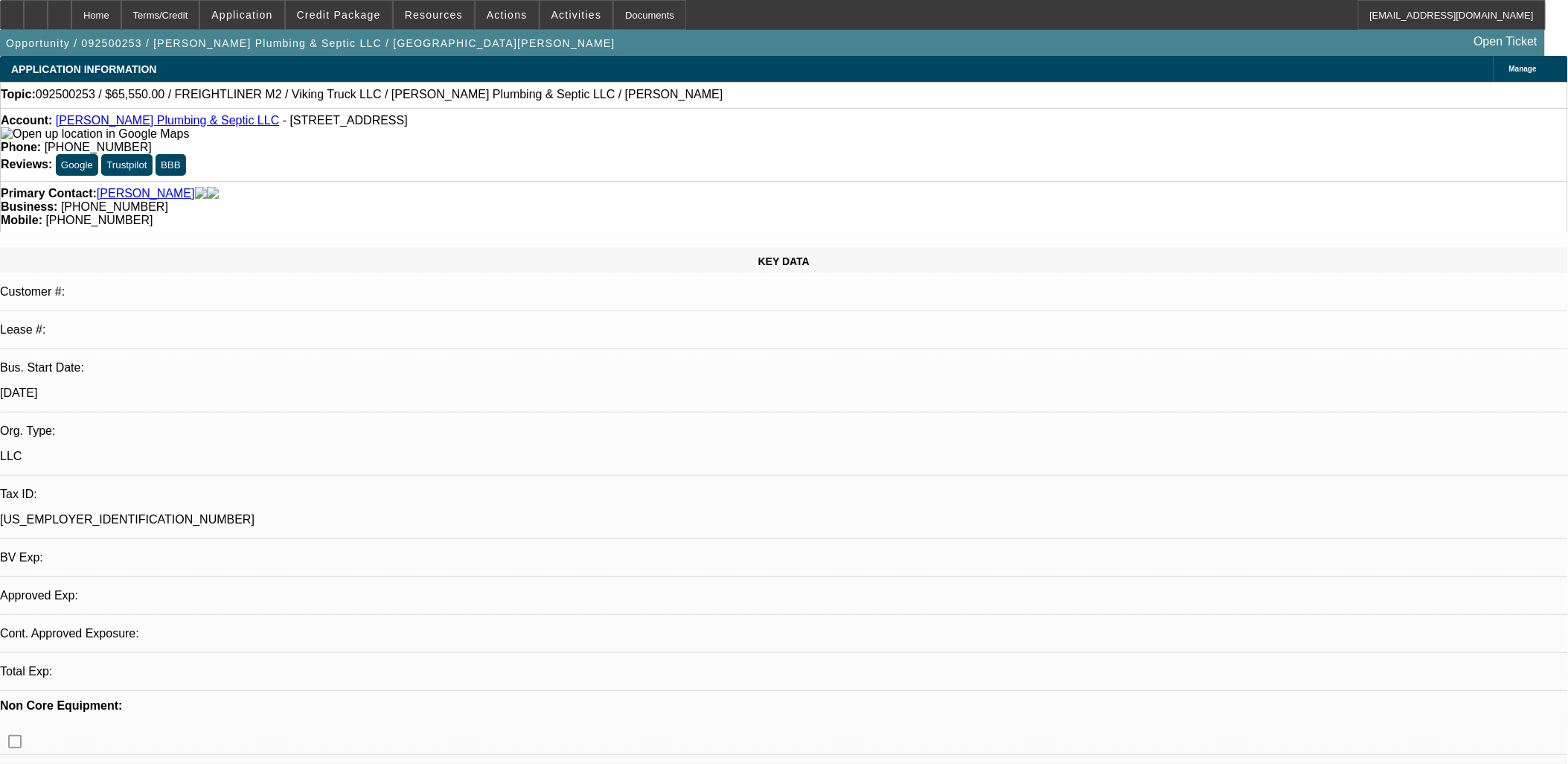
select select "0"
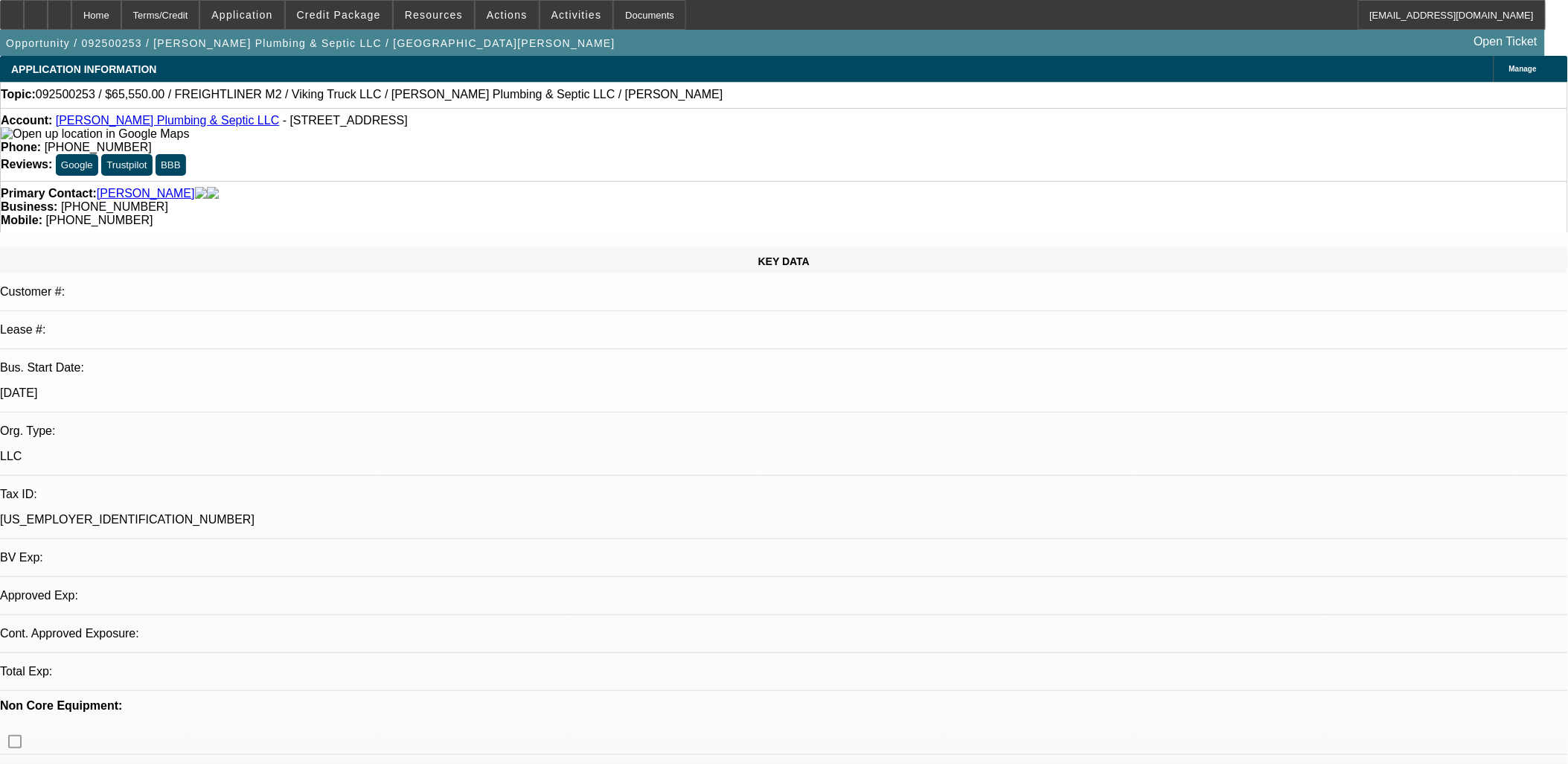
select select "0"
select select "1"
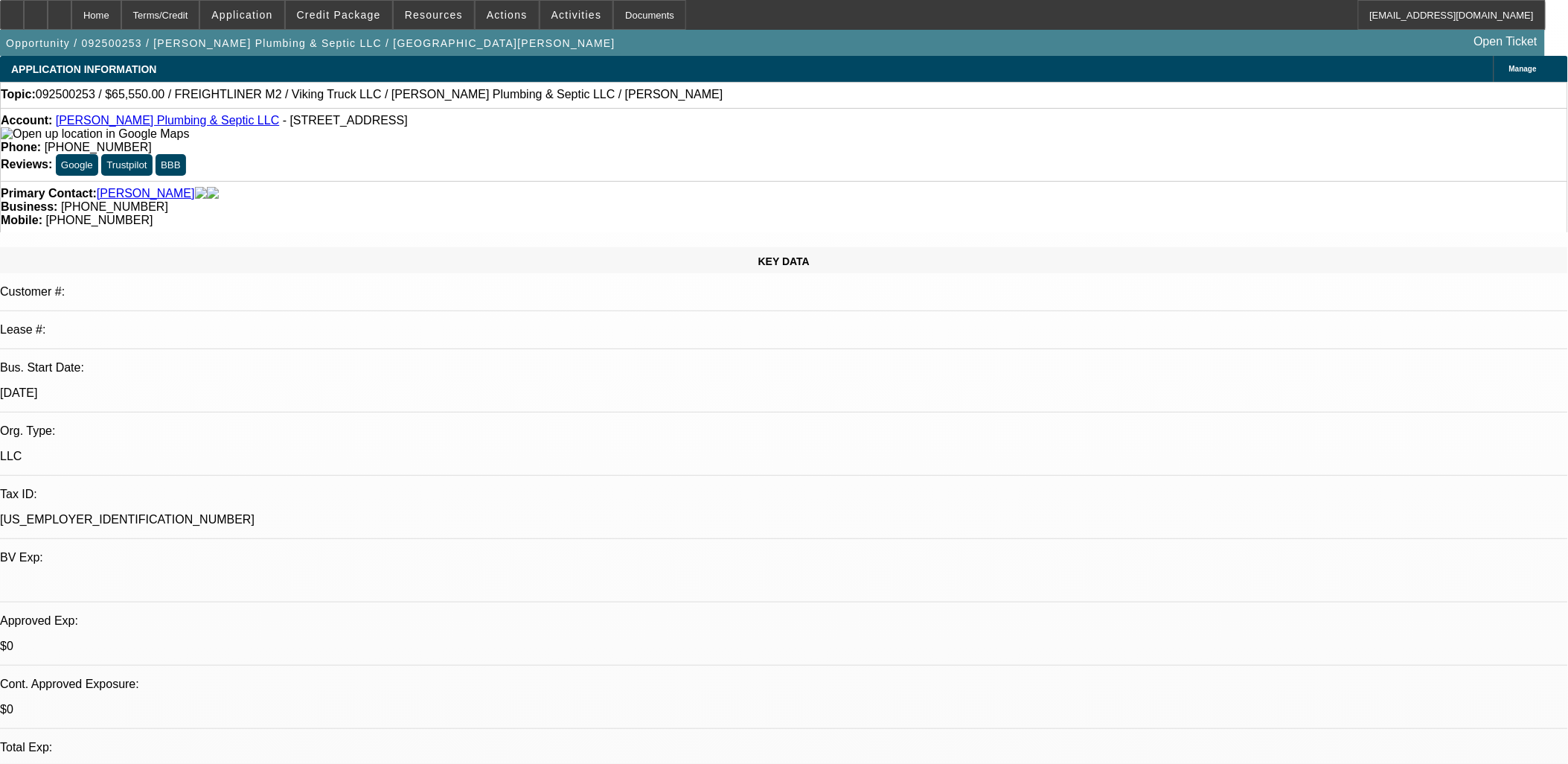
select select "3"
select select "6"
select select "1"
select select "6"
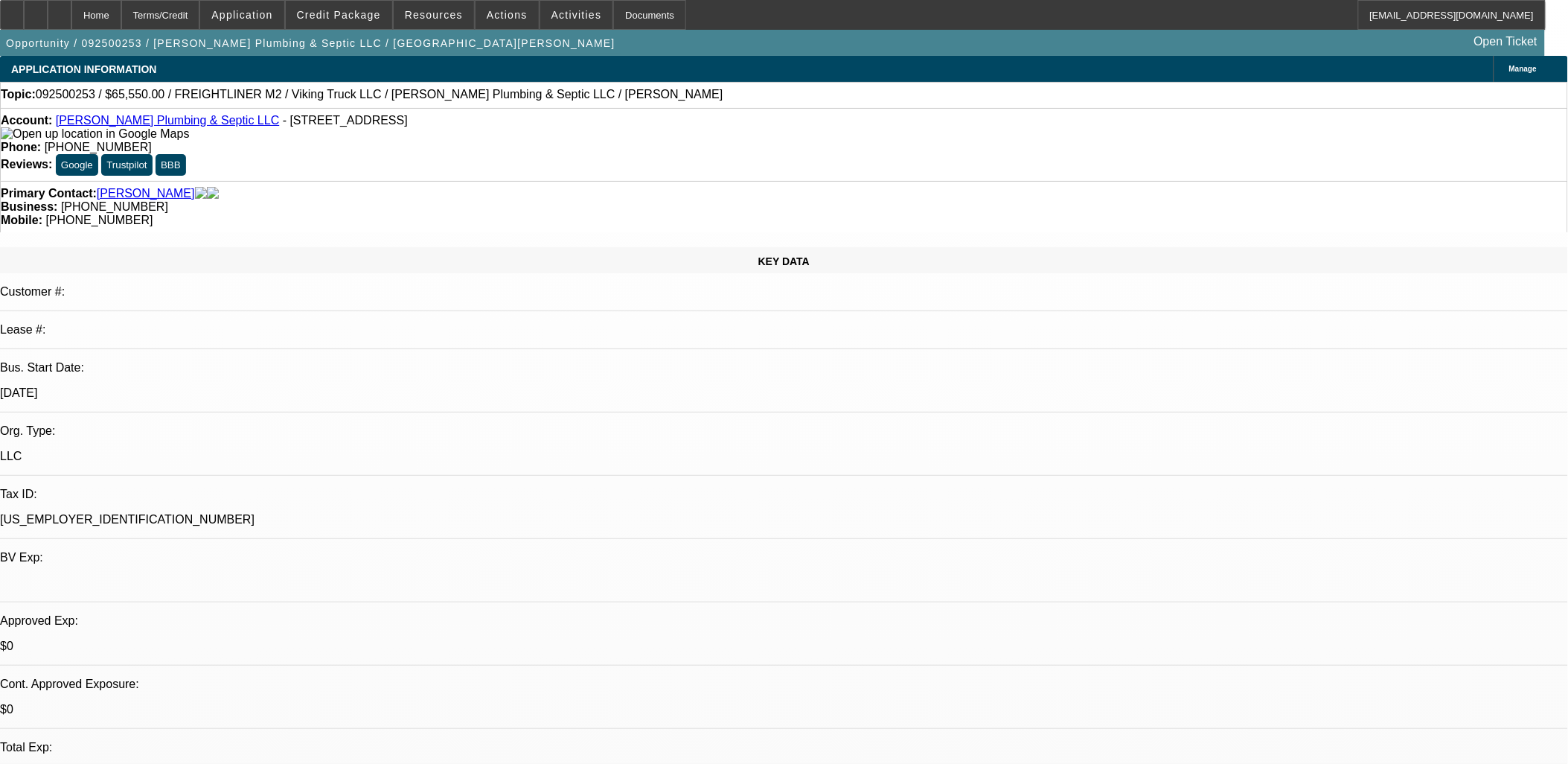
select select "1"
select select "6"
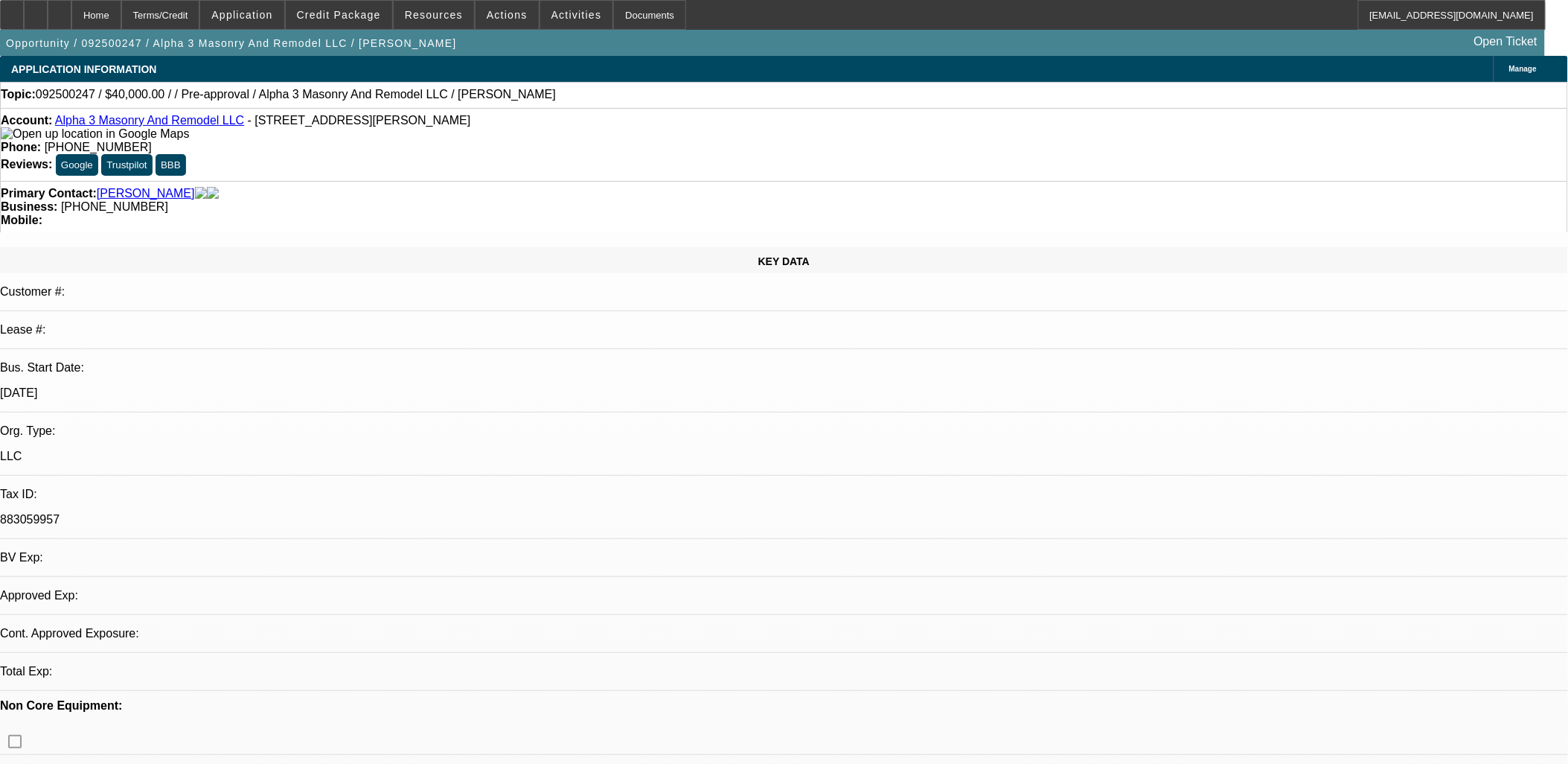
select select "0"
select select "2"
select select "0.1"
select select "1"
select select "2"
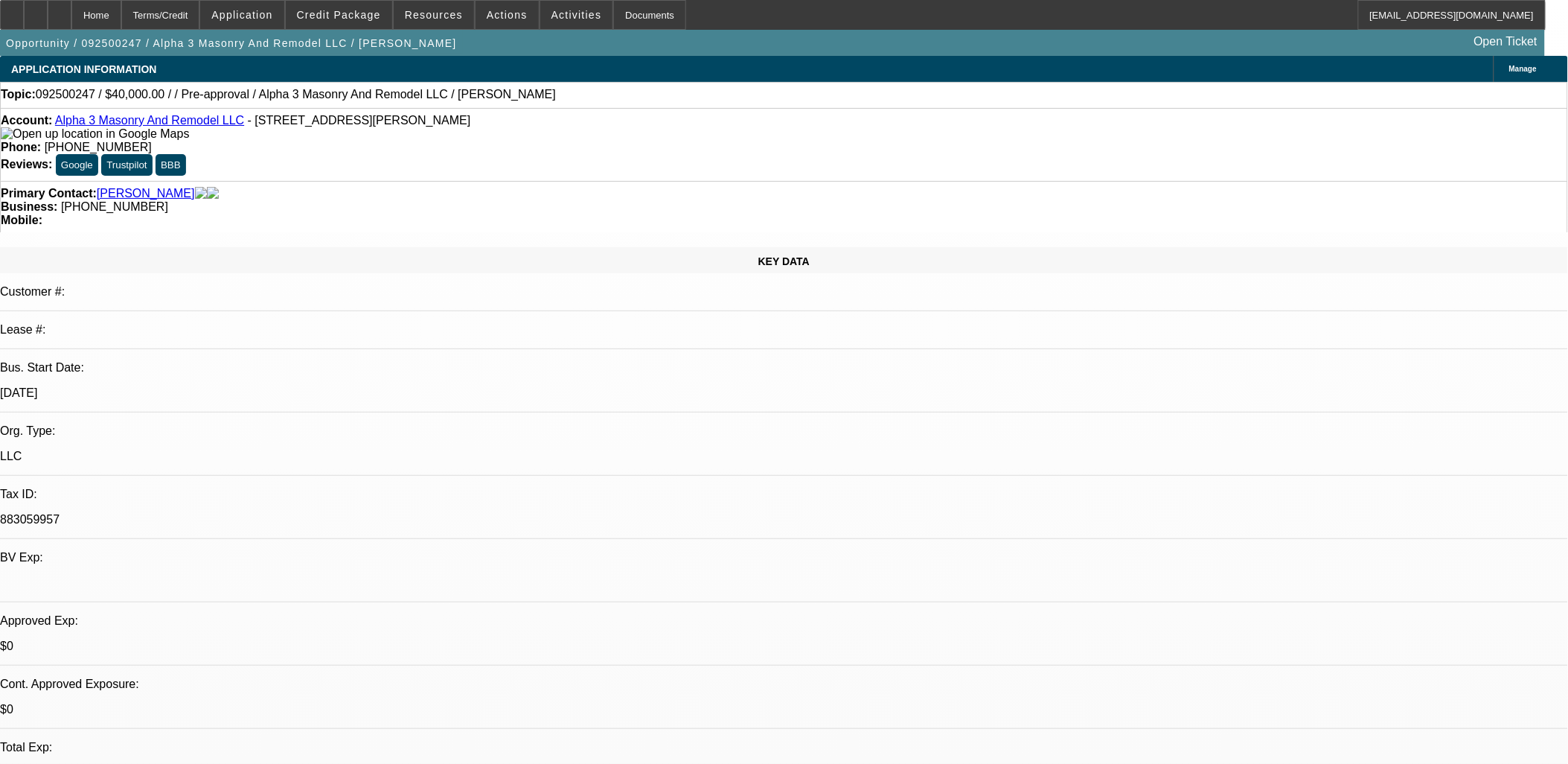
select select "4"
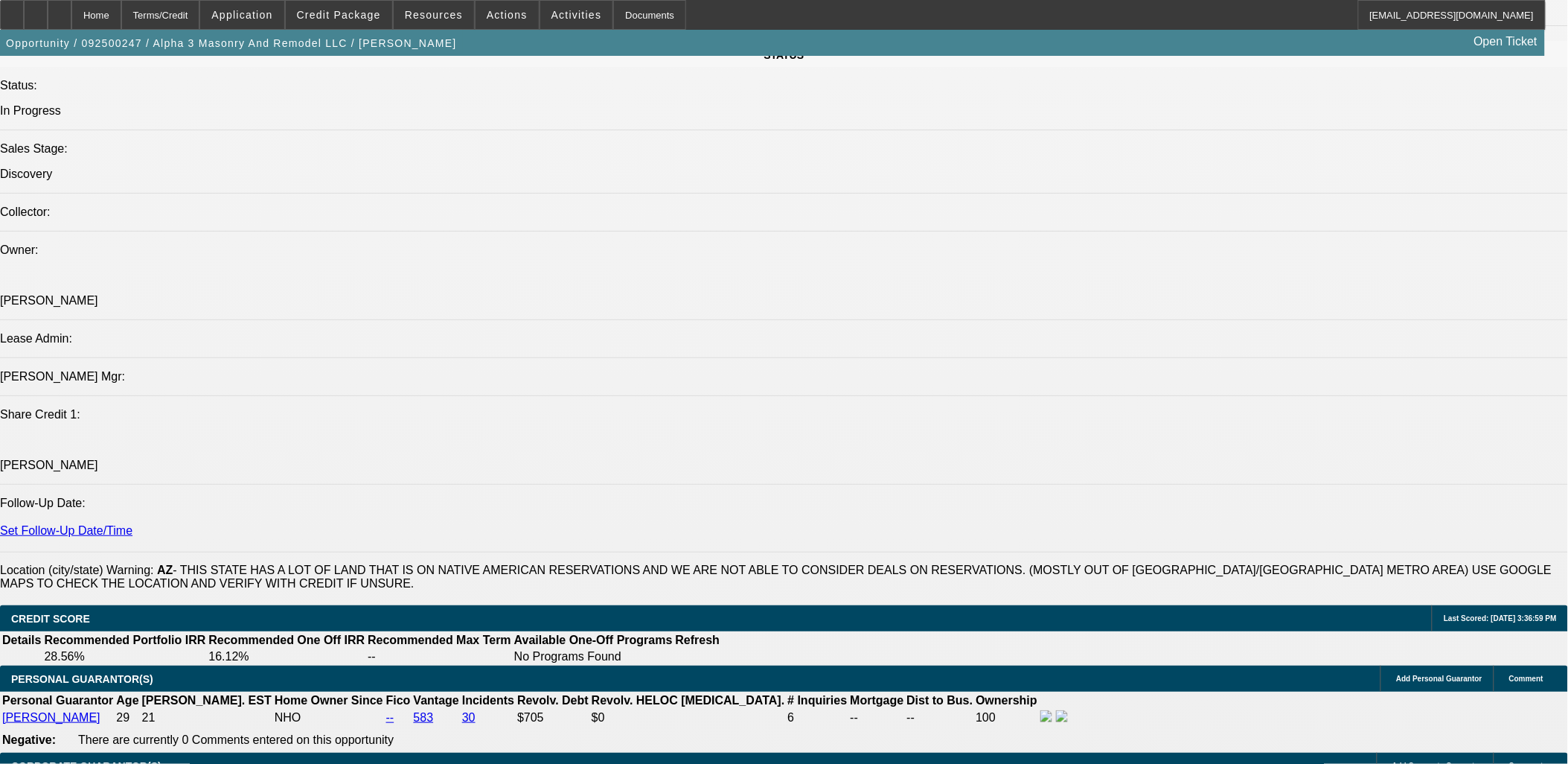
scroll to position [1984, 0]
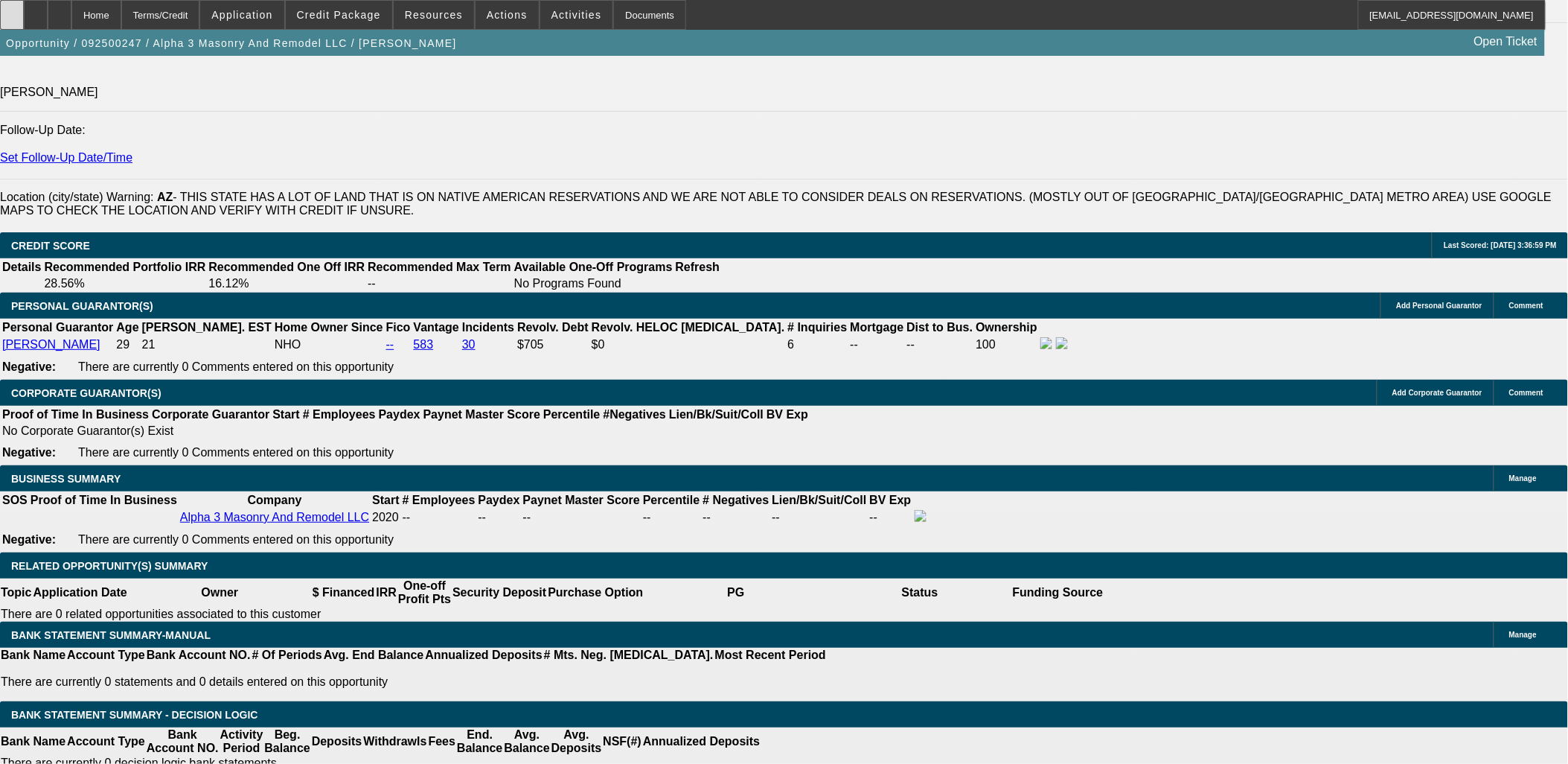
click at [15, 12] on div at bounding box center [11, 15] width 24 height 30
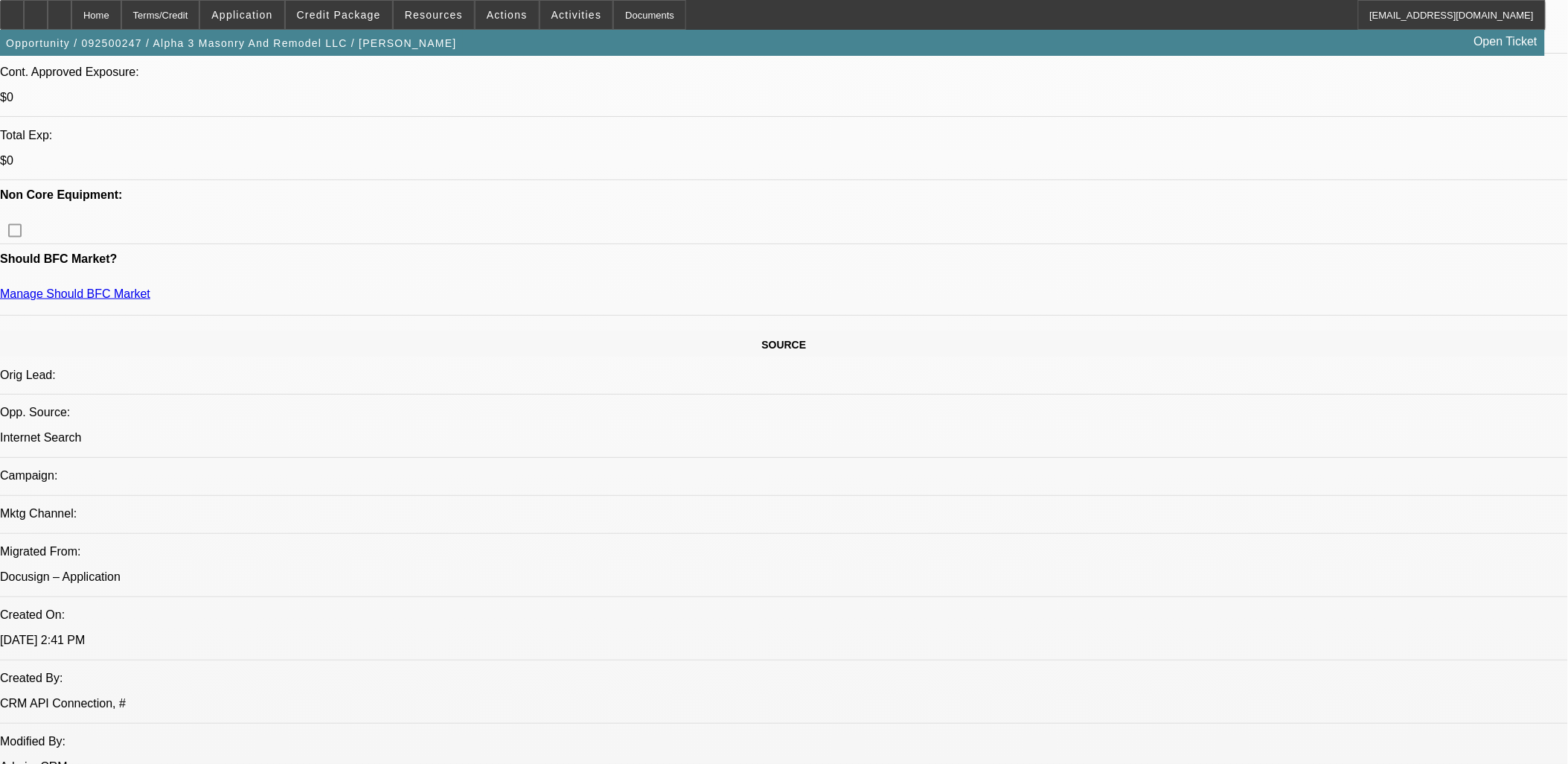
scroll to position [413, 0]
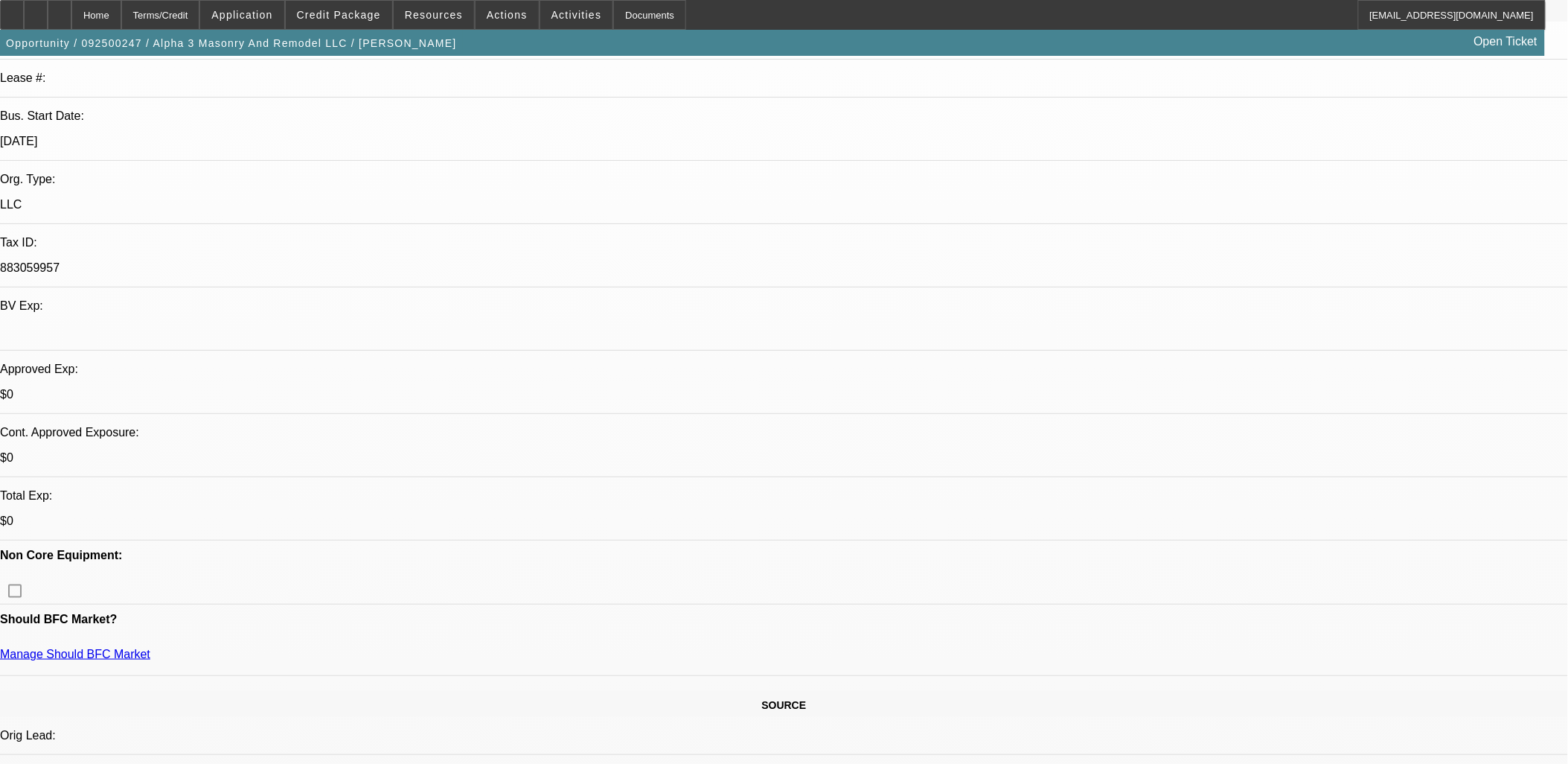
scroll to position [247, 0]
click at [322, 19] on span "Credit Package" at bounding box center [338, 14] width 84 height 12
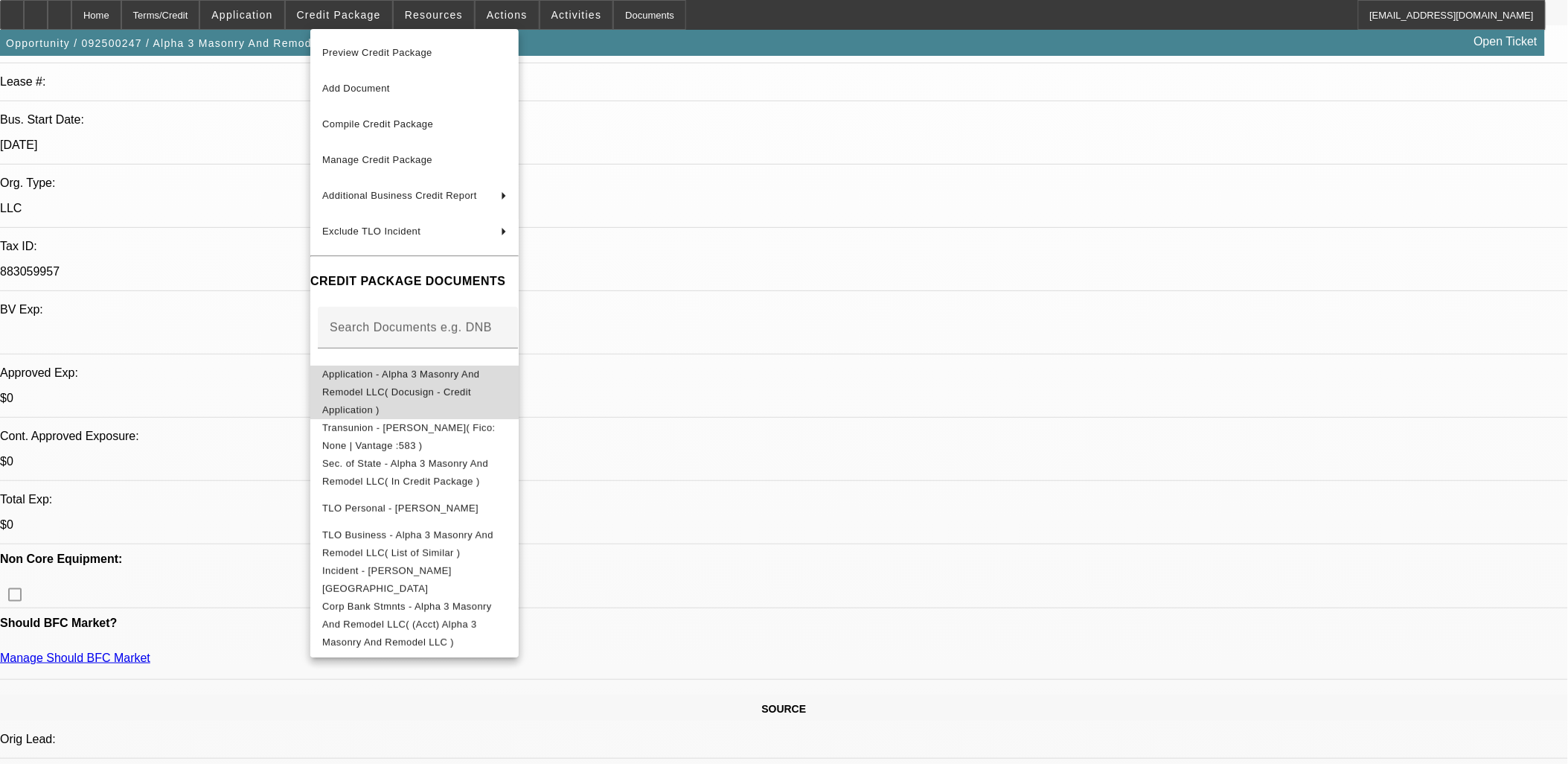
click at [370, 382] on span "Application - Alpha 3 Masonry And Remodel LLC( Docusign - Credit Application )" at bounding box center [413, 391] width 184 height 54
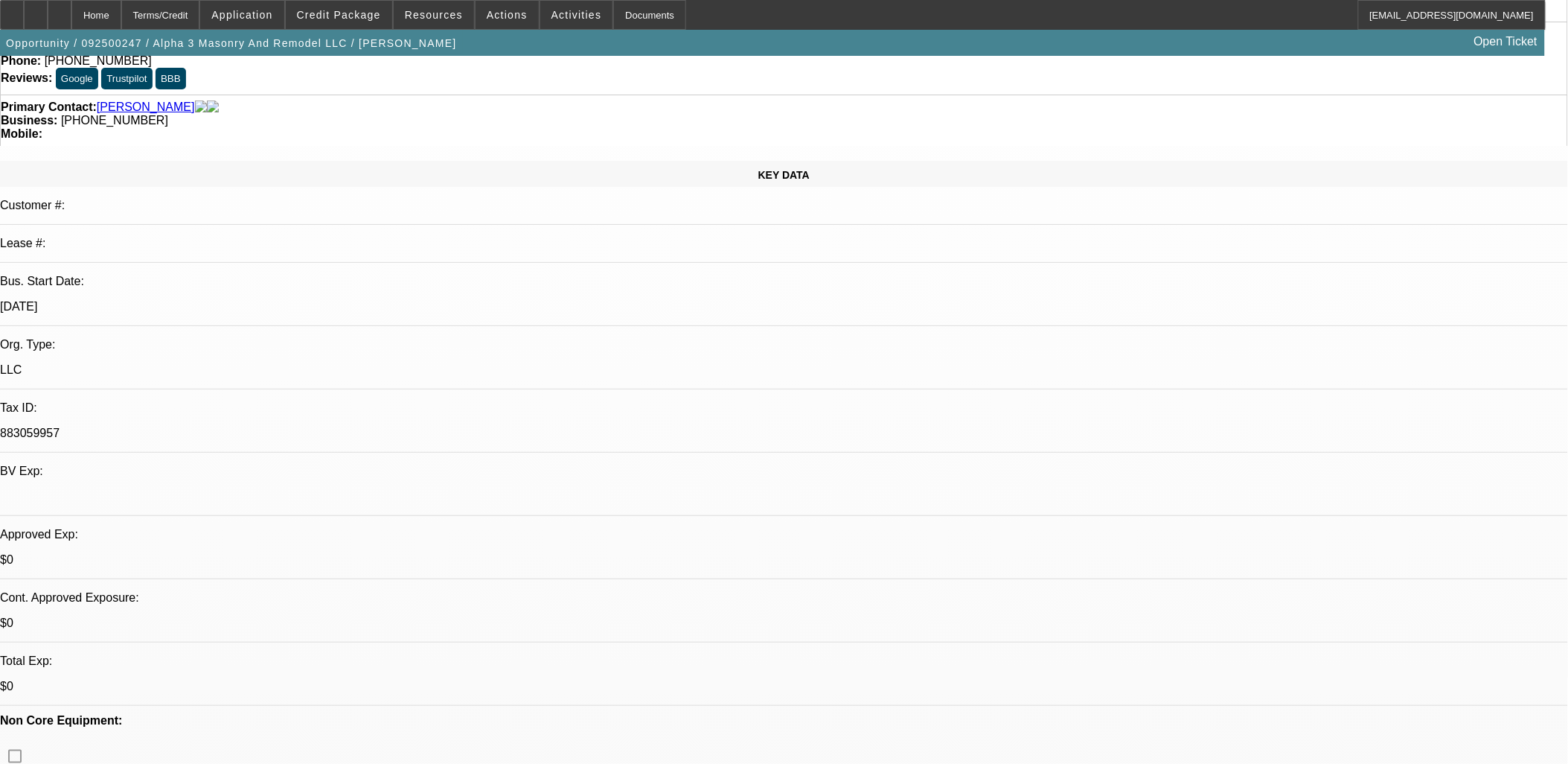
scroll to position [0, 0]
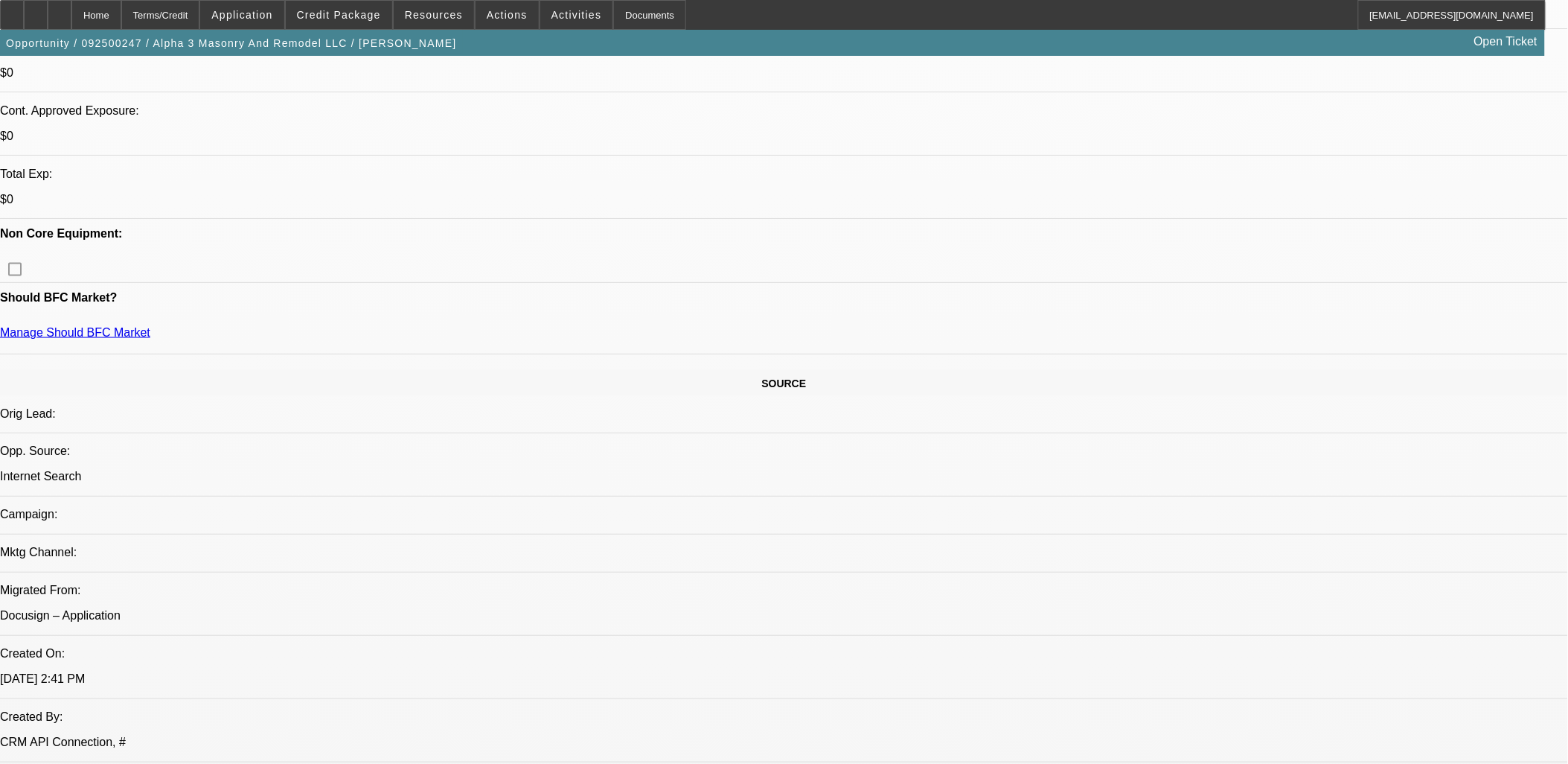
scroll to position [744, 0]
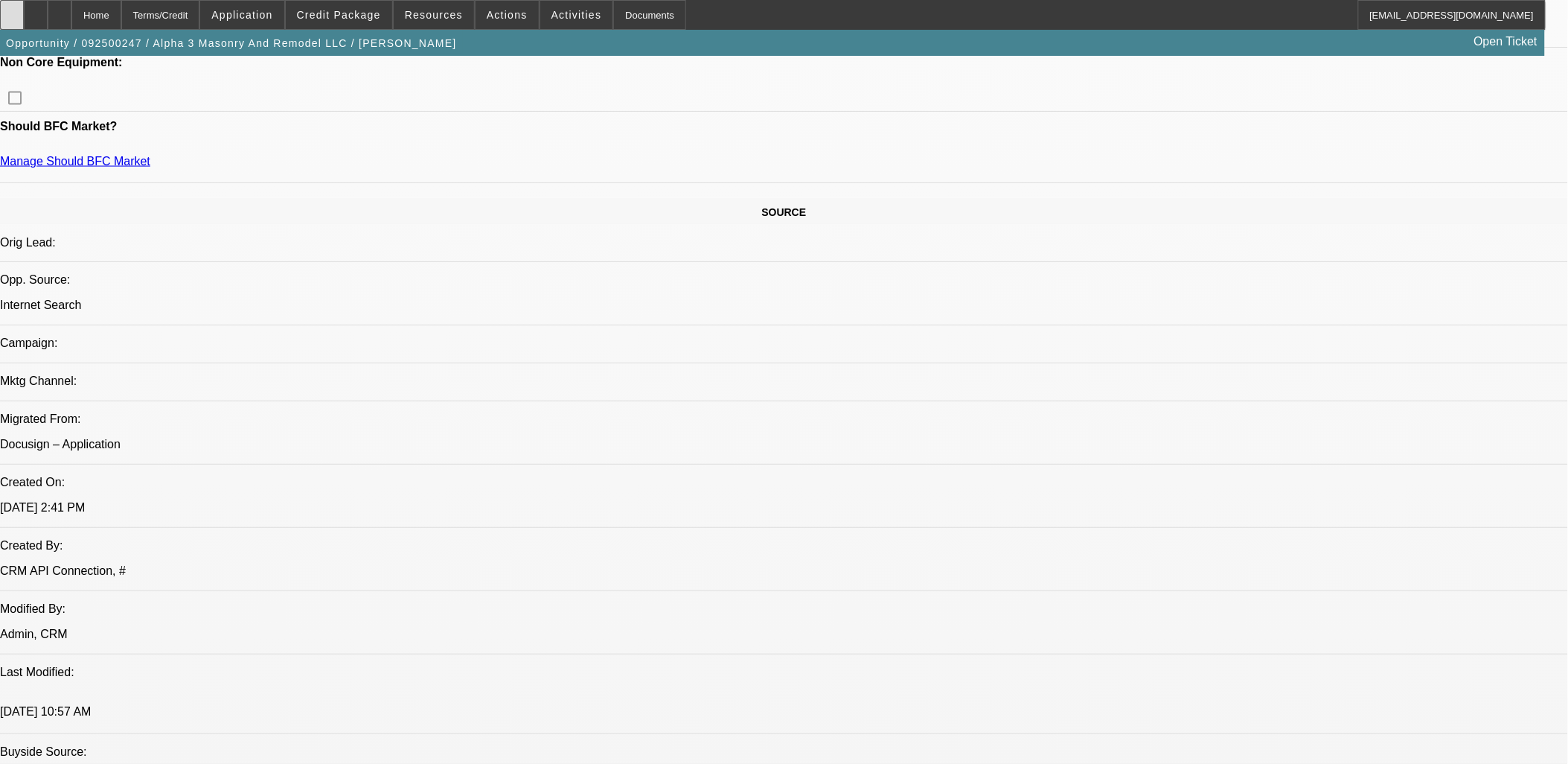
click at [24, 12] on div at bounding box center [11, 15] width 24 height 30
click at [340, 24] on span at bounding box center [339, 15] width 107 height 36
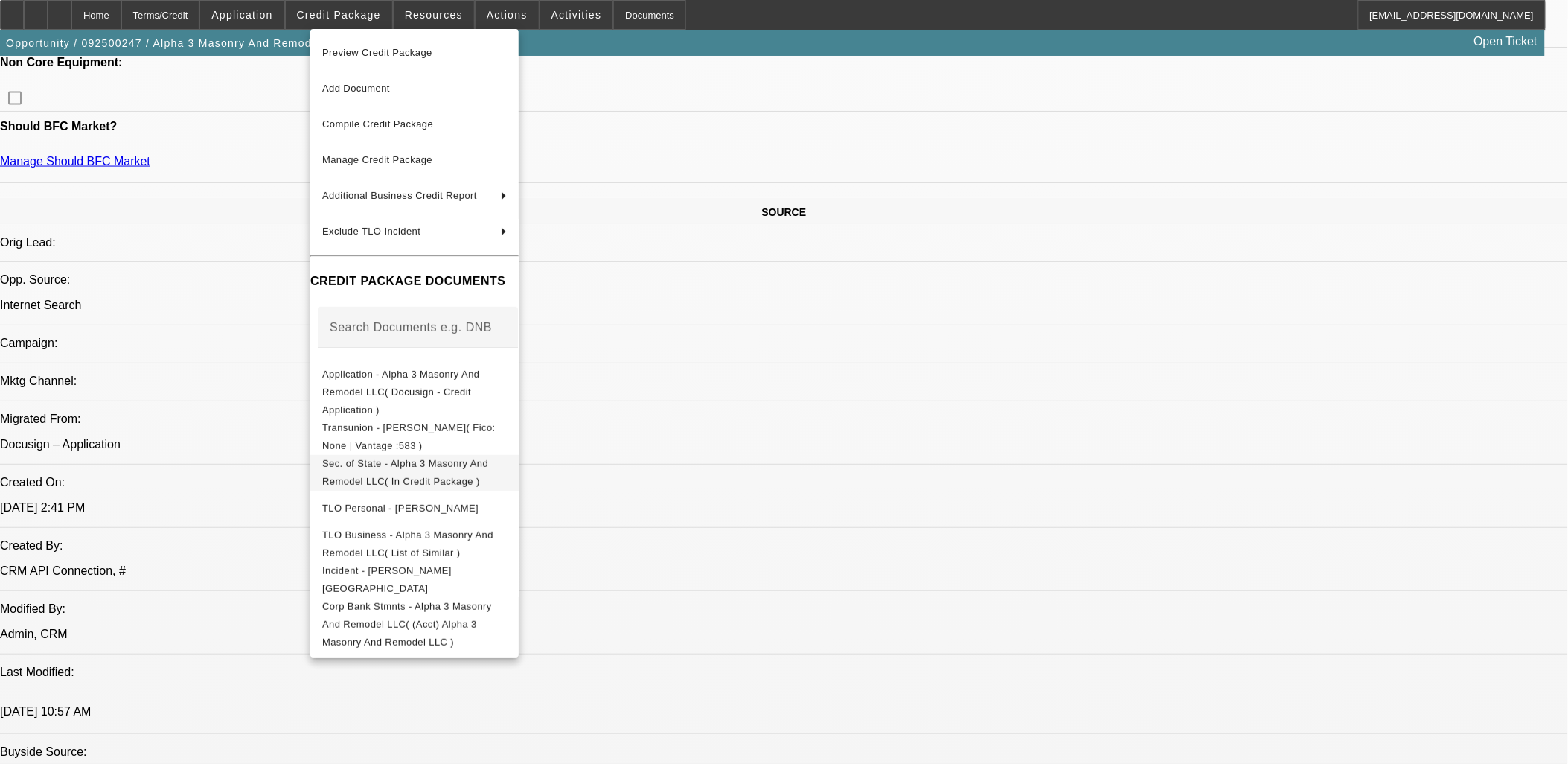
scroll to position [1157, 0]
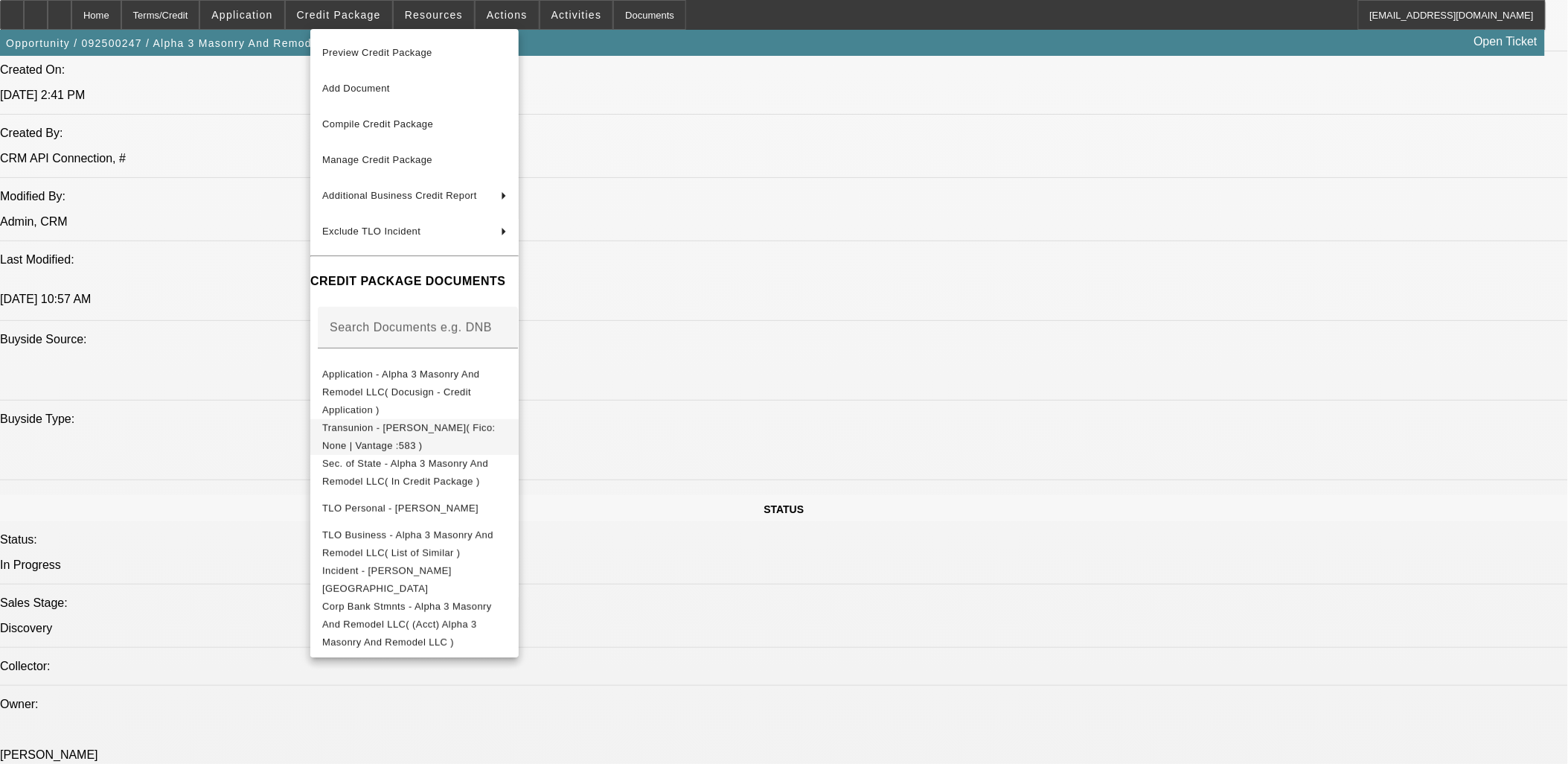
click at [423, 420] on span "Transunion - Lafarga, Adrian( Fico: None | Vantage :583 )" at bounding box center [413, 436] width 184 height 36
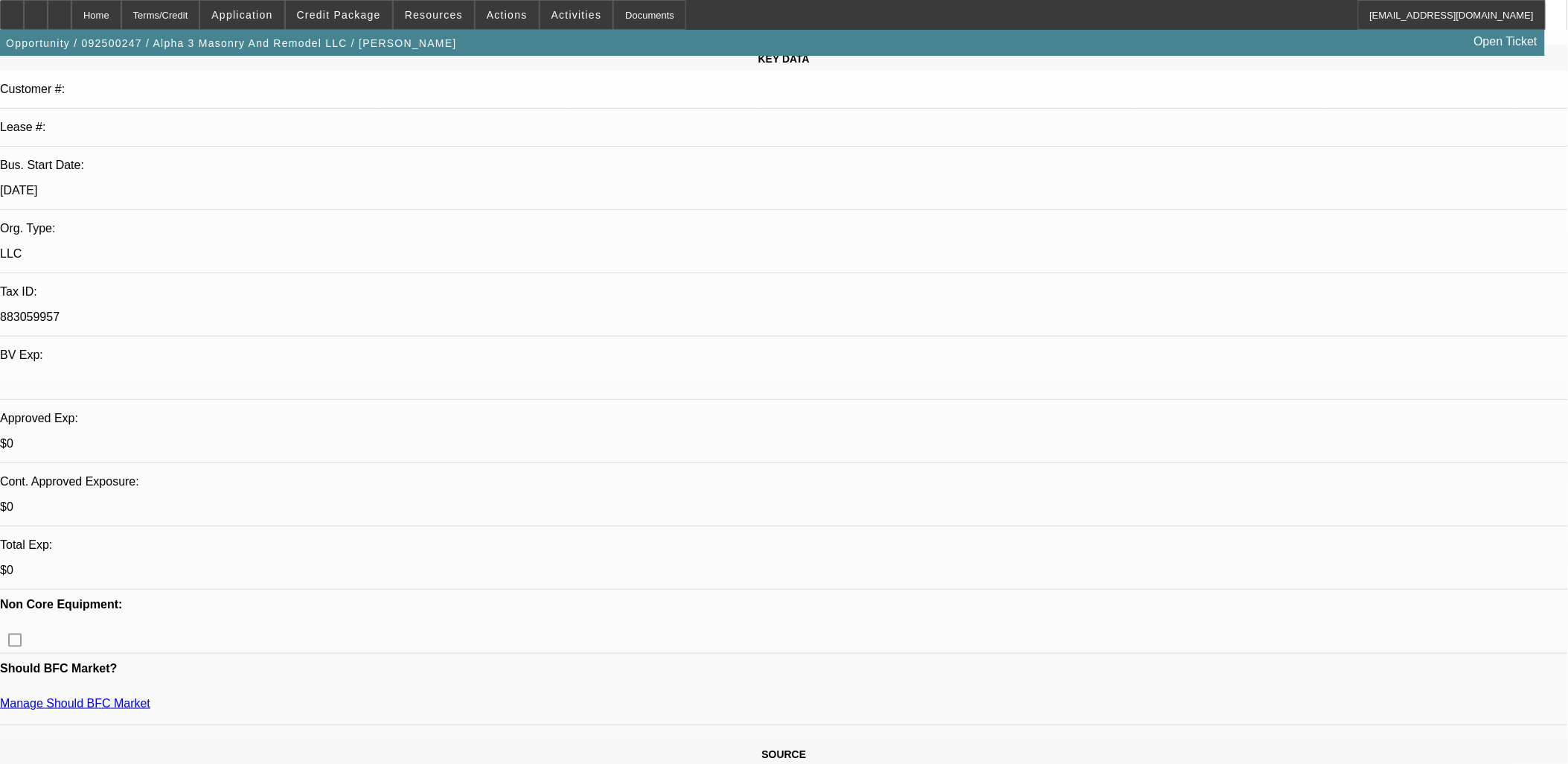
scroll to position [82, 0]
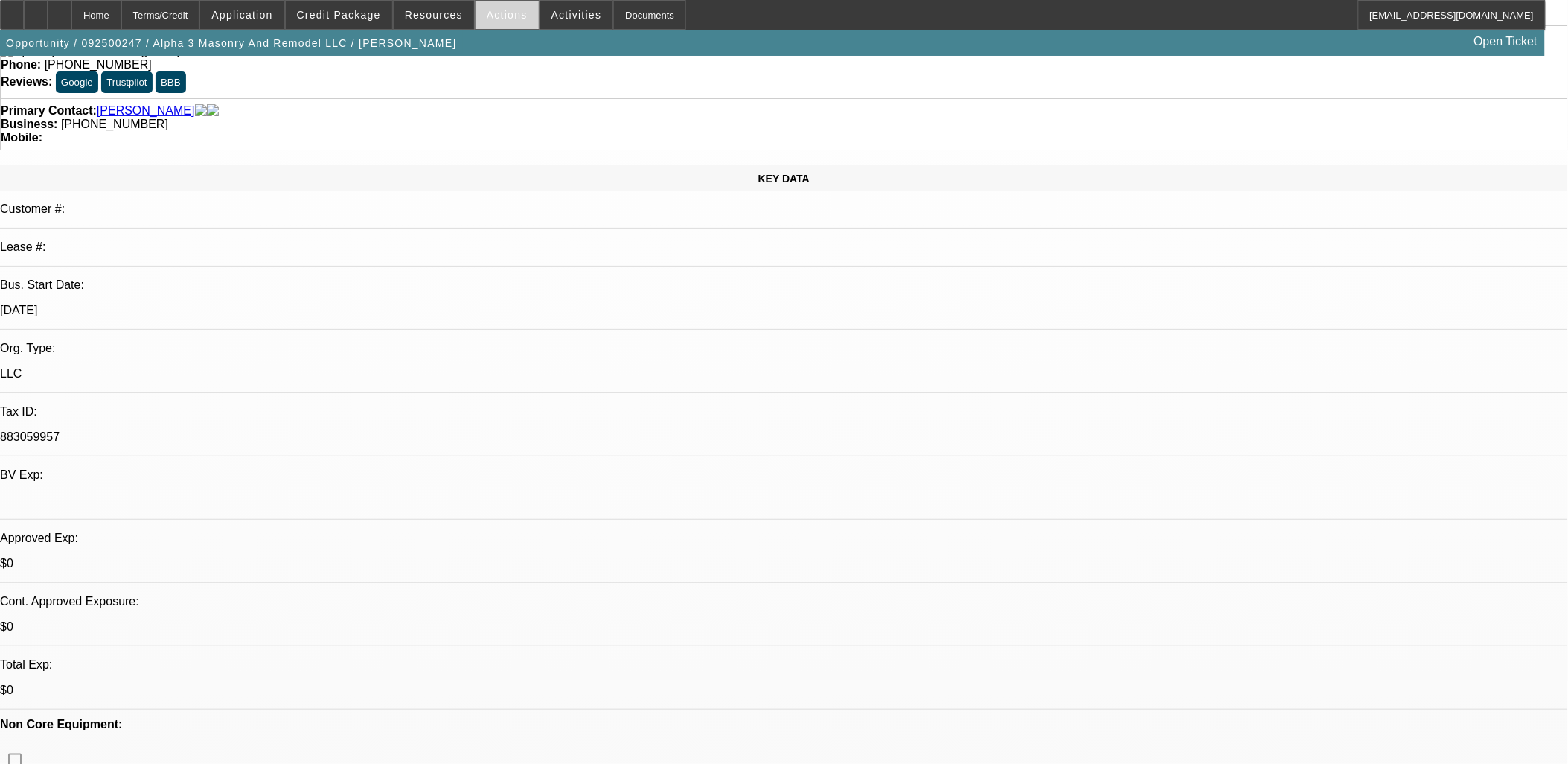
click at [486, 15] on span "Actions" at bounding box center [506, 14] width 41 height 12
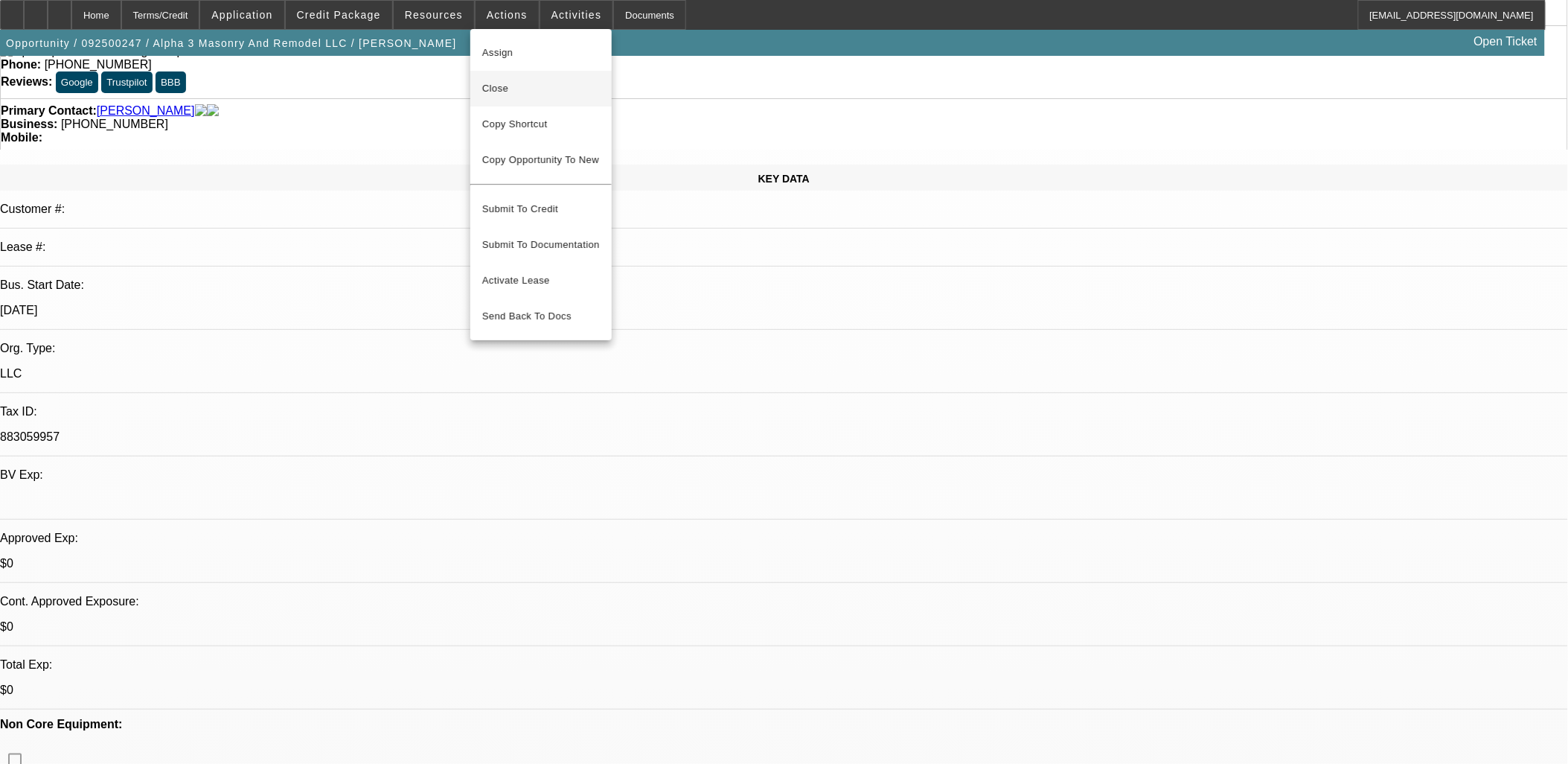
click at [510, 87] on span "Close" at bounding box center [541, 88] width 118 height 18
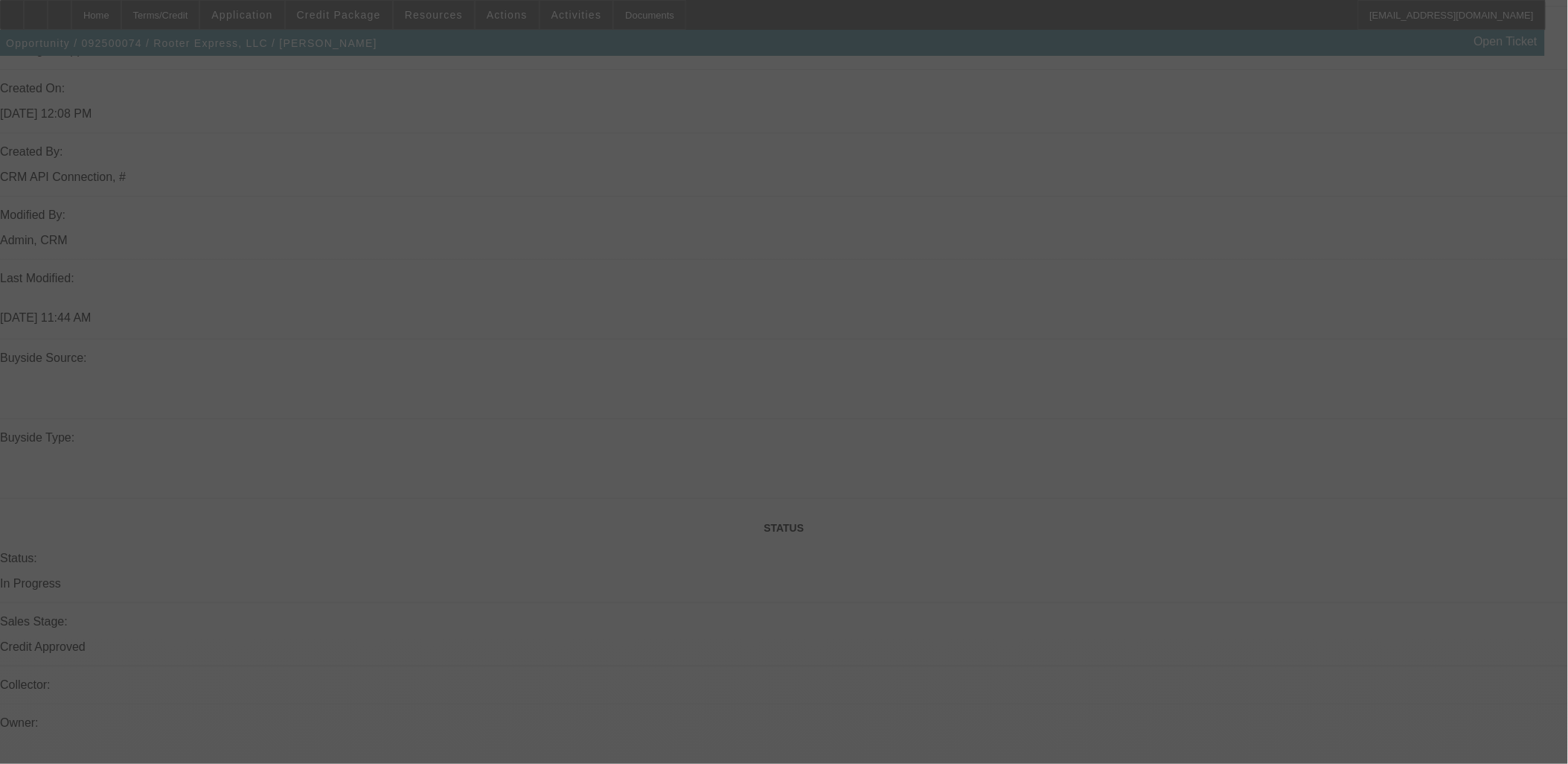
scroll to position [1252, 0]
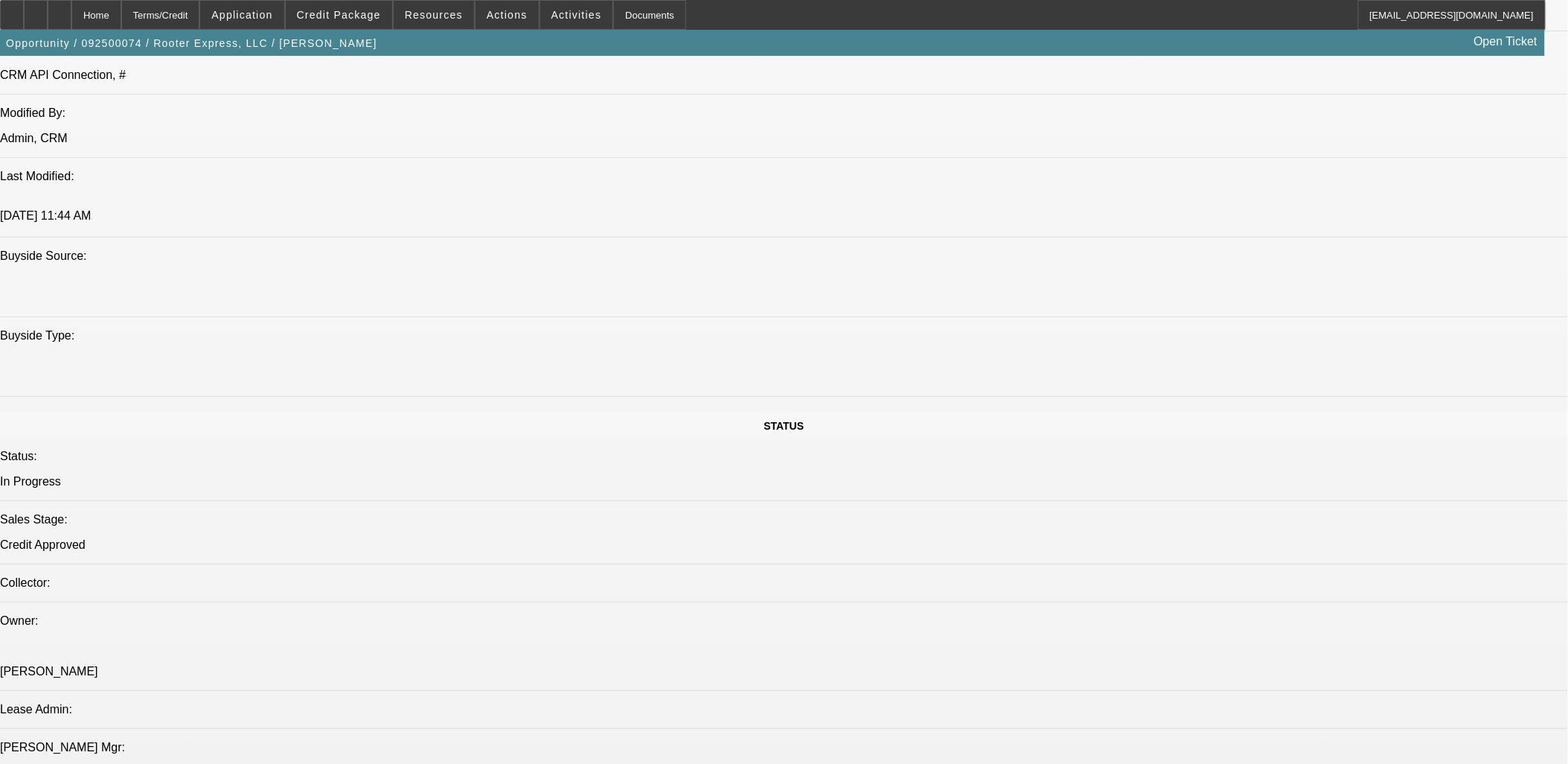
select select "0"
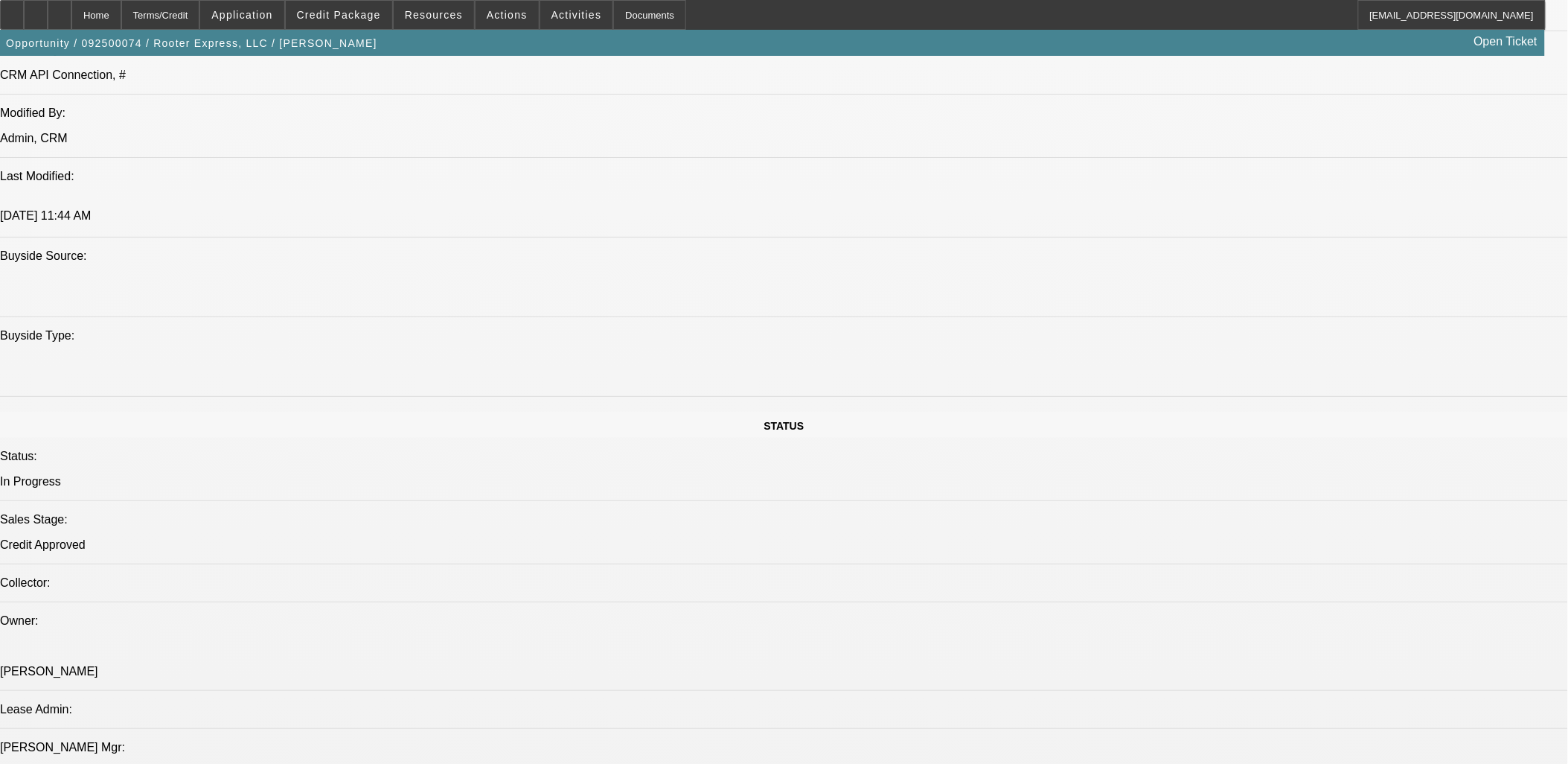
select select "0"
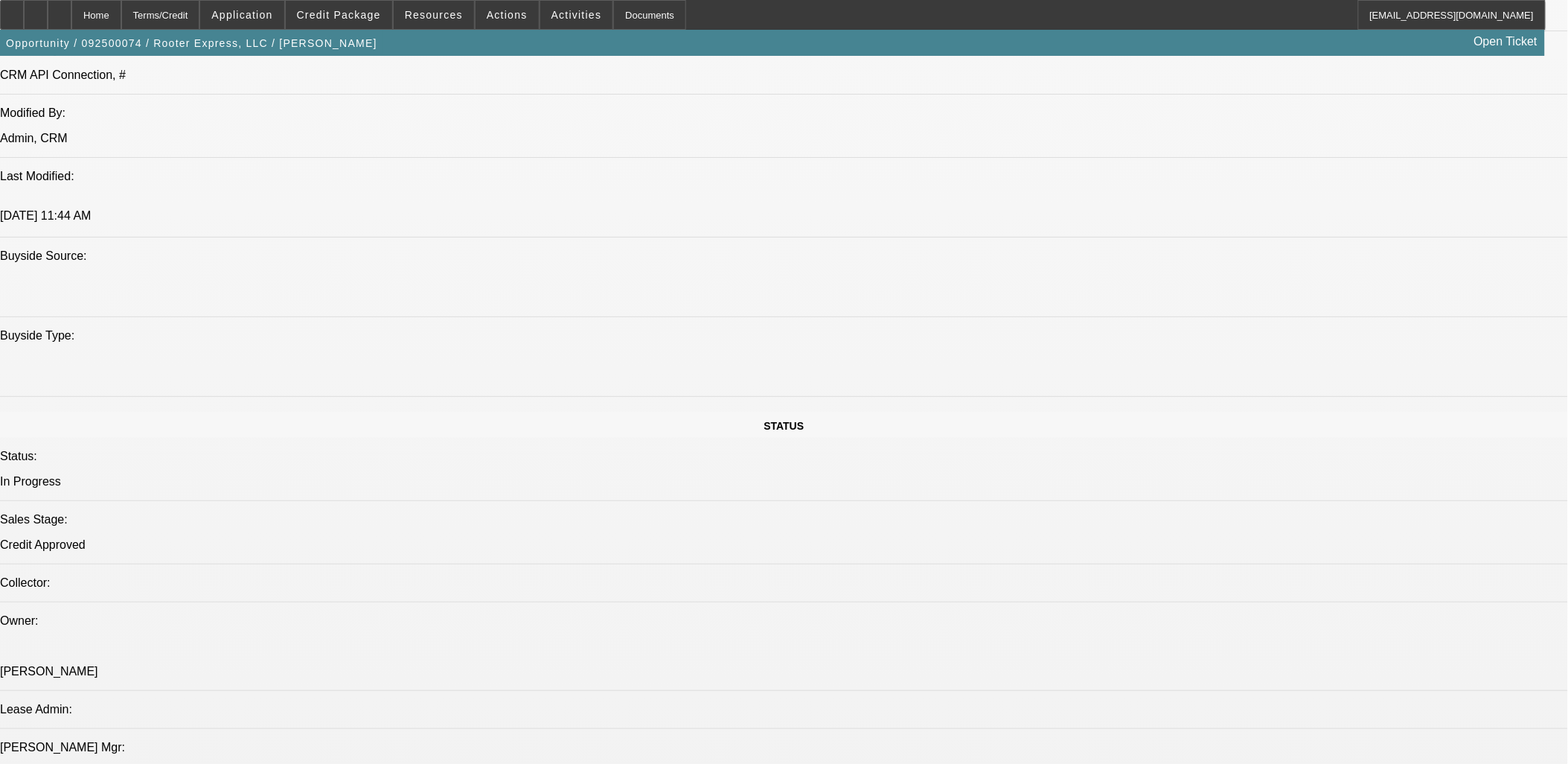
select select "0"
select select "1"
select select "2"
select select "6"
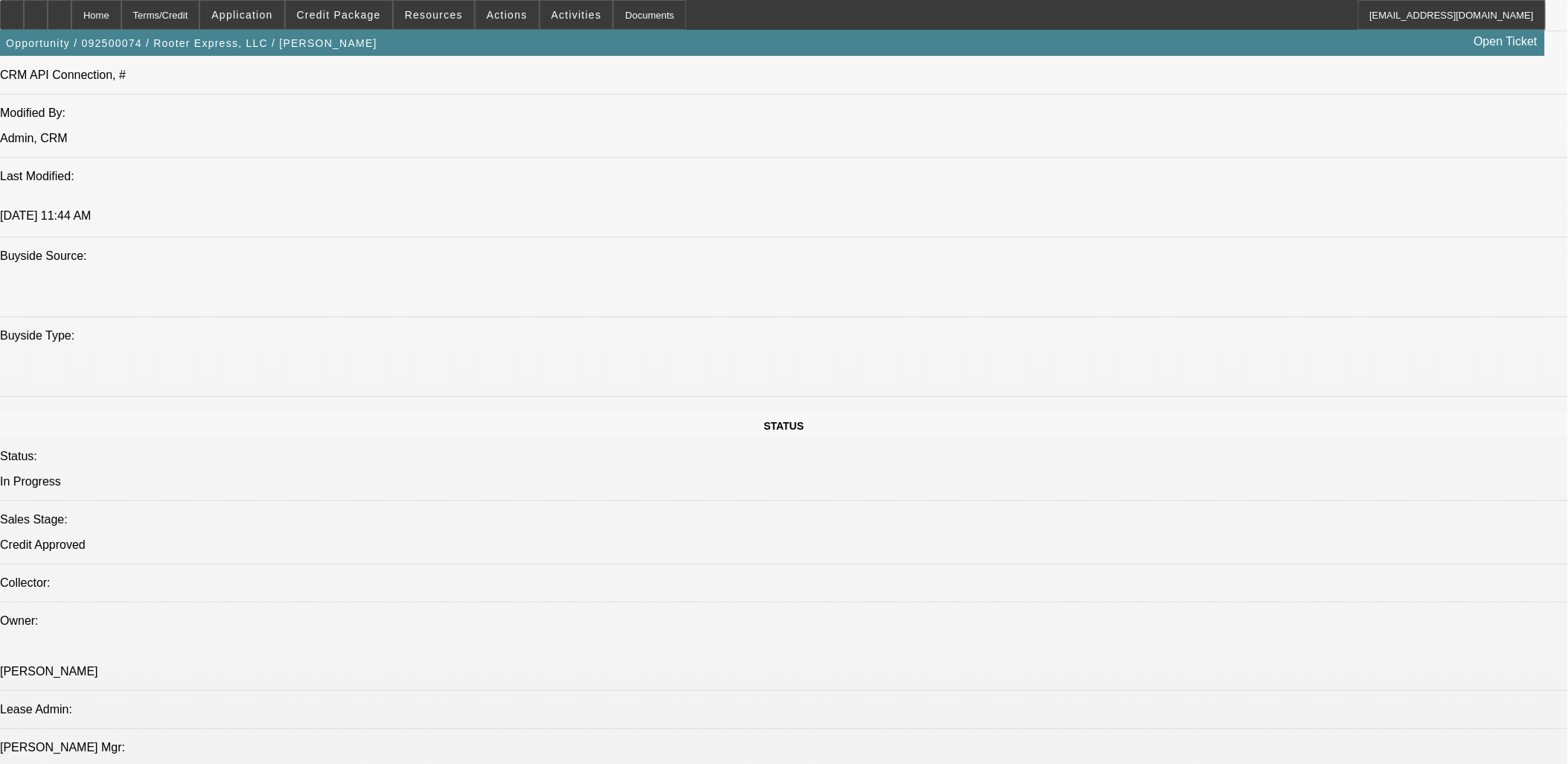
select select "1"
select select "2"
select select "6"
select select "1"
select select "2"
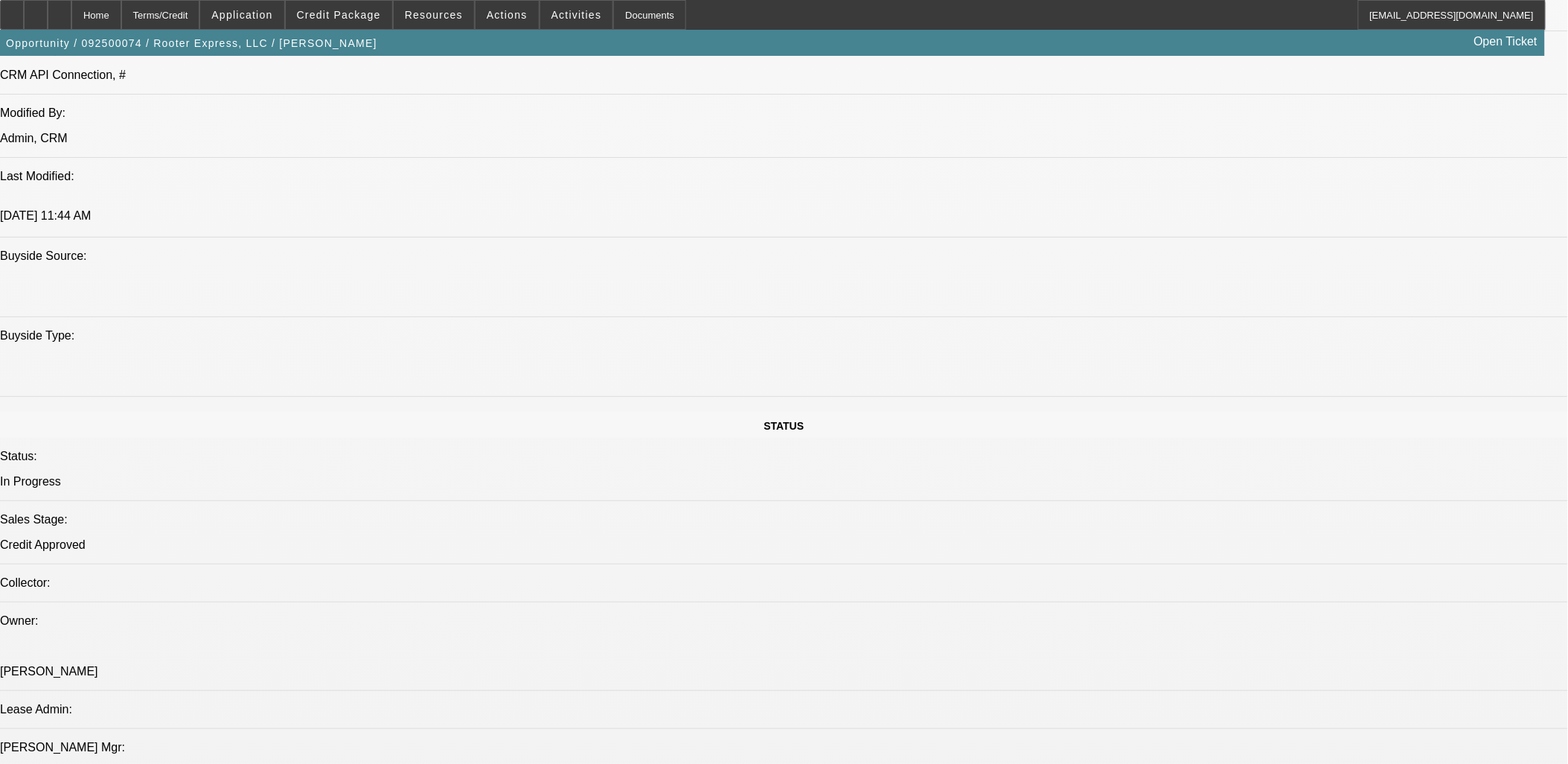
select select "6"
select select "1"
select select "2"
select select "6"
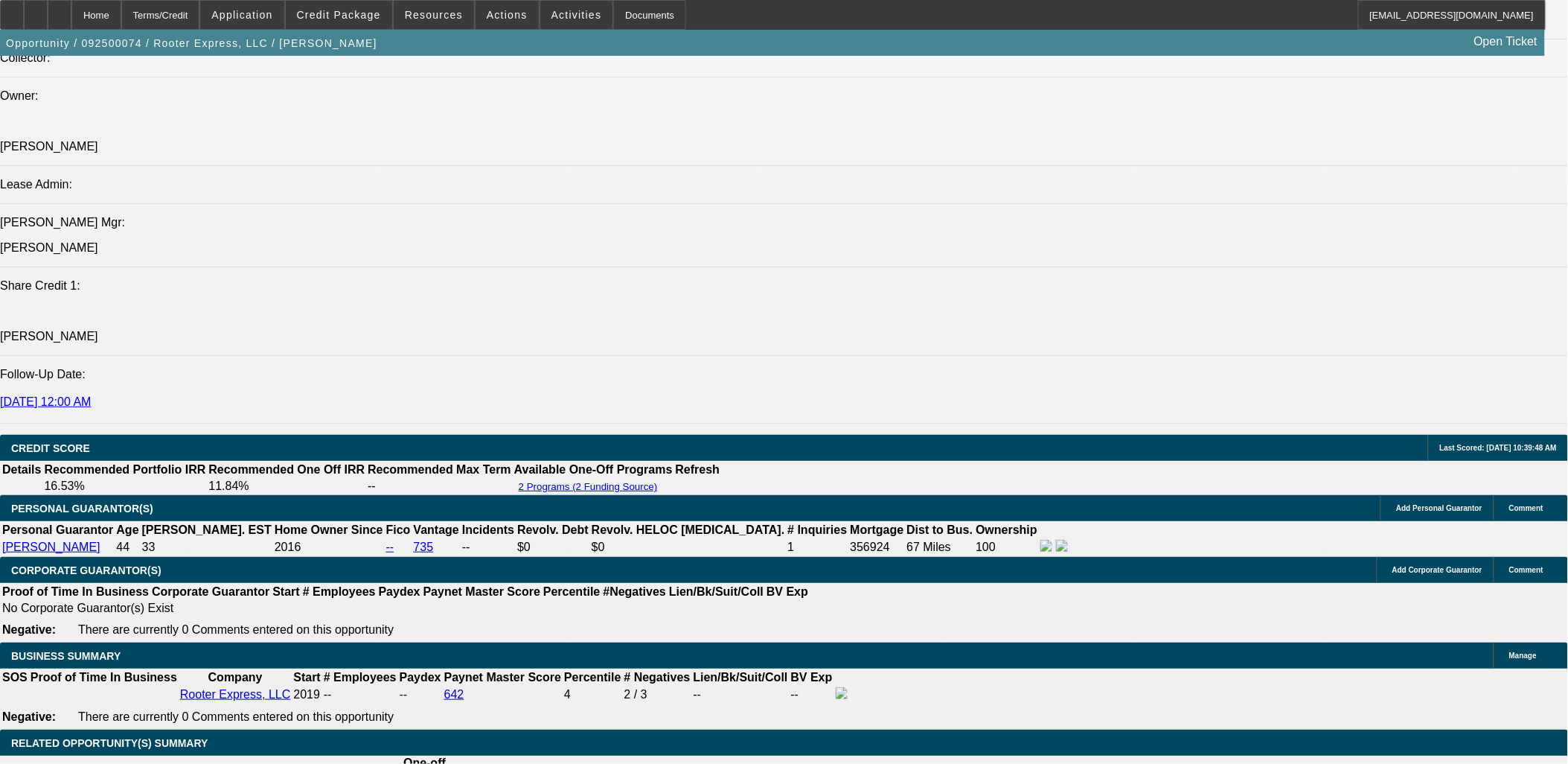
scroll to position [1799, 0]
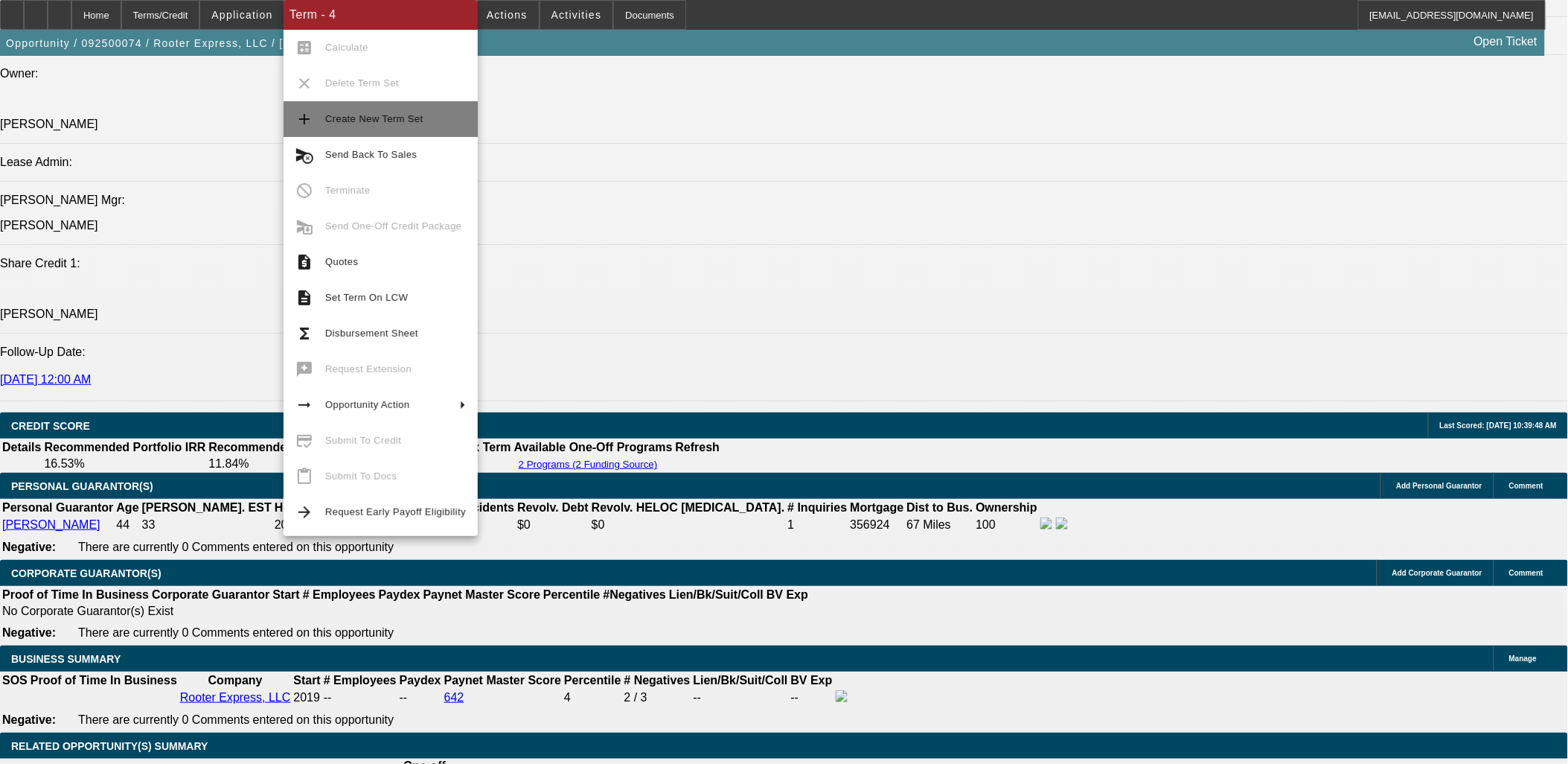
click at [358, 116] on span "Create New Term Set" at bounding box center [374, 119] width 98 height 11
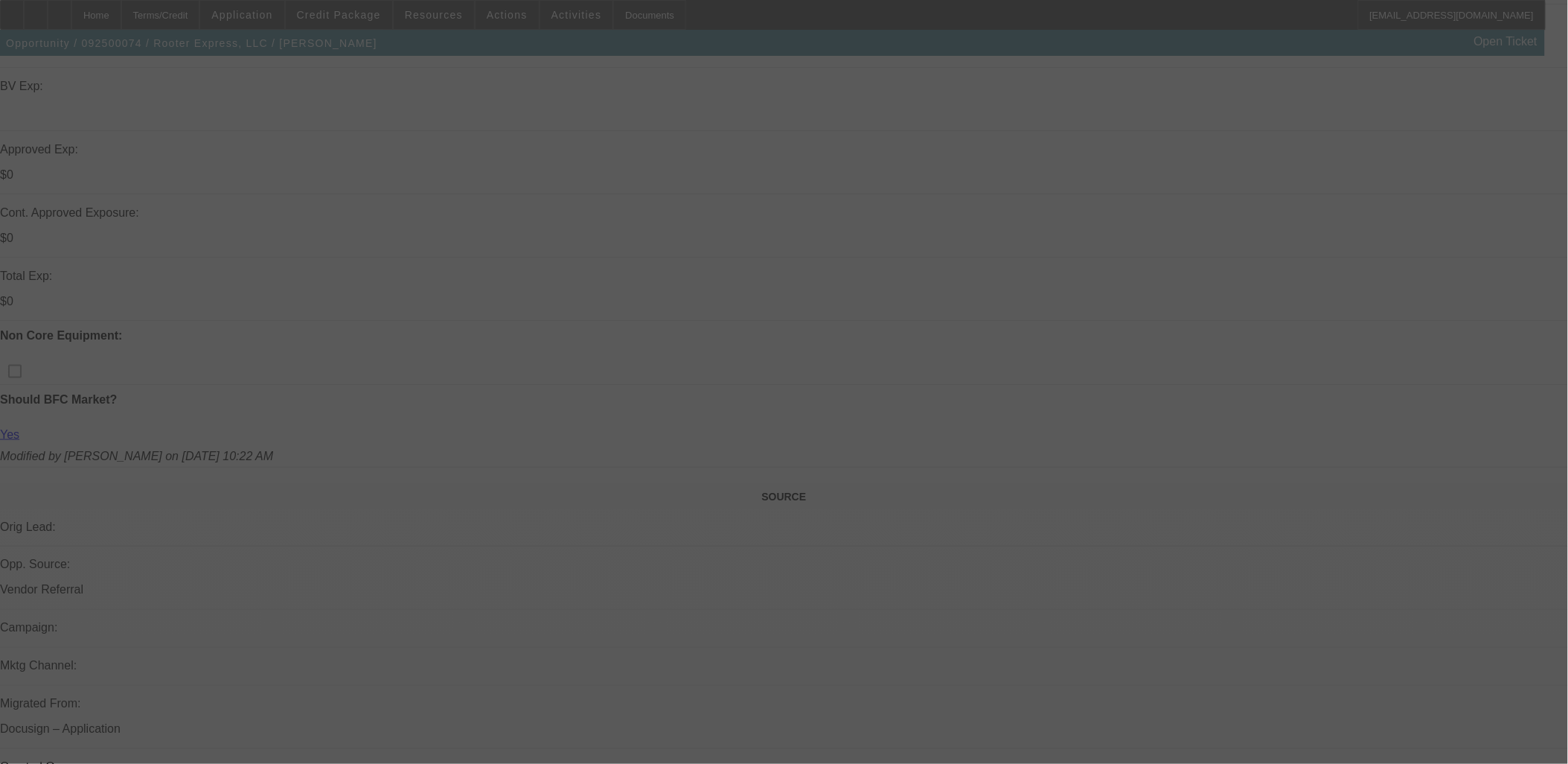
scroll to position [661, 0]
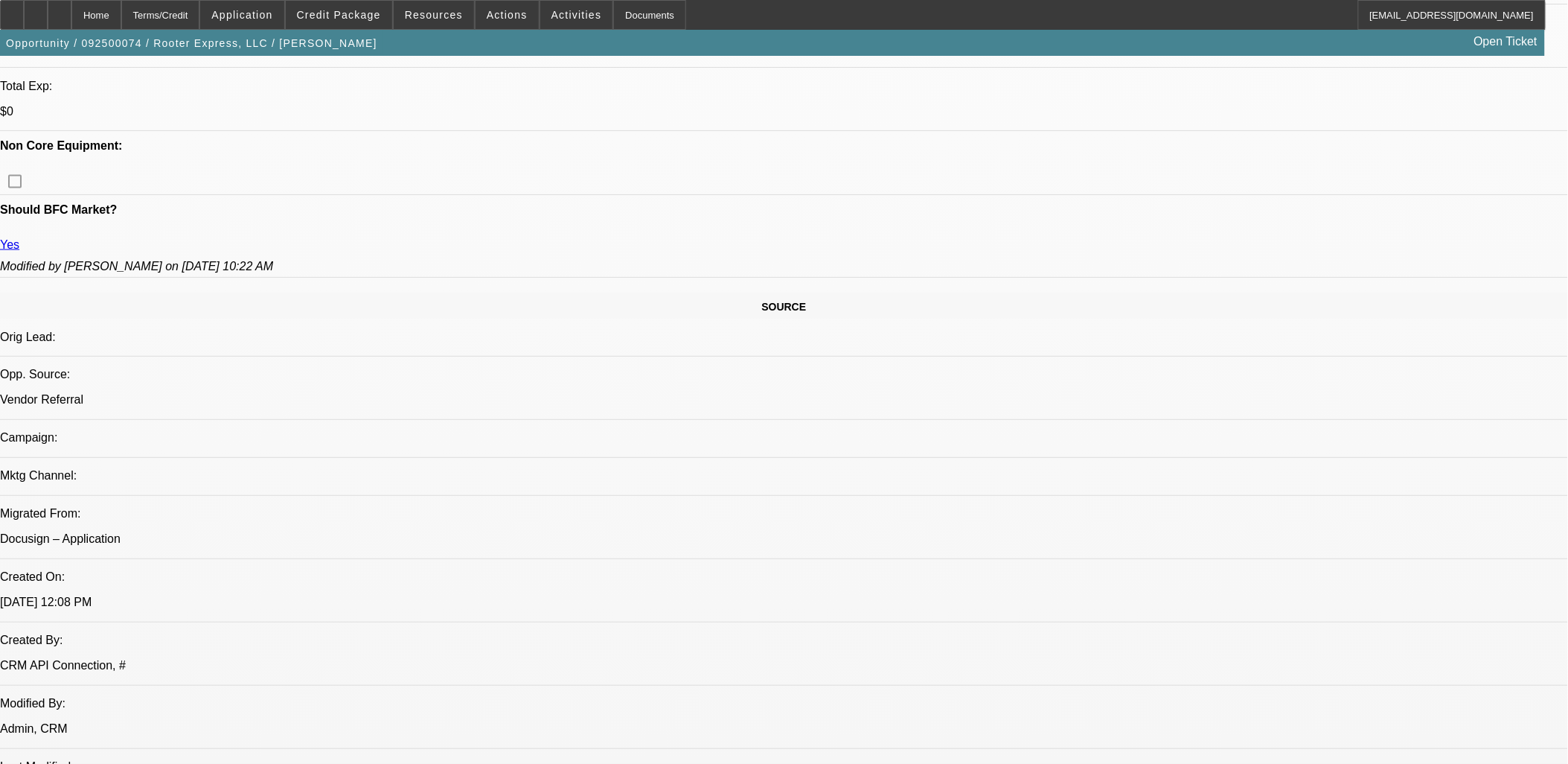
select select "0"
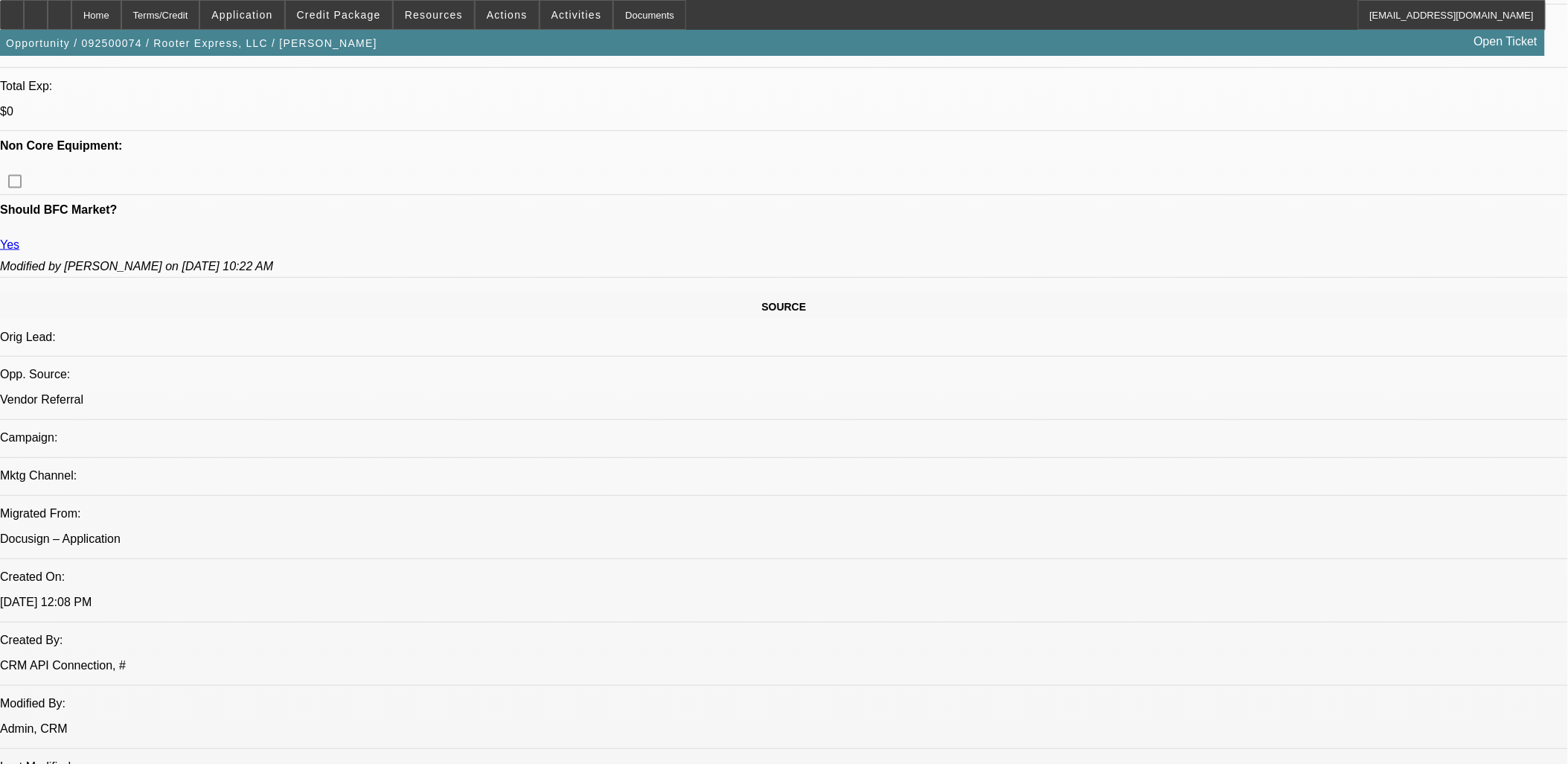
select select "0"
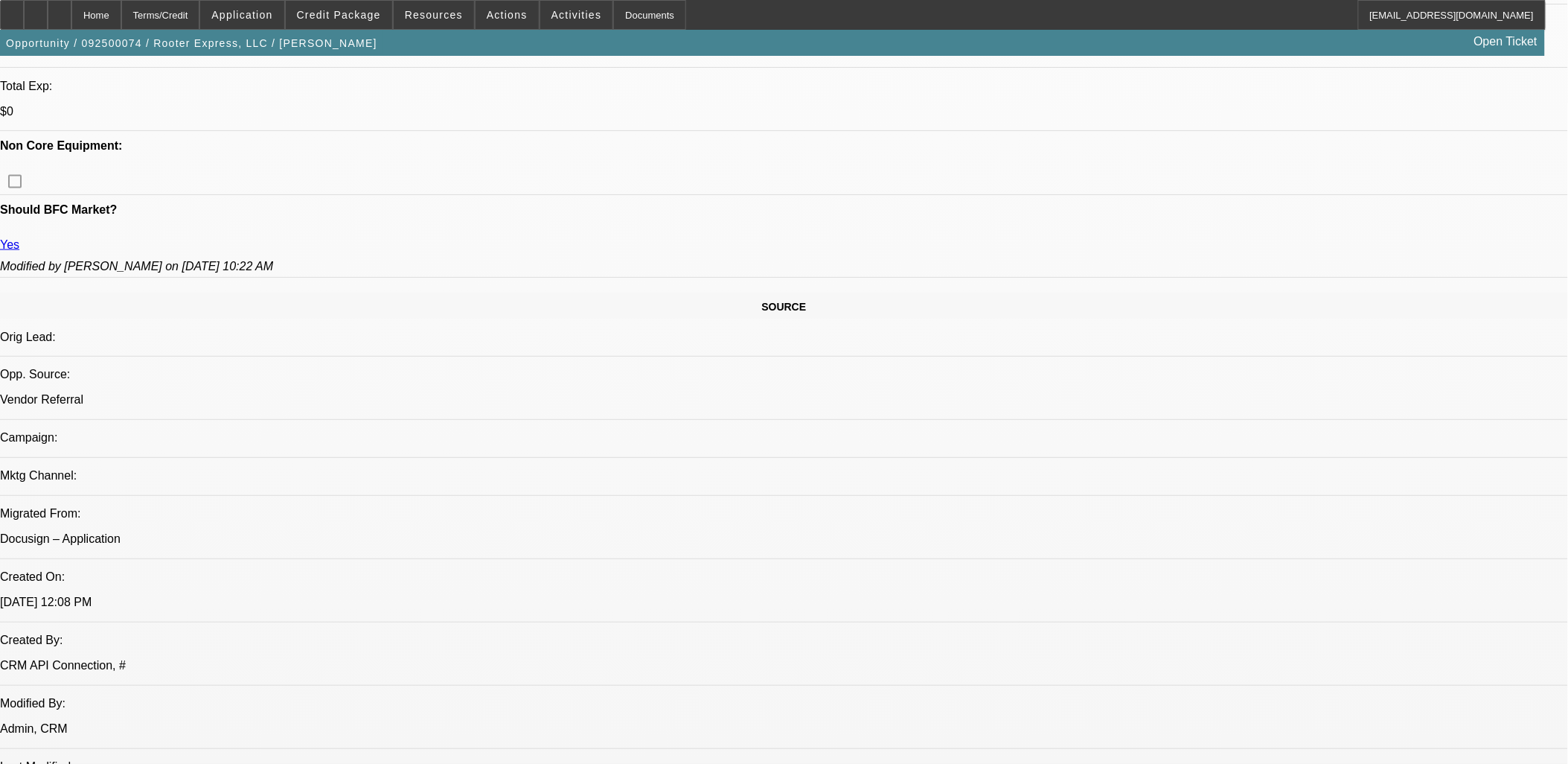
select select "0"
select select "1"
select select "2"
select select "6"
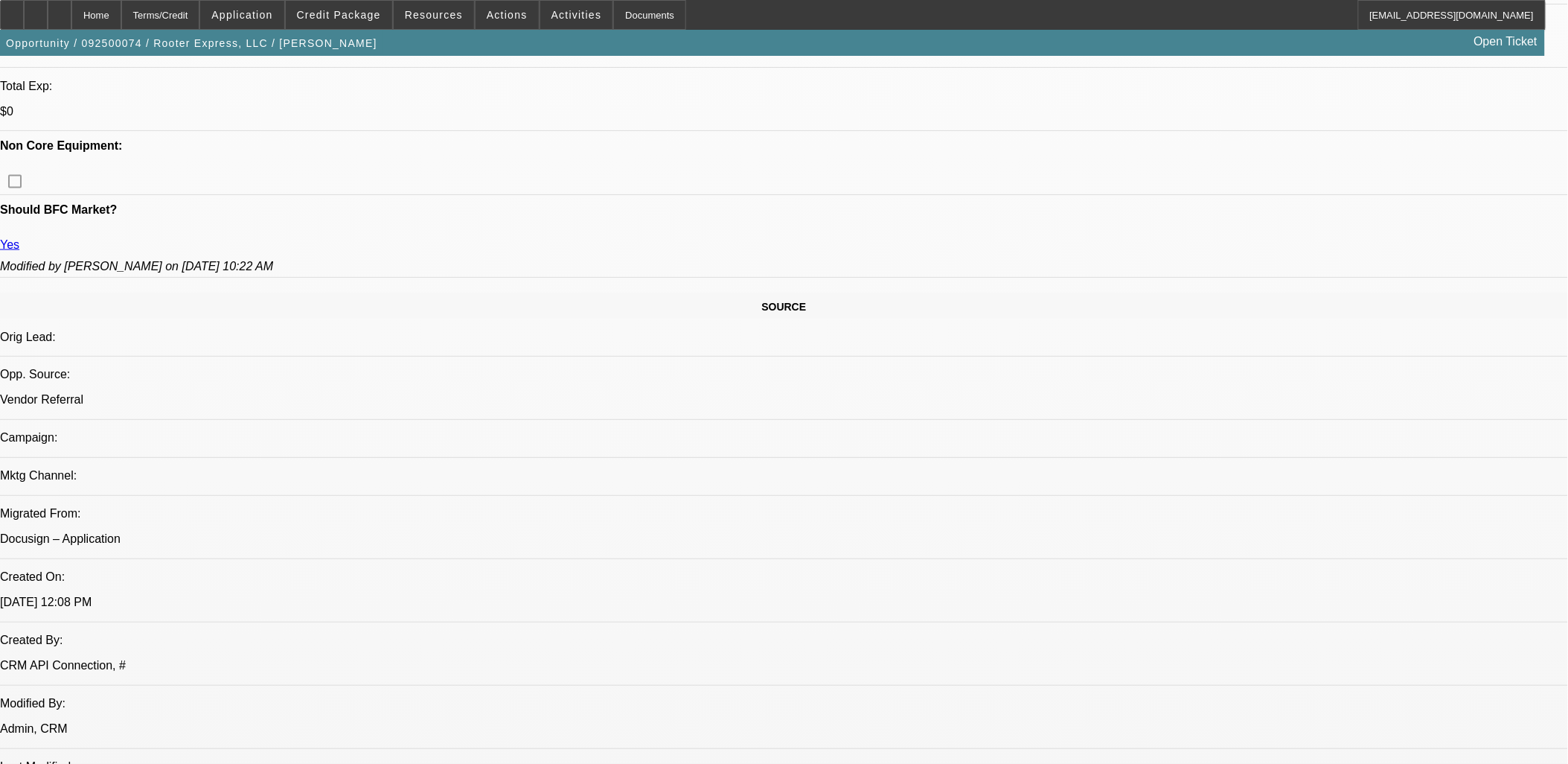
select select "1"
select select "2"
select select "6"
select select "1"
select select "2"
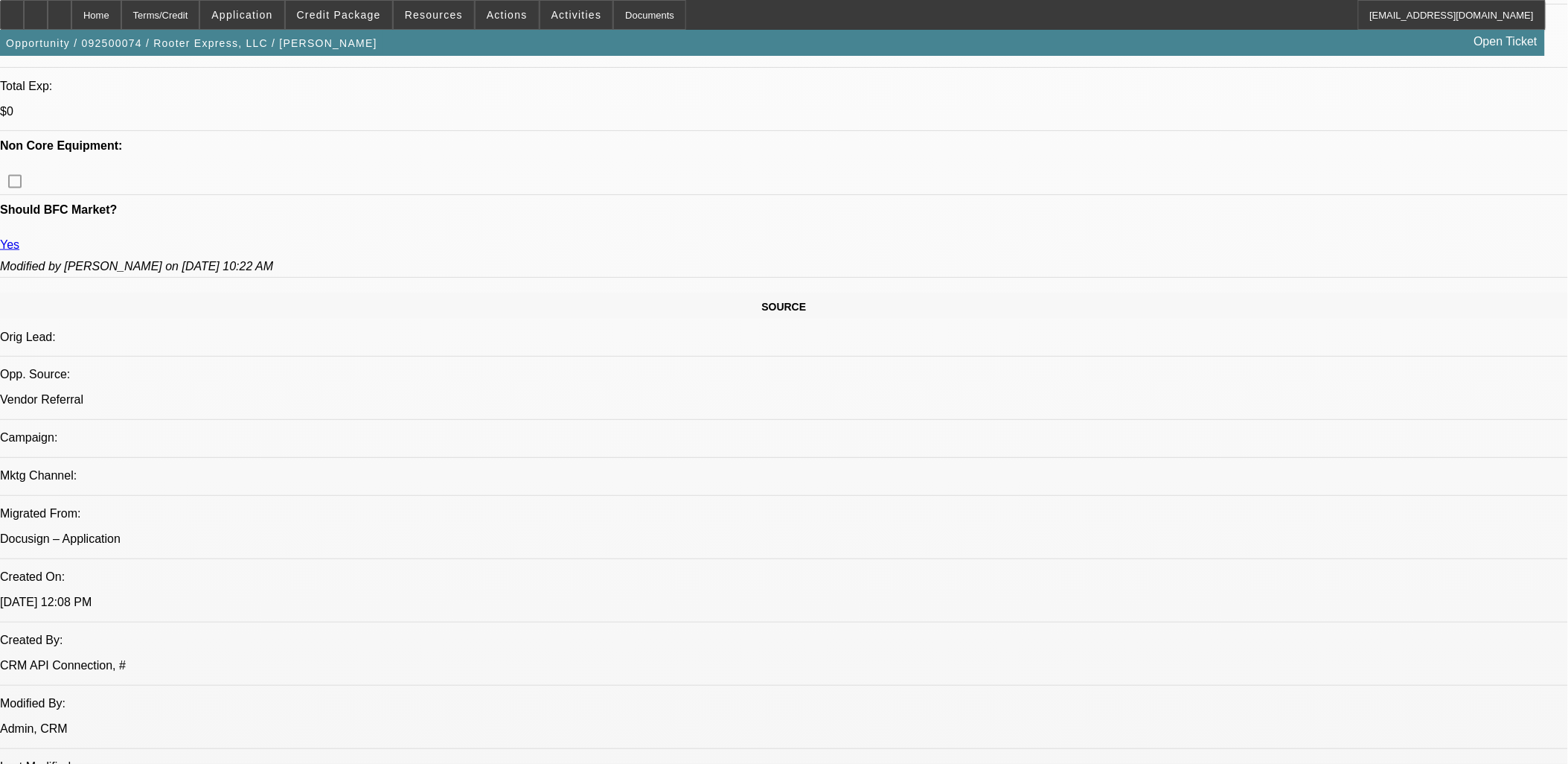
select select "6"
select select "1"
select select "2"
select select "6"
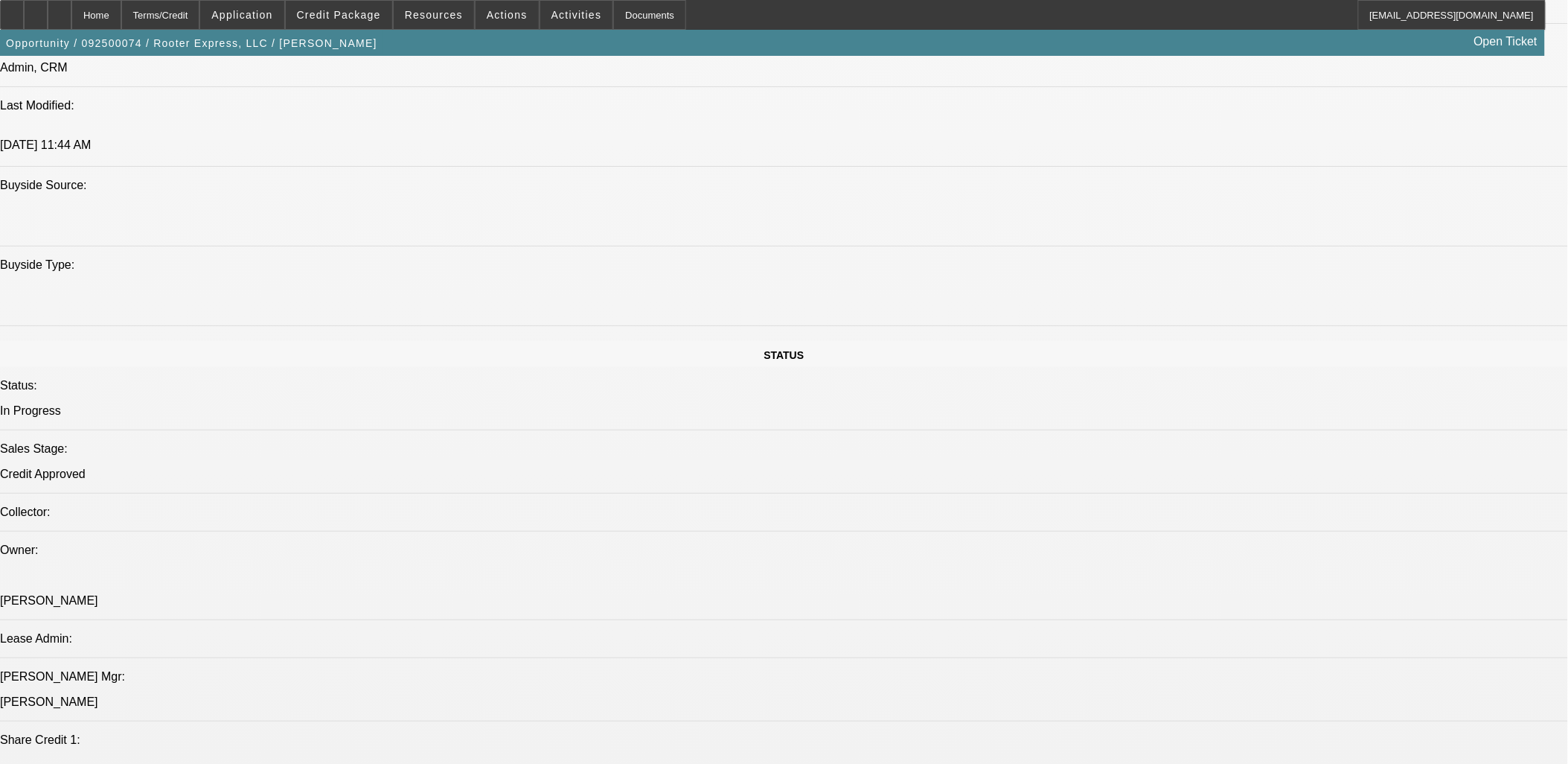
scroll to position [1984, 0]
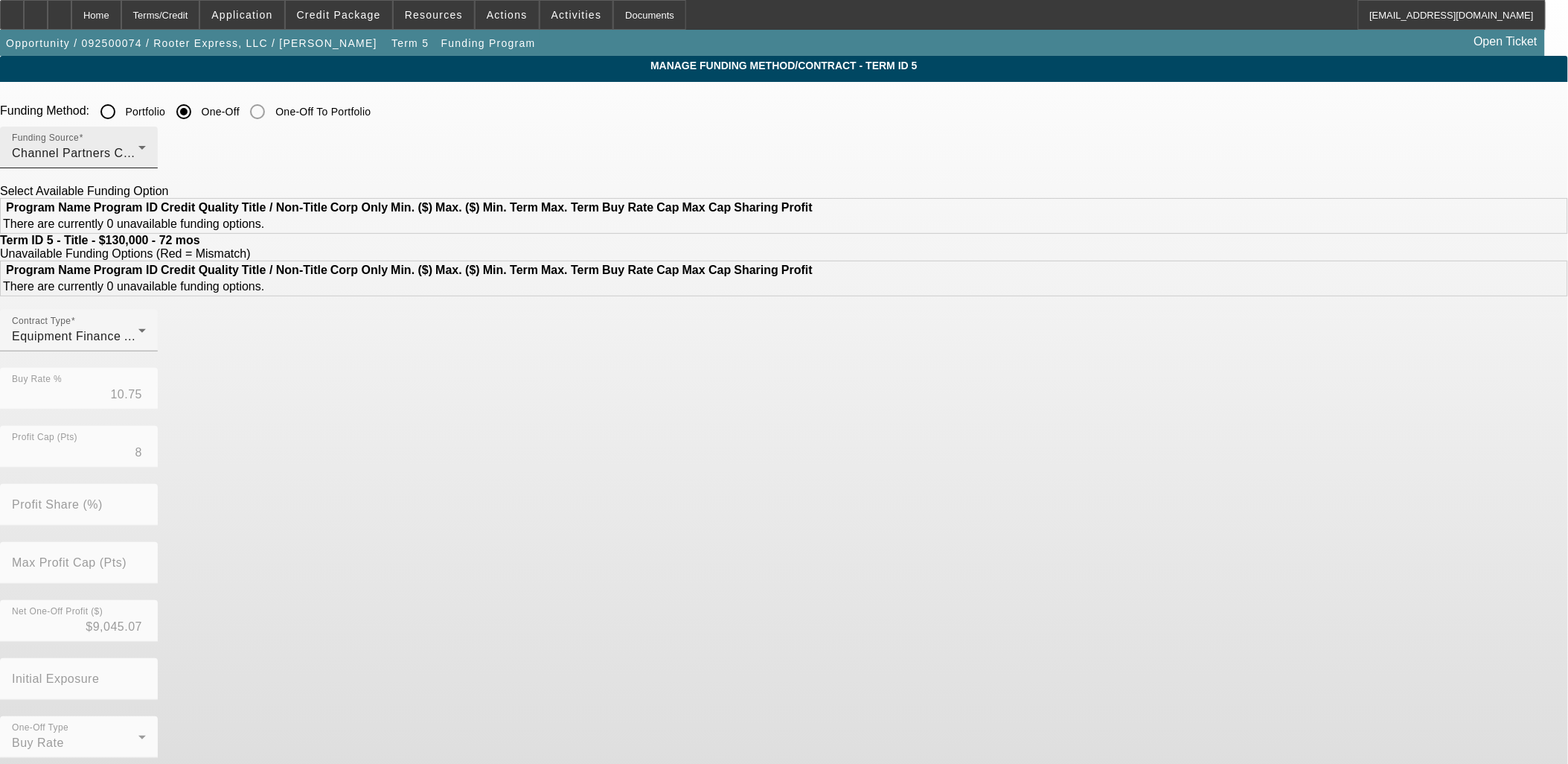
click at [139, 160] on div "Channel Partners Capital LLC (EF)" at bounding box center [76, 153] width 126 height 18
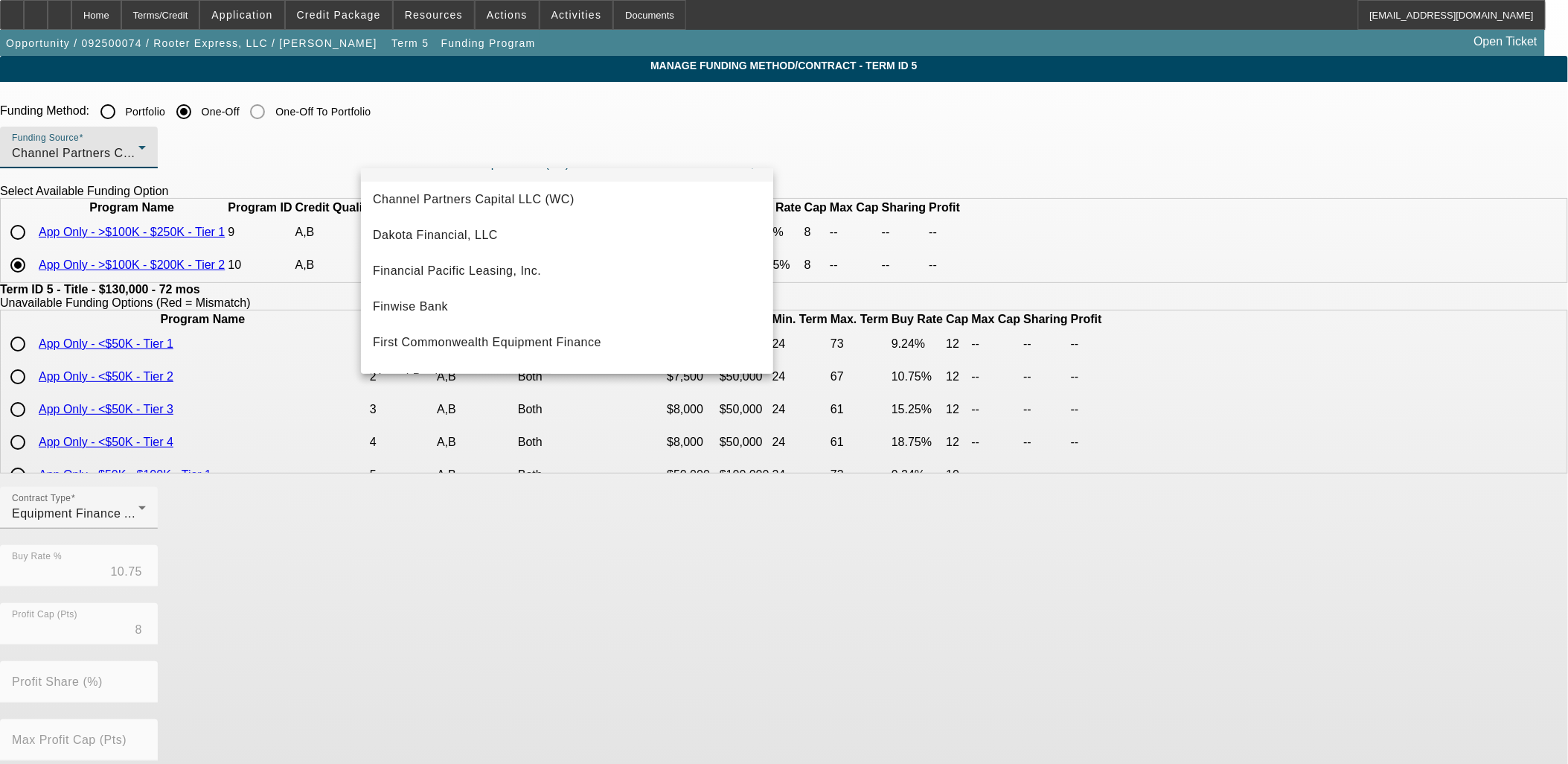
scroll to position [165, 0]
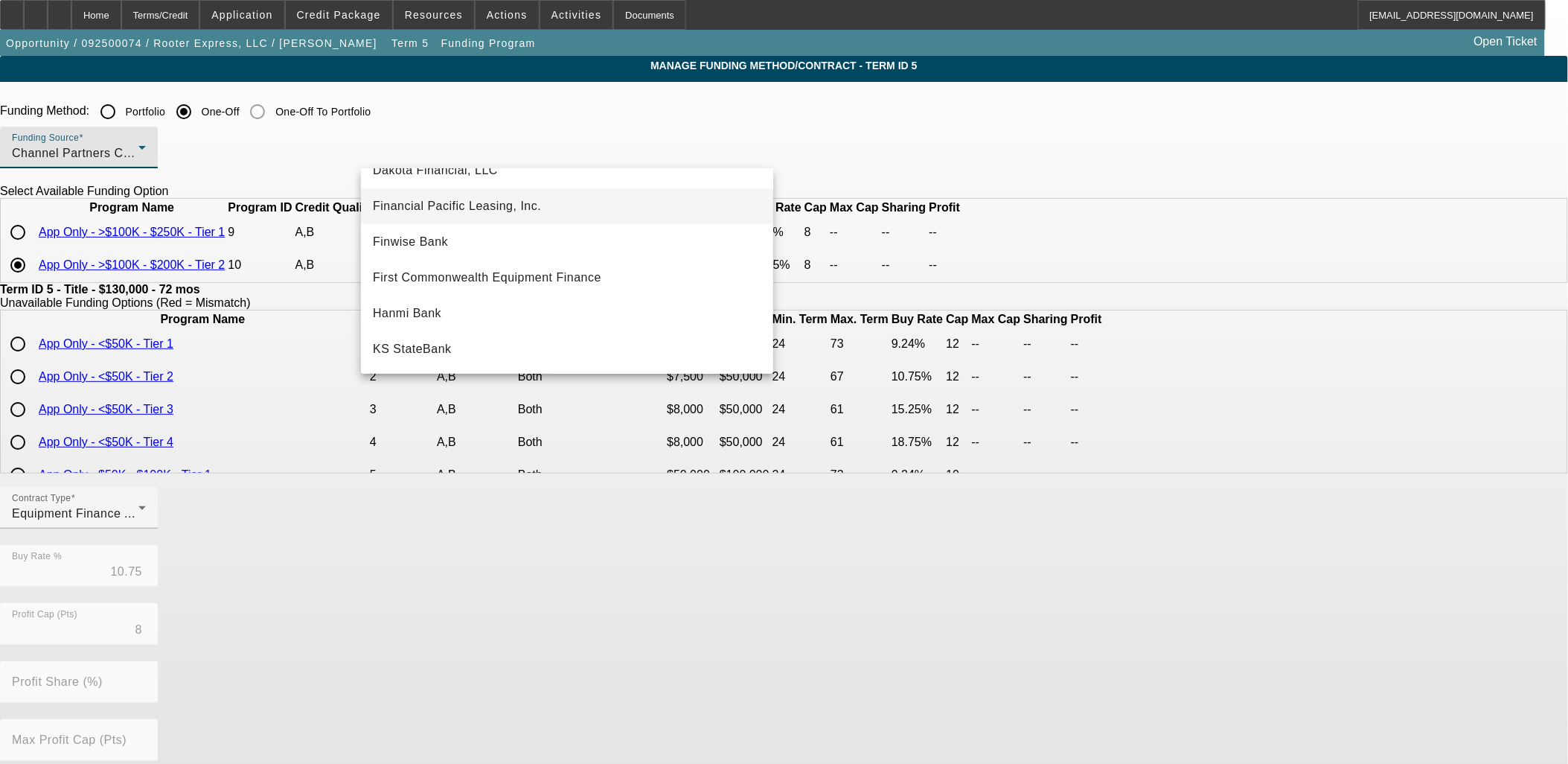
click at [435, 201] on span "Financial Pacific Leasing, Inc." at bounding box center [457, 206] width 168 height 18
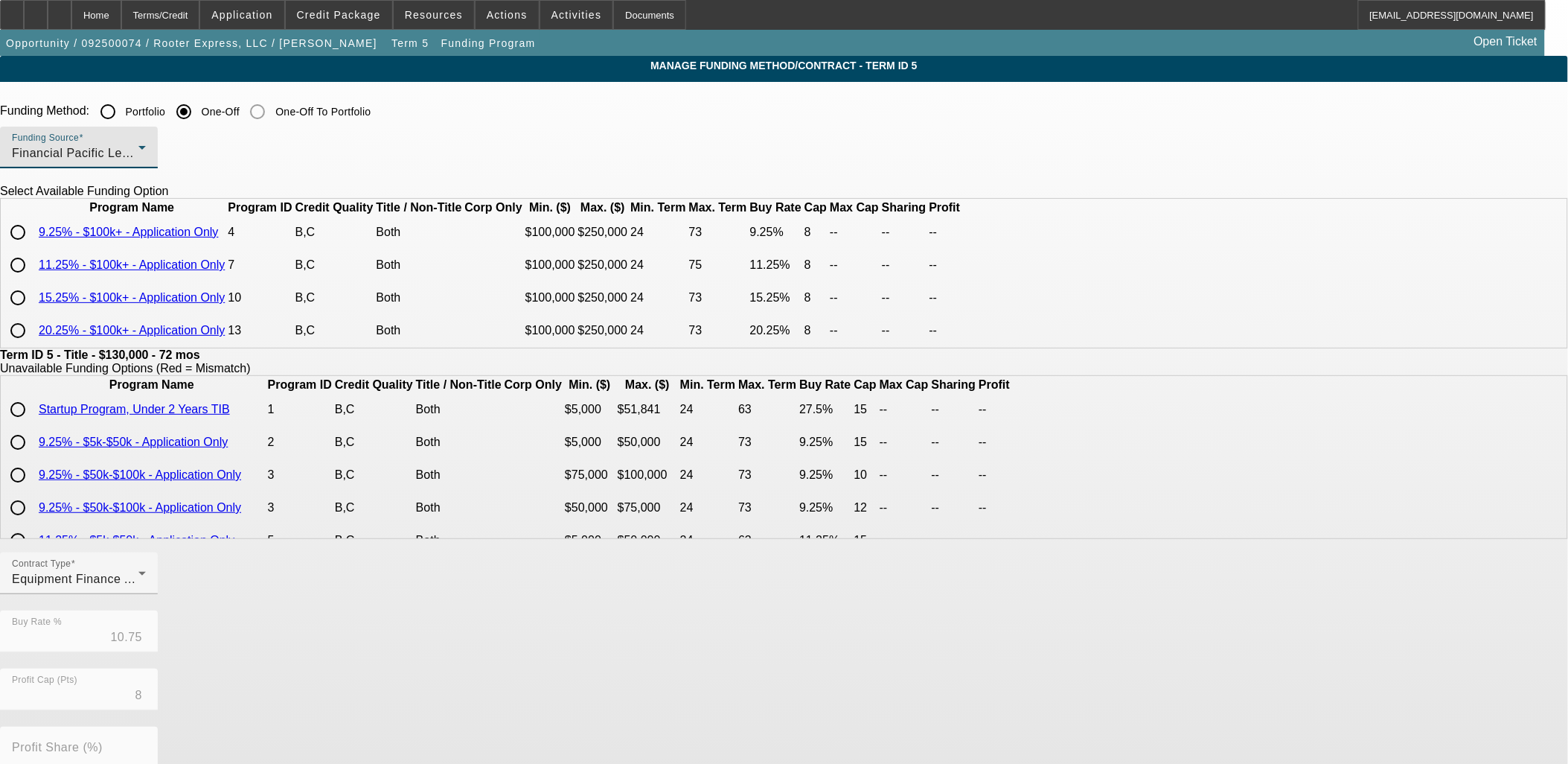
click at [33, 313] on input "radio" at bounding box center [18, 297] width 30 height 30
radio input "true"
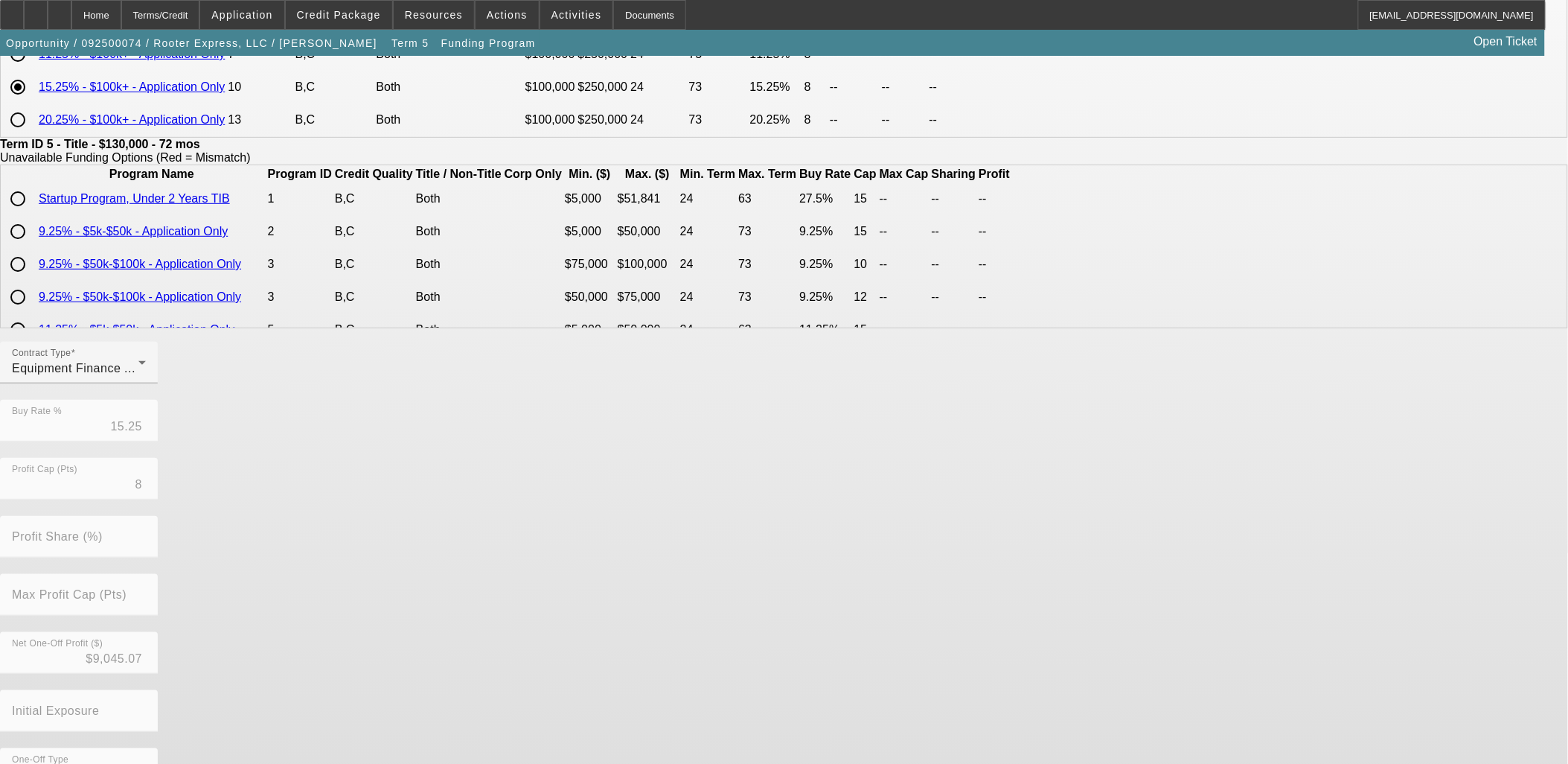
scroll to position [262, 0]
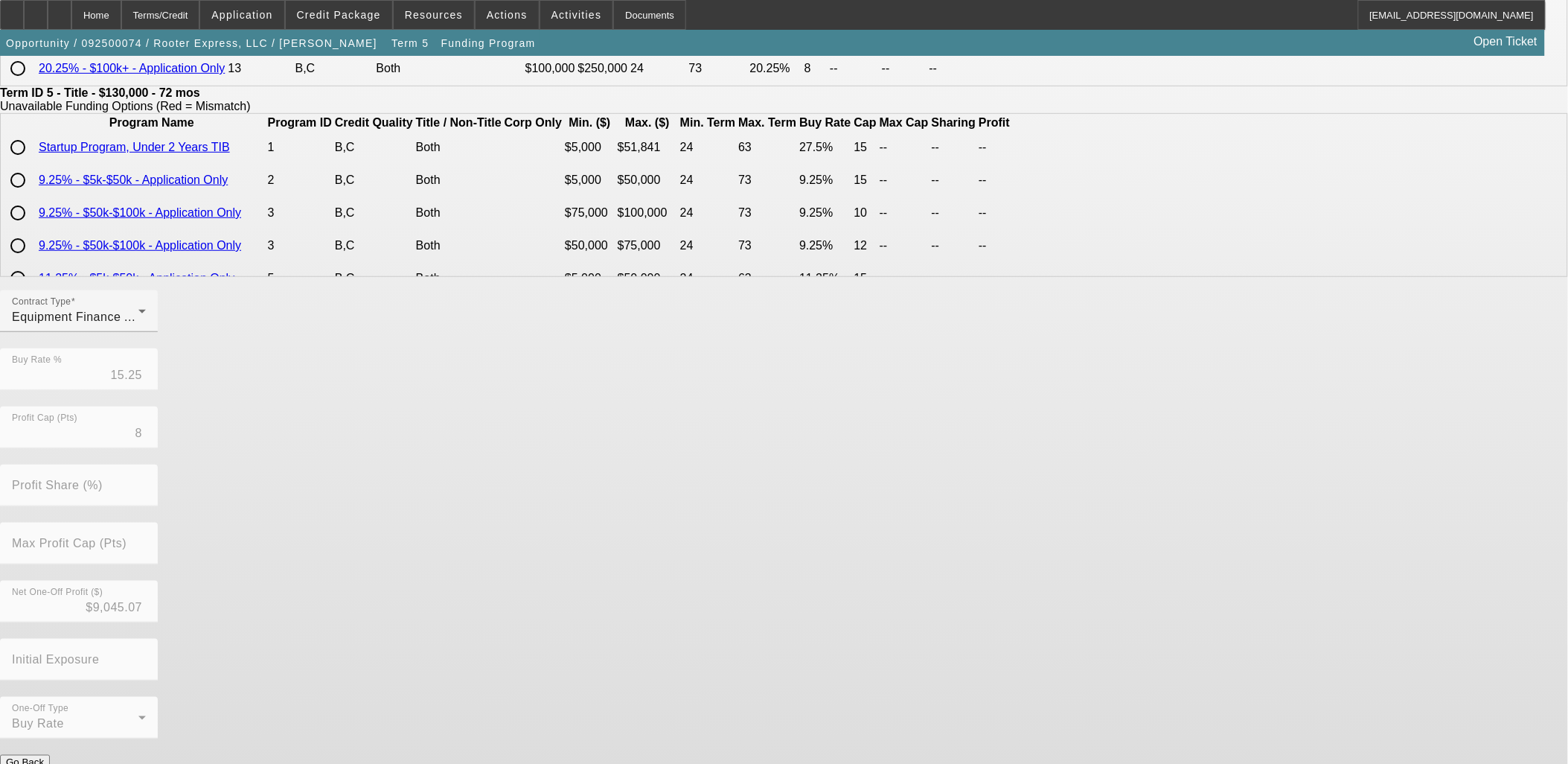
click at [42, 763] on button "Submit" at bounding box center [21, 778] width 42 height 16
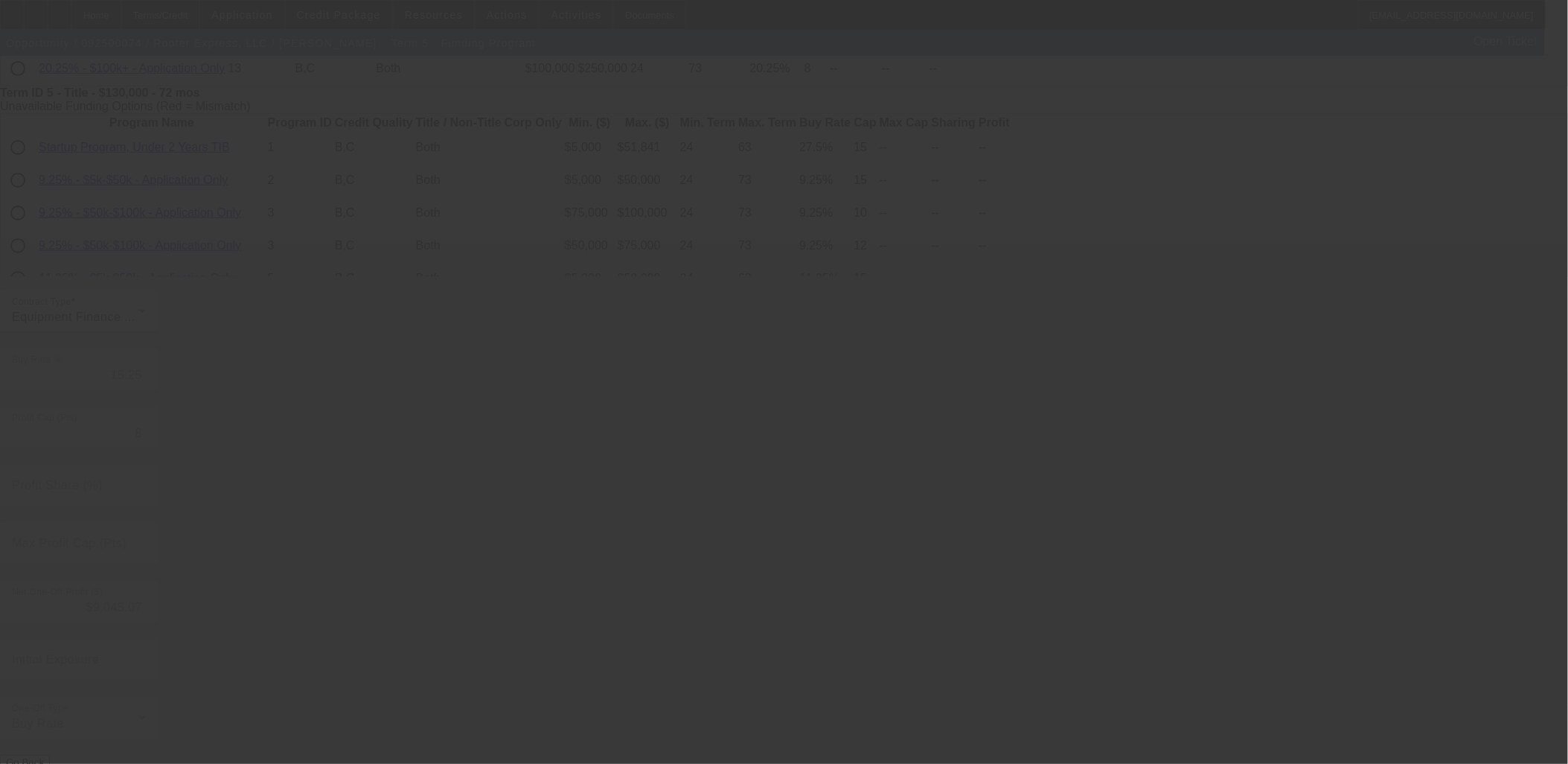
type input "10.75"
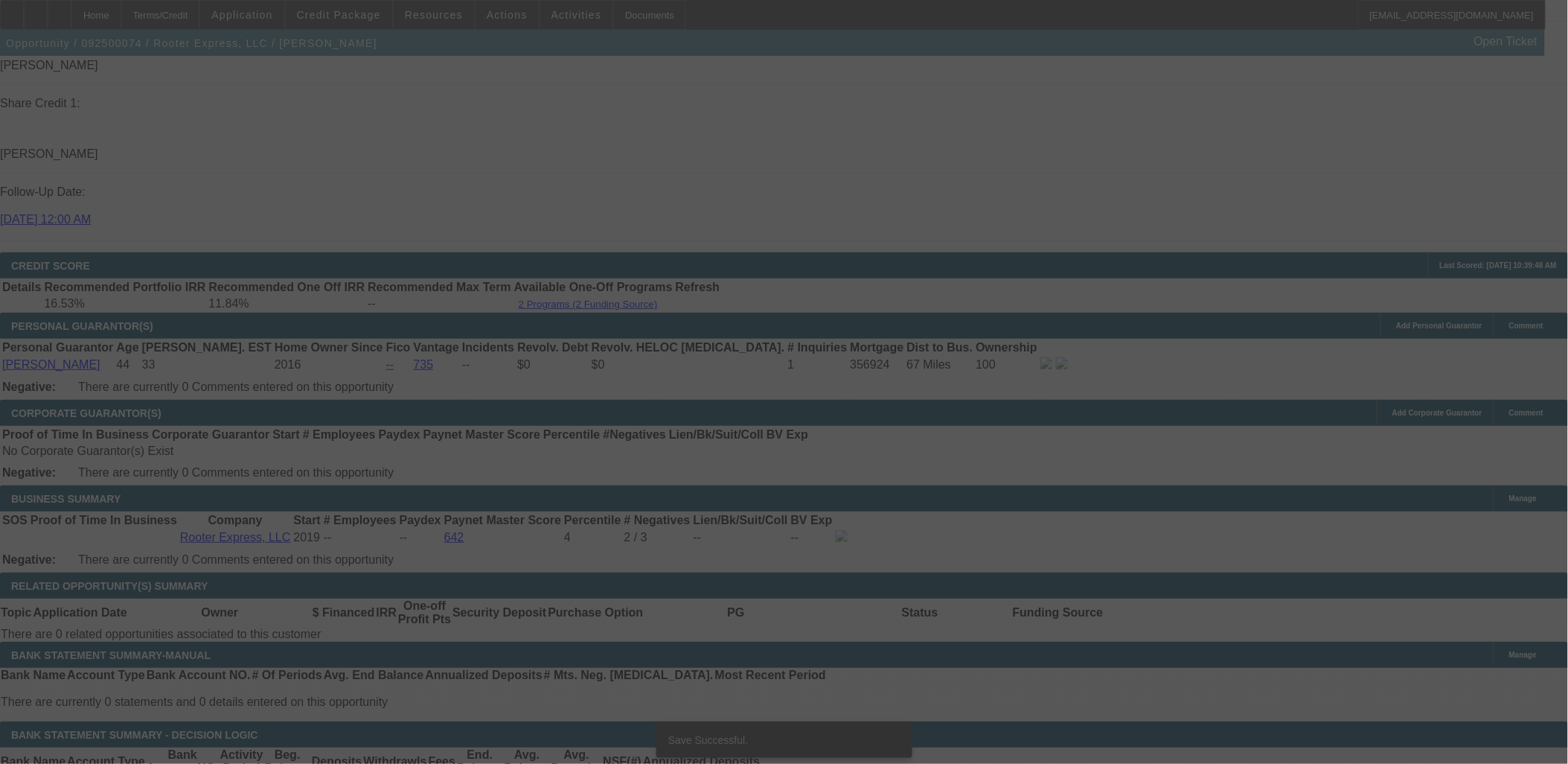
scroll to position [1953, 0]
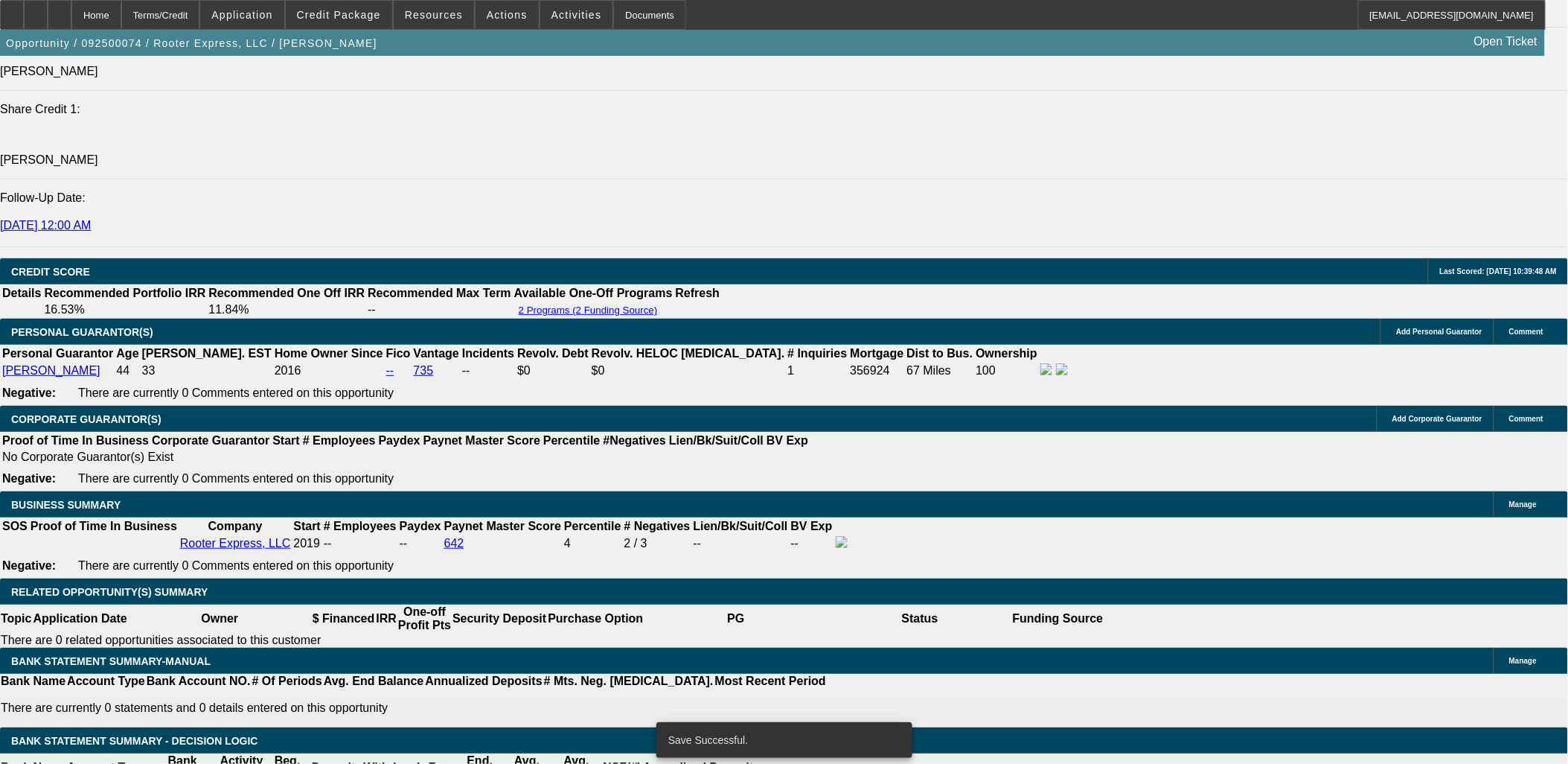
select select "0"
select select "2"
select select "0"
select select "6"
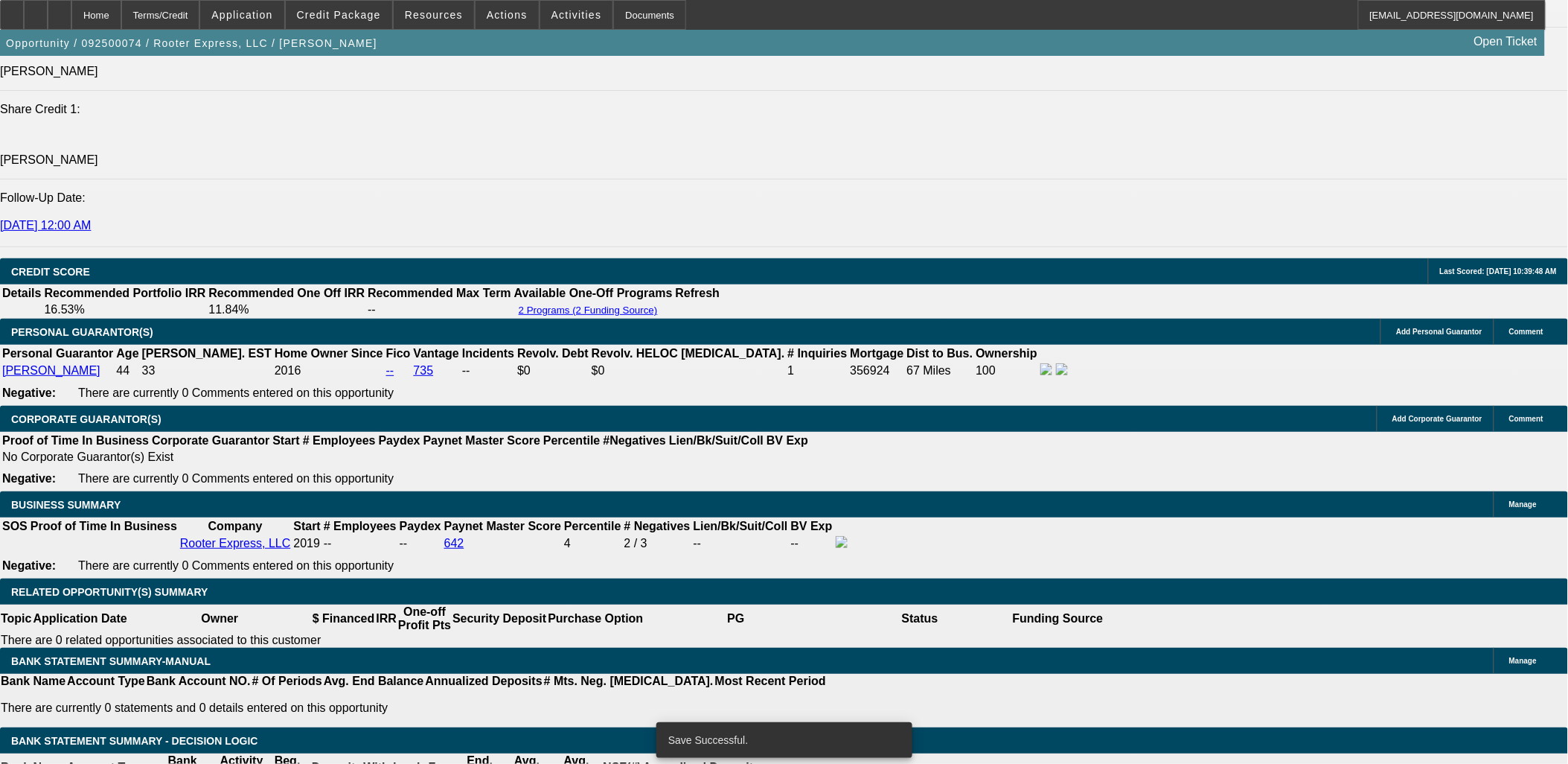
select select "0"
select select "2"
select select "0"
select select "6"
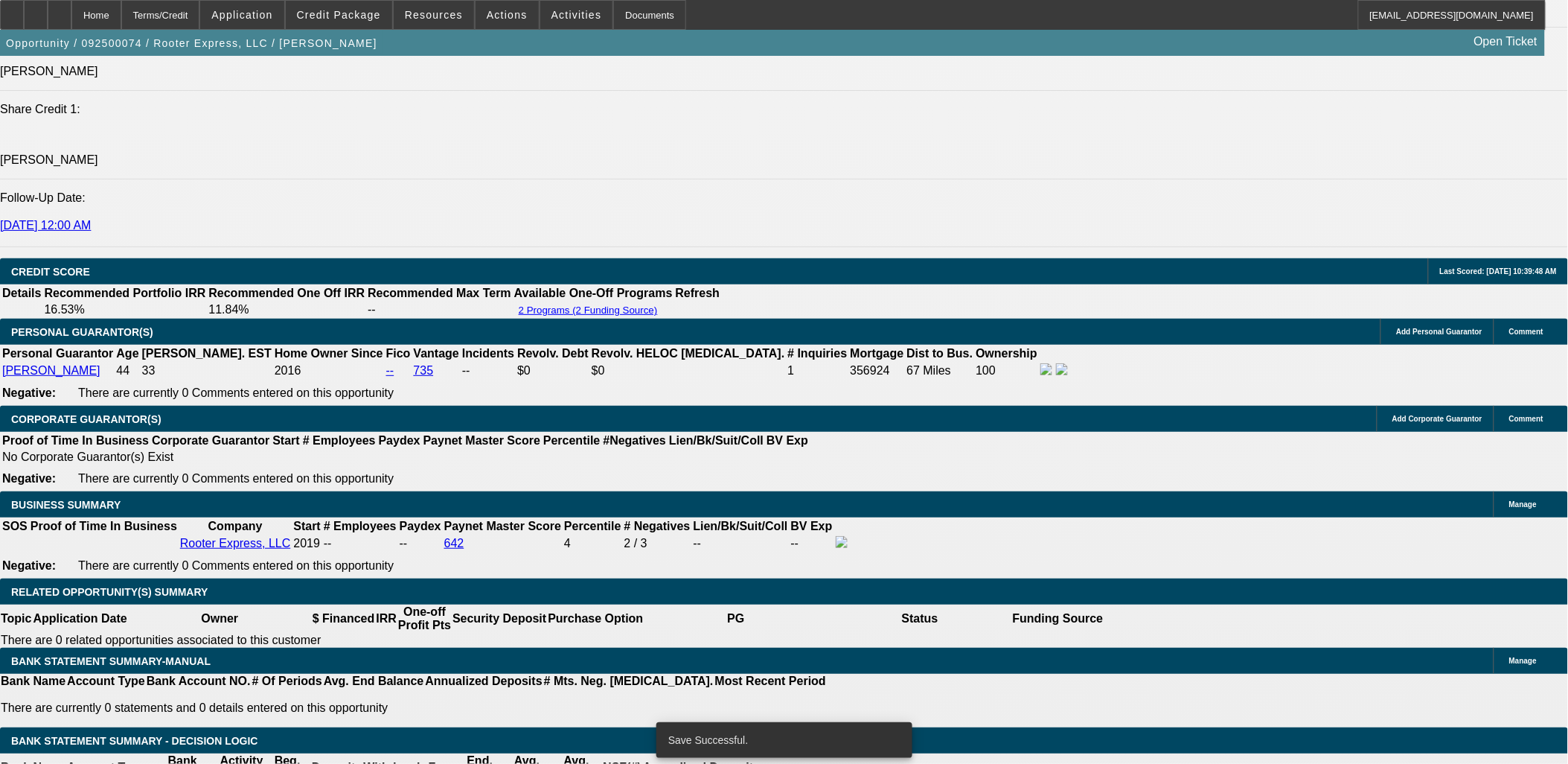
select select "0"
select select "2"
select select "0"
select select "6"
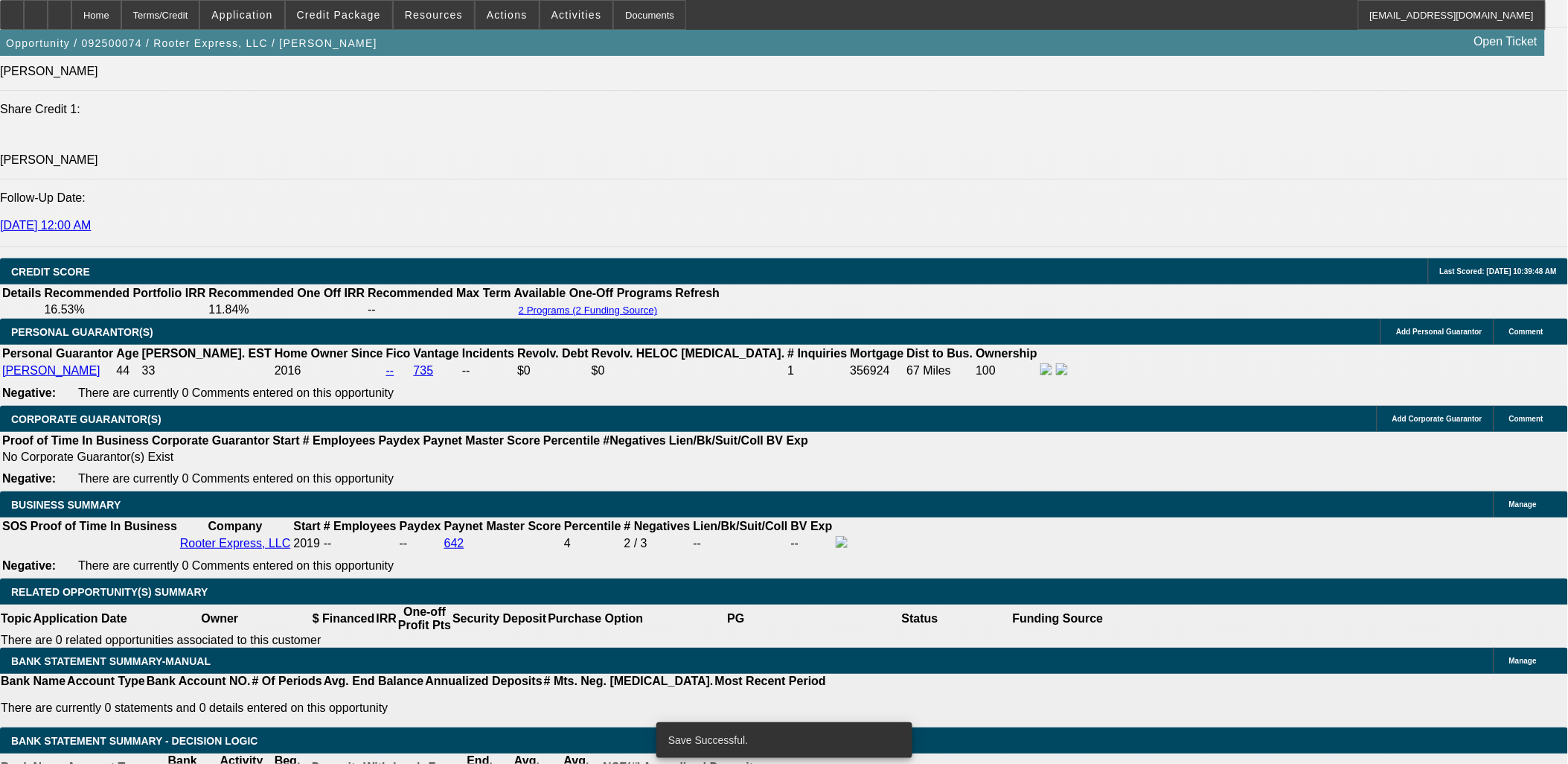
select select "0"
select select "2"
select select "0"
select select "6"
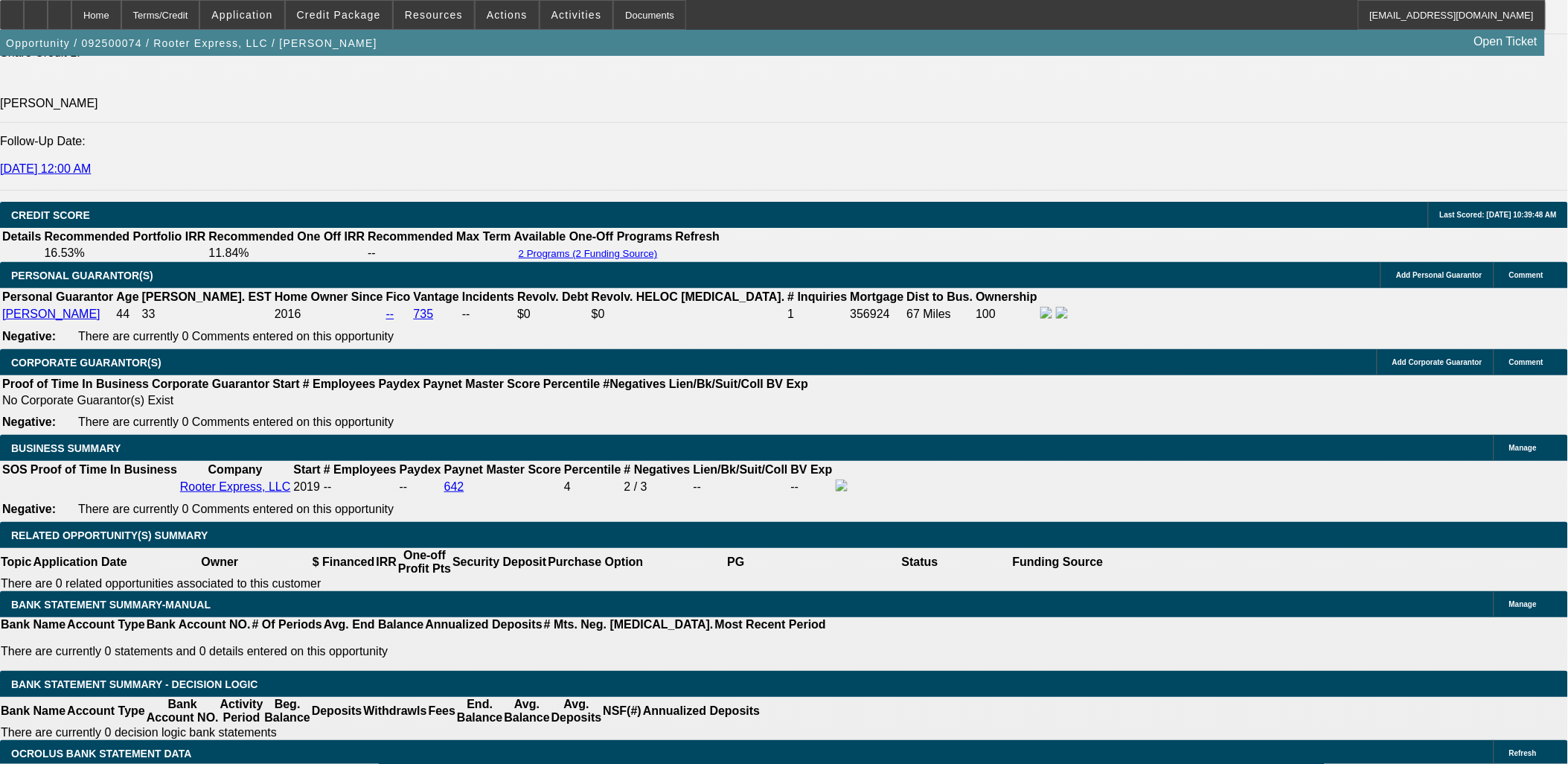
scroll to position [2118, 0]
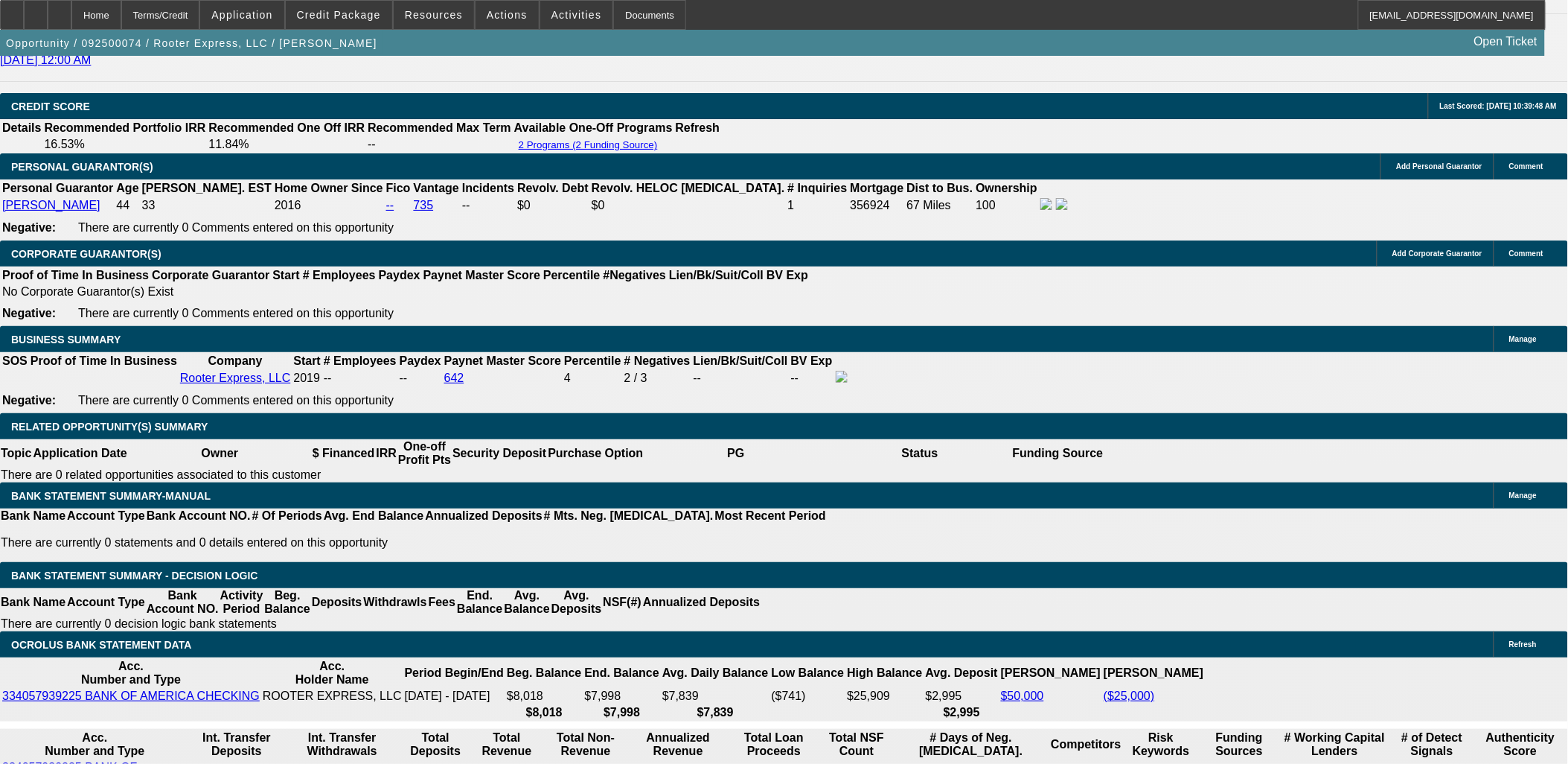
select select "3"
type input "UNKNOWN"
drag, startPoint x: 339, startPoint y: 382, endPoint x: 390, endPoint y: 380, distance: 51.0
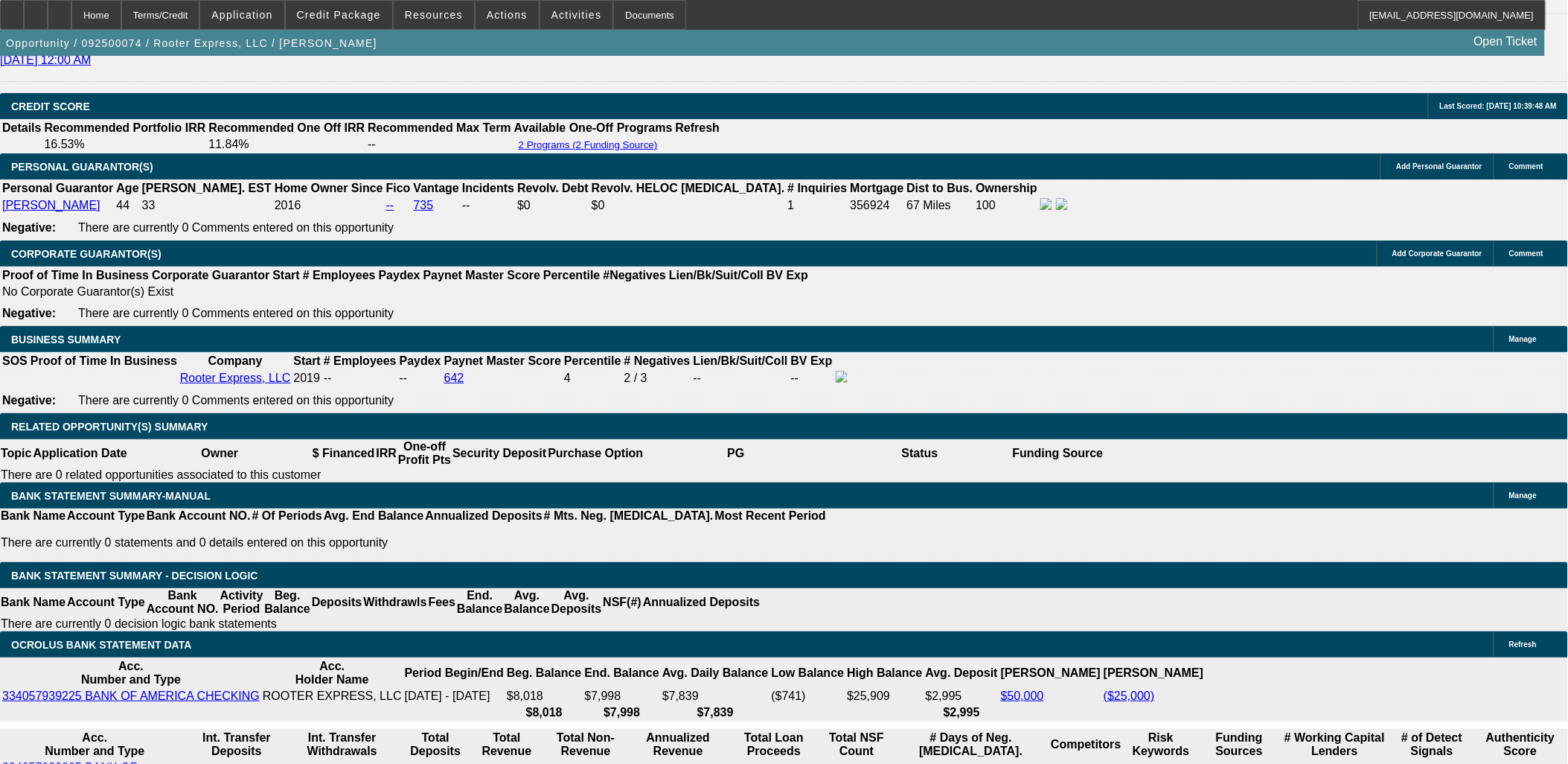
type input "16"
type input "$2,819.94"
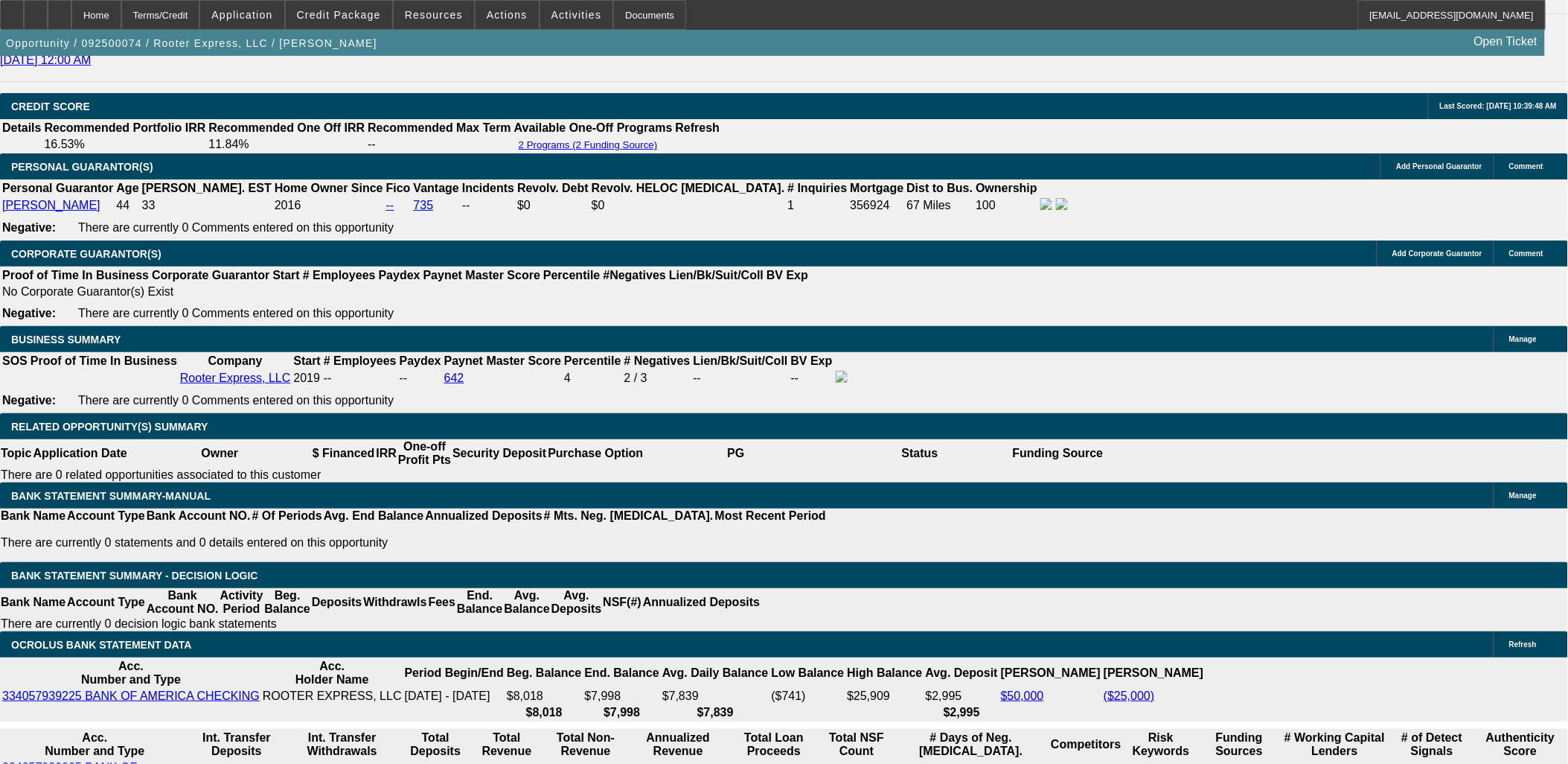
type input "16"
drag, startPoint x: 262, startPoint y: 404, endPoint x: 335, endPoint y: 402, distance: 73.0
type input "$13,000.00"
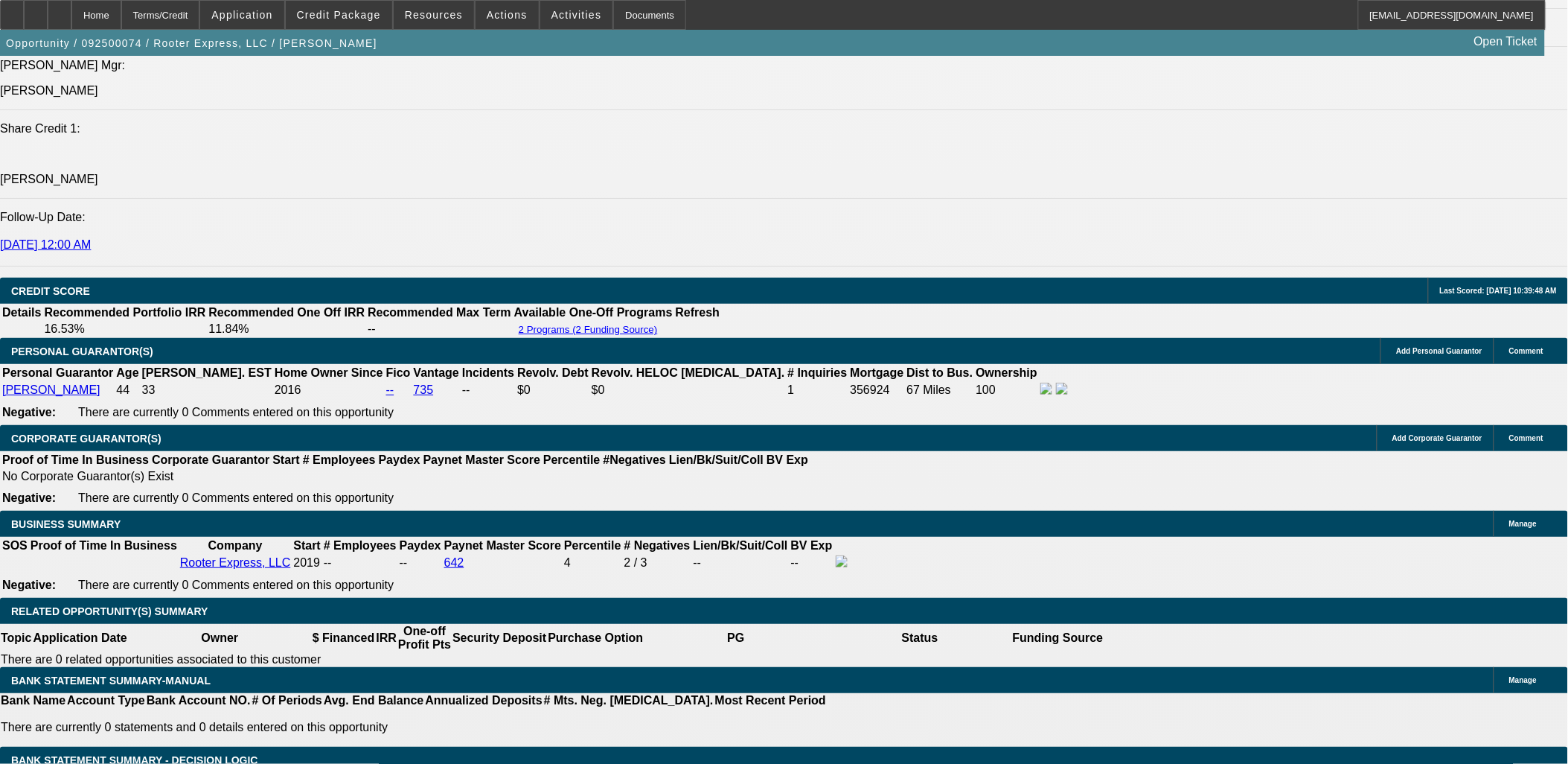
scroll to position [1870, 0]
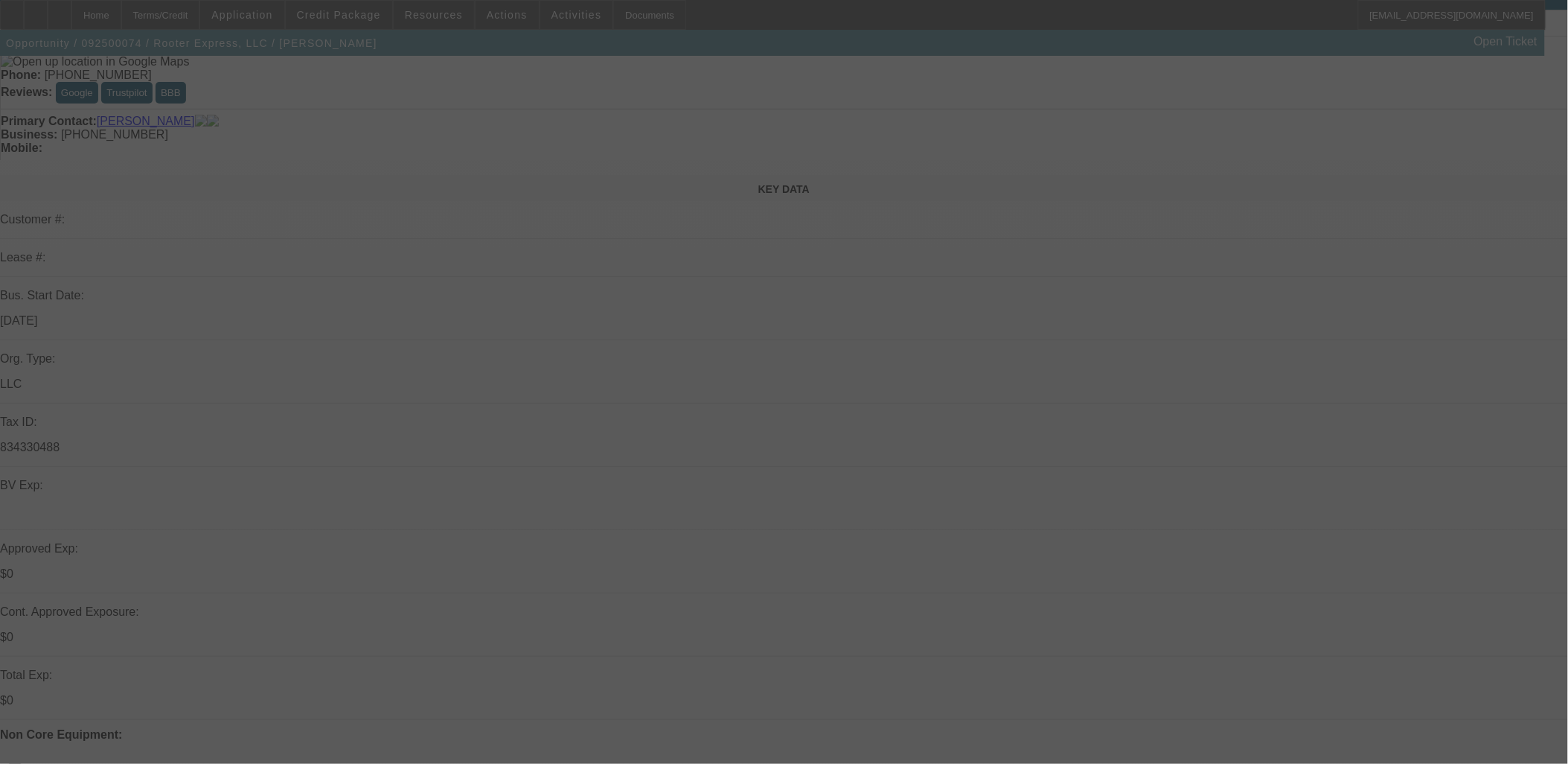
scroll to position [0, 0]
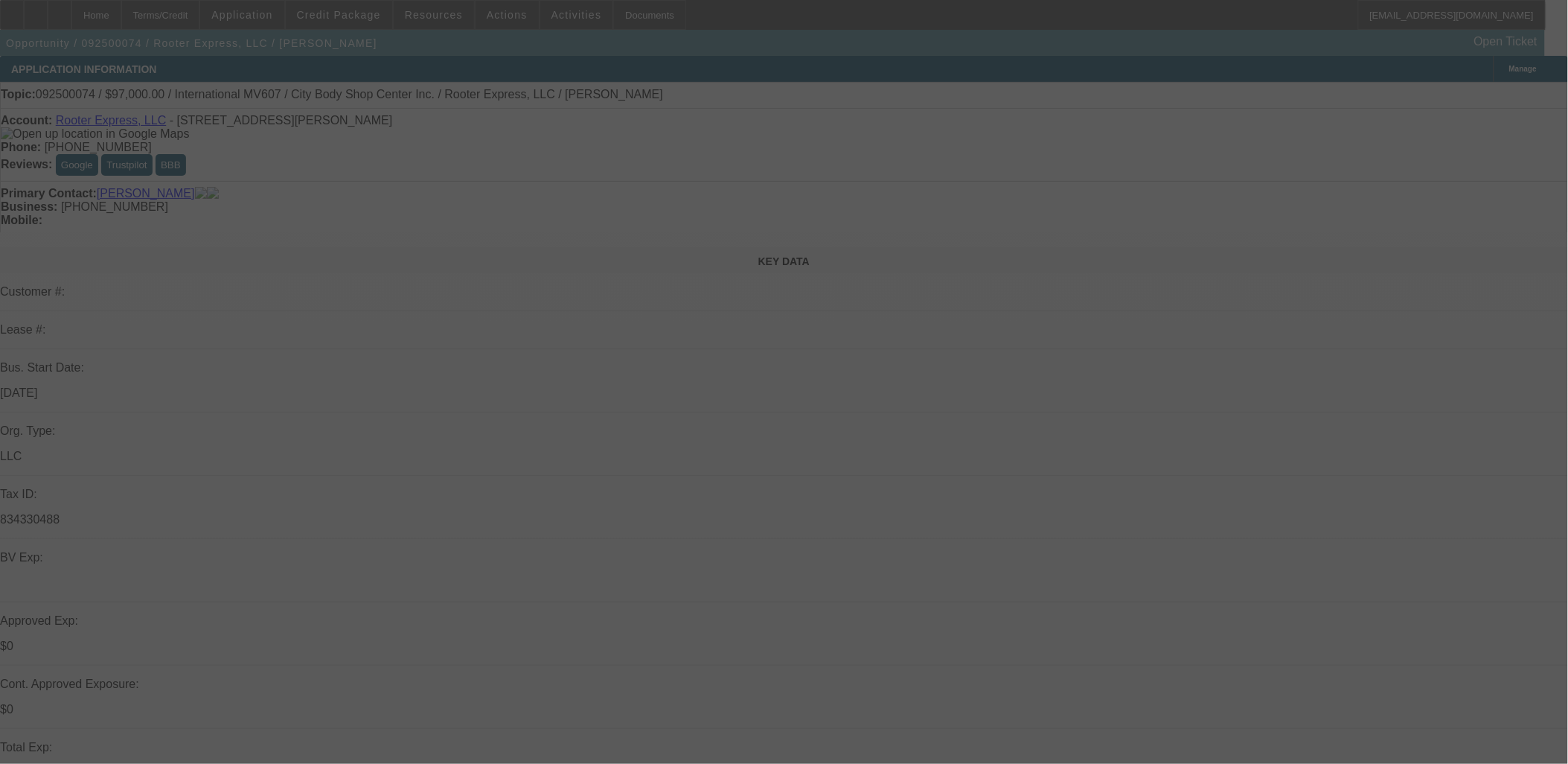
select select "0"
select select "3"
select select "0"
select select "6"
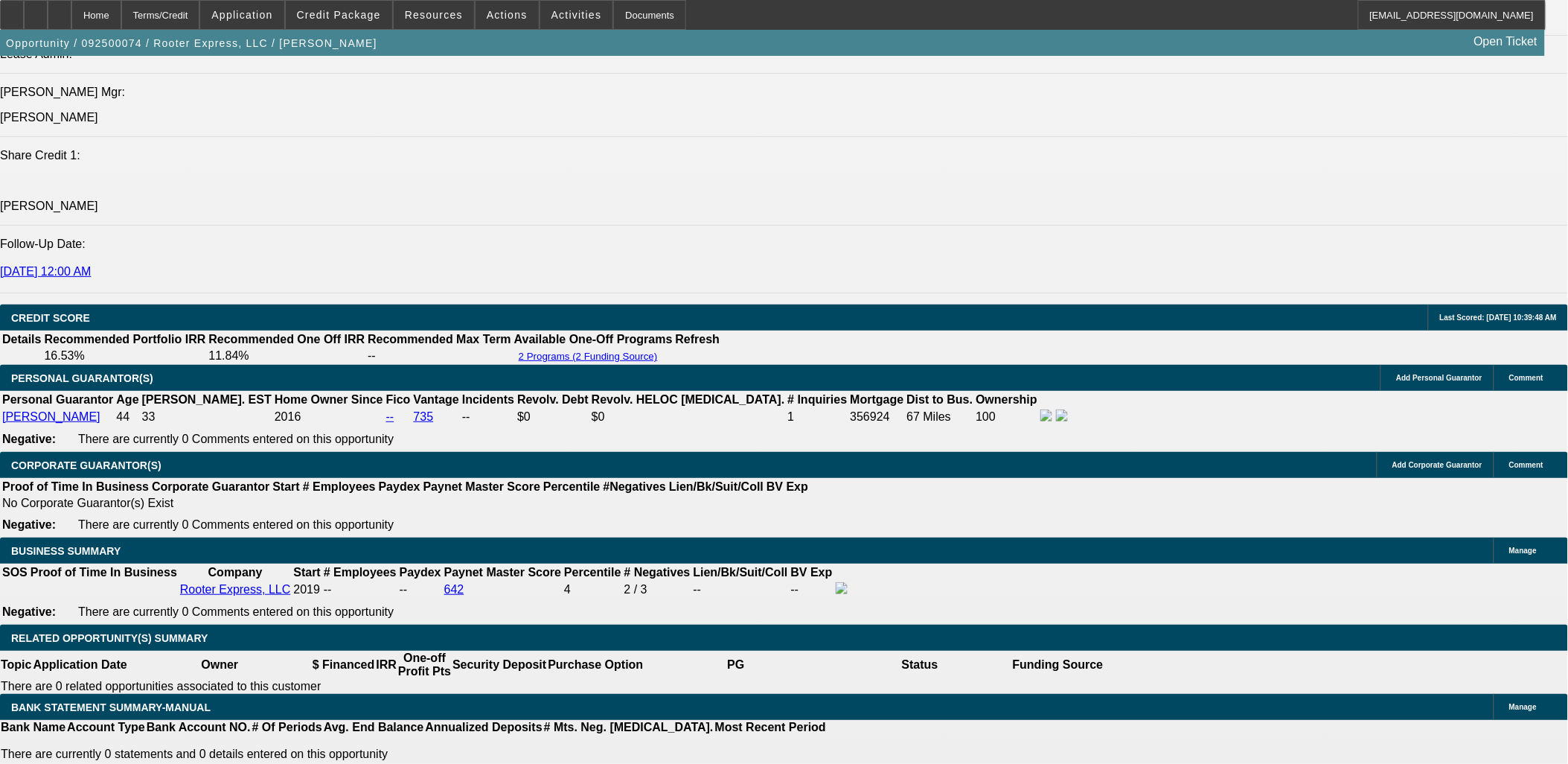
scroll to position [1902, 0]
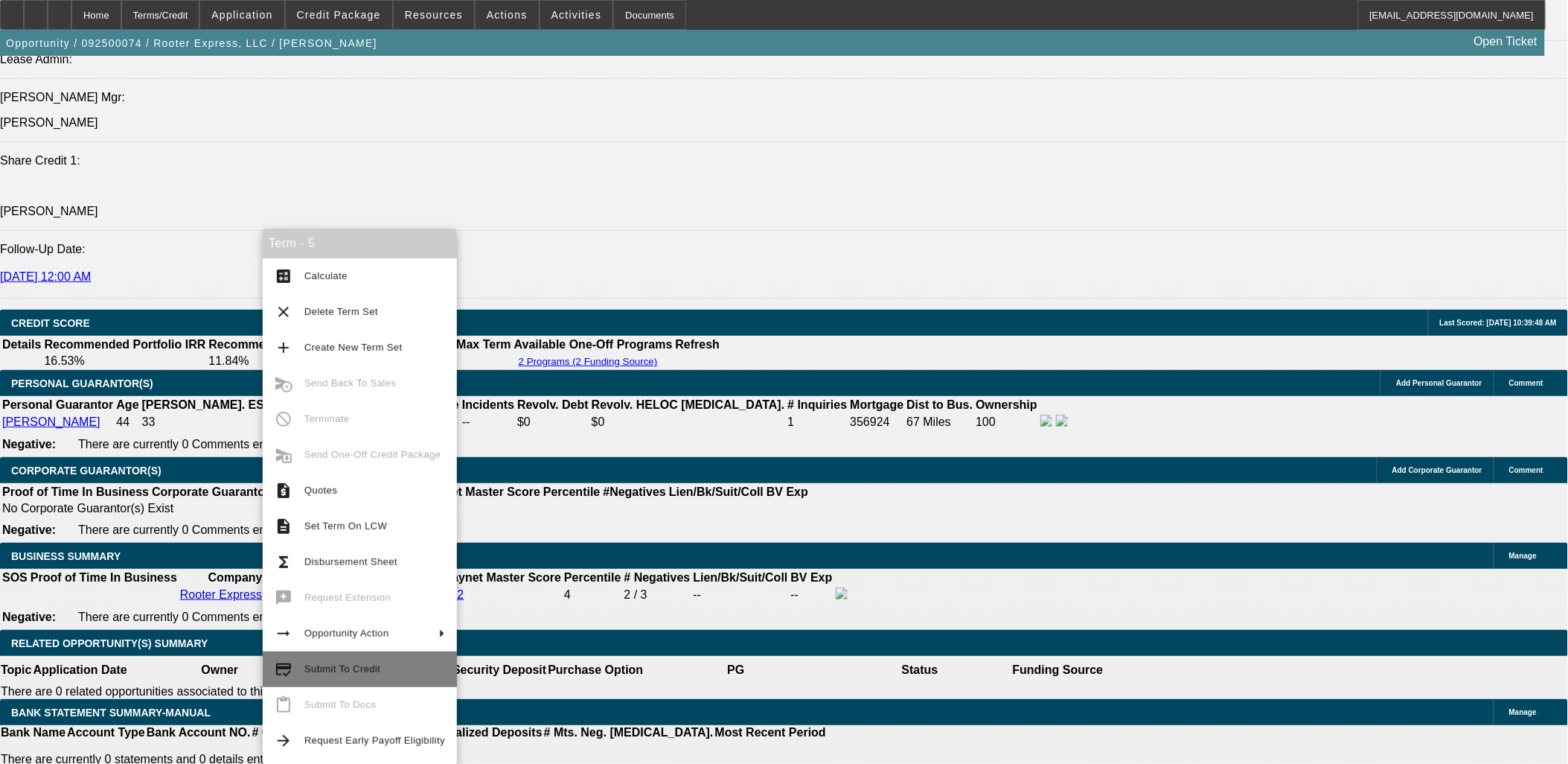
click at [346, 660] on span "Submit To Credit" at bounding box center [374, 669] width 141 height 18
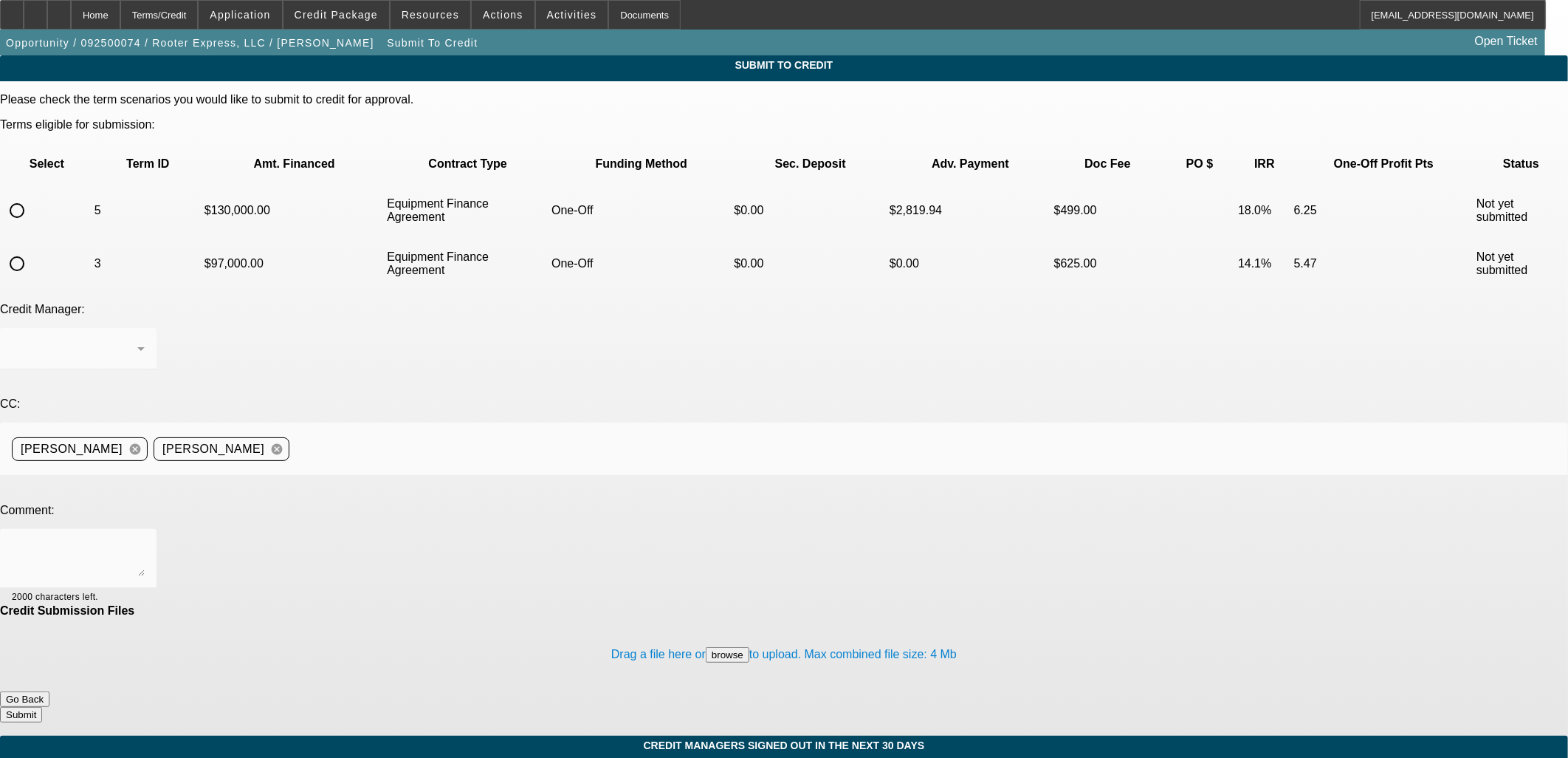
click at [32, 196] on input "radio" at bounding box center [17, 211] width 30 height 30
radio input "true"
click at [144, 541] on textarea at bounding box center [79, 558] width 133 height 36
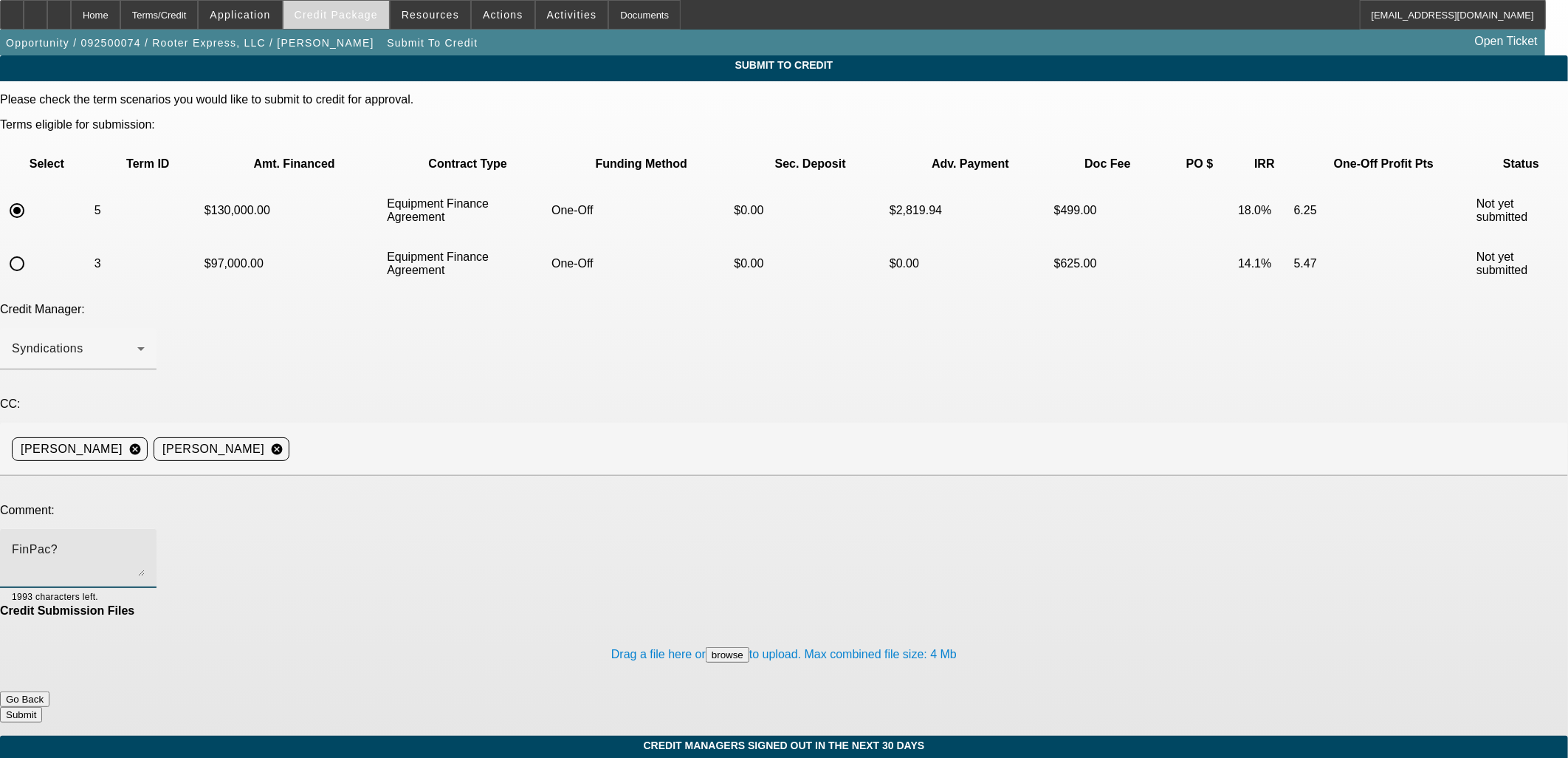
type textarea "FinPac?"
click at [364, 8] on span at bounding box center [336, 15] width 106 height 36
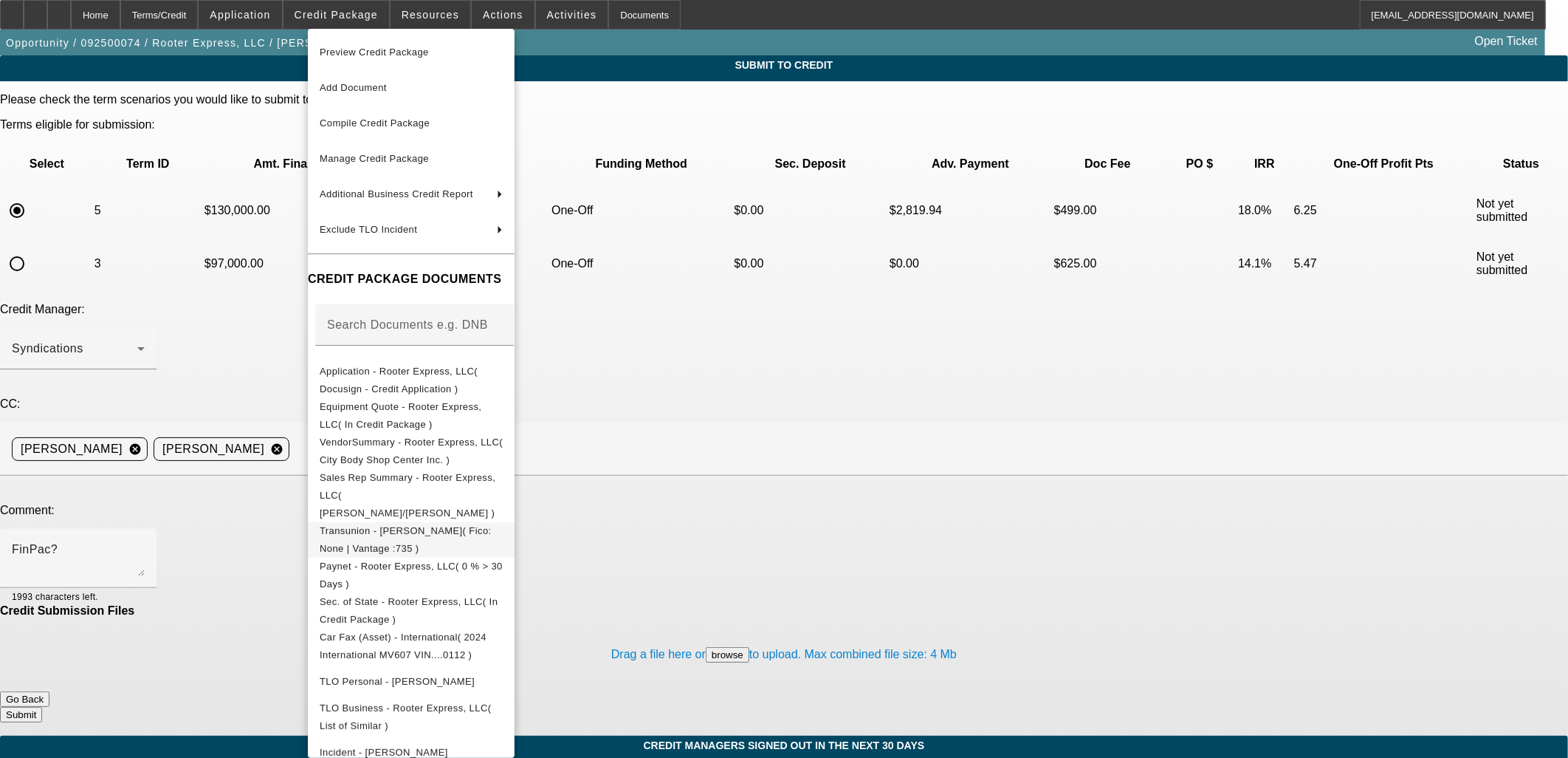
click at [409, 525] on span "Transunion - Hambrick, Michael( Fico: None | Vantage :735 )" at bounding box center [406, 539] width 172 height 29
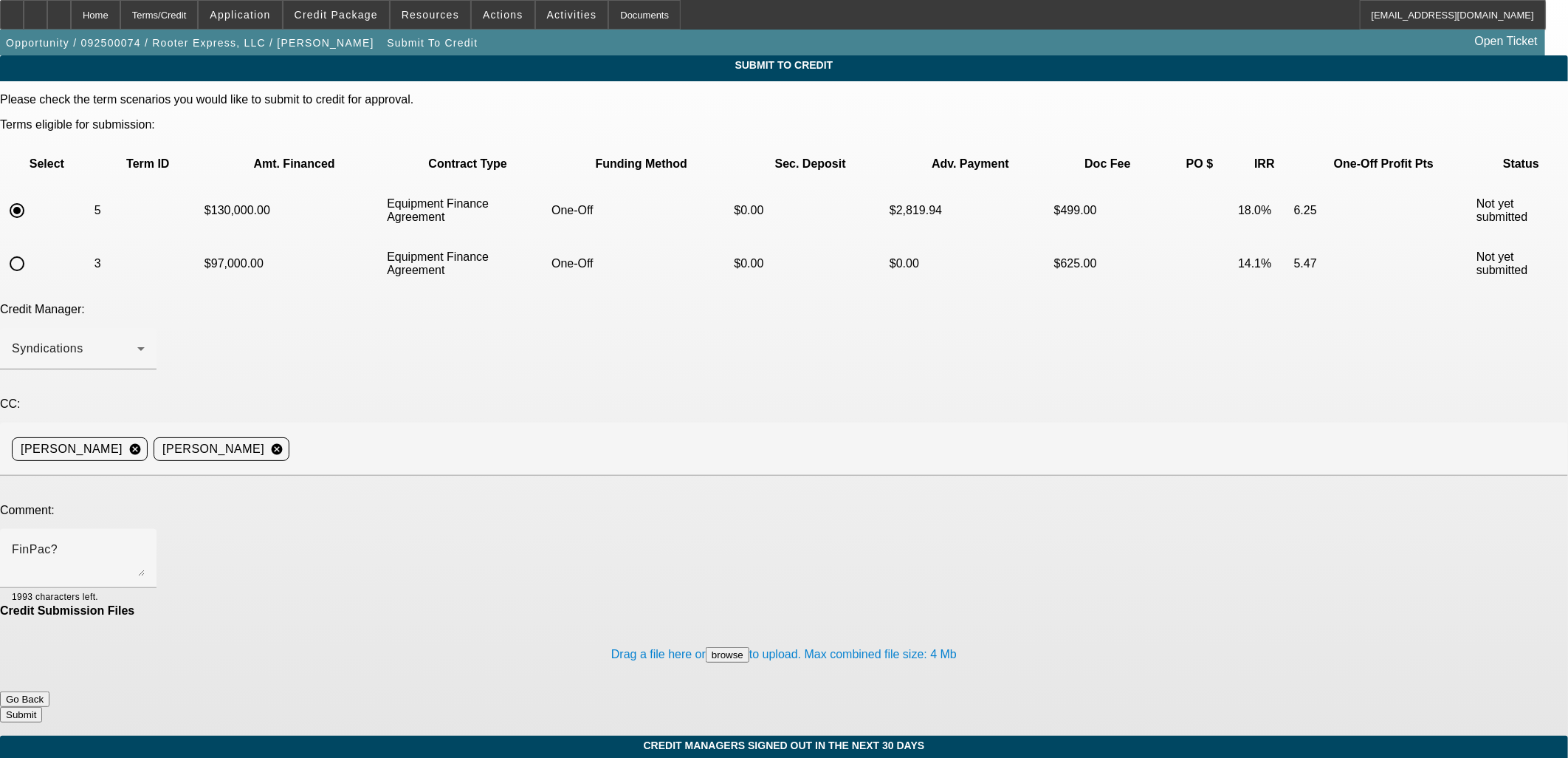
click at [42, 706] on button "Submit" at bounding box center [21, 714] width 42 height 16
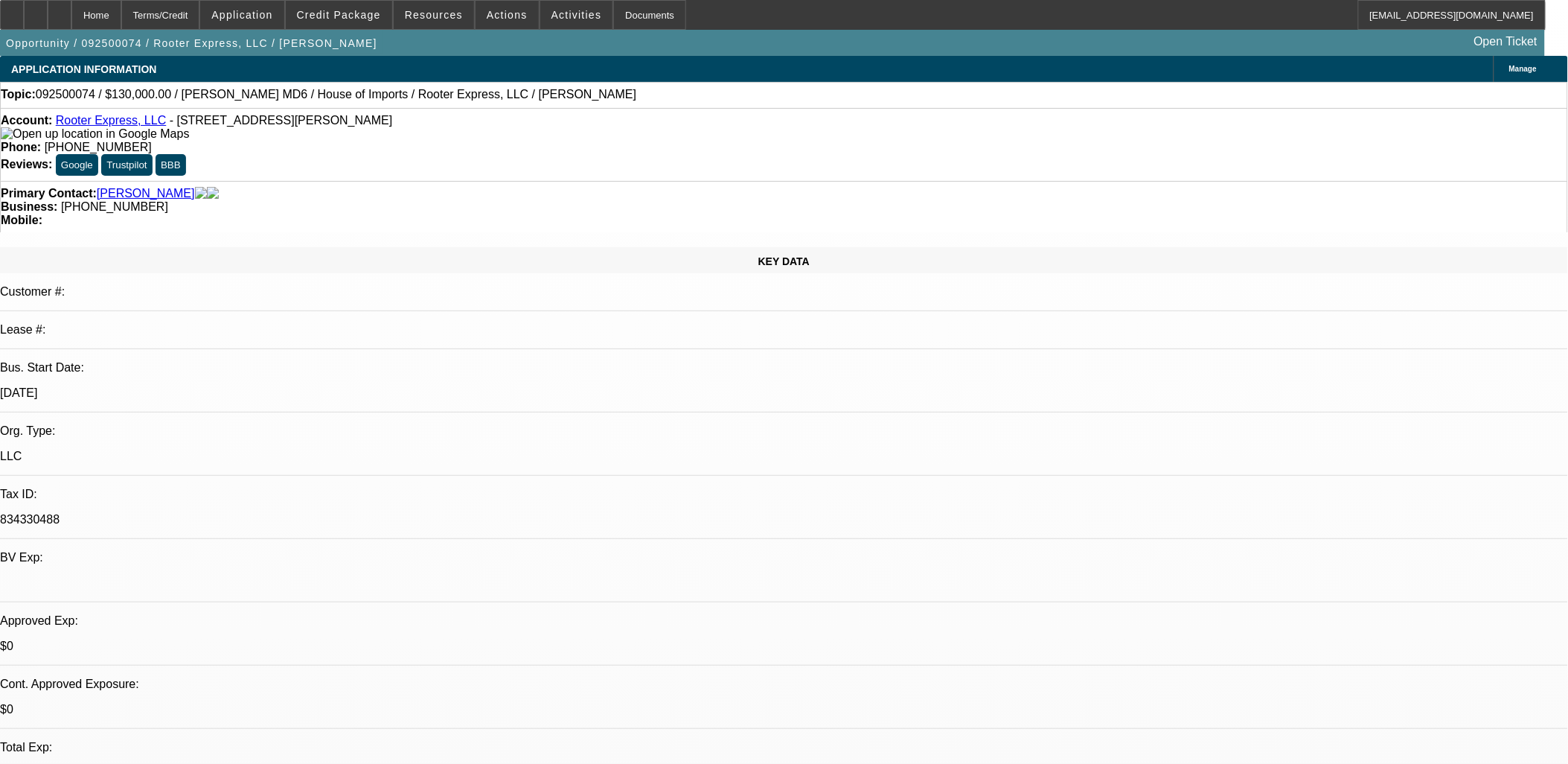
select select "0"
select select "3"
select select "0"
select select "6"
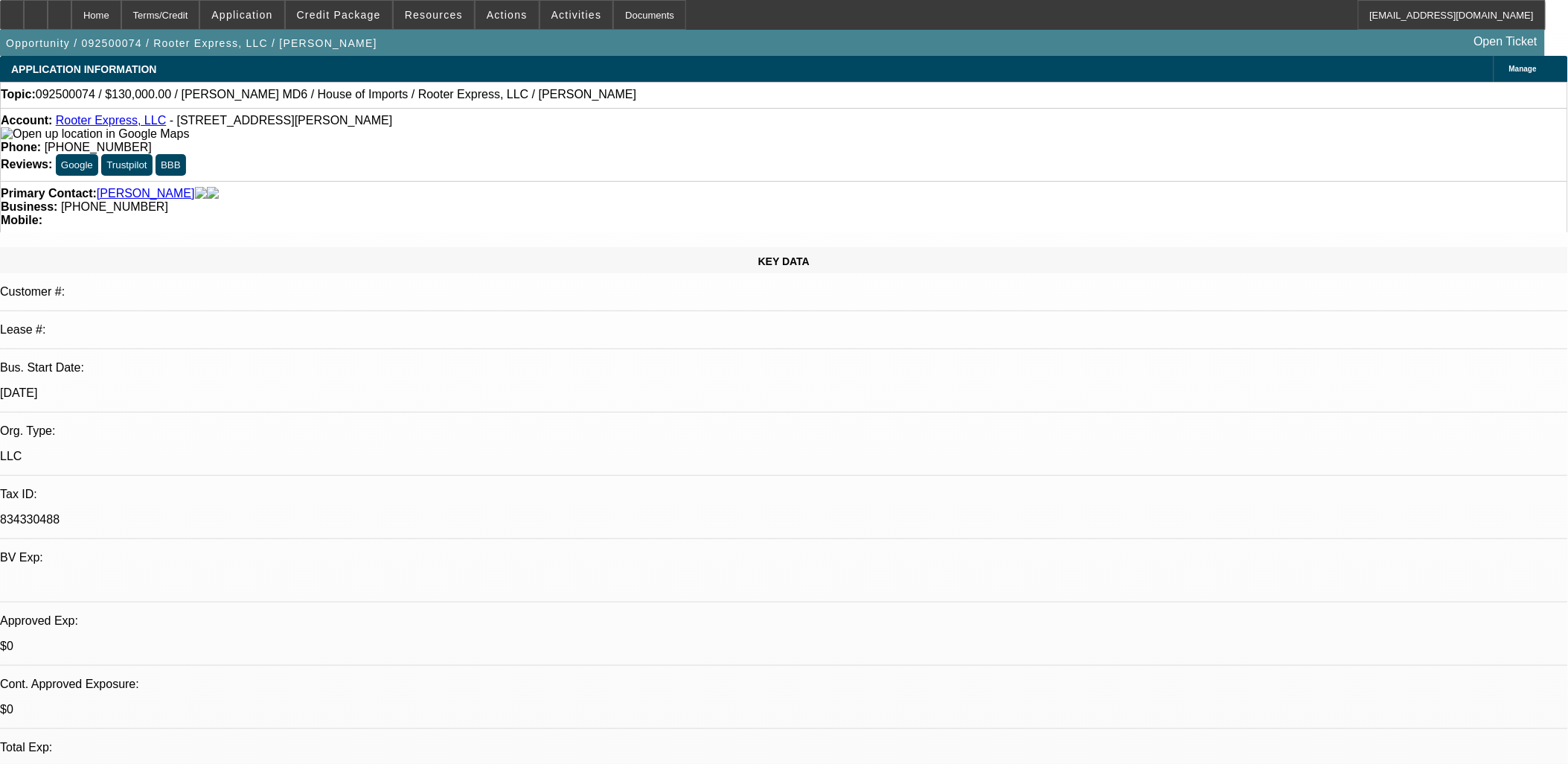
select select "0"
select select "2"
select select "0"
select select "6"
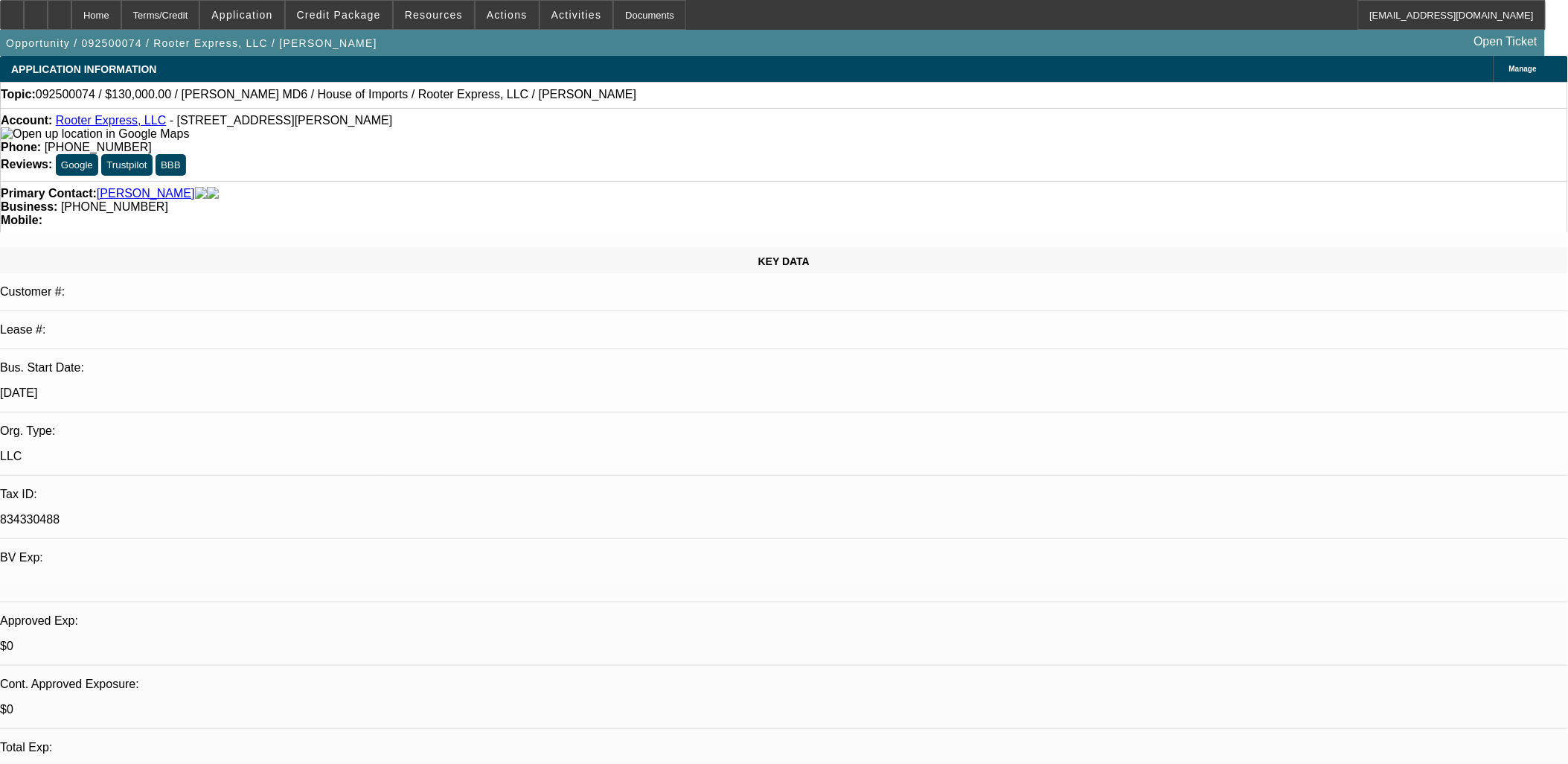
select select "0"
select select "2"
select select "0"
select select "6"
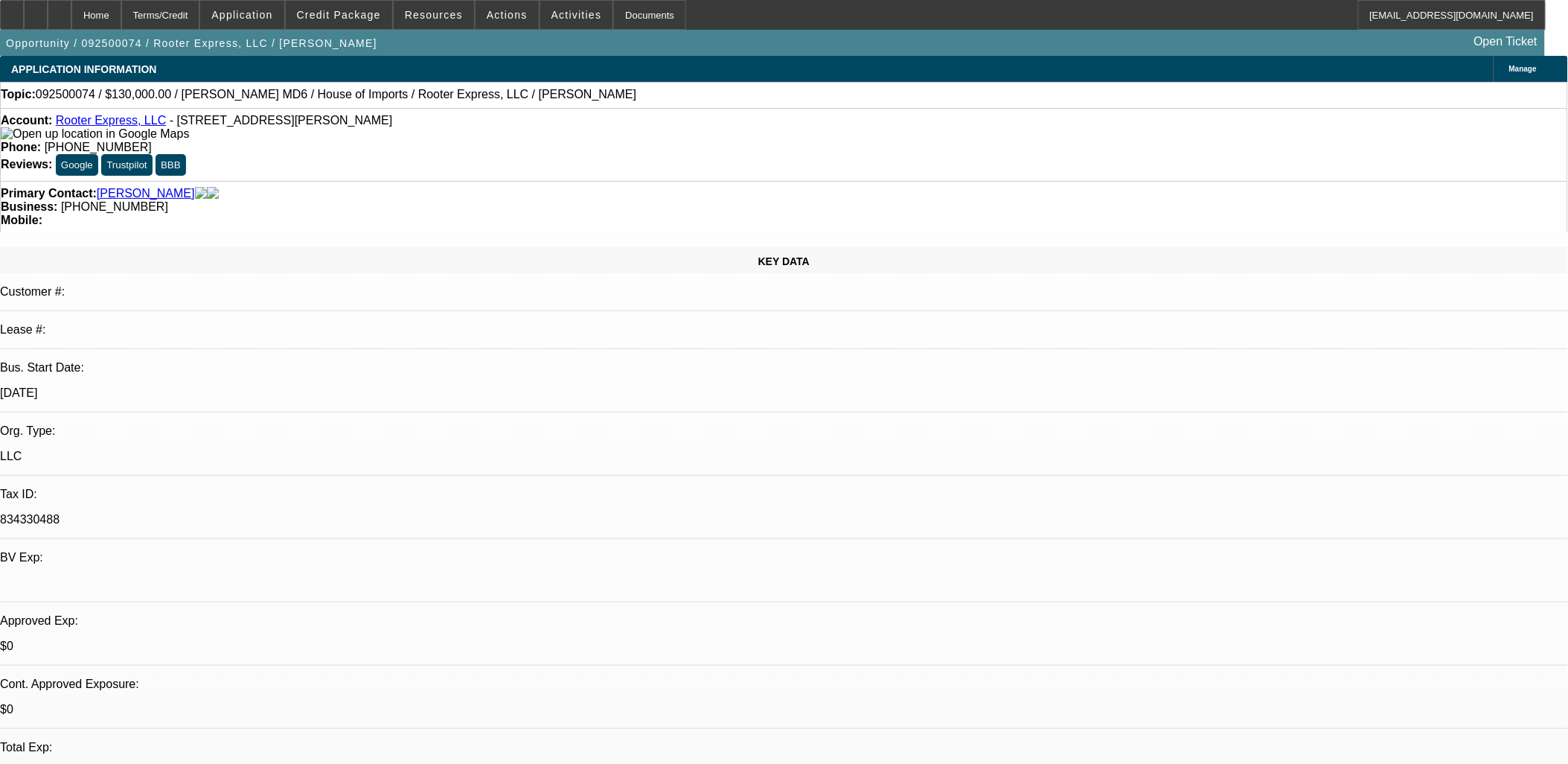
select select "0"
select select "2"
select select "0"
select select "6"
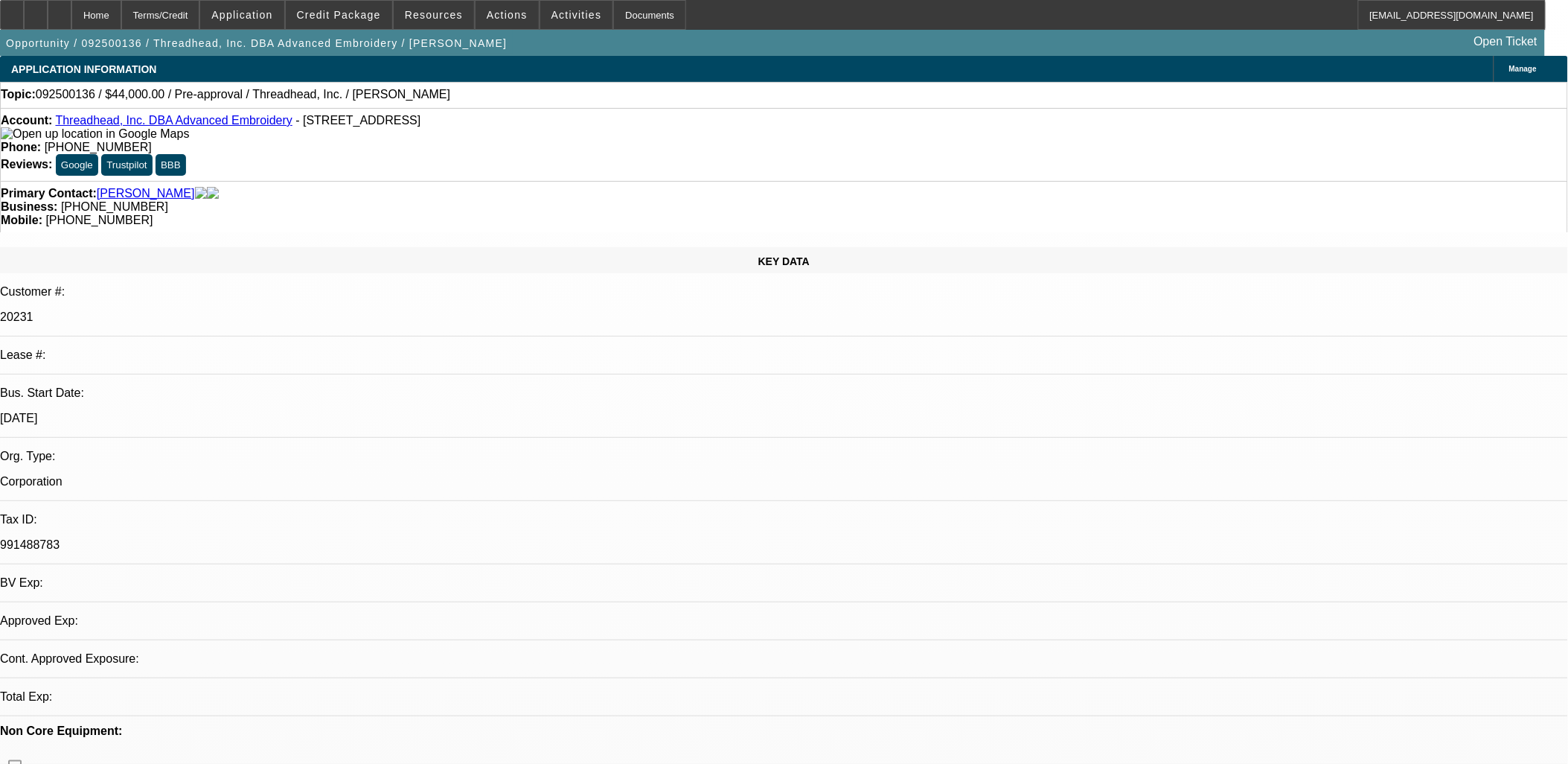
select select "0"
select select "2"
select select "0.1"
select select "1"
select select "2"
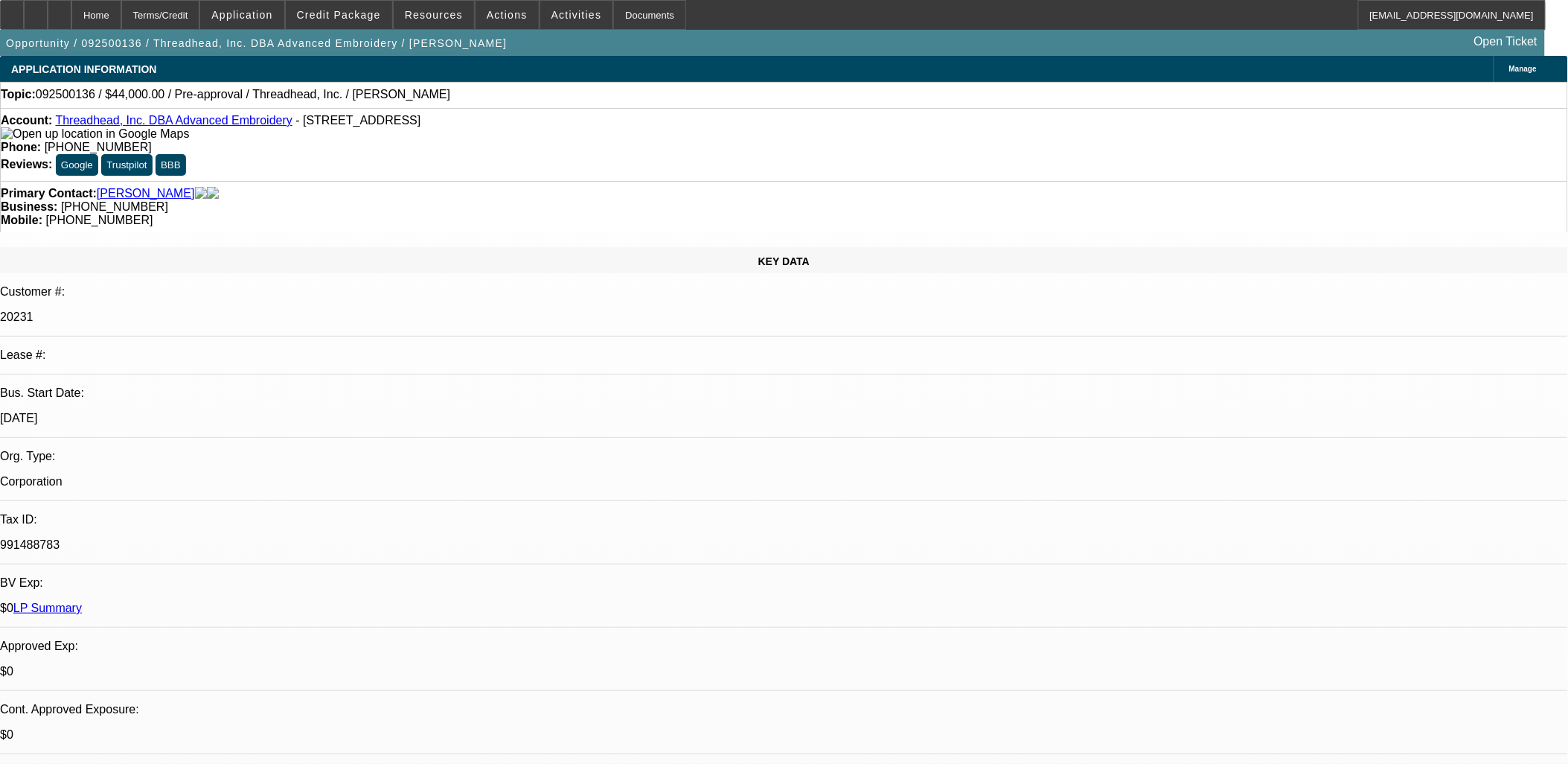
select select "4"
click at [332, 18] on span "Credit Package" at bounding box center [338, 14] width 84 height 12
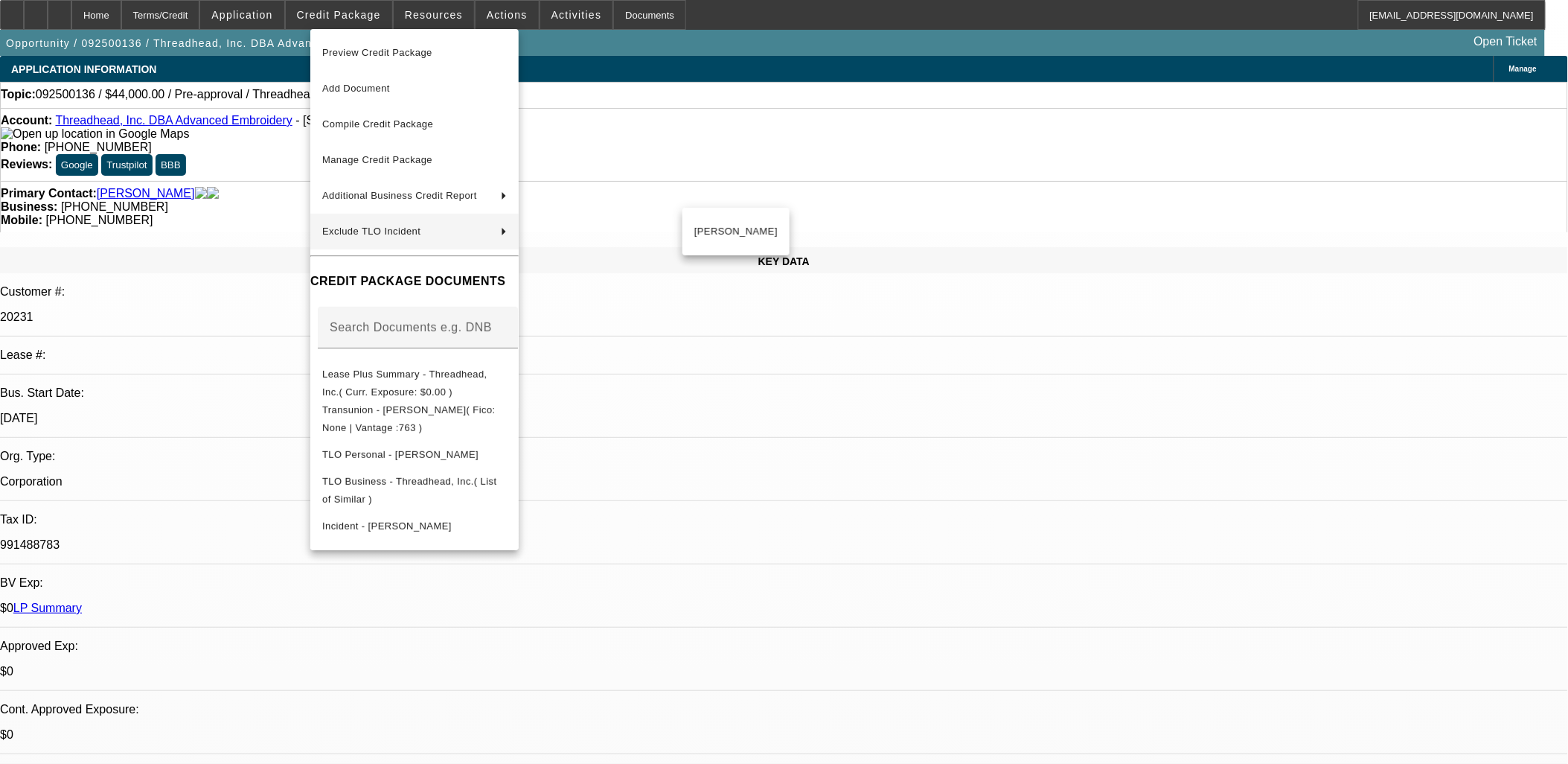
click at [823, 427] on div at bounding box center [784, 382] width 1568 height 764
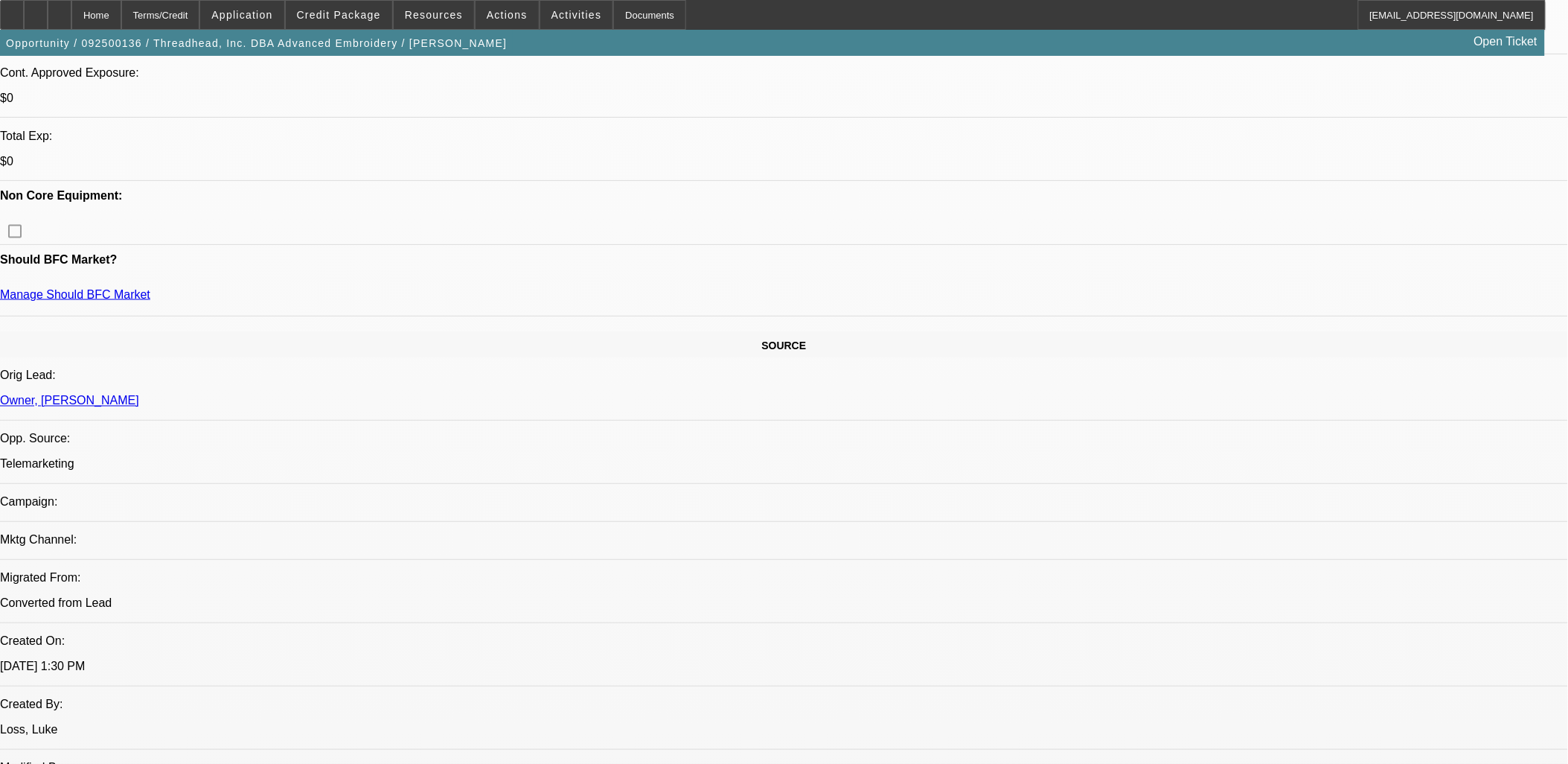
scroll to position [413, 0]
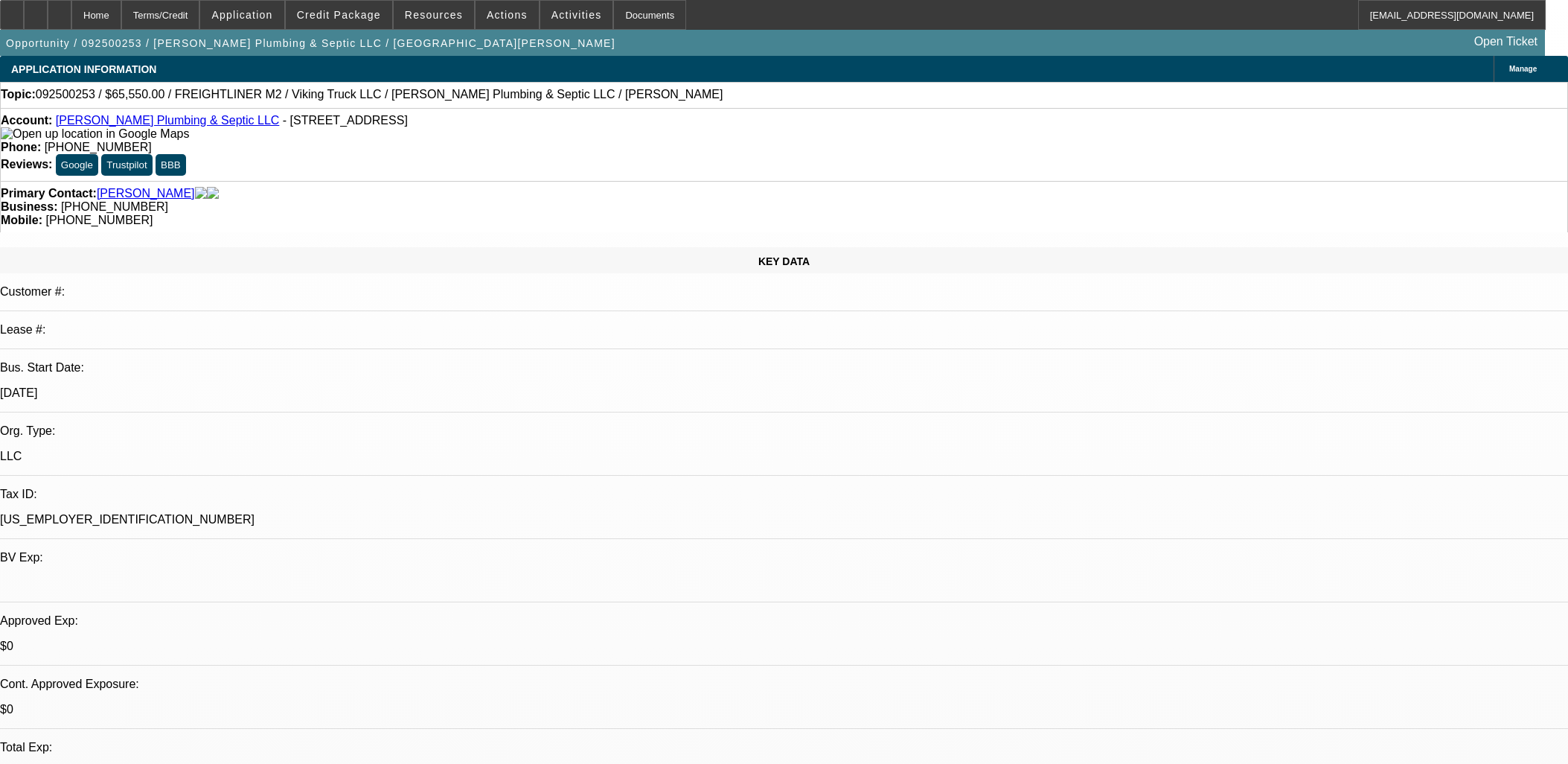
select select "0"
select select "3"
select select "0"
select select "6"
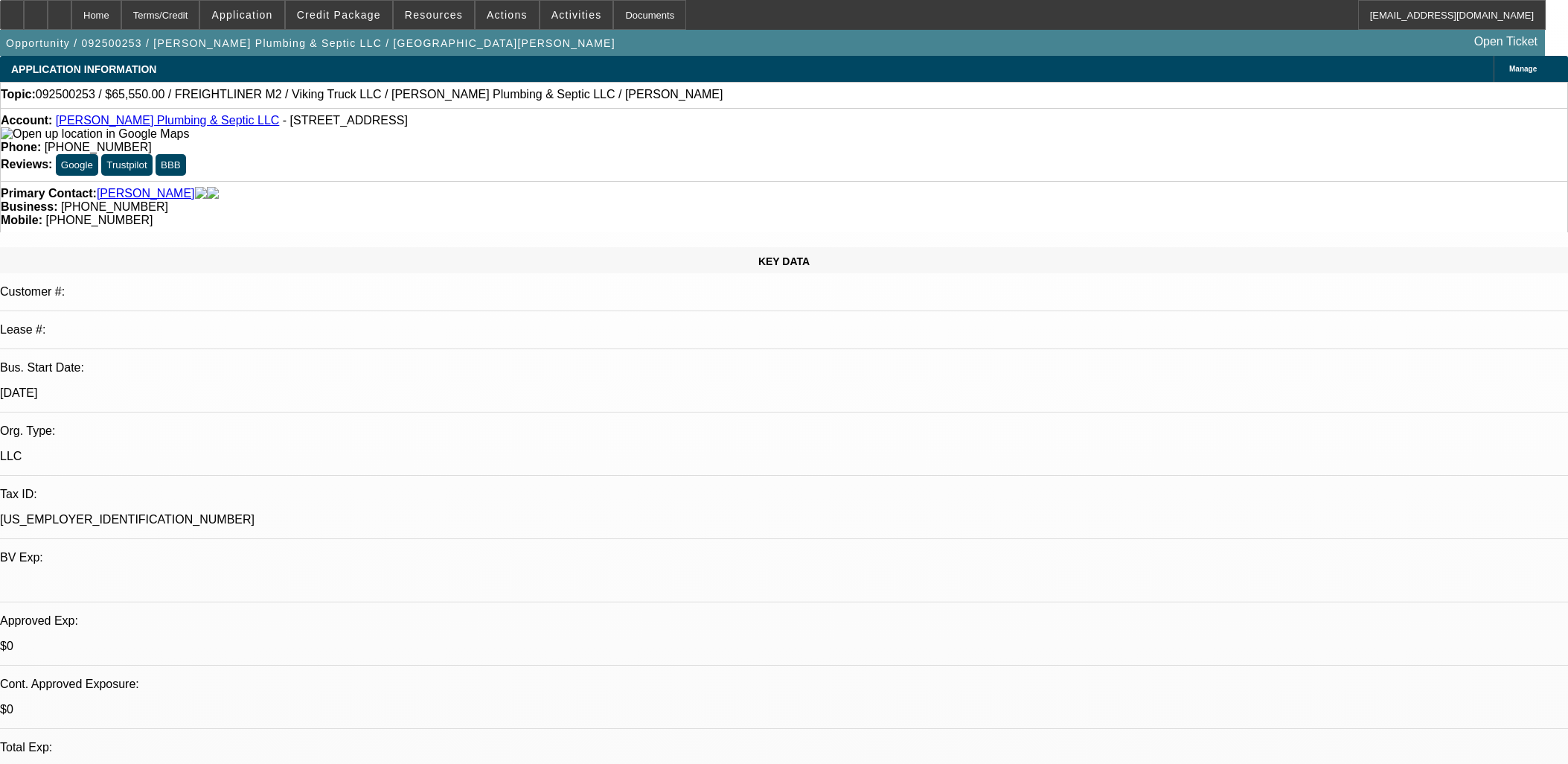
select select "0"
select select "6"
select select "0"
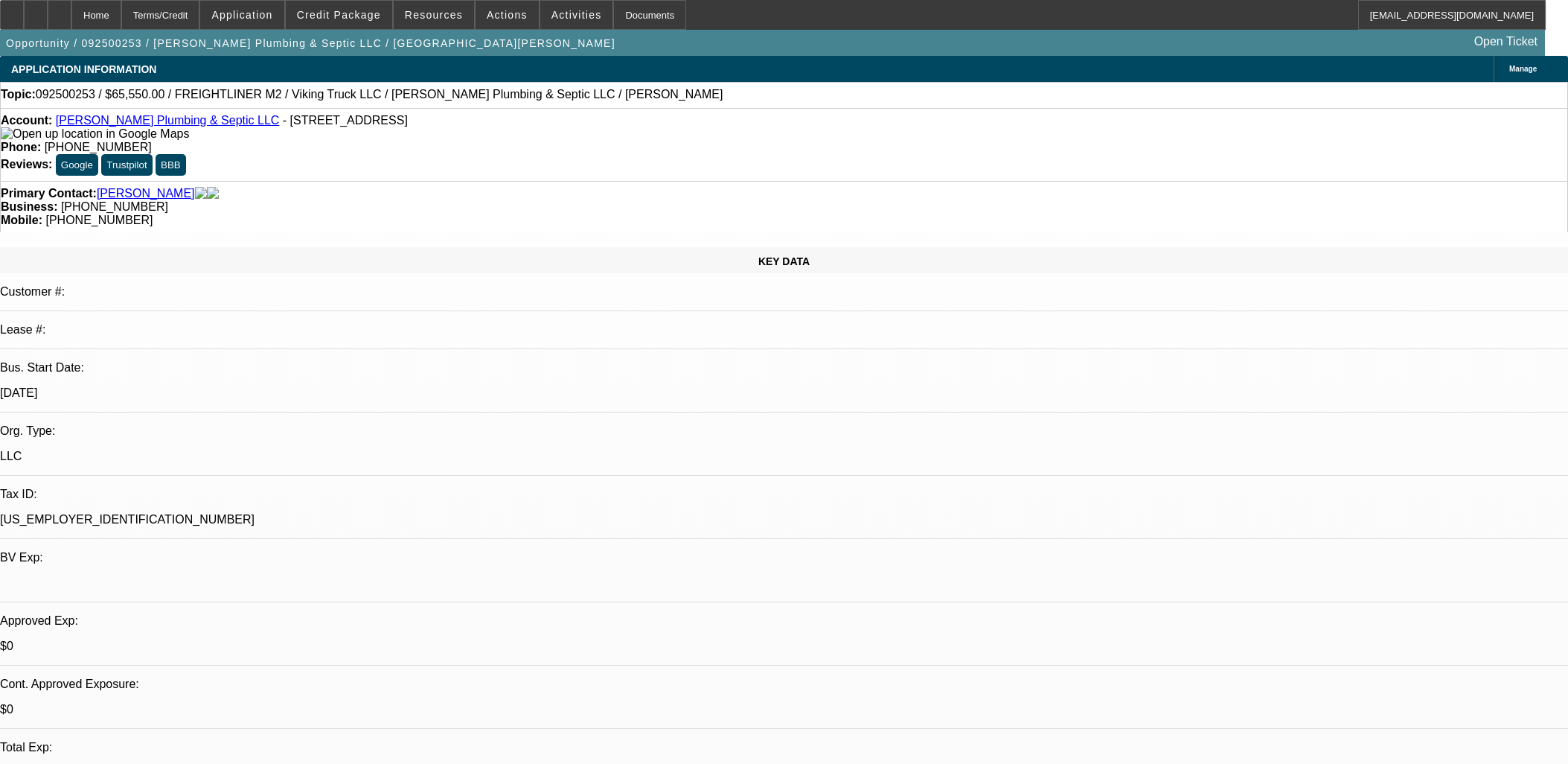
select select "0"
select select "6"
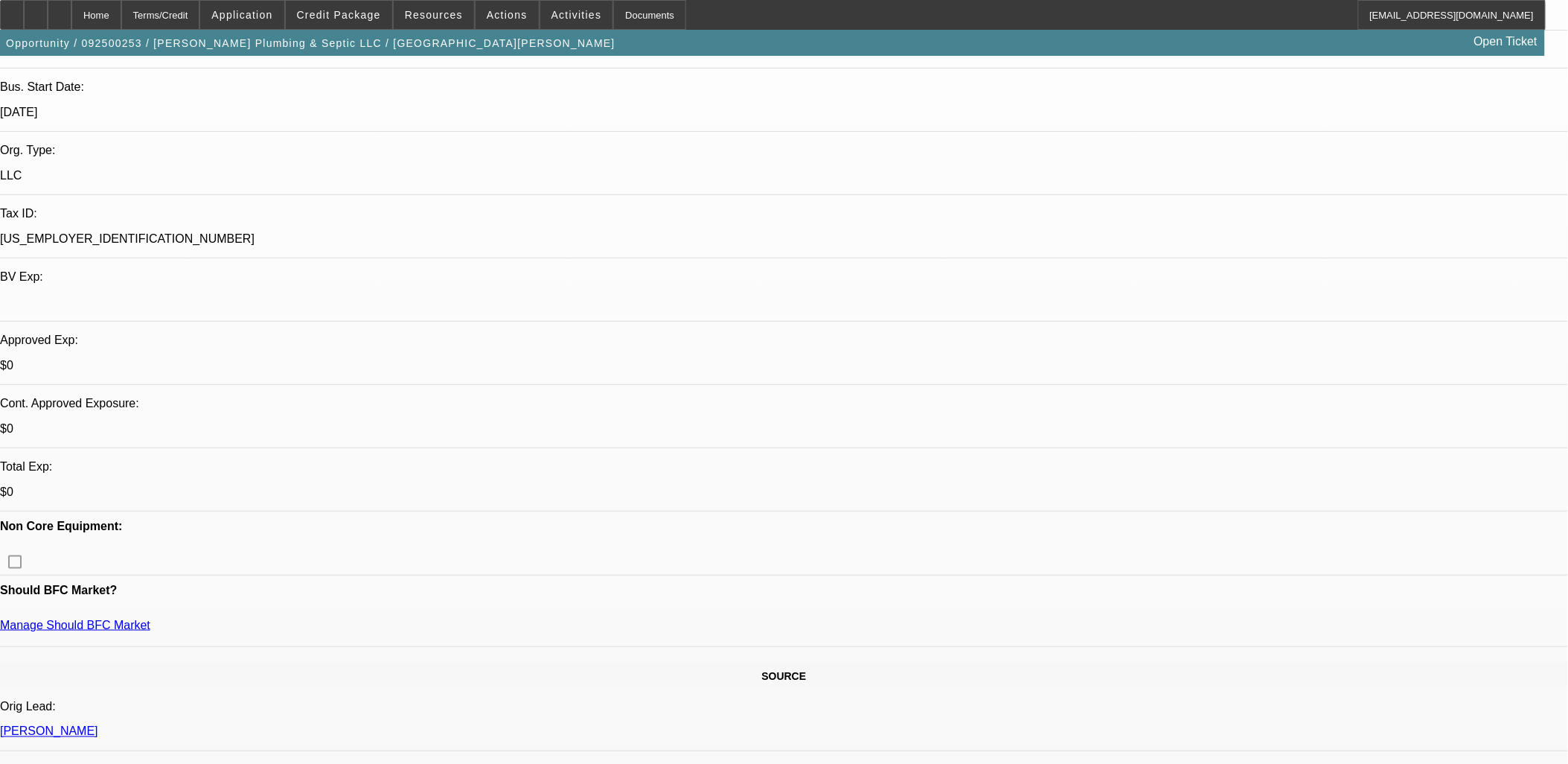
scroll to position [496, 0]
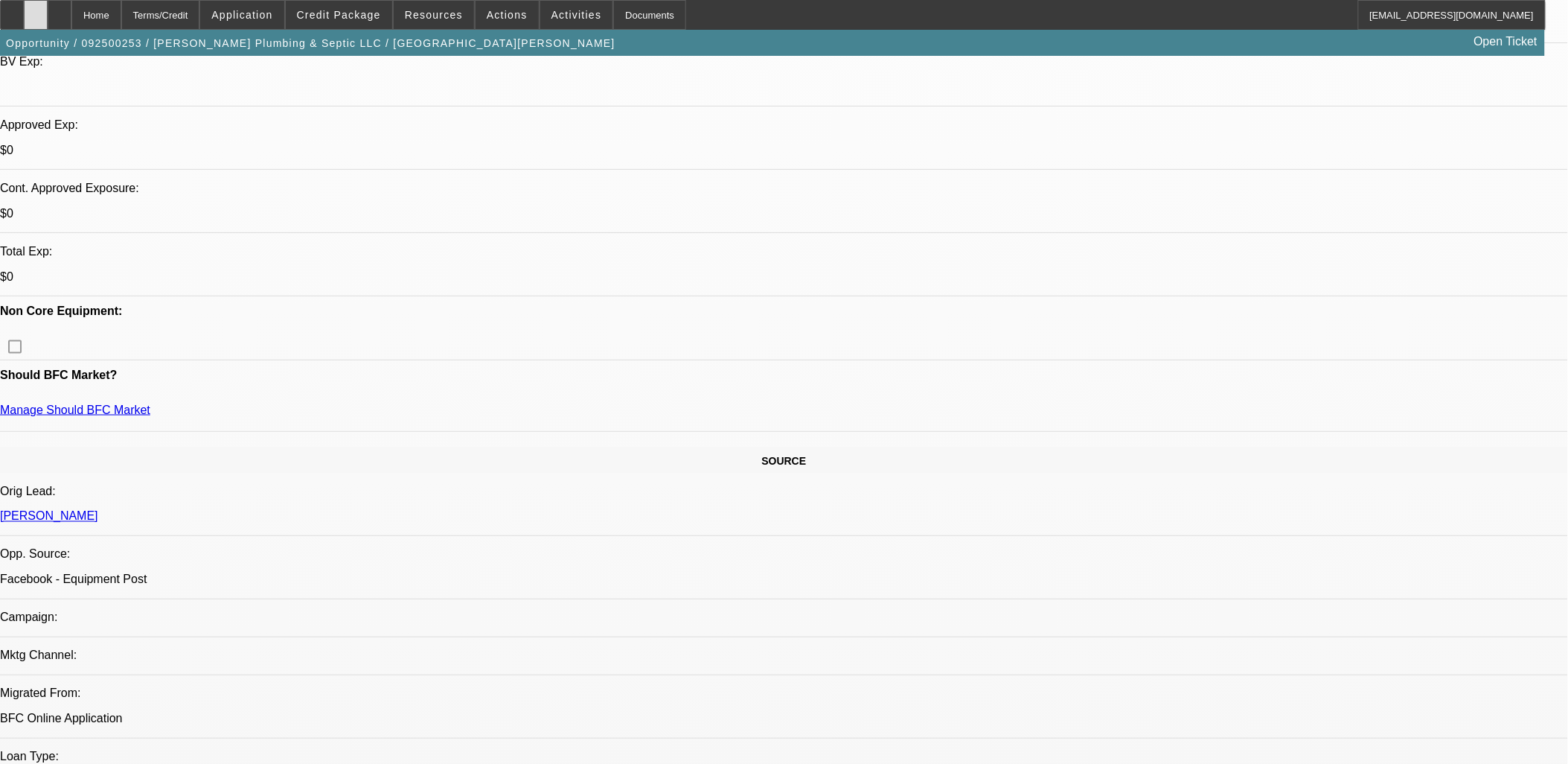
click at [36, 9] on icon at bounding box center [36, 9] width 0 height 0
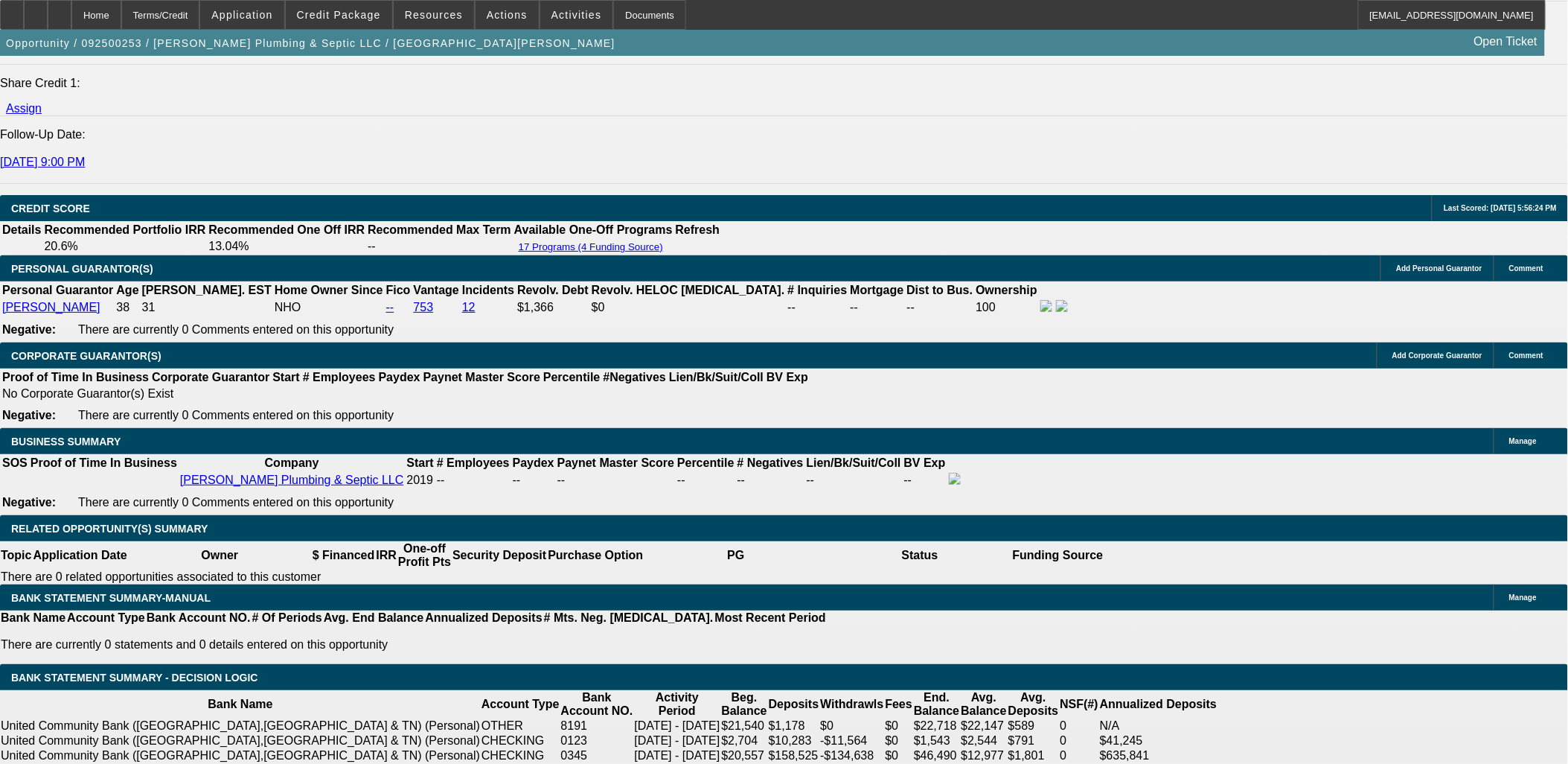
scroll to position [2067, 0]
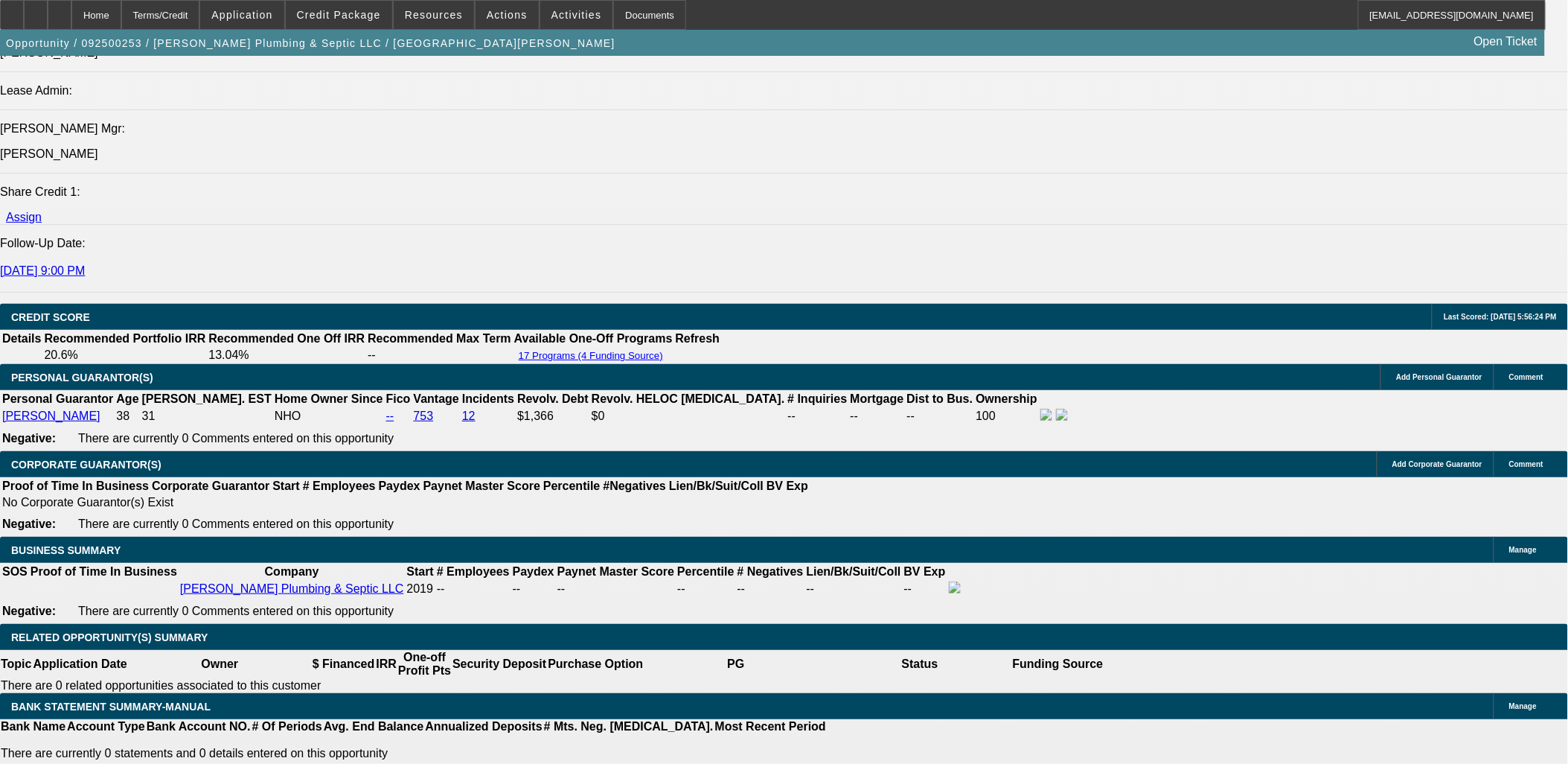
scroll to position [1902, 0]
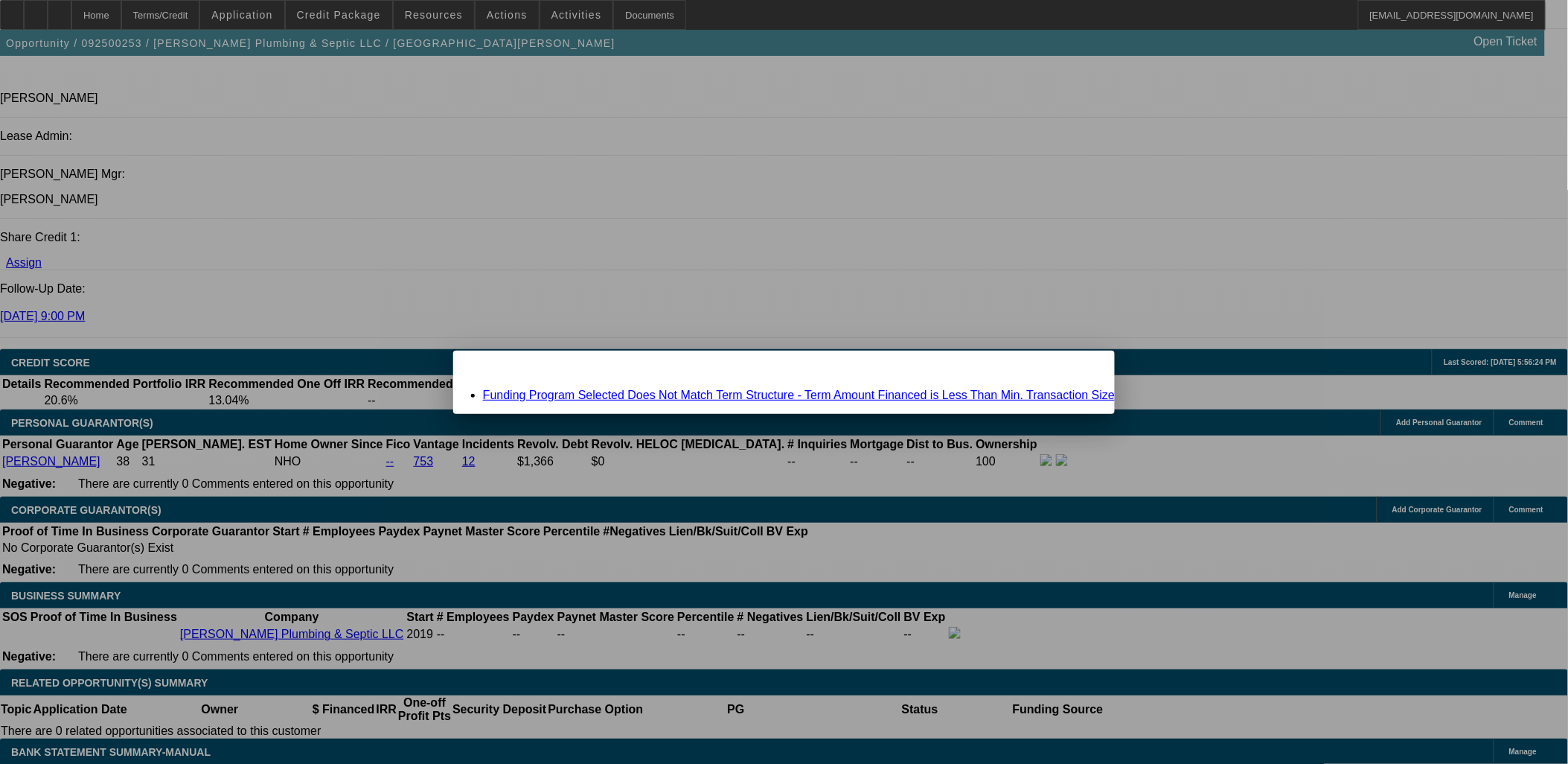
scroll to position [0, 0]
click at [658, 396] on link "Funding Program Selected Does Not Match Term Structure - Term Amount Financed i…" at bounding box center [798, 394] width 632 height 12
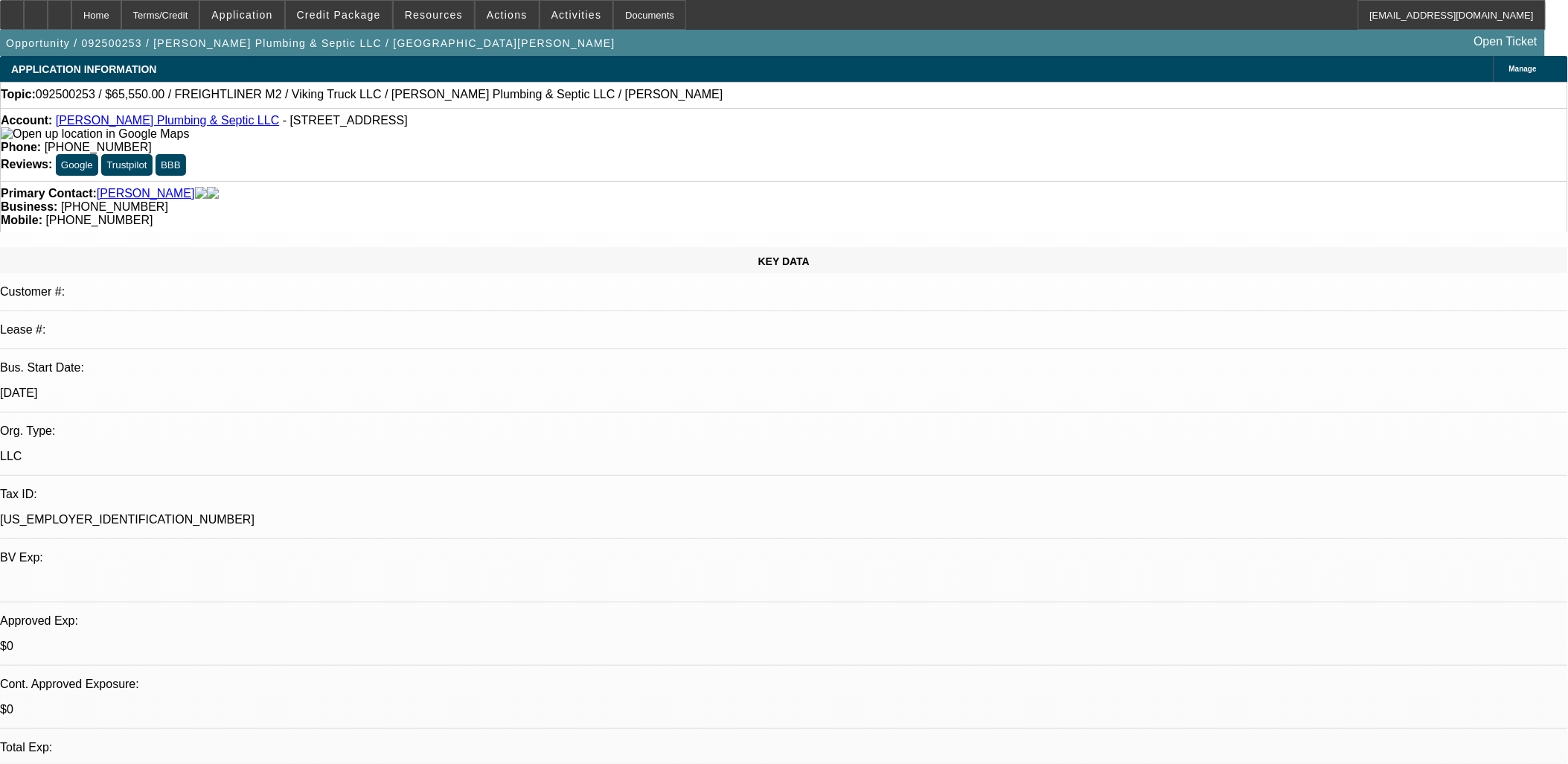
scroll to position [1902, 0]
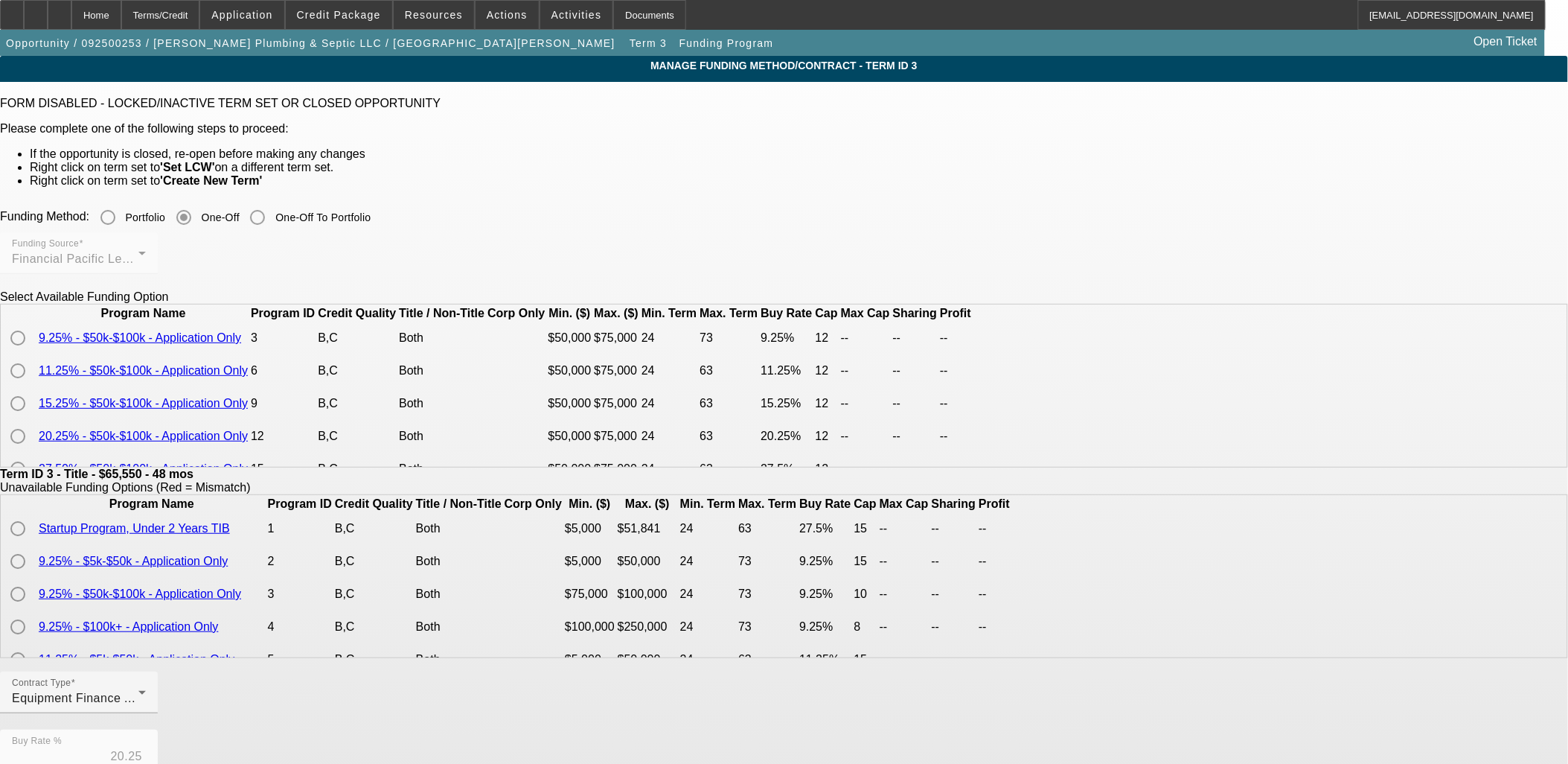
click at [37, 419] on td at bounding box center [19, 403] width 34 height 31
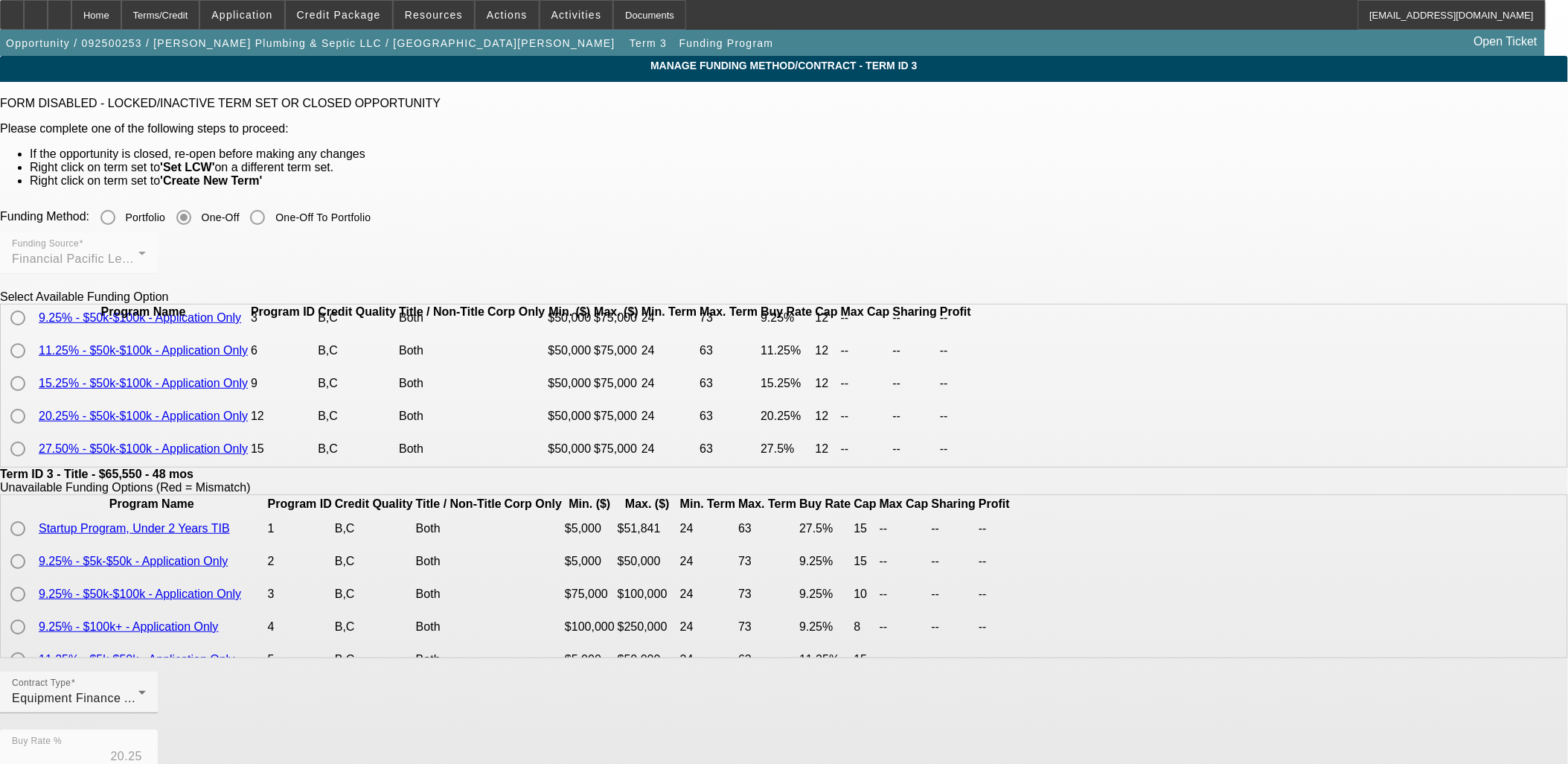
click at [37, 374] on td at bounding box center [19, 382] width 34 height 31
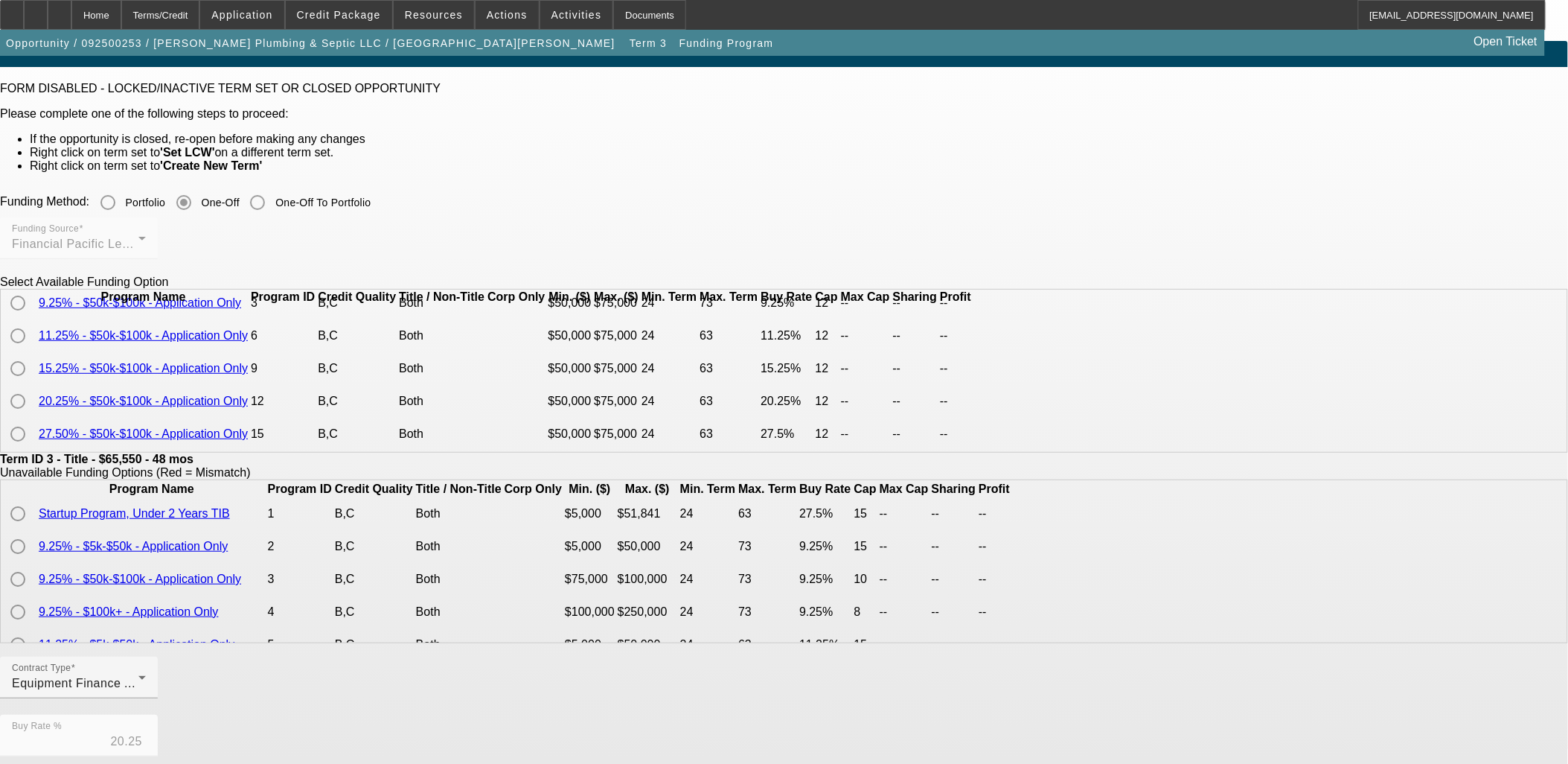
scroll to position [366, 0]
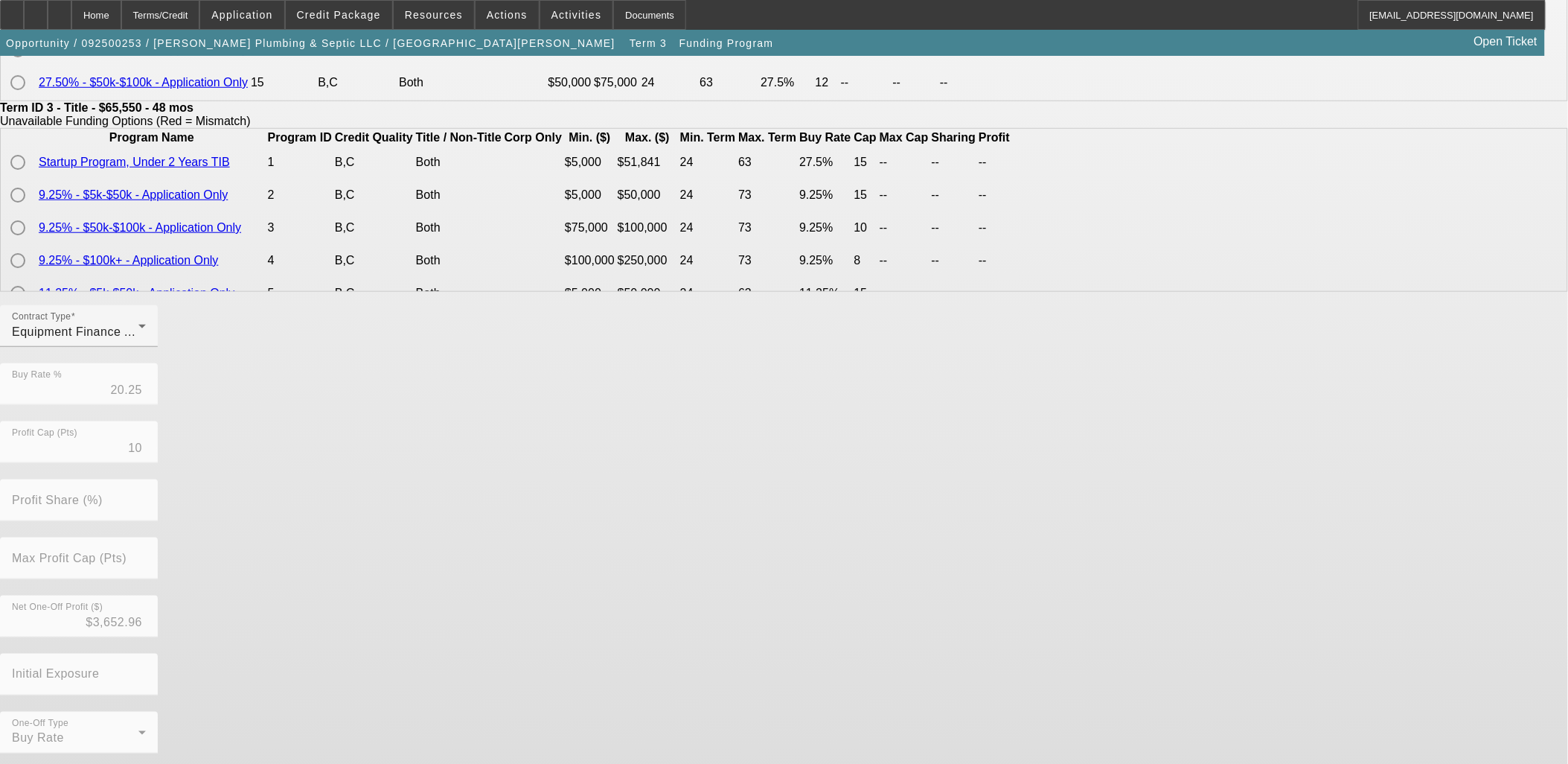
click at [50, 763] on button "Go Back" at bounding box center [25, 777] width 50 height 16
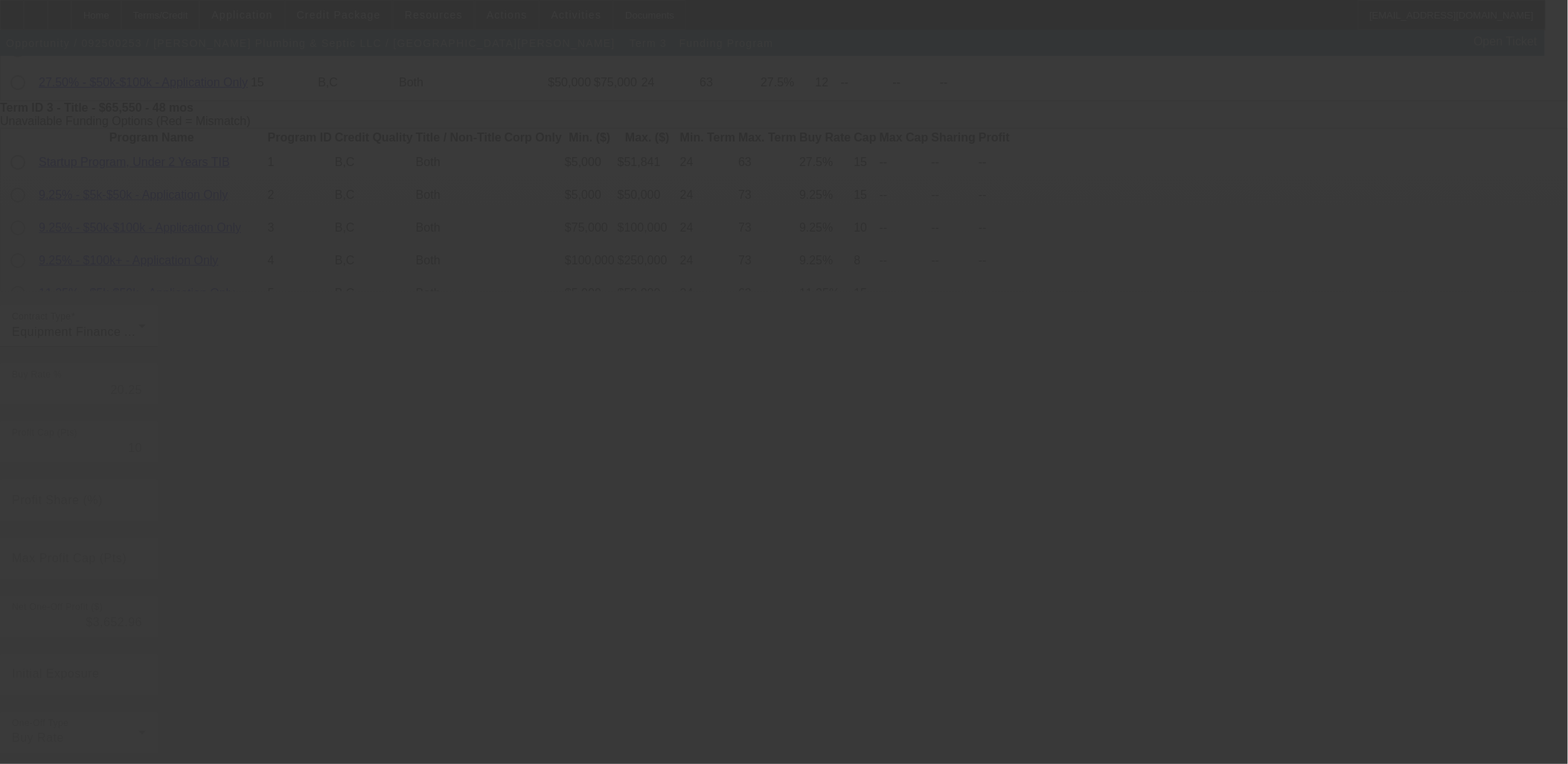
scroll to position [0, 0]
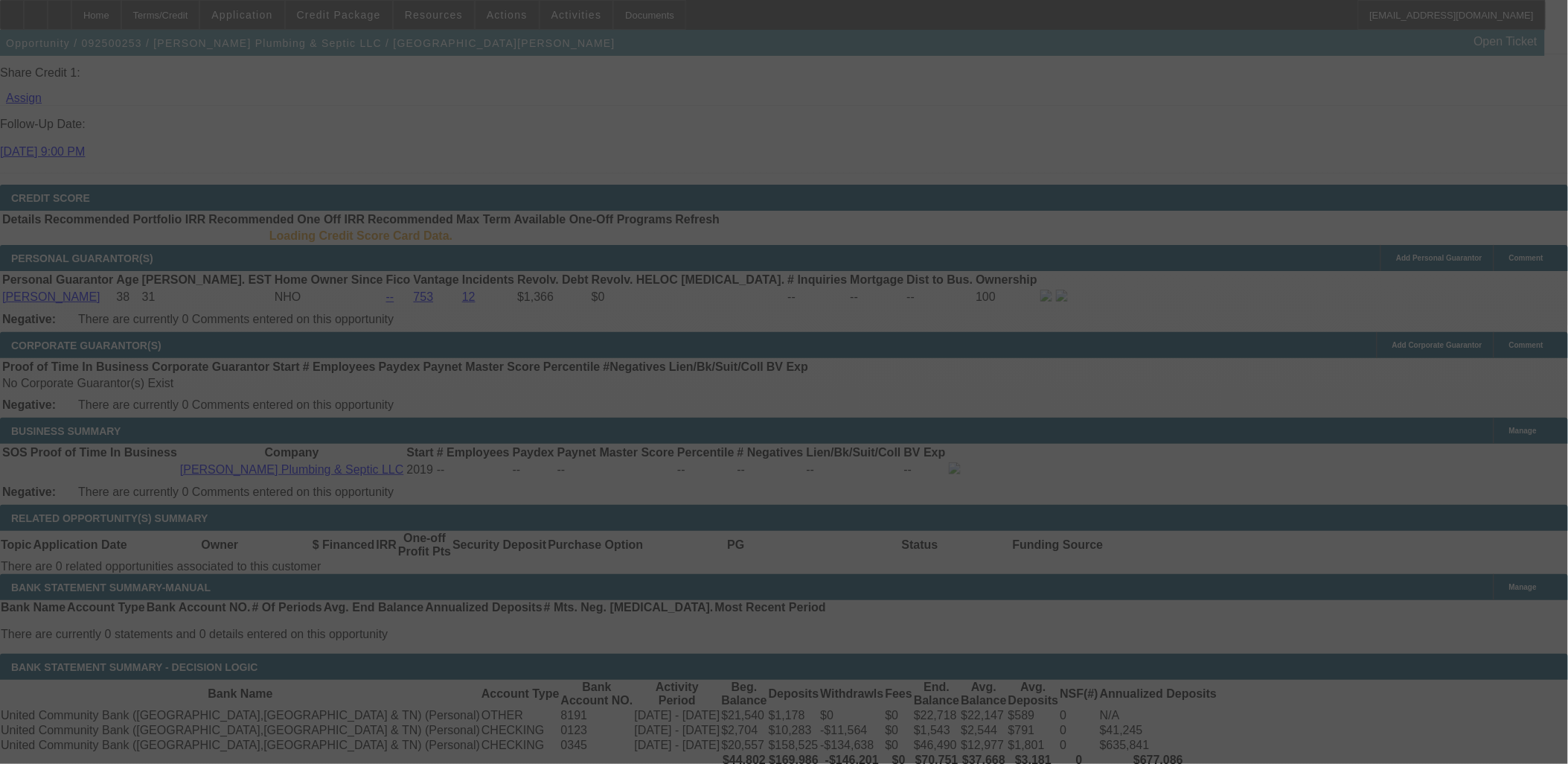
scroll to position [1988, 0]
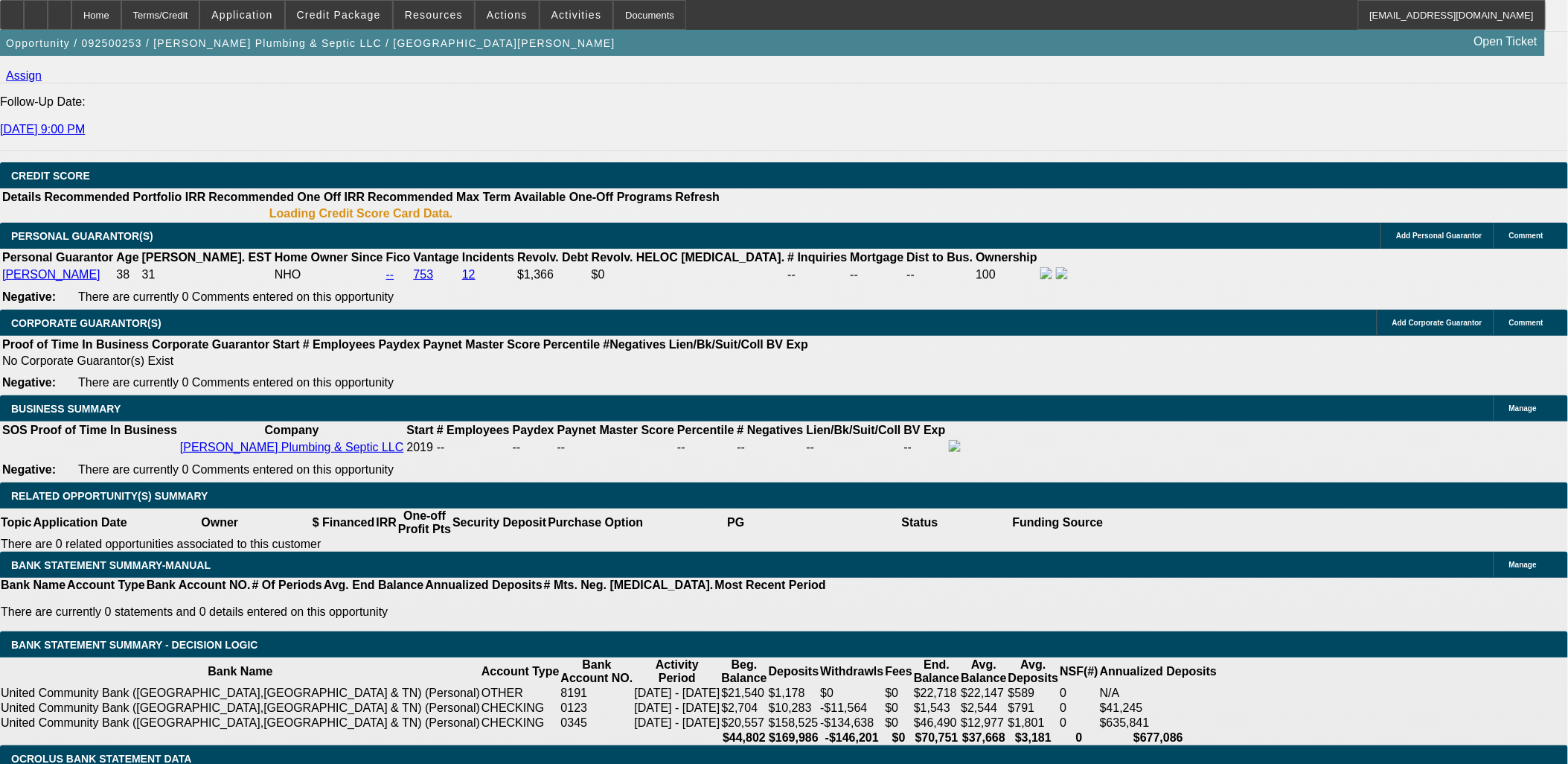
select select "0"
select select "3"
select select "0"
select select "6"
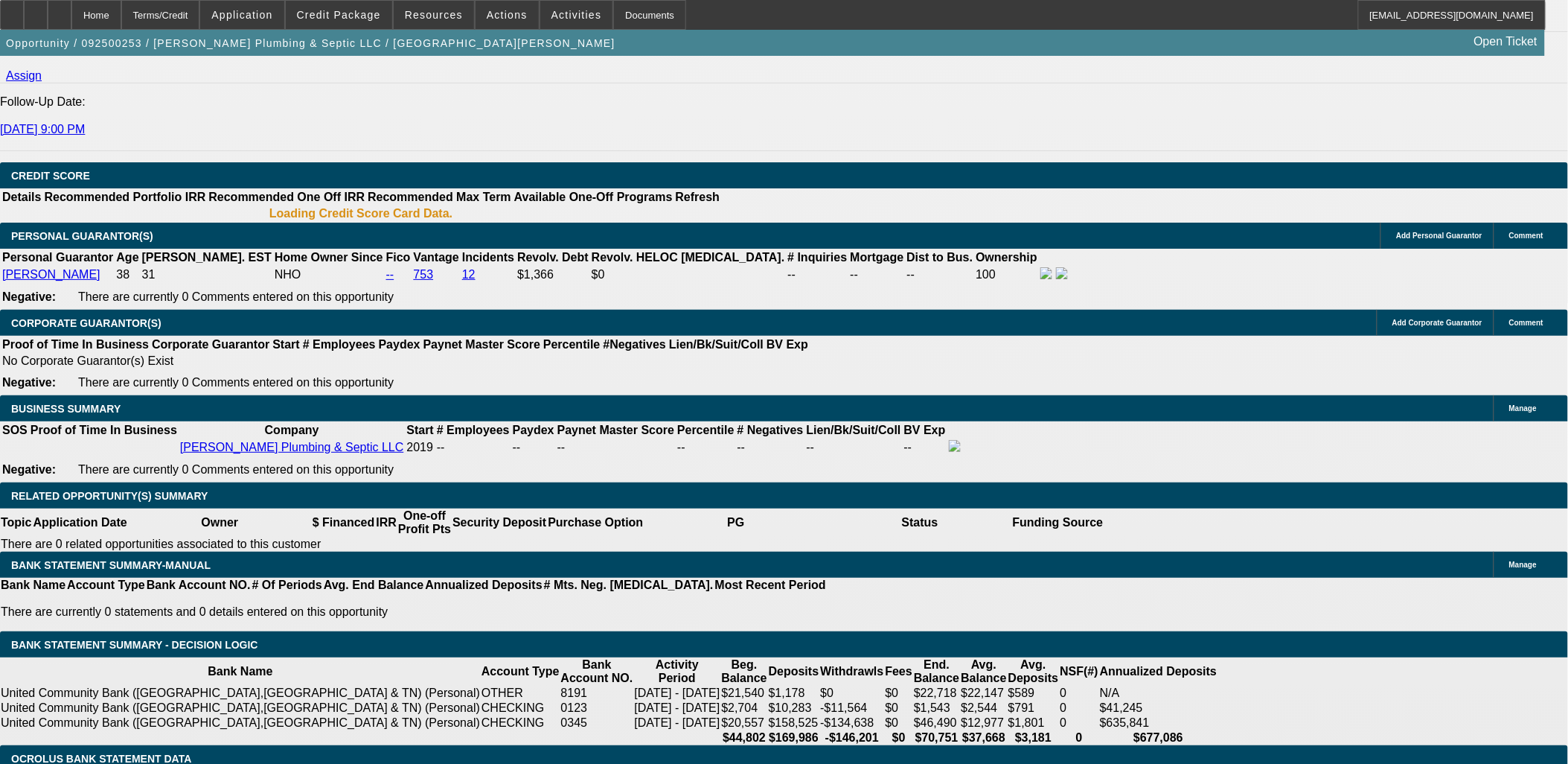
select select "0"
select select "6"
select select "0"
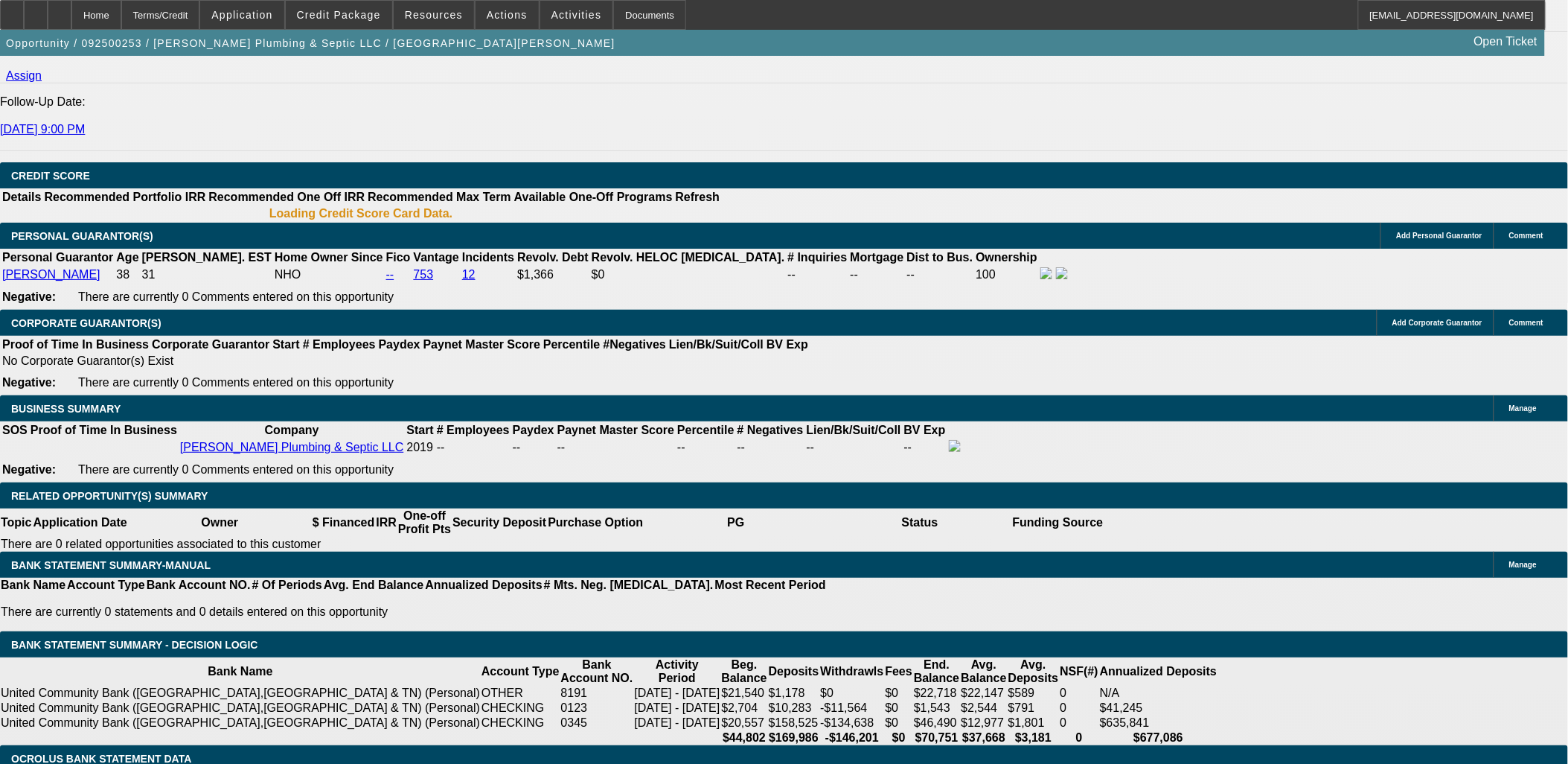
select select "0"
select select "6"
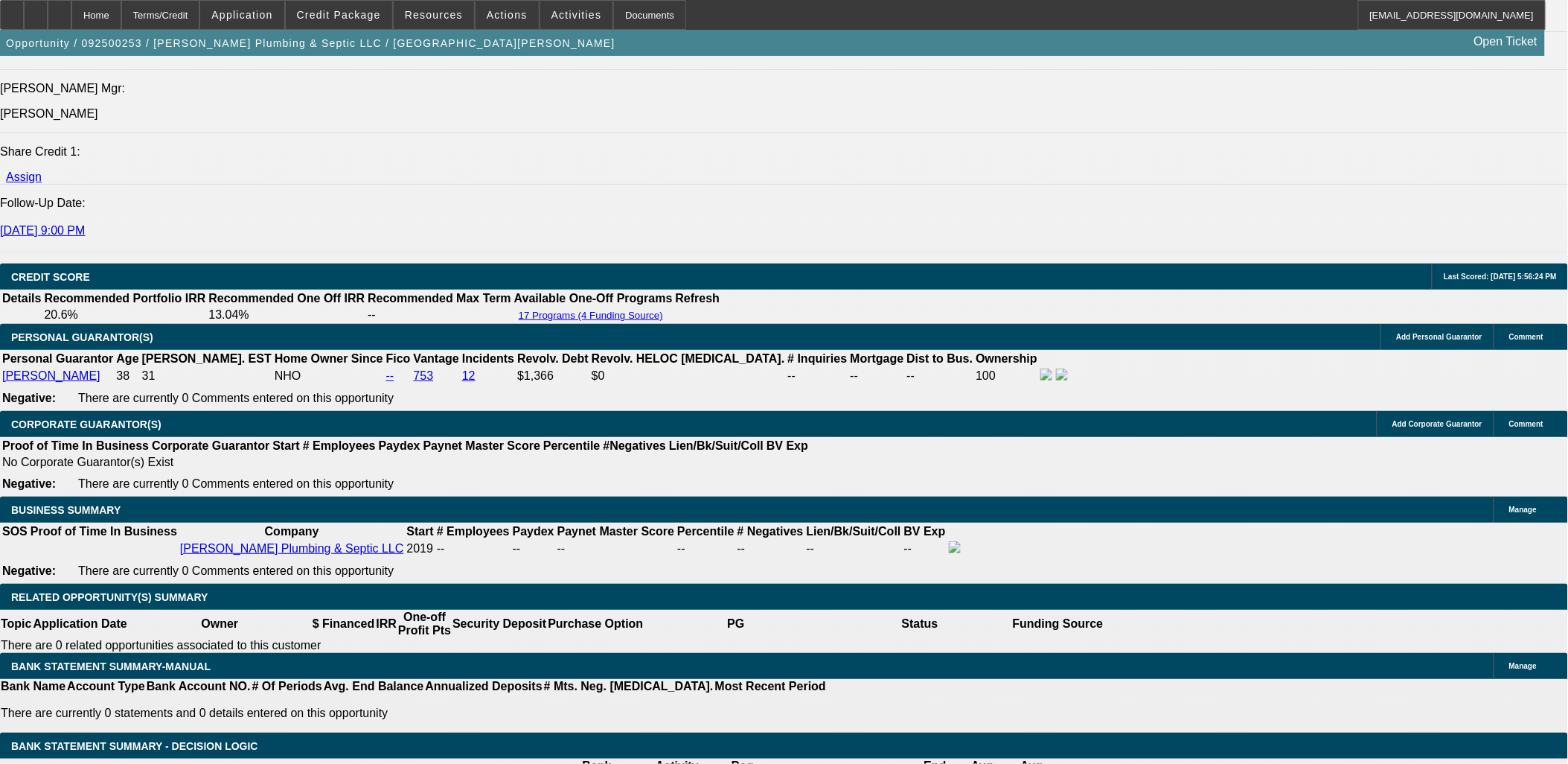
scroll to position [1981, 0]
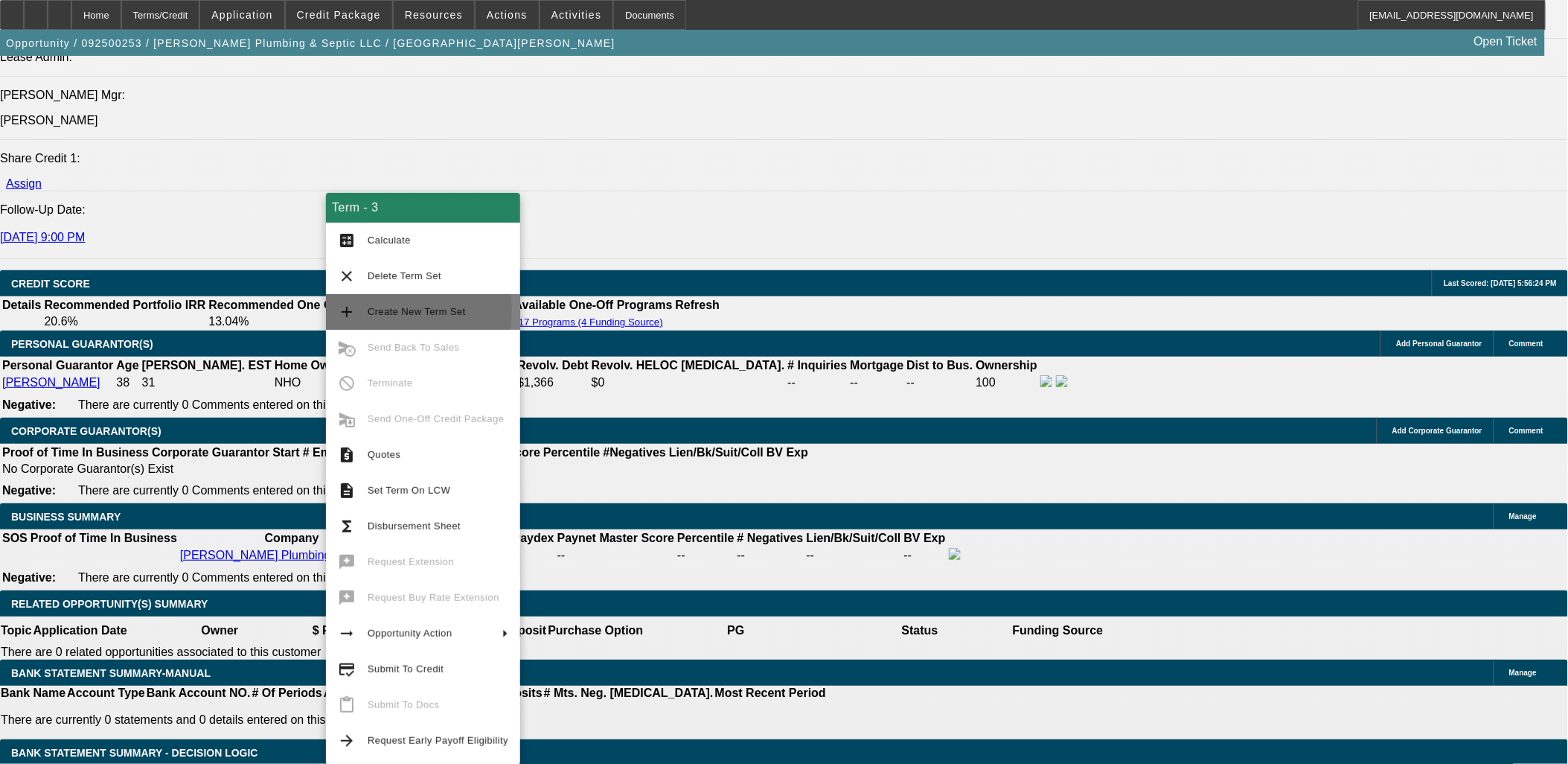
click at [378, 311] on span "Create New Term Set" at bounding box center [416, 312] width 98 height 11
